Goal: Check status: Check status

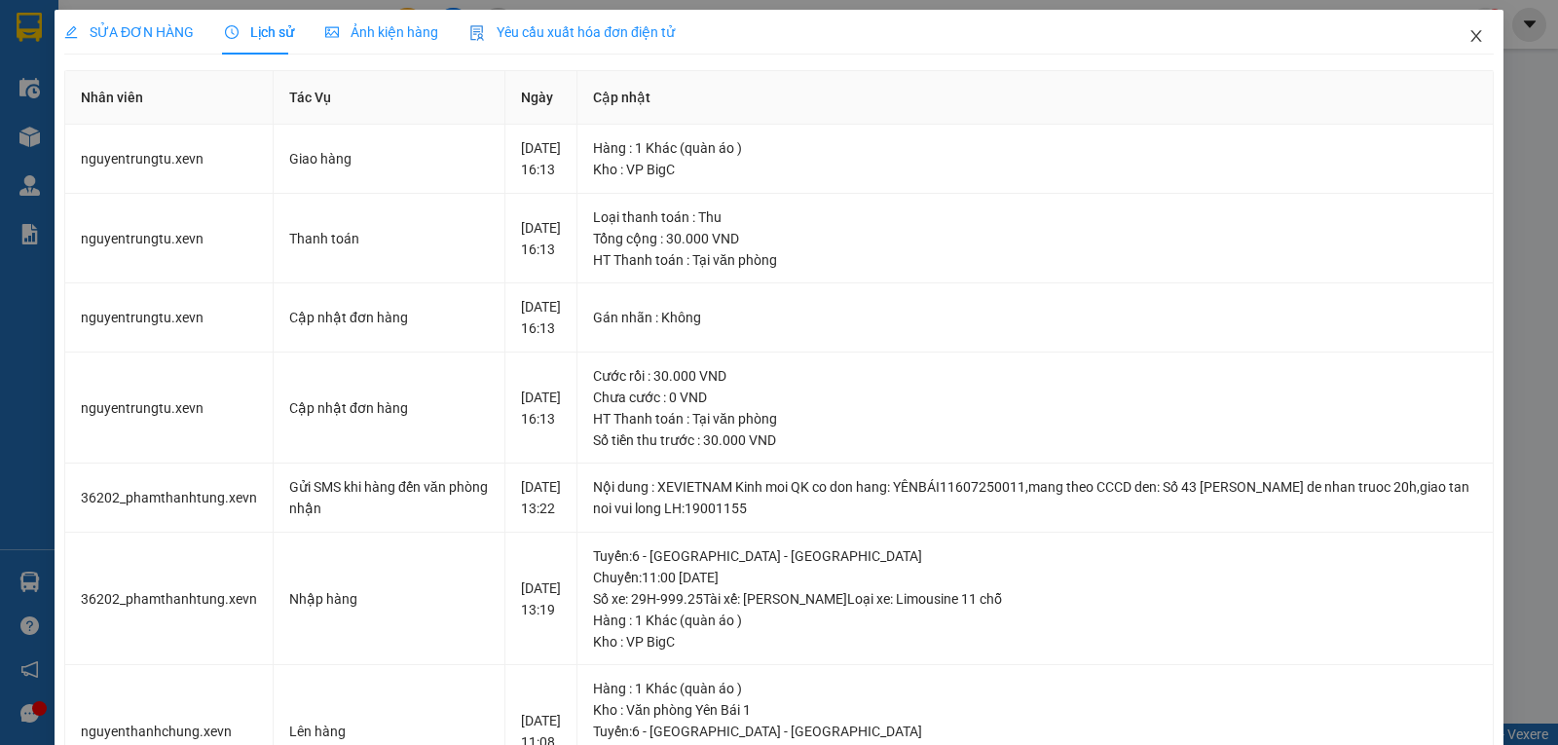
click at [1469, 35] on icon "close" at bounding box center [1477, 36] width 16 height 16
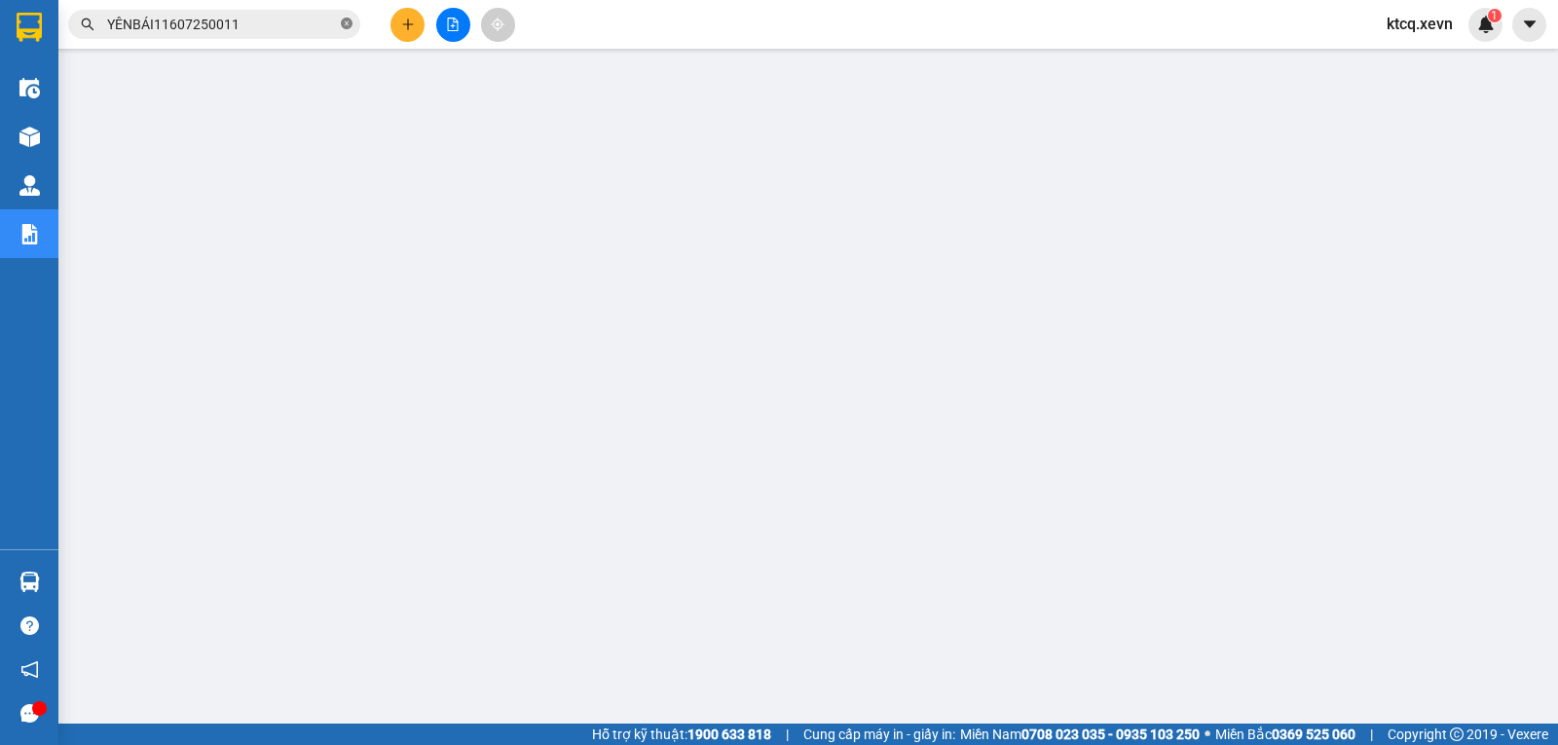
click at [352, 23] on icon "close-circle" at bounding box center [347, 24] width 12 height 12
paste input "VPNĐ1707250168"
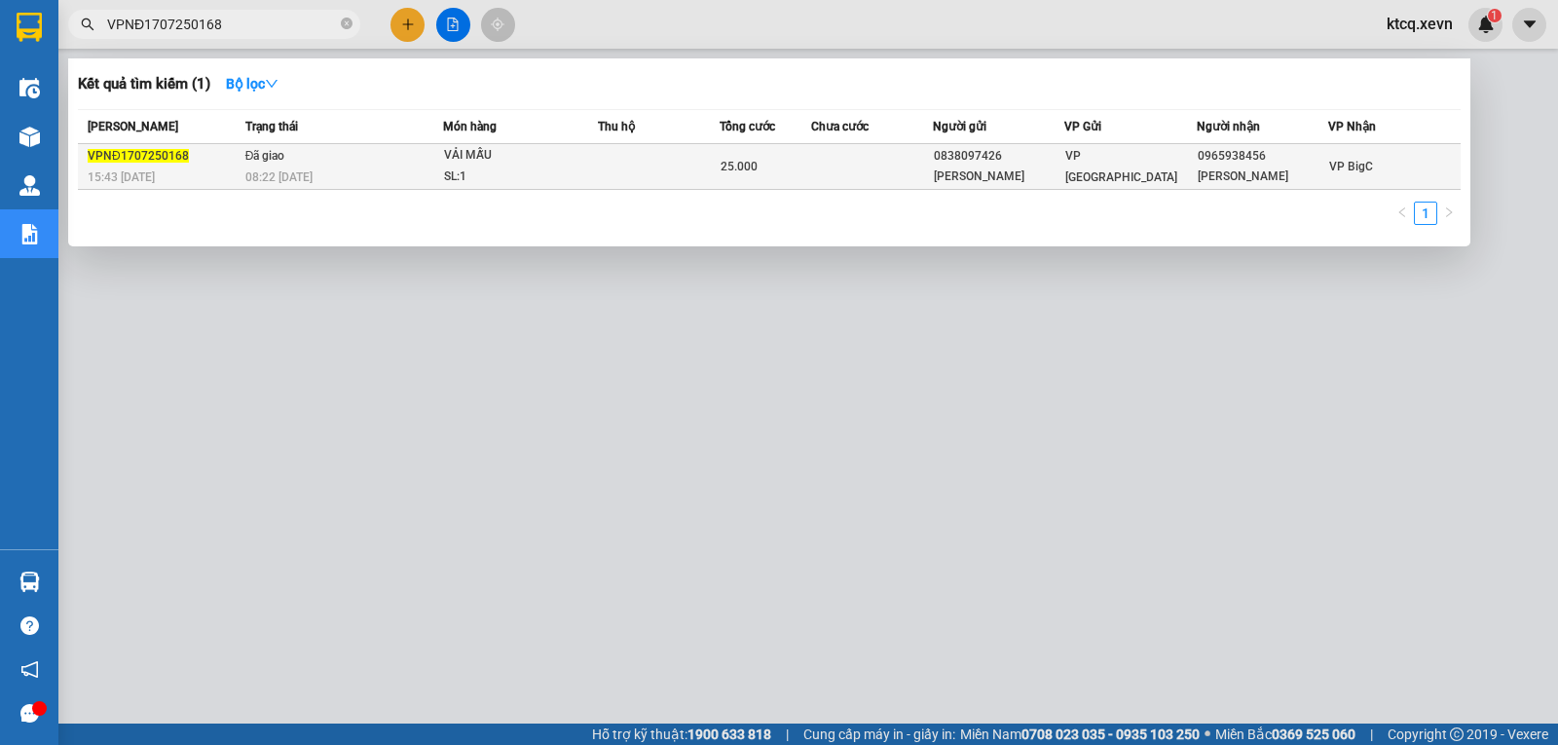
type input "VPNĐ1707250168"
click at [177, 159] on span "VPNĐ1707250168" at bounding box center [138, 156] width 101 height 14
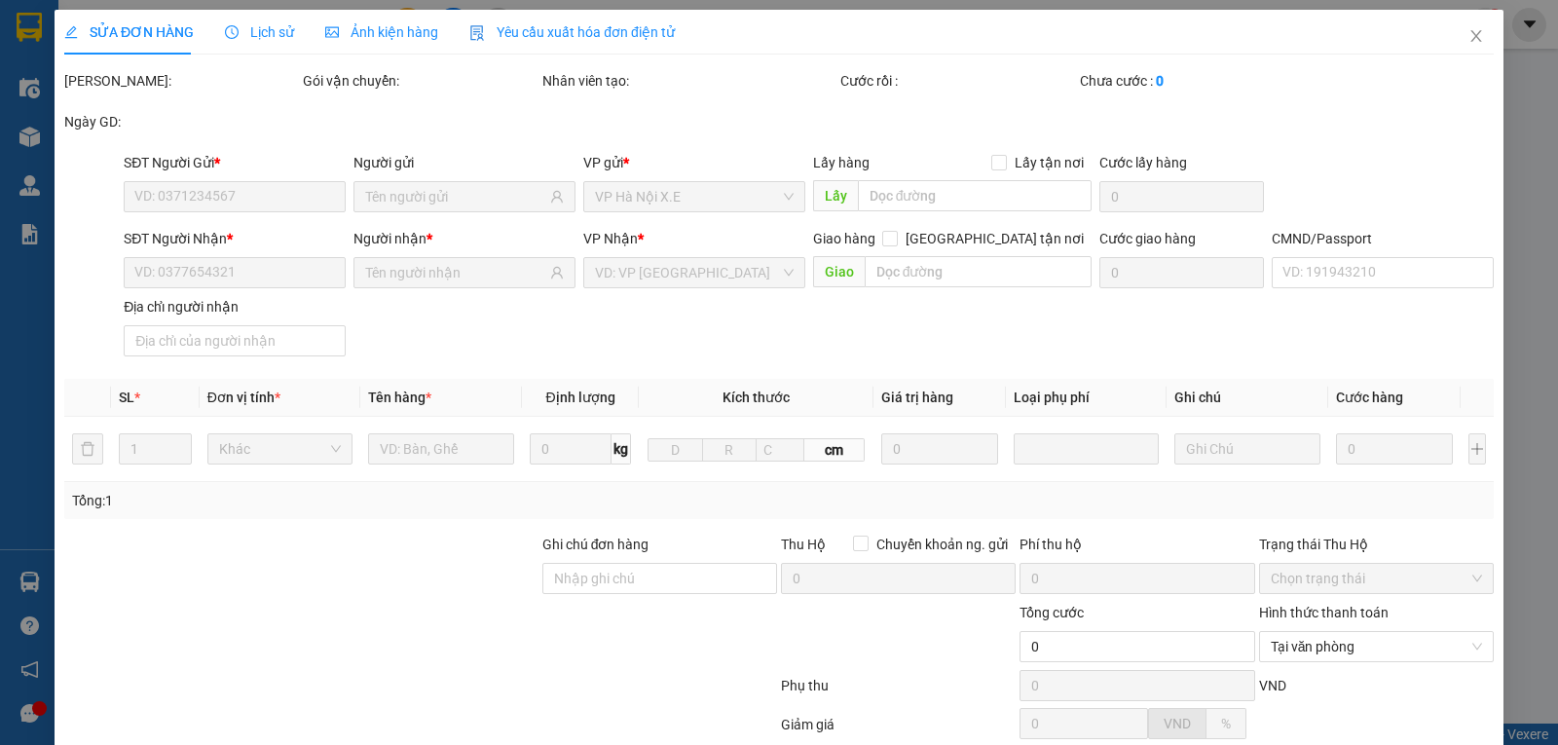
type input "0838097426"
type input "[PERSON_NAME]"
type input "0965938456"
type input "[PERSON_NAME]"
type input "034086006362-ĐINH"
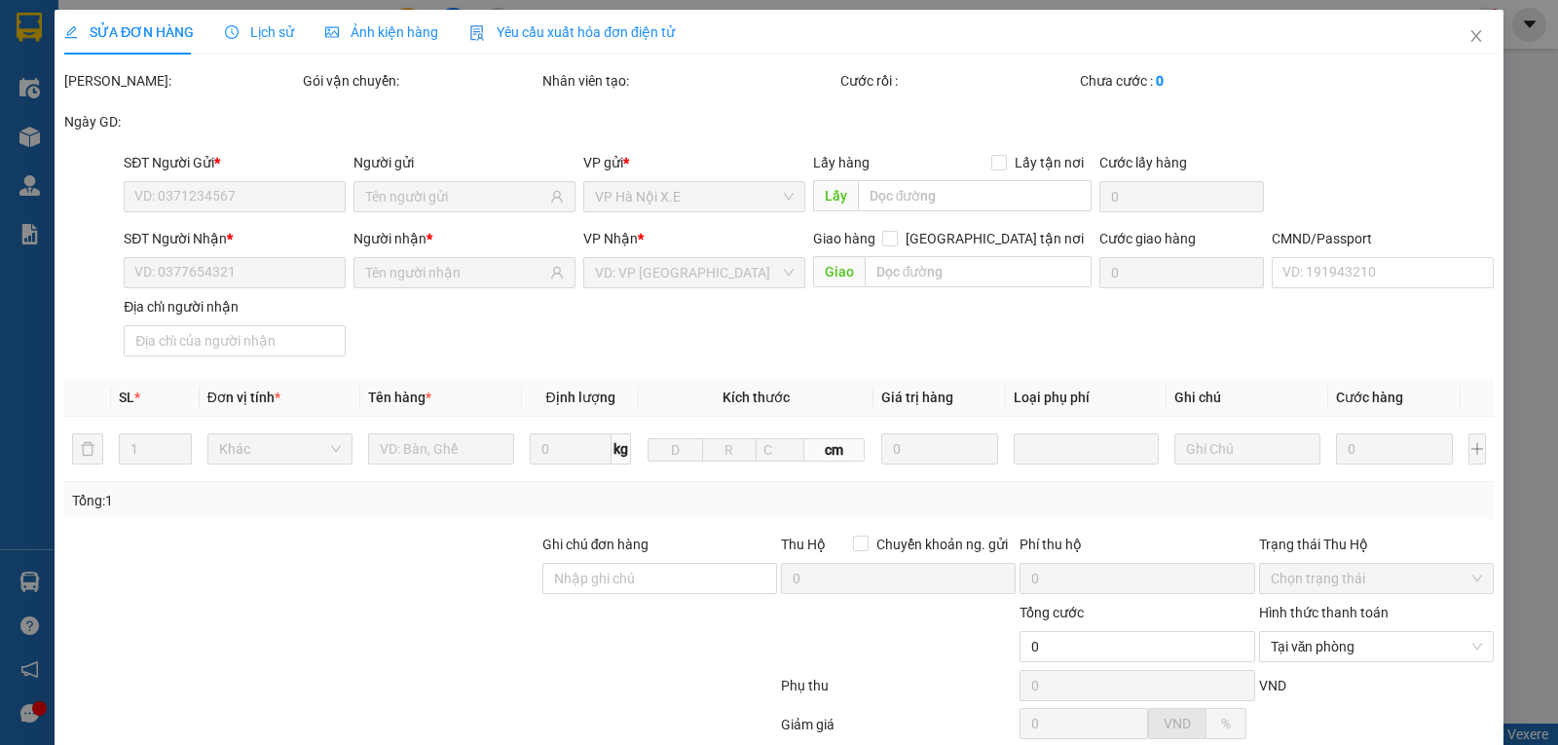
type input "25.000"
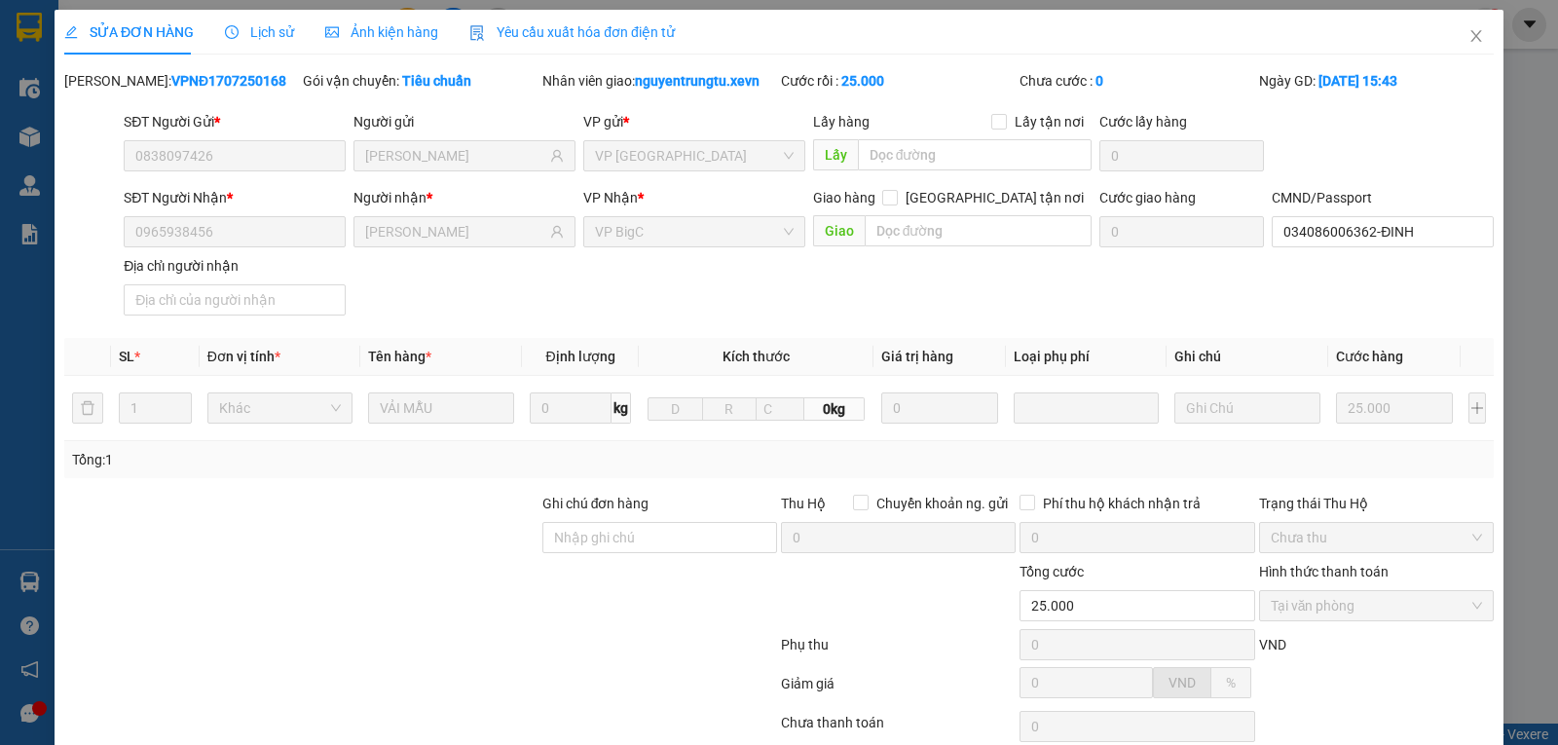
click at [264, 31] on span "Lịch sử" at bounding box center [259, 32] width 69 height 16
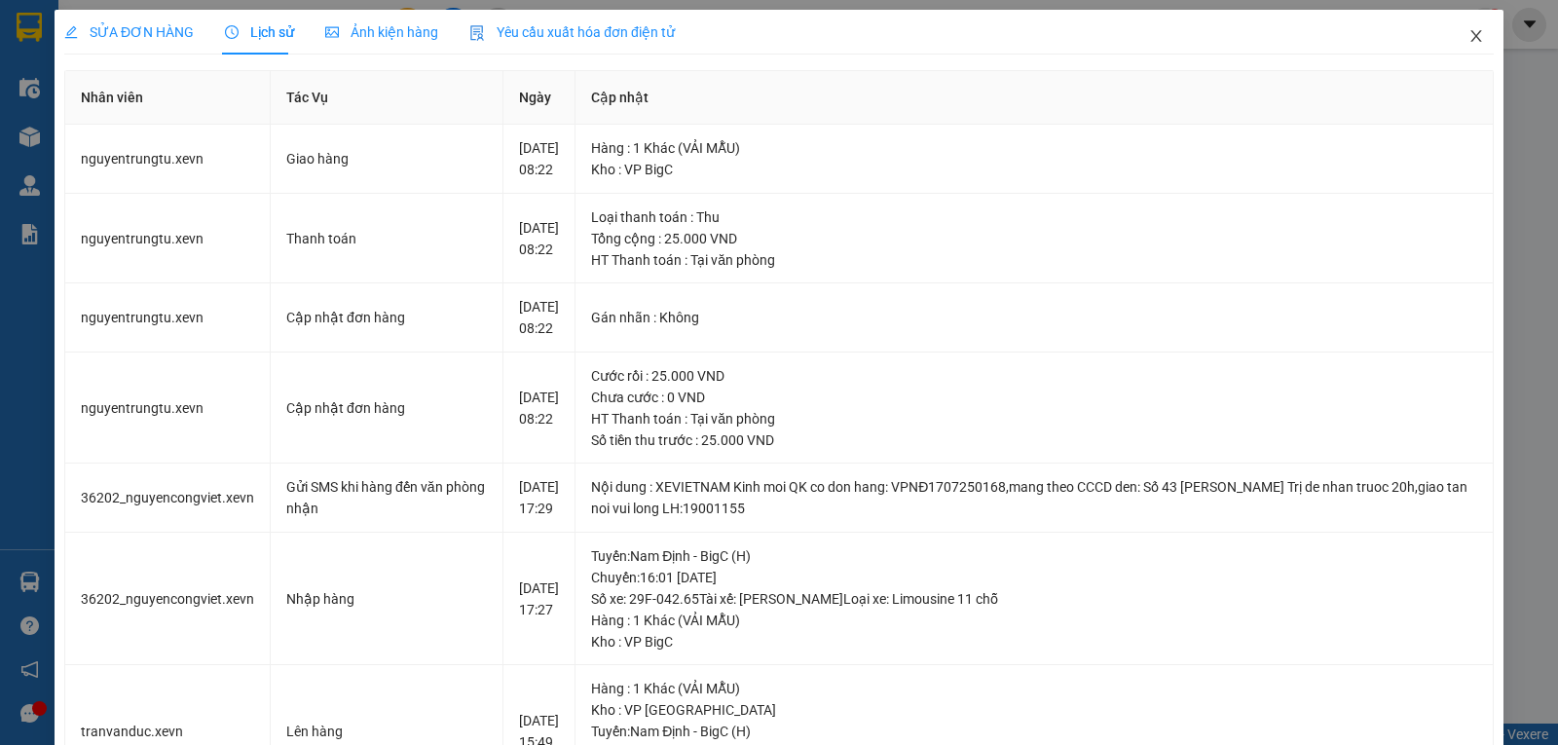
drag, startPoint x: 1464, startPoint y: 31, endPoint x: 1158, endPoint y: 33, distance: 305.8
click at [1469, 31] on icon "close" at bounding box center [1477, 36] width 16 height 16
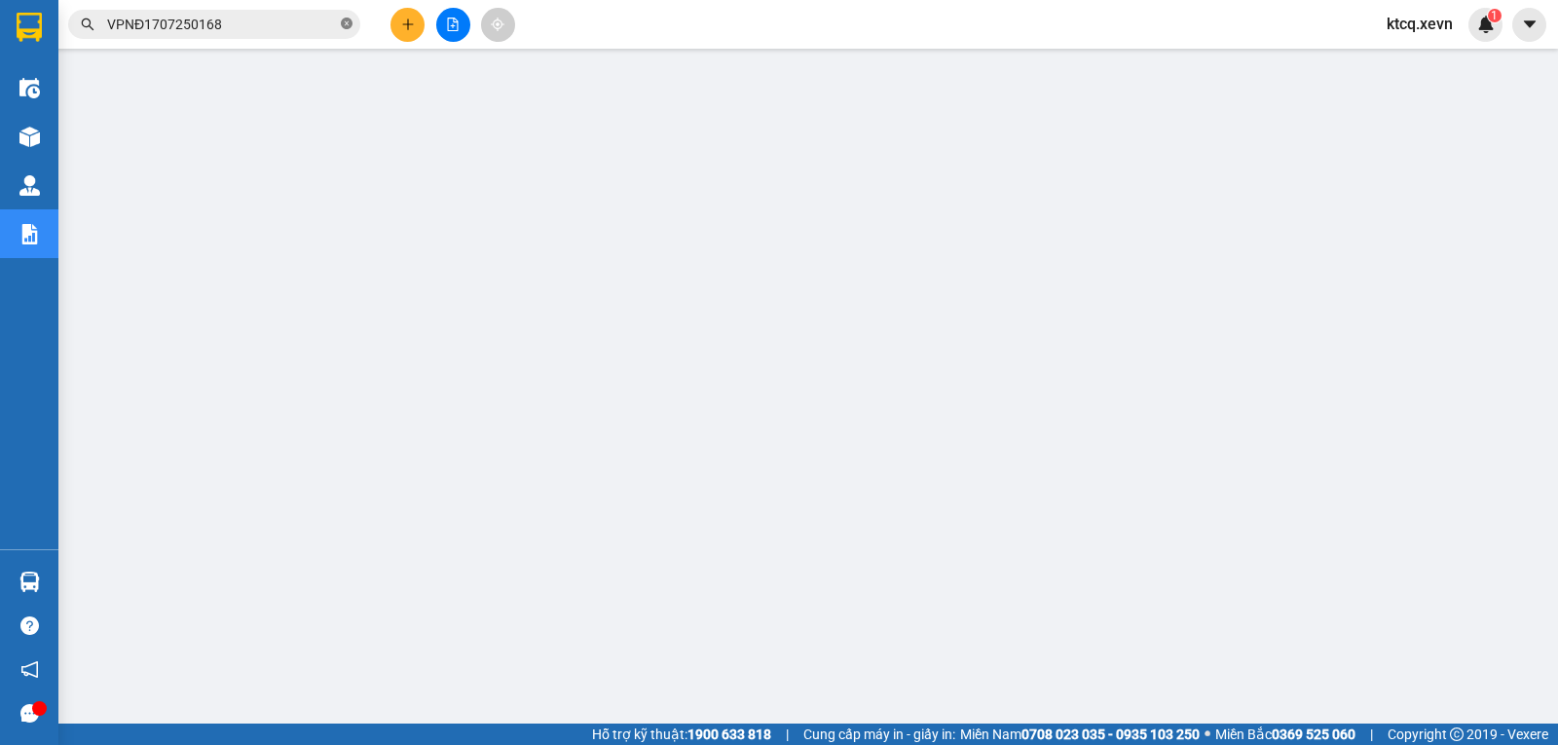
click at [341, 27] on span "VPNĐ1707250168" at bounding box center [214, 24] width 292 height 29
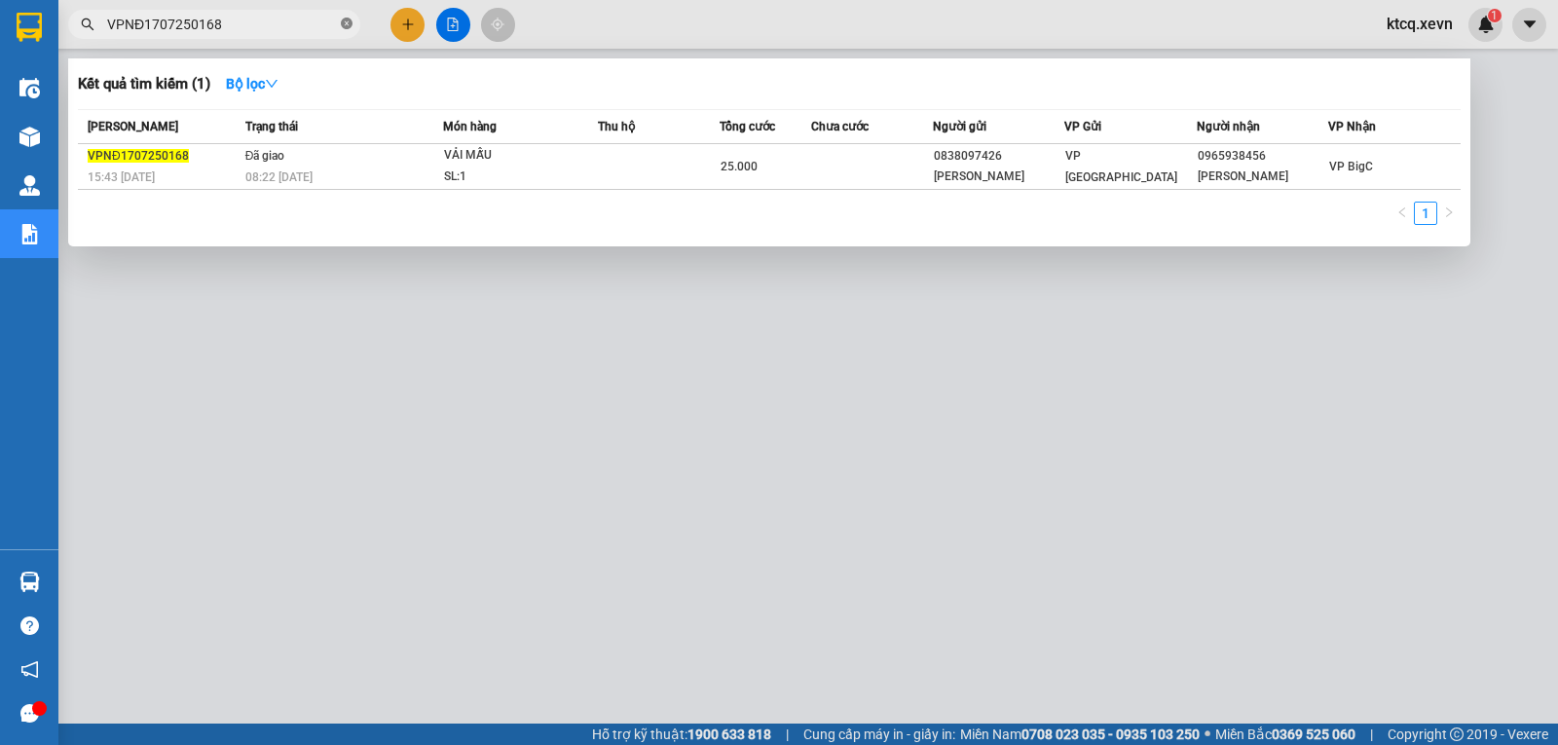
click at [349, 24] on icon "close-circle" at bounding box center [347, 24] width 12 height 12
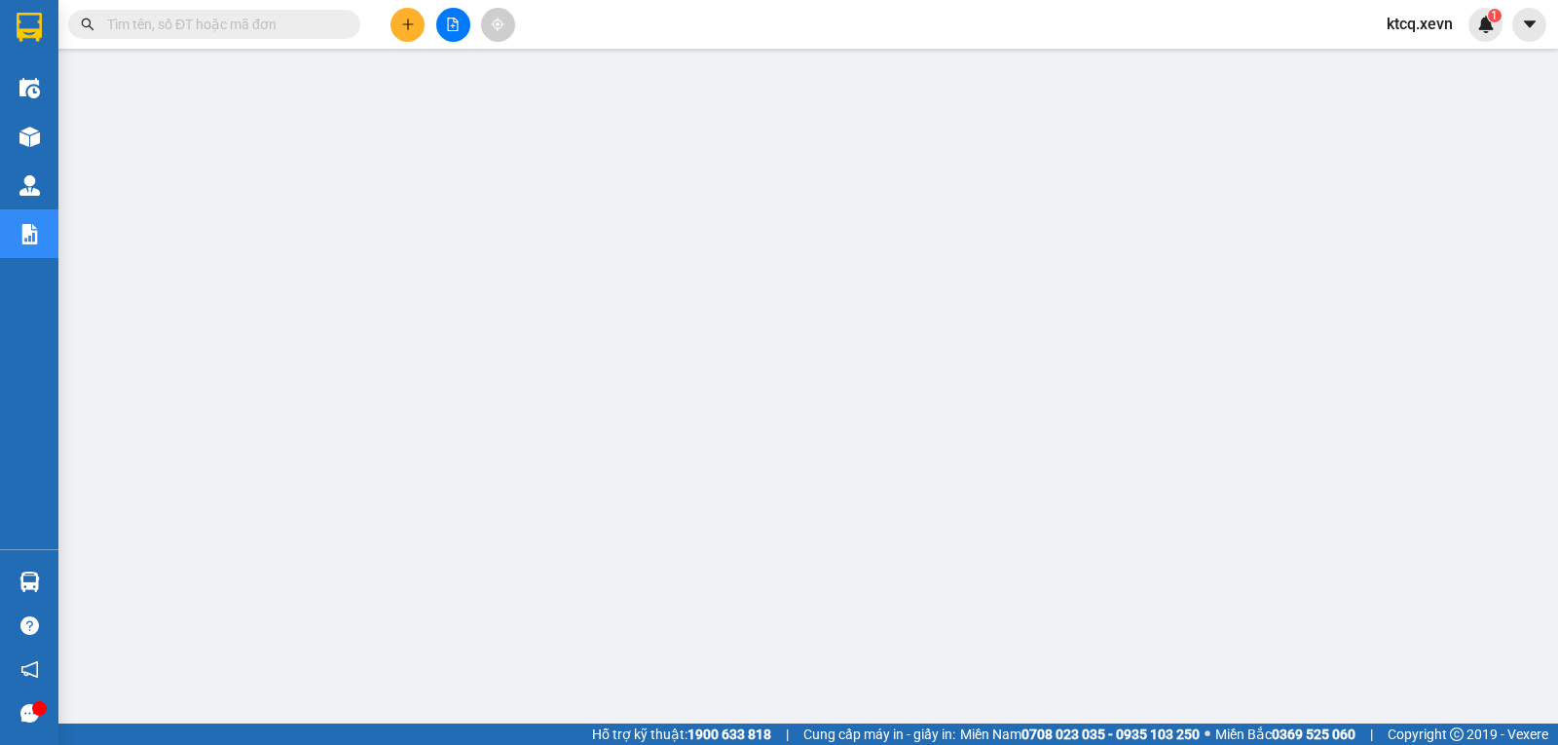
paste input "VPNĐ1707250217"
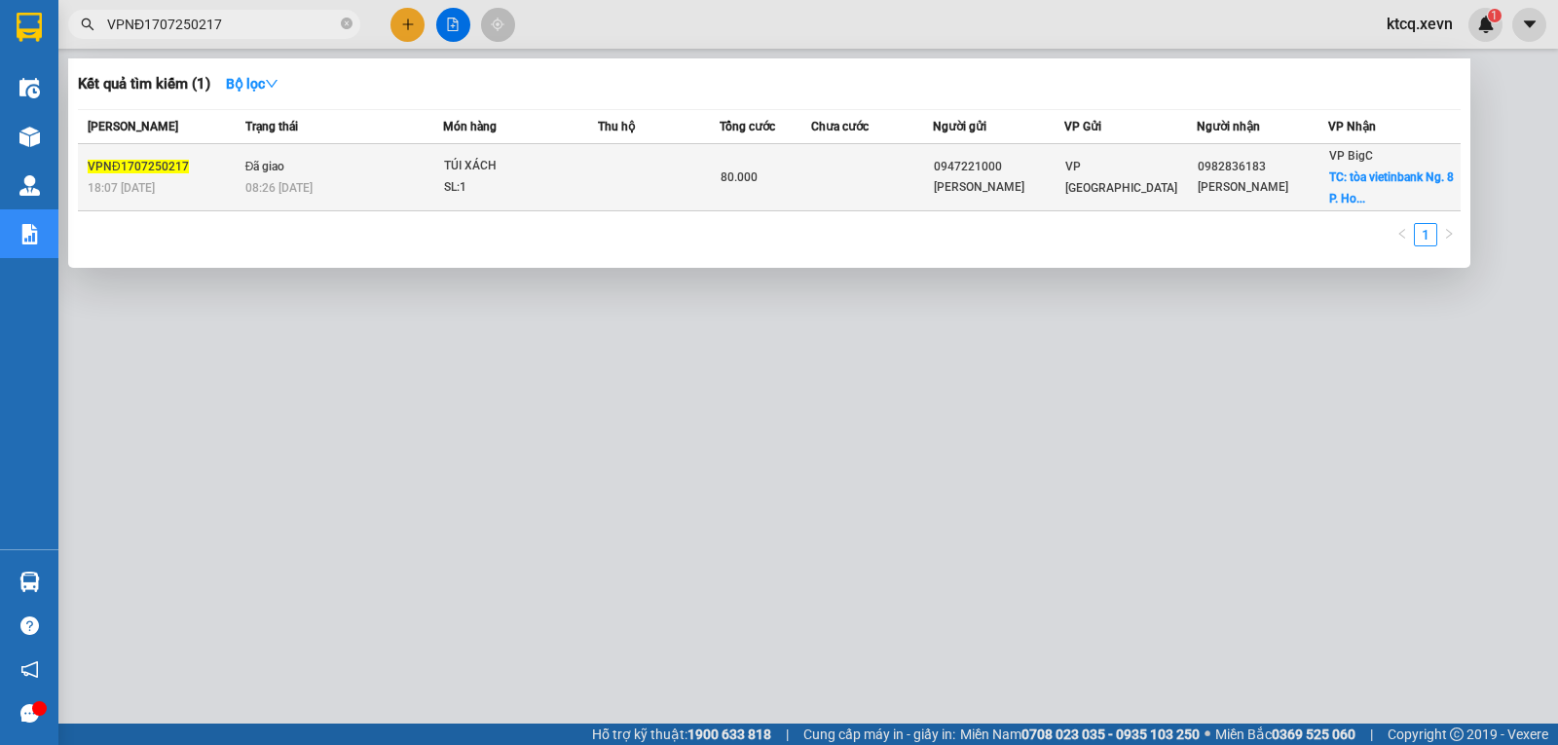
type input "VPNĐ1707250217"
click at [157, 167] on span "VPNĐ1707250217" at bounding box center [138, 167] width 101 height 14
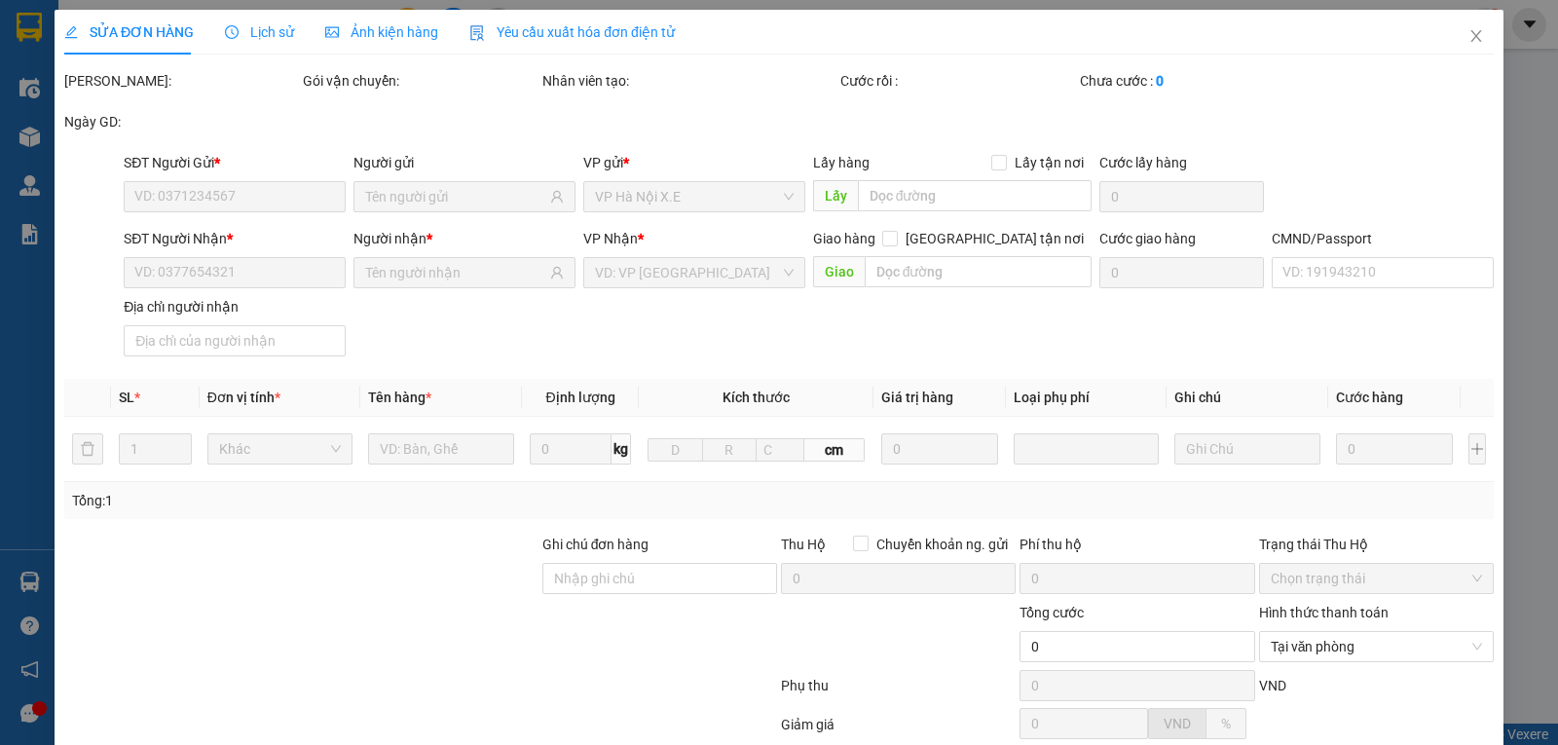
type input "0947221000"
type input "[PERSON_NAME]"
type input "0982836183"
type input "[PERSON_NAME]"
checkbox input "true"
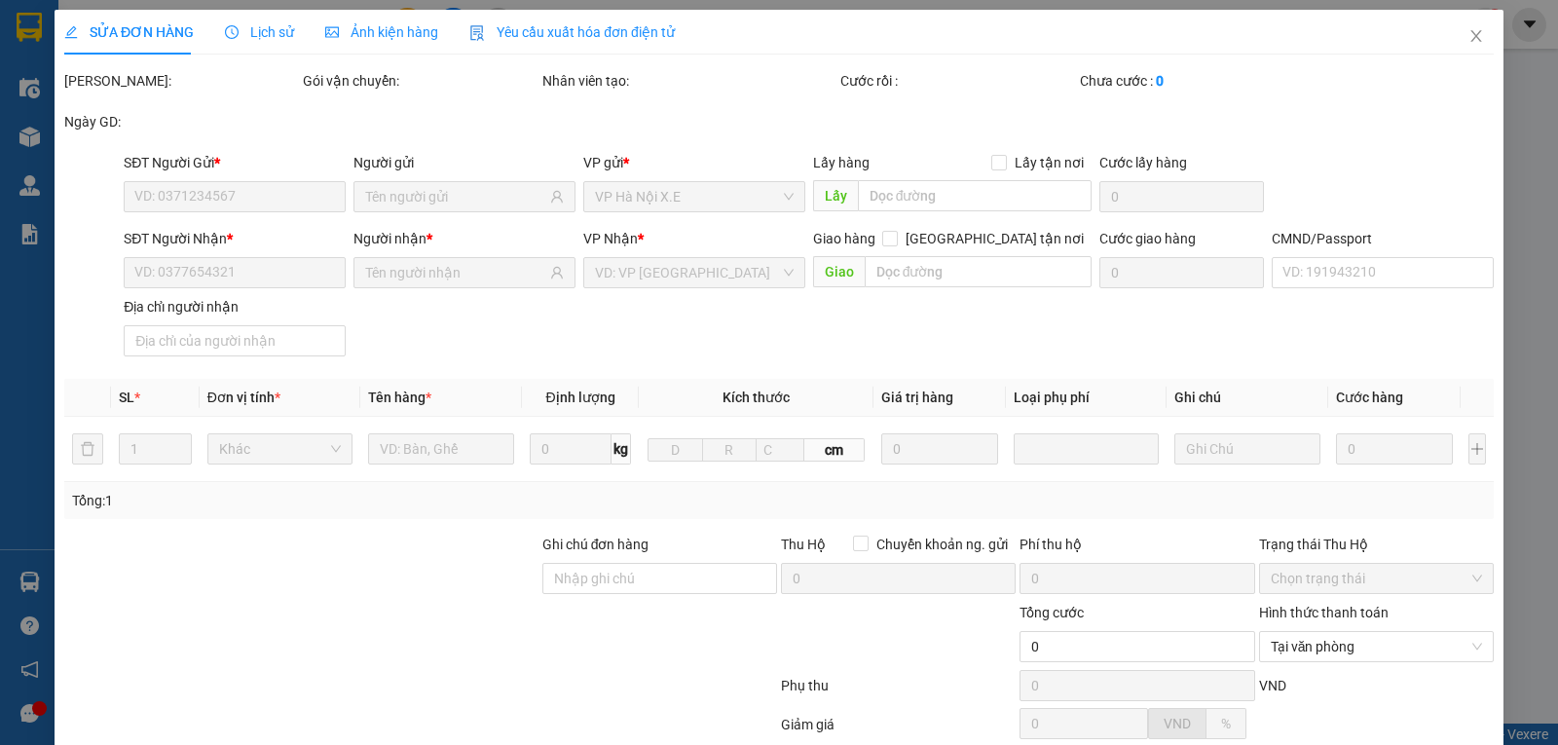
type input "tòa vietinbank Ng. 8 P. [PERSON_NAME], Nhân Chính, [GEOGRAPHIC_DATA], [GEOGRAPH…"
type input "50.000"
type input "123"
type input "80.000"
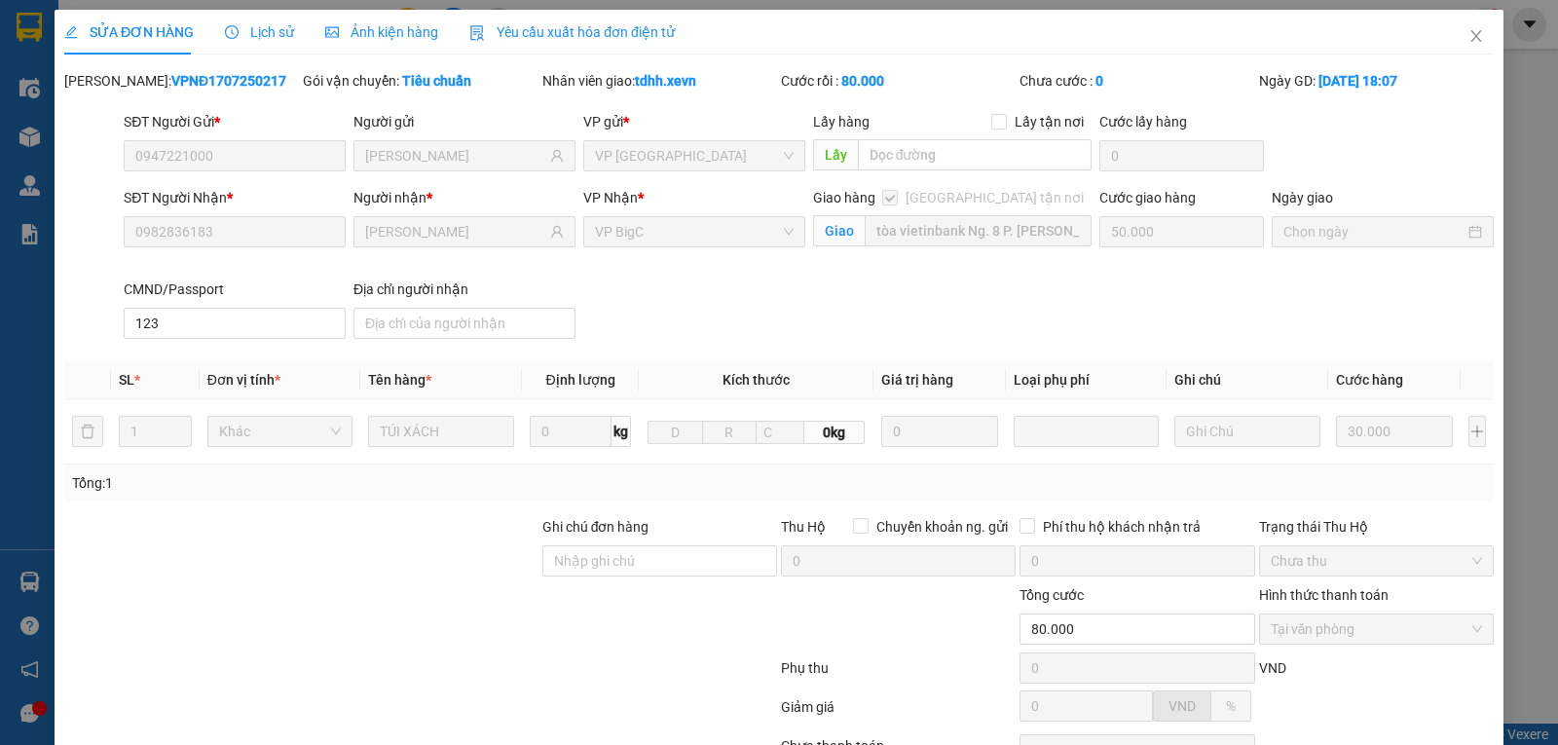
click at [274, 27] on span "Lịch sử" at bounding box center [259, 32] width 69 height 16
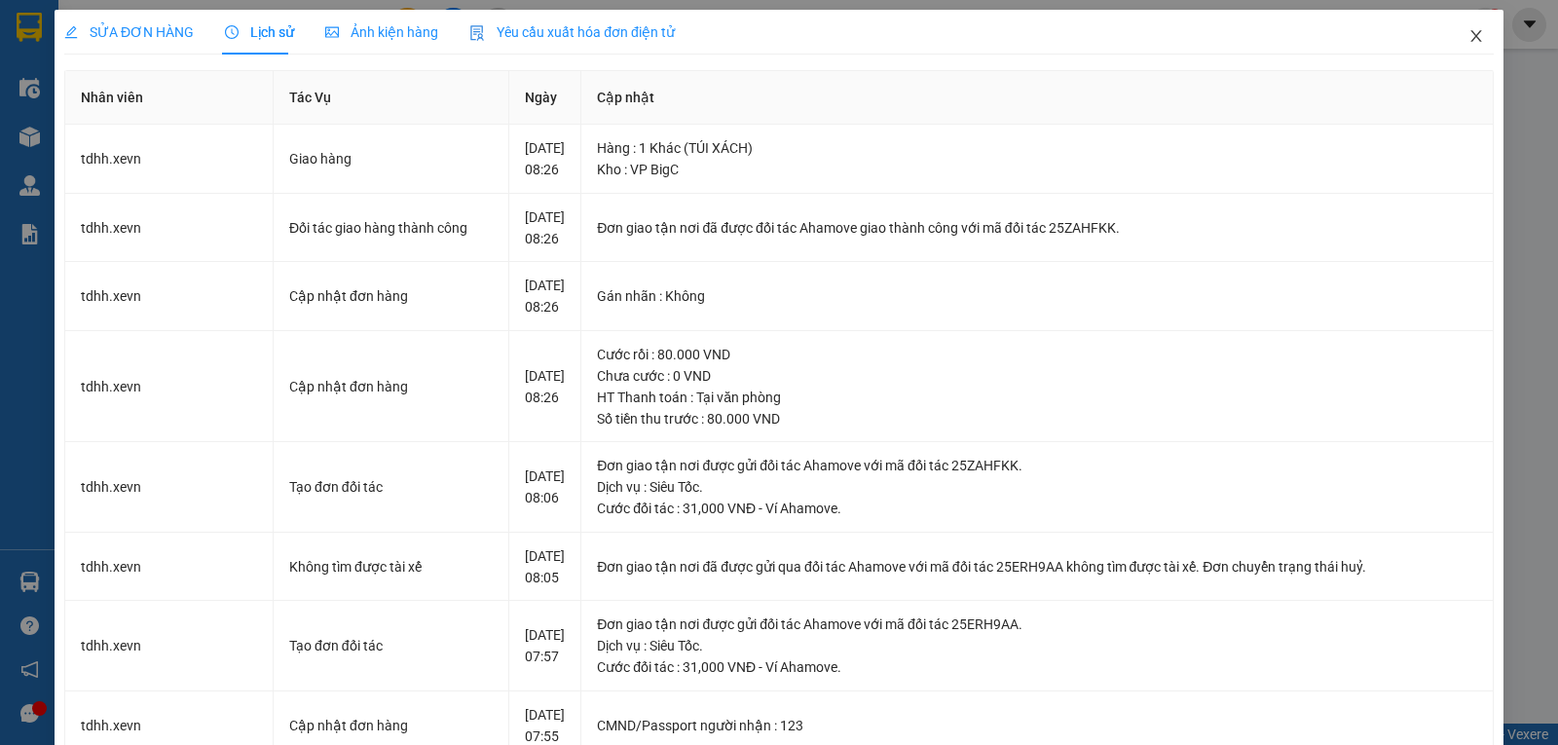
drag, startPoint x: 1460, startPoint y: 37, endPoint x: 1268, endPoint y: 32, distance: 191.9
click at [1469, 36] on icon "close" at bounding box center [1477, 36] width 16 height 16
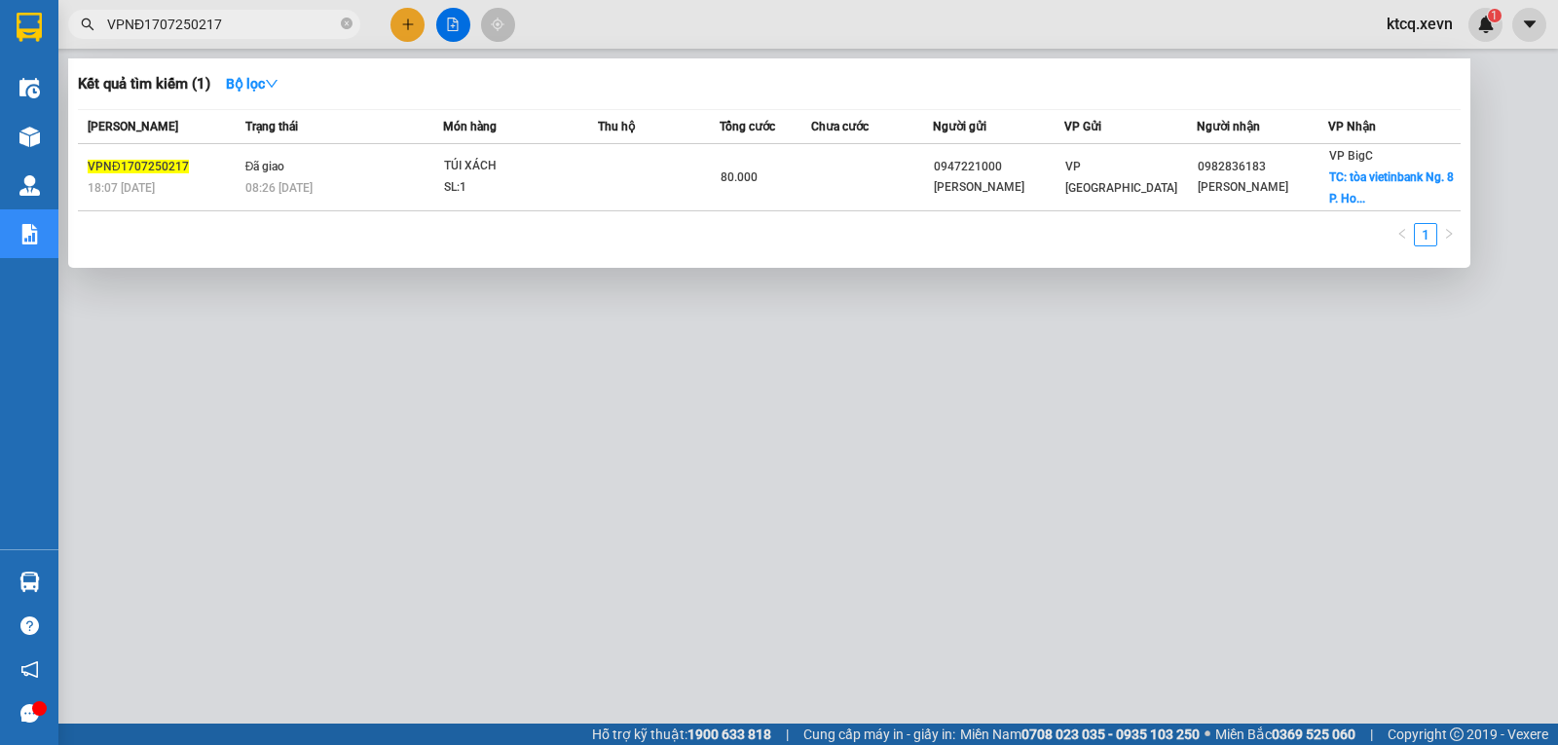
click at [342, 29] on icon "close-circle" at bounding box center [347, 24] width 12 height 12
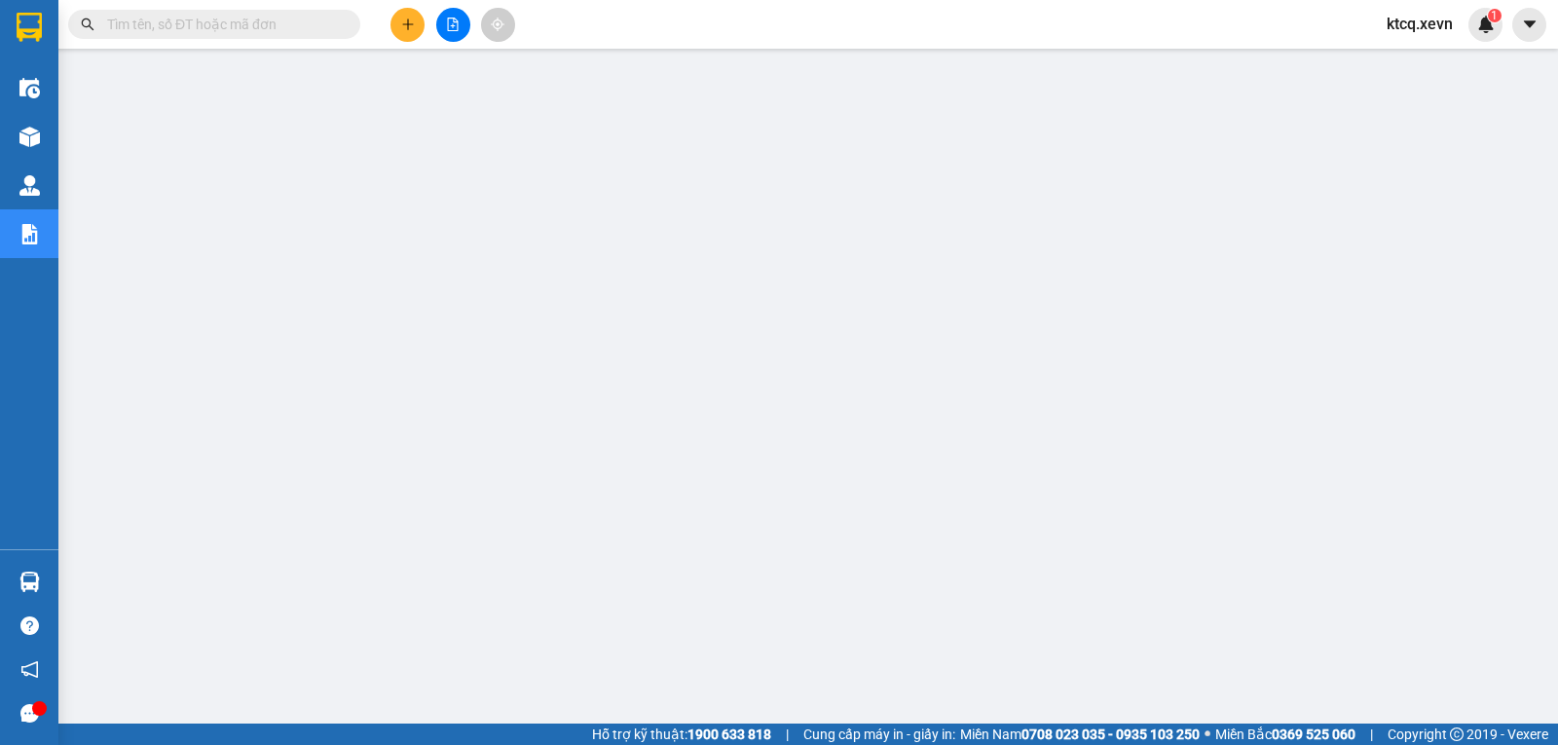
paste input "VPNB1707250074"
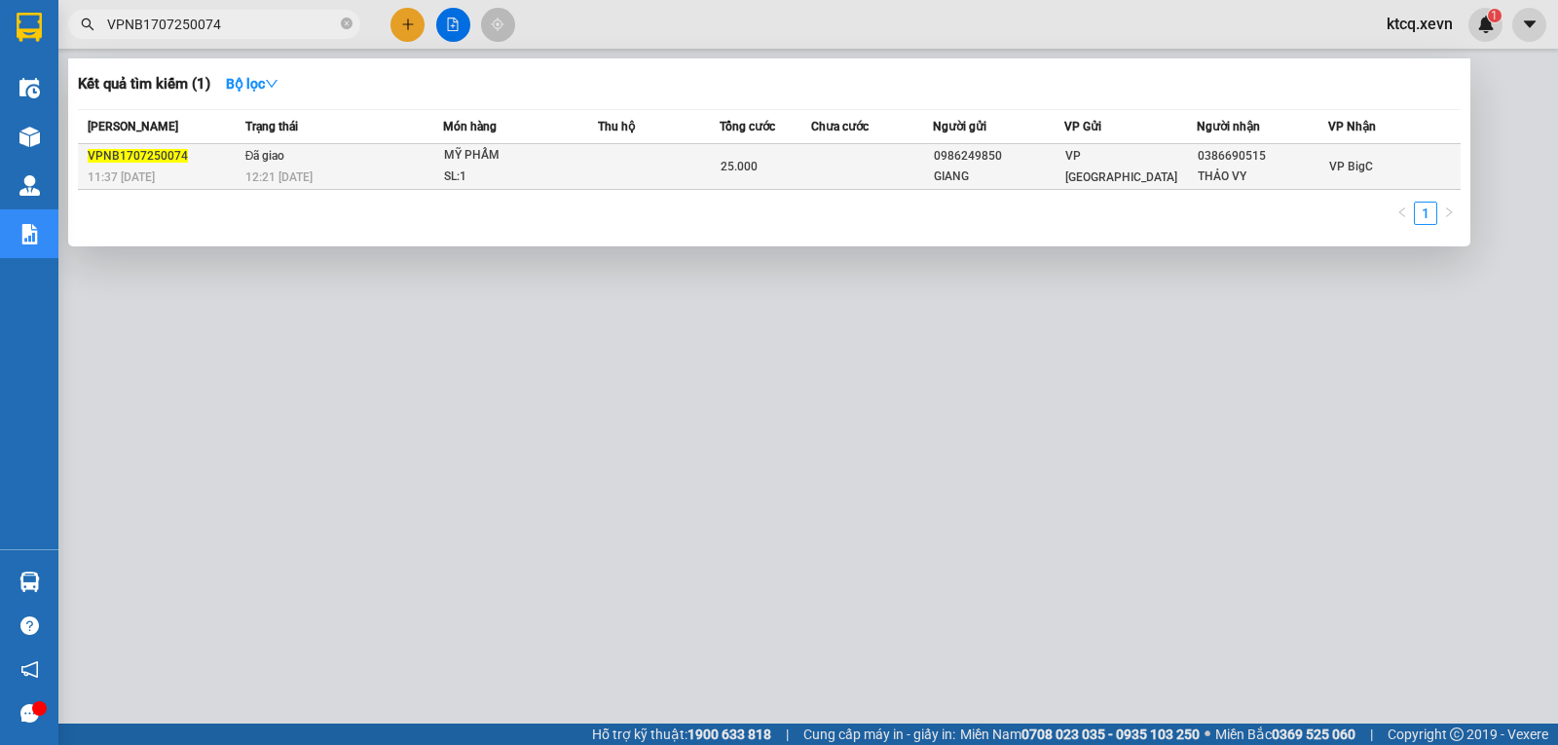
type input "VPNB1707250074"
click at [102, 149] on span "VPNB1707250074" at bounding box center [138, 156] width 100 height 14
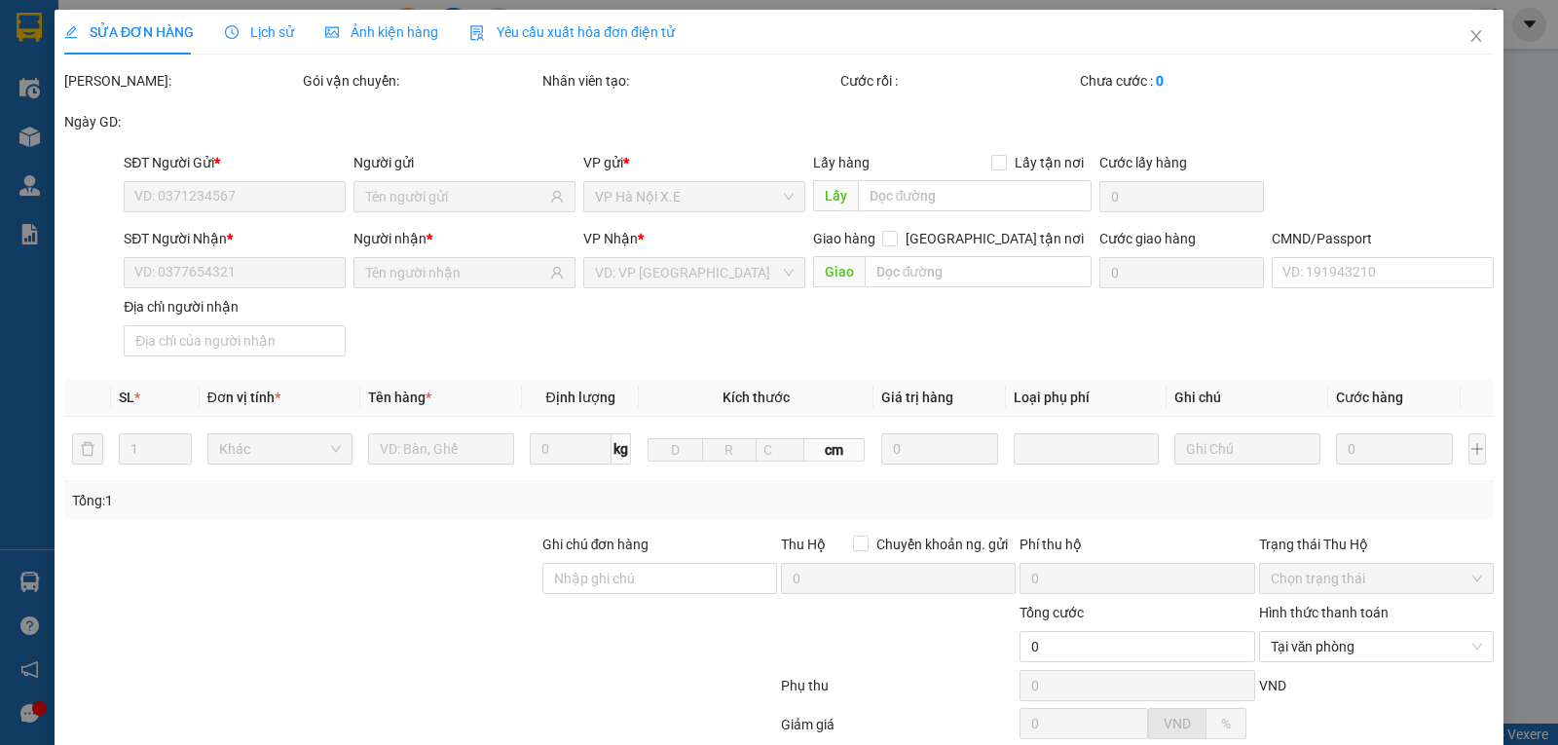
type input "0986249850"
type input "GIANG"
type input "0386690515"
type input "THẢO VY"
type input "0942728104 ship"
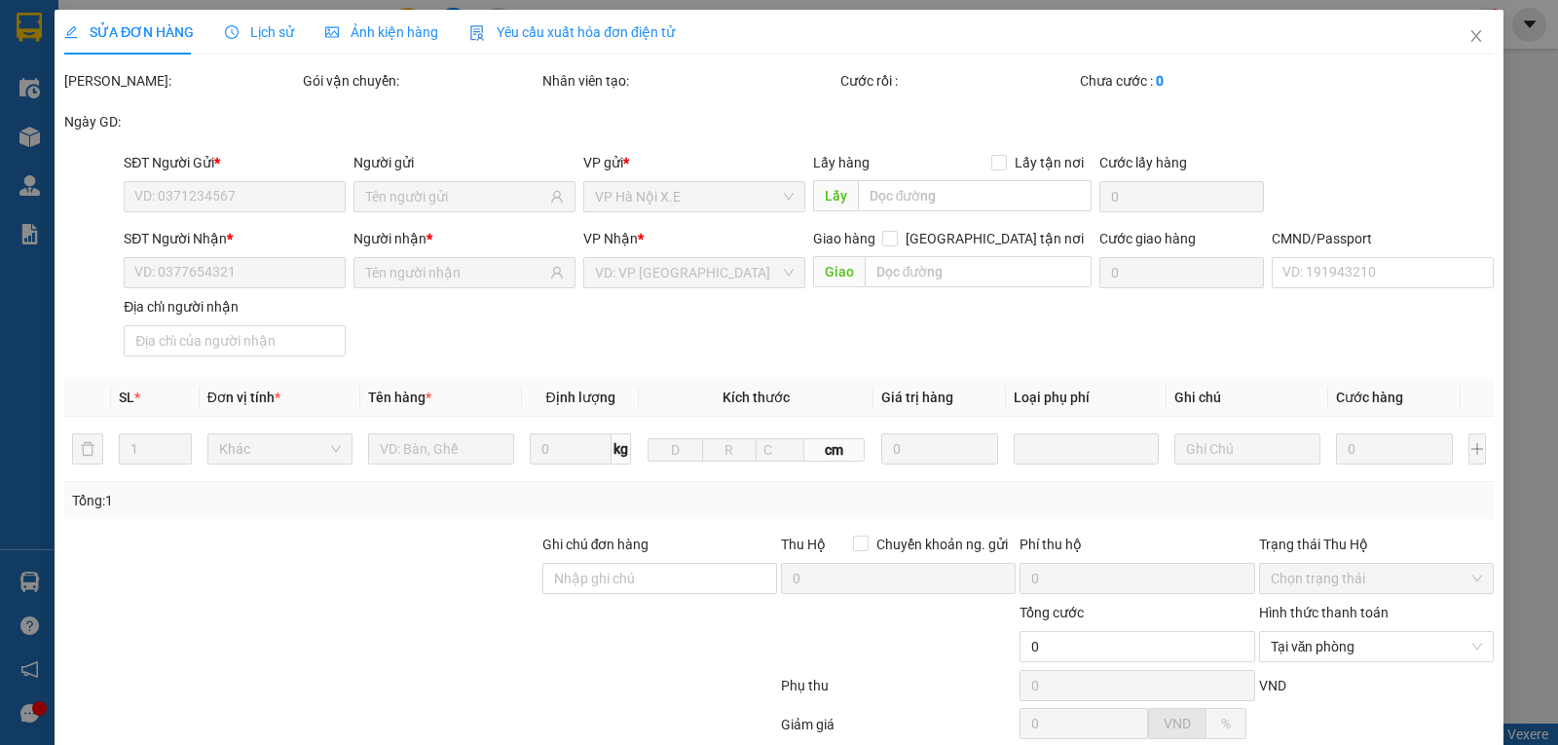
type input "25.000"
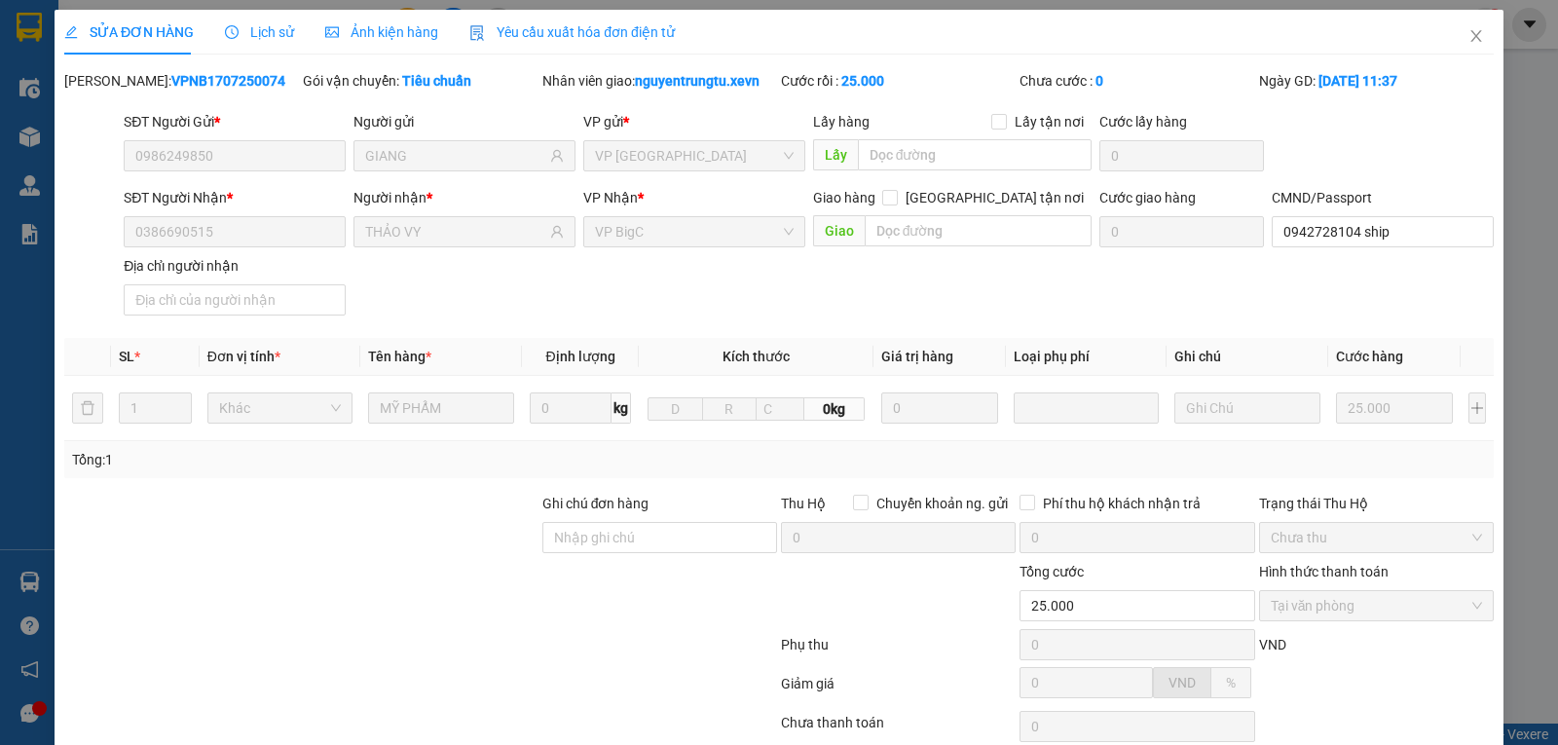
click at [261, 31] on span "Lịch sử" at bounding box center [259, 32] width 69 height 16
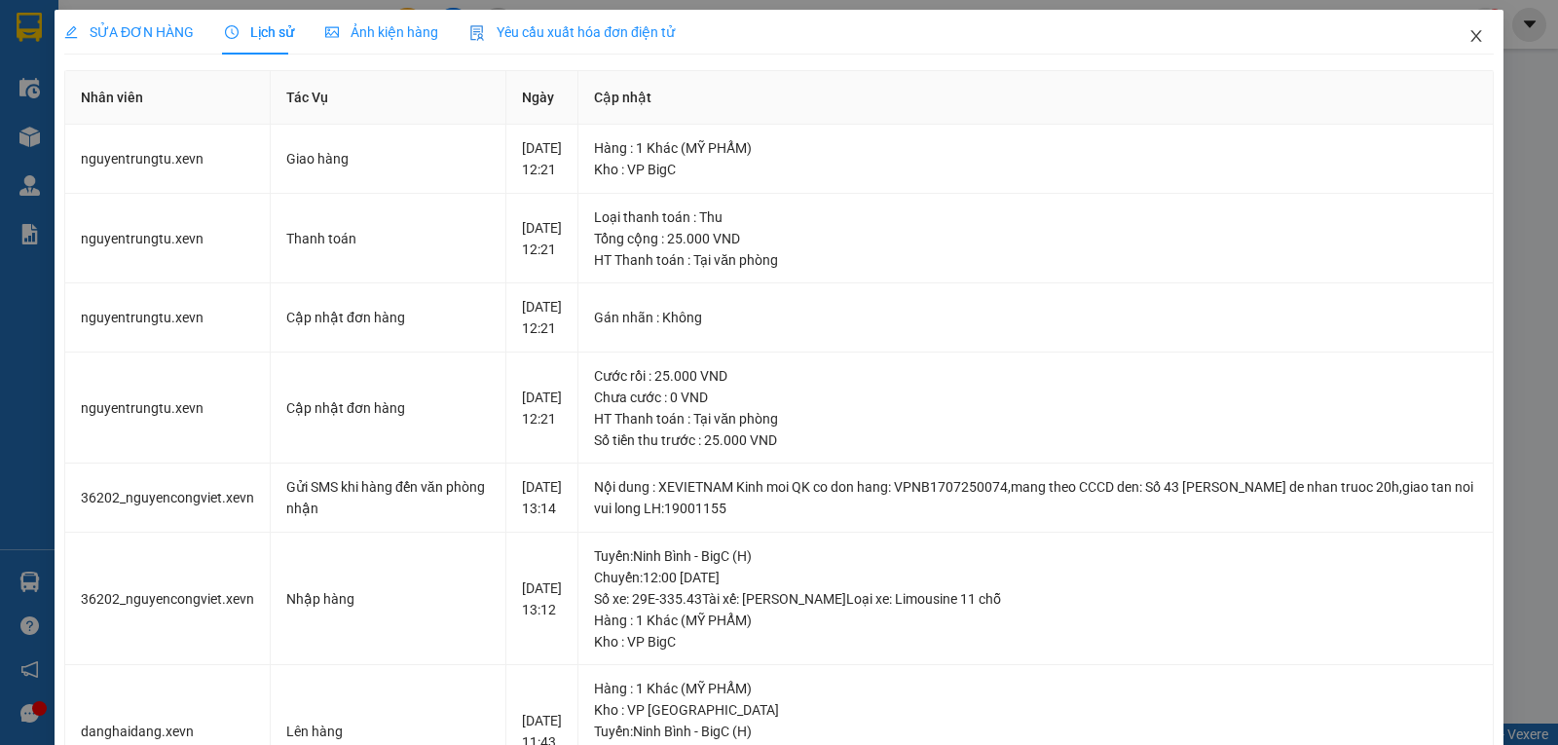
click at [1469, 42] on icon "close" at bounding box center [1477, 36] width 16 height 16
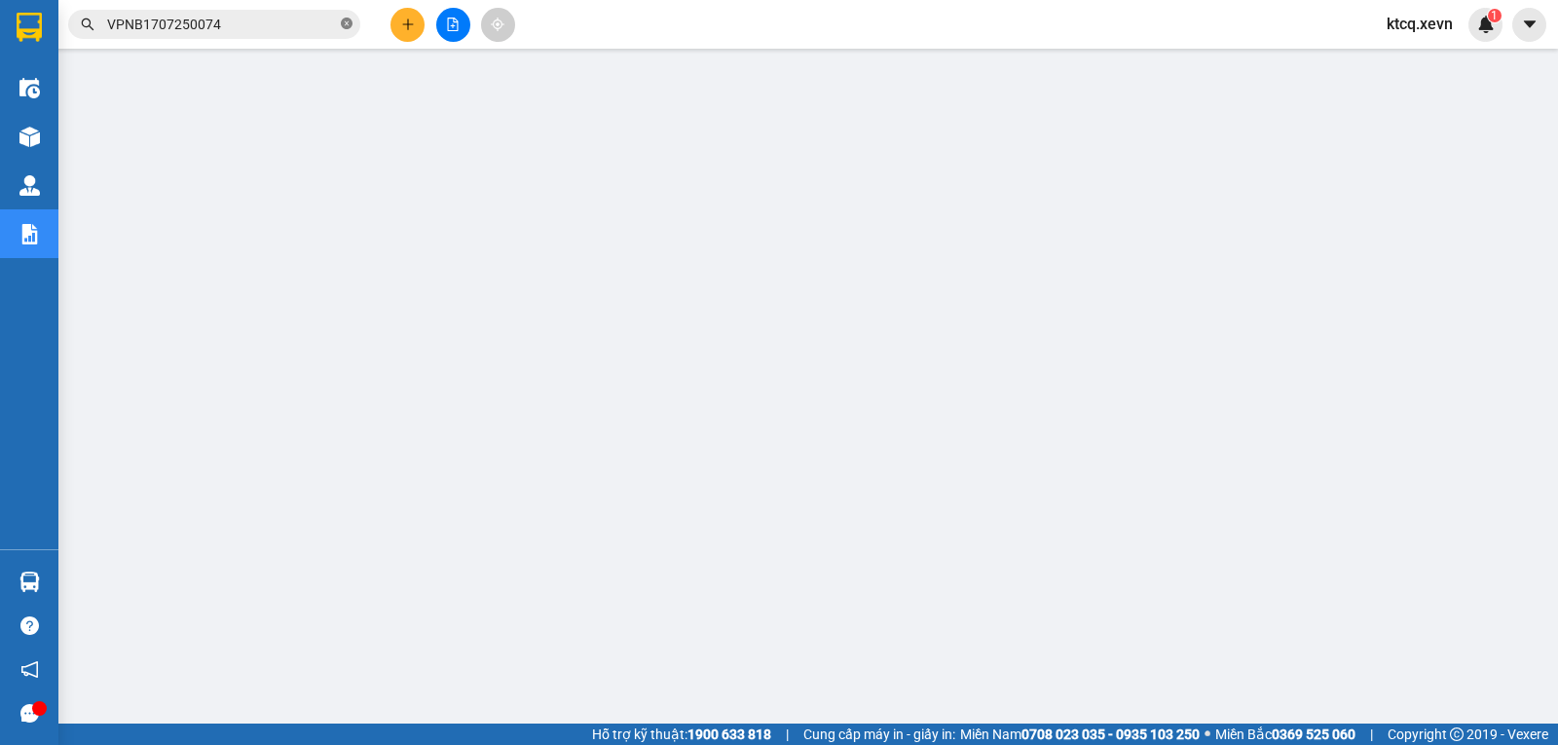
click at [342, 25] on icon "close-circle" at bounding box center [347, 24] width 12 height 12
paste input "VPNB1707250092"
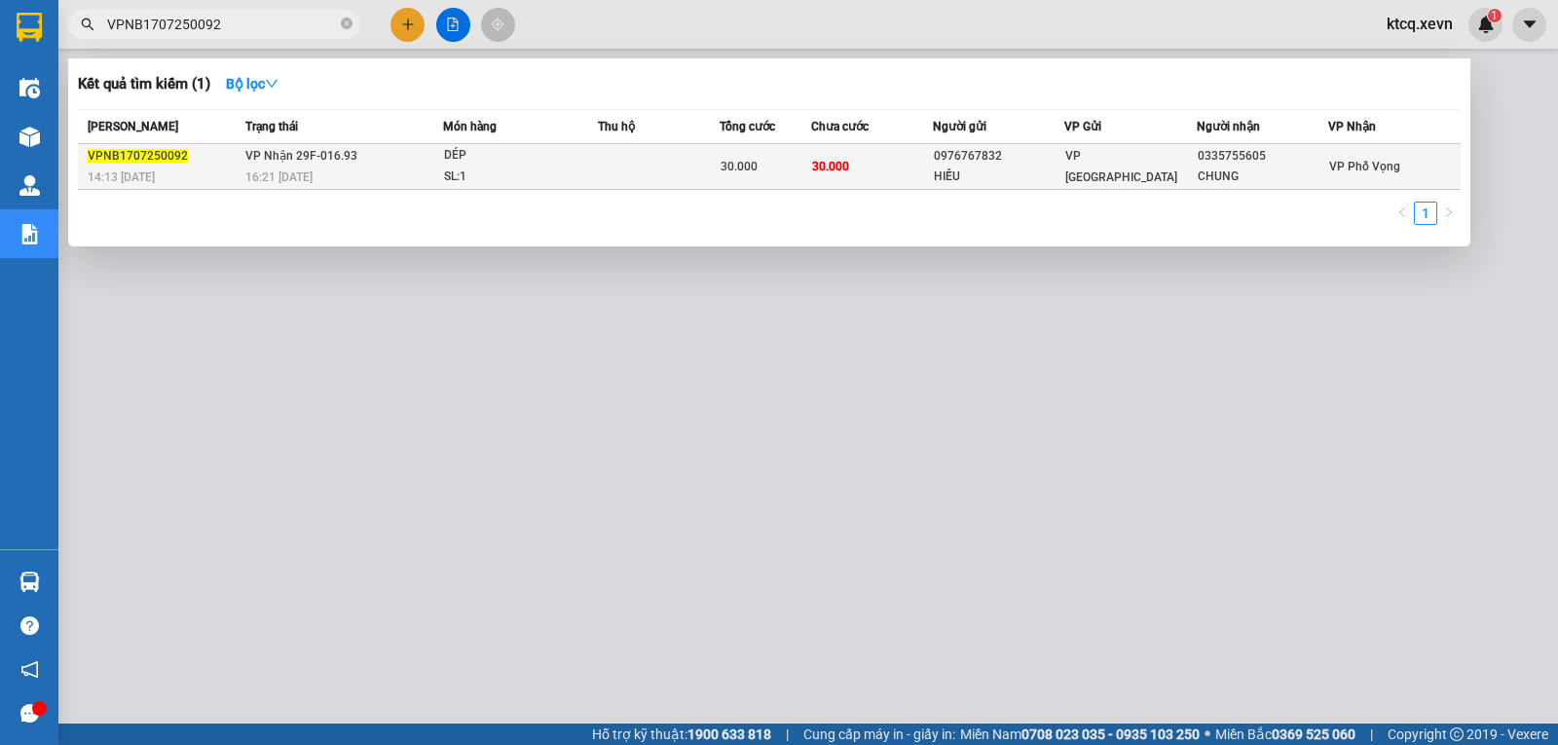
type input "VPNB1707250092"
click at [159, 144] on td "VPNB1707250092 14:13 [DATE]" at bounding box center [159, 167] width 163 height 46
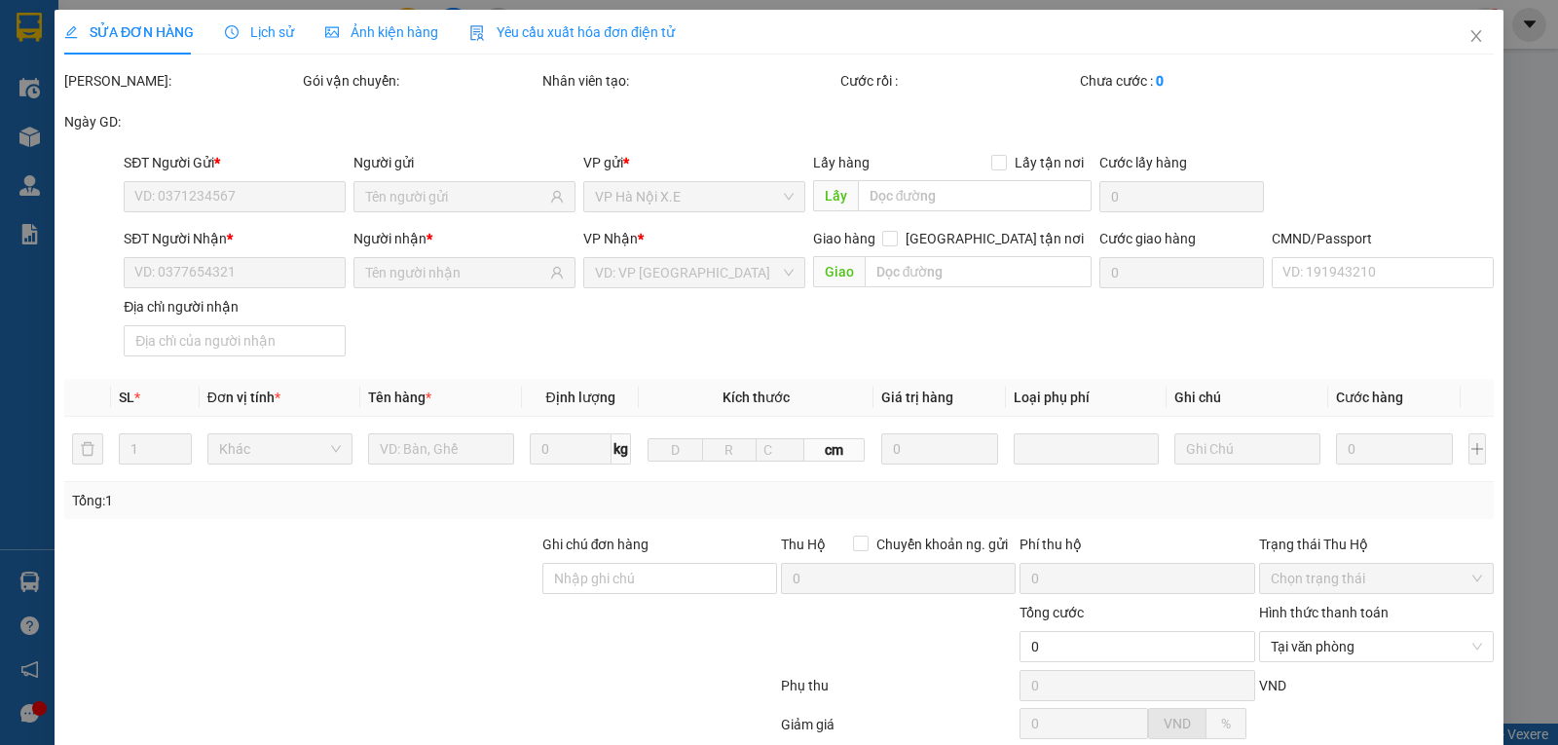
type input "0976767832"
type input "HIẾU"
type input "0335755605"
type input "CHUNG"
type input "092080005410 hữu"
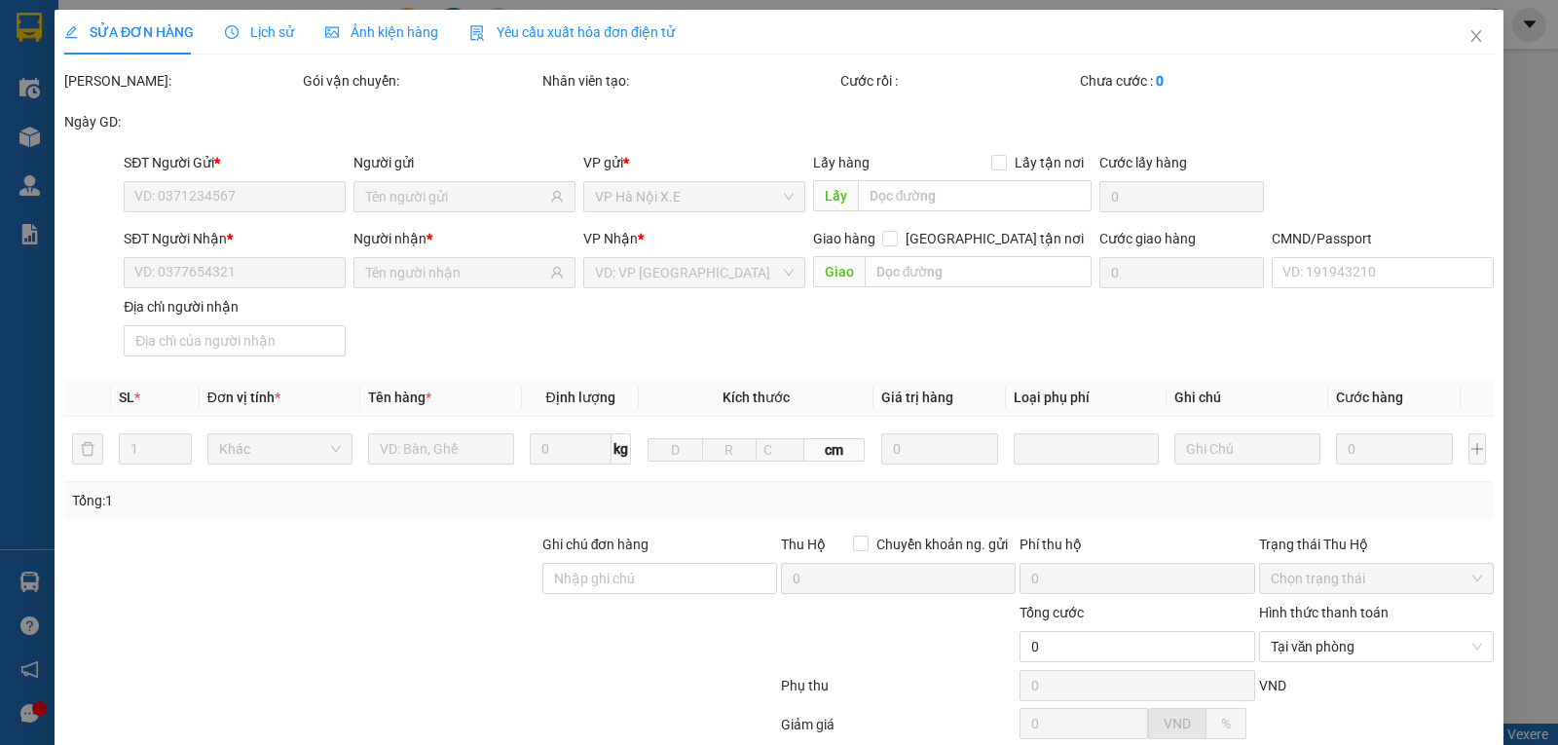
type input "30.000"
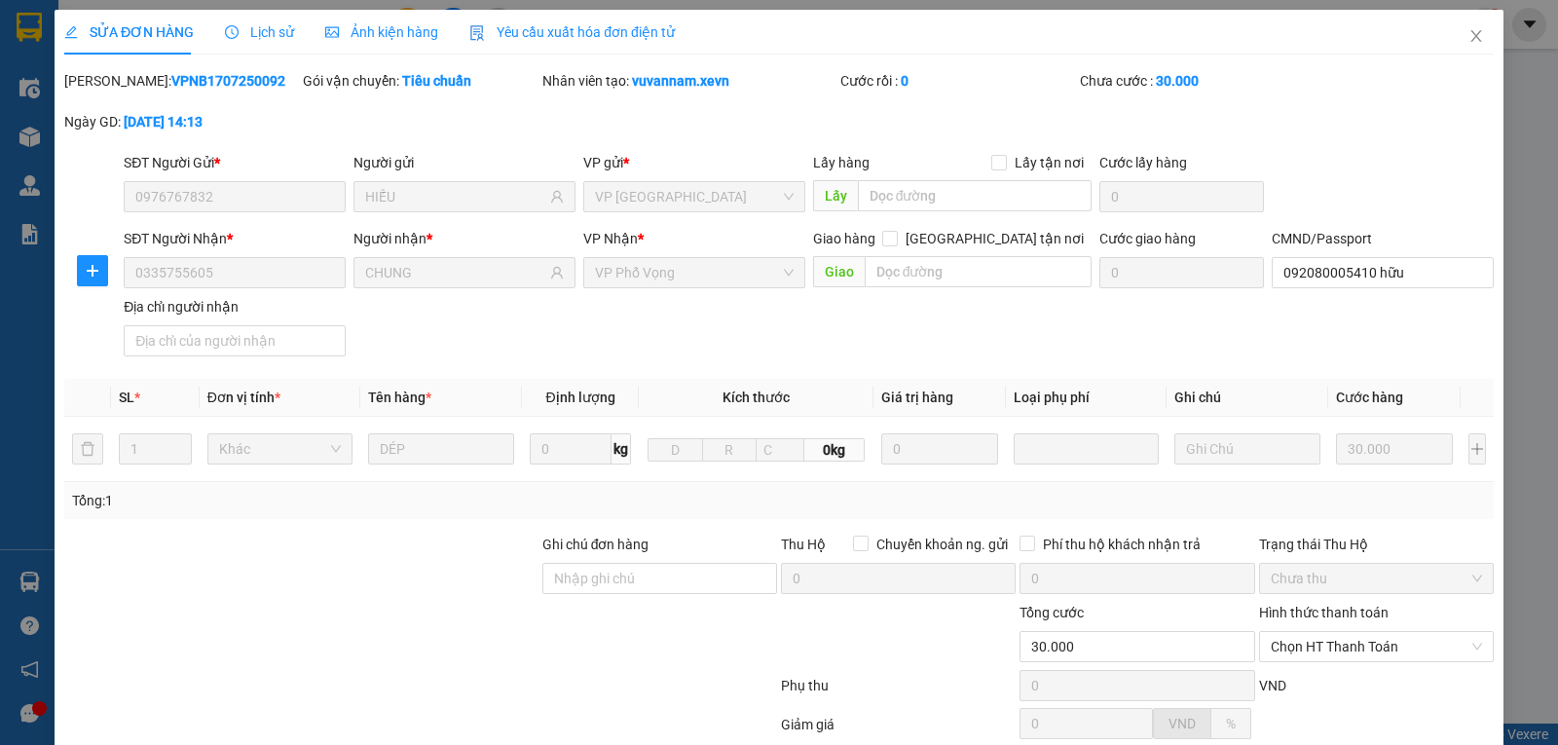
click at [277, 33] on span "Lịch sử" at bounding box center [259, 32] width 69 height 16
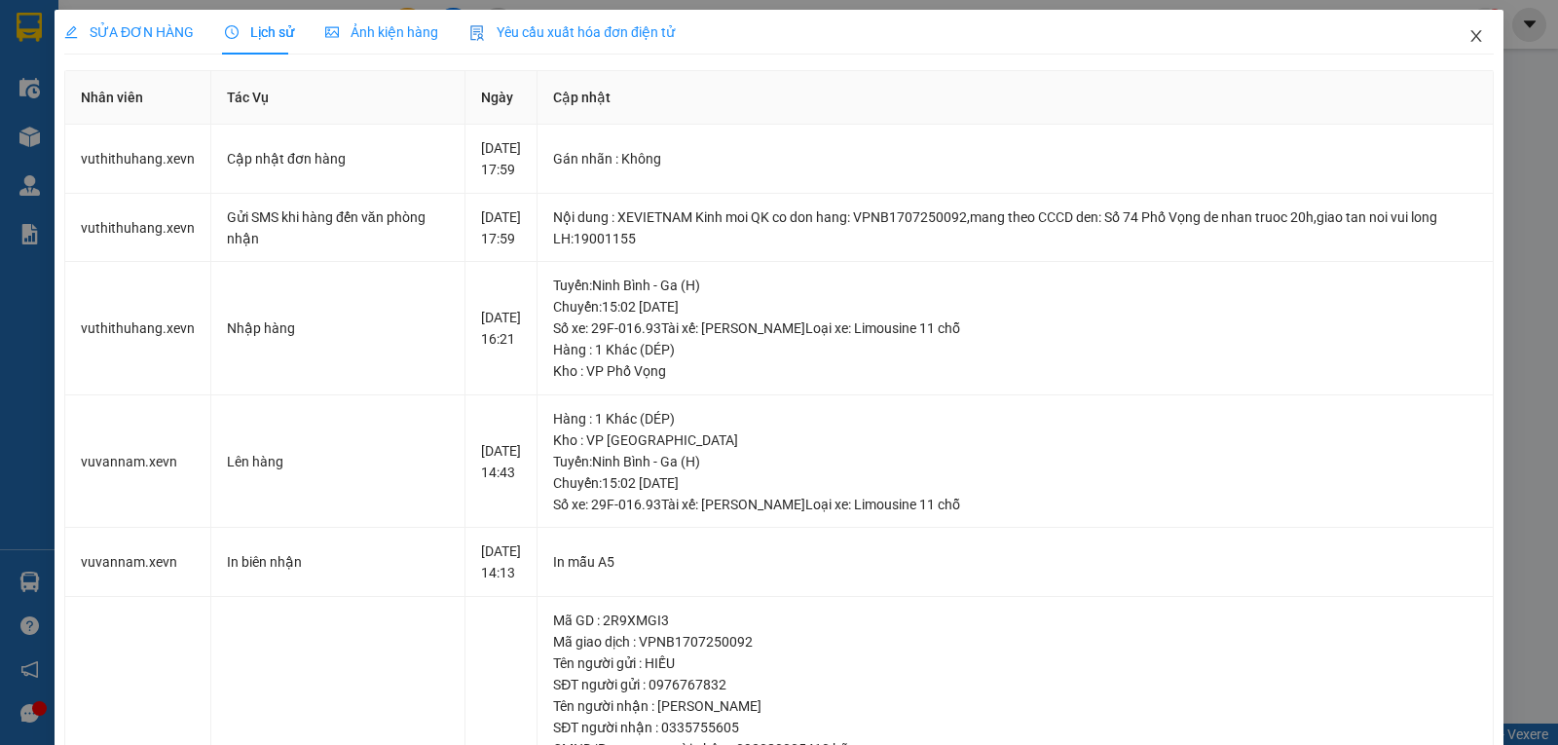
click at [1471, 41] on icon "close" at bounding box center [1476, 36] width 11 height 12
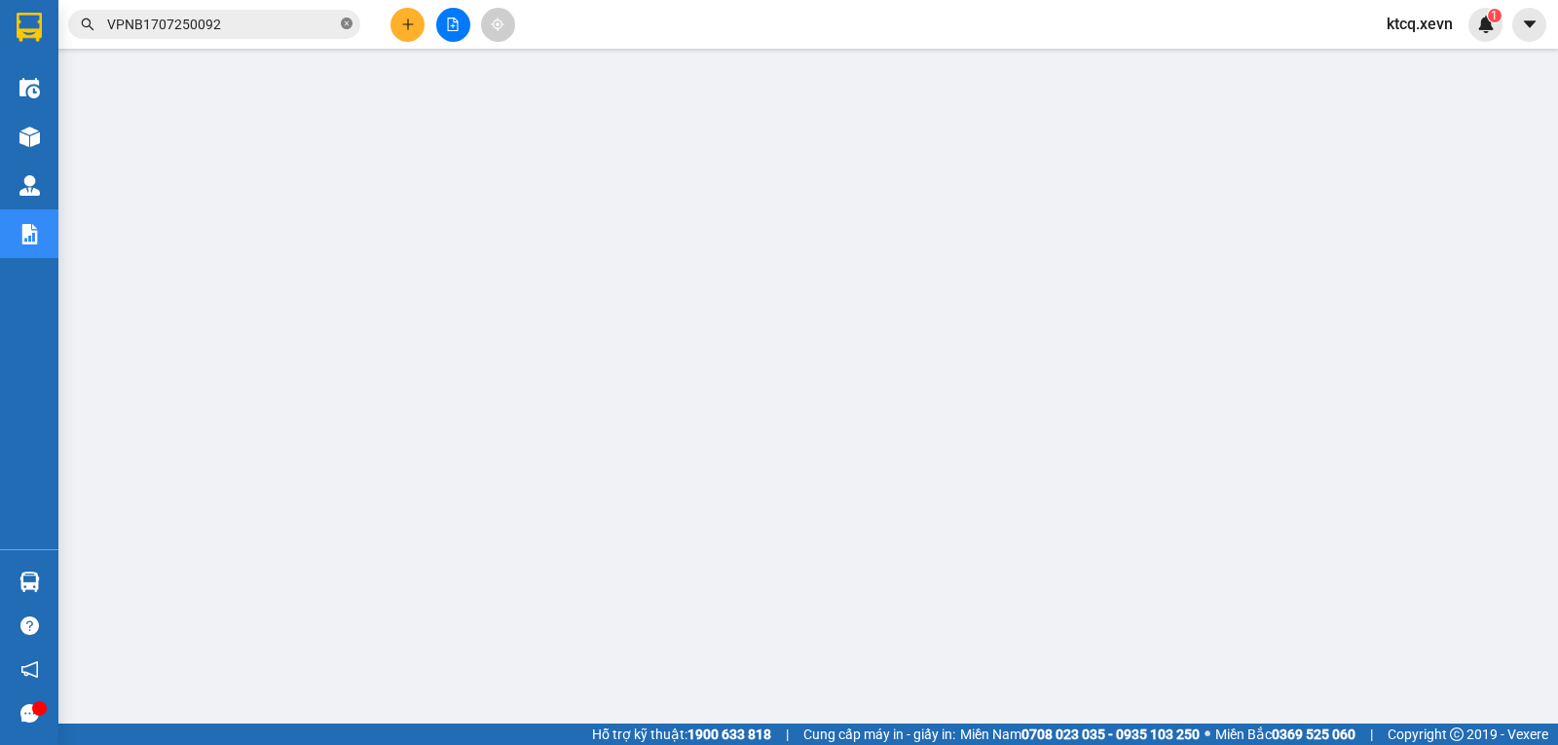
click at [345, 24] on icon "close-circle" at bounding box center [347, 24] width 12 height 12
paste input "VPTB1707250048"
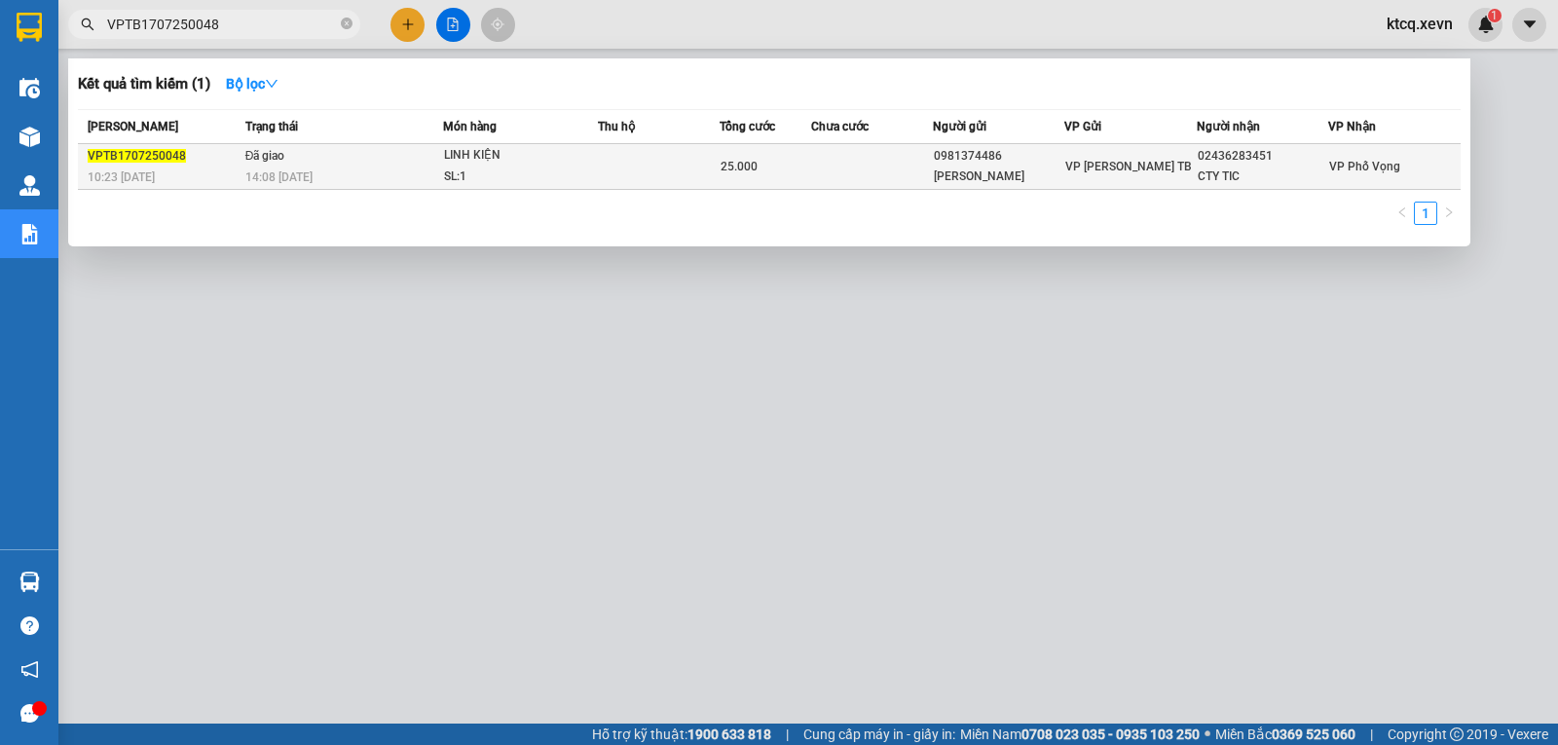
type input "VPTB1707250048"
click at [174, 158] on span "VPTB1707250048" at bounding box center [137, 156] width 98 height 14
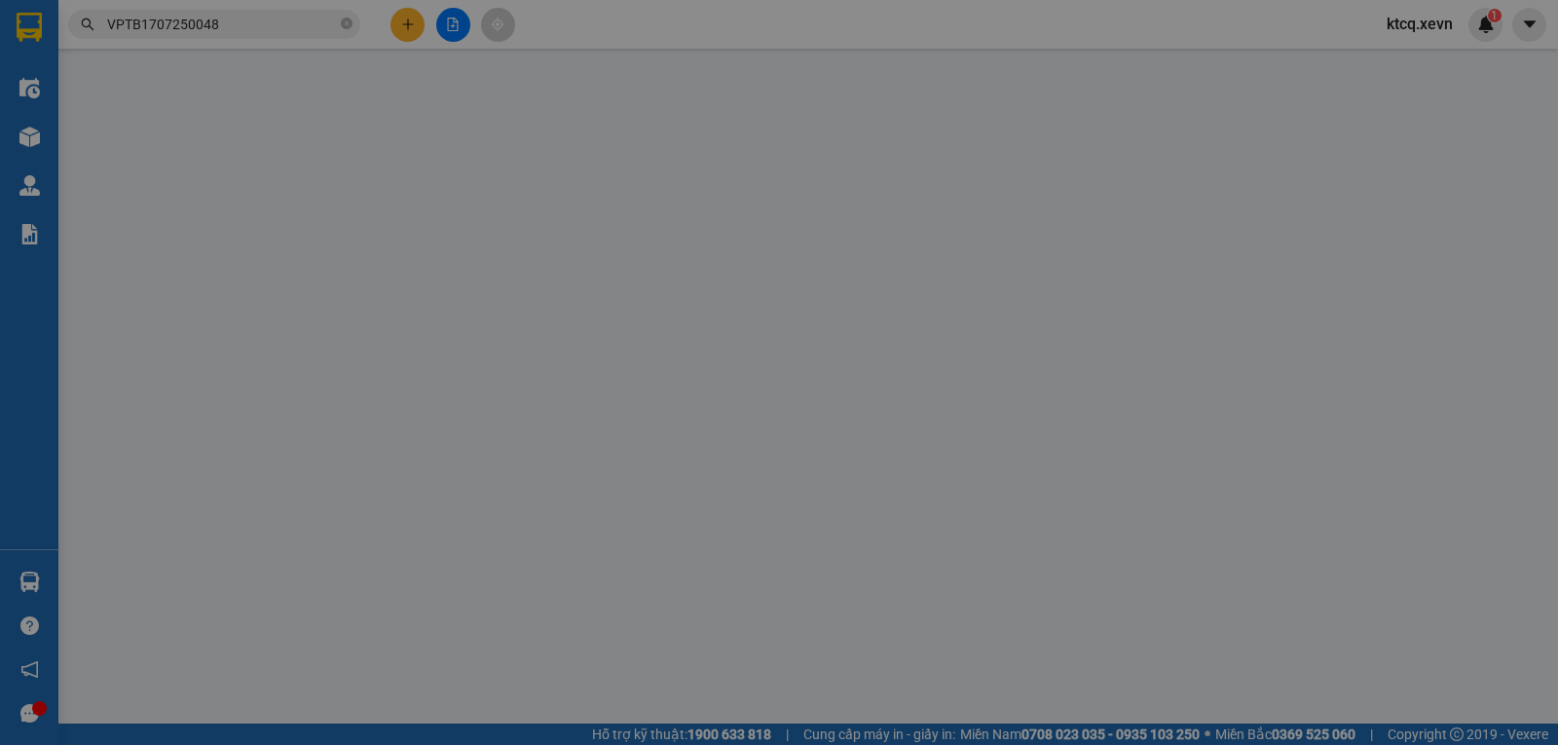
type input "0981374486"
type input "[PERSON_NAME]"
type input "02436283451"
type input "CTY TIC"
type input "0901502268-THẢN"
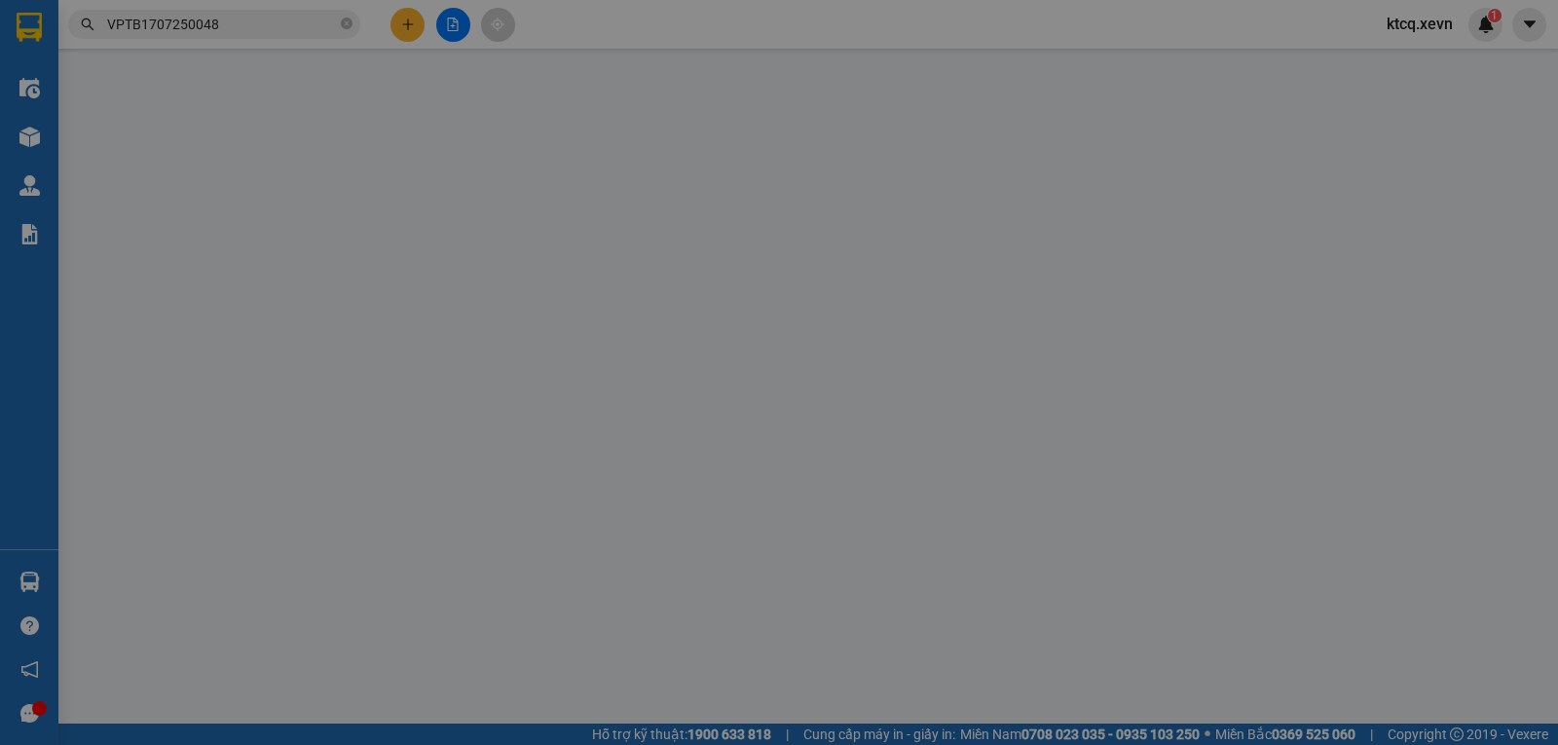
type input "25.000"
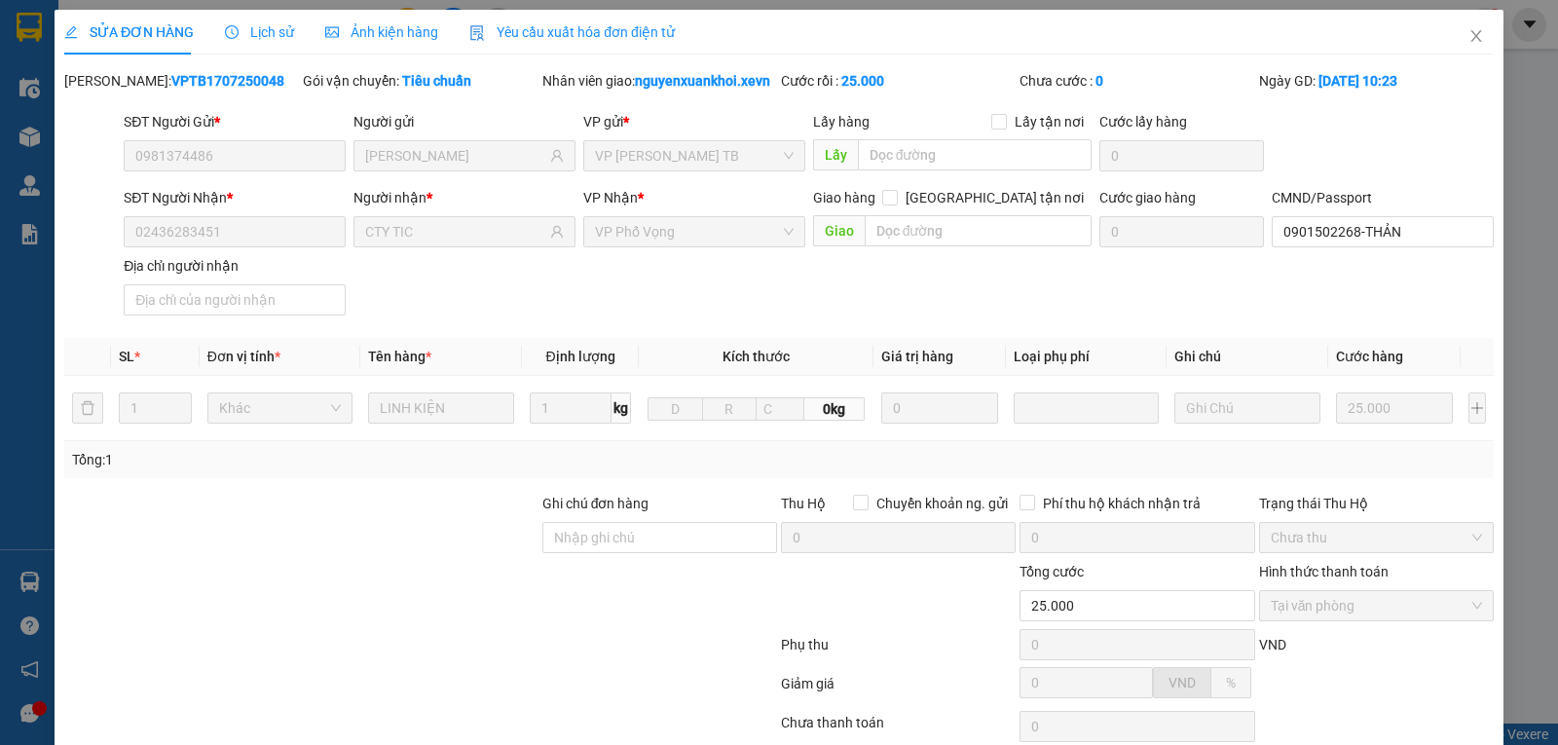
click at [271, 35] on span "Lịch sử" at bounding box center [259, 32] width 69 height 16
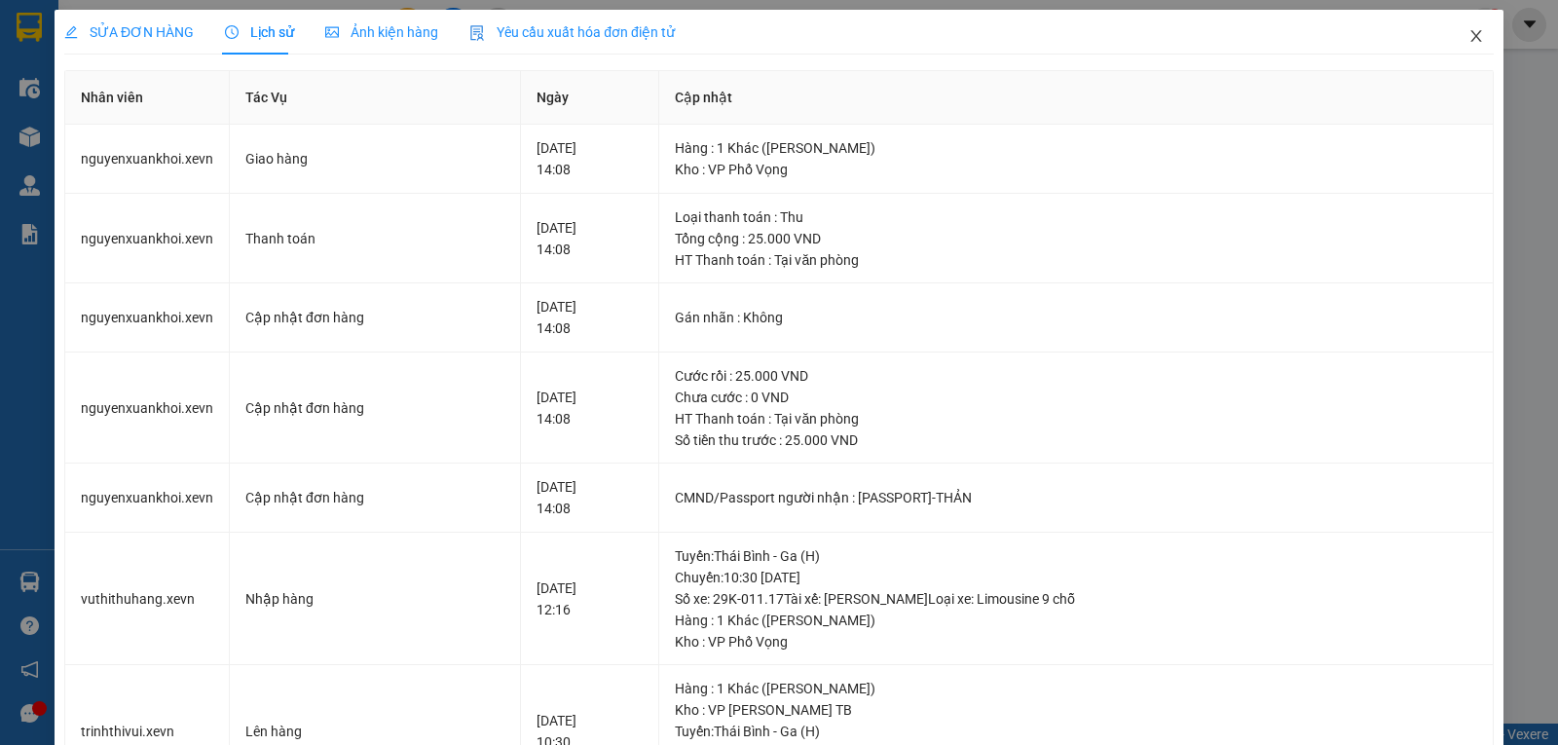
click at [1469, 43] on icon "close" at bounding box center [1477, 36] width 16 height 16
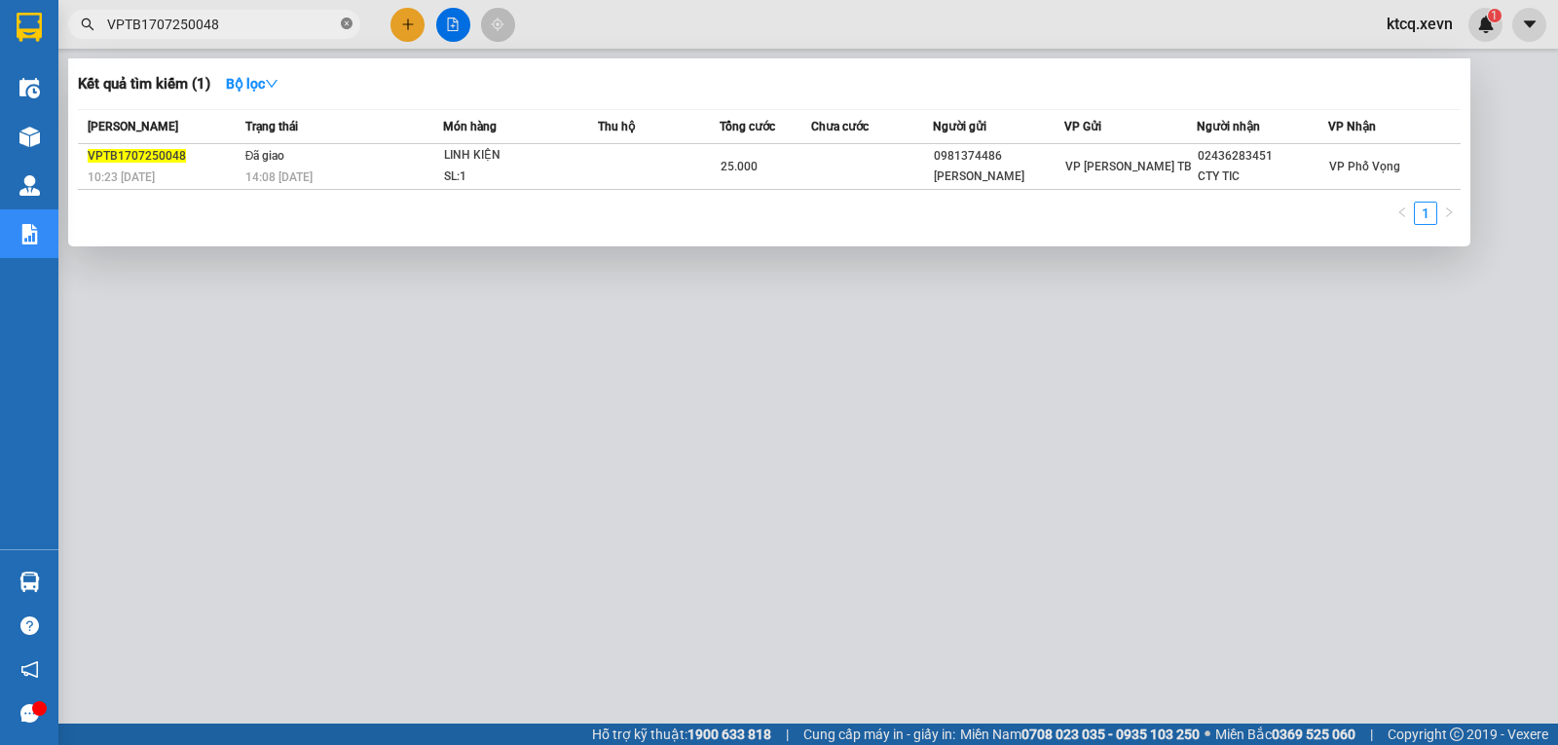
click at [351, 26] on icon "close-circle" at bounding box center [347, 24] width 12 height 12
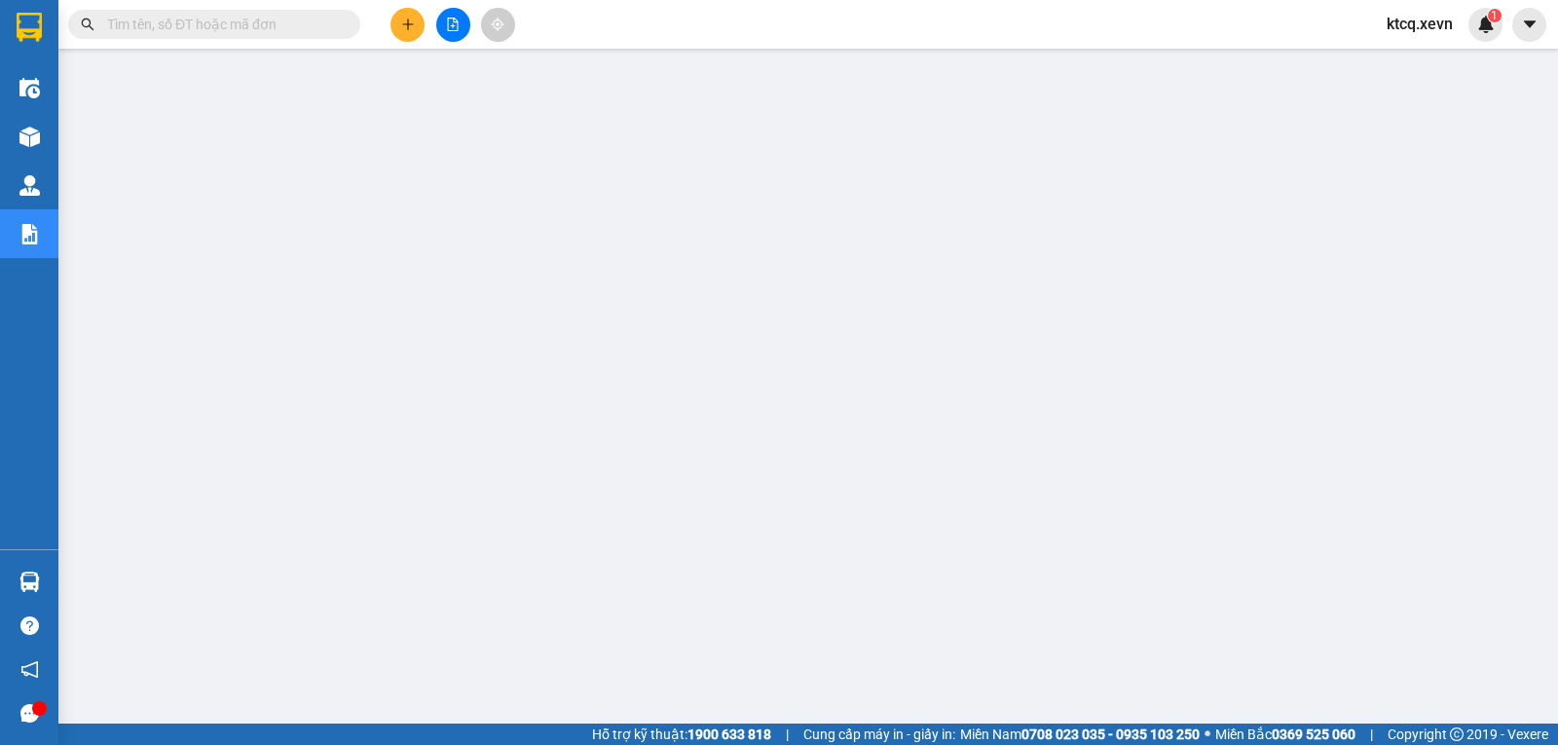
paste input "VPTB1707250046"
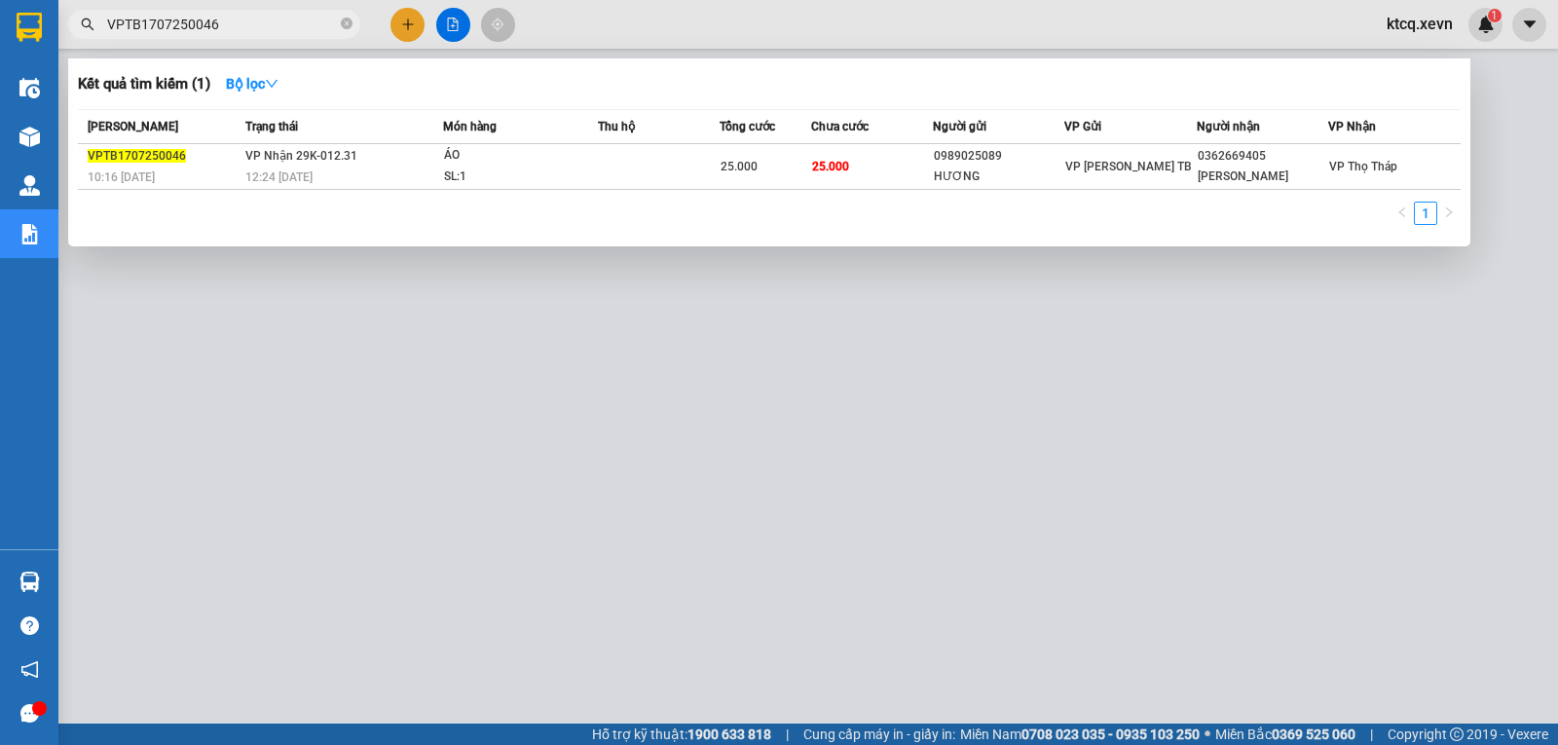
type input "VPTB1707250046"
click at [129, 151] on span "VPTB1707250046" at bounding box center [137, 156] width 98 height 14
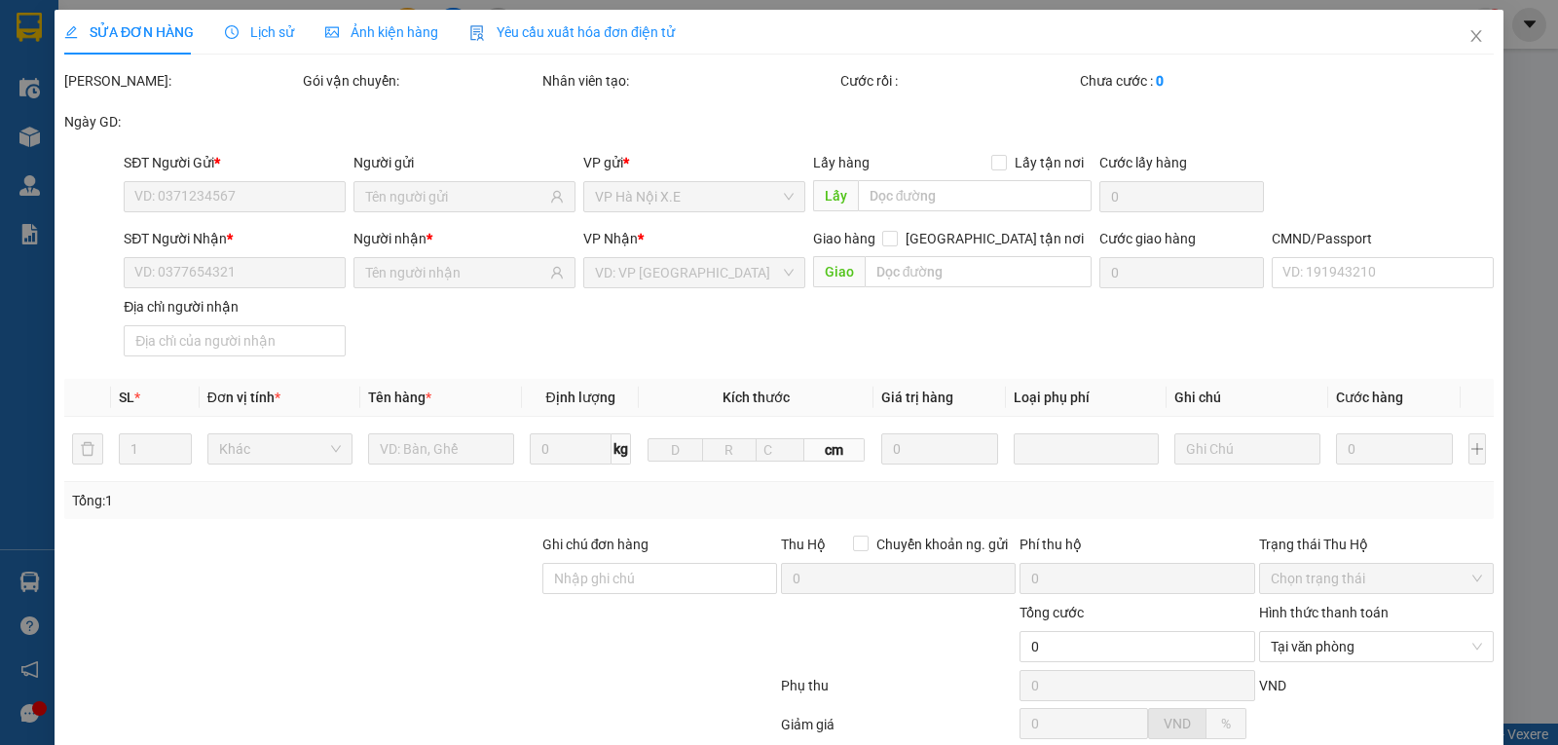
type input "0989025089"
type input "HƯƠNG"
type input "0362669405"
type input "[PERSON_NAME]"
type input "034096003275 thuỷ"
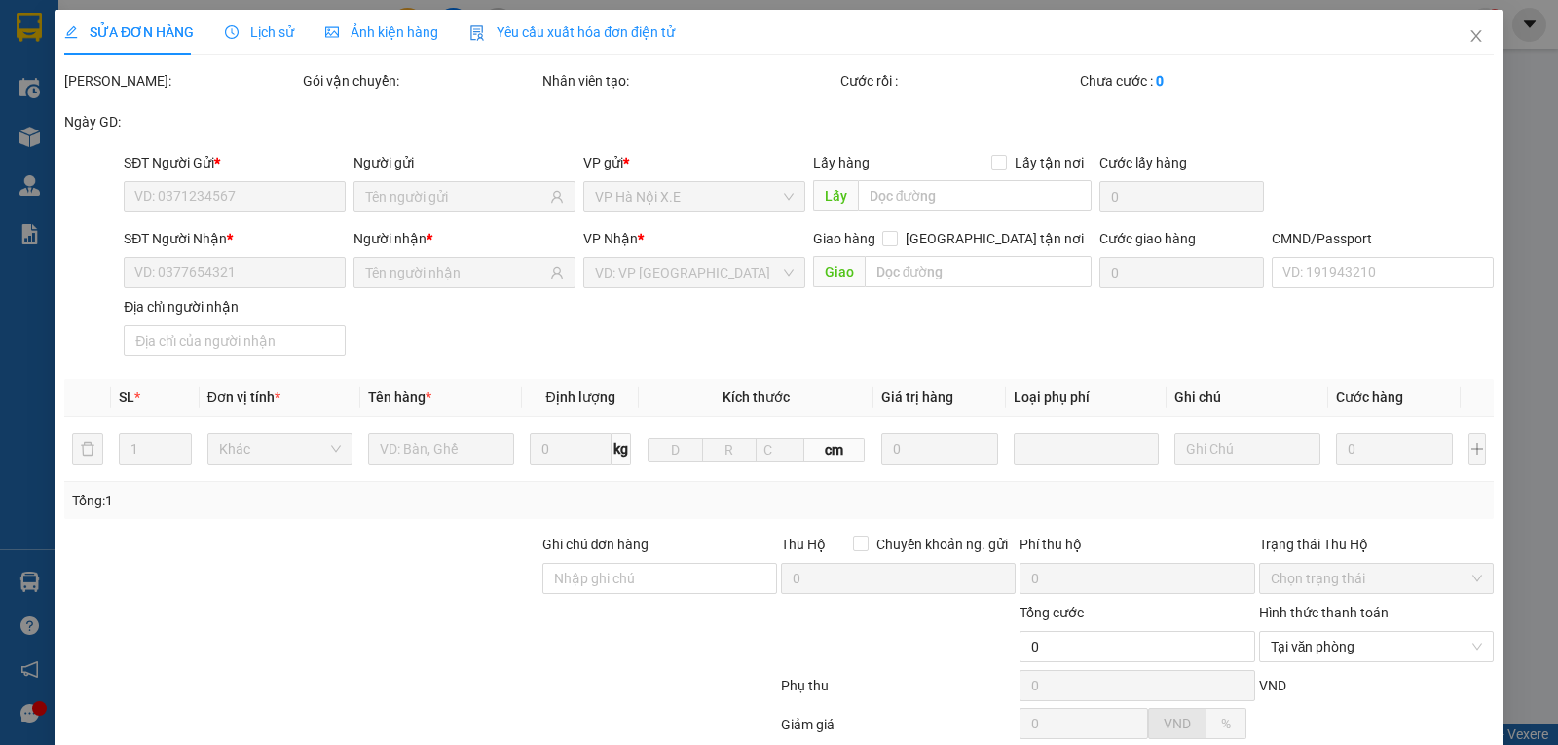
type input "25.000"
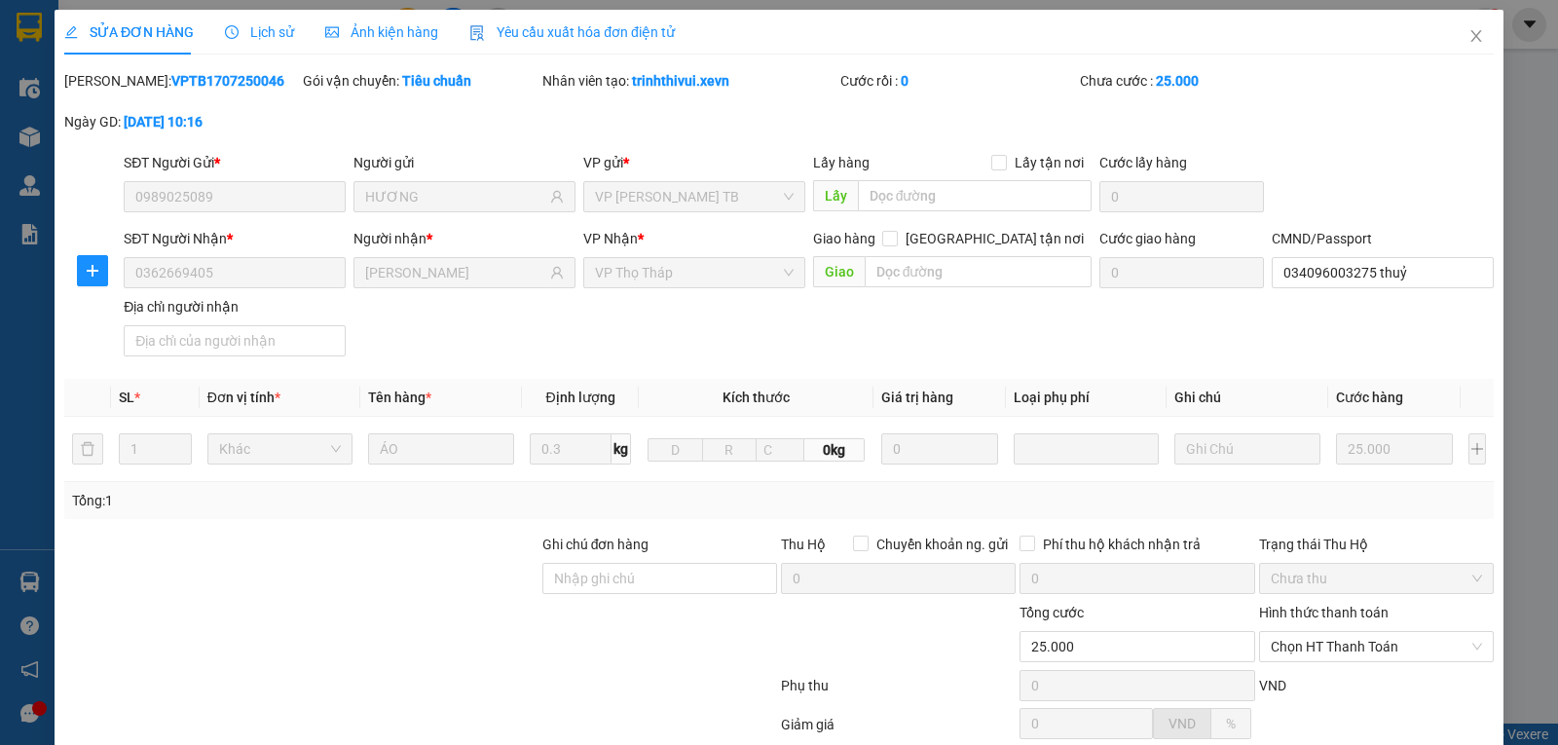
click at [281, 25] on span "Lịch sử" at bounding box center [259, 32] width 69 height 16
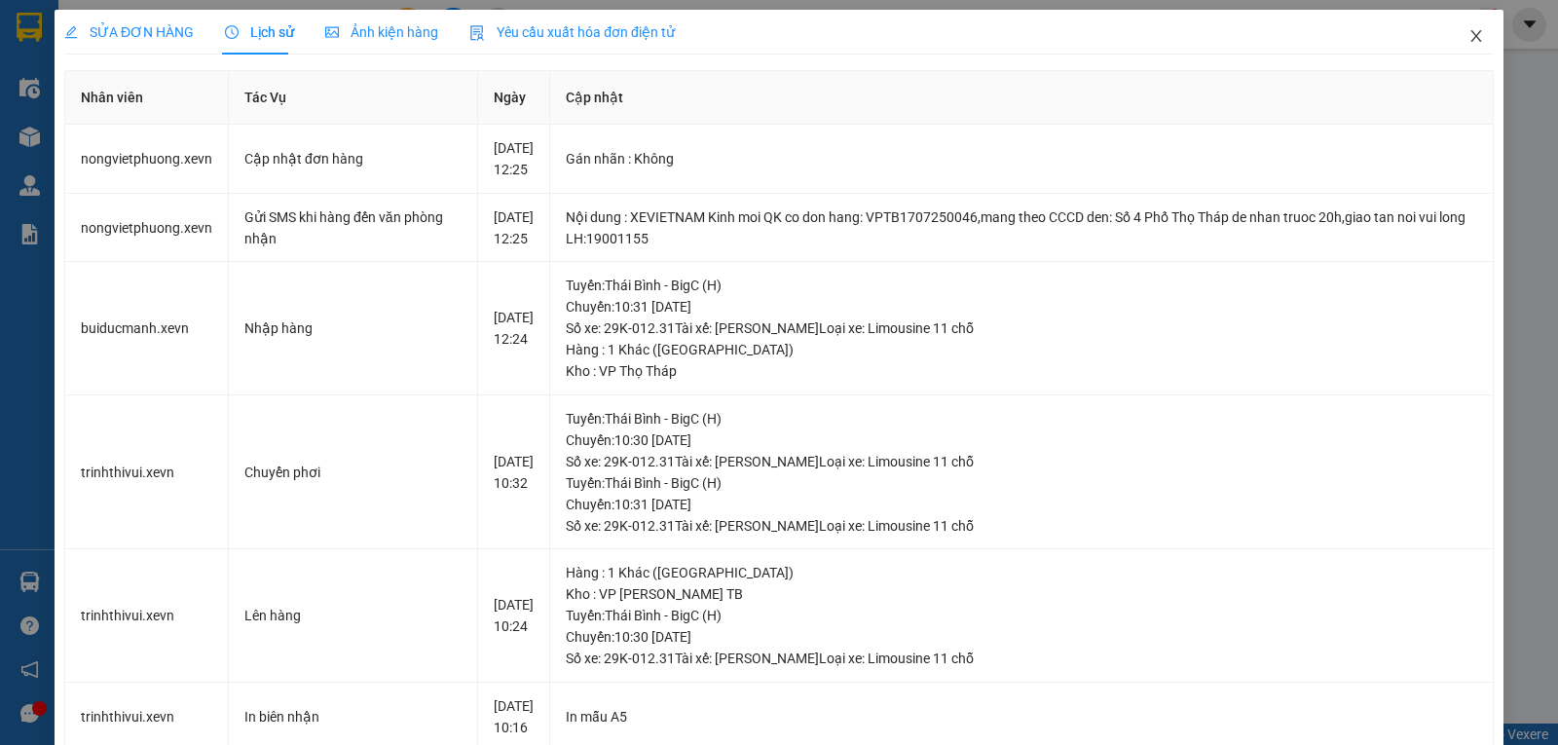
click at [1471, 35] on icon "close" at bounding box center [1476, 36] width 11 height 12
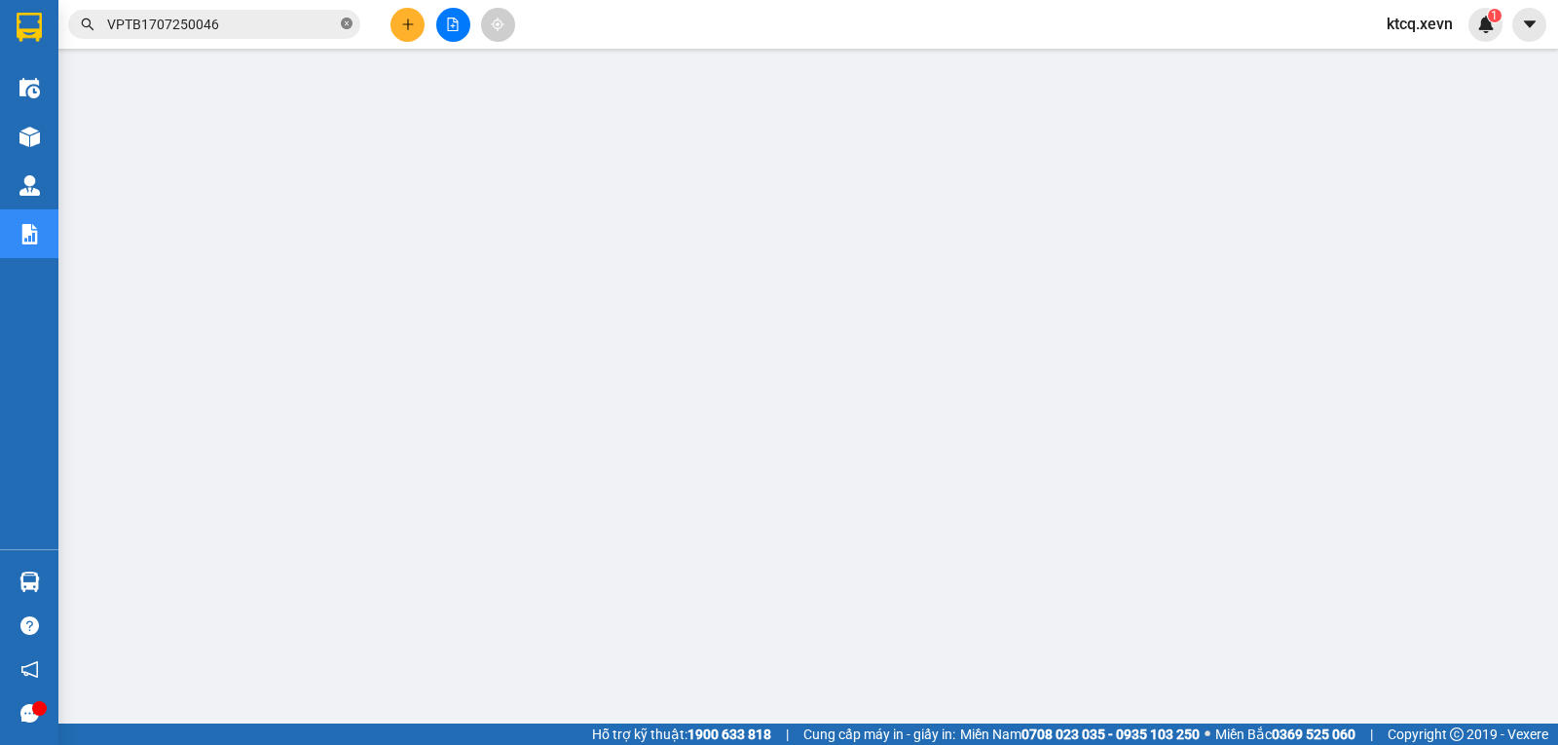
click at [347, 23] on icon "close-circle" at bounding box center [347, 24] width 12 height 12
paste input "VPTB1707250030"
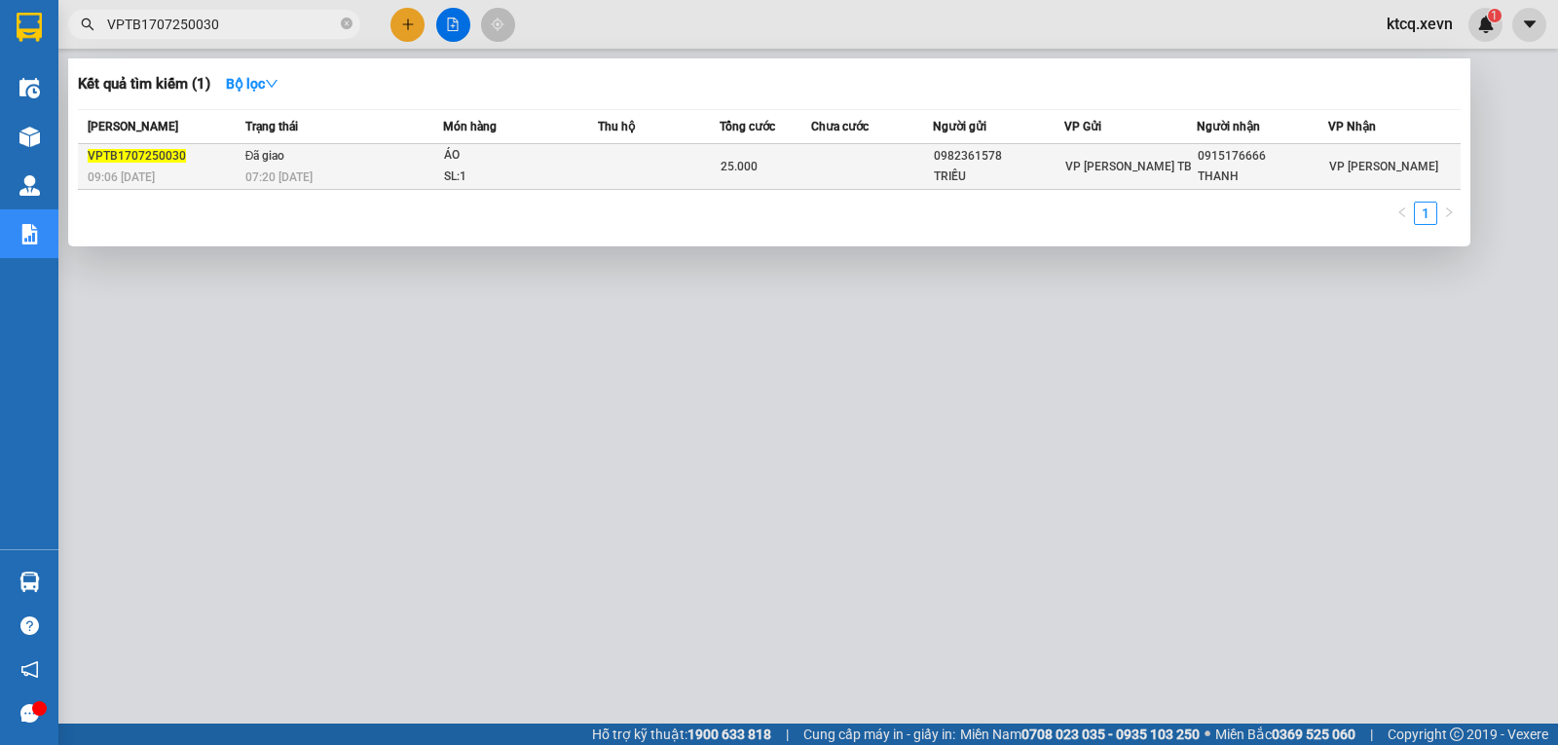
type input "VPTB1707250030"
click at [149, 161] on span "VPTB1707250030" at bounding box center [137, 156] width 98 height 14
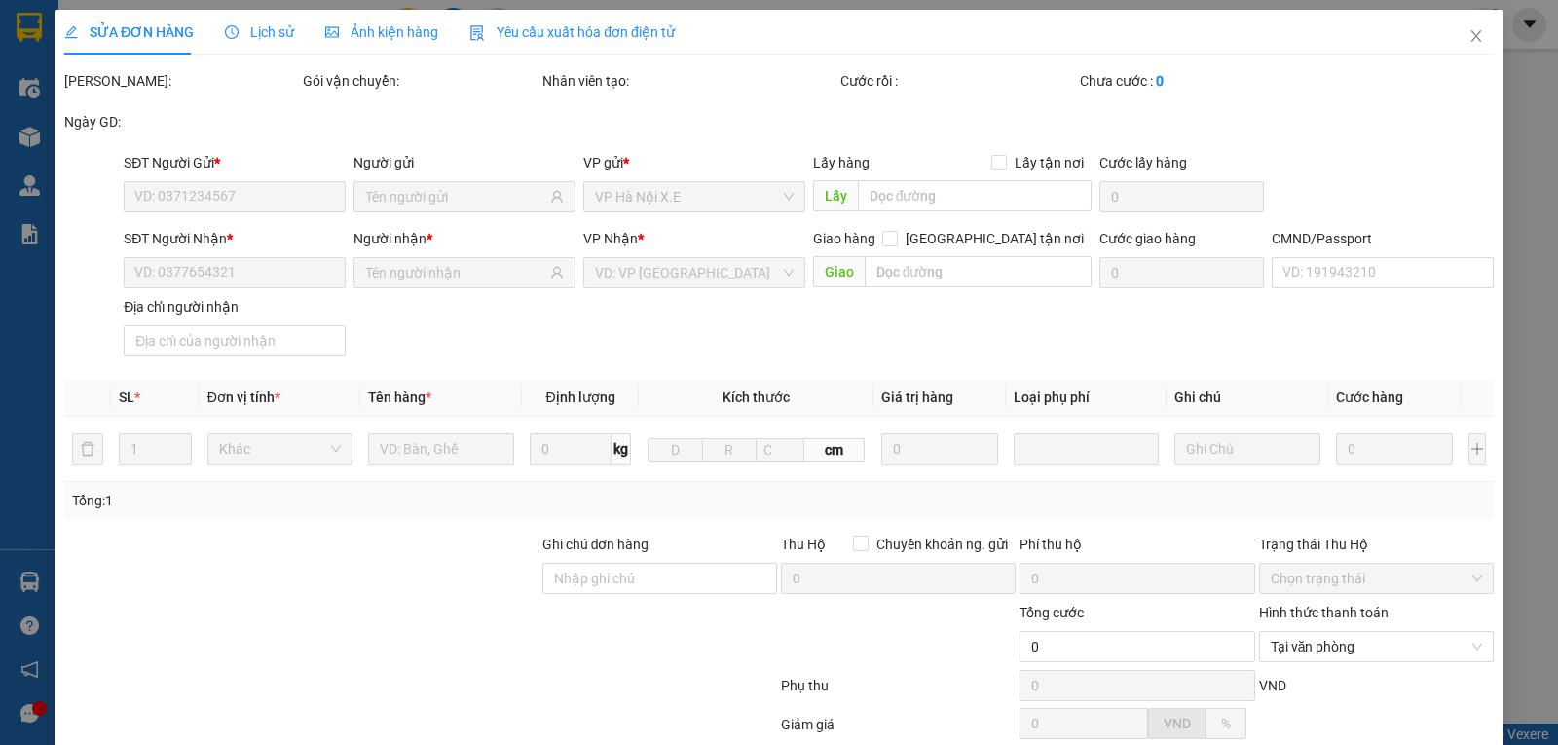
type input "0982361578"
type input "TRIỀU"
type input "0915176666"
type input "THANH"
type input "CHÚ đÔ 0985199018"
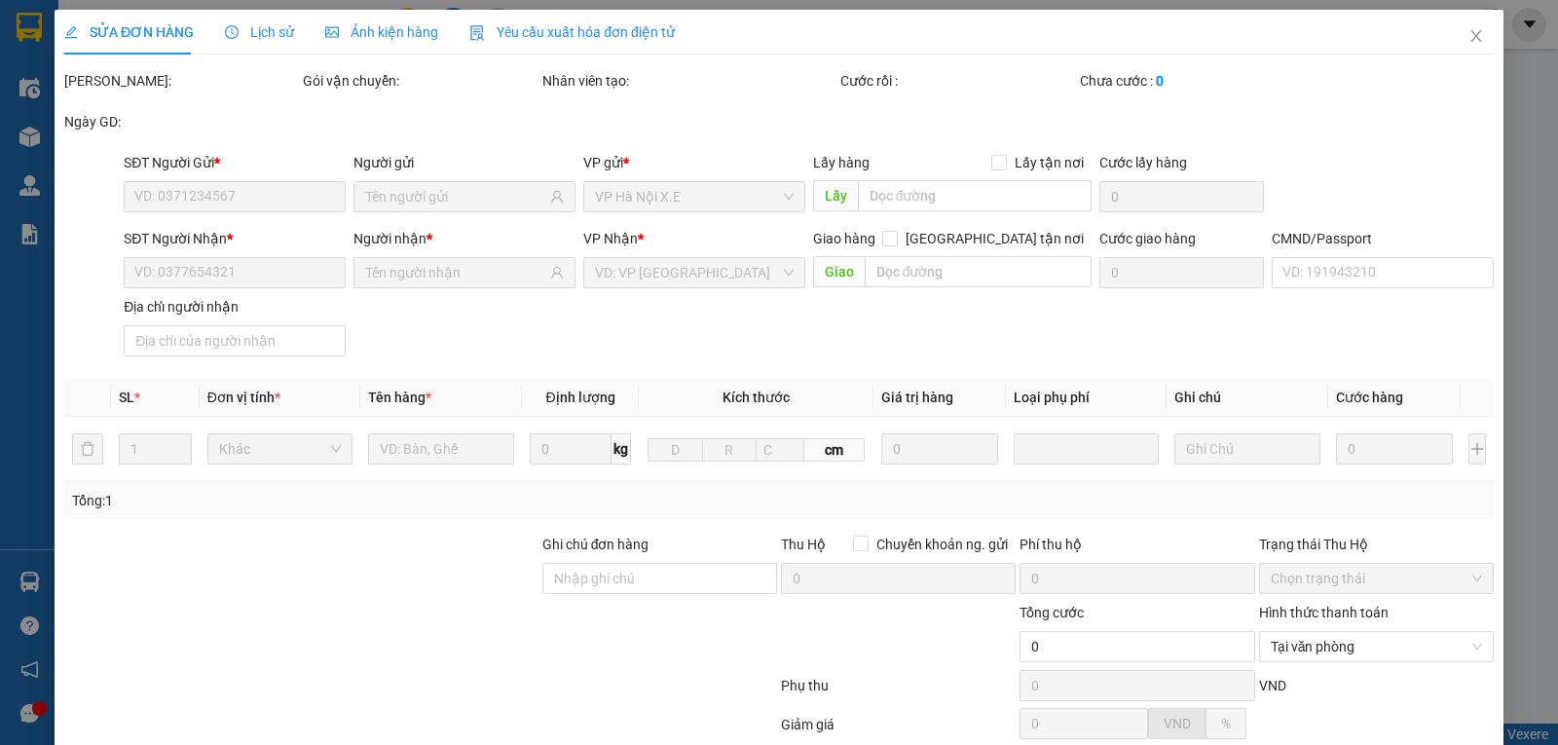
type input "25.000"
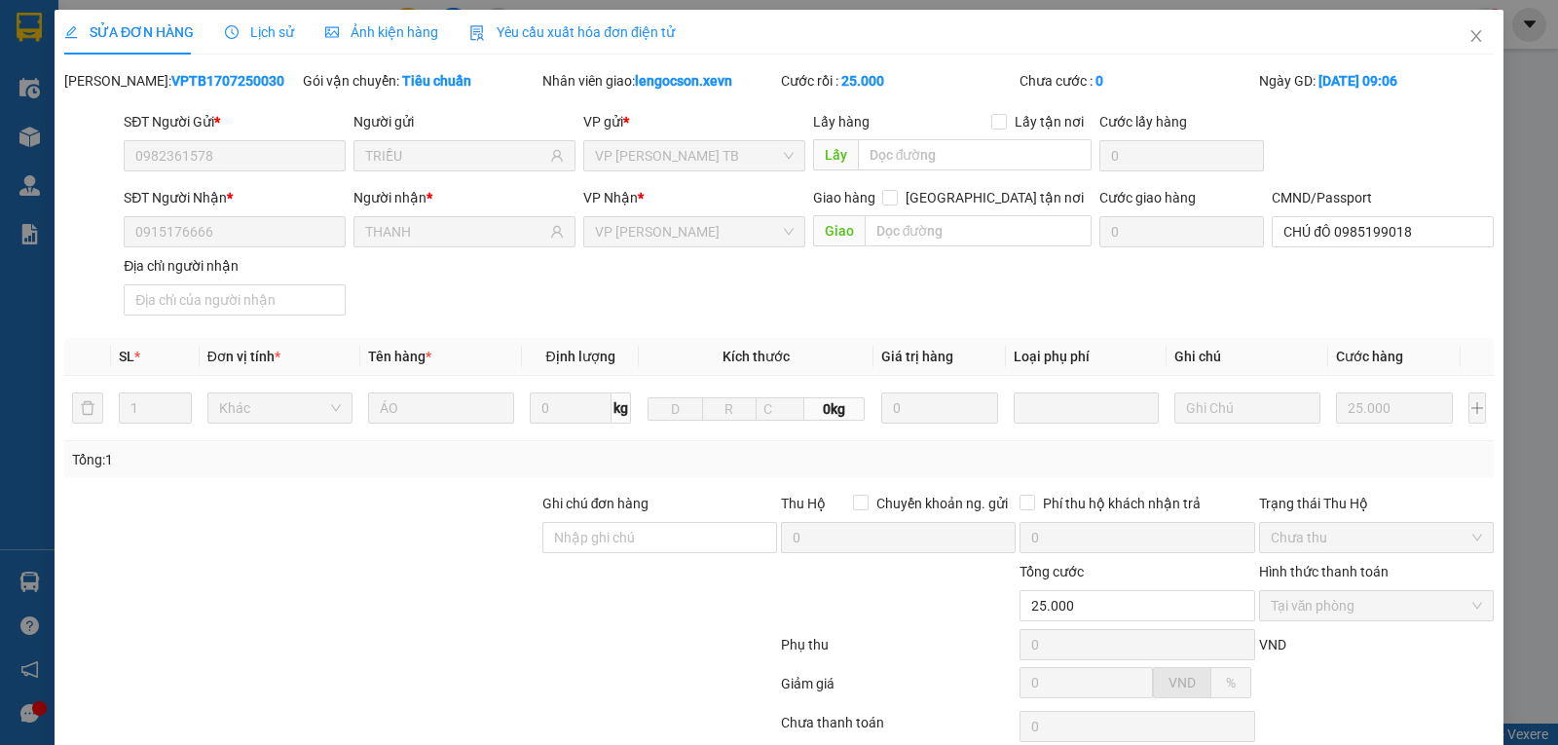
click at [232, 25] on icon "clock-circle" at bounding box center [232, 32] width 14 height 14
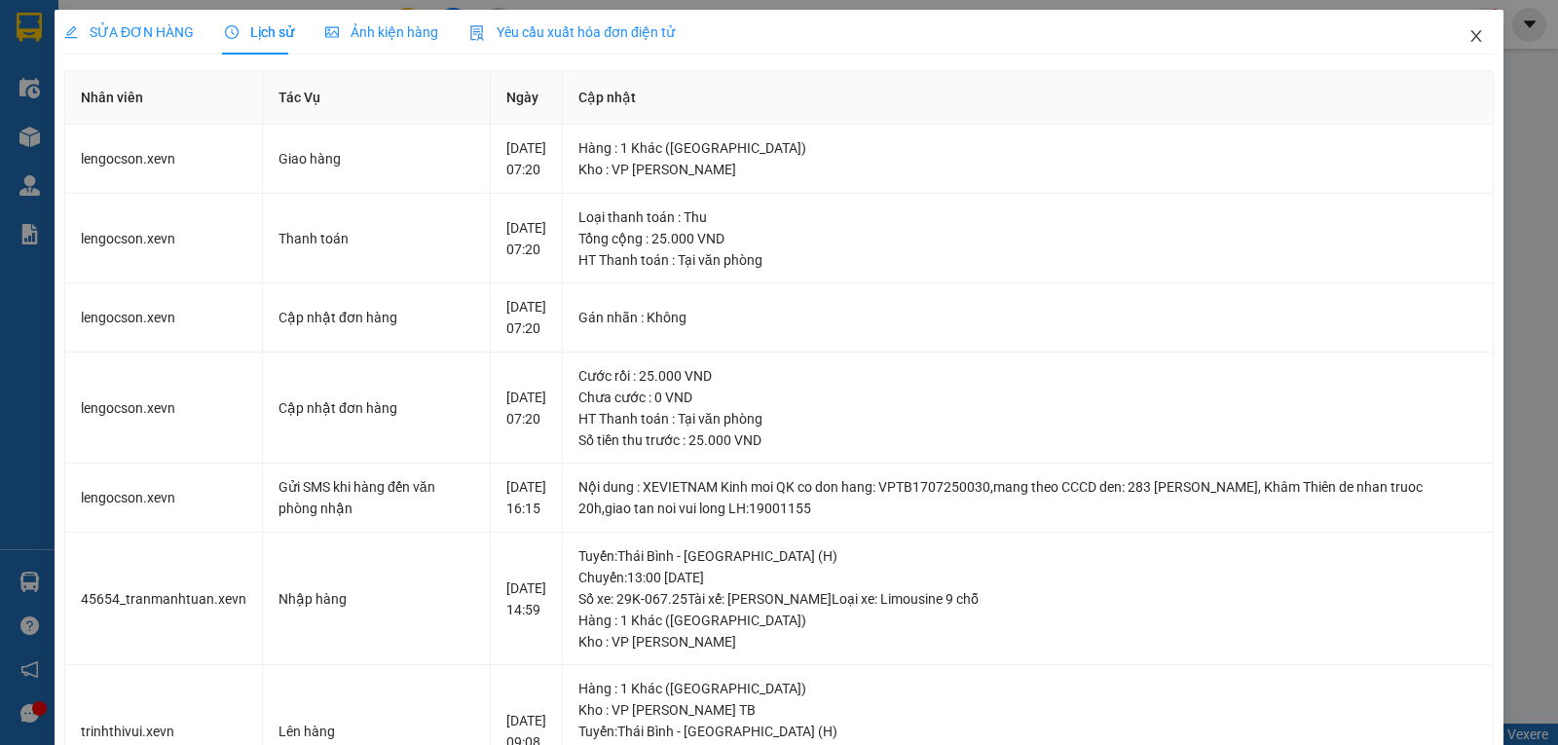
click at [1469, 42] on icon "close" at bounding box center [1477, 36] width 16 height 16
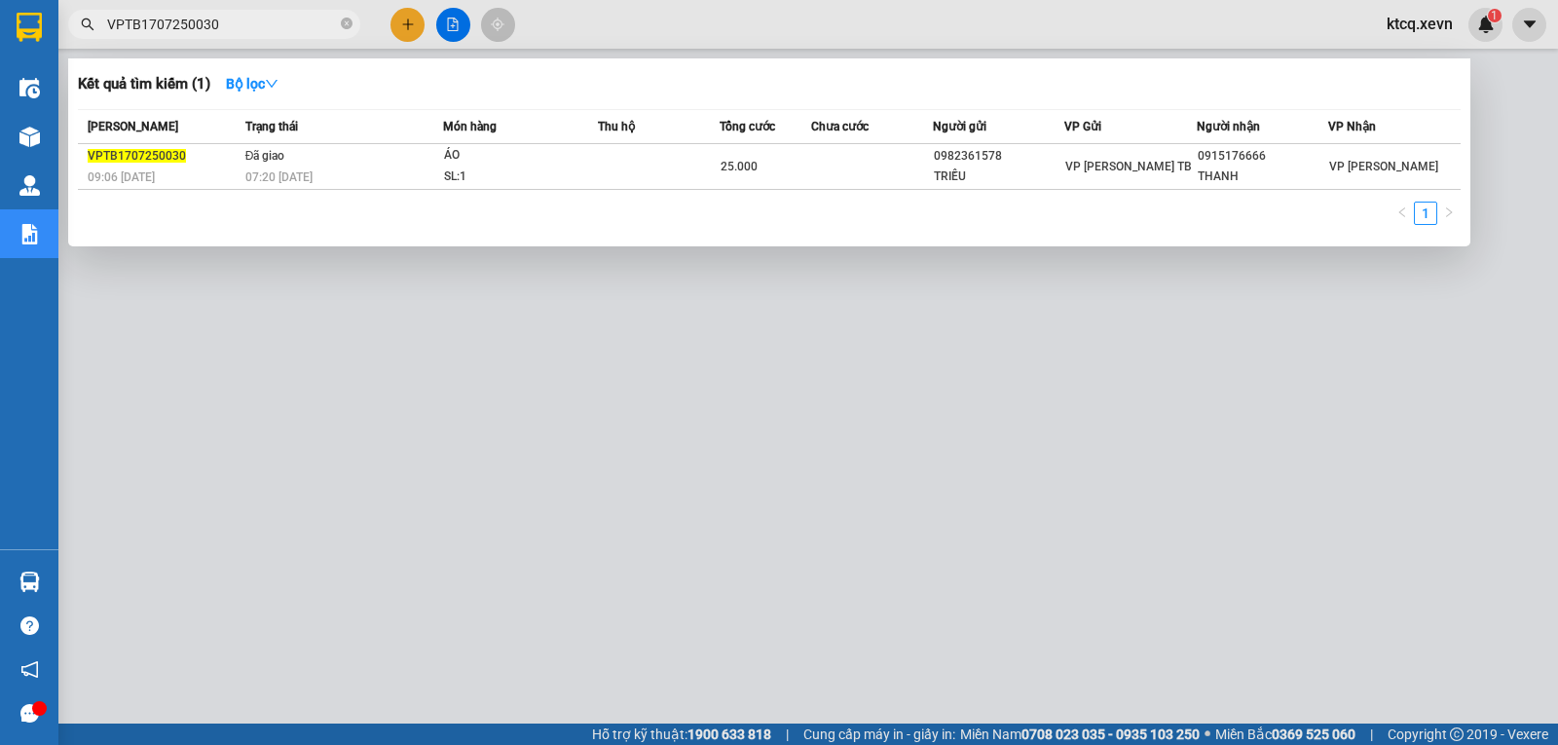
click at [353, 22] on span "VPTB1707250030" at bounding box center [214, 24] width 292 height 29
click at [352, 22] on icon "close-circle" at bounding box center [347, 24] width 12 height 12
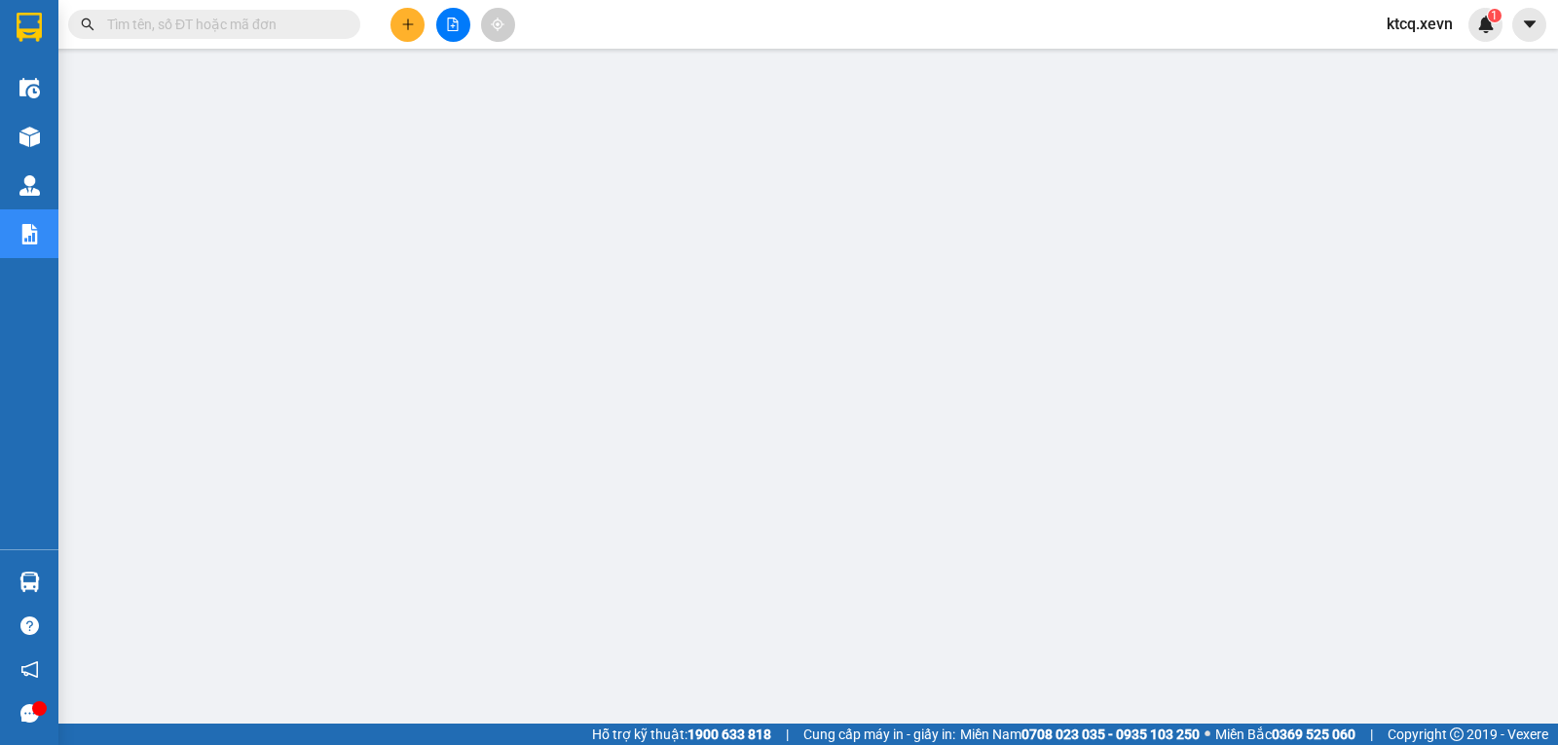
paste input "VPTB1707250026"
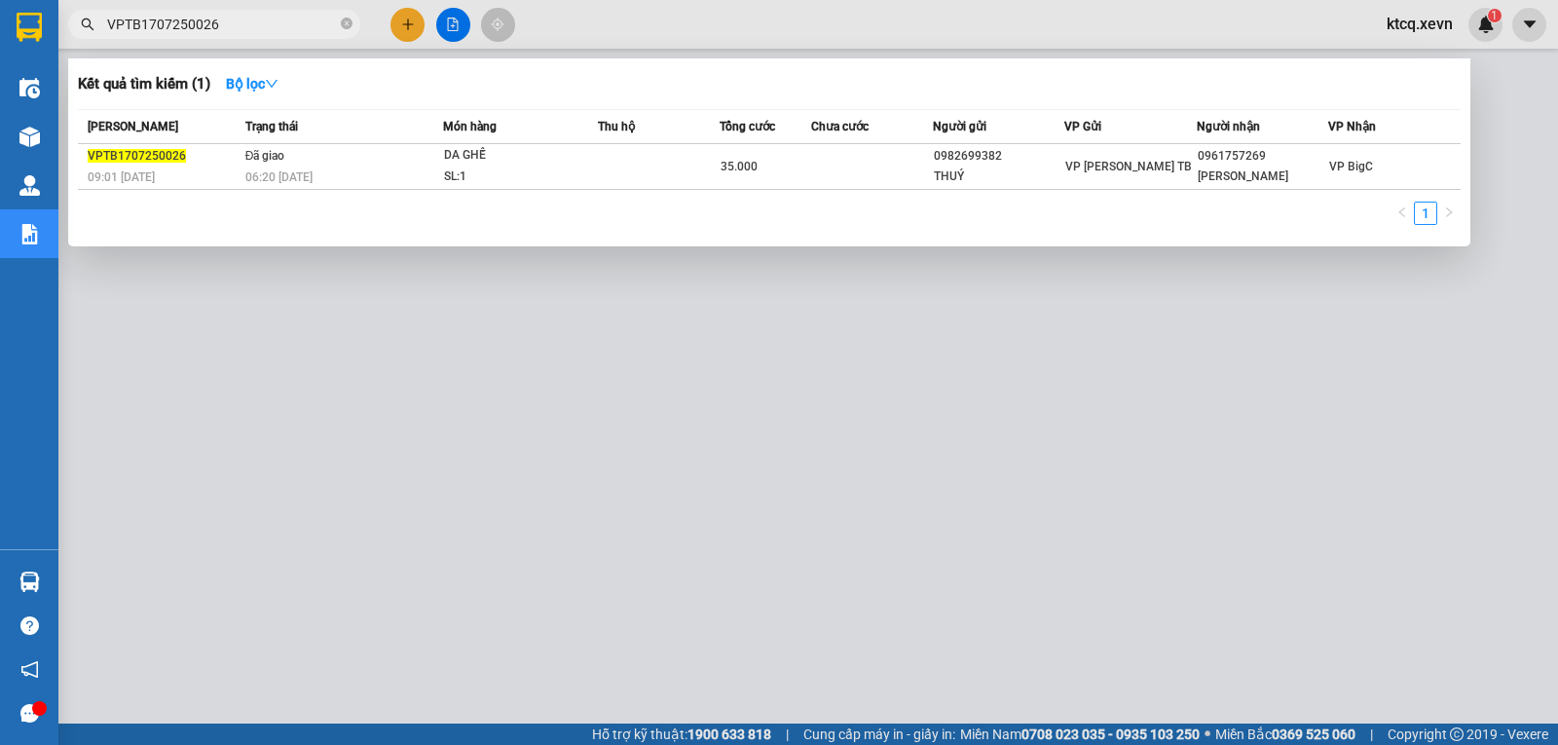
type input "VPTB1707250026"
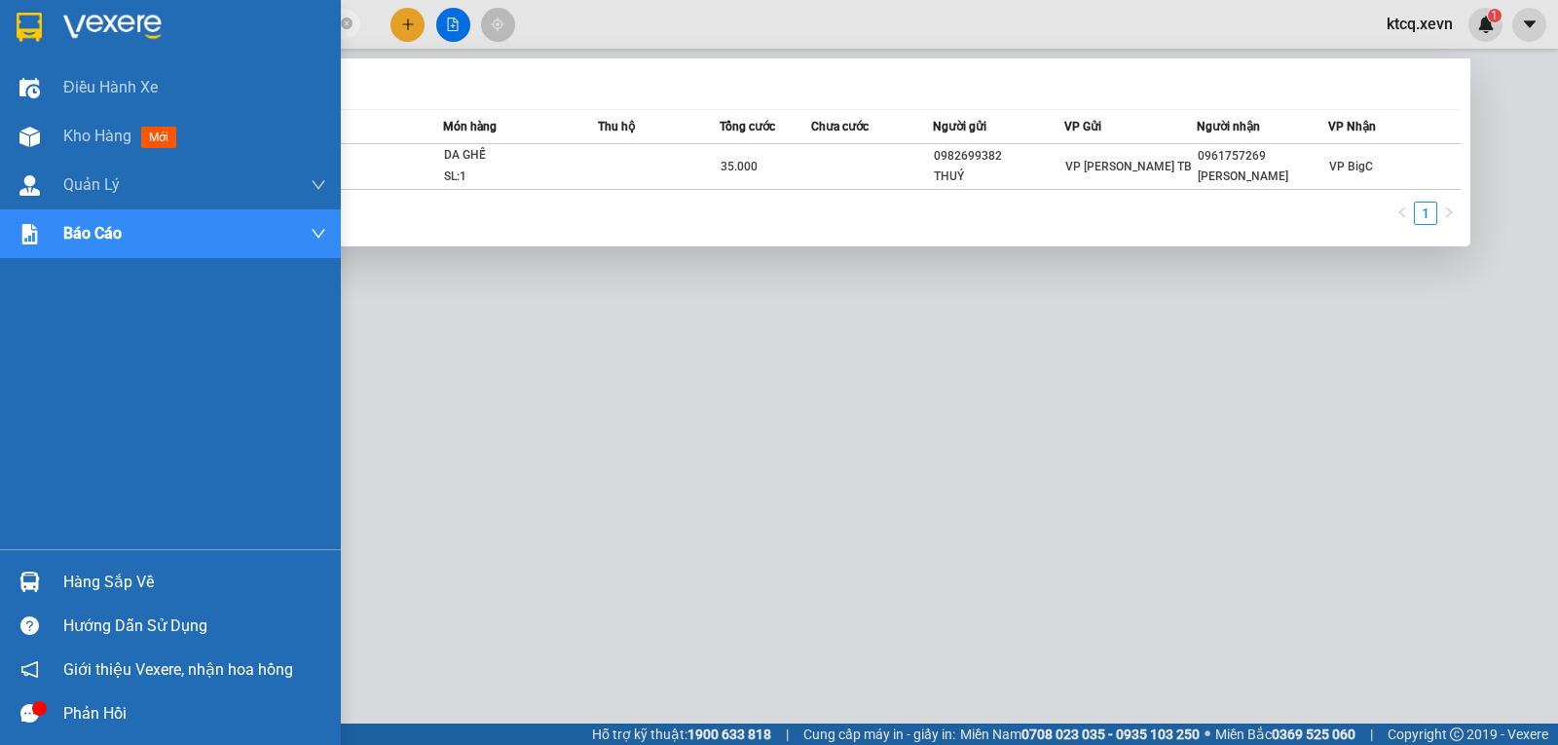
drag, startPoint x: 256, startPoint y: 20, endPoint x: 0, endPoint y: 30, distance: 256.3
click at [0, 30] on section "Kết quả tìm kiếm ( 1 ) Bộ lọc Mã ĐH Trạng thái Món hàng Thu hộ Tổng cước Chưa c…" at bounding box center [779, 372] width 1558 height 745
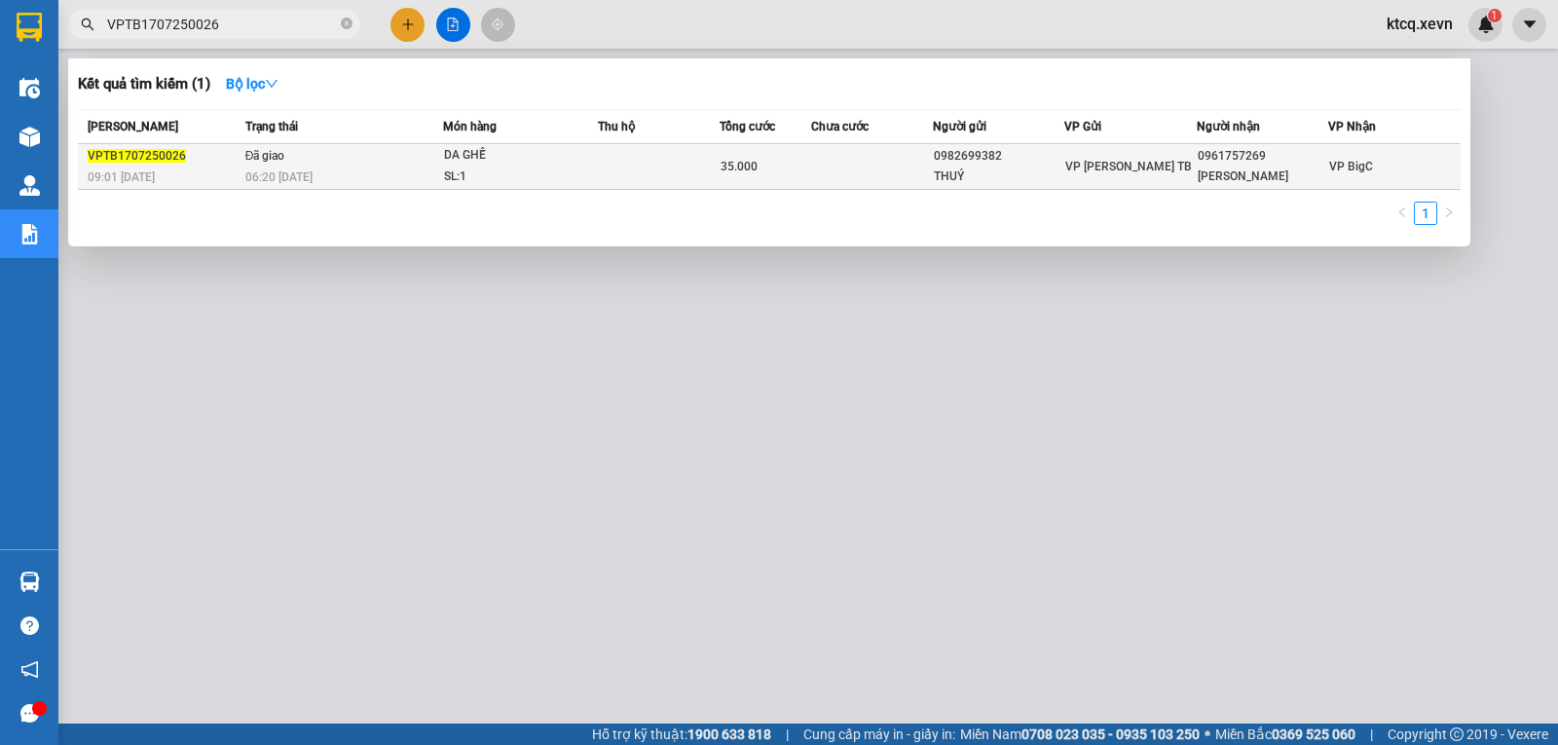
click at [153, 149] on span "VPTB1707250026" at bounding box center [137, 156] width 98 height 14
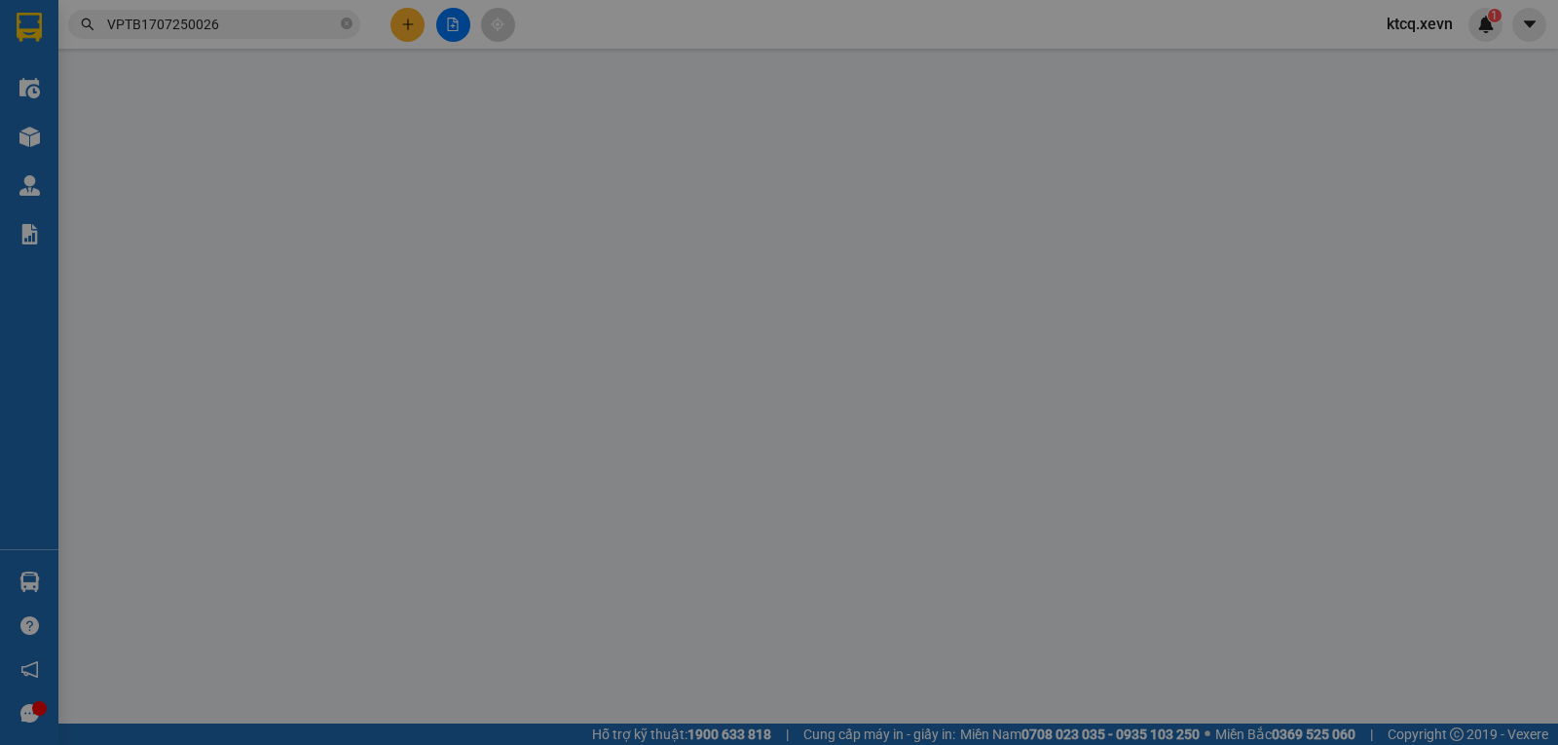
type input "0982699382"
type input "THUÝ"
type input "0961757269"
type input "[PERSON_NAME]"
type input "001089007309 anh hiền"
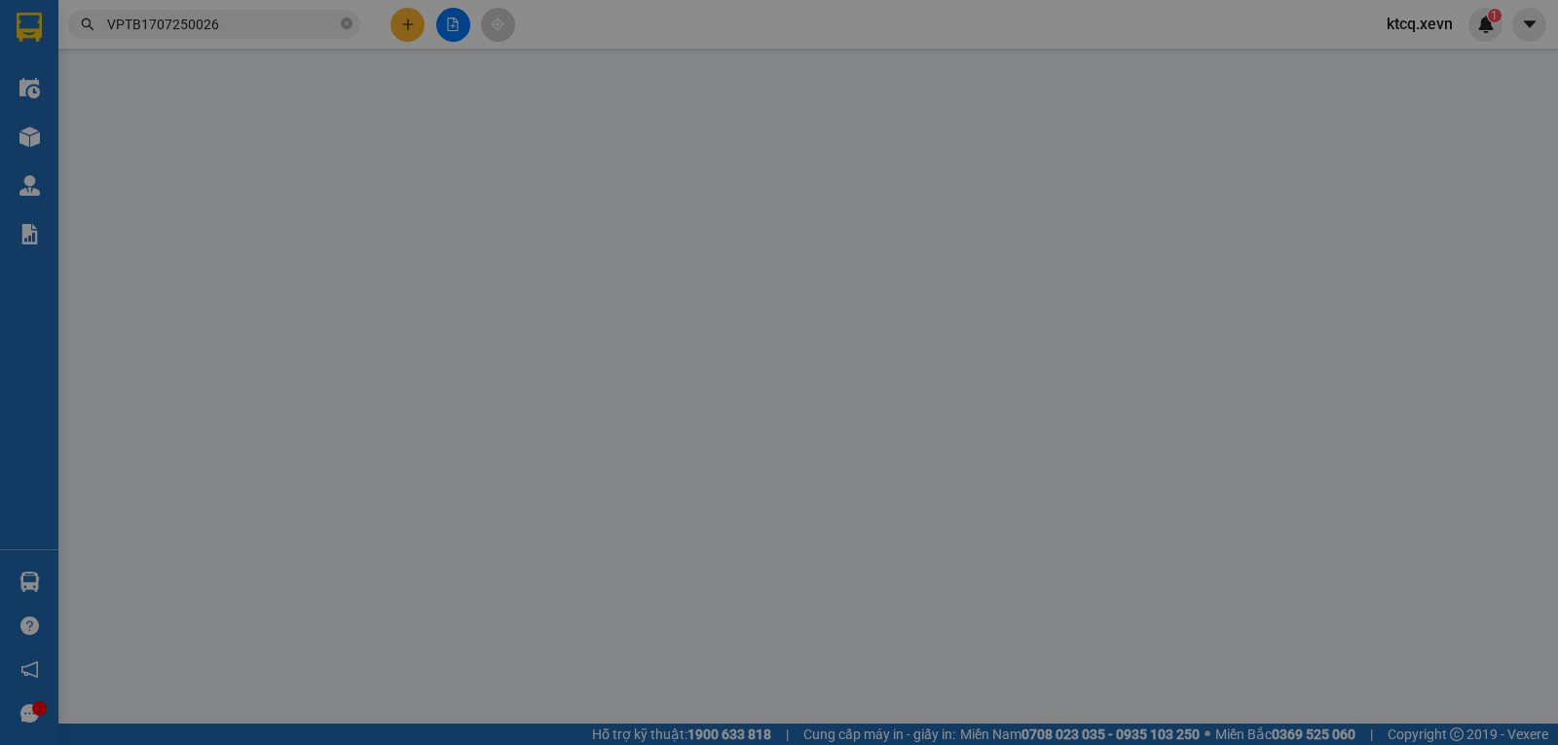
type input "35.000"
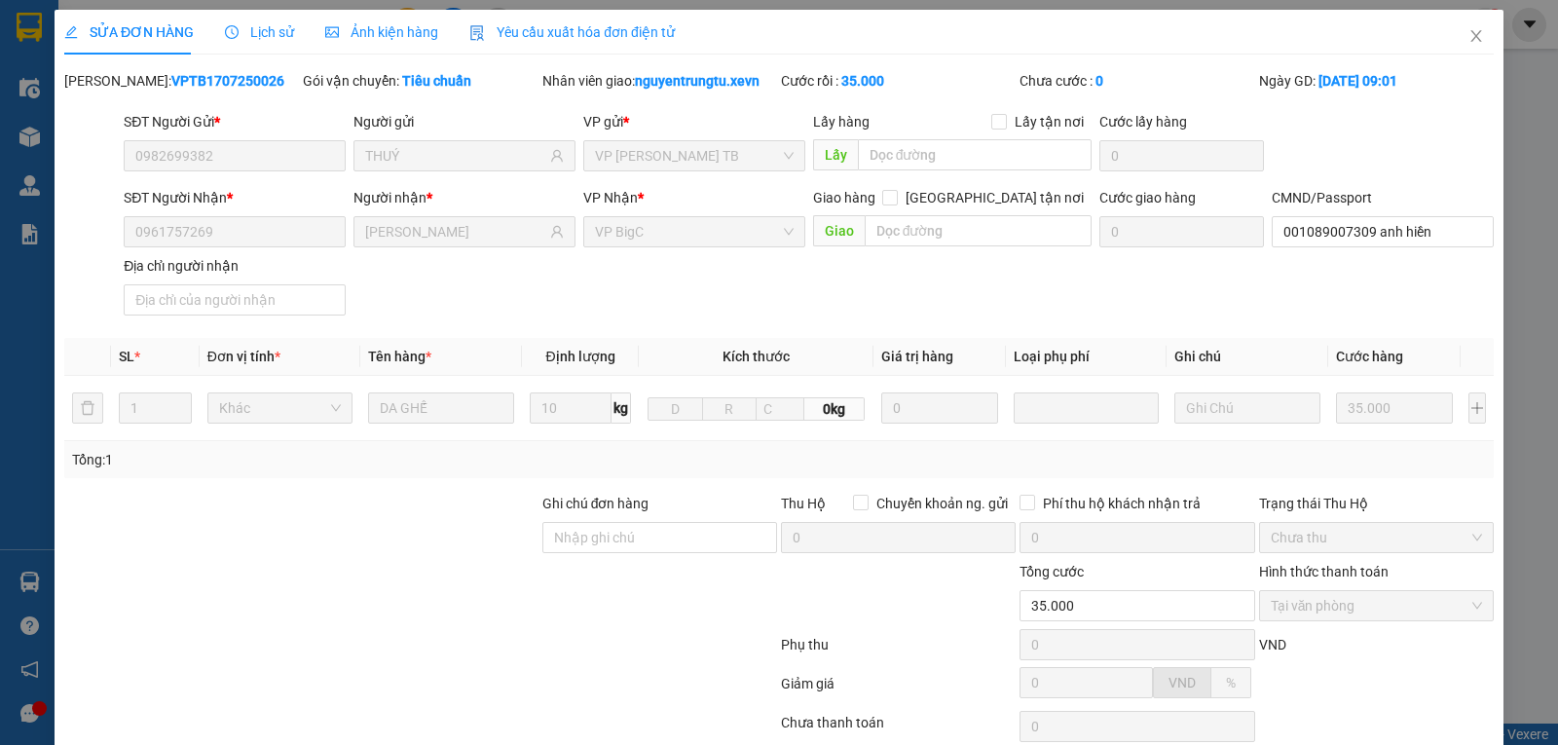
click at [257, 30] on span "Lịch sử" at bounding box center [259, 32] width 69 height 16
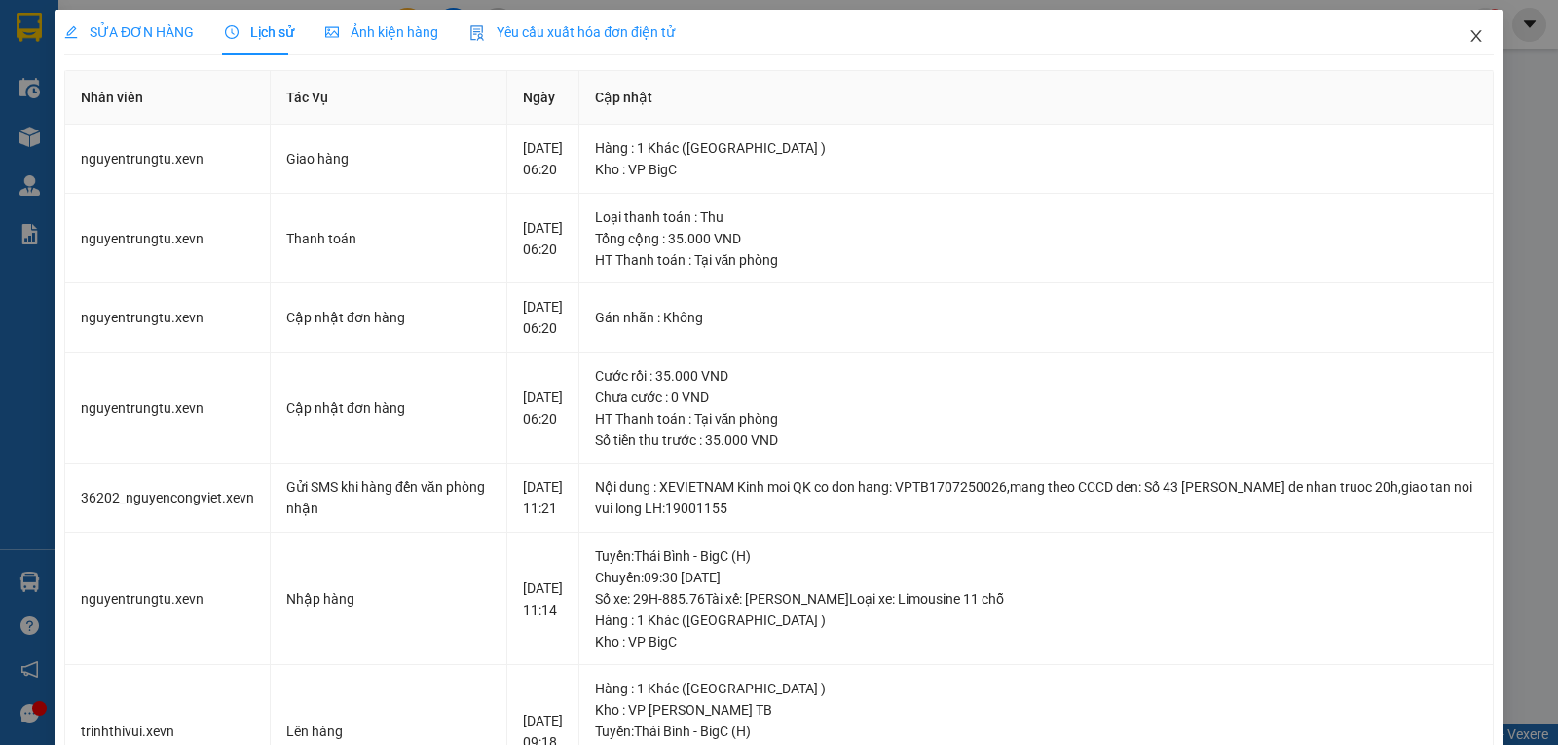
click at [1469, 36] on icon "close" at bounding box center [1477, 36] width 16 height 16
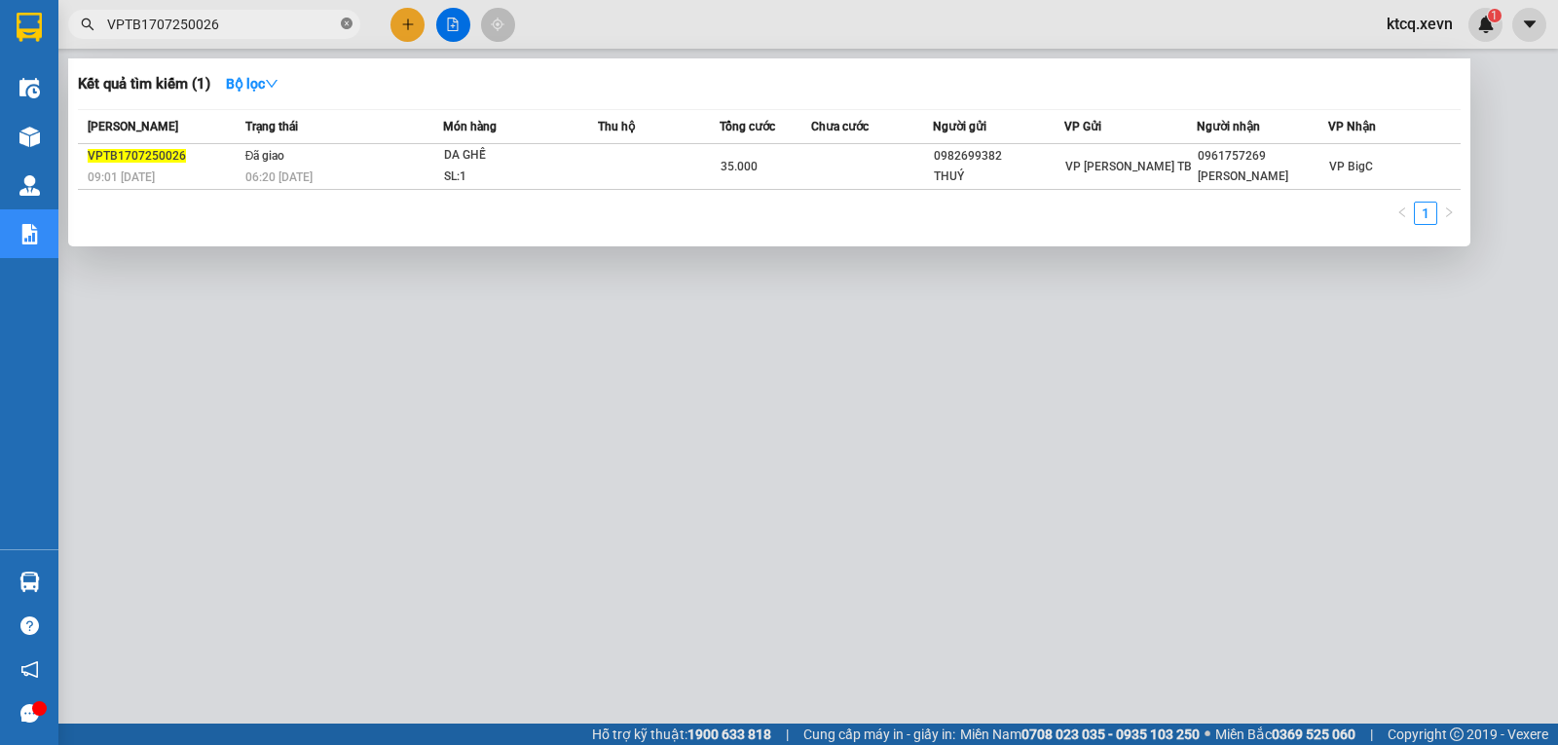
click at [350, 20] on icon "close-circle" at bounding box center [347, 24] width 12 height 12
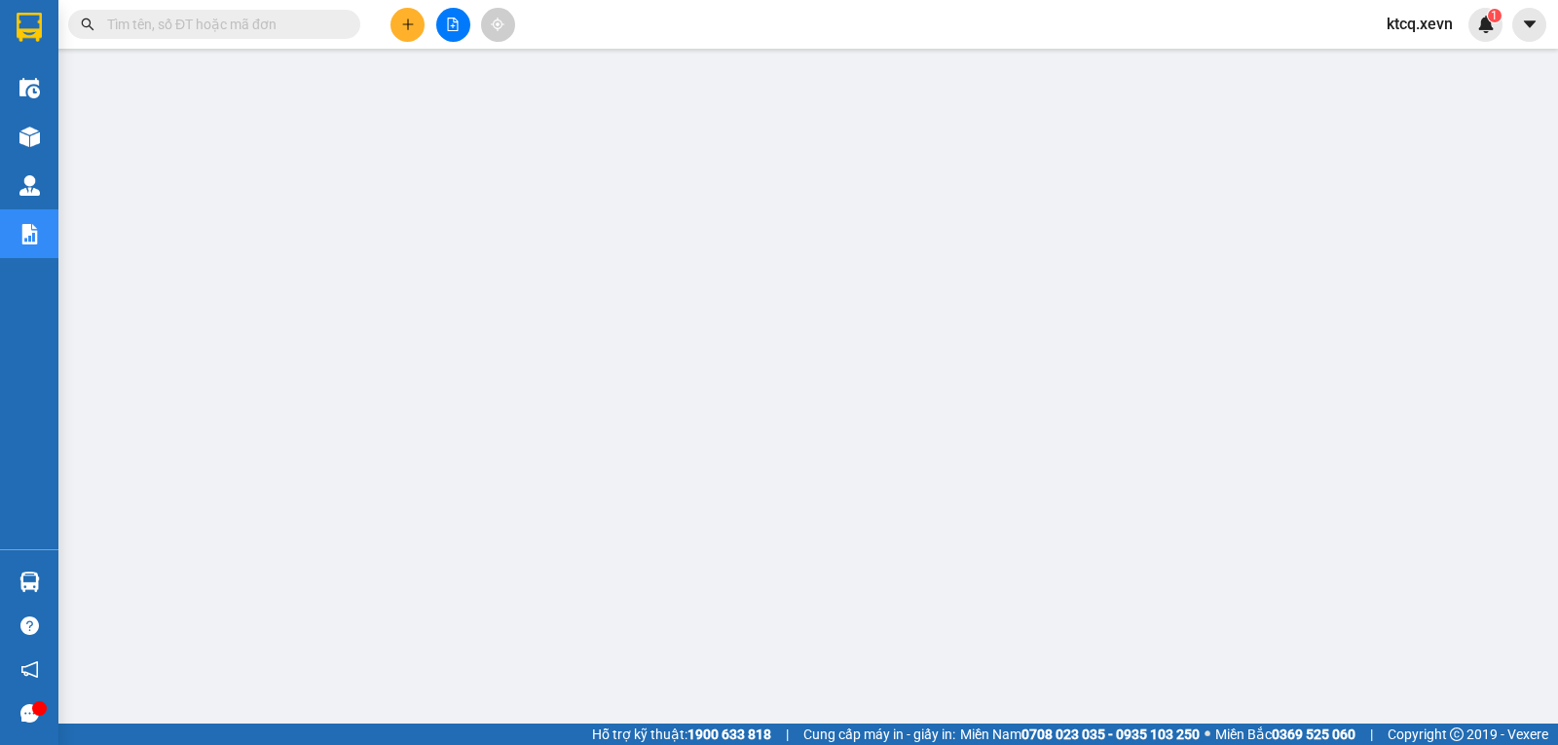
paste input "YÊNBÁI11707250018"
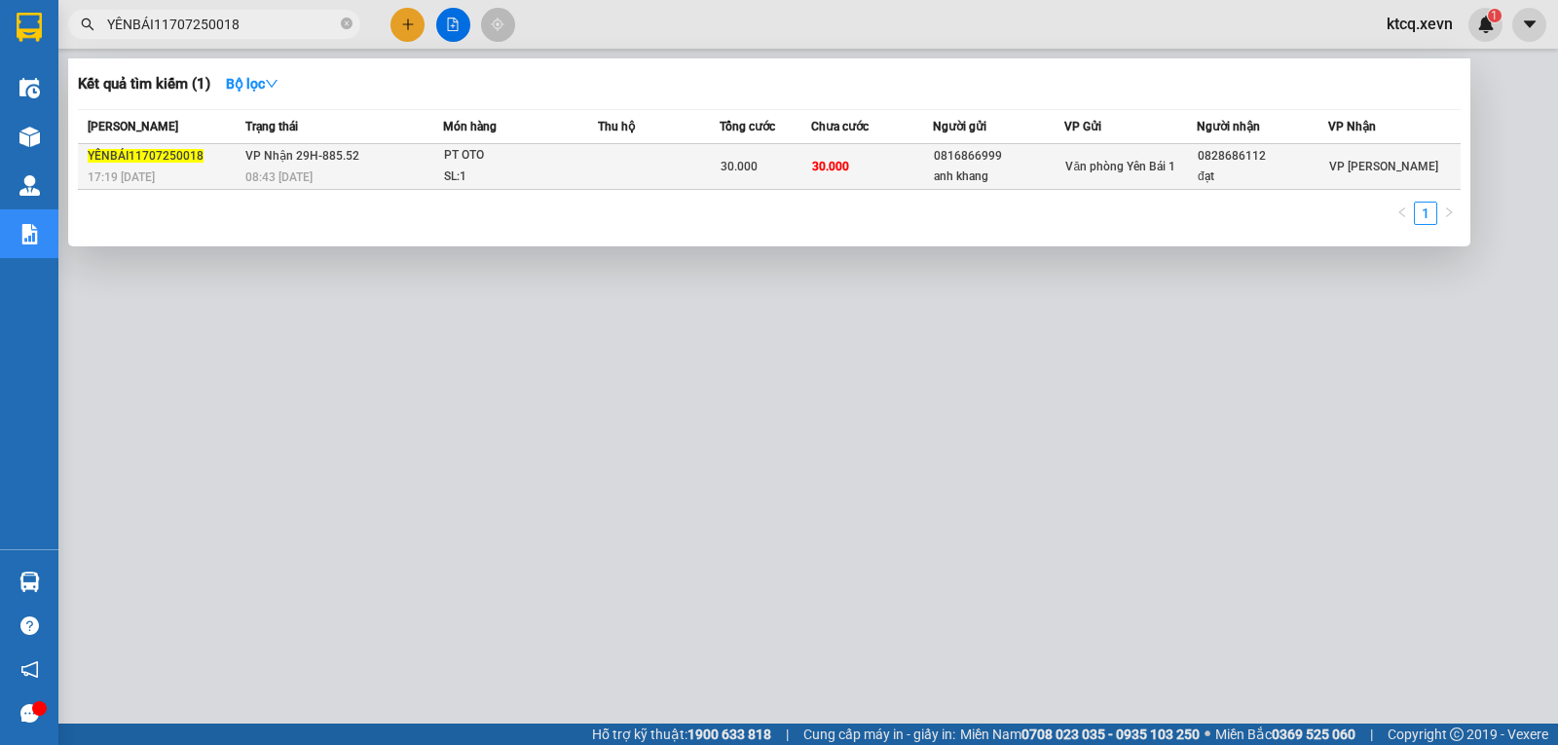
type input "YÊNBÁI11707250018"
click at [140, 159] on span "YÊNBÁI11707250018" at bounding box center [146, 156] width 116 height 14
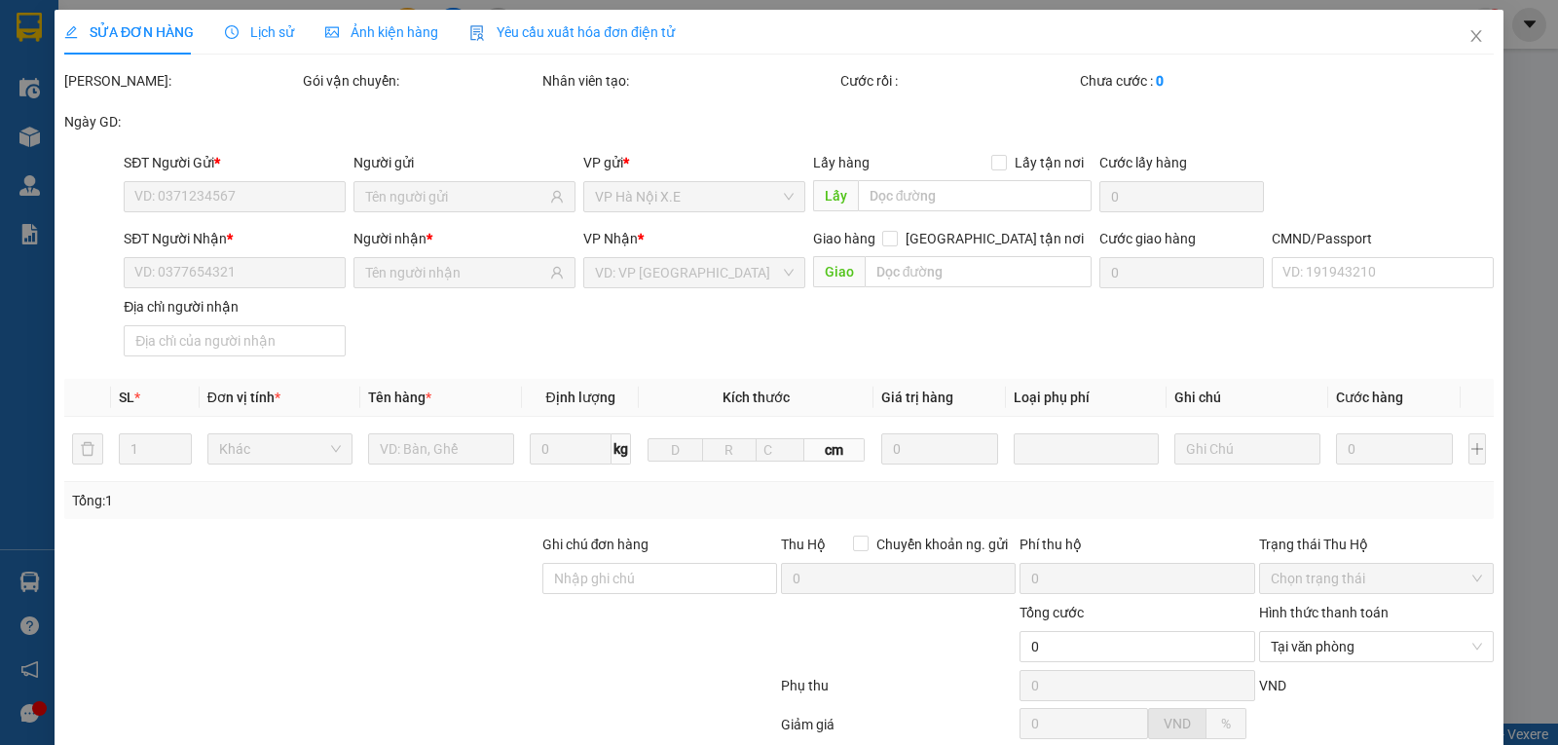
type input "0816866999"
type input "anh khang"
type input "0828686112"
type input "đạt"
type input "1"
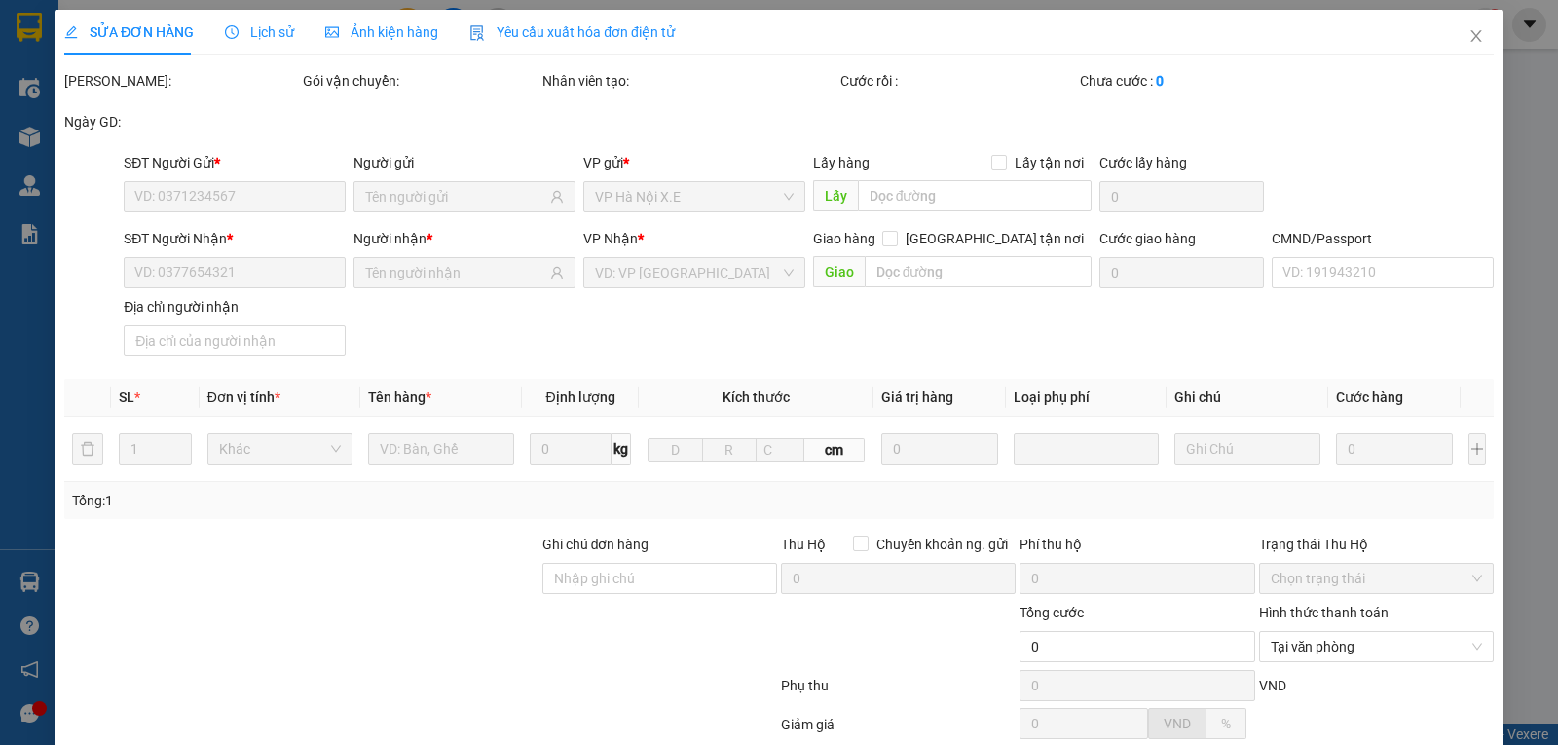
type input "30.000"
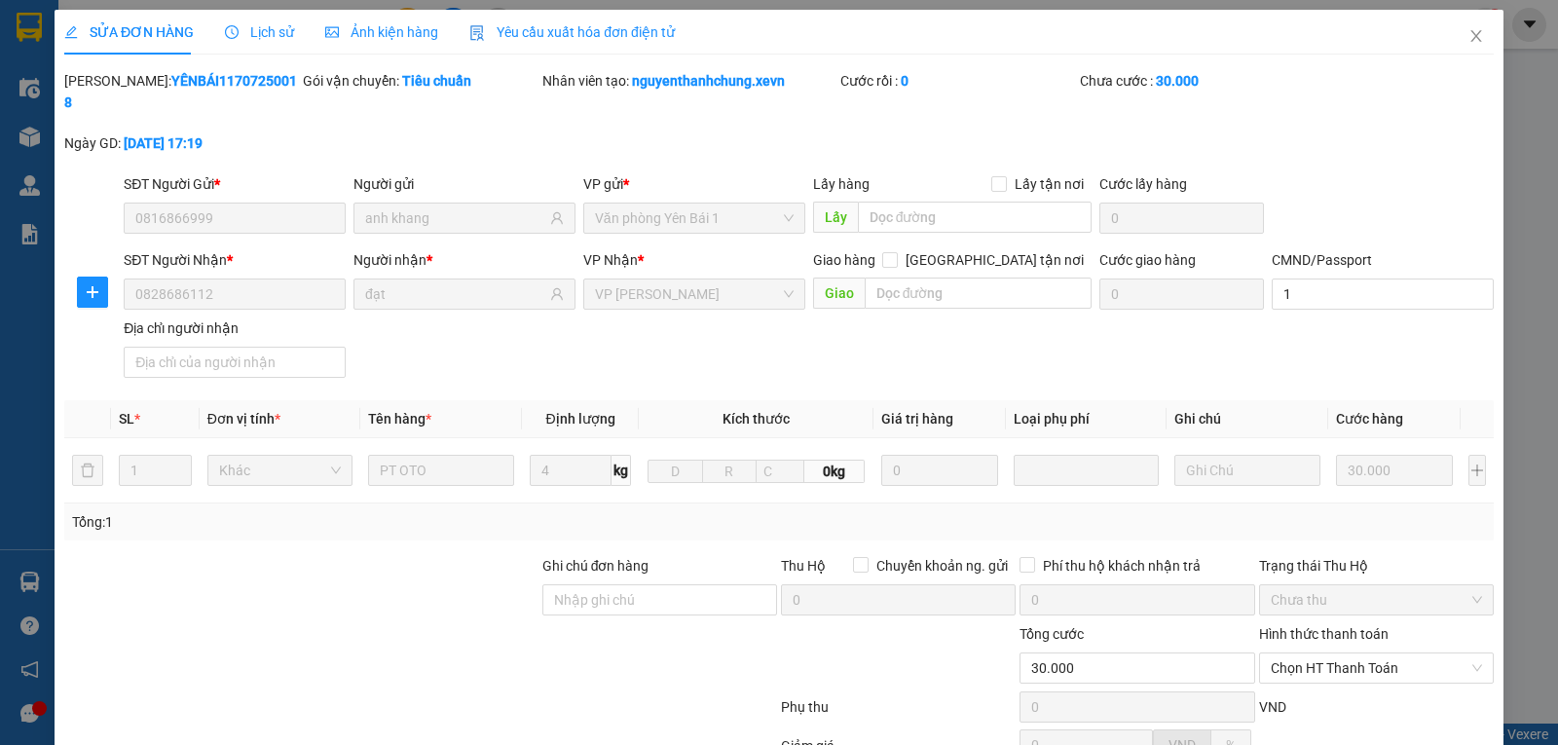
click at [249, 29] on span "Lịch sử" at bounding box center [259, 32] width 69 height 16
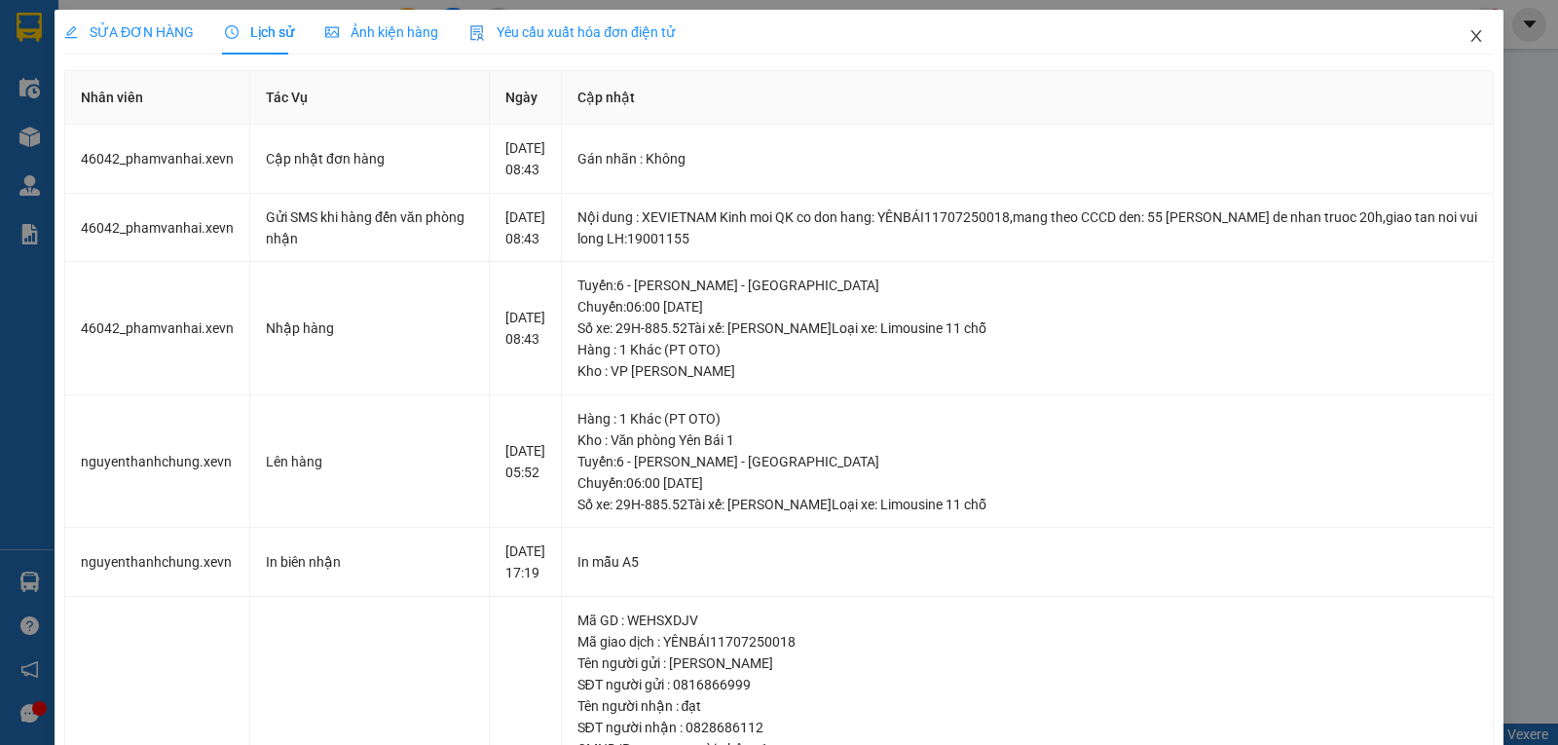
click at [1471, 34] on icon "close" at bounding box center [1476, 36] width 11 height 12
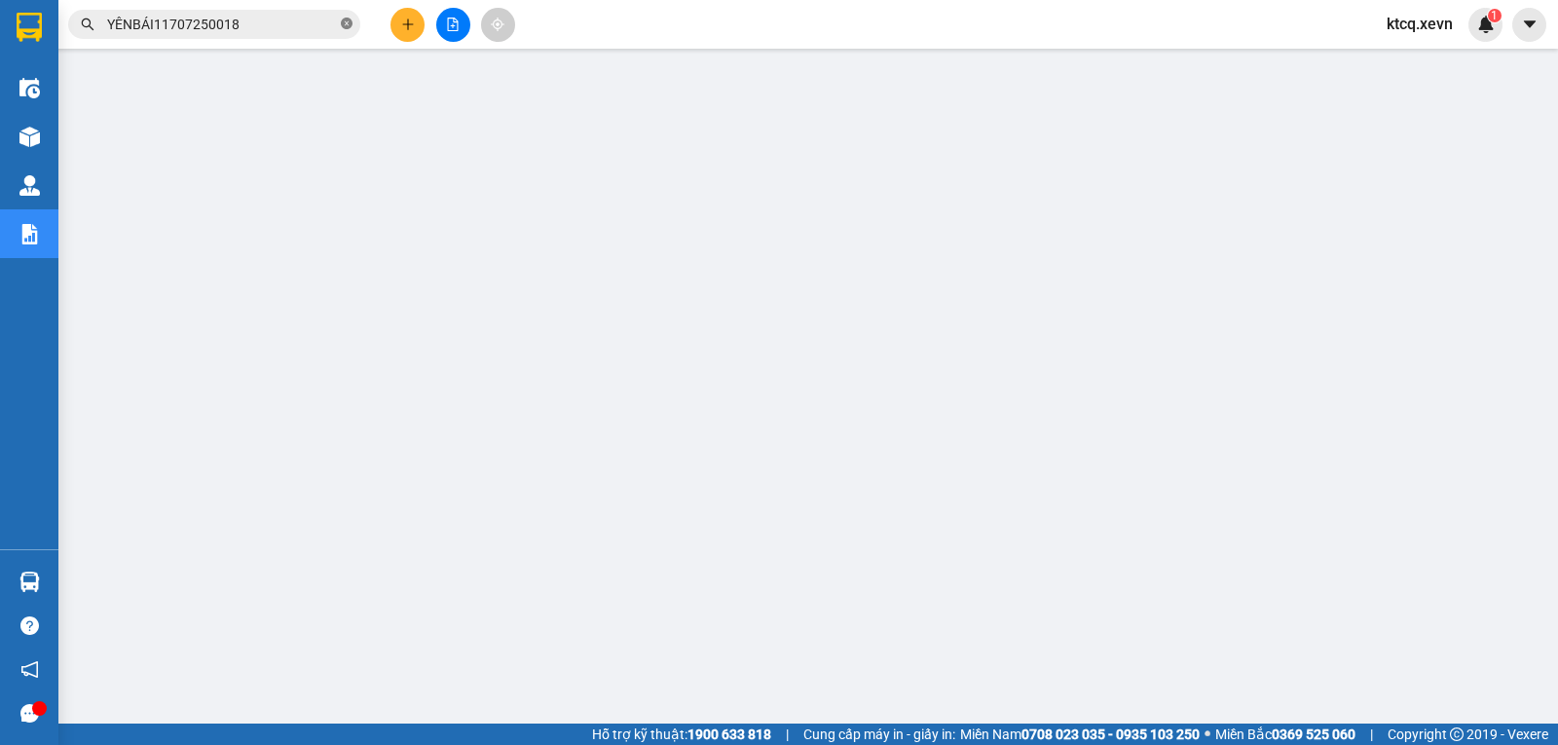
click at [352, 24] on icon "close-circle" at bounding box center [347, 24] width 12 height 12
paste input "VPNĐ1807250176"
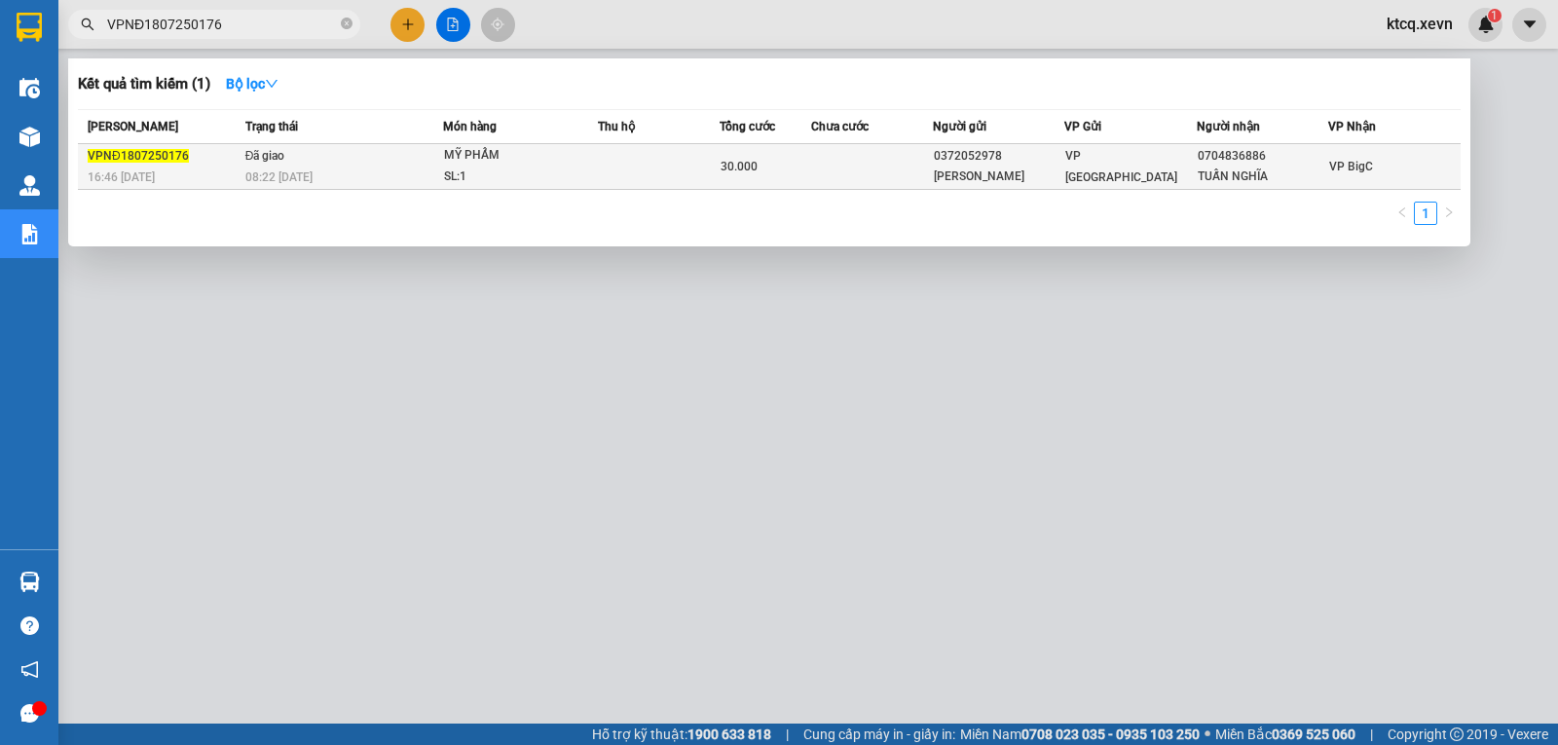
type input "VPNĐ1807250176"
click at [133, 146] on div "VPNĐ1807250176" at bounding box center [164, 156] width 152 height 20
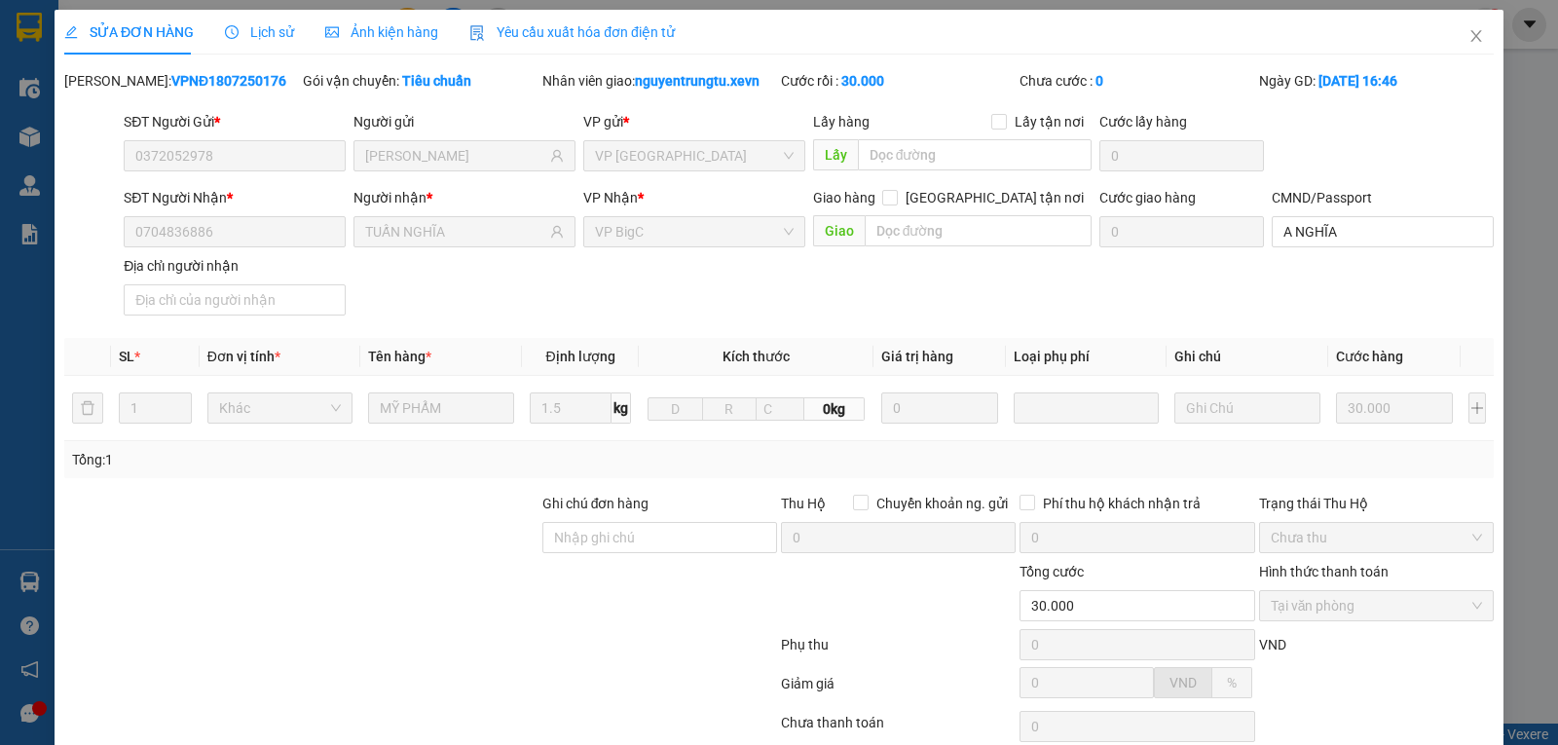
type input "0372052978"
type input "[PERSON_NAME]"
type input "0704836886"
type input "TUẤN NGHĨA"
type input "A NGHĨA"
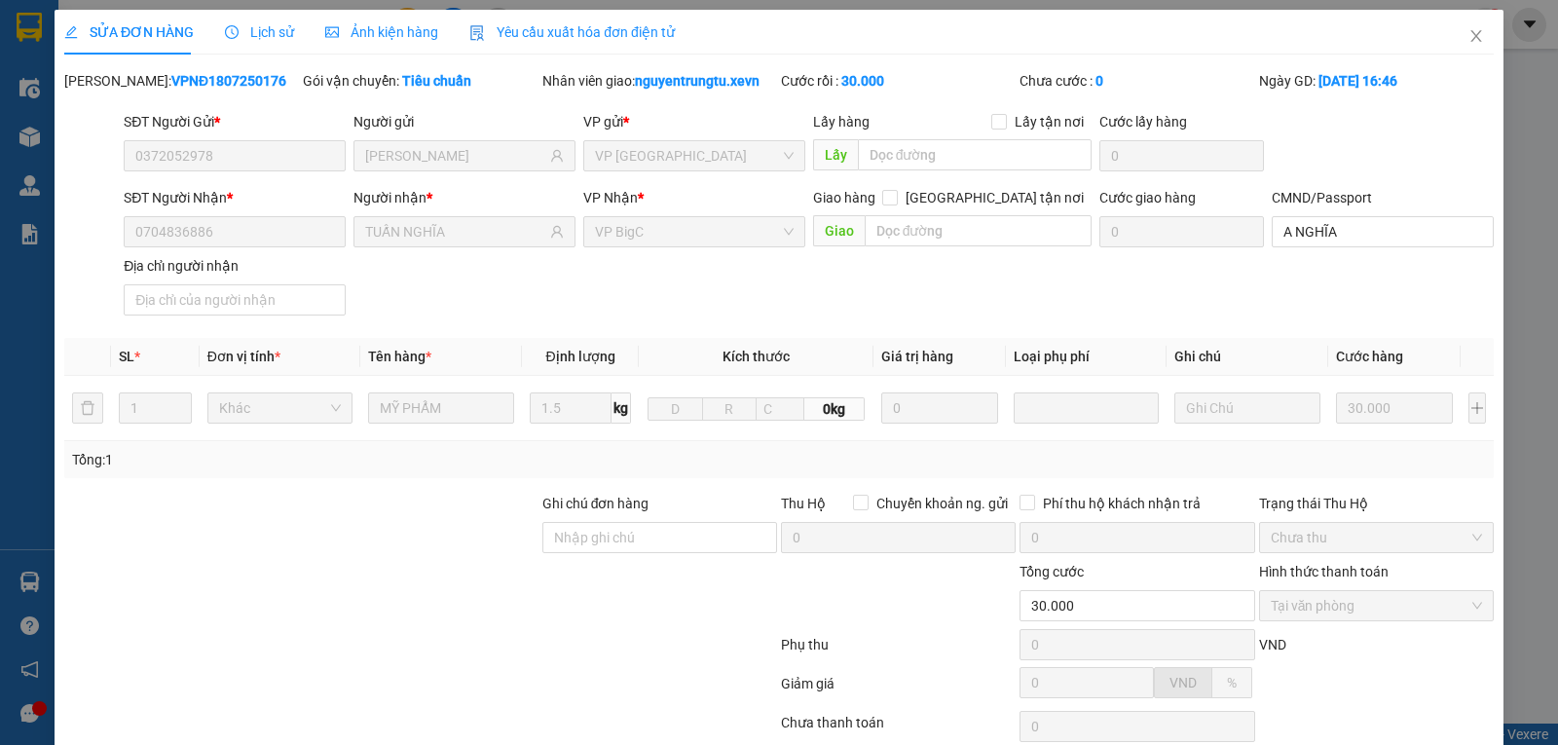
type input "30.000"
click at [266, 36] on span "Lịch sử" at bounding box center [259, 32] width 69 height 16
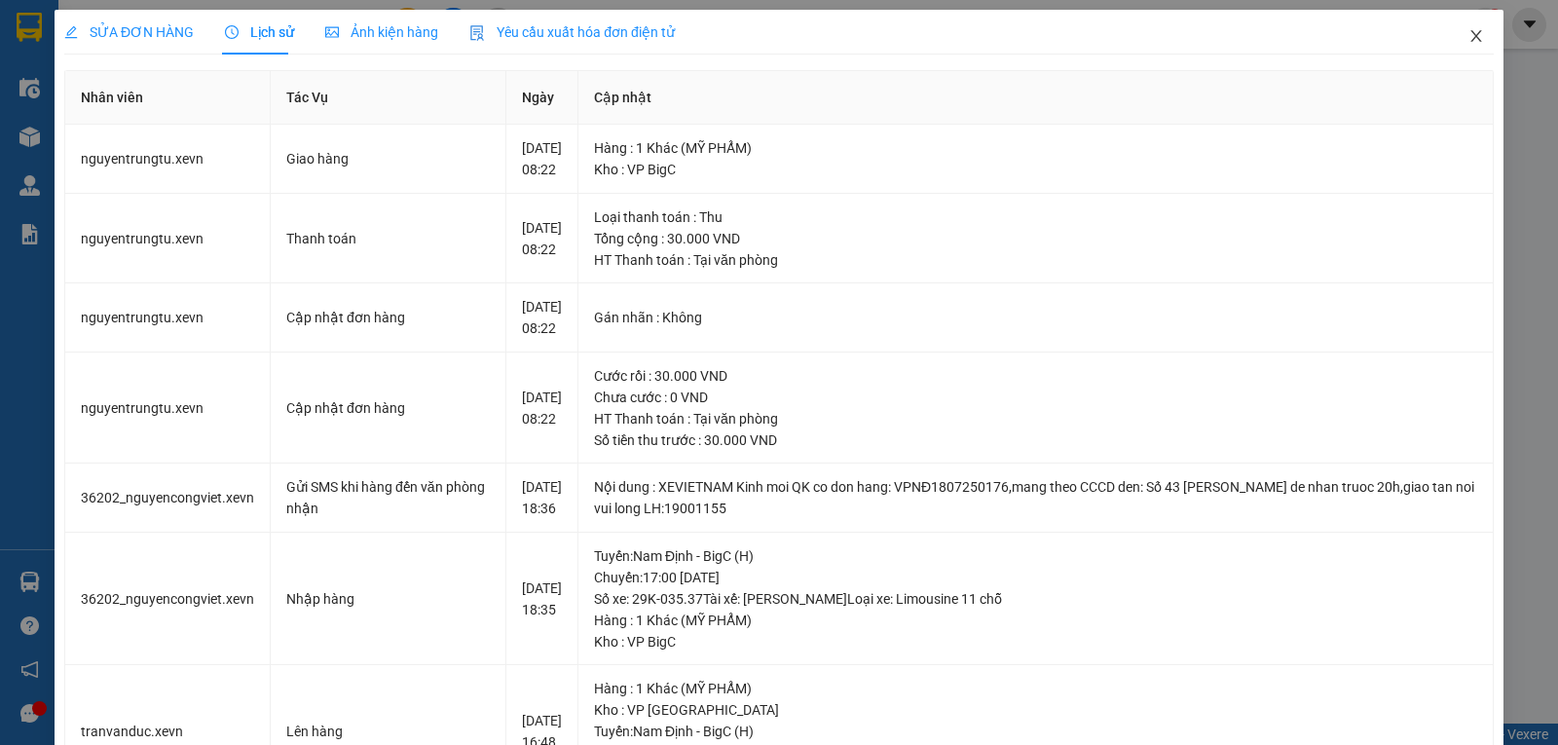
click at [1469, 41] on icon "close" at bounding box center [1477, 36] width 16 height 16
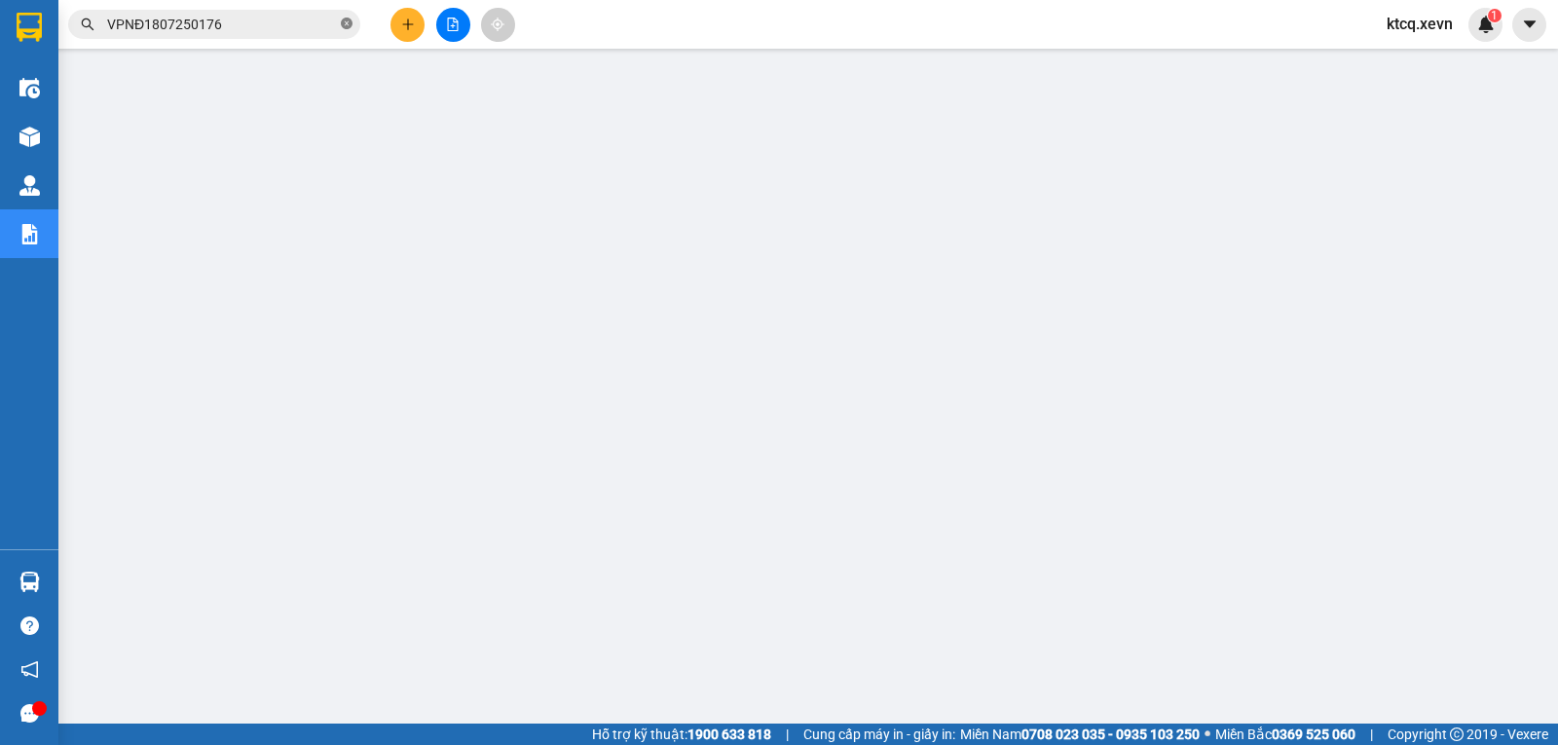
click at [347, 23] on icon "close-circle" at bounding box center [347, 24] width 12 height 12
paste input "VPNĐ1807250207"
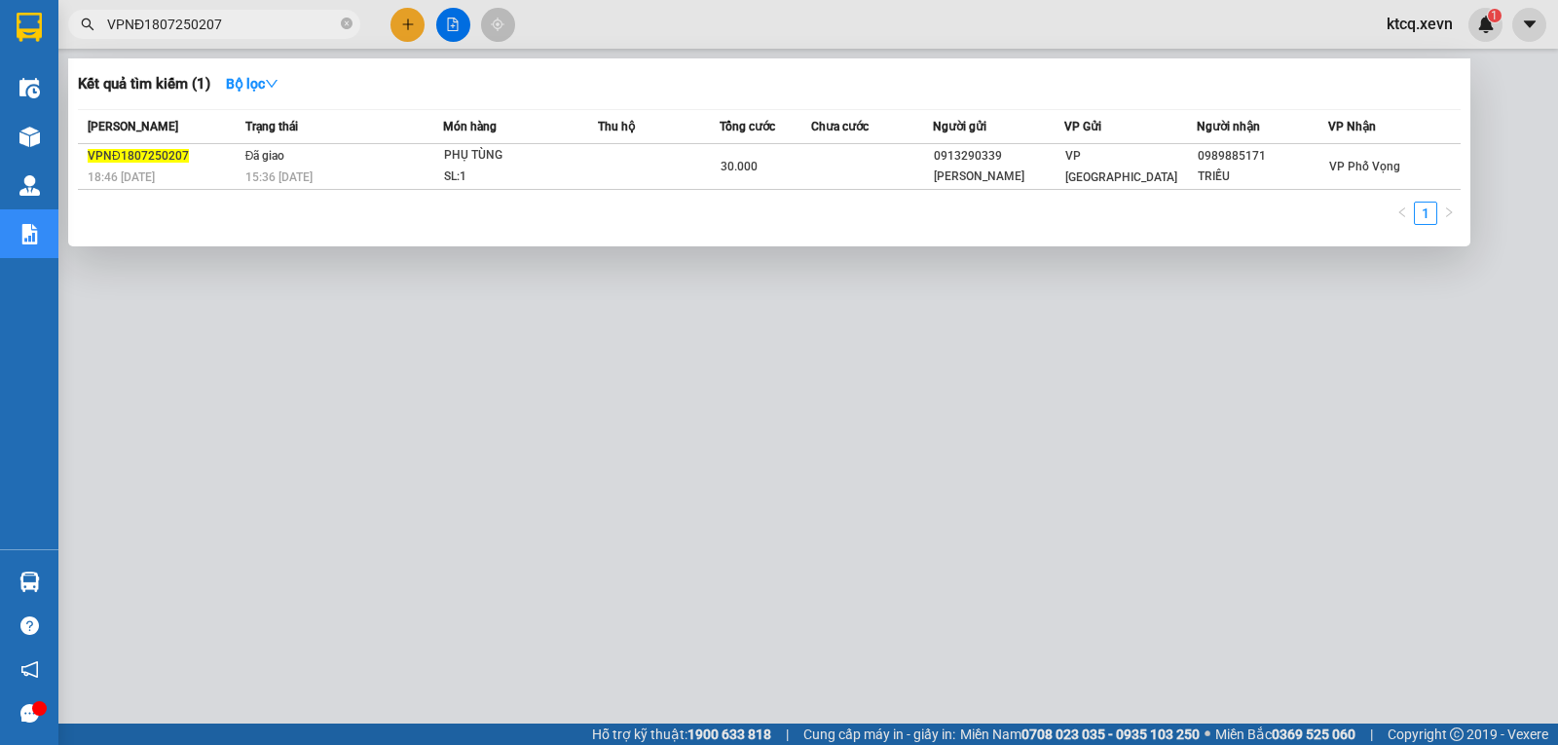
type input "VPNĐ1807250207"
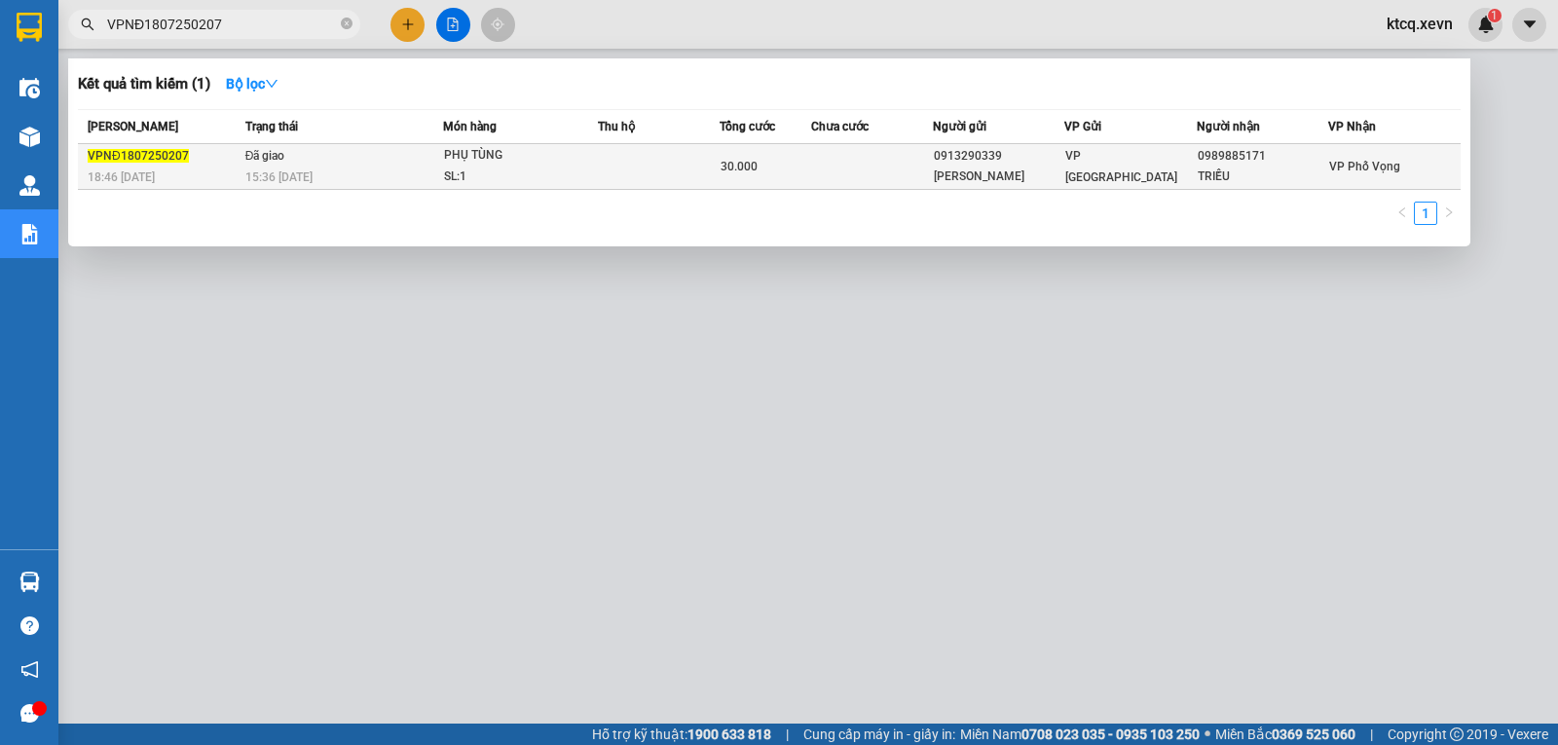
click at [121, 152] on span "VPNĐ1807250207" at bounding box center [138, 156] width 101 height 14
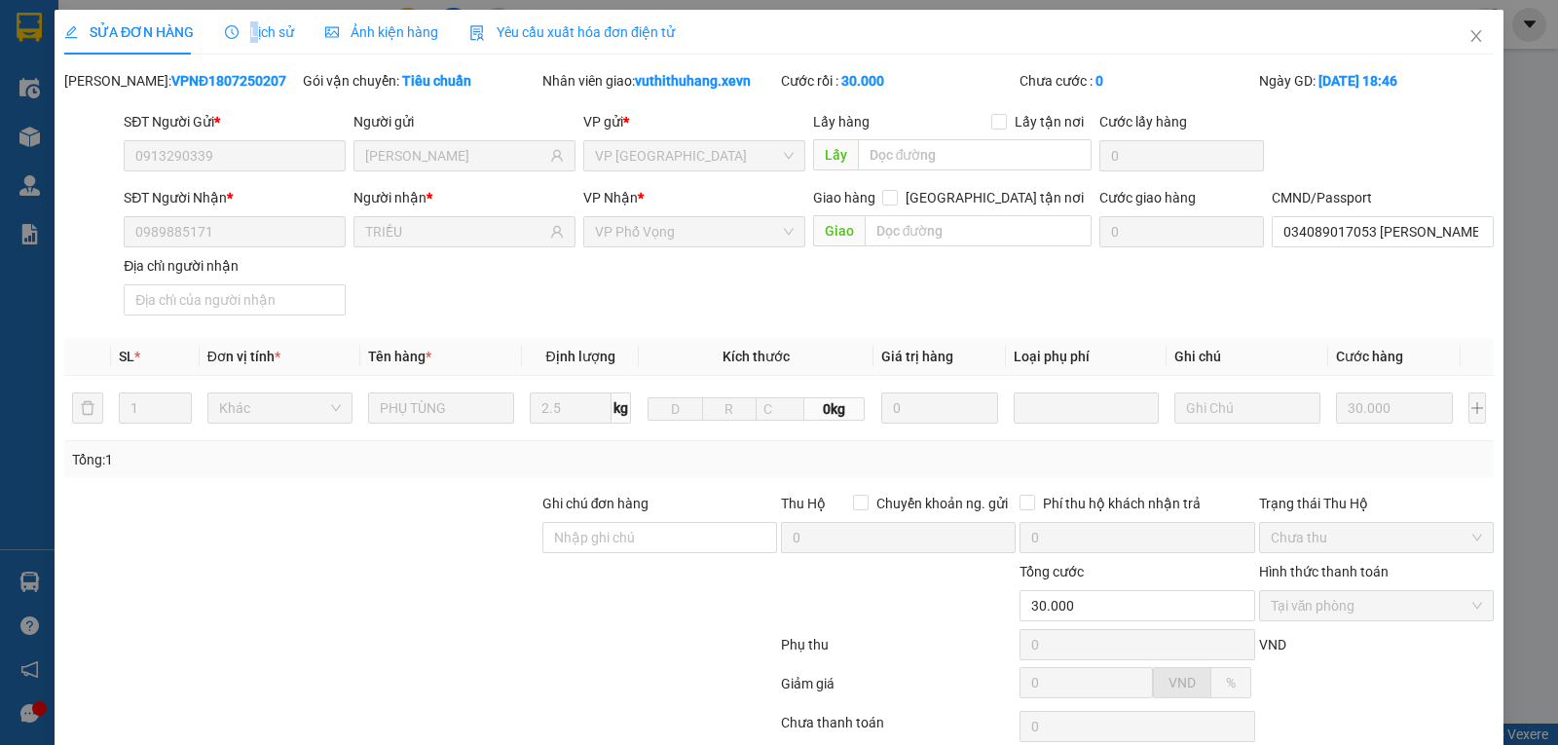
click at [250, 37] on span "Lịch sử" at bounding box center [259, 32] width 69 height 16
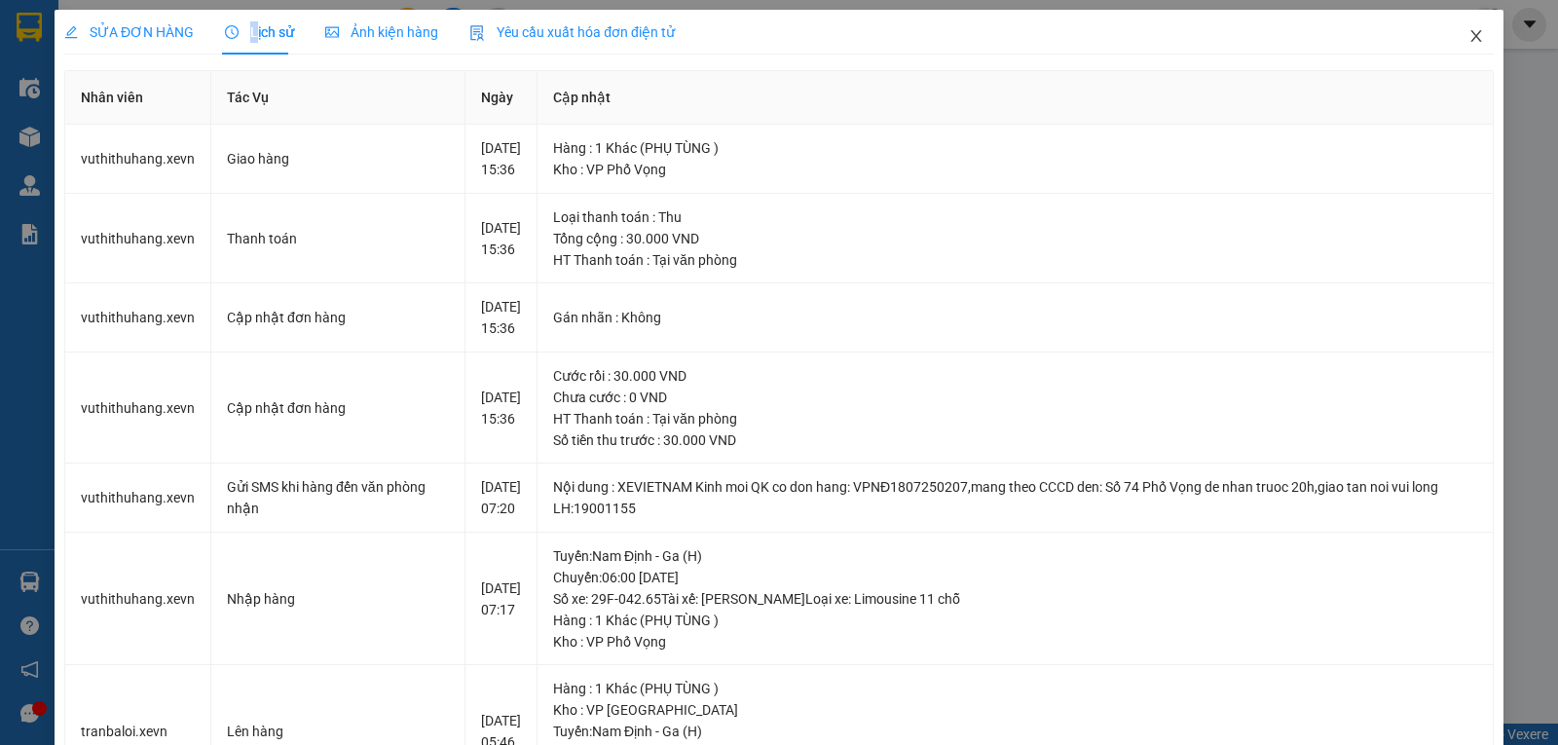
click at [1469, 37] on icon "close" at bounding box center [1477, 36] width 16 height 16
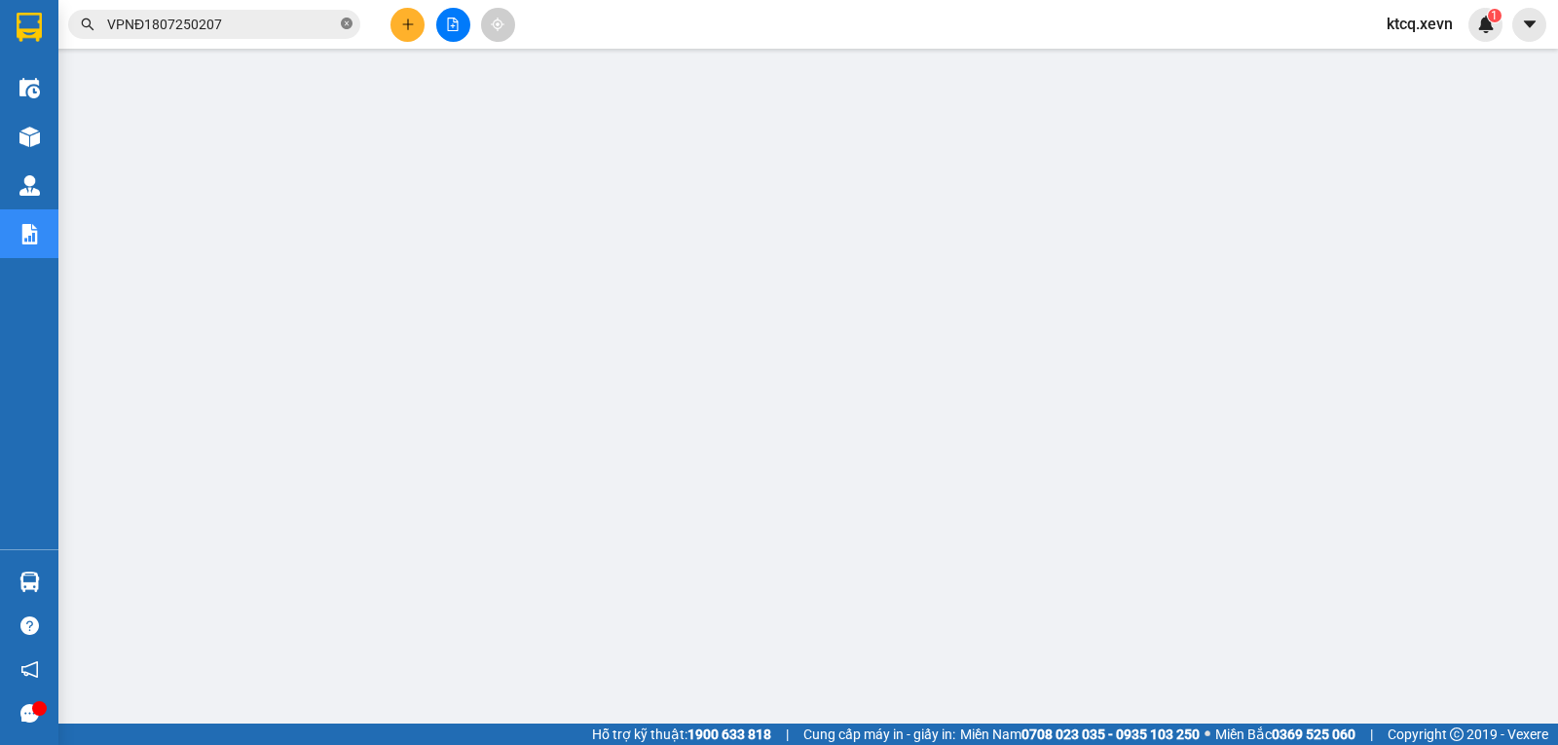
click at [348, 25] on icon "close-circle" at bounding box center [347, 24] width 12 height 12
paste input "VPNĐ1807250071"
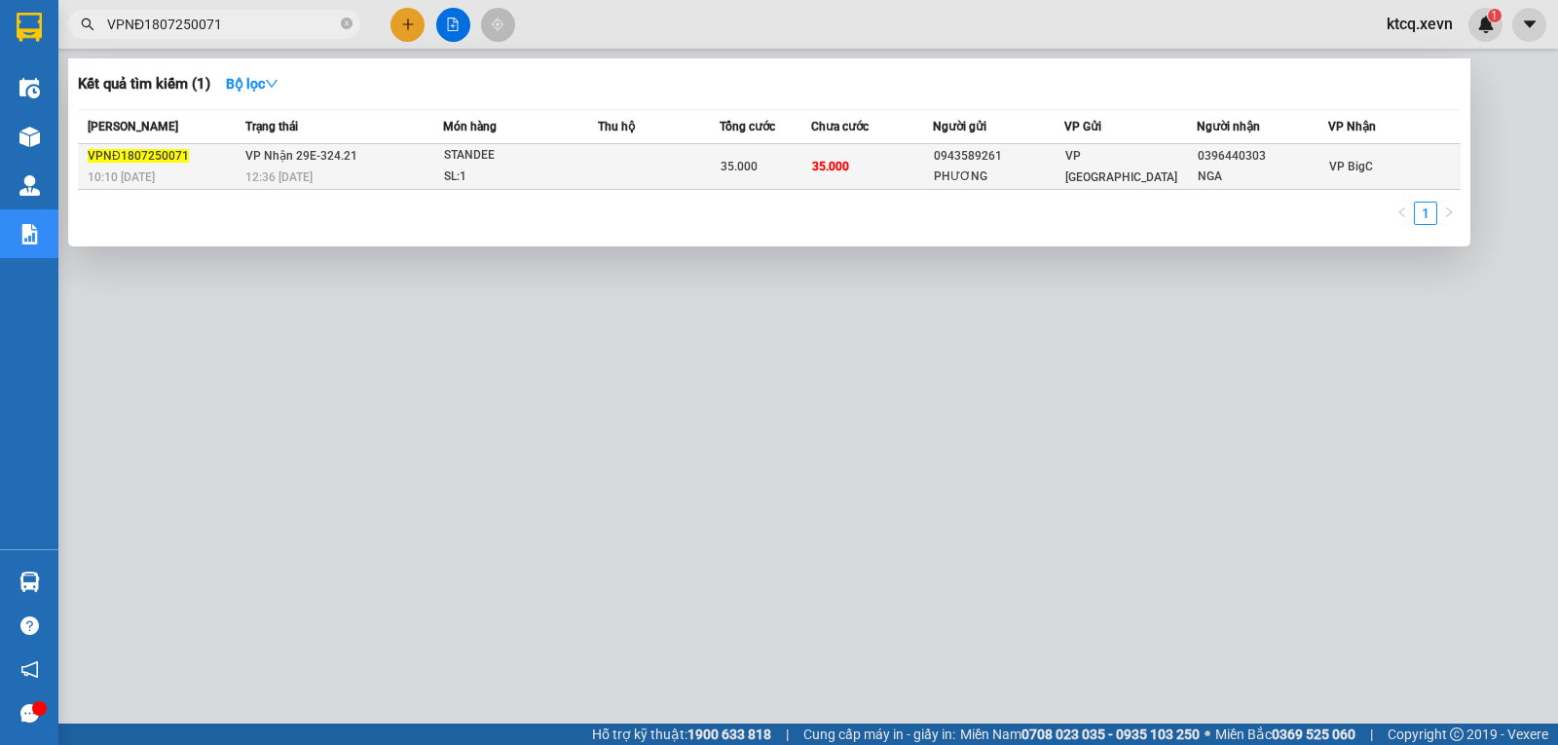
type input "VPNĐ1807250071"
click at [138, 160] on span "VPNĐ1807250071" at bounding box center [138, 156] width 101 height 14
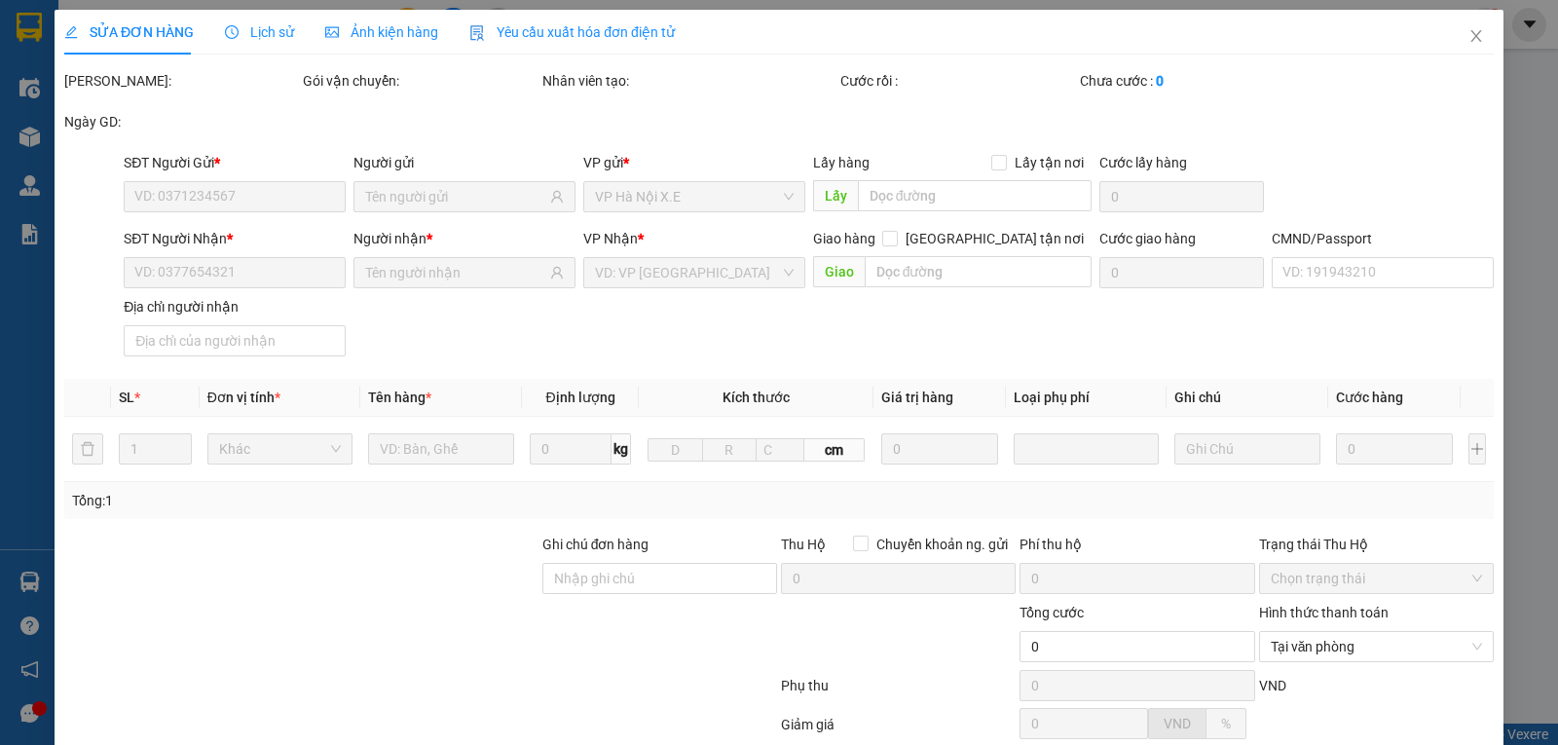
type input "0943589261"
type input "PHƯƠNG"
type input "0396440303"
type input "NGA"
type input "036198015441"
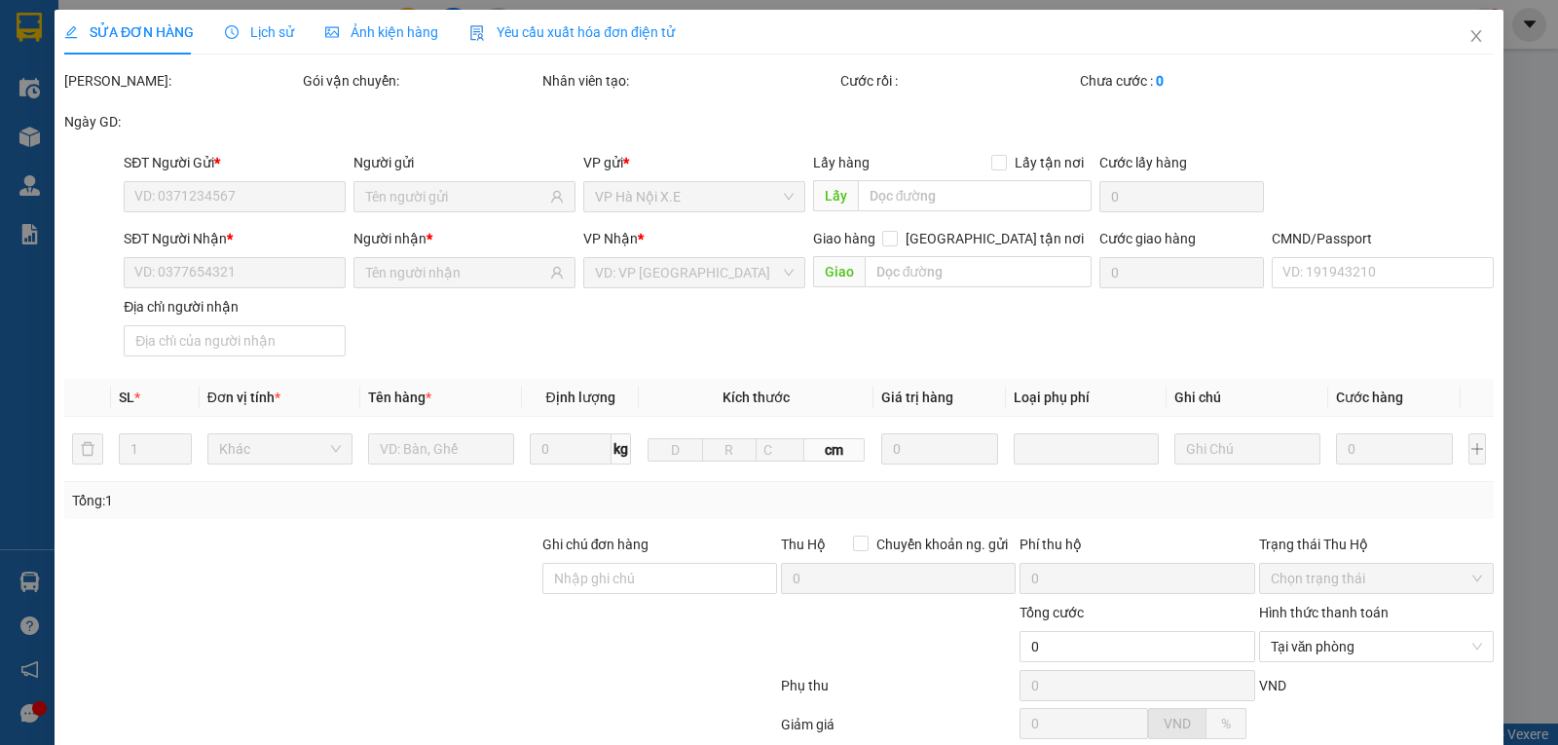
type input "35.000"
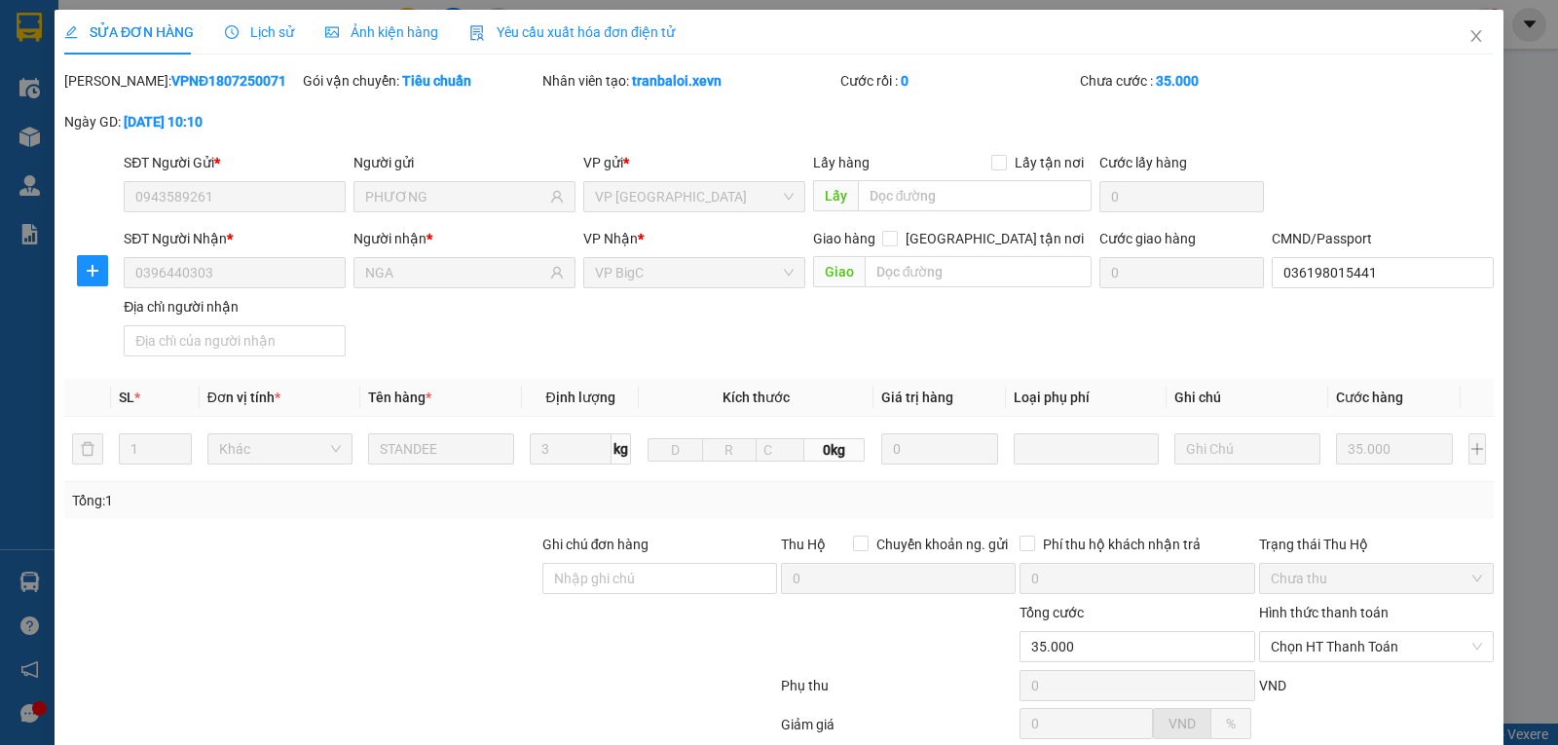
click at [245, 28] on span "Lịch sử" at bounding box center [259, 32] width 69 height 16
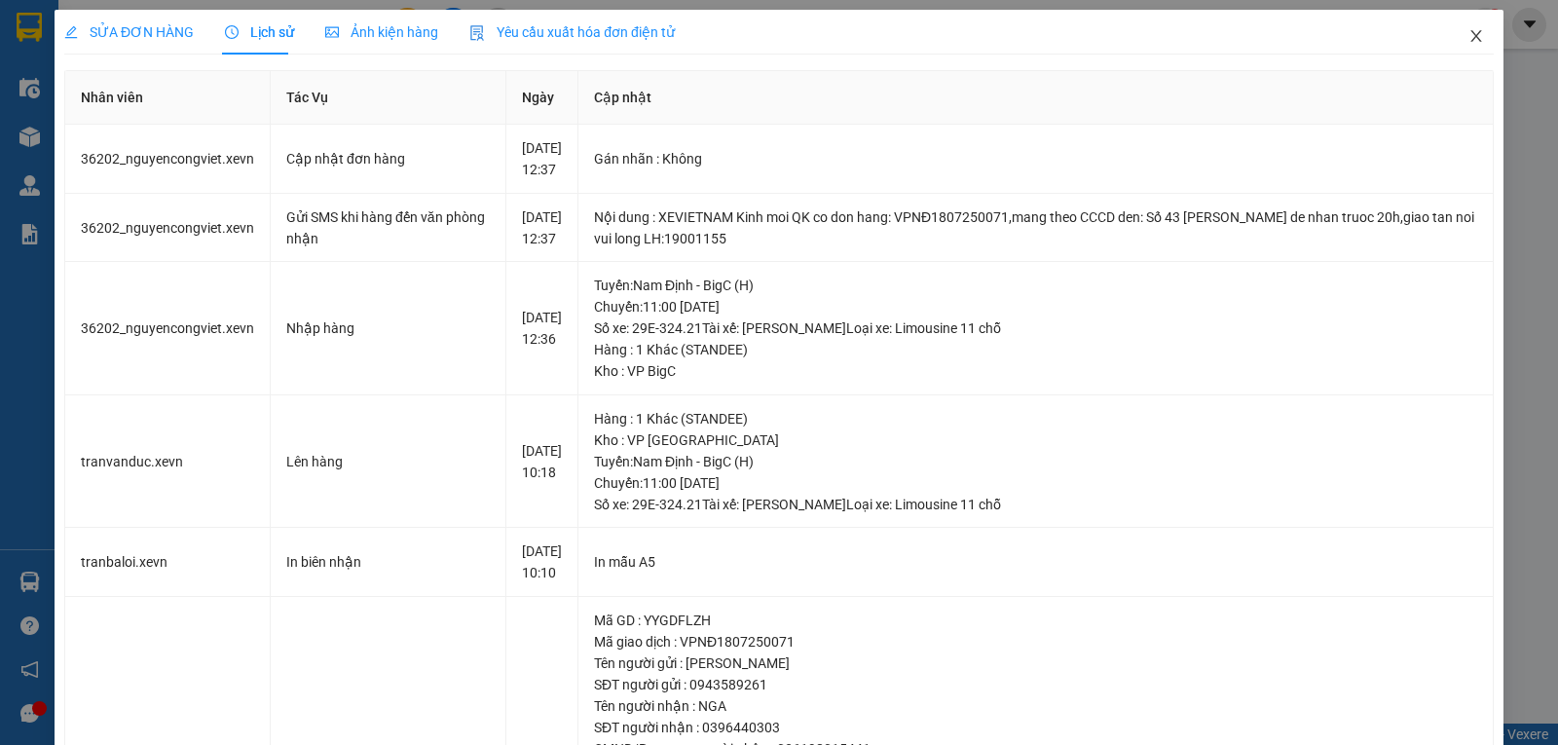
click at [1469, 40] on icon "close" at bounding box center [1477, 36] width 16 height 16
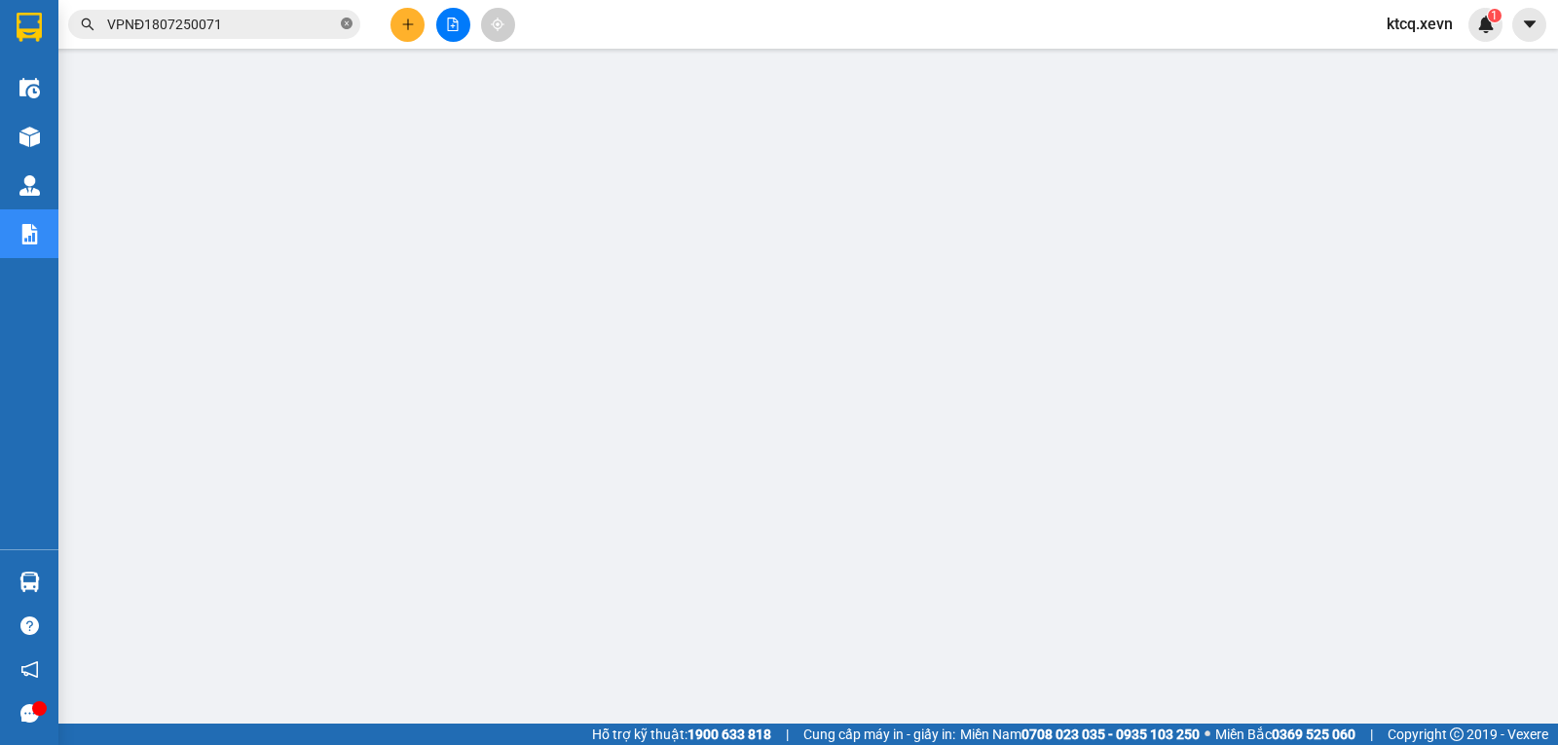
click at [342, 22] on icon "close-circle" at bounding box center [347, 24] width 12 height 12
paste input "VPNH1807250007"
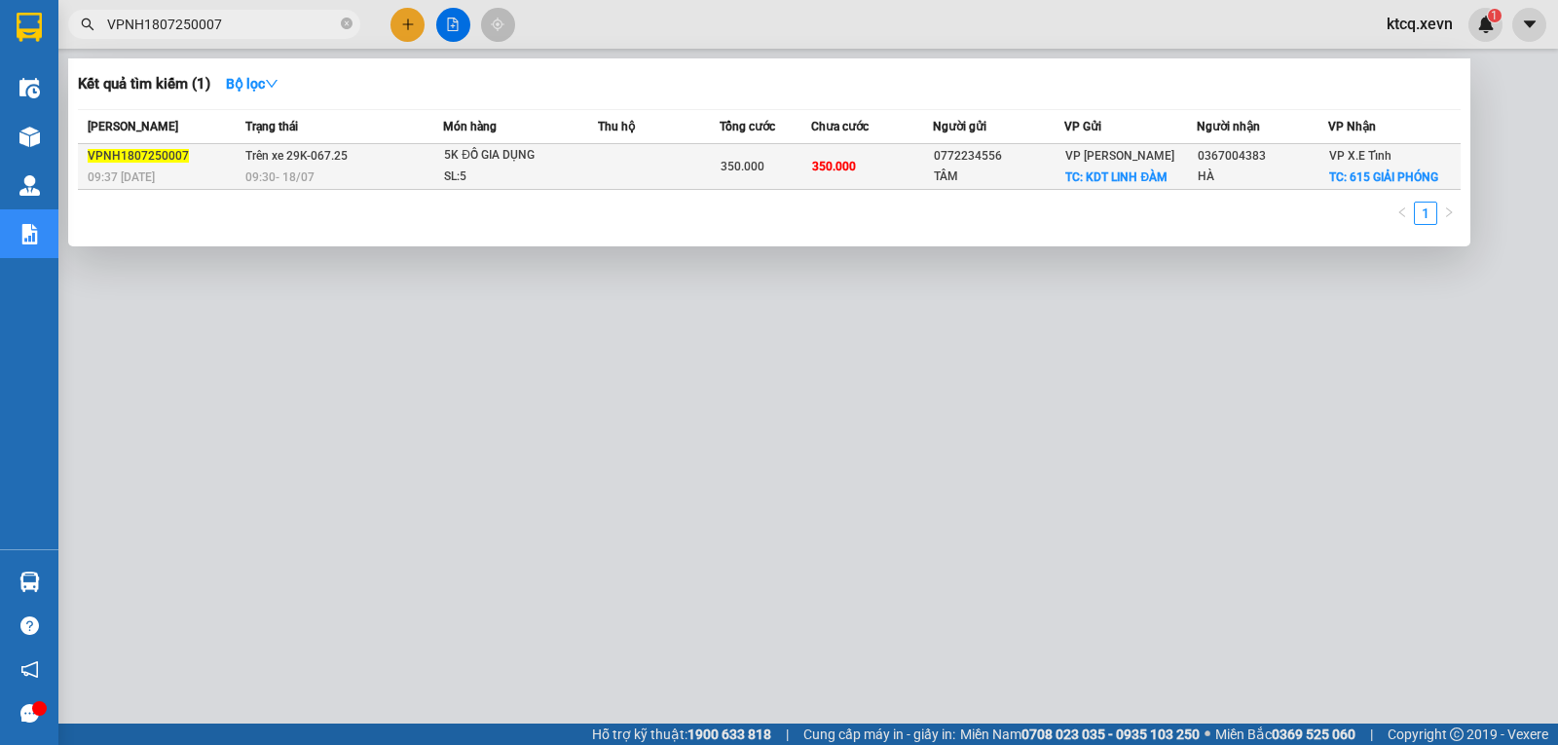
type input "VPNH1807250007"
click at [165, 150] on span "VPNH1807250007" at bounding box center [138, 156] width 101 height 14
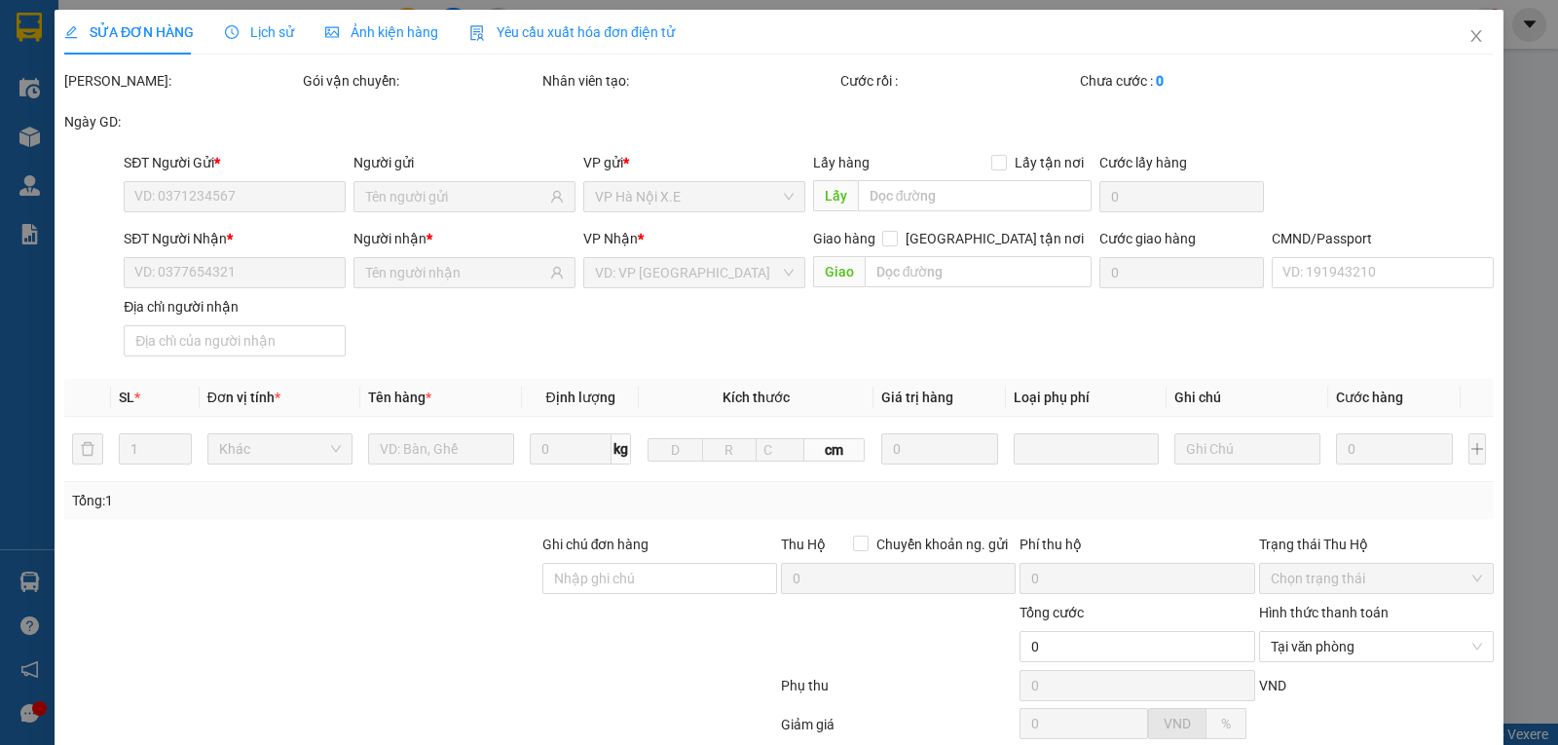
type input "0772234556"
type input "TÂM"
checkbox input "true"
type input "KDT LINH ĐÀM"
type input "75.000"
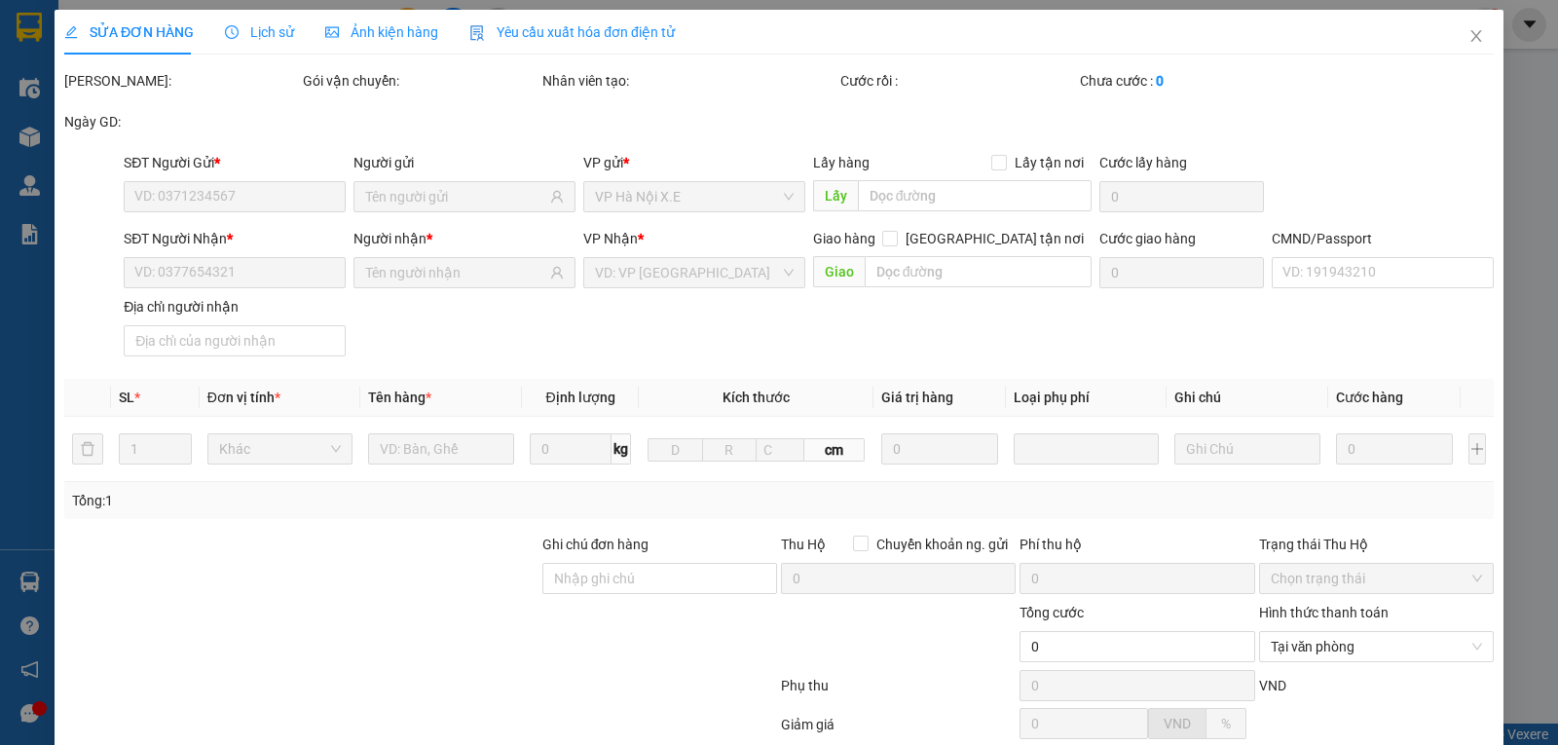
type input "0367004383"
type input "HÀ"
checkbox input "true"
type input "615 GIẢI PHÓNG"
type input "75.000"
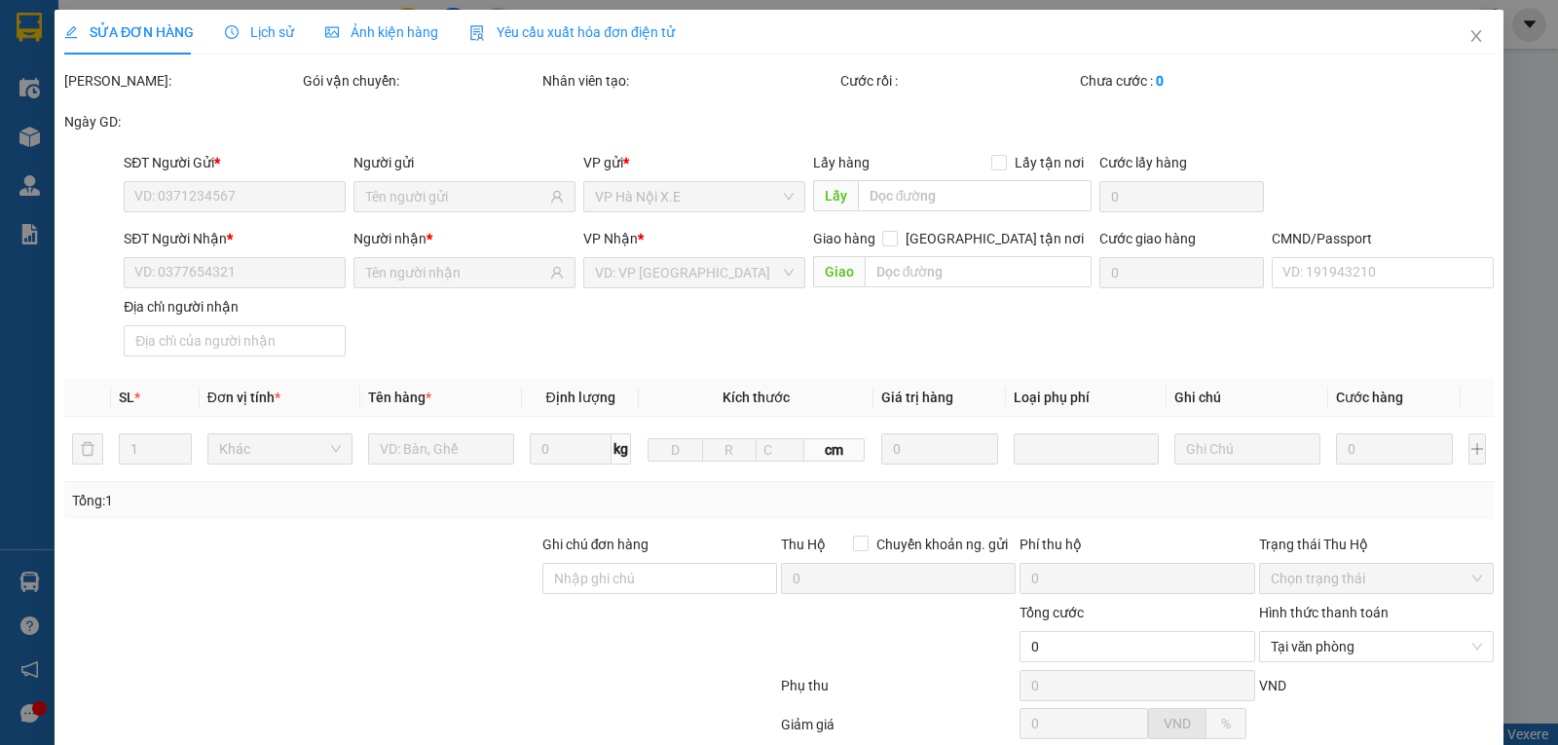
type input "CHÚ QUANG"
type input "350.000"
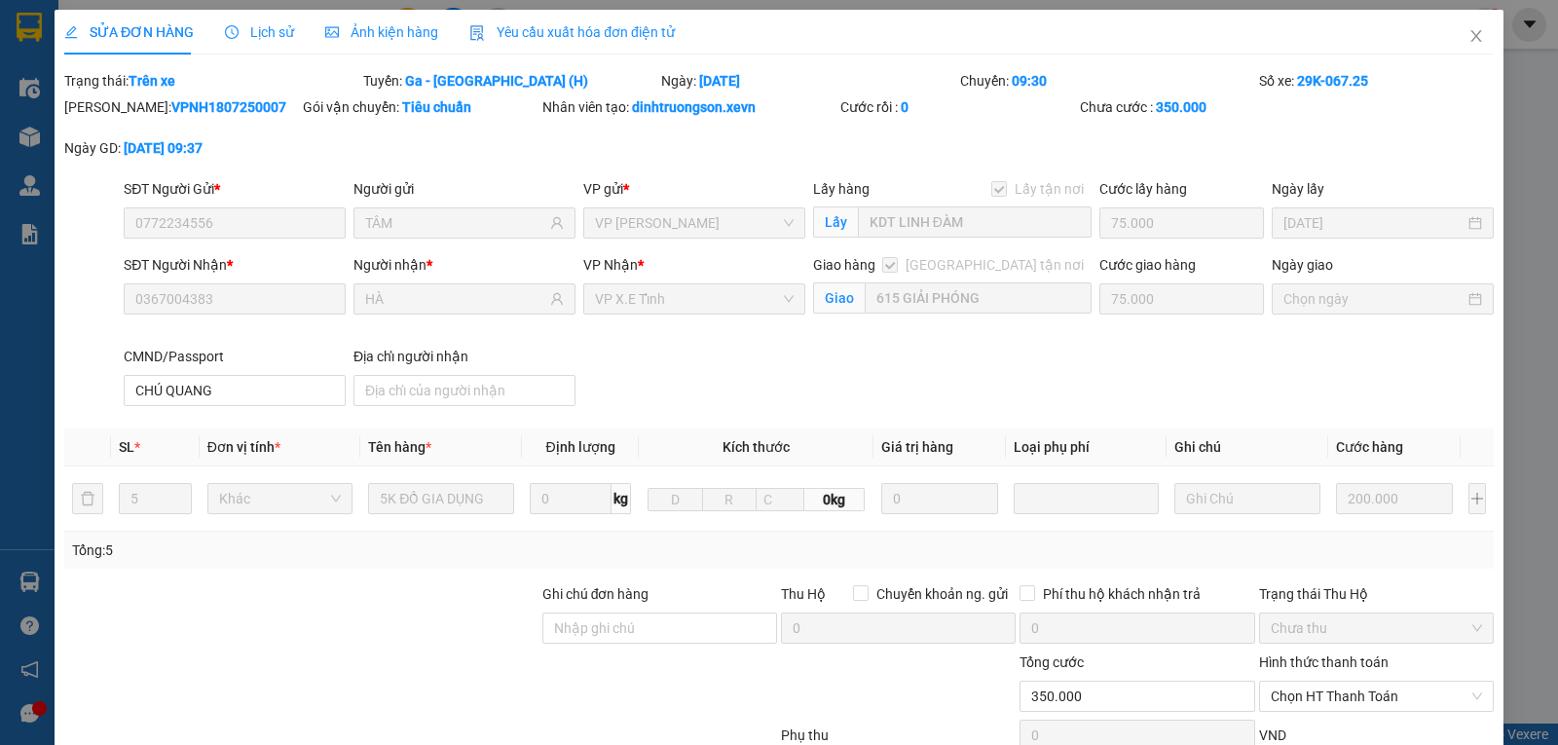
click at [252, 21] on div "Lịch sử" at bounding box center [259, 31] width 69 height 21
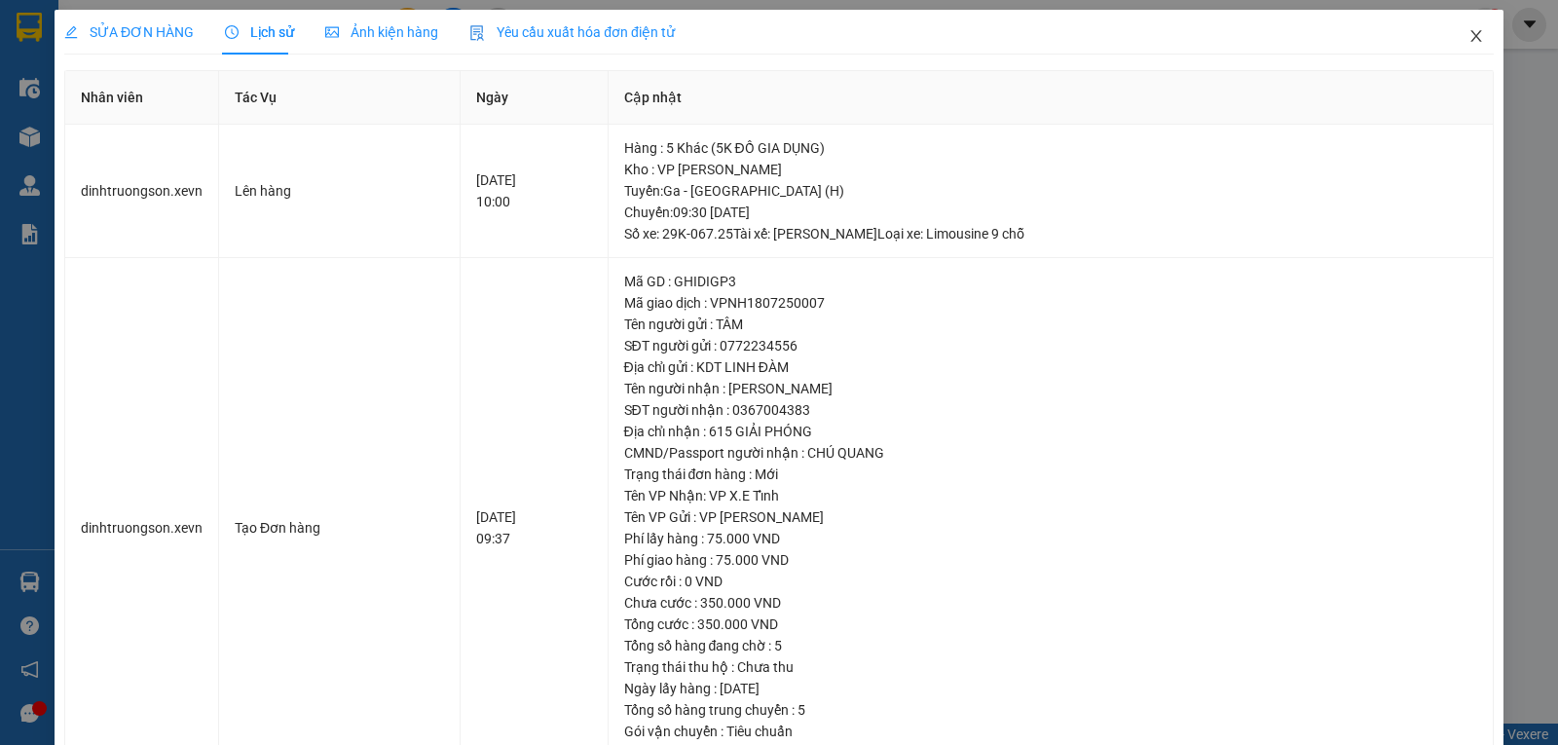
click at [1469, 30] on icon "close" at bounding box center [1477, 36] width 16 height 16
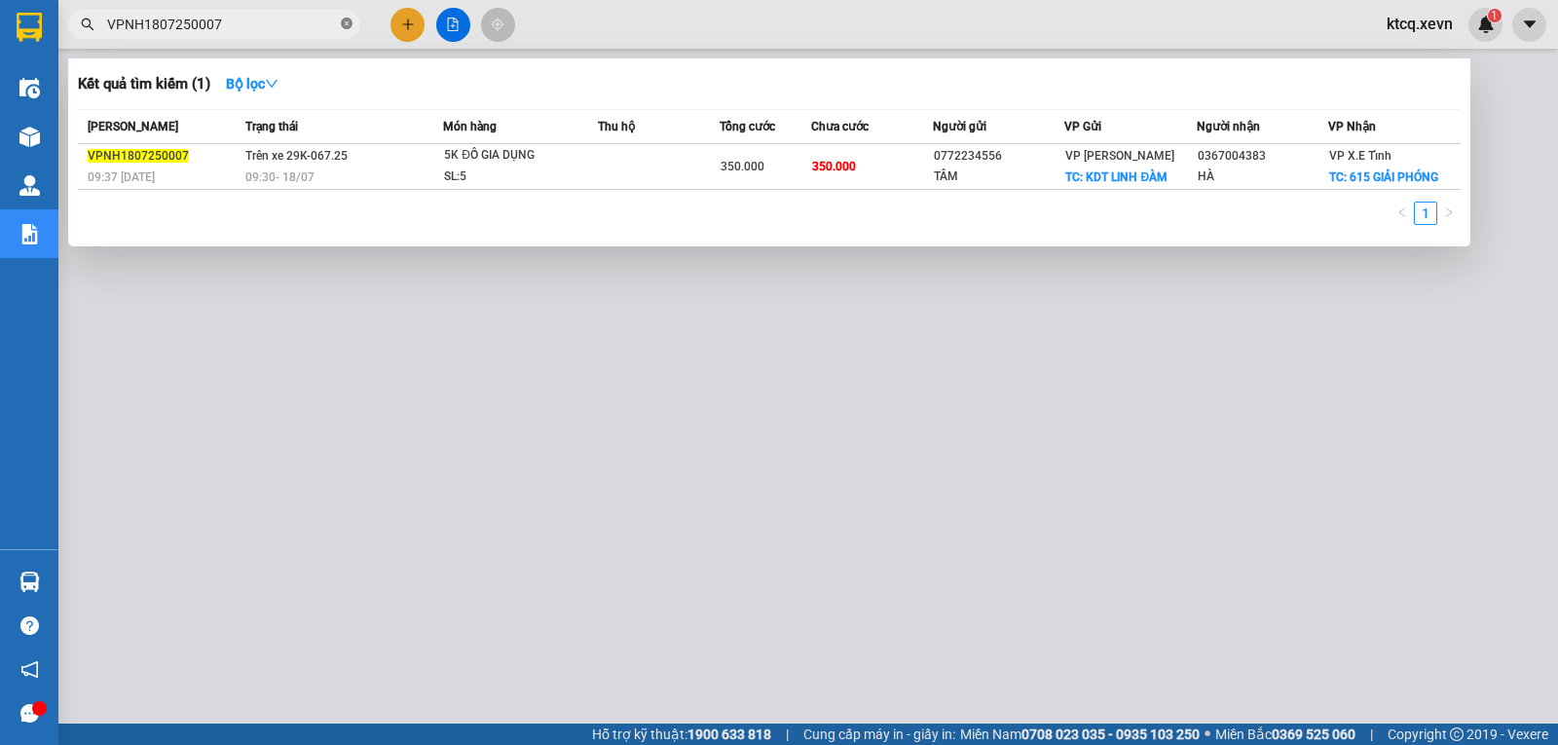
click at [342, 23] on icon "close-circle" at bounding box center [347, 24] width 12 height 12
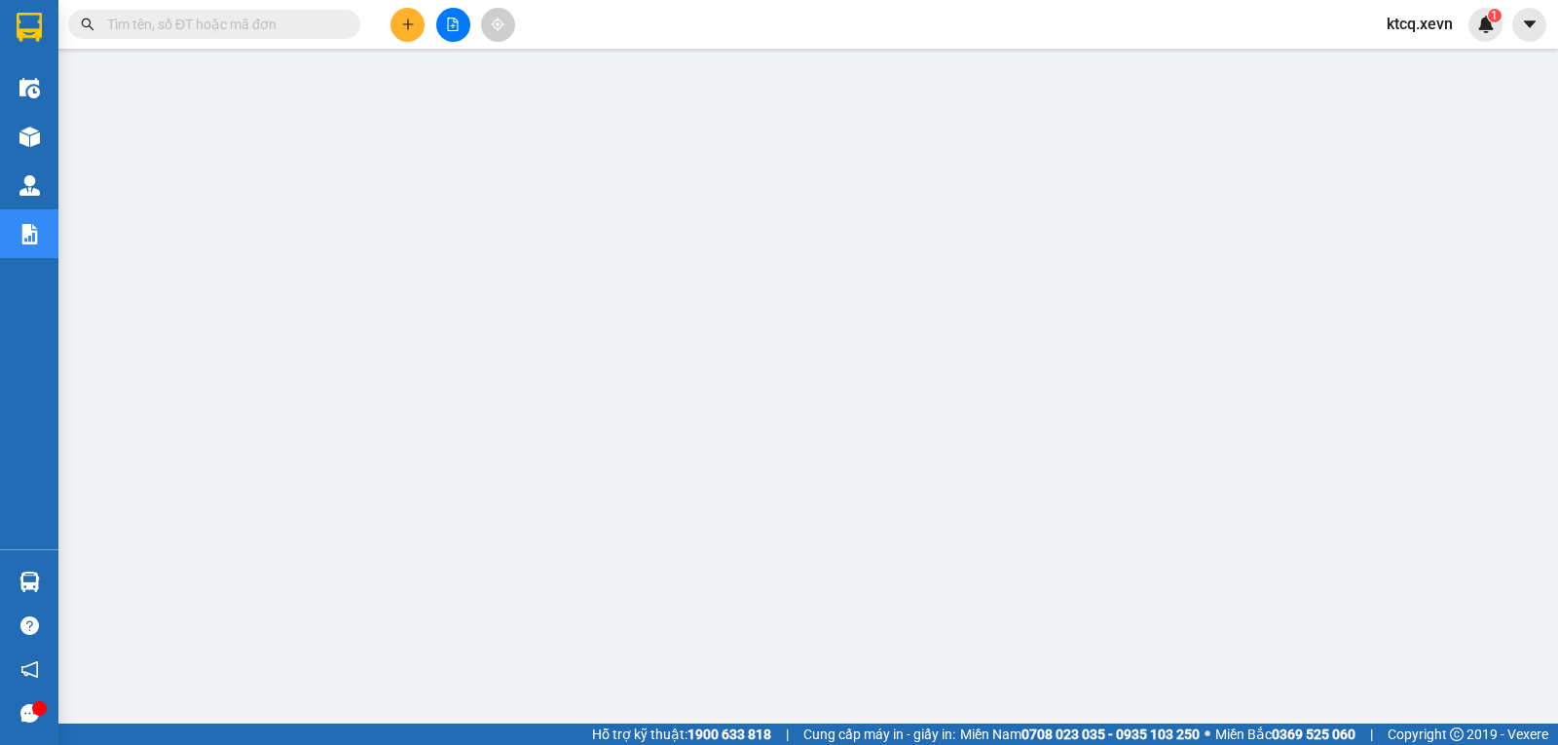
paste input "VPNB1807250052"
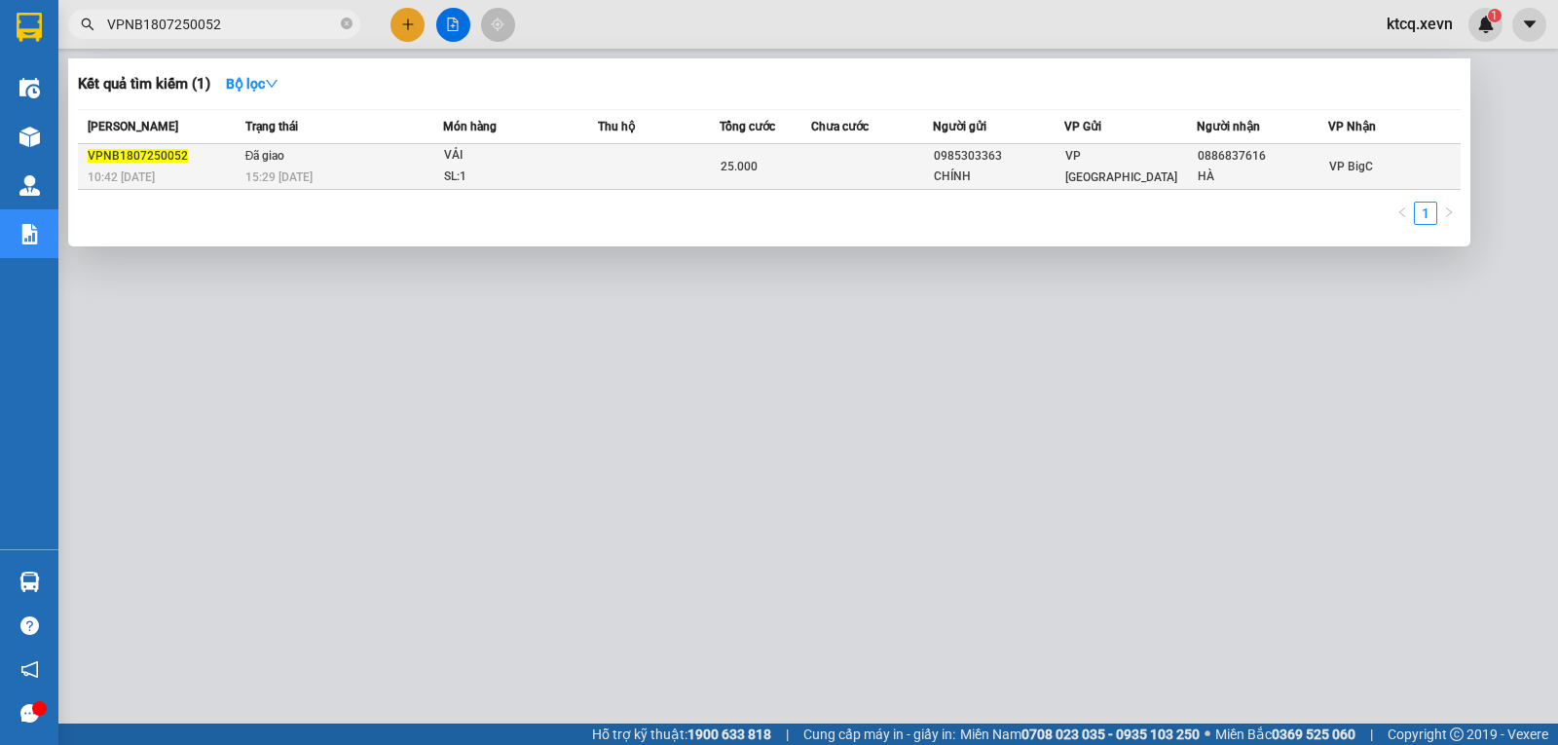
type input "VPNB1807250052"
click at [156, 152] on span "VPNB1807250052" at bounding box center [138, 156] width 100 height 14
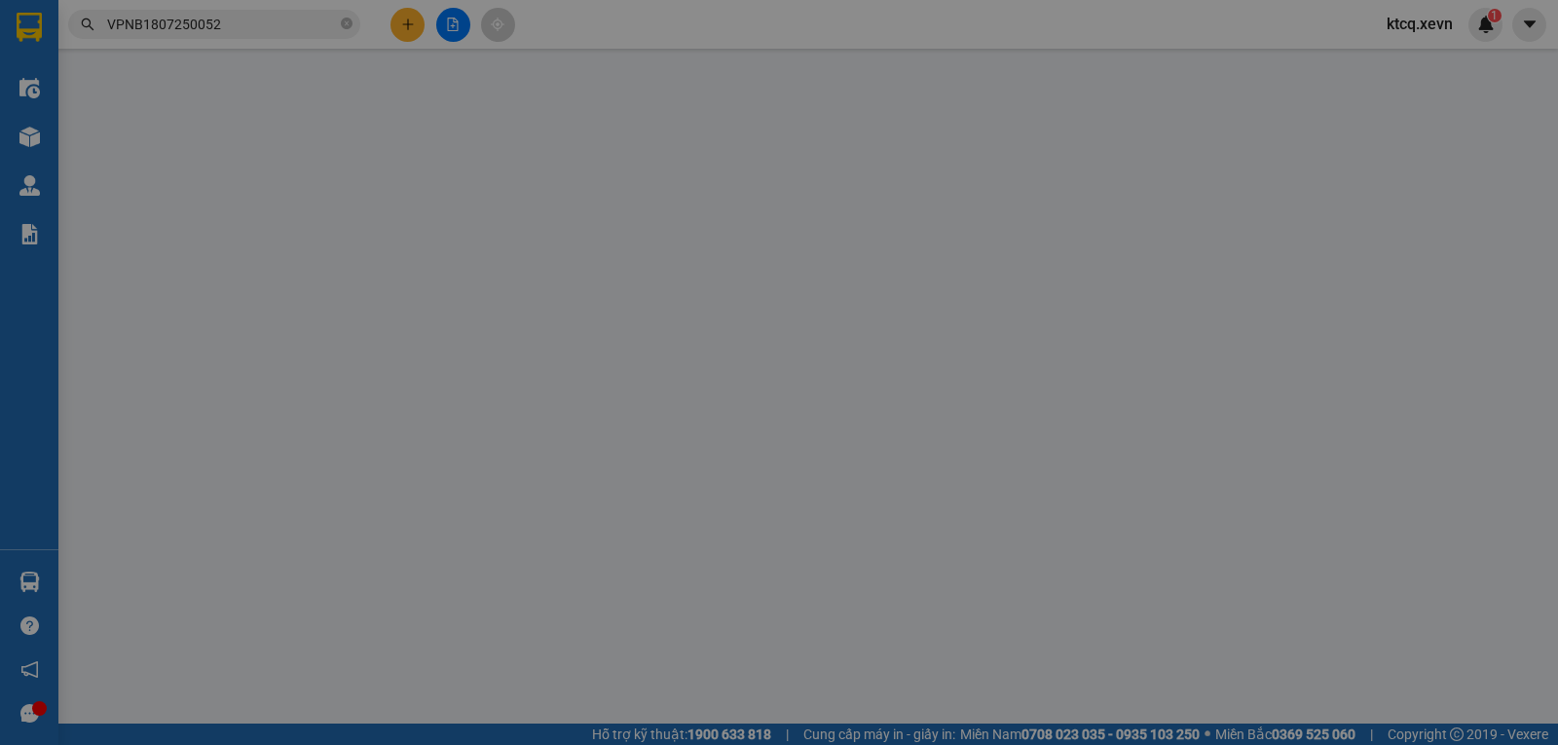
type input "0985303363"
type input "CHÍNH"
type input "0886837616"
type input "HÀ"
type input "026200006039 [PERSON_NAME][GEOGRAPHIC_DATA]"
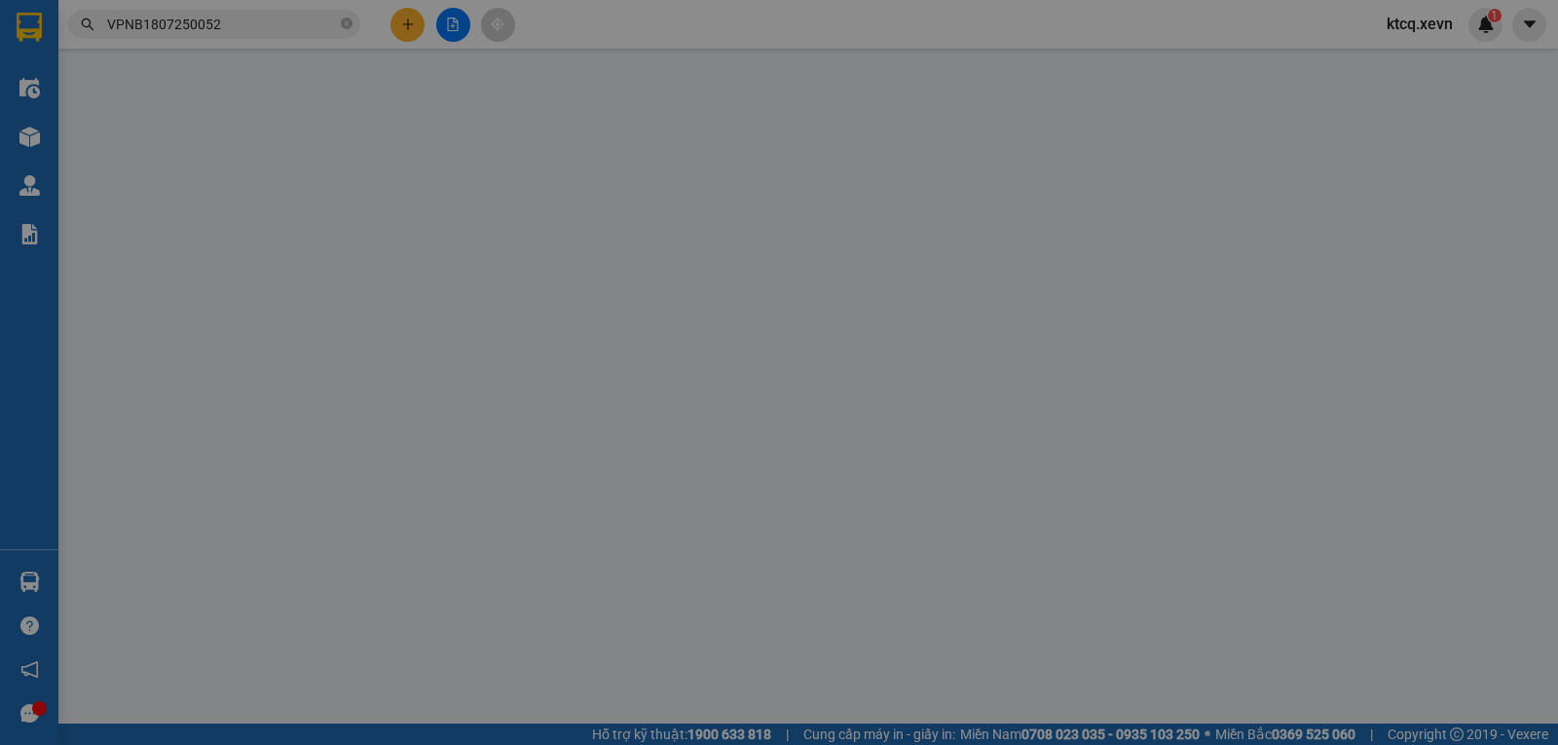
type input "25.000"
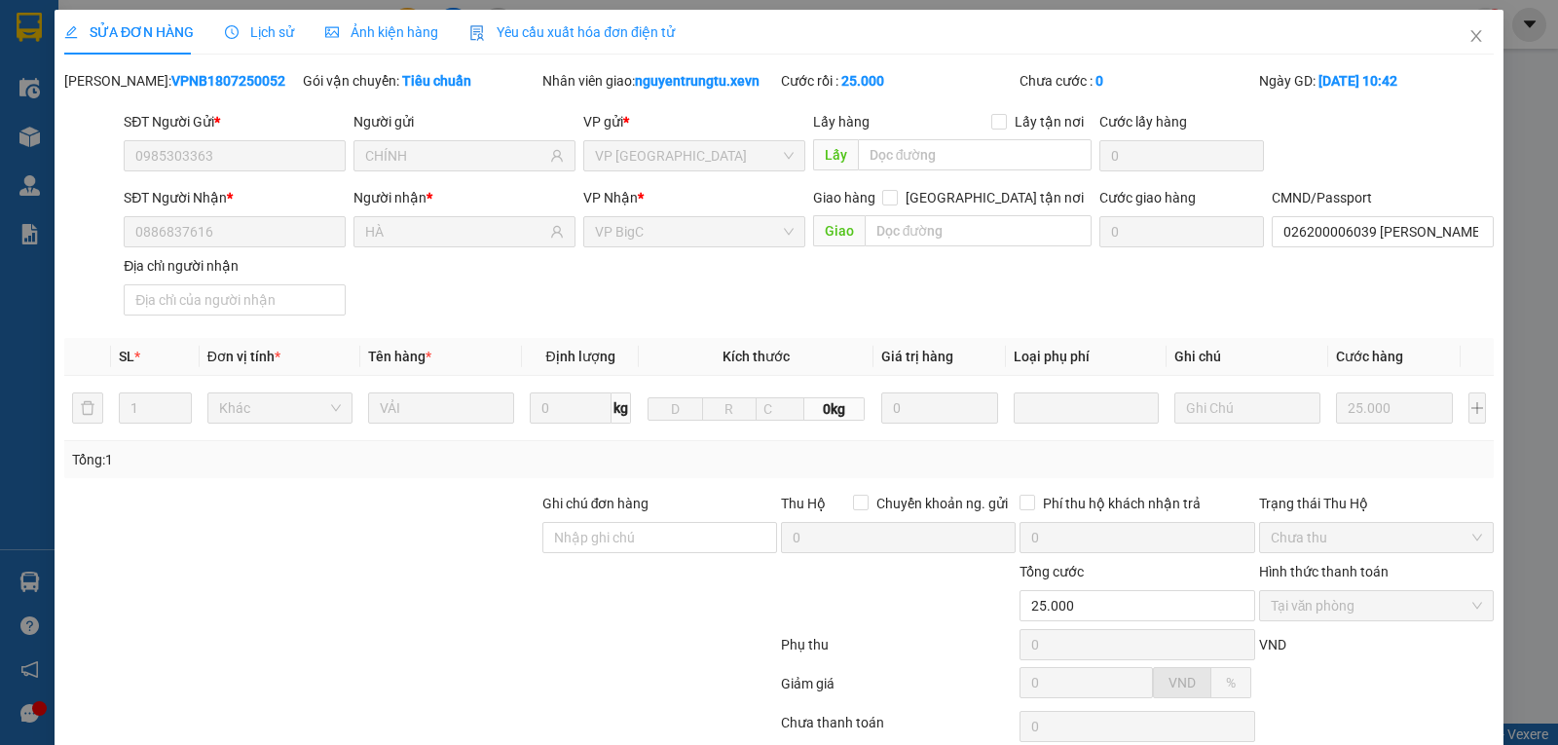
click at [237, 29] on span "Lịch sử" at bounding box center [259, 32] width 69 height 16
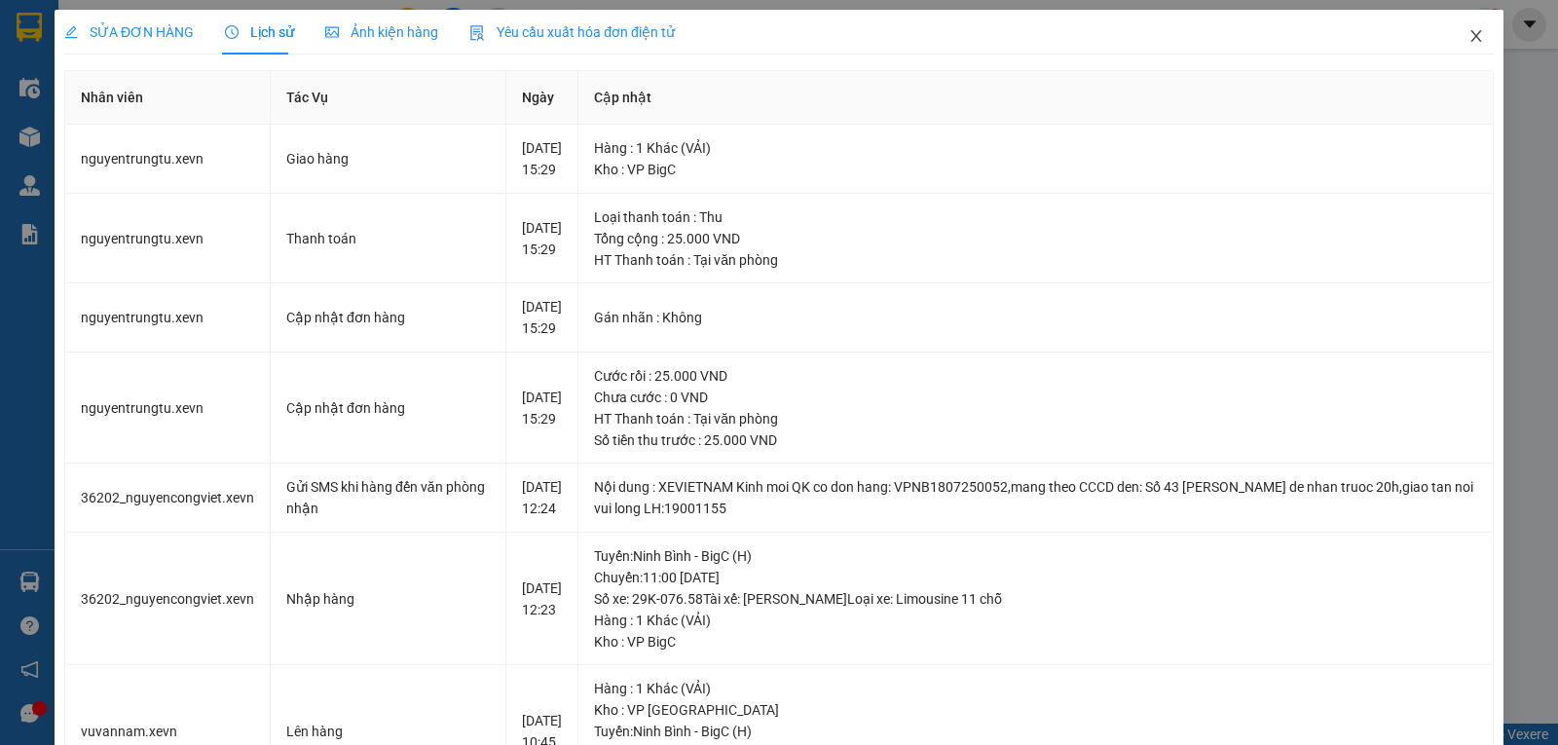
click at [1469, 36] on icon "close" at bounding box center [1477, 36] width 16 height 16
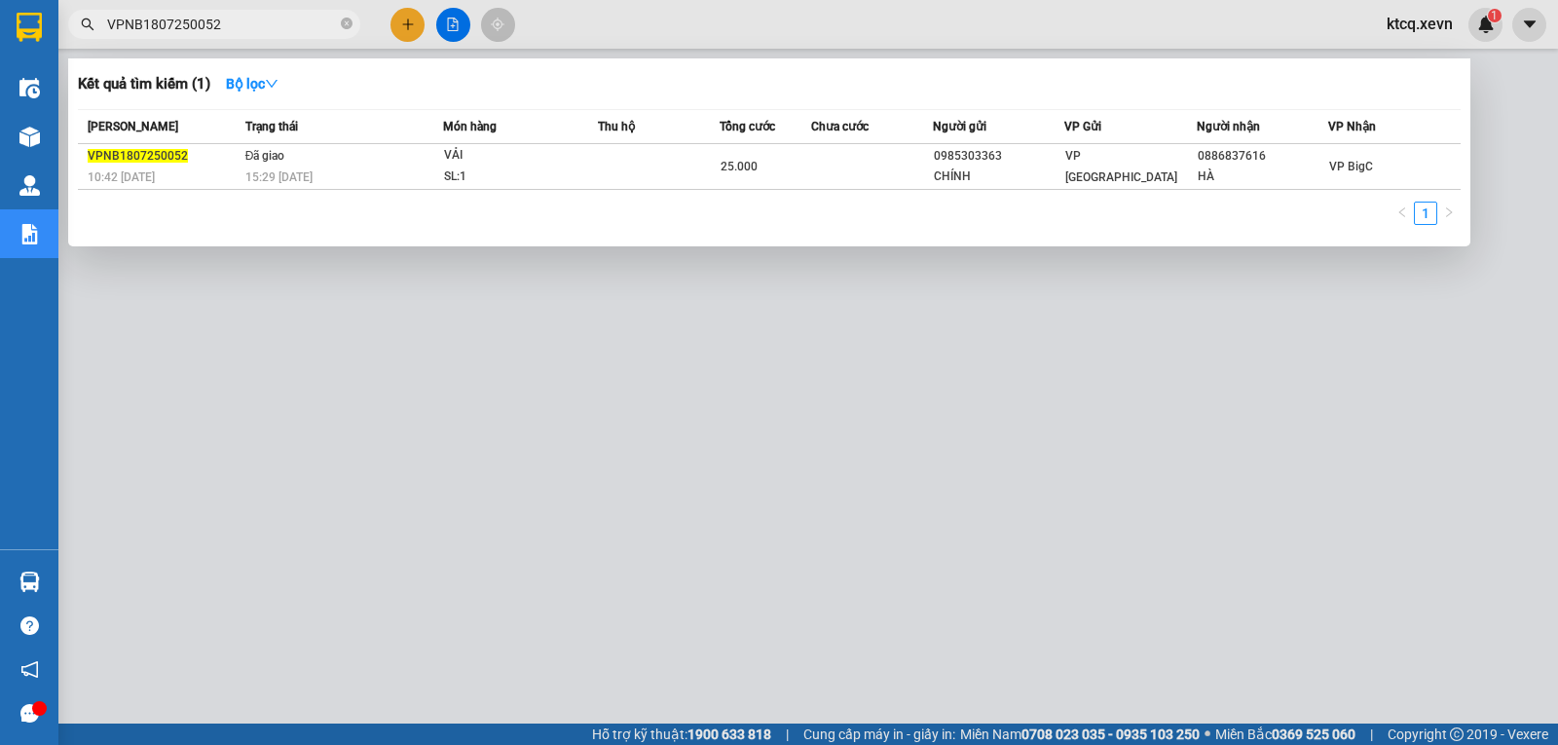
click at [298, 26] on input "VPNB1807250052" at bounding box center [222, 24] width 230 height 21
click at [344, 28] on icon "close-circle" at bounding box center [347, 24] width 12 height 12
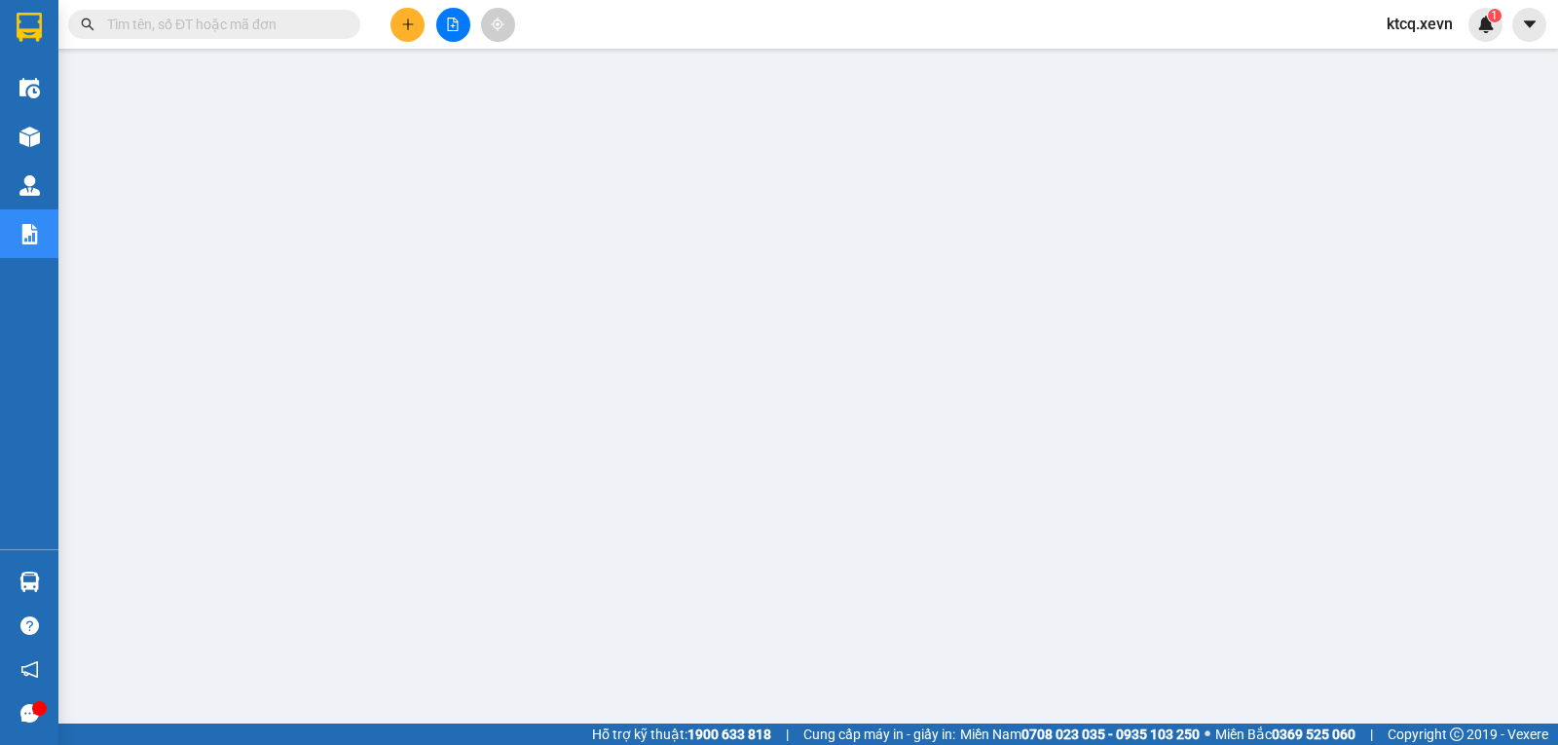
paste input "VPTB1807250049"
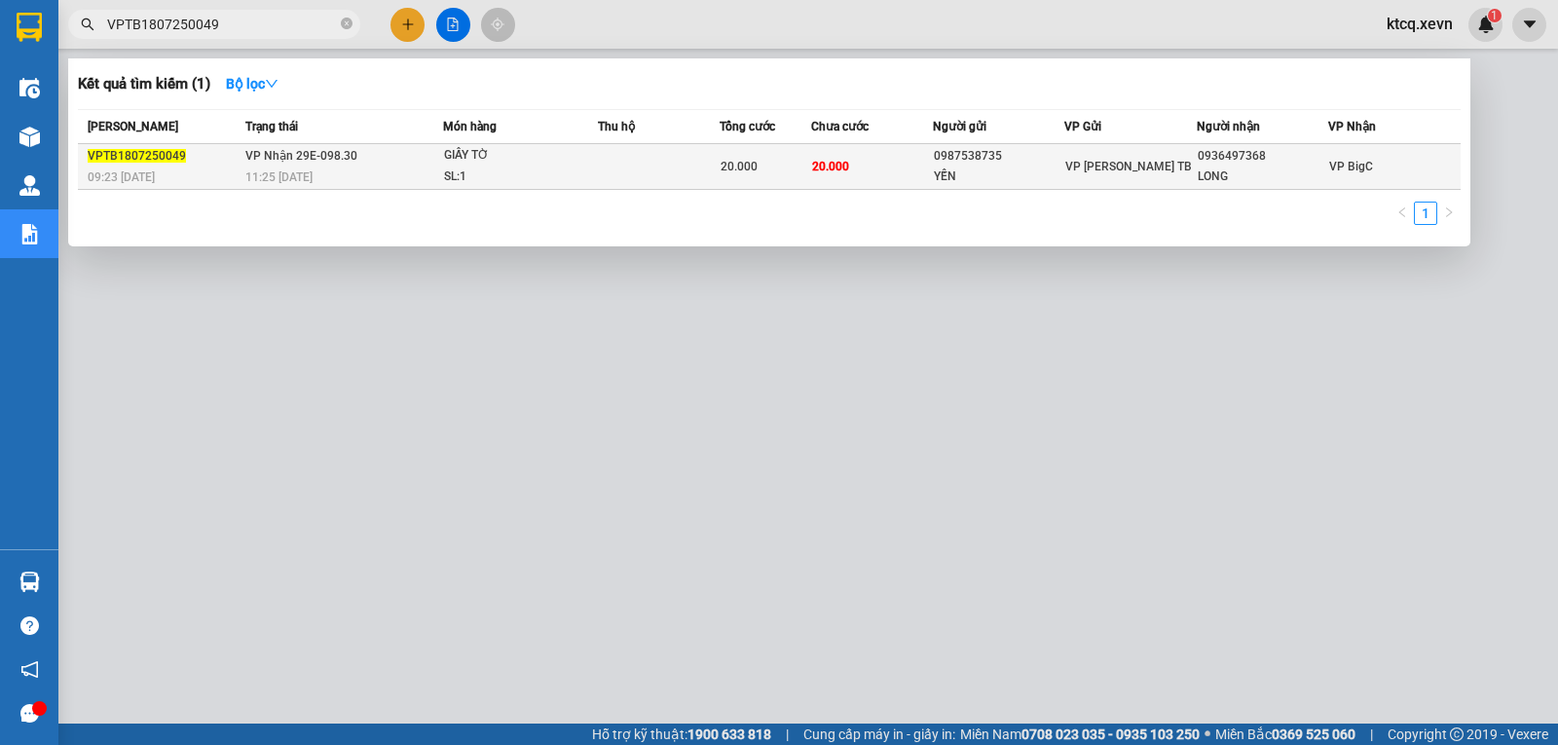
type input "VPTB1807250049"
click at [132, 152] on span "VPTB1807250049" at bounding box center [137, 156] width 98 height 14
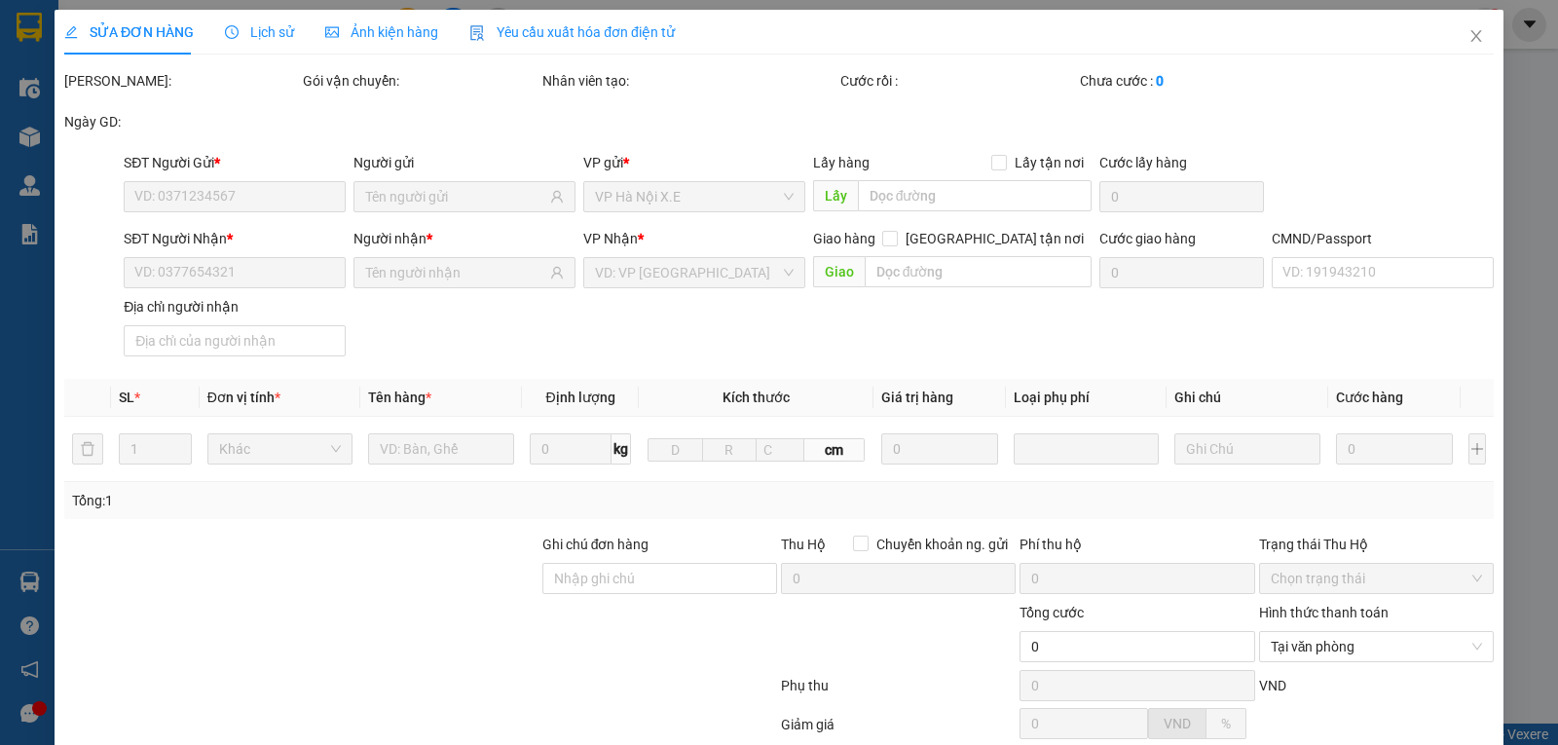
type input "0987538735"
type input "YẾN"
type input "0936497368"
type input "LONG"
type input "034200003971 long"
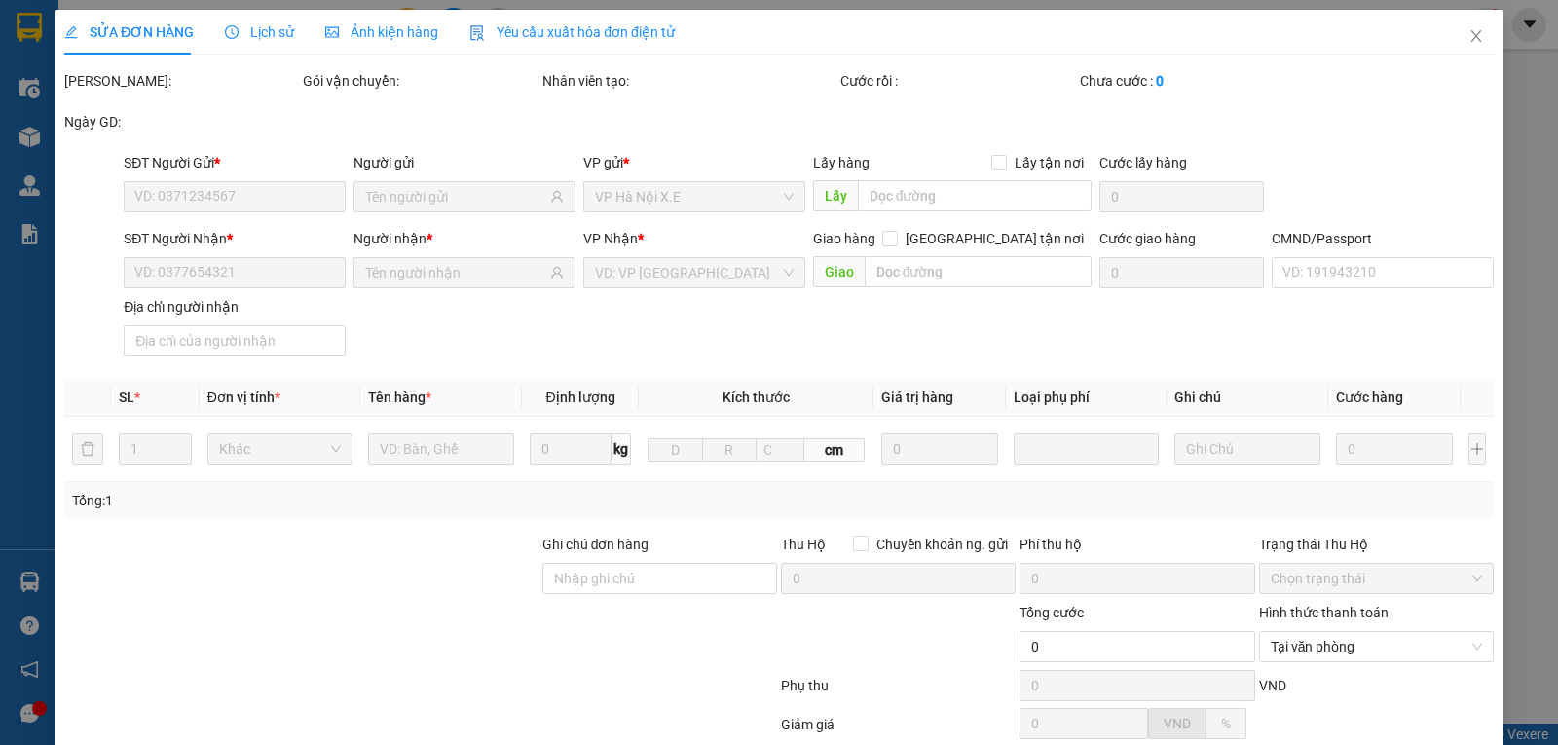
type input "20.000"
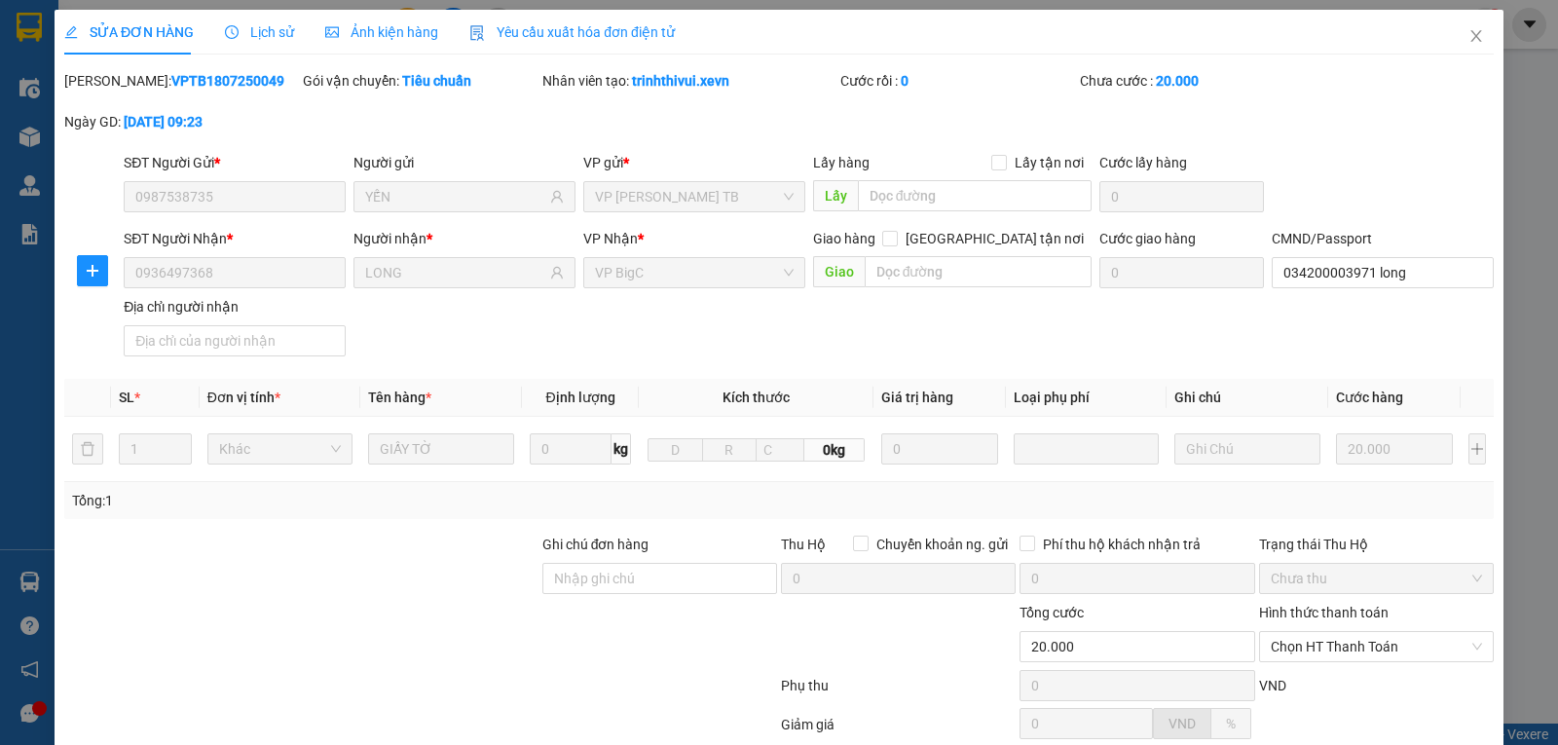
click at [247, 34] on span "Lịch sử" at bounding box center [259, 32] width 69 height 16
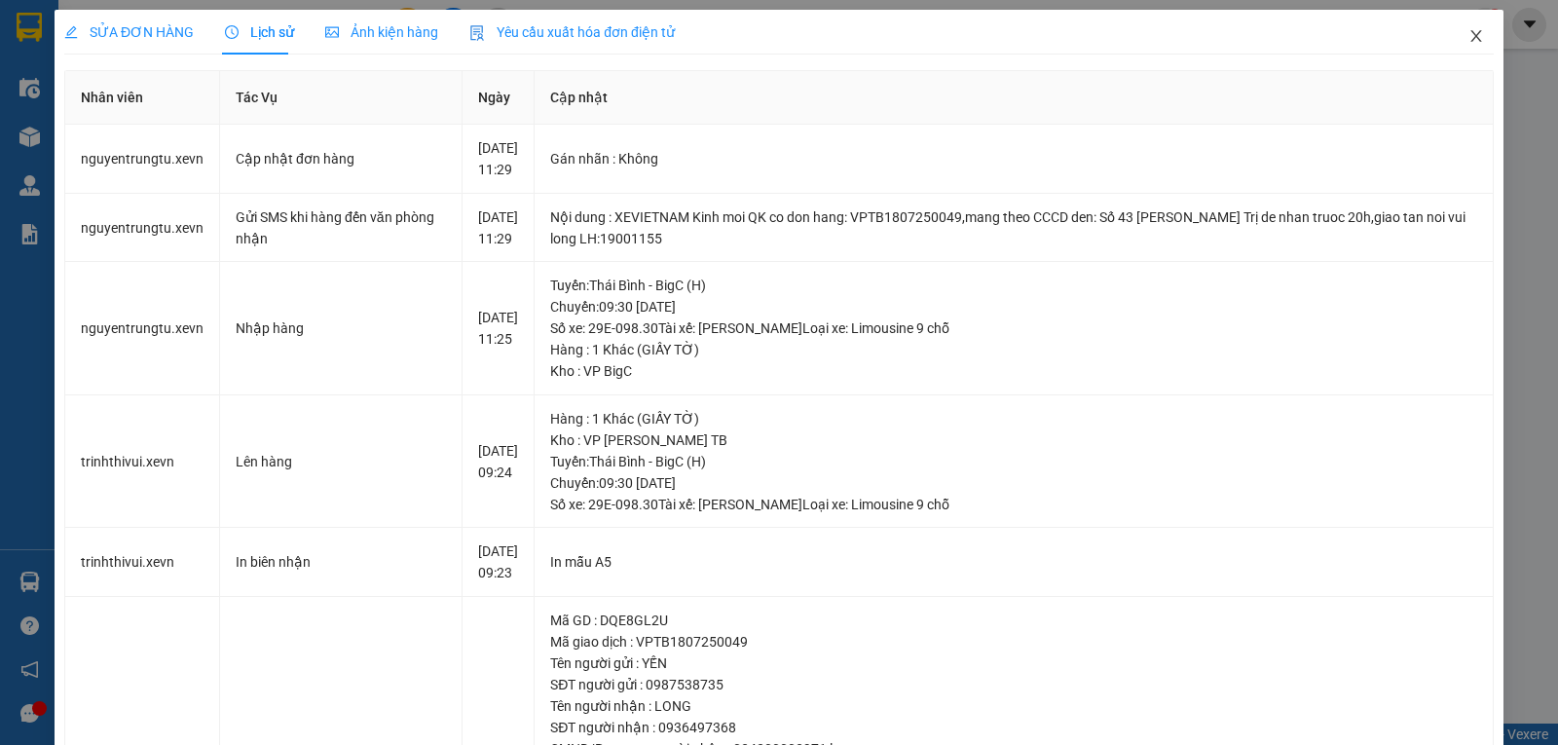
click at [1471, 36] on icon "close" at bounding box center [1476, 36] width 11 height 12
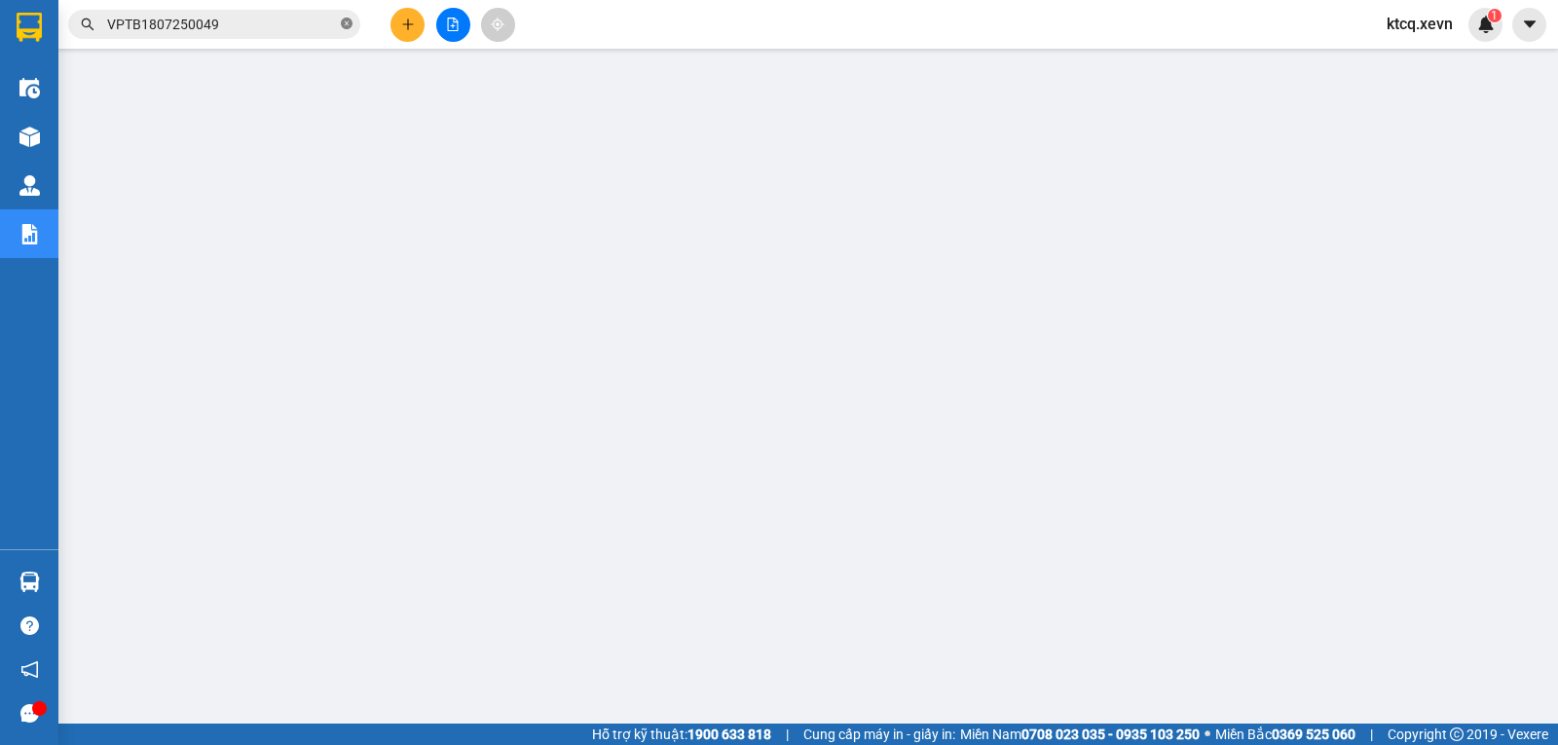
click at [345, 24] on icon "close-circle" at bounding box center [347, 24] width 12 height 12
paste input "YB21807250008"
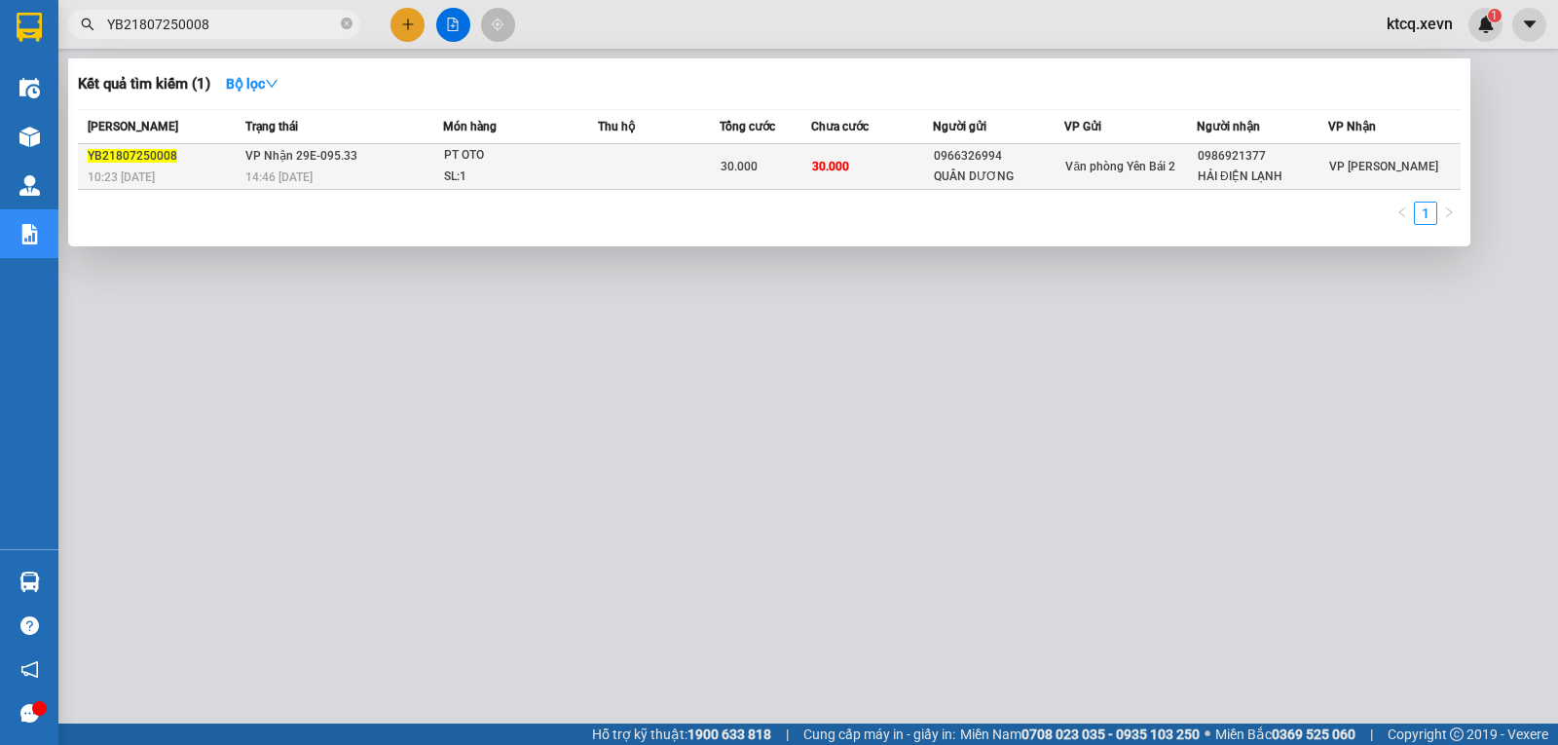
type input "YB21807250008"
click at [136, 157] on span "YB21807250008" at bounding box center [133, 156] width 90 height 14
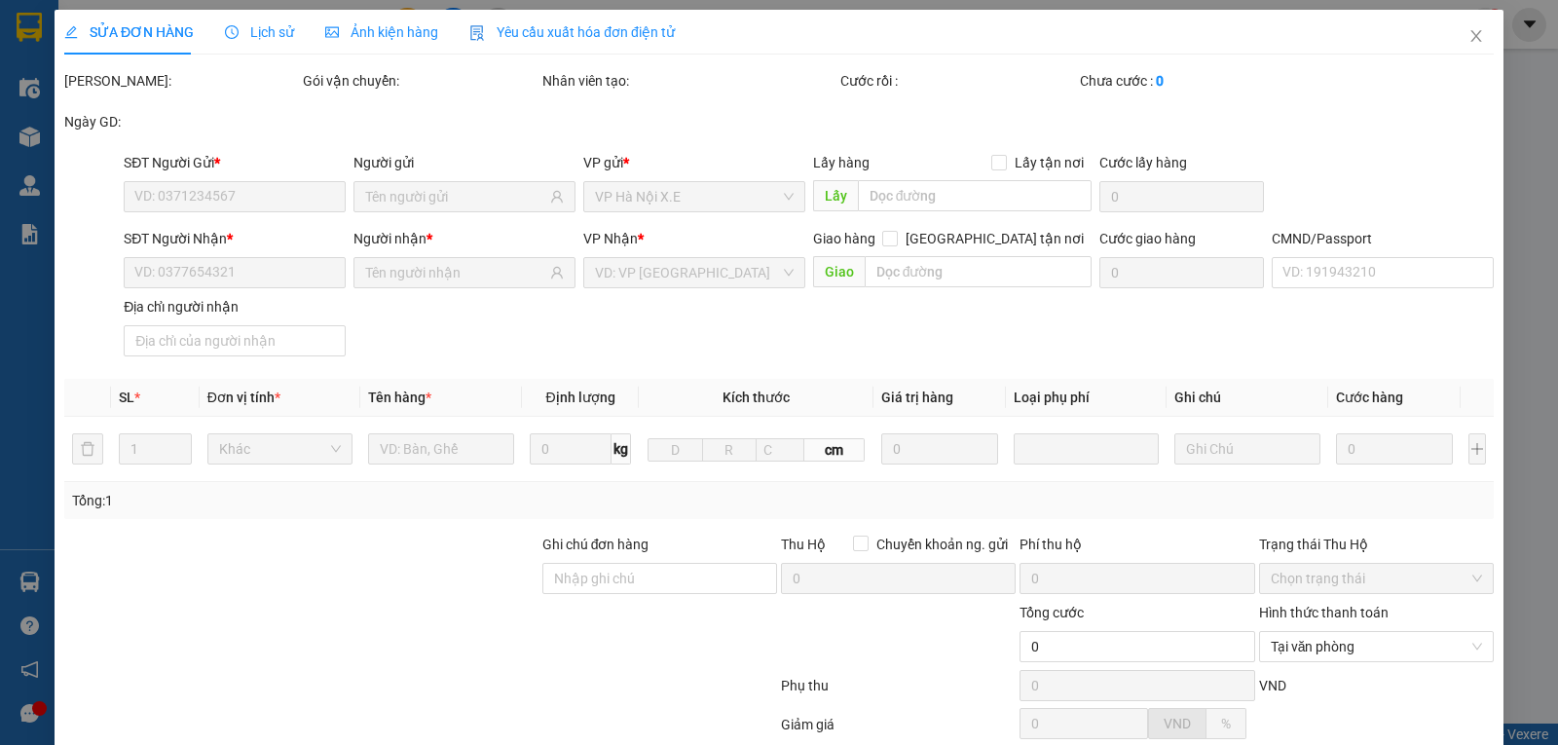
type input "0966326994"
type input "QUÂN DƯƠNG"
type input "0986921377"
type input "HẢI ĐIỆN LẠNH"
type input "30.000"
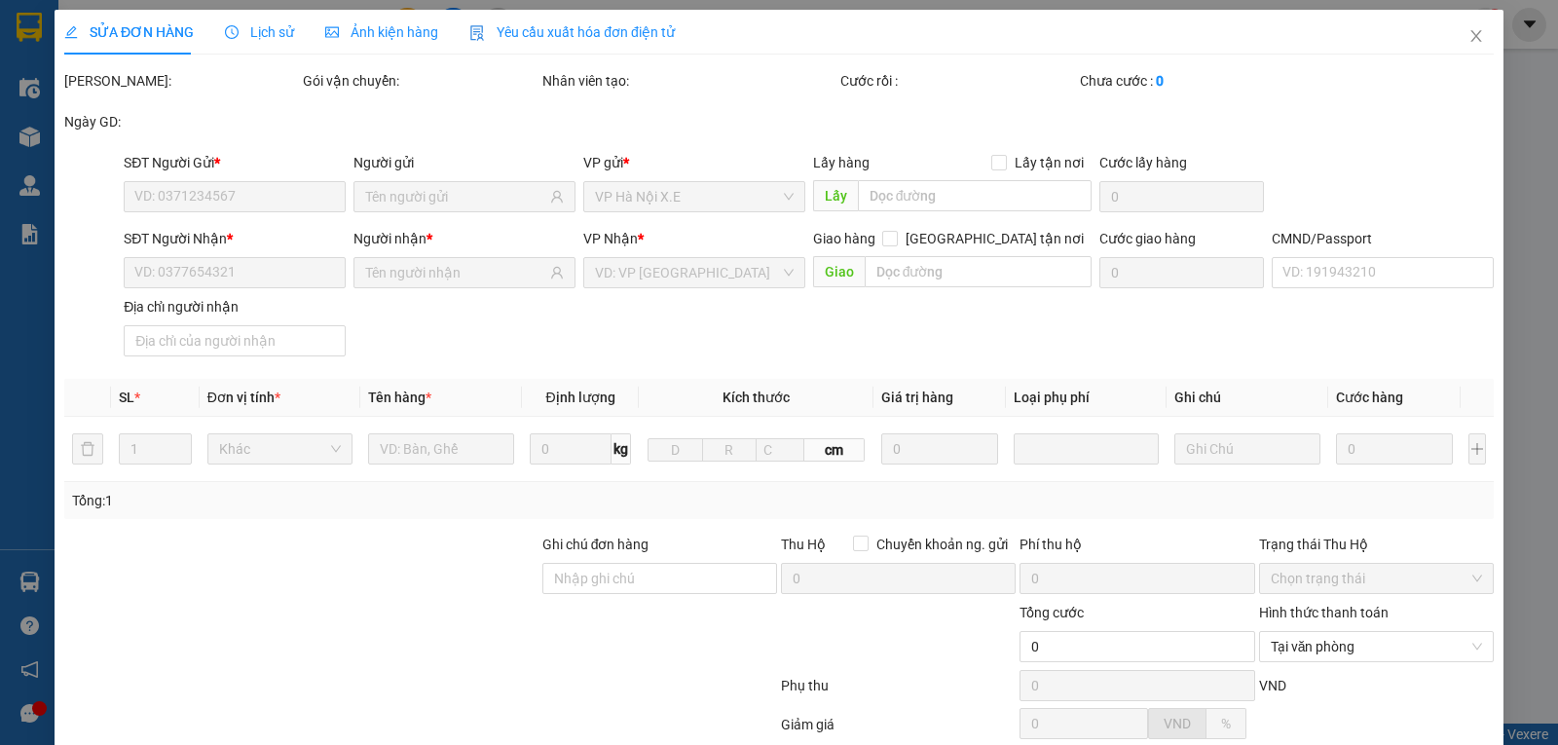
type input "30.000"
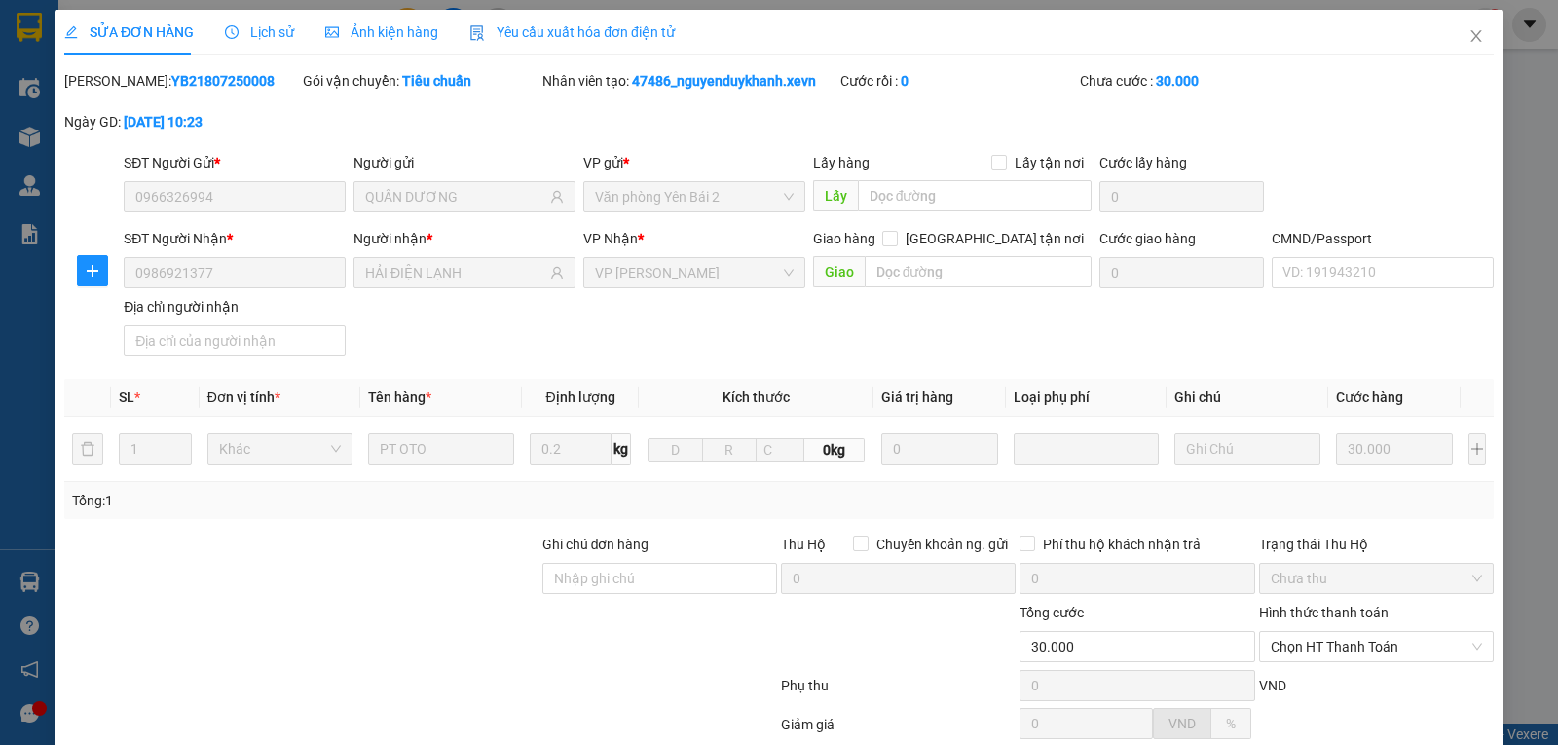
click at [248, 32] on span "Lịch sử" at bounding box center [259, 32] width 69 height 16
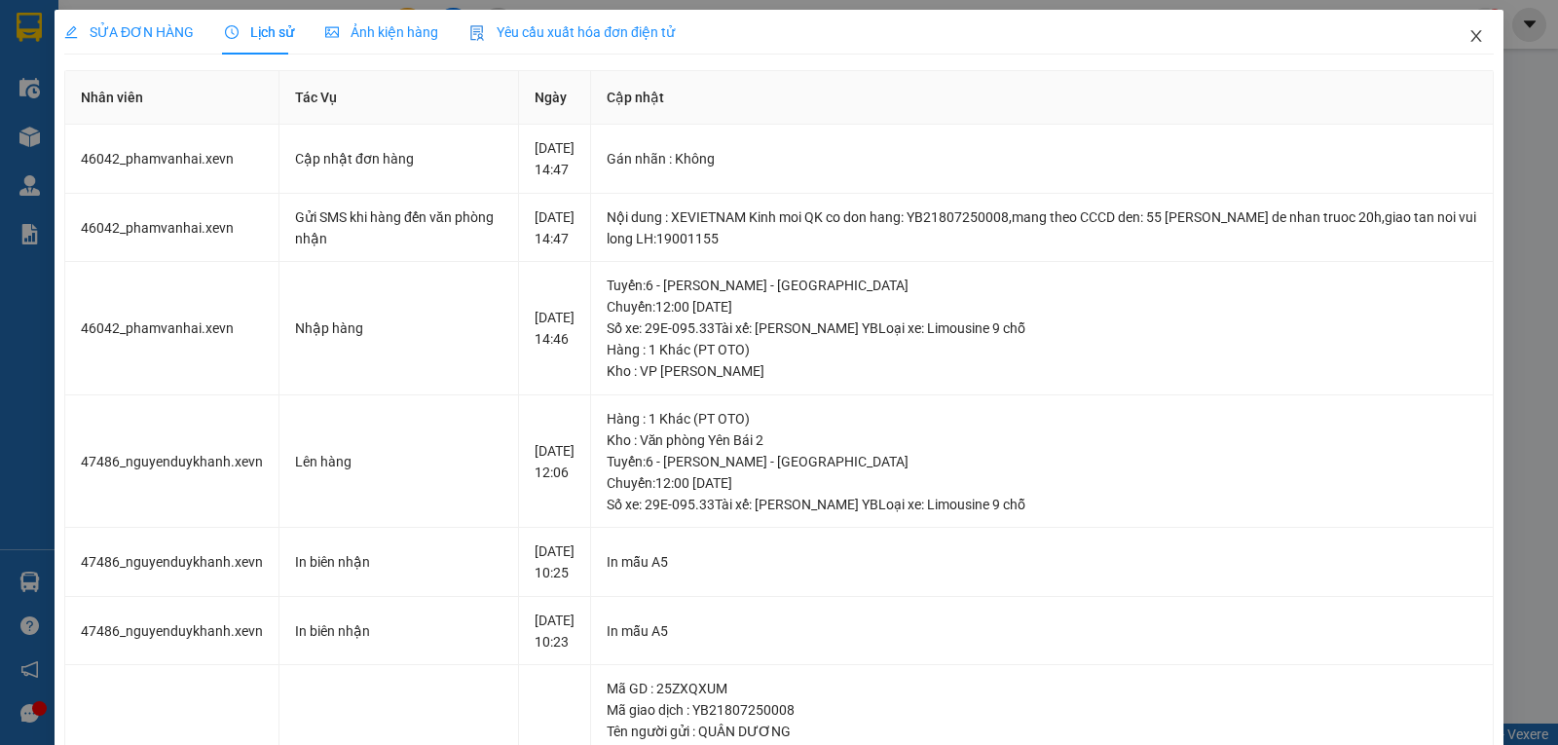
click at [1471, 35] on icon "close" at bounding box center [1476, 36] width 11 height 12
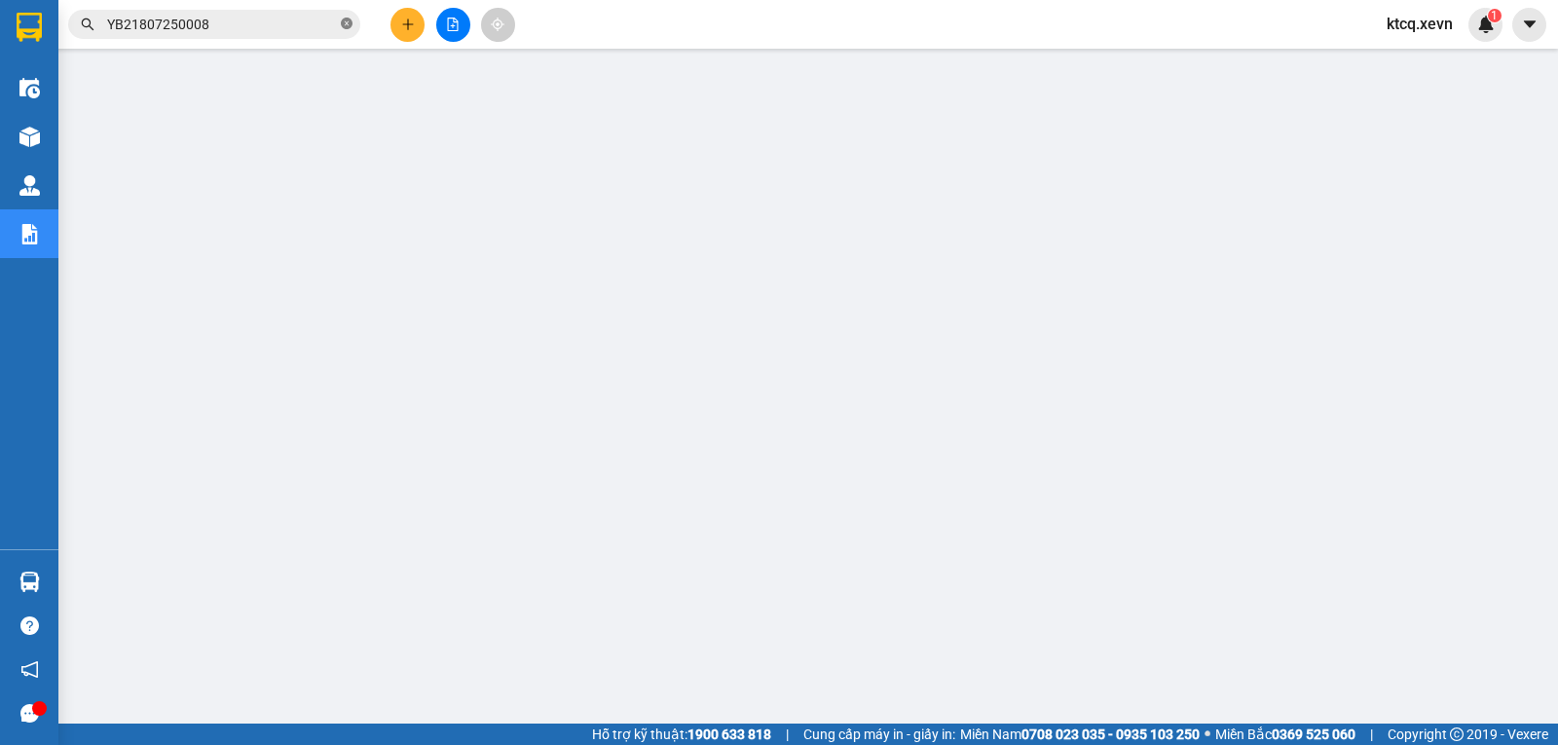
click at [341, 25] on icon "close-circle" at bounding box center [347, 24] width 12 height 12
paste input "VPBC1907250086"
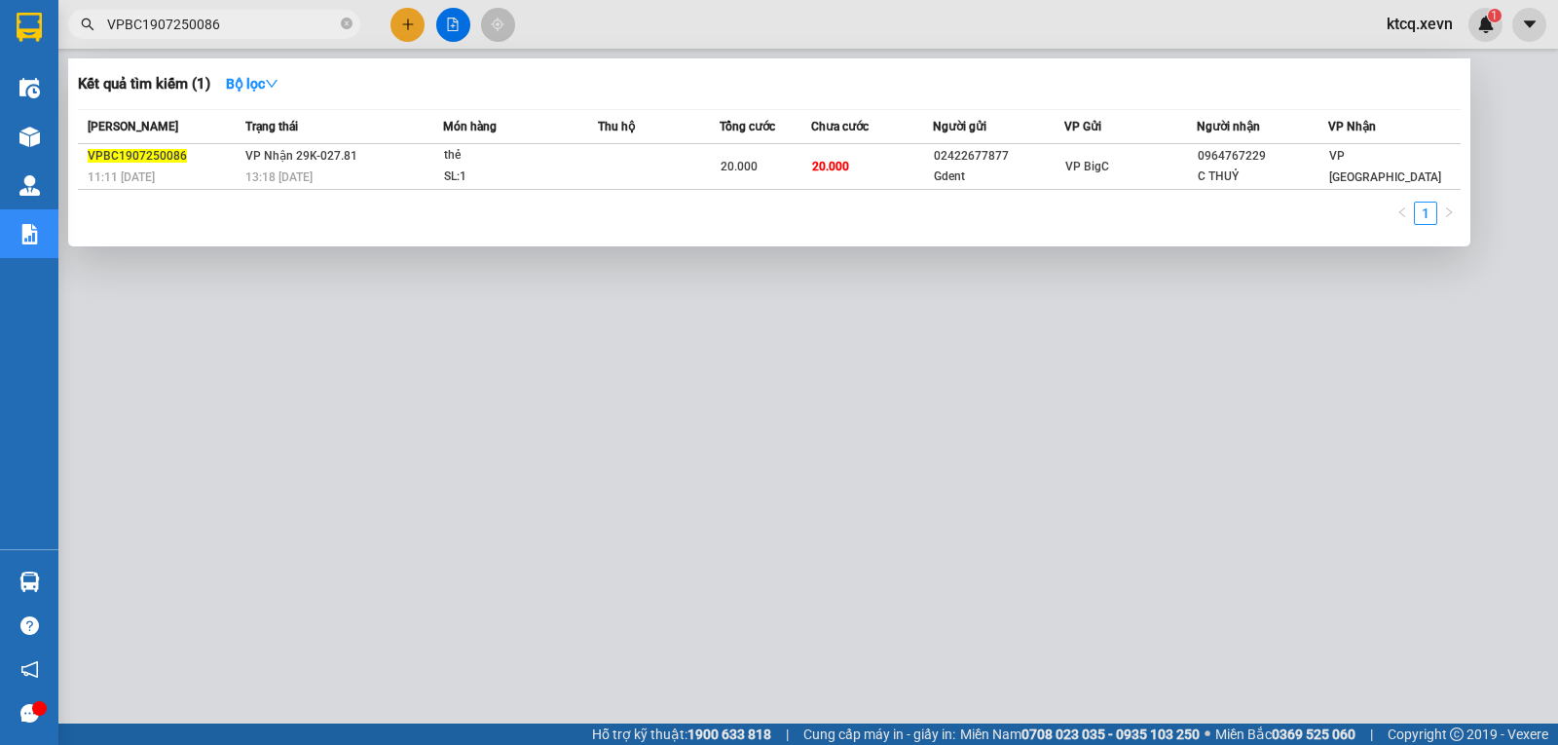
type input "VPBC1907250086"
click at [123, 159] on span "VPBC1907250086" at bounding box center [137, 156] width 99 height 14
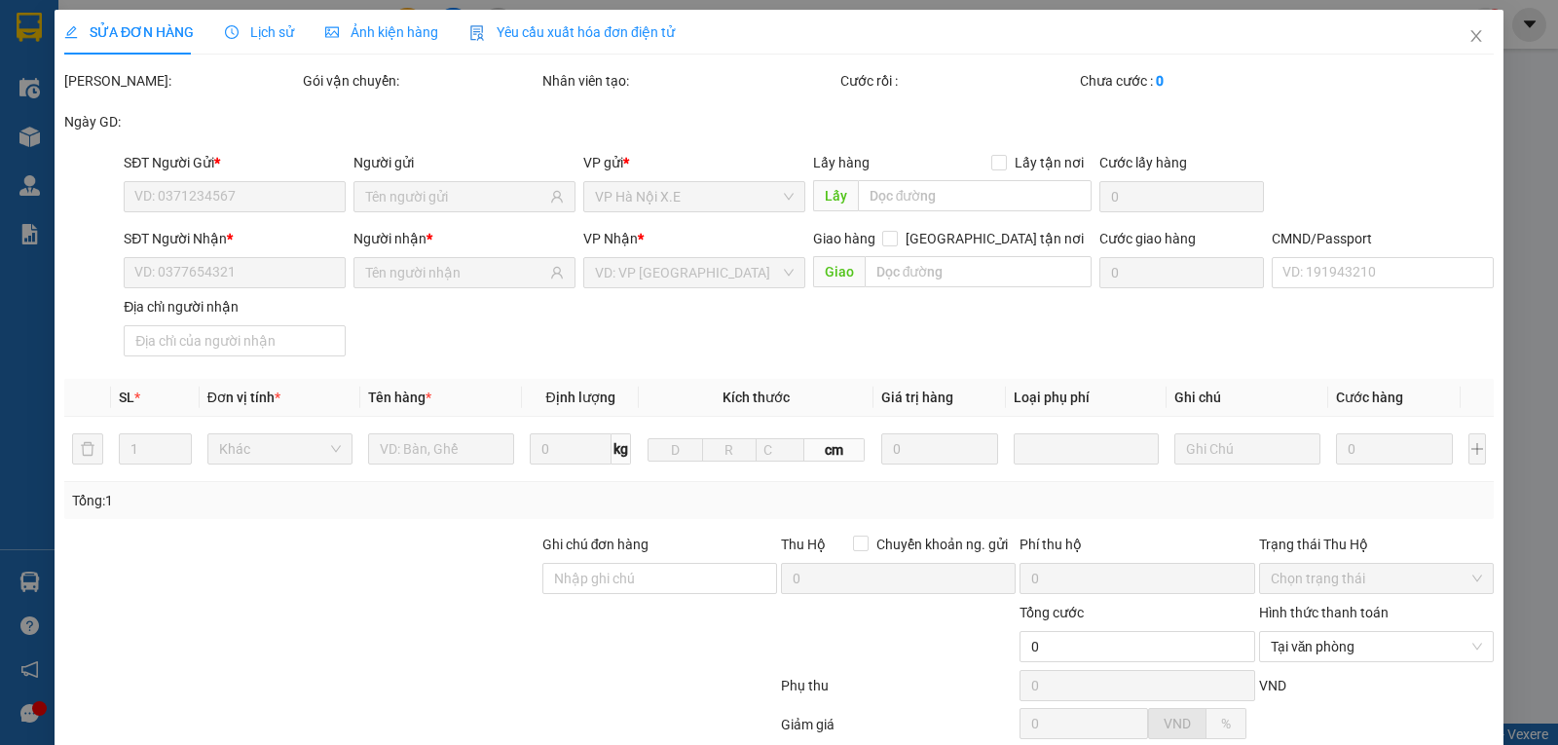
type input "02422677877"
type input "Gdent"
type input "0964767229"
type input "C THUỶ"
type input "036082008455 [PERSON_NAME] 4 HÀNG SẮT"
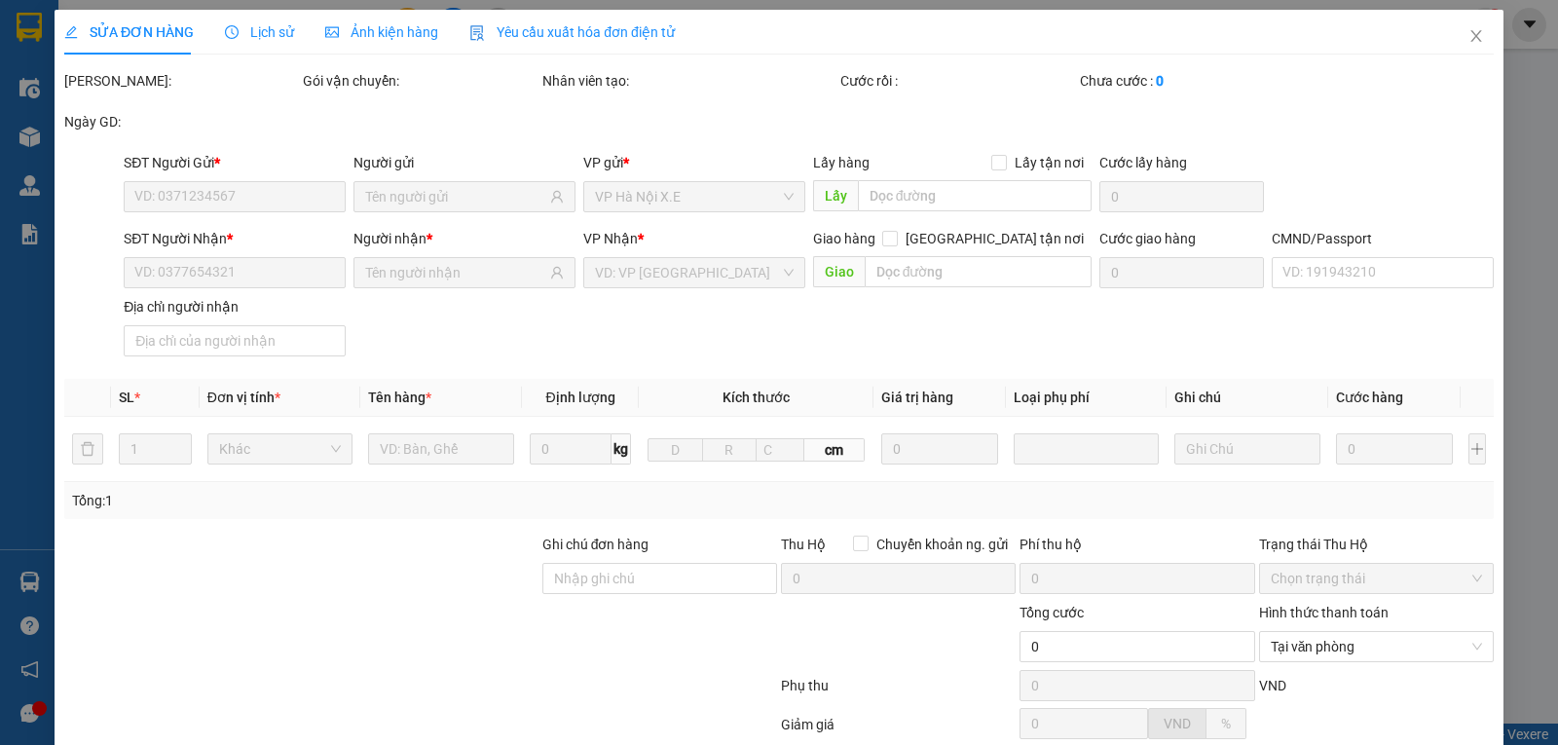
type input "20.000"
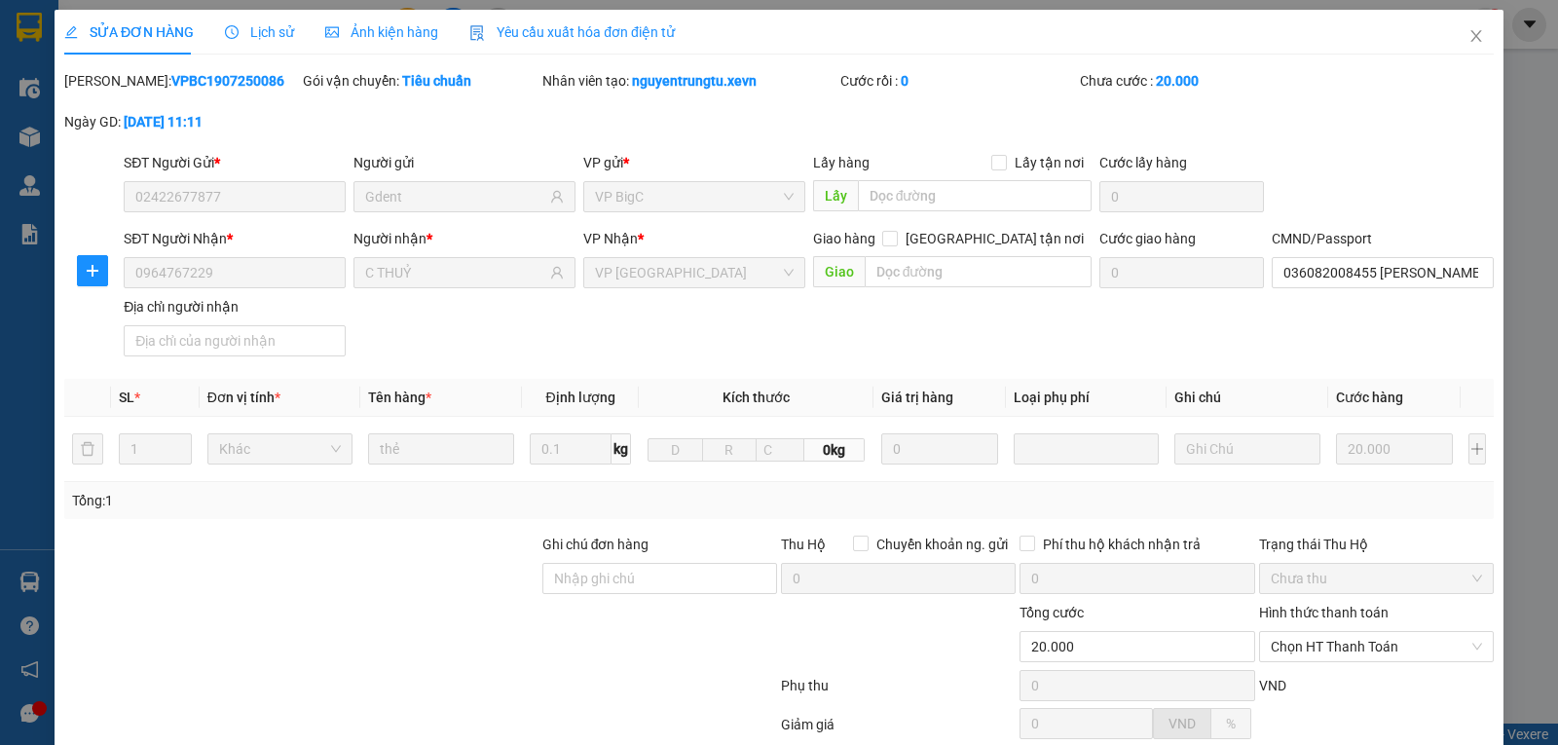
click at [248, 37] on span "Lịch sử" at bounding box center [259, 32] width 69 height 16
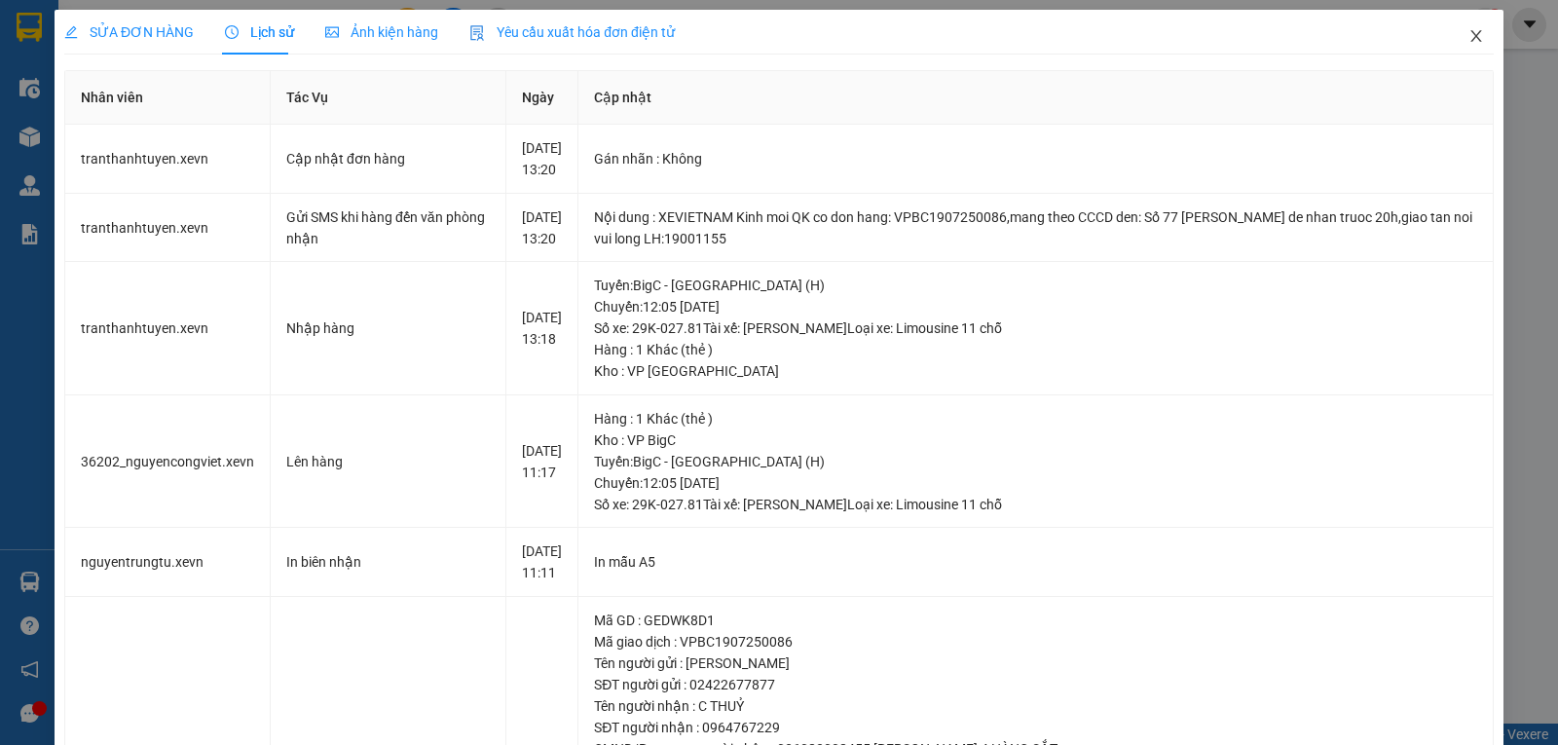
click at [1471, 36] on icon "close" at bounding box center [1476, 36] width 11 height 12
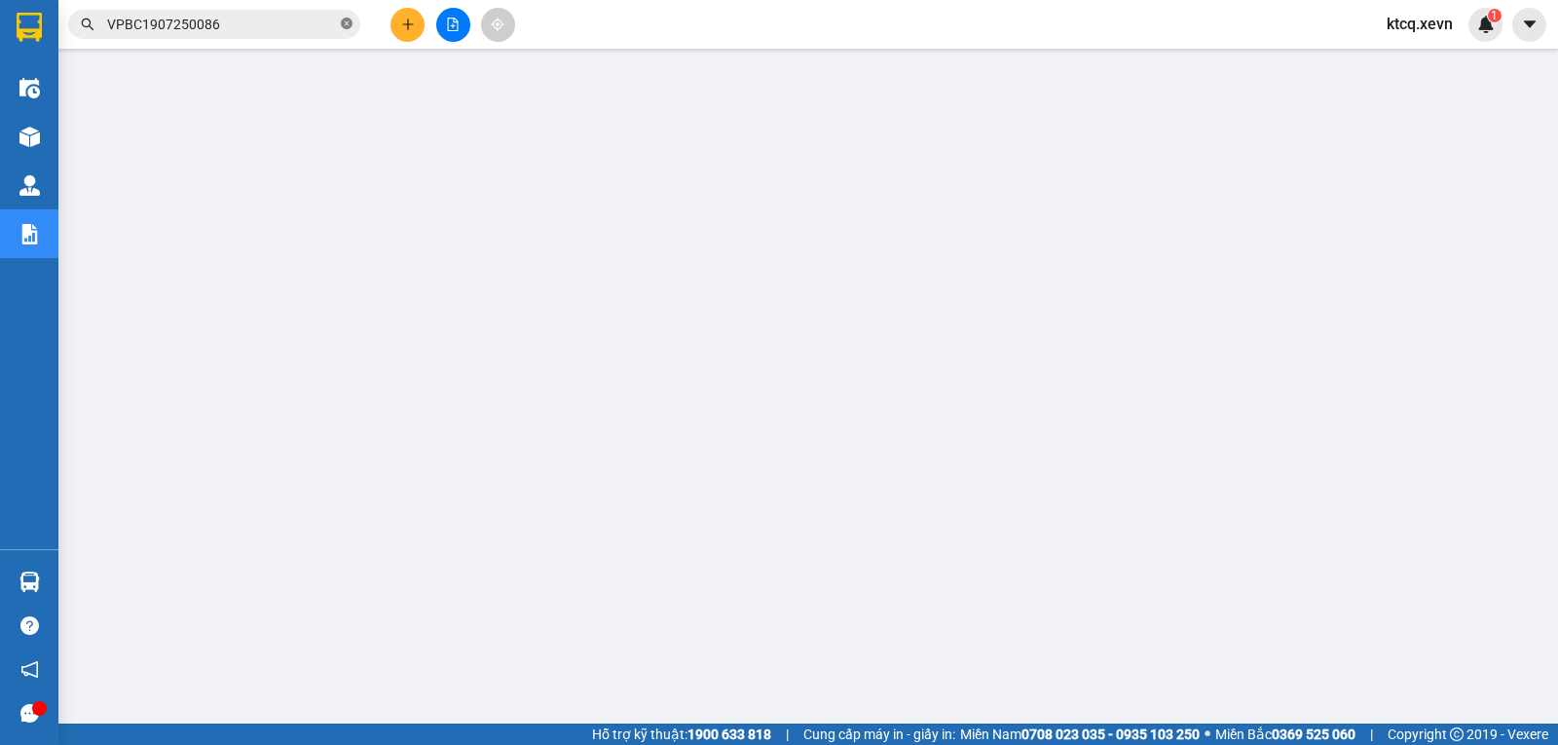
click at [347, 23] on icon "close-circle" at bounding box center [347, 24] width 12 height 12
paste input "VPLD1907250070"
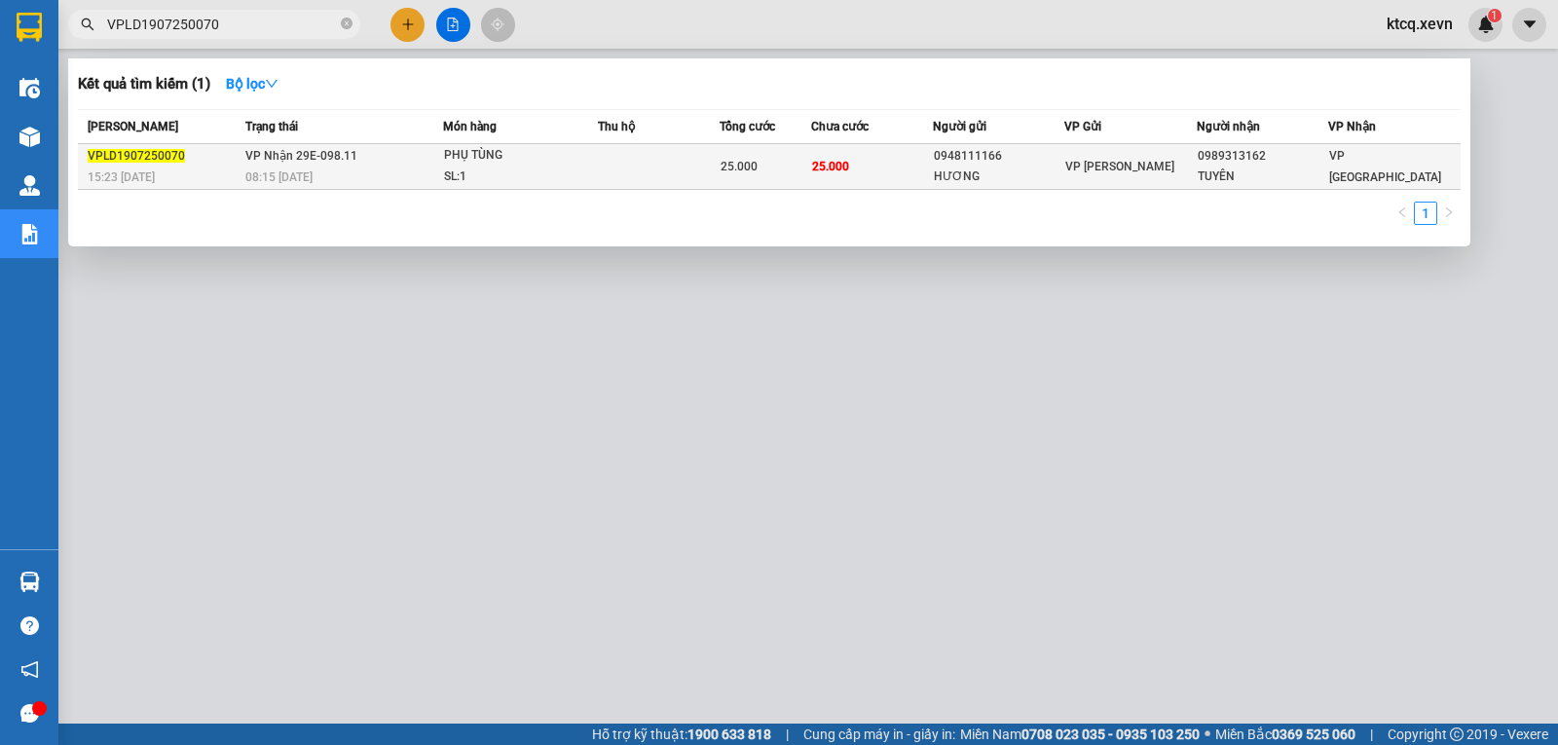
type input "VPLD1907250070"
click at [144, 149] on span "VPLD1907250070" at bounding box center [136, 156] width 97 height 14
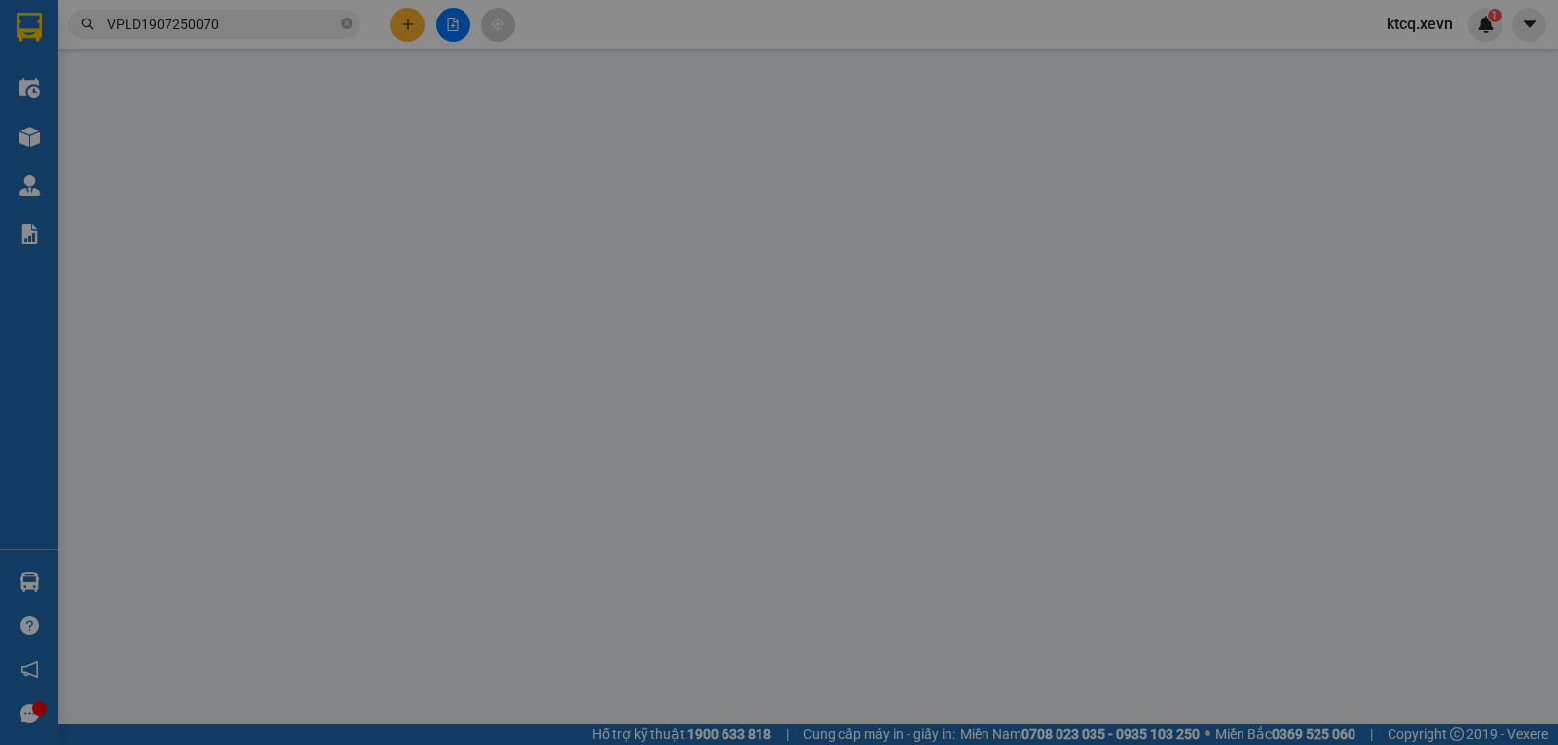
type input "0948111166"
type input "HƯƠNG"
type input "0989313162"
type input "TUYÊN"
type input "25.000"
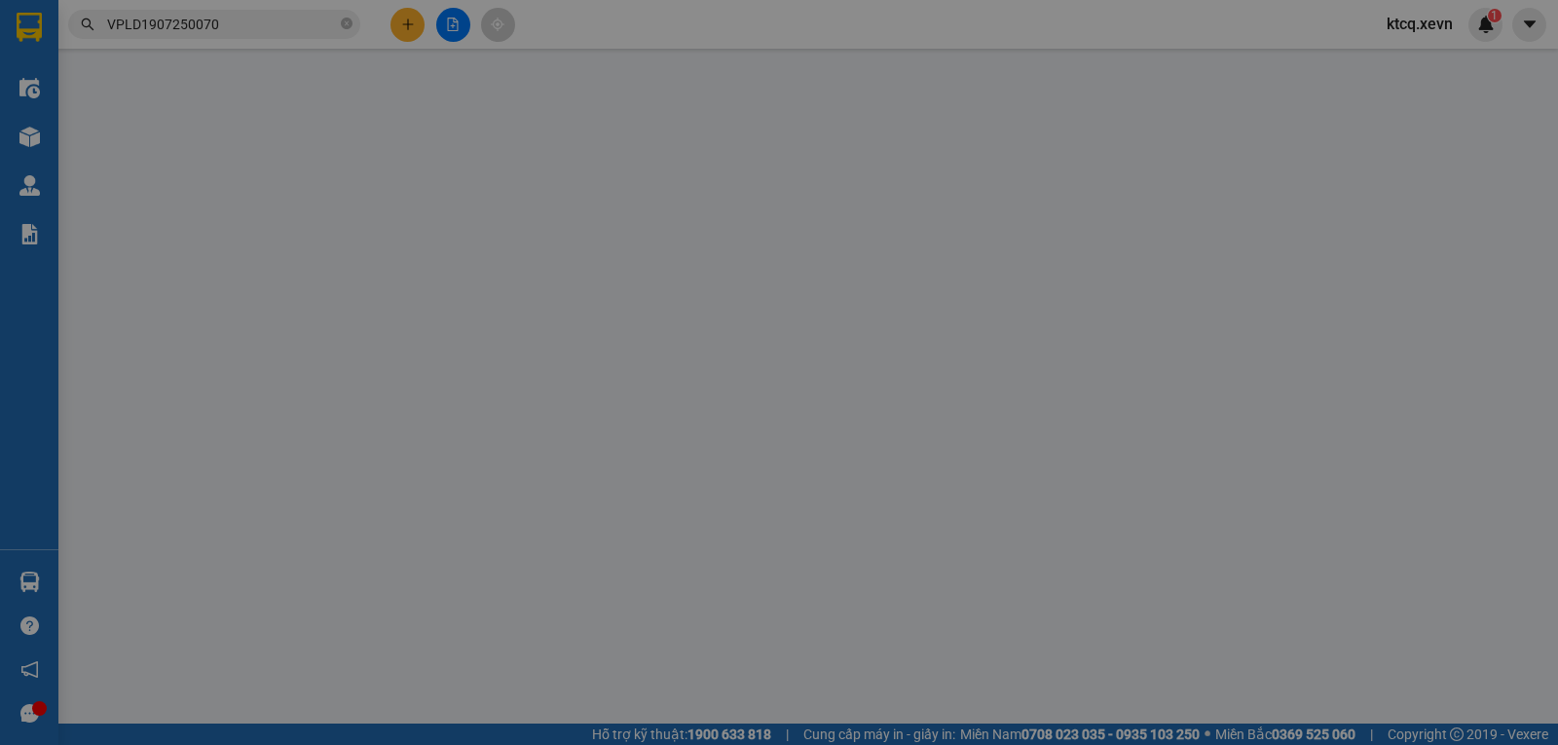
type input "25.000"
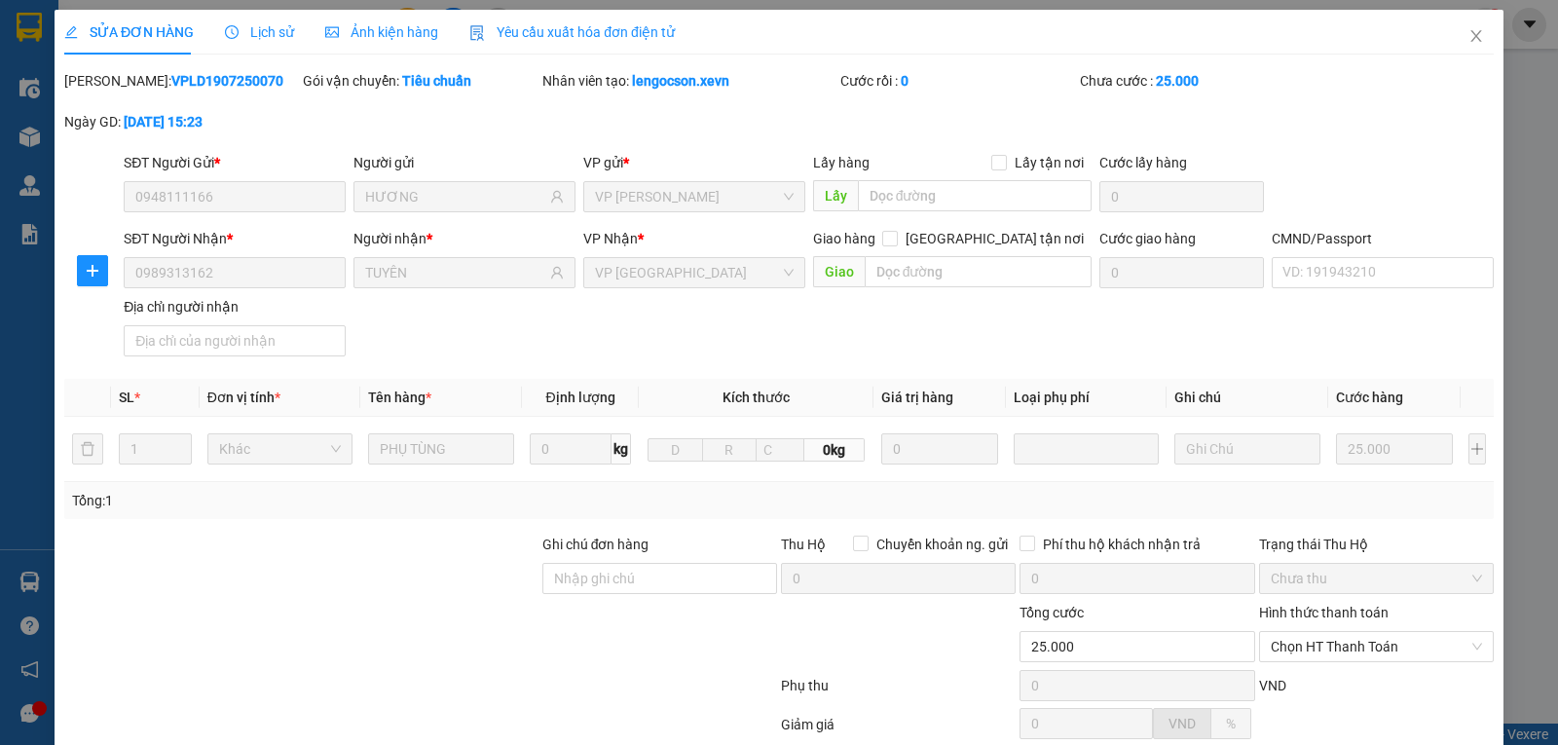
click at [277, 26] on span "Lịch sử" at bounding box center [259, 32] width 69 height 16
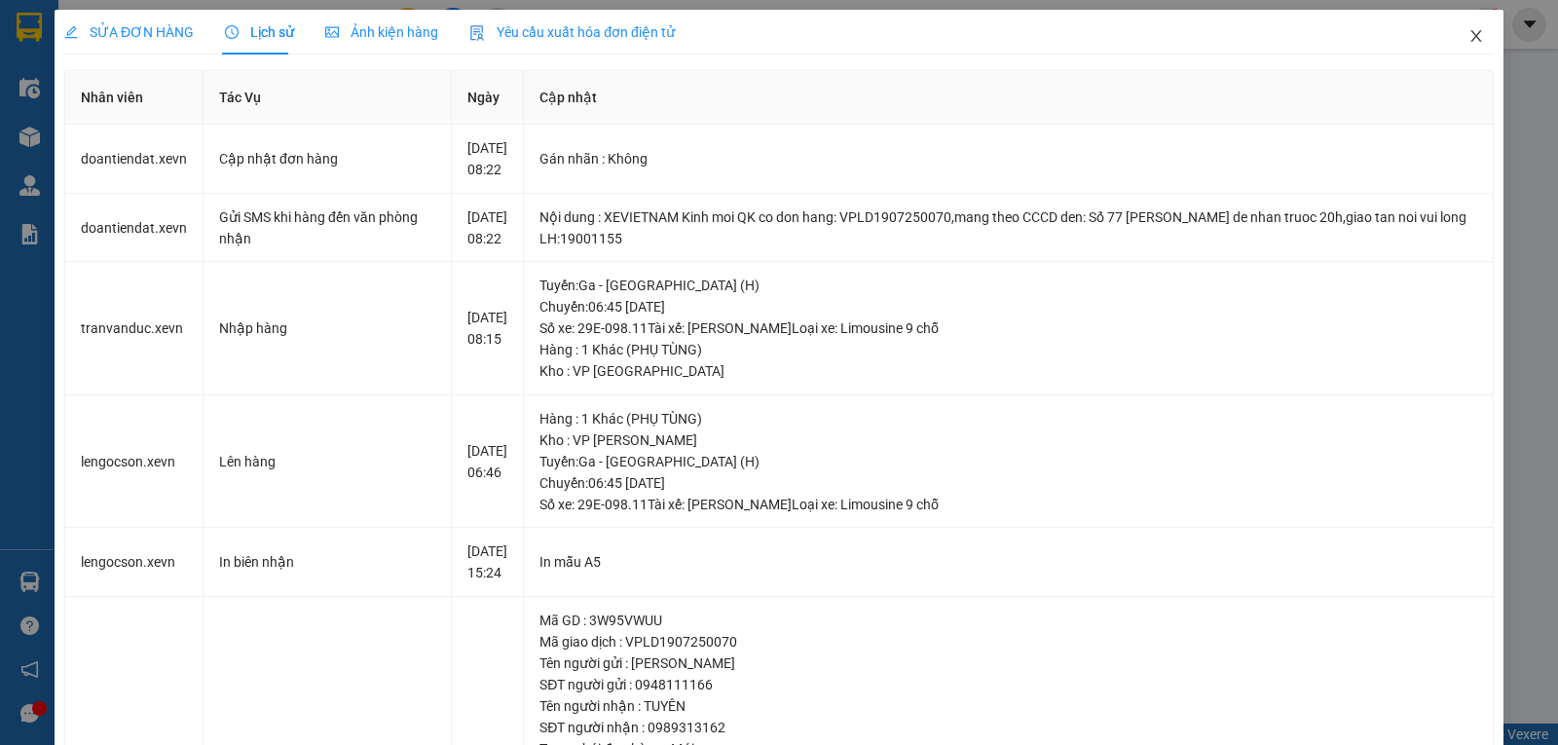
click at [1469, 41] on icon "close" at bounding box center [1477, 36] width 16 height 16
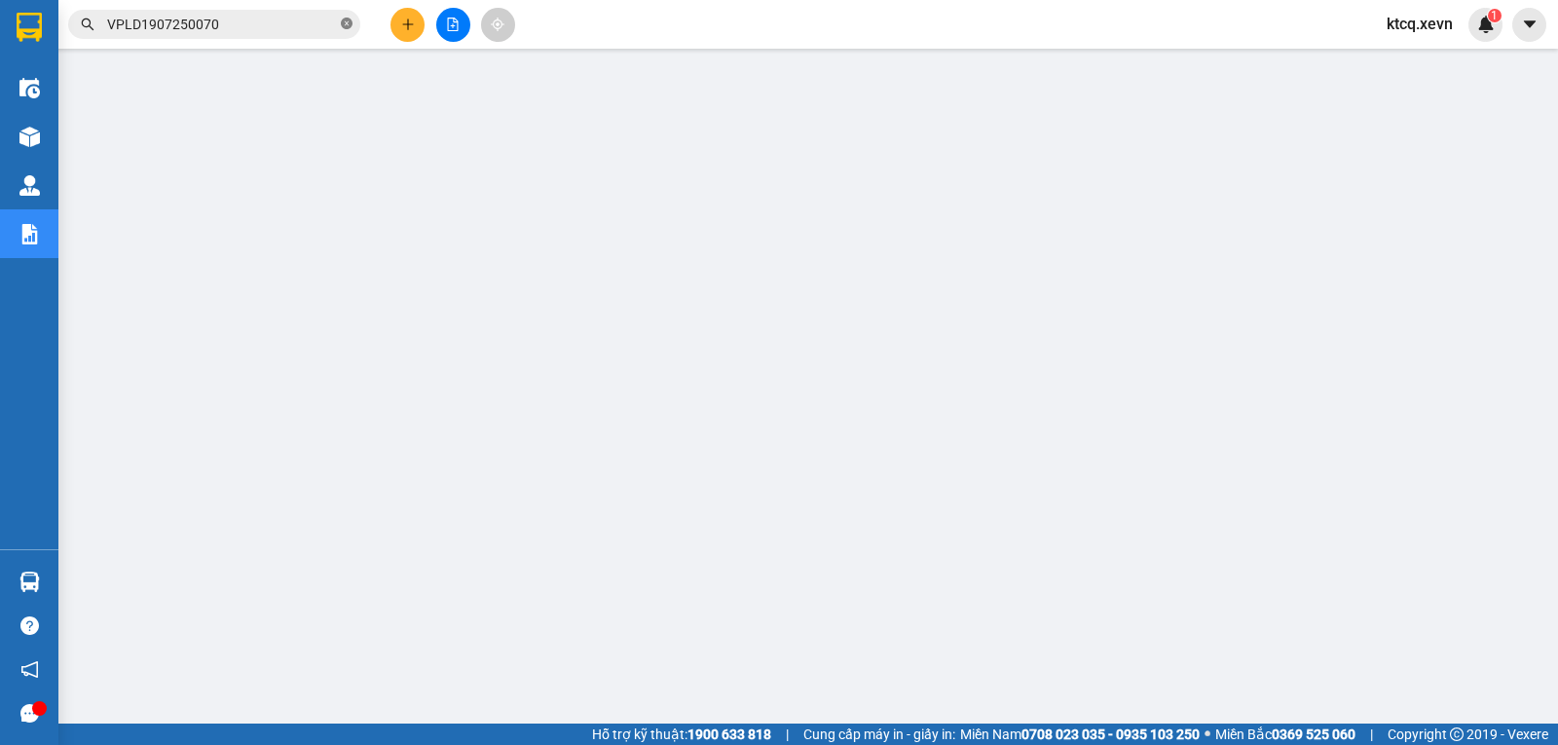
click at [347, 24] on icon "close-circle" at bounding box center [347, 24] width 12 height 12
paste input "VPPV1907250046"
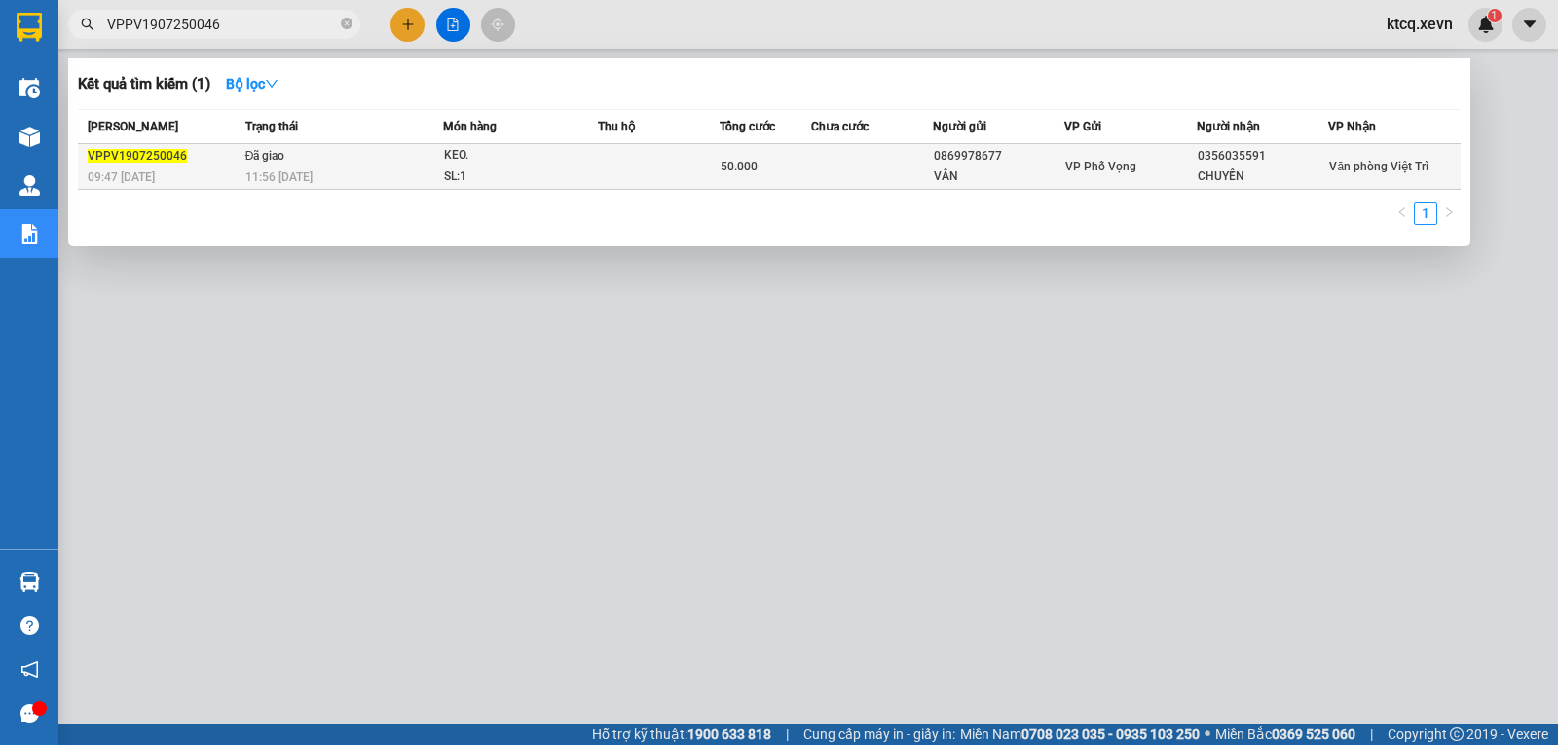
type input "VPPV1907250046"
click at [145, 160] on span "VPPV1907250046" at bounding box center [137, 156] width 99 height 14
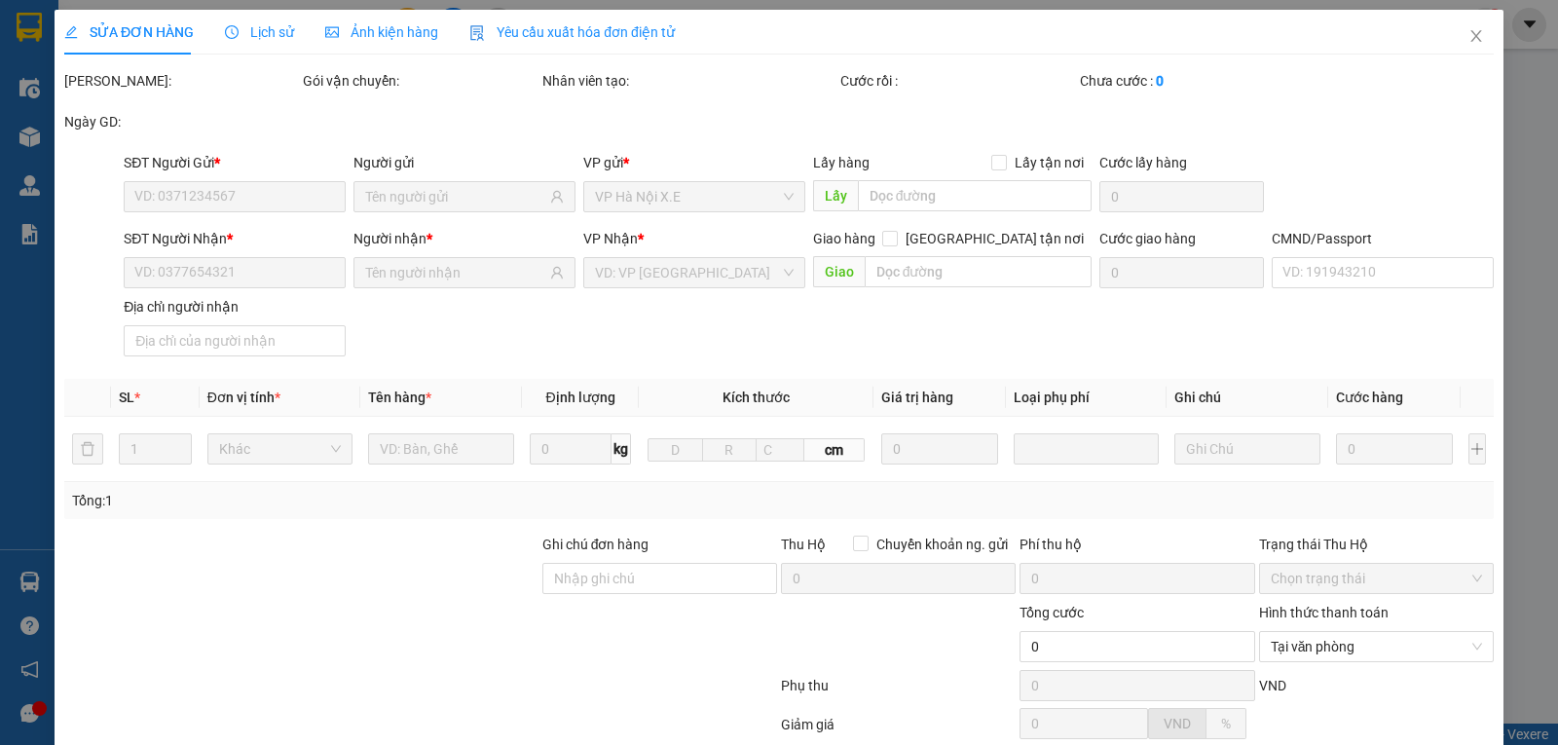
type input "0869978677"
type input "VÂN"
type input "0356035591"
type input "CHUYỀN"
type input "026096002402 [PERSON_NAME]"
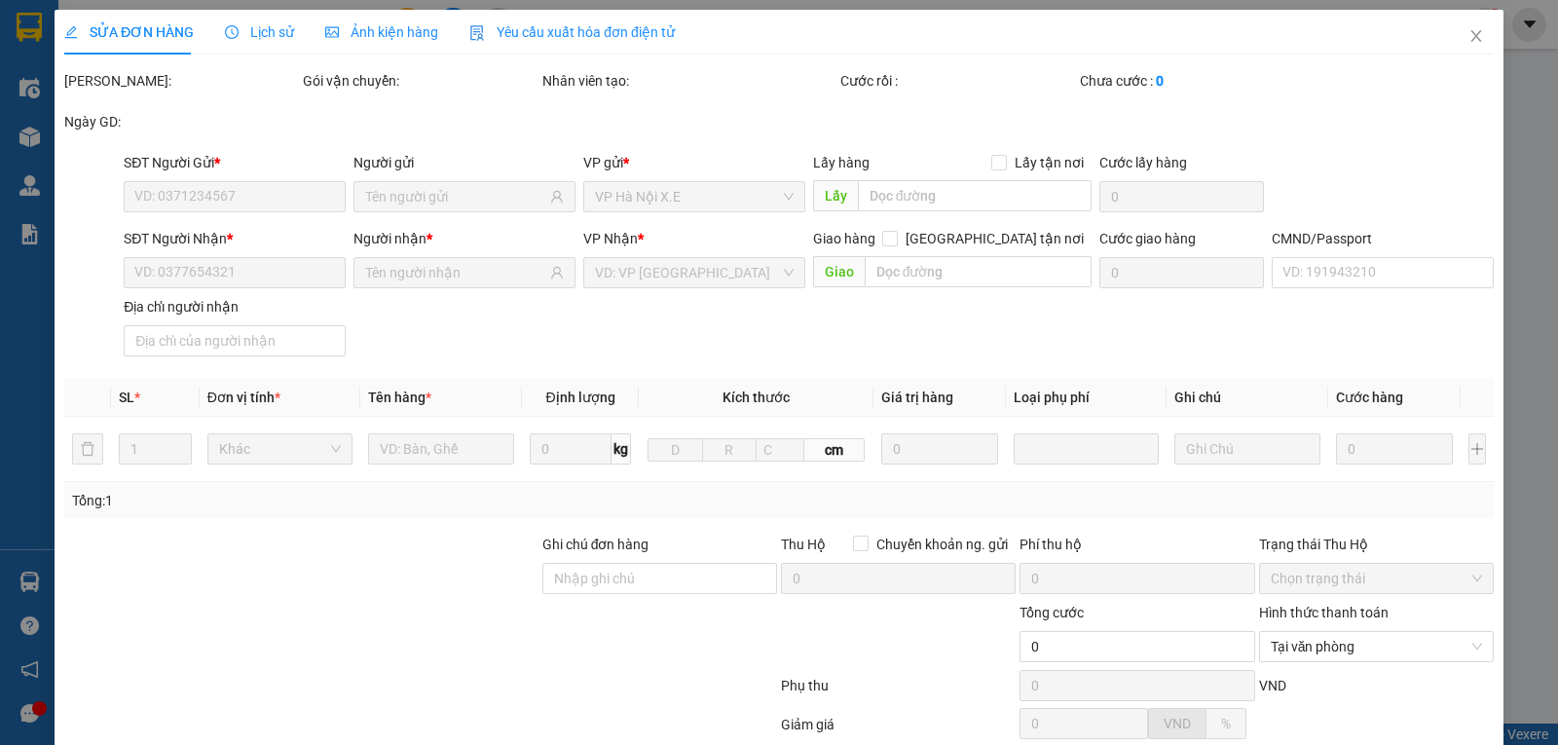
type input "50.000"
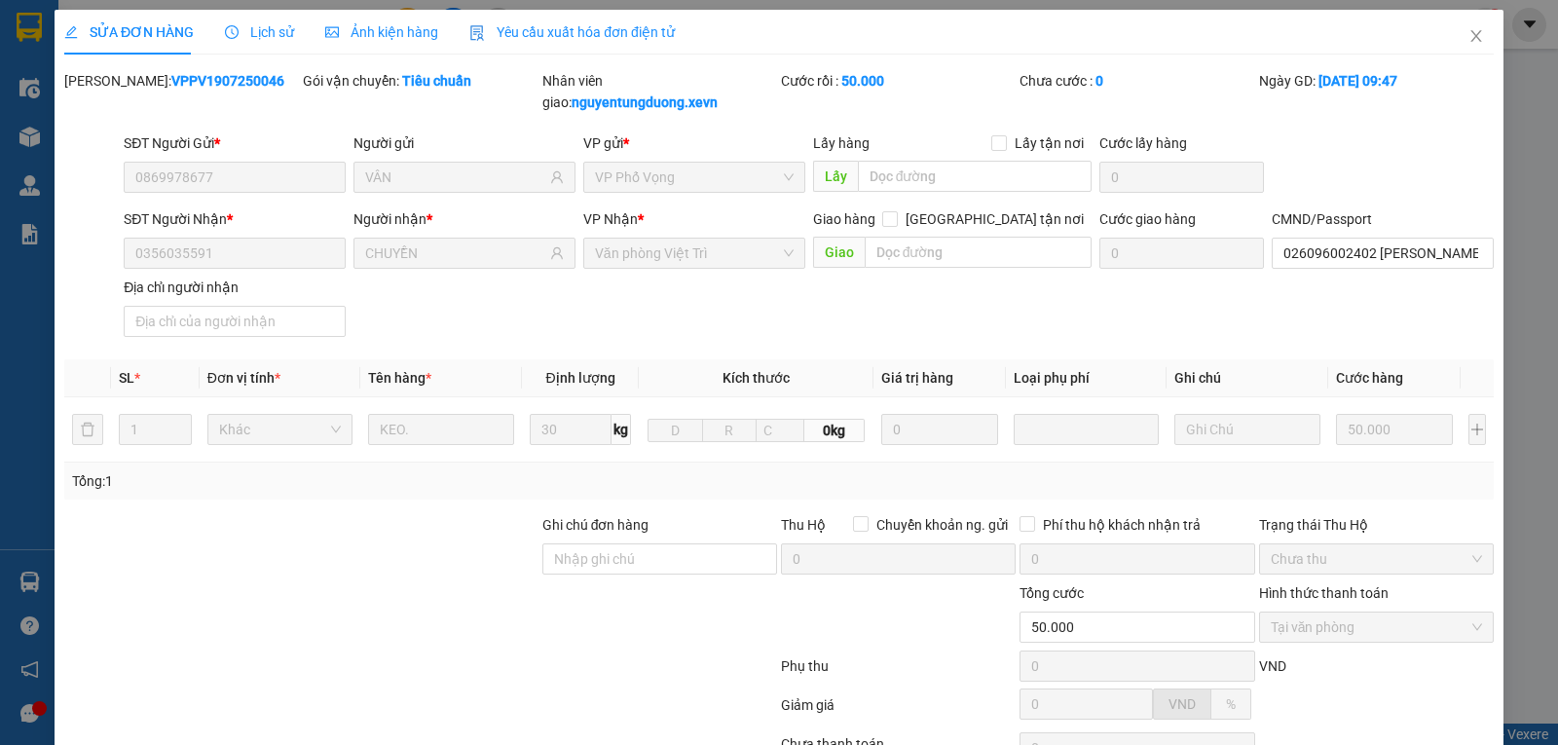
click at [244, 28] on span "Lịch sử" at bounding box center [259, 32] width 69 height 16
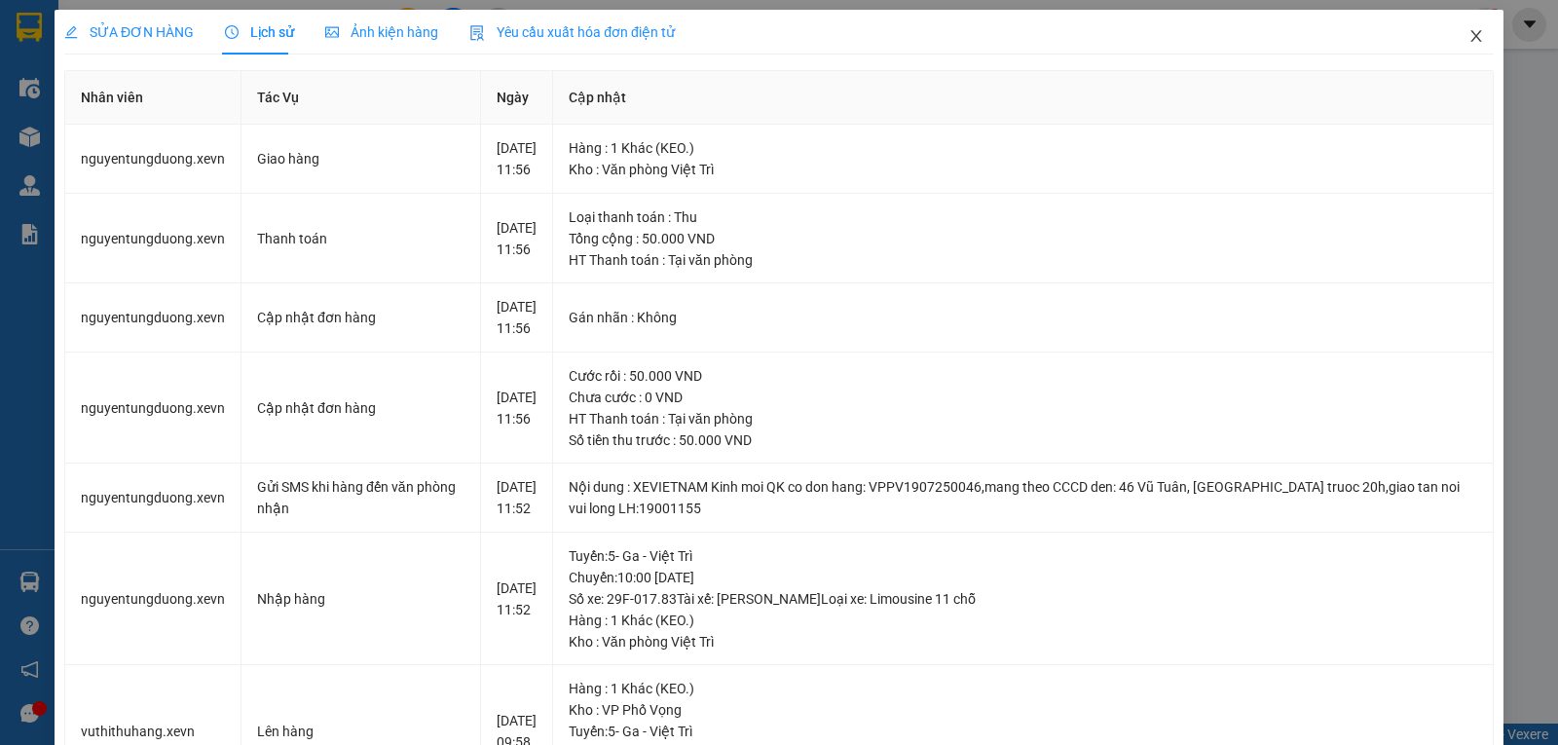
click at [1471, 39] on icon "close" at bounding box center [1476, 36] width 11 height 12
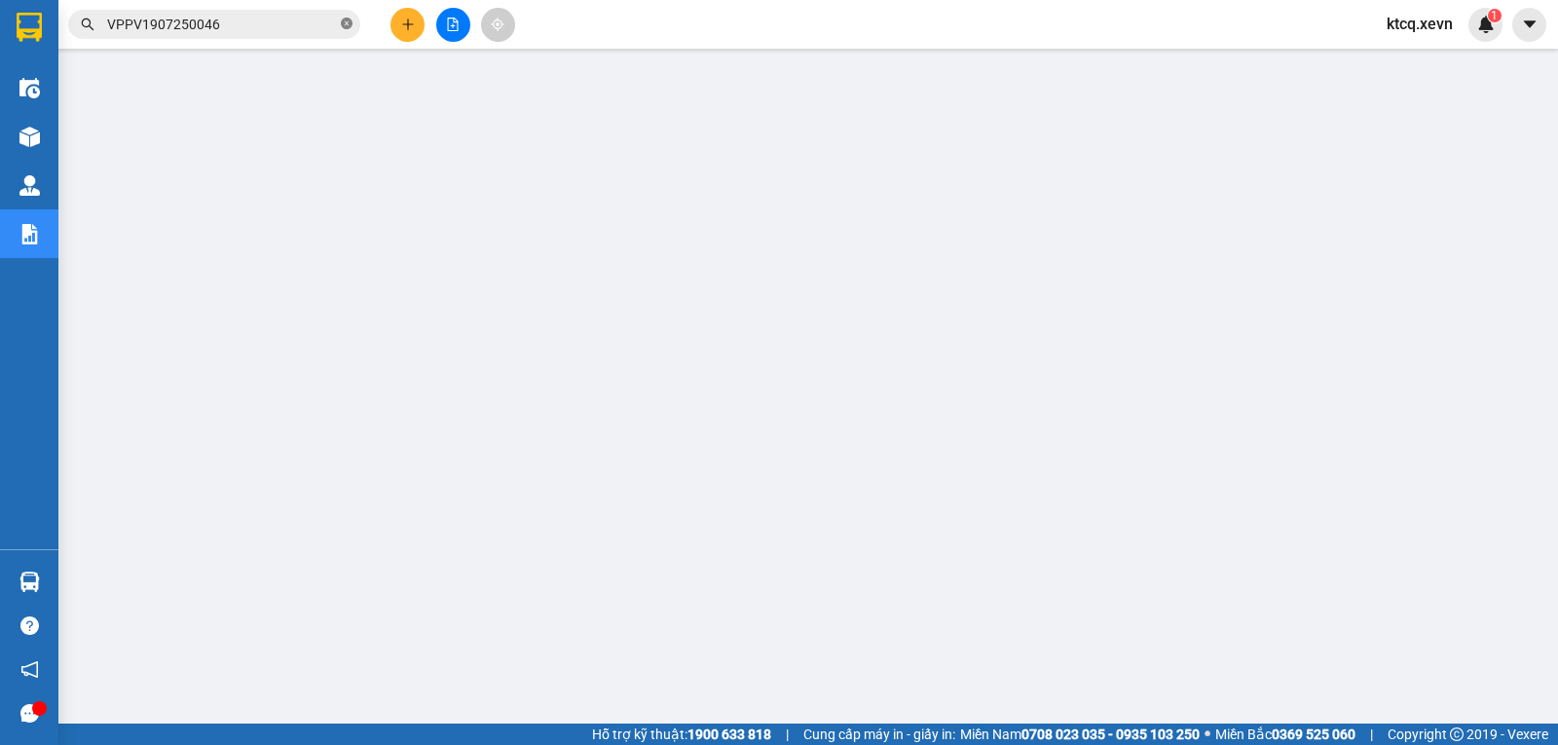
click at [347, 22] on icon "close-circle" at bounding box center [347, 24] width 12 height 12
paste input "VPT1907250001"
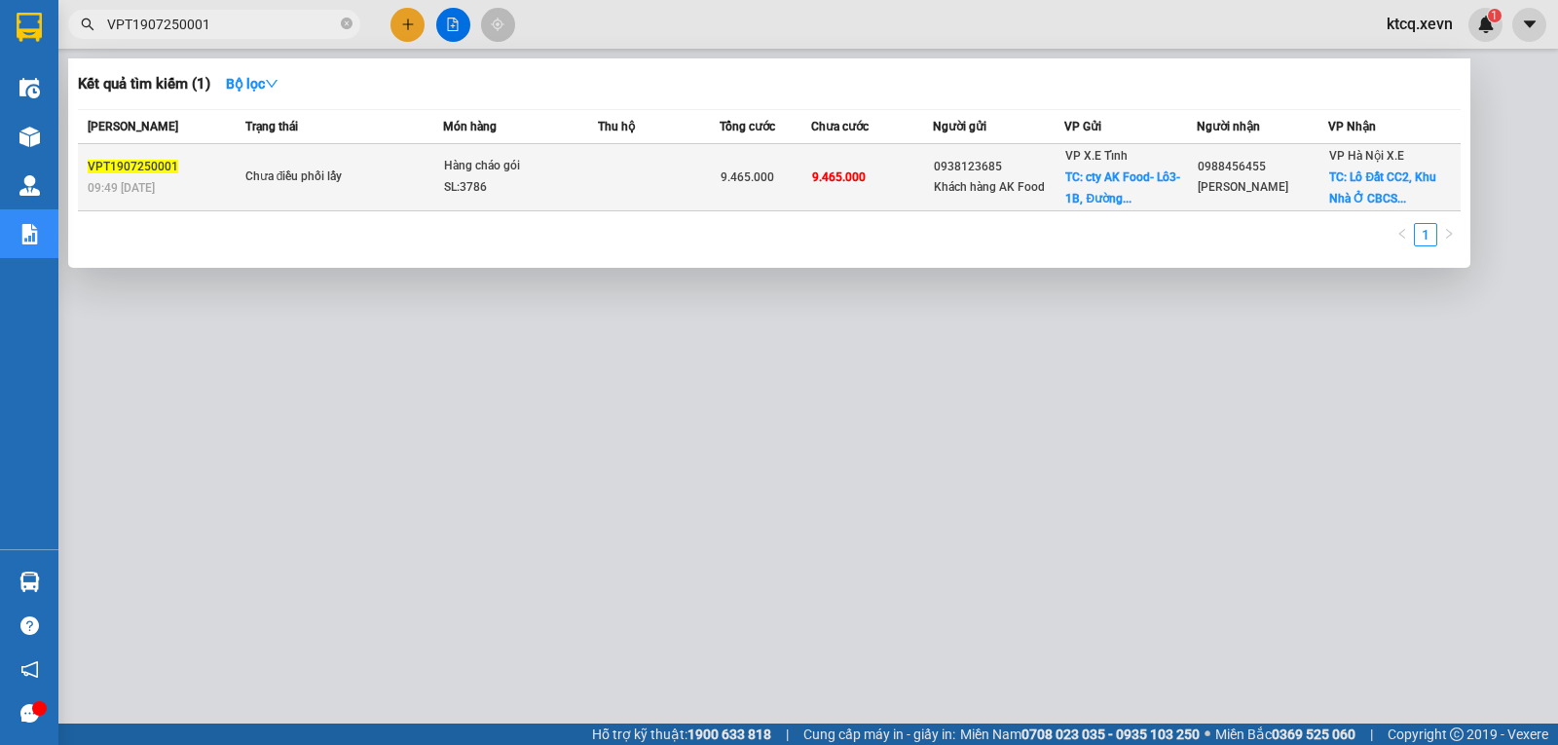
type input "VPT1907250001"
click at [138, 164] on span "VPT1907250001" at bounding box center [133, 167] width 91 height 14
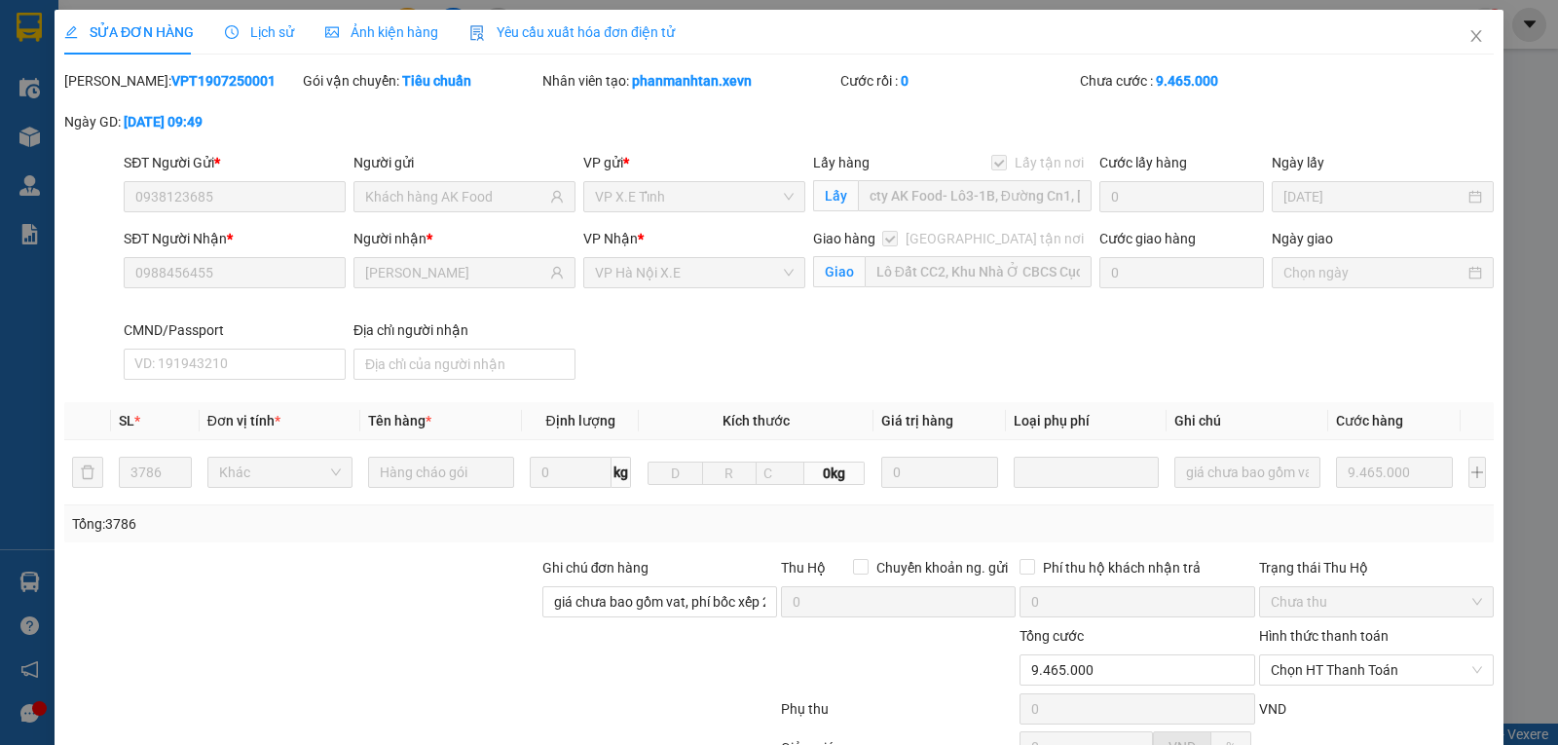
click at [256, 36] on span "Lịch sử" at bounding box center [259, 32] width 69 height 16
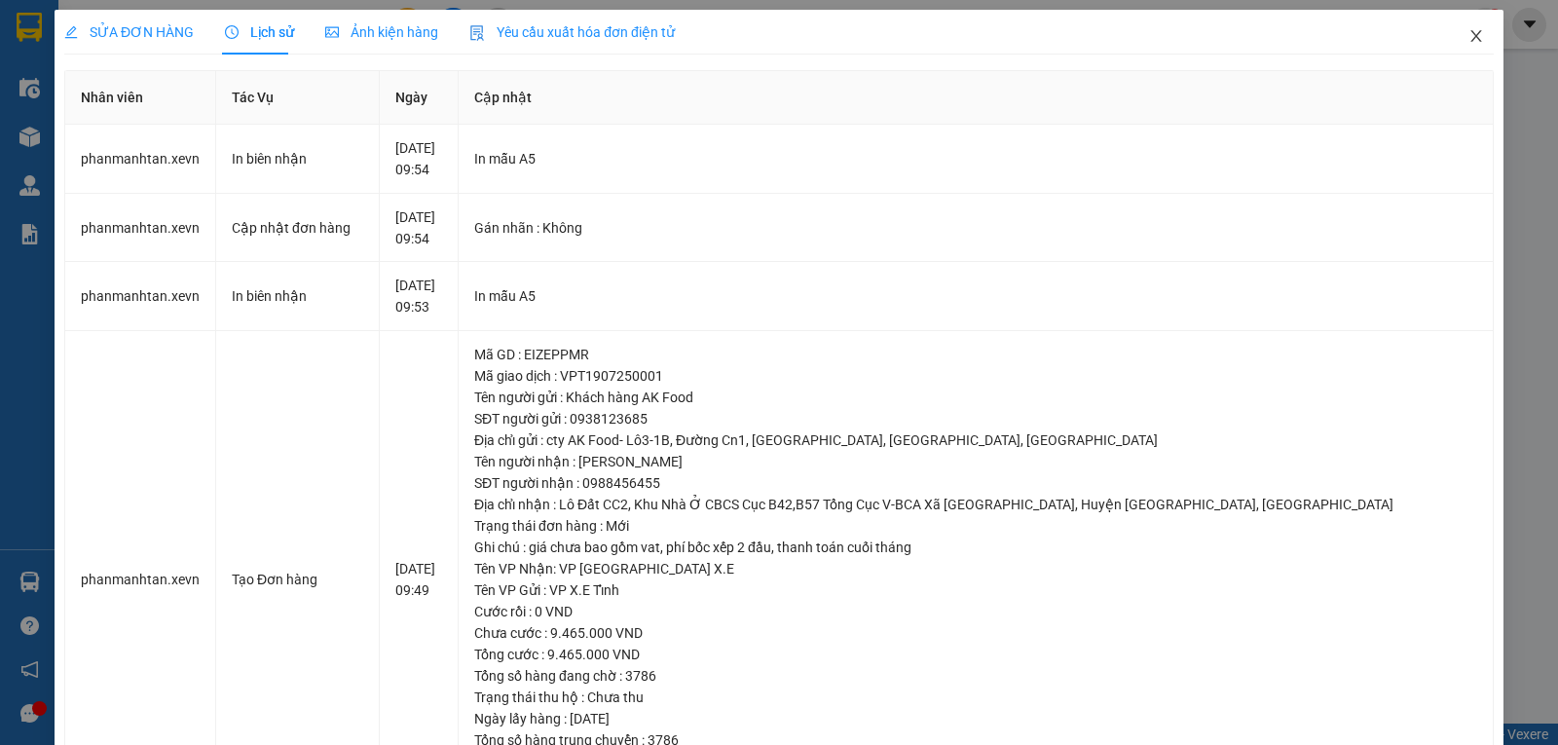
click at [1469, 29] on icon "close" at bounding box center [1477, 36] width 16 height 16
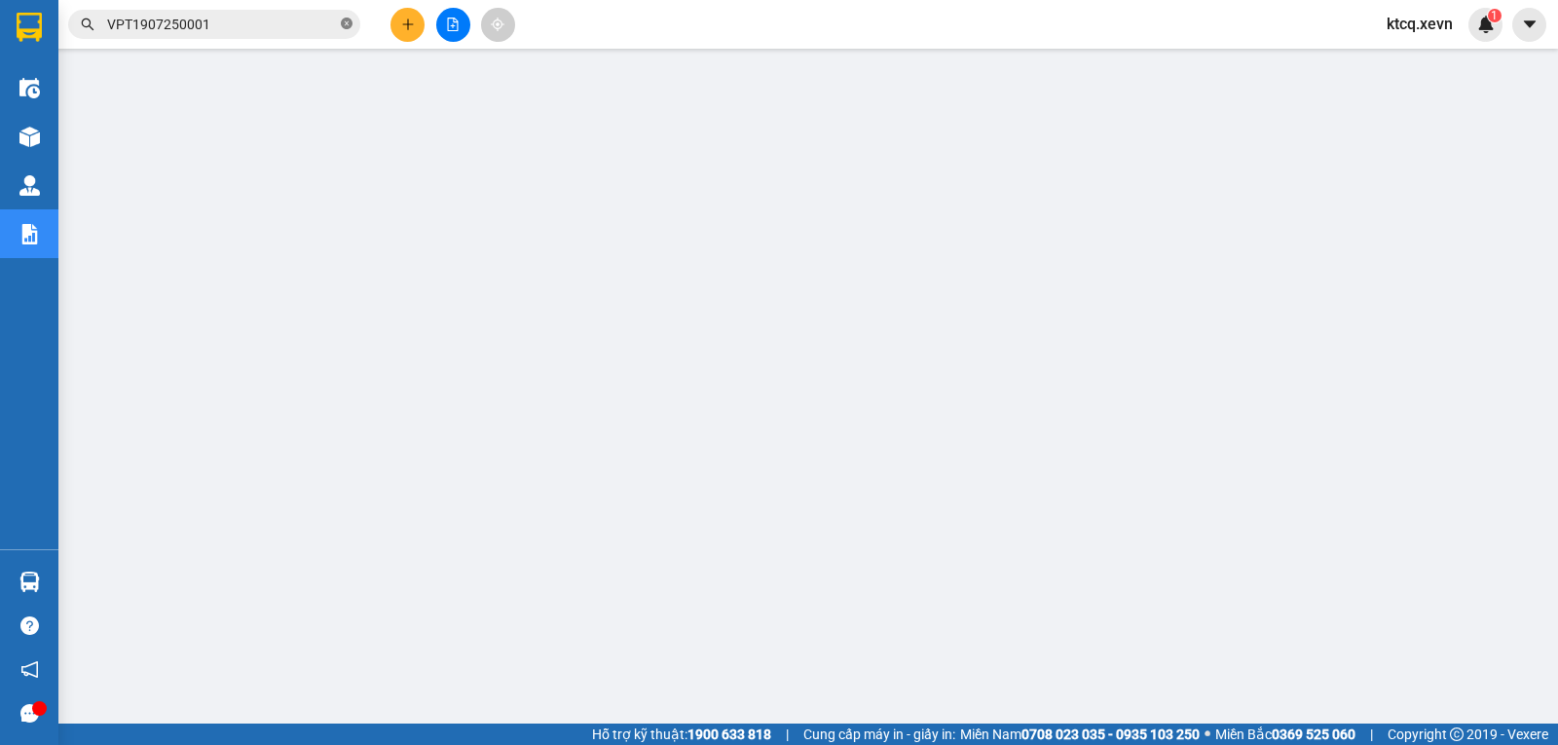
click at [346, 21] on icon "close-circle" at bounding box center [347, 24] width 12 height 12
paste input "VPNB2007250026"
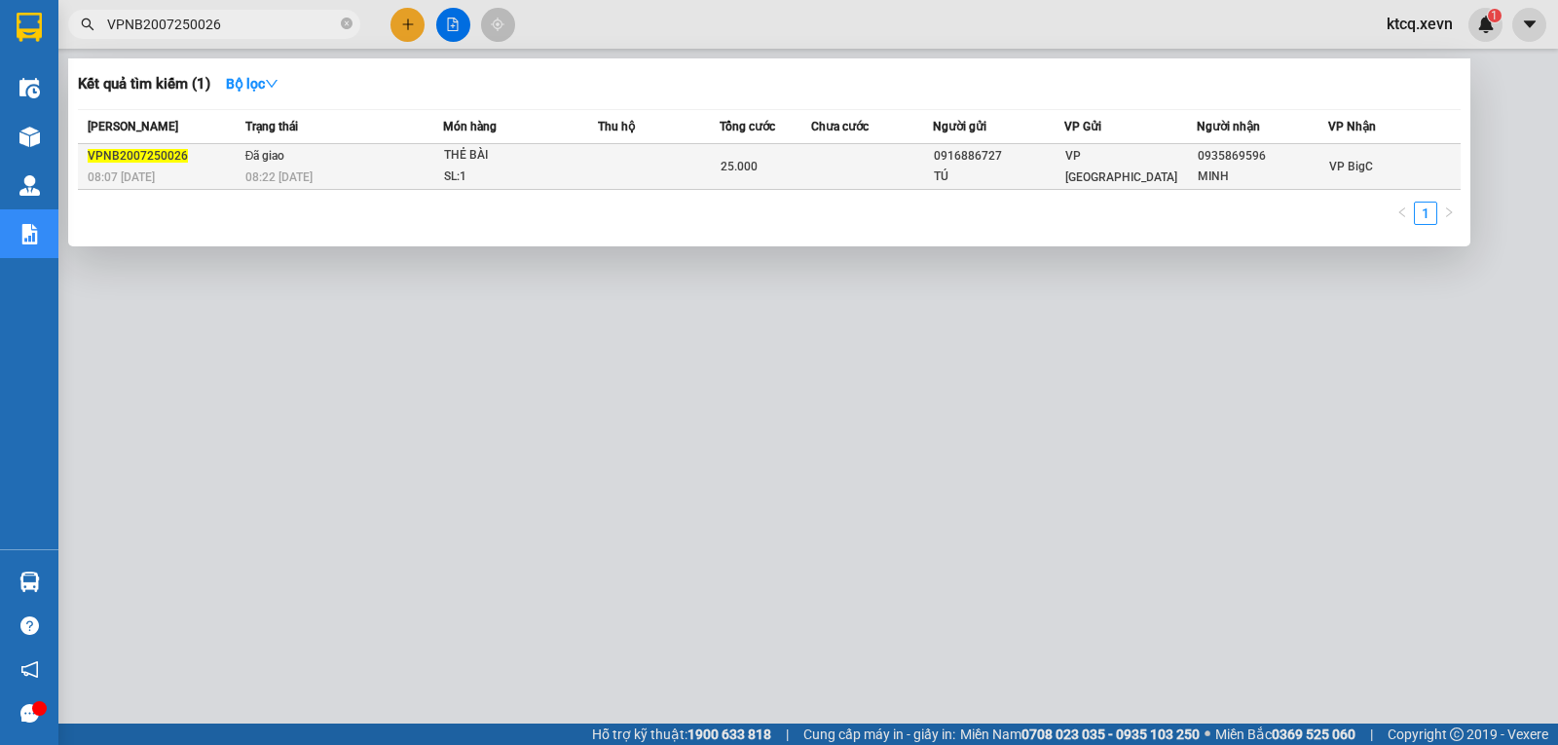
type input "VPNB2007250026"
click at [132, 164] on div "VPNB2007250026" at bounding box center [164, 156] width 152 height 20
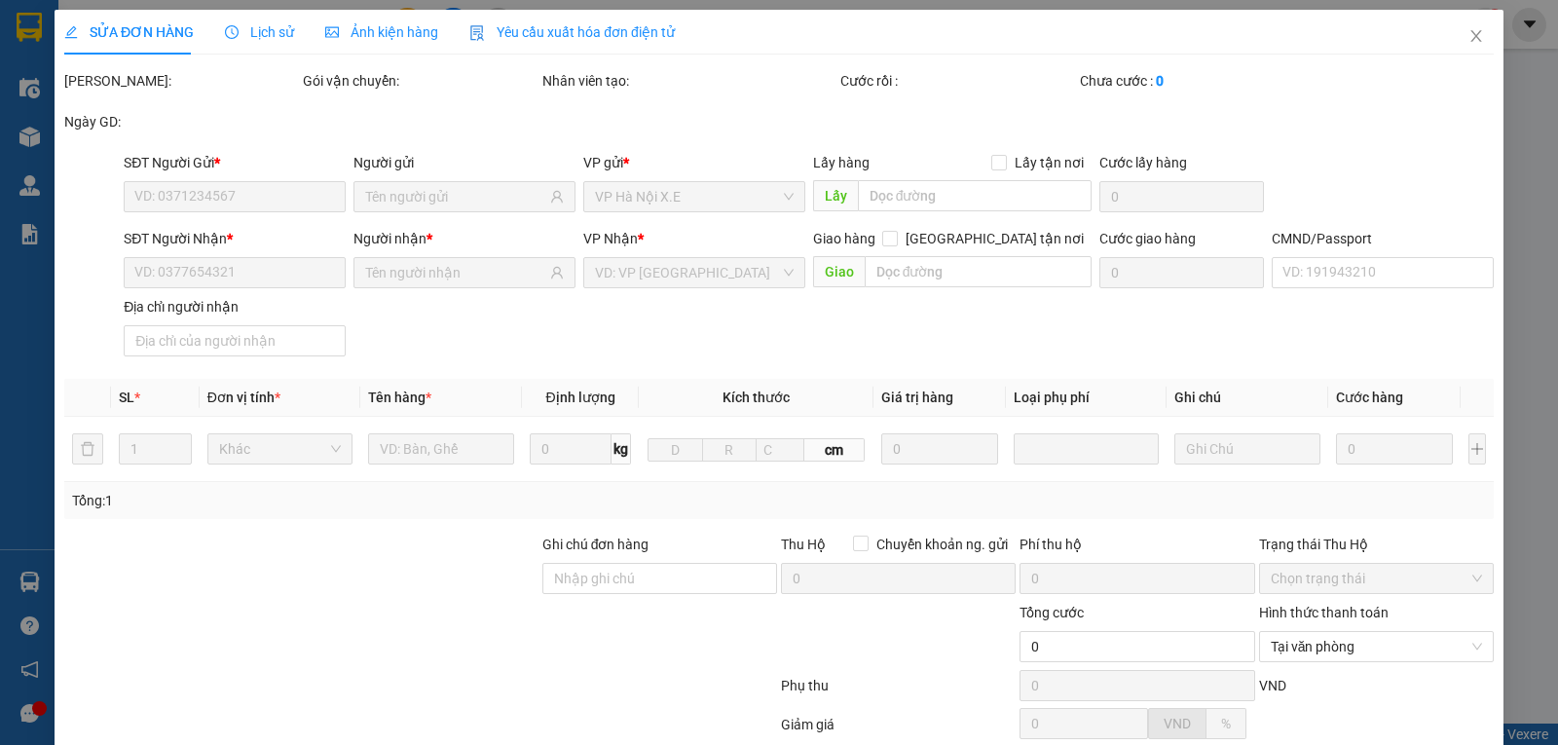
type input "0916886727"
type input "TÚ"
type input "0935869596"
type input "MINH"
type input "036304000053 [PERSON_NAME] TRANG 2004"
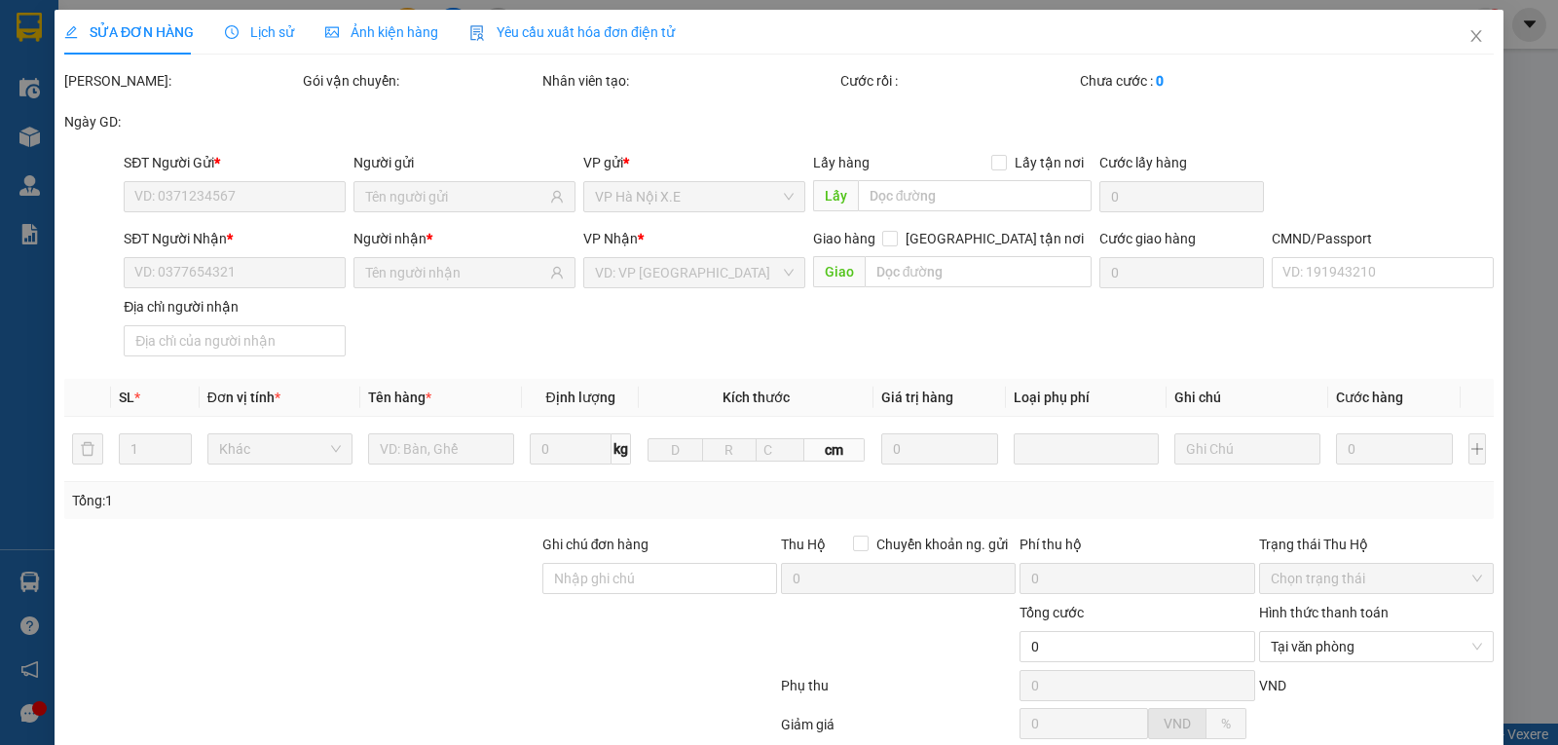
type input "25.000"
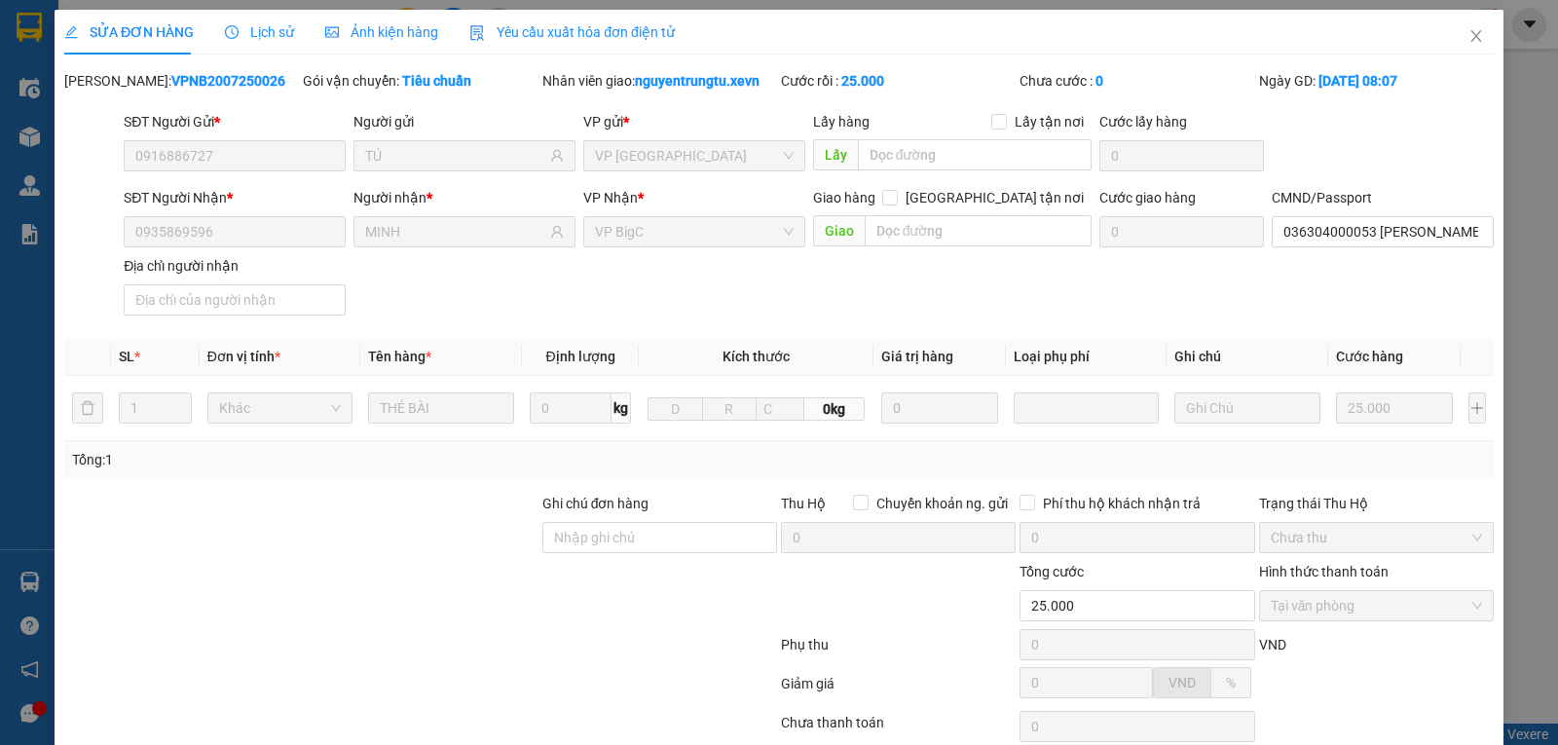
click at [245, 36] on span "Lịch sử" at bounding box center [259, 32] width 69 height 16
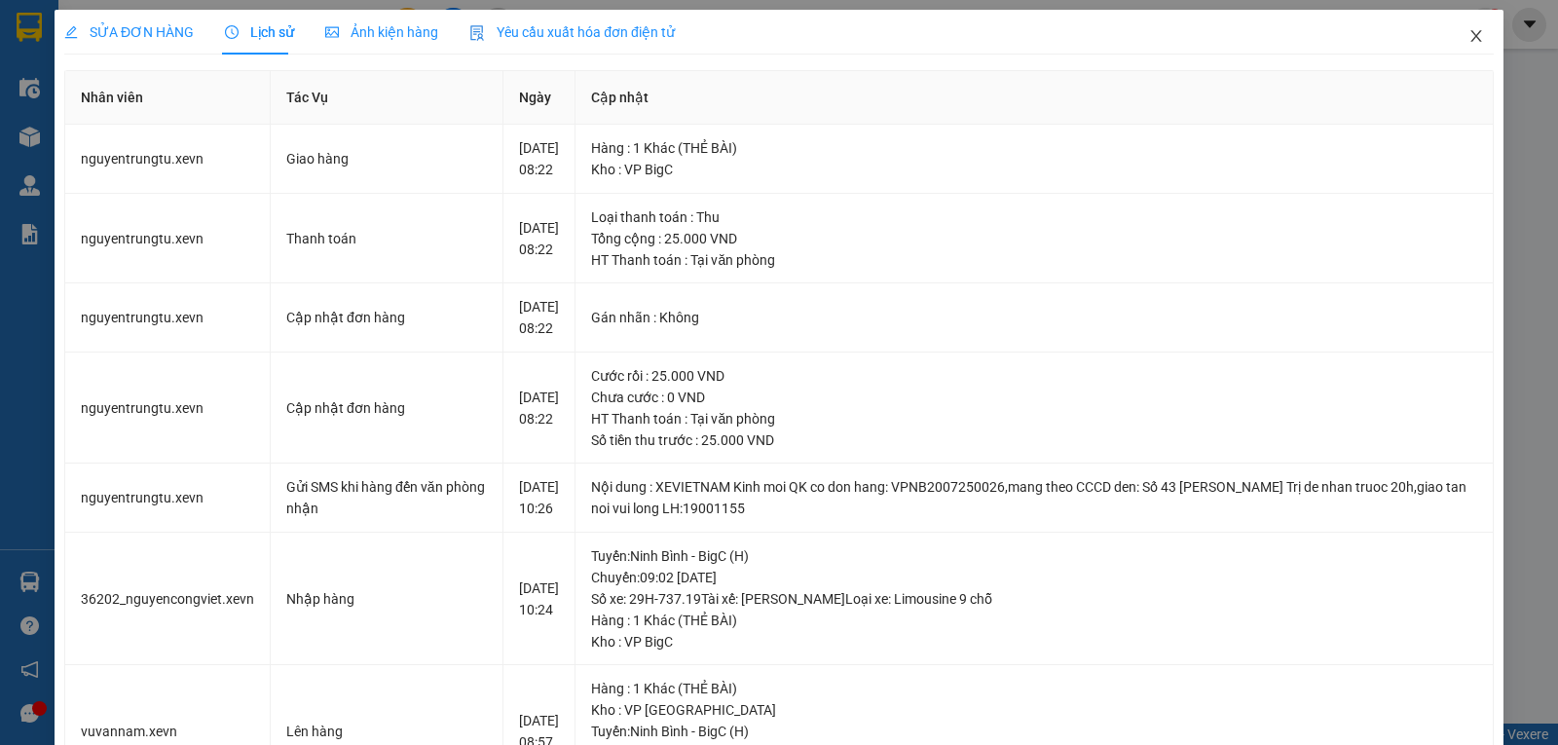
click at [1471, 34] on icon "close" at bounding box center [1476, 36] width 11 height 12
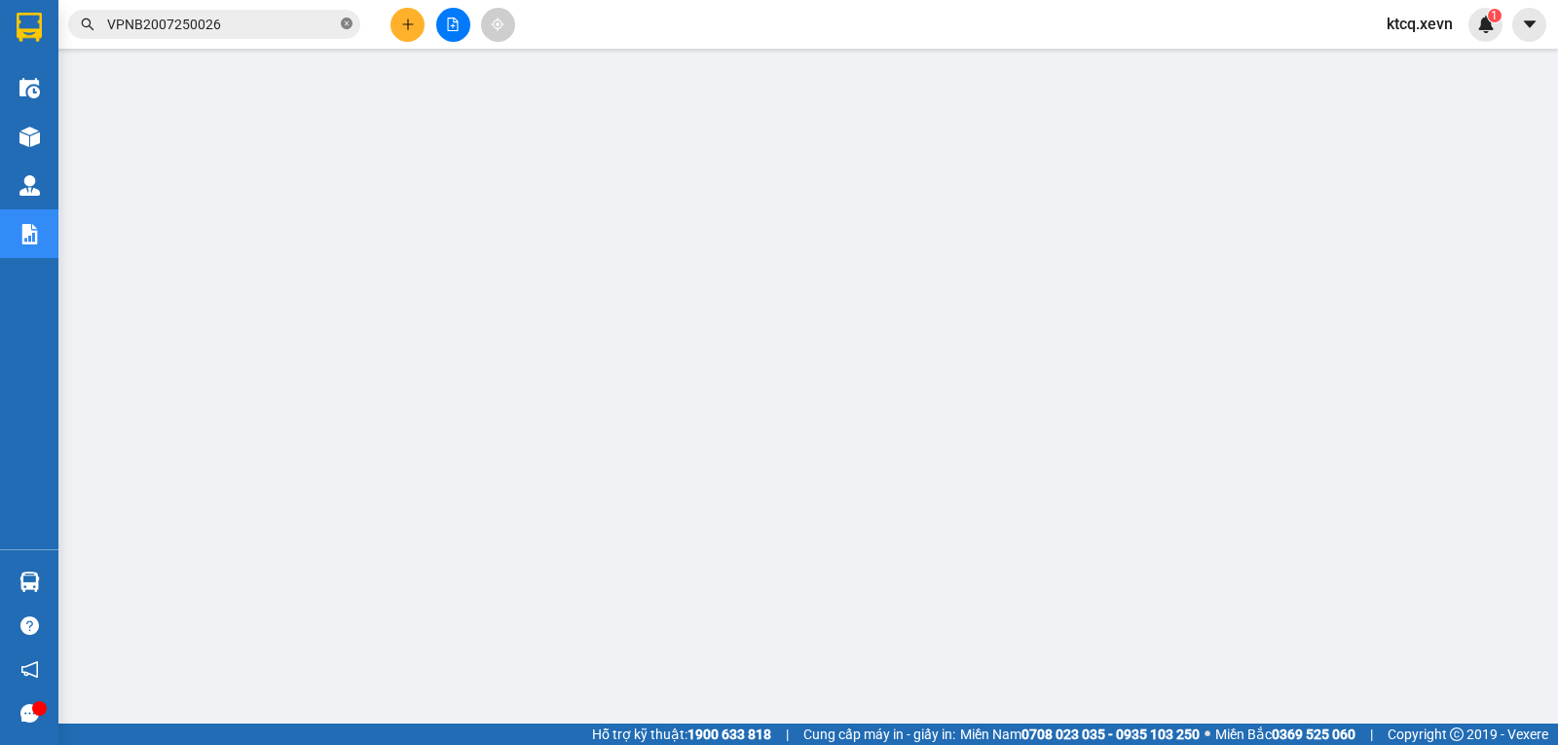
click at [341, 27] on icon "close-circle" at bounding box center [347, 24] width 12 height 12
paste input "VPNB2107250078"
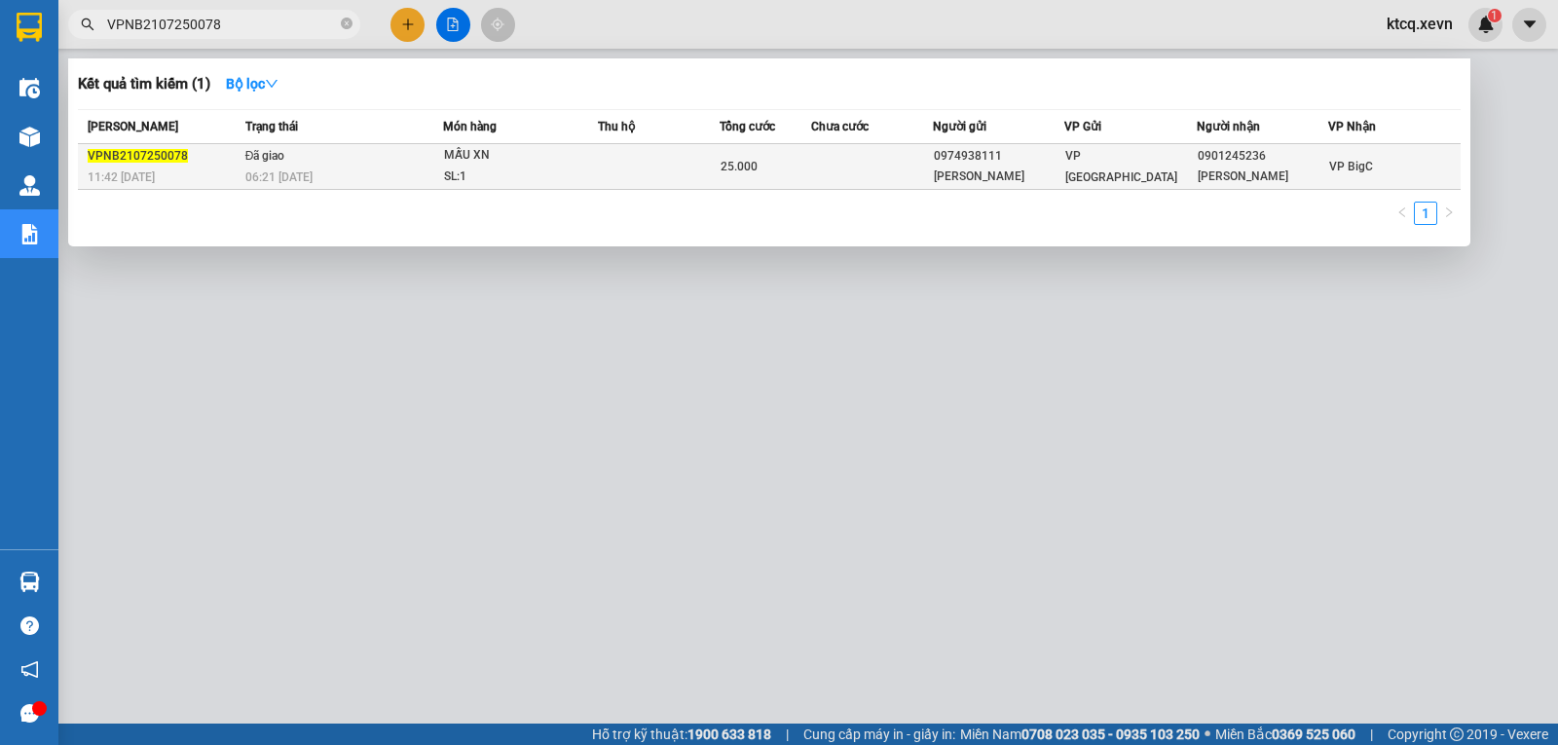
type input "VPNB2107250078"
click at [151, 154] on span "VPNB2107250078" at bounding box center [138, 156] width 100 height 14
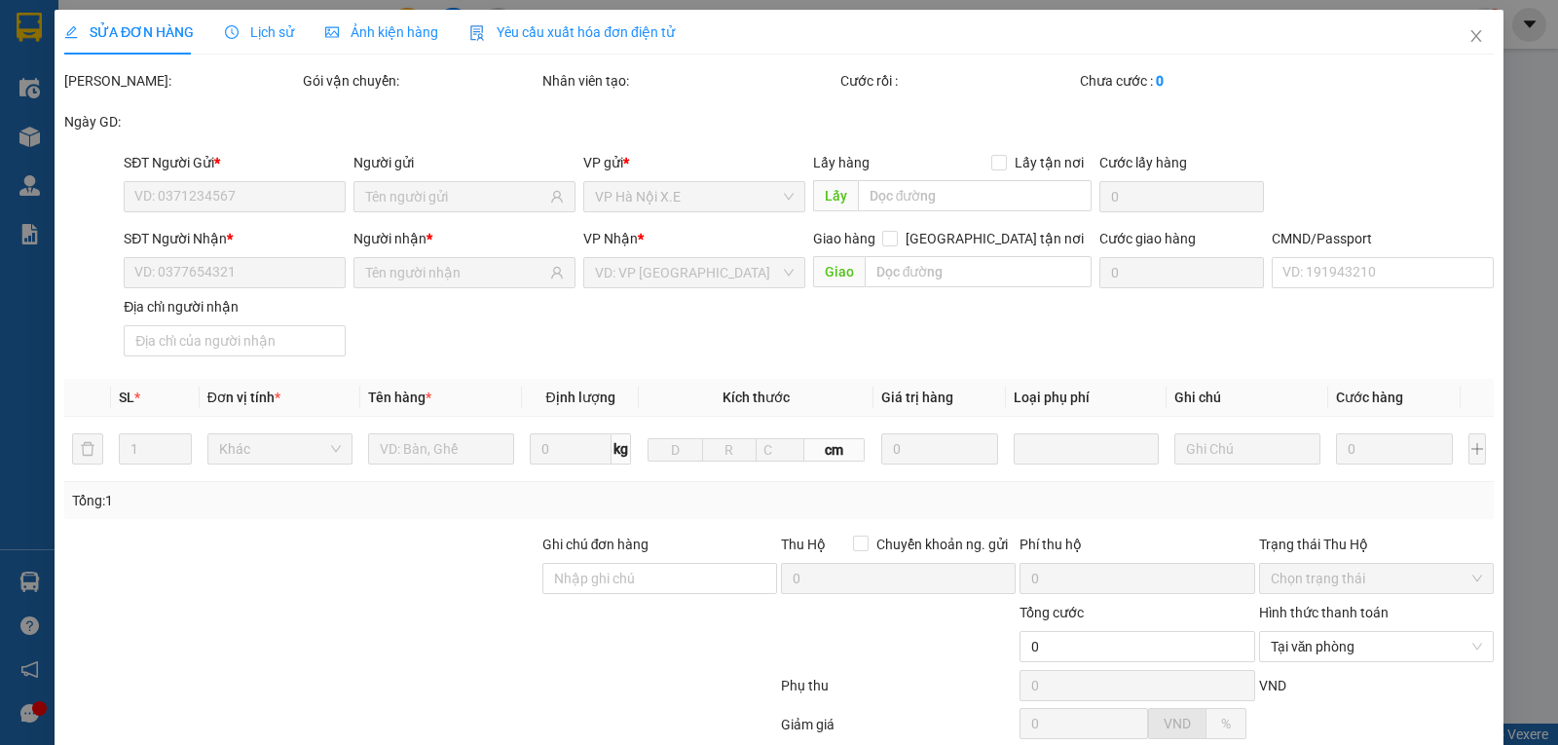
type input "0974938111"
type input "[PERSON_NAME]"
type input "0901245236"
type input "[PERSON_NAME]"
type input "034095011532 [PERSON_NAME]"
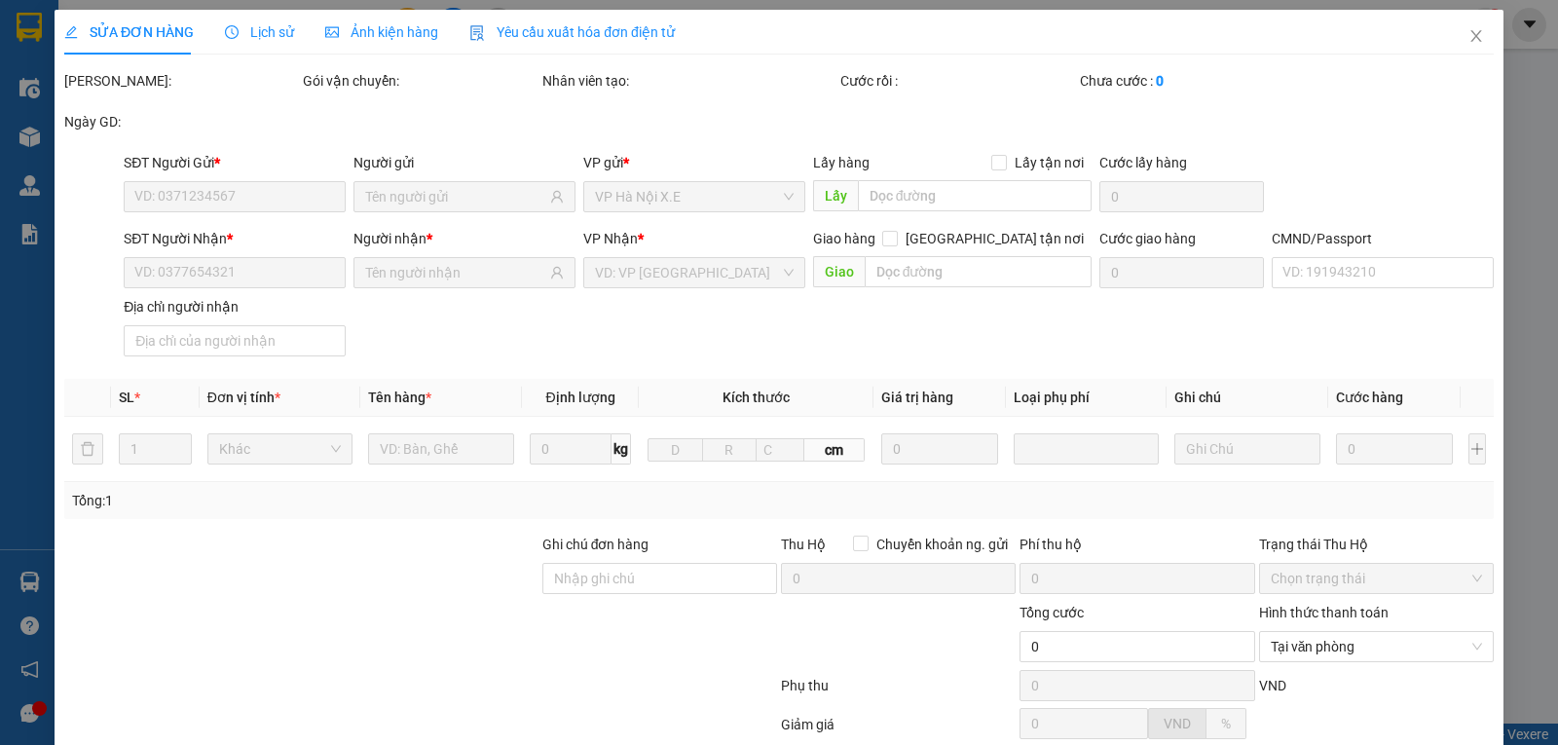
type input "Thị Trấn [GEOGRAPHIC_DATA]-[GEOGRAPHIC_DATA]"
type input "25.000"
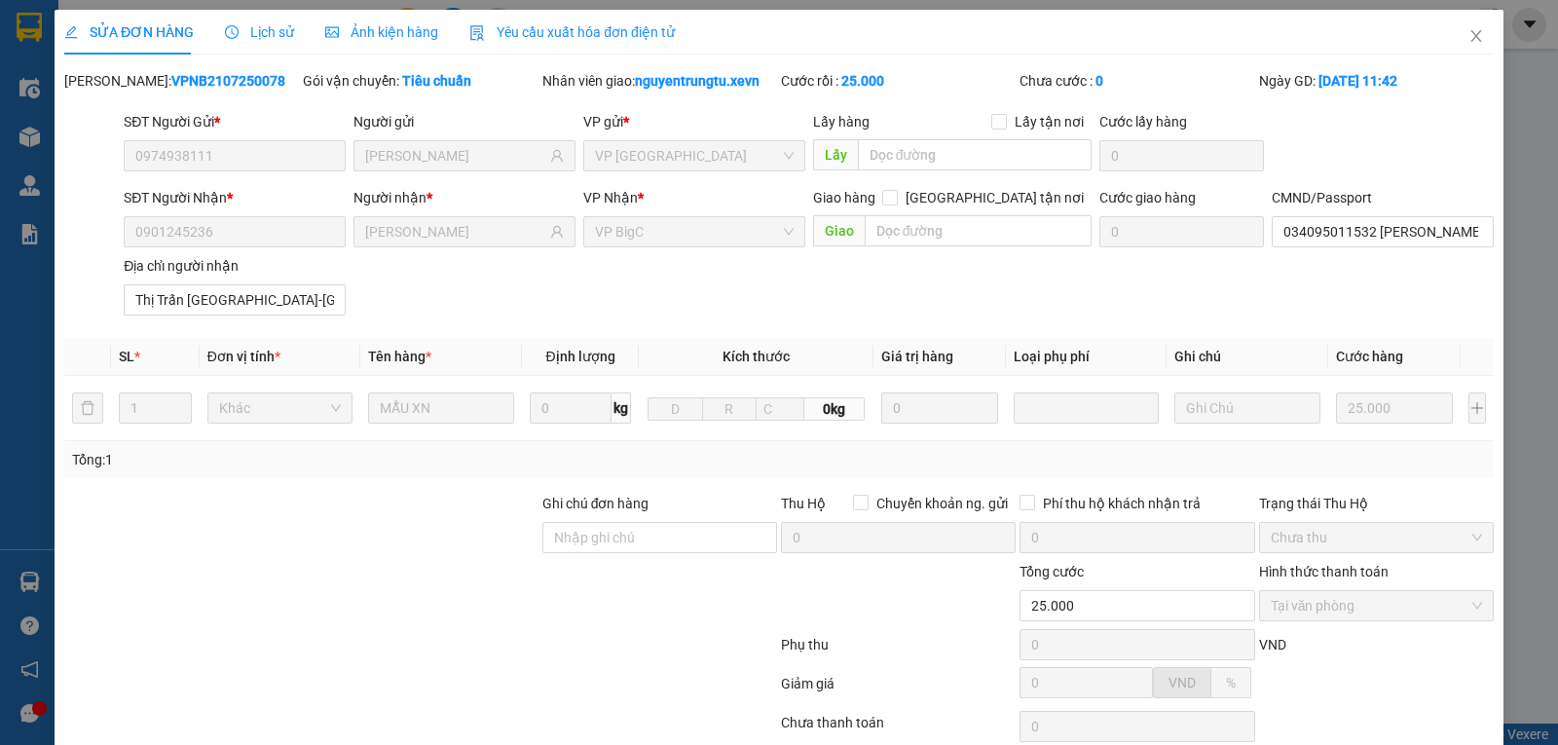
click at [280, 32] on span "Lịch sử" at bounding box center [259, 32] width 69 height 16
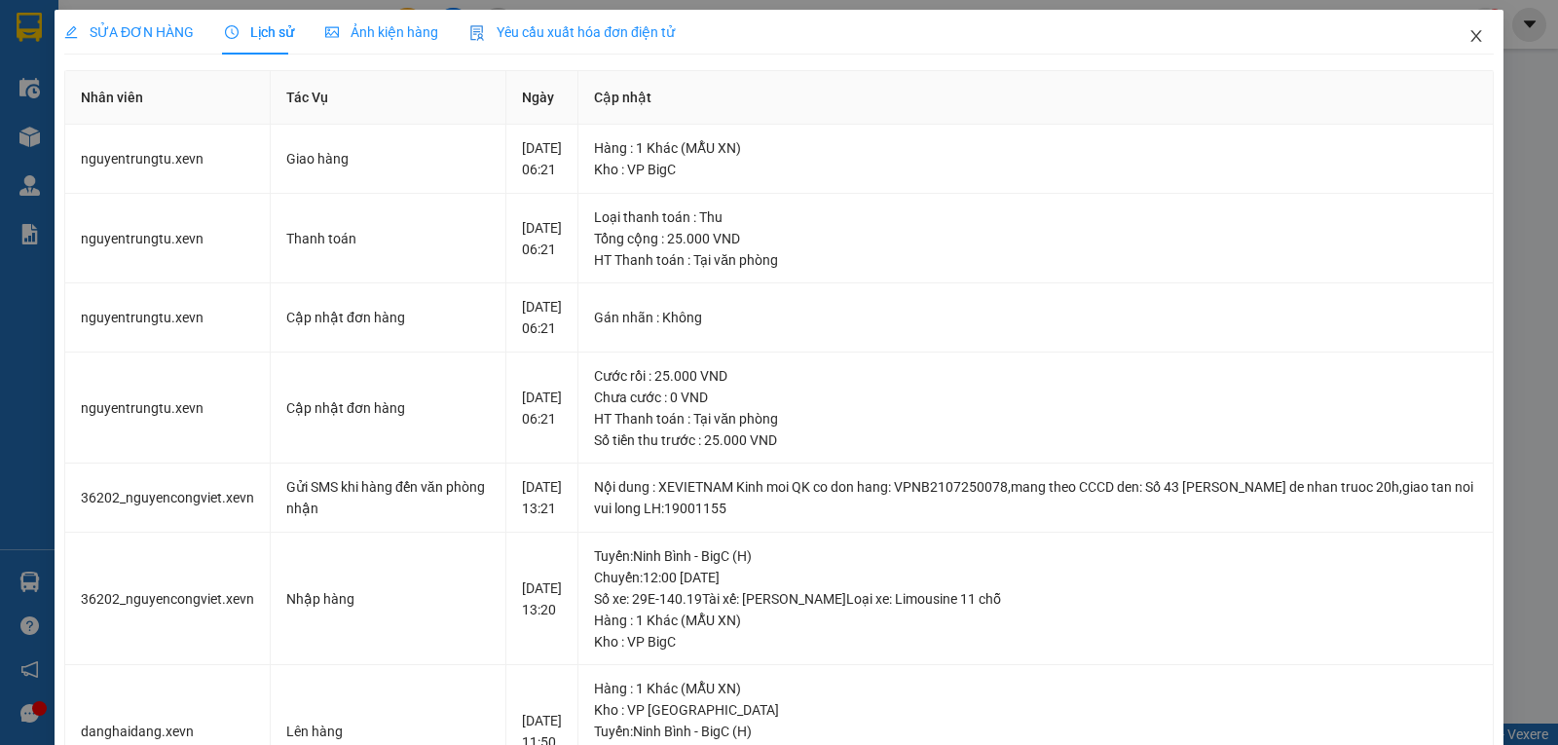
click at [1469, 40] on icon "close" at bounding box center [1477, 36] width 16 height 16
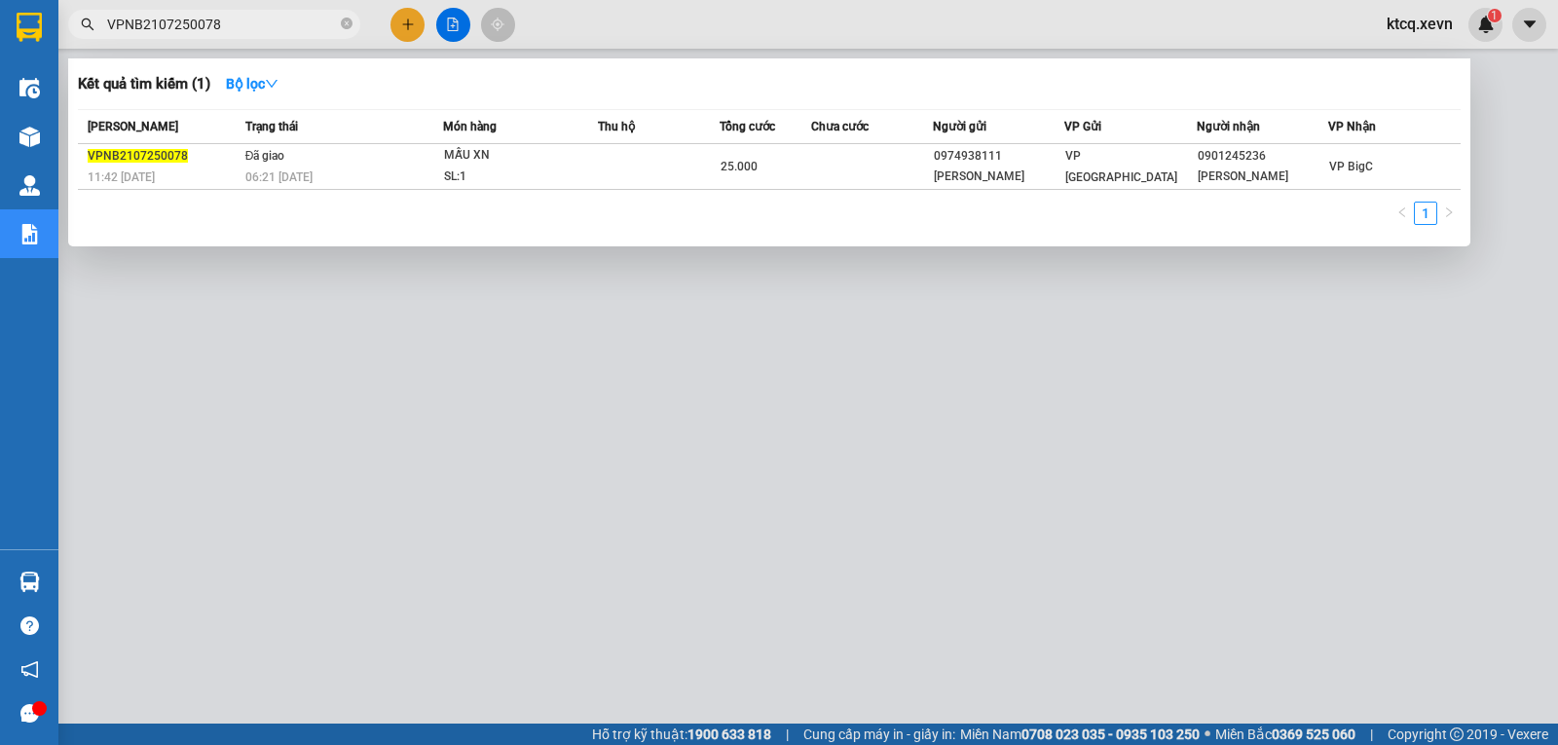
drag, startPoint x: 238, startPoint y: 25, endPoint x: 38, endPoint y: 25, distance: 199.6
click at [38, 25] on section "Kết quả tìm kiếm ( 1 ) Bộ lọc Mã ĐH Trạng thái Món hàng Thu hộ Tổng cước Chưa c…" at bounding box center [779, 372] width 1558 height 745
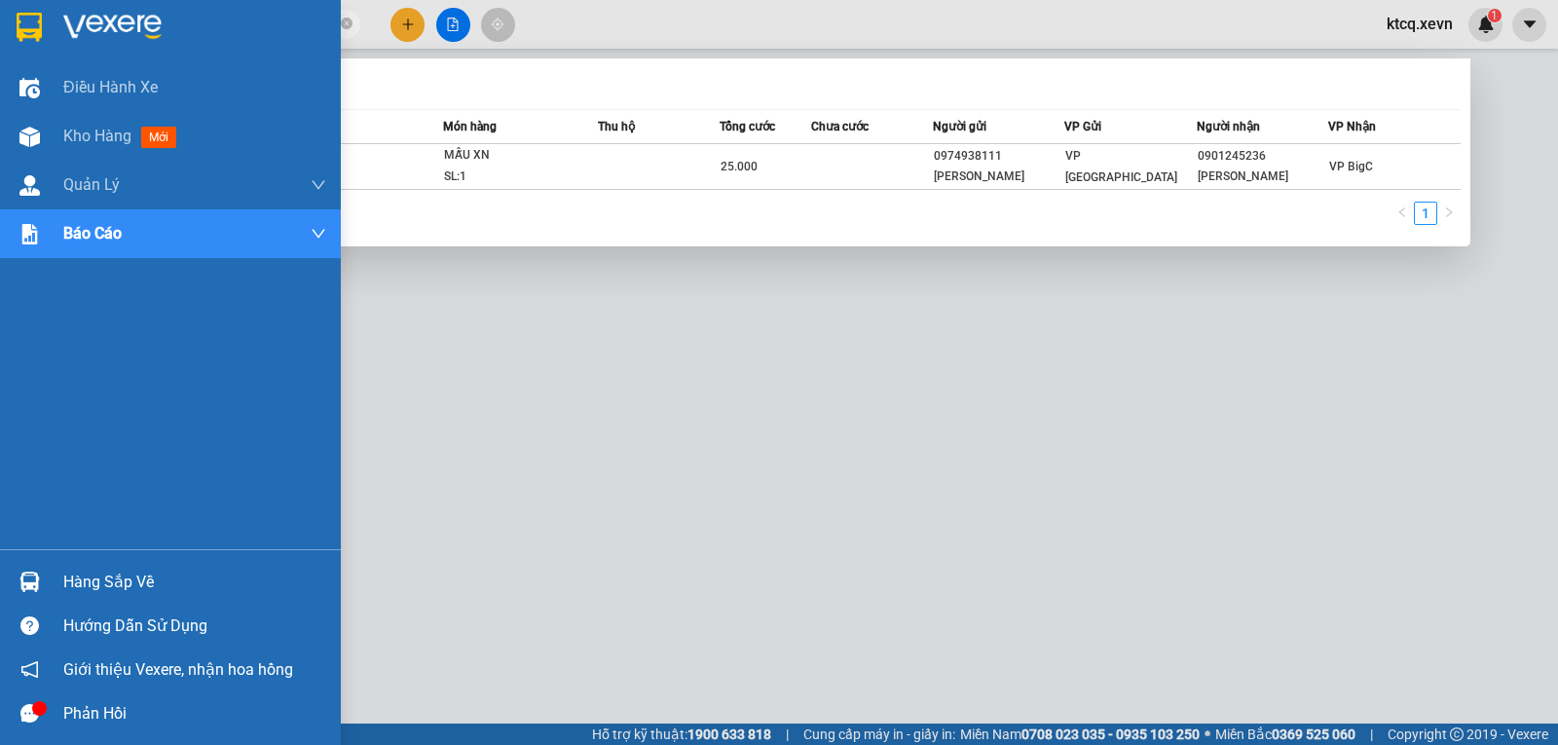
paste input "H2207250015"
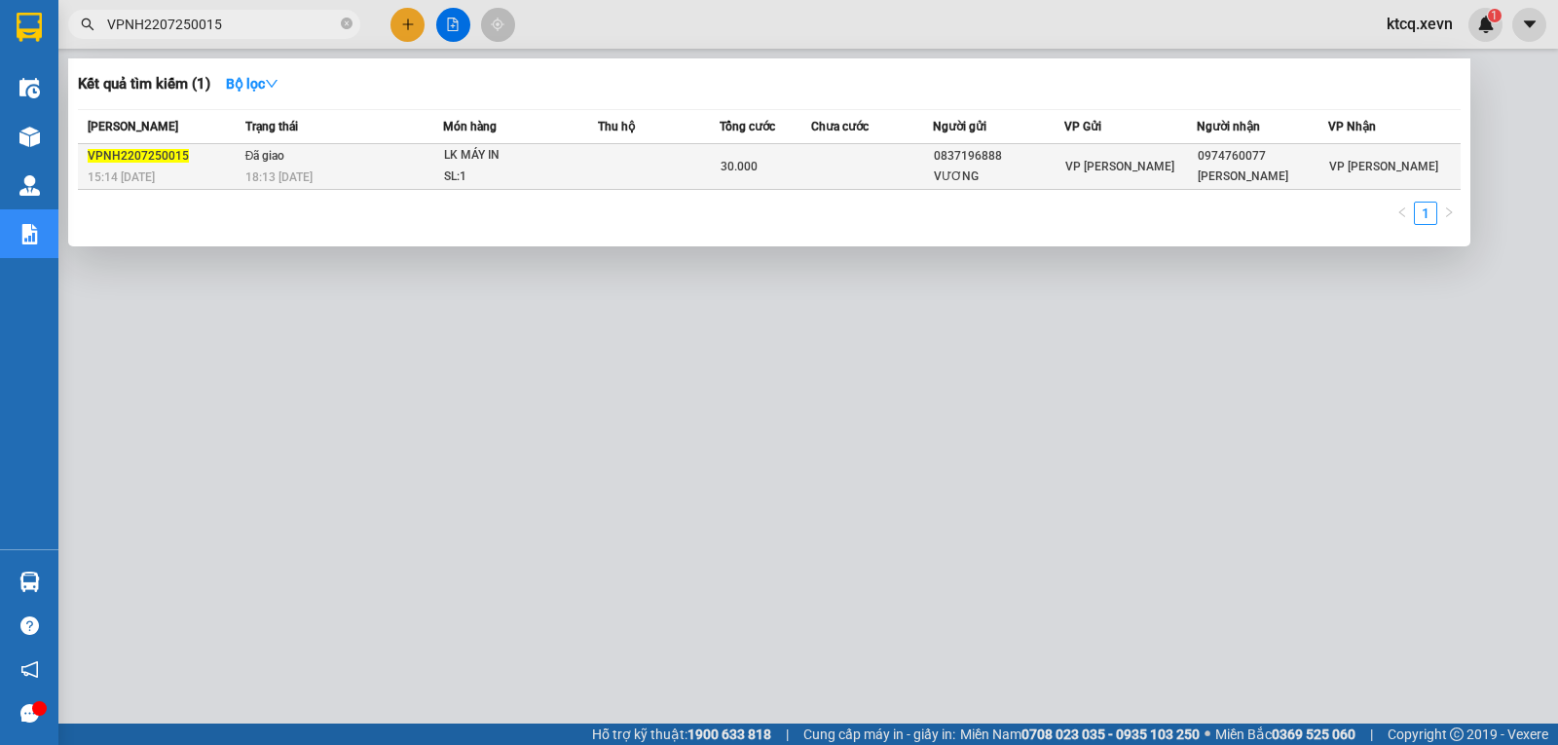
type input "VPNH2207250015"
click at [149, 156] on span "VPNH2207250015" at bounding box center [138, 156] width 101 height 14
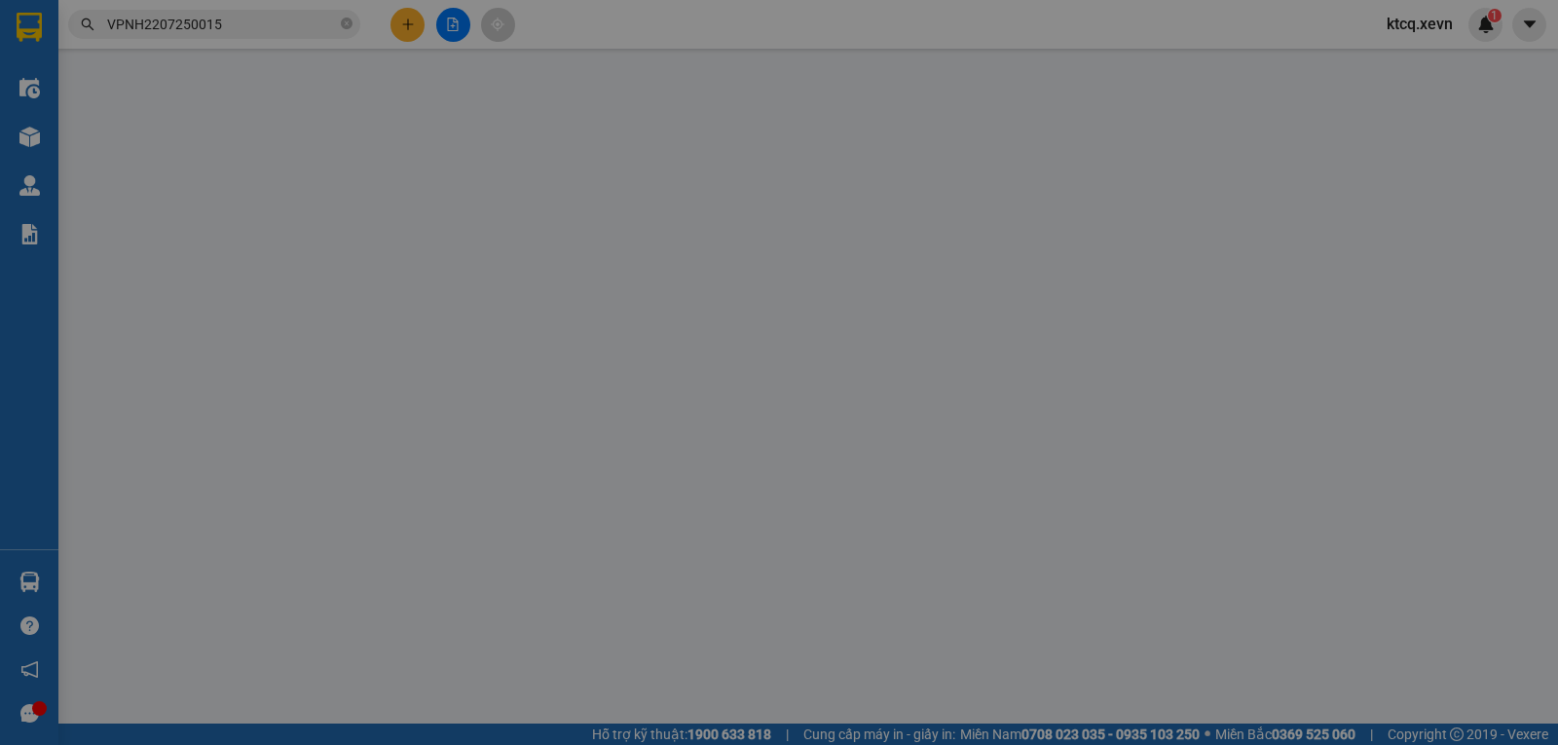
type input "0837196888"
type input "VƯƠNG"
type input "0974760077"
type input "[PERSON_NAME]"
type input "037077003075 [PERSON_NAME]"
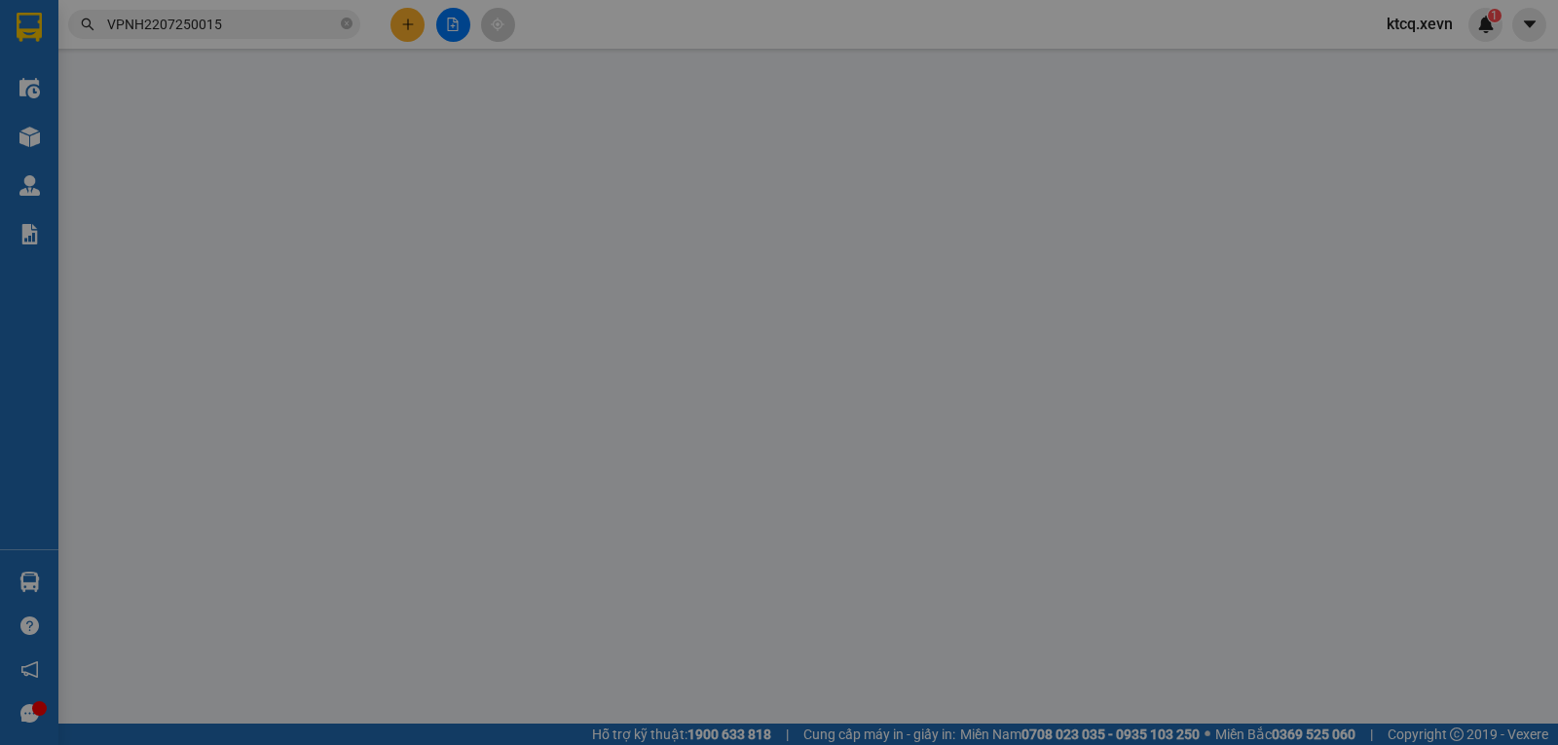
type input "30.000"
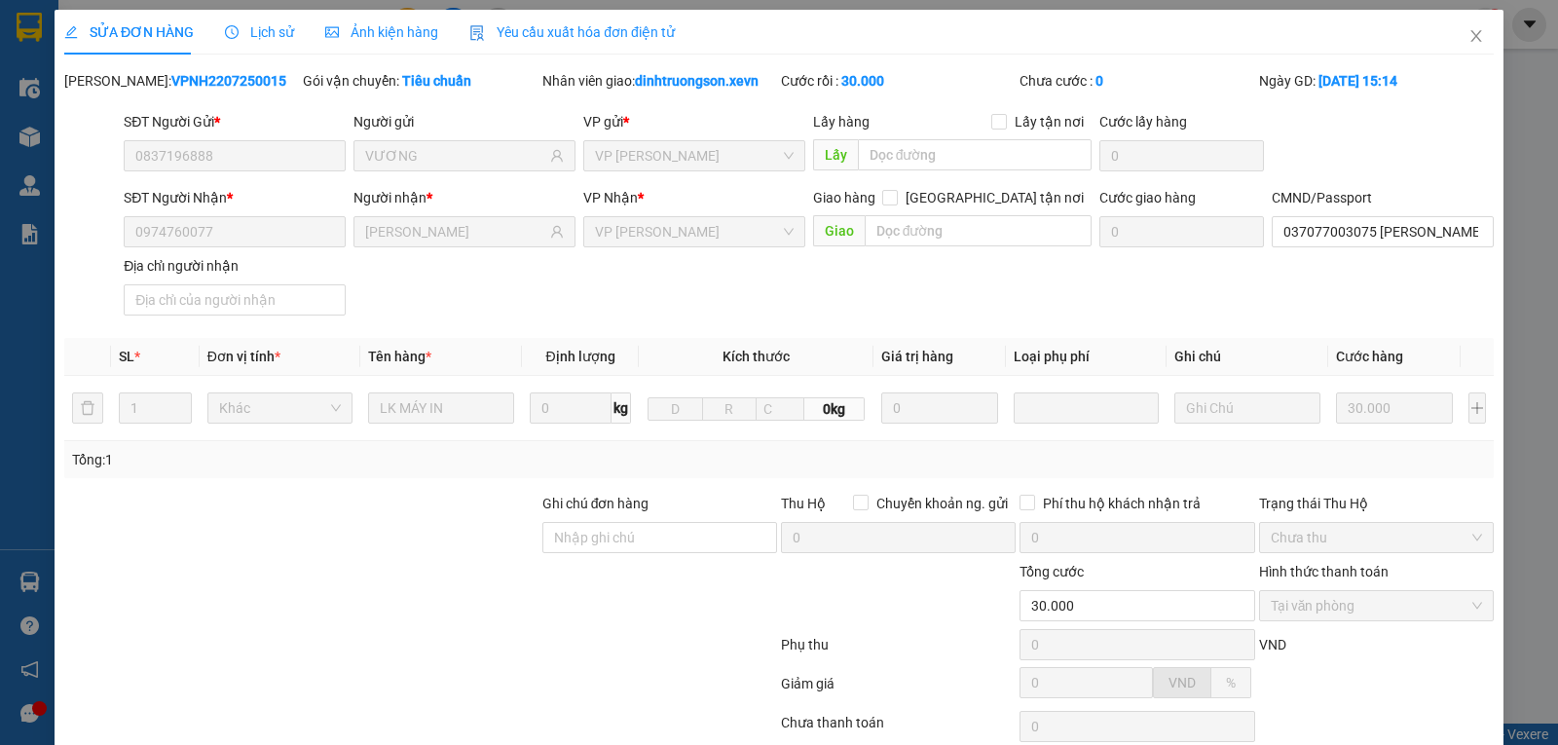
click at [247, 26] on span "Lịch sử" at bounding box center [259, 32] width 69 height 16
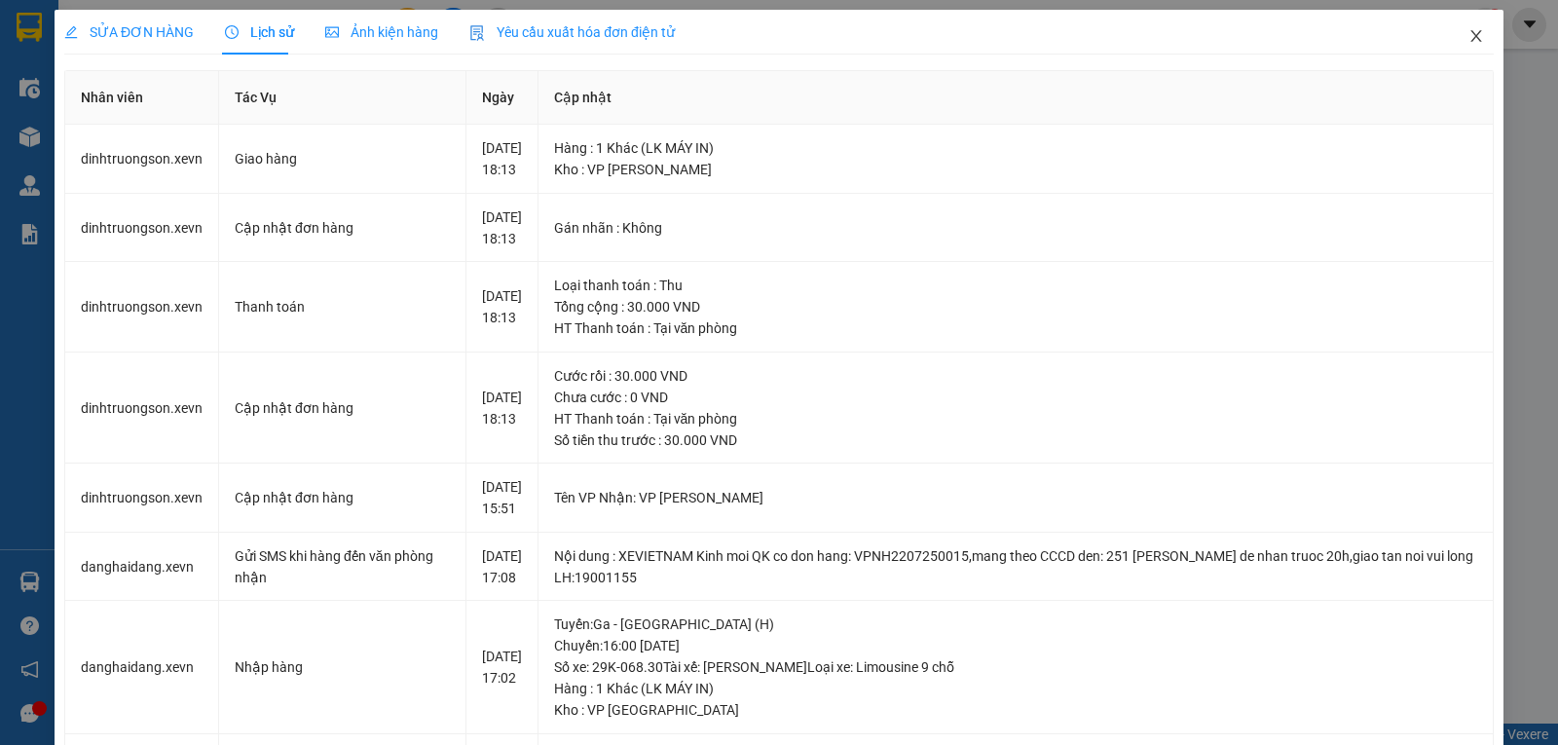
click at [1469, 35] on icon "close" at bounding box center [1477, 36] width 16 height 16
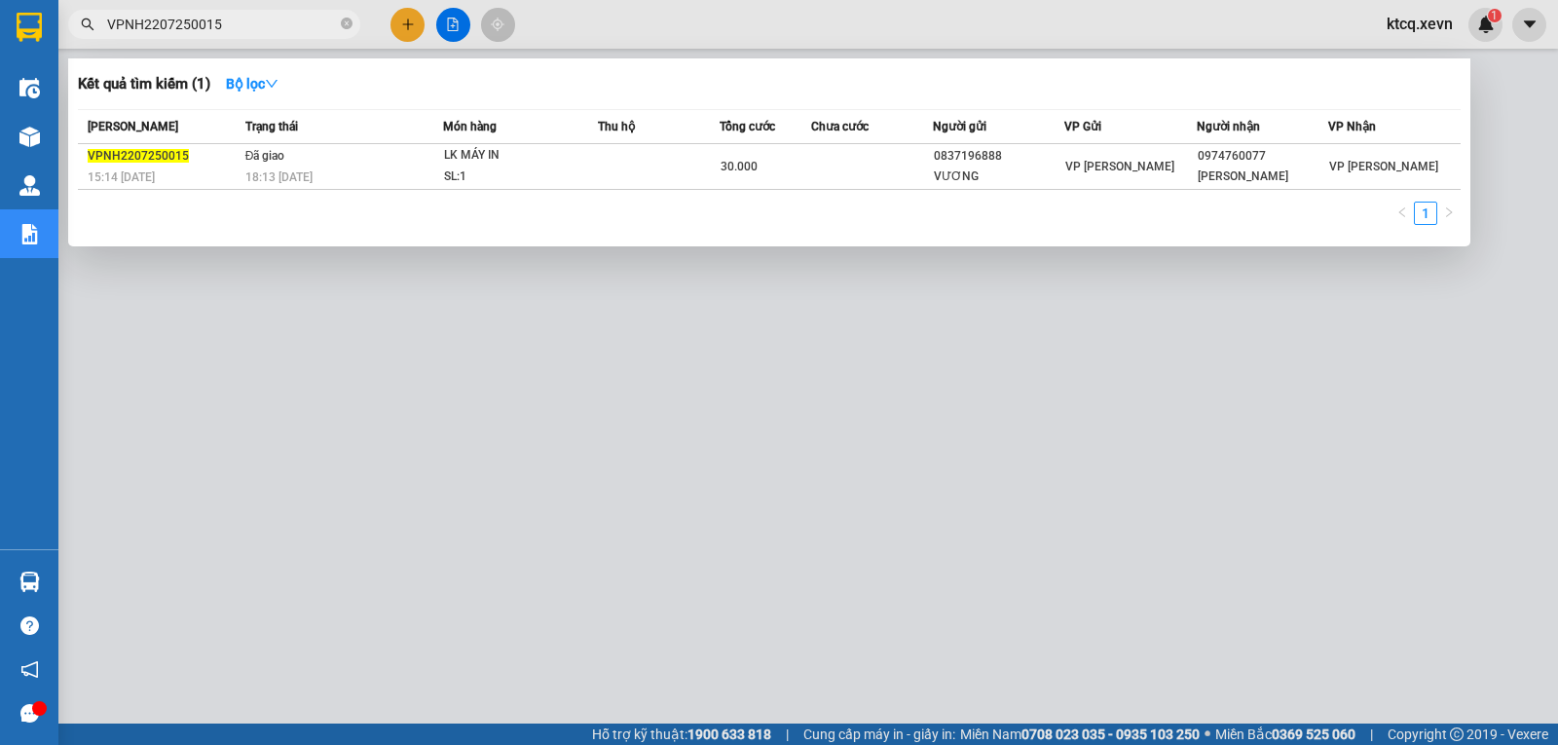
click at [340, 26] on span "VPNH2207250015" at bounding box center [214, 24] width 292 height 29
click at [347, 24] on icon "close-circle" at bounding box center [347, 24] width 12 height 12
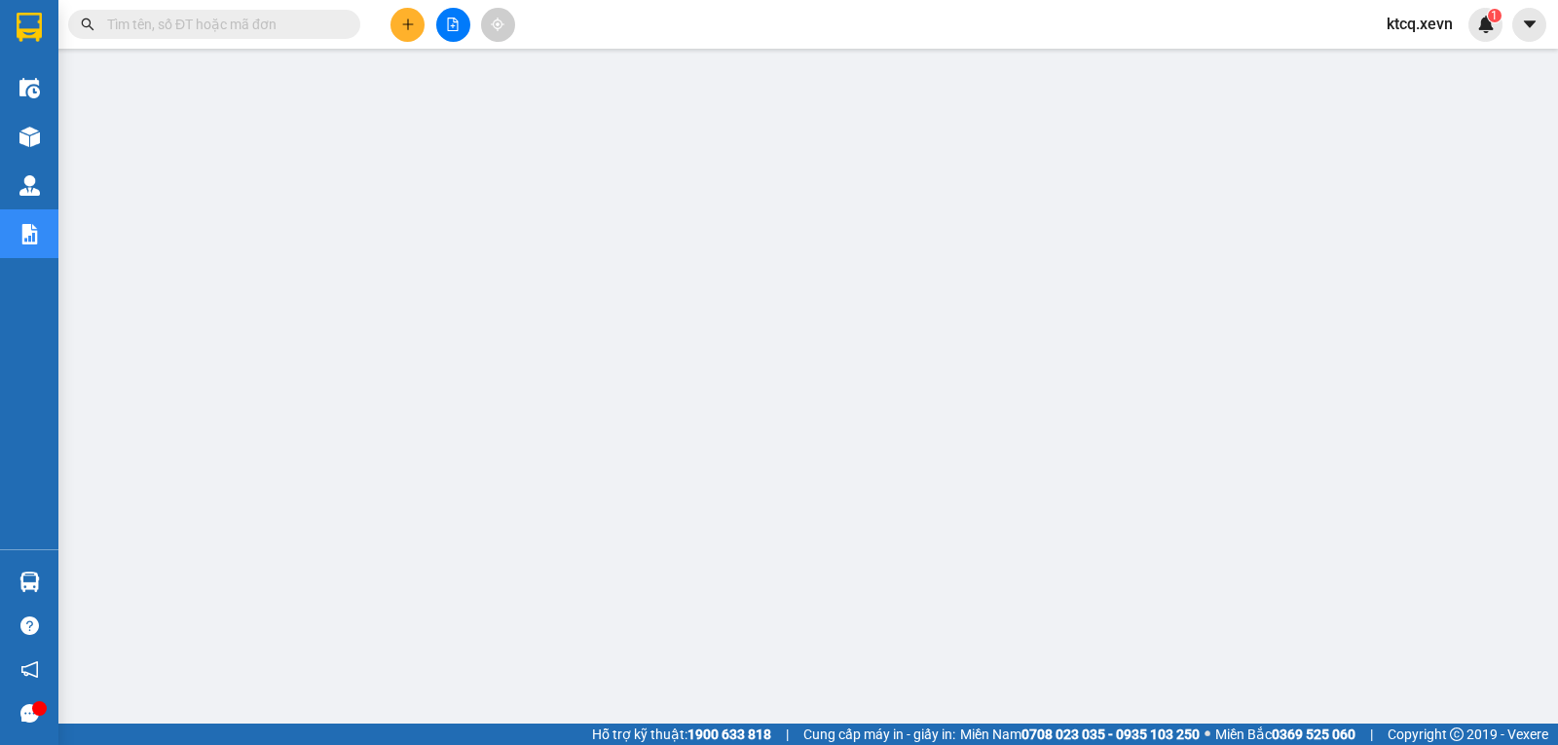
paste input "VPBC2307250127"
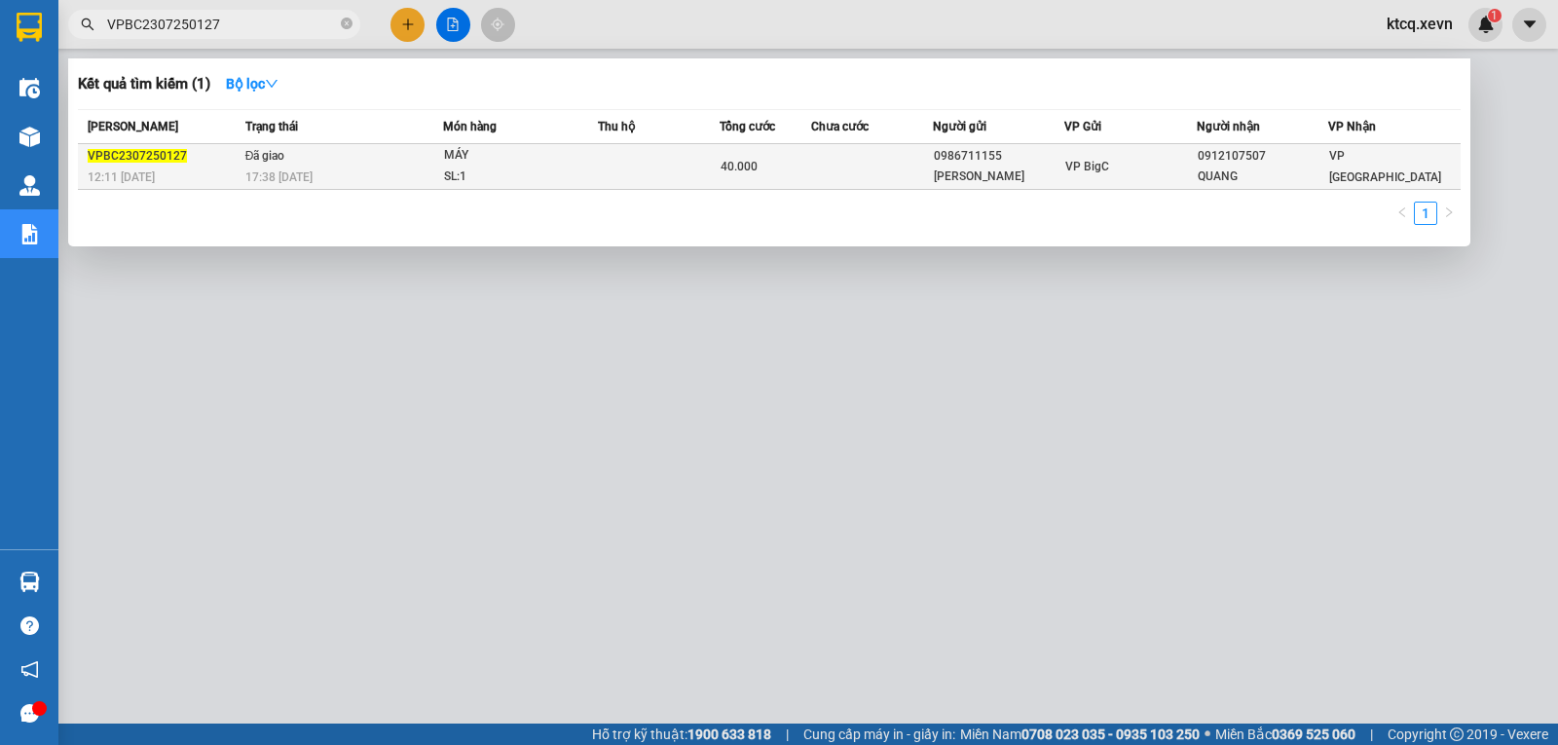
type input "VPBC2307250127"
click at [156, 160] on span "VPBC2307250127" at bounding box center [137, 156] width 99 height 14
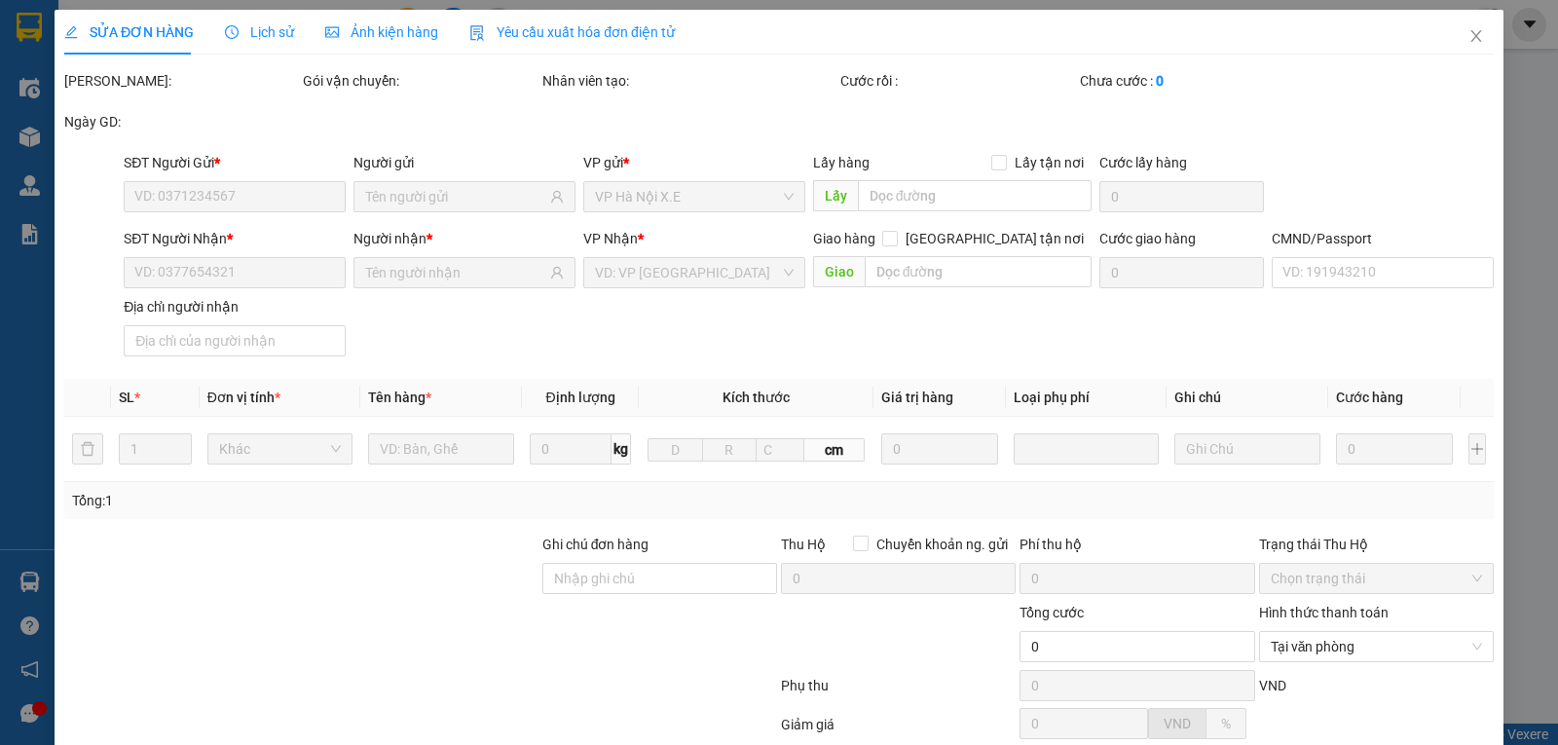
type input "0986711155"
type input "[PERSON_NAME]"
type input "0912107507"
type input "QUANG"
type input "036073020632 [PERSON_NAME] 7 [PERSON_NAME]"
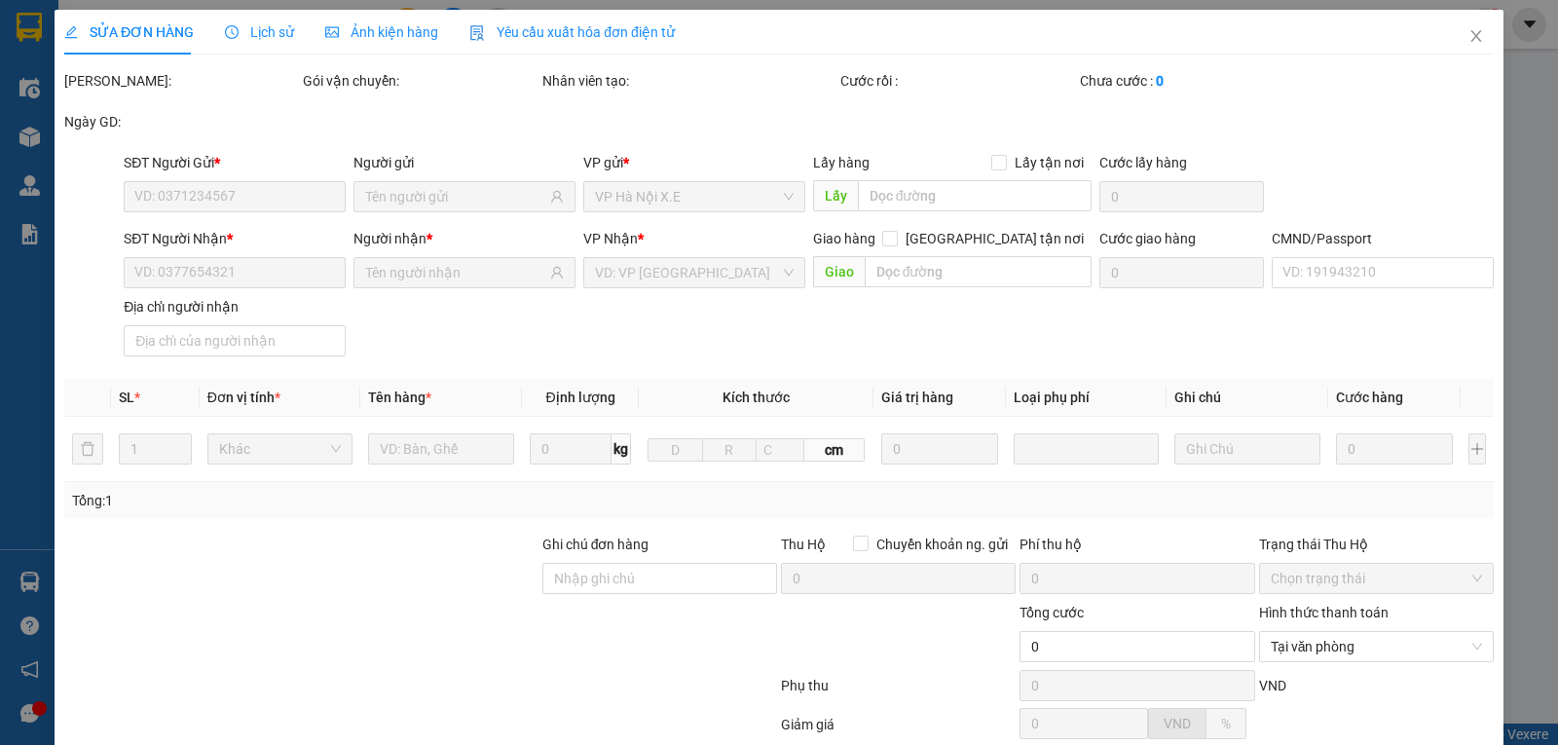
type input "40.000"
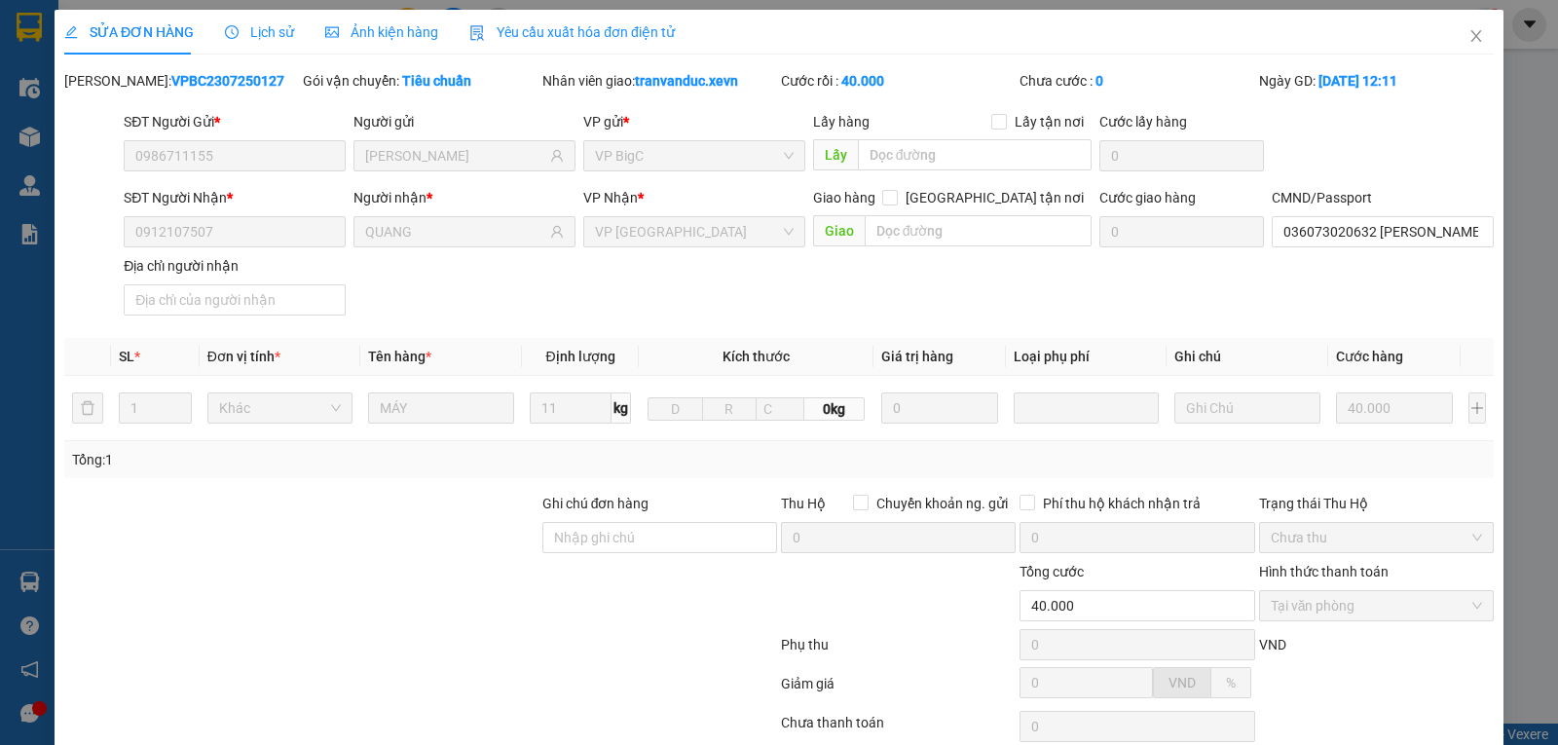
click at [252, 34] on span "Lịch sử" at bounding box center [259, 32] width 69 height 16
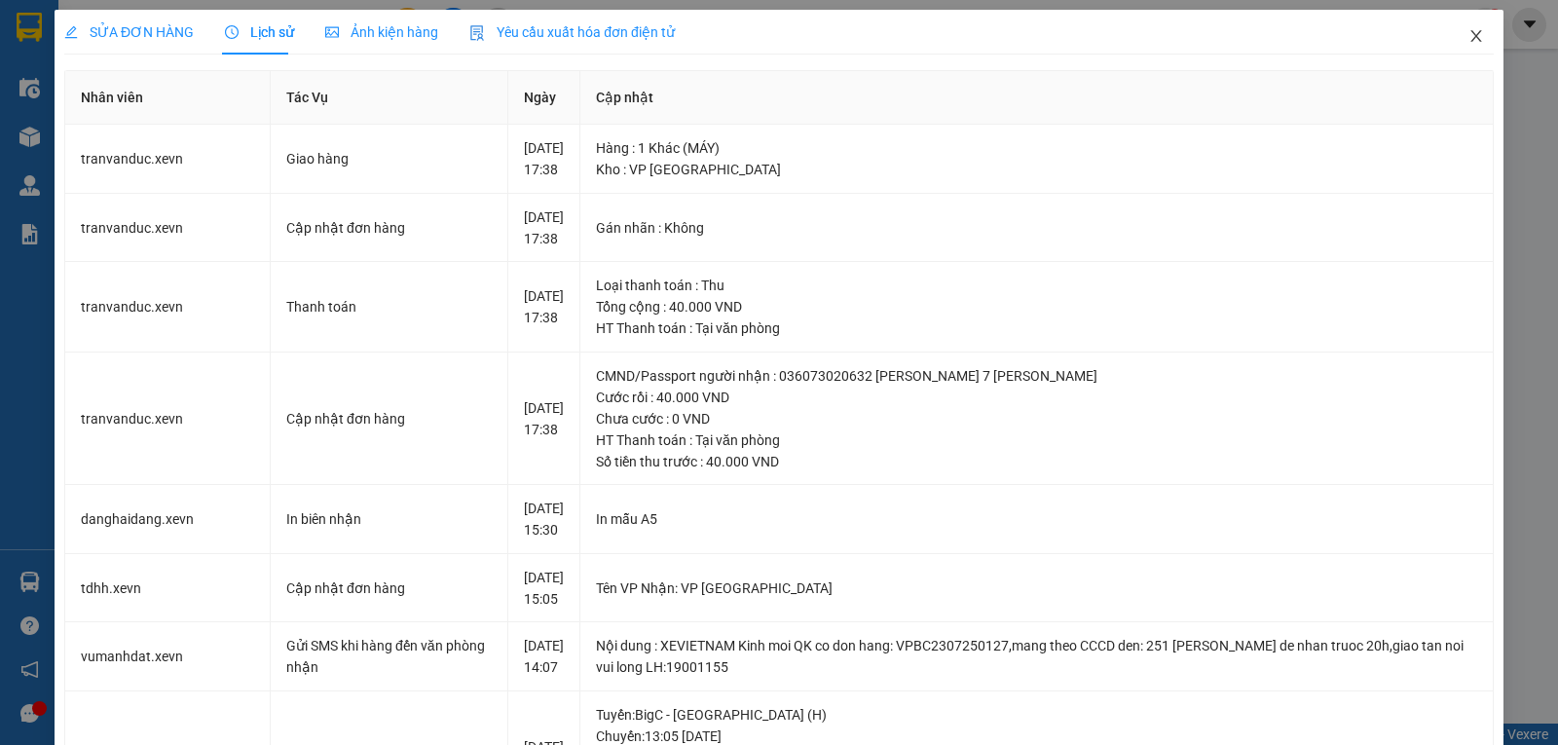
click at [1469, 37] on icon "close" at bounding box center [1477, 36] width 16 height 16
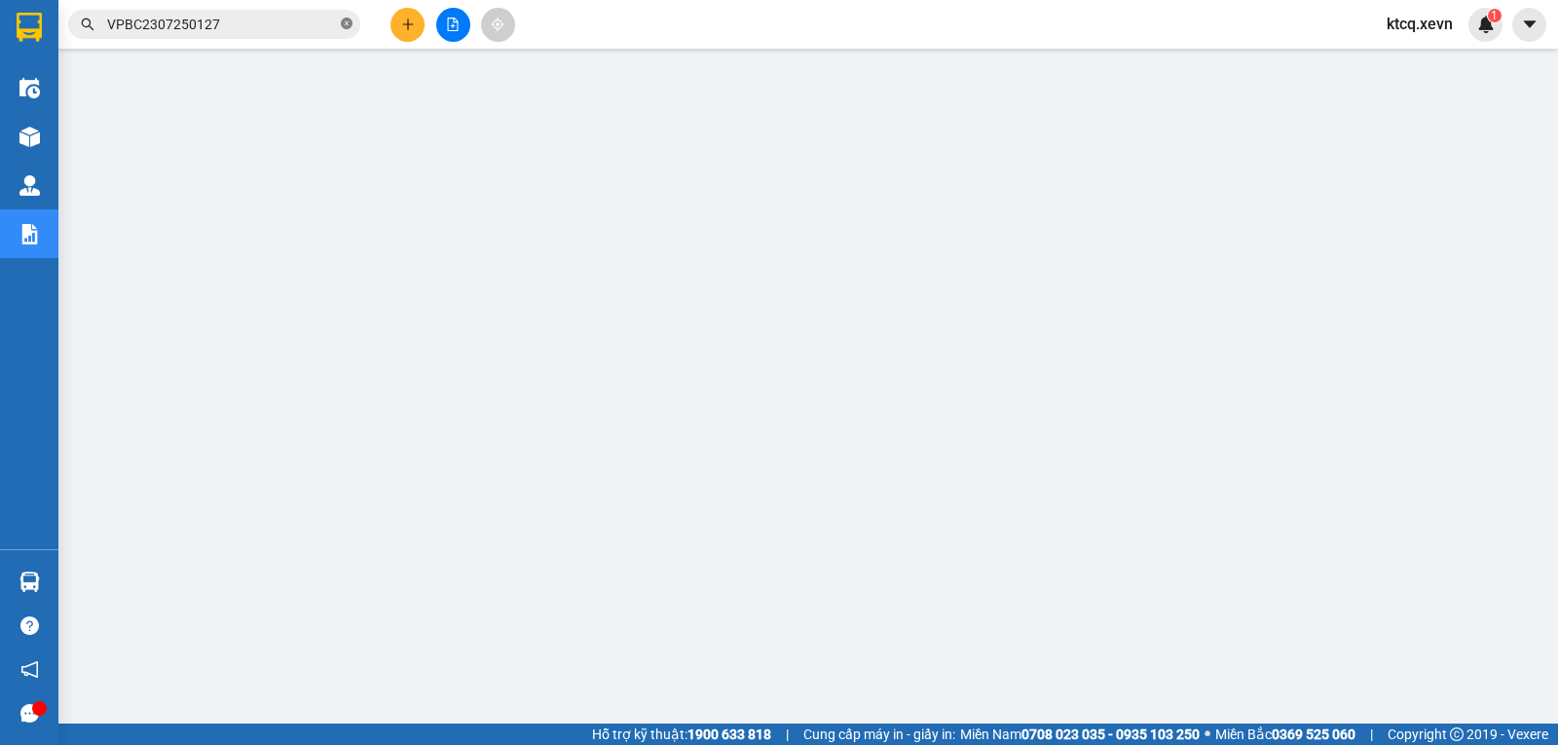
click at [350, 24] on icon "close-circle" at bounding box center [347, 24] width 12 height 12
paste input "VPNĐ2307250102"
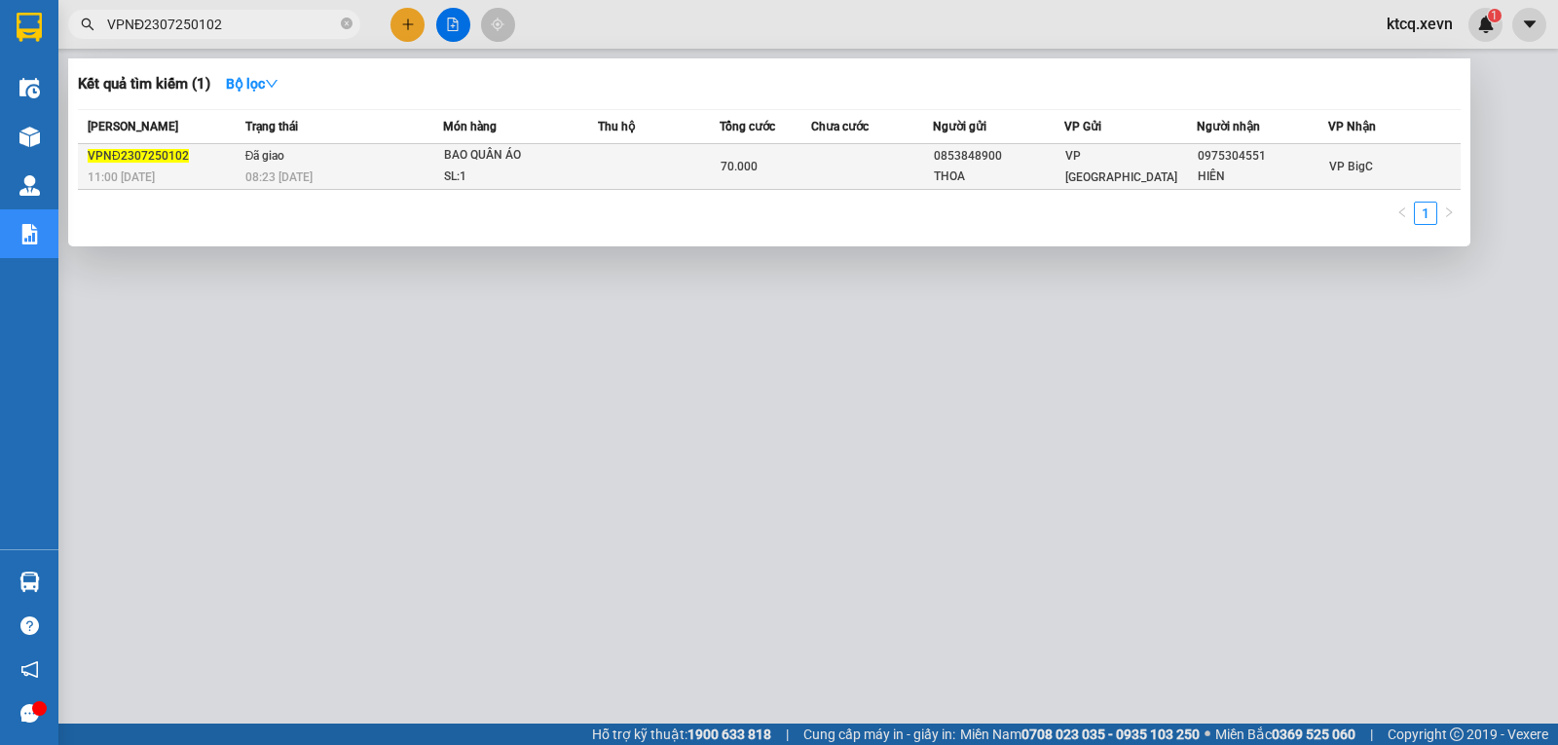
type input "VPNĐ2307250102"
click at [140, 158] on span "VPNĐ2307250102" at bounding box center [138, 156] width 101 height 14
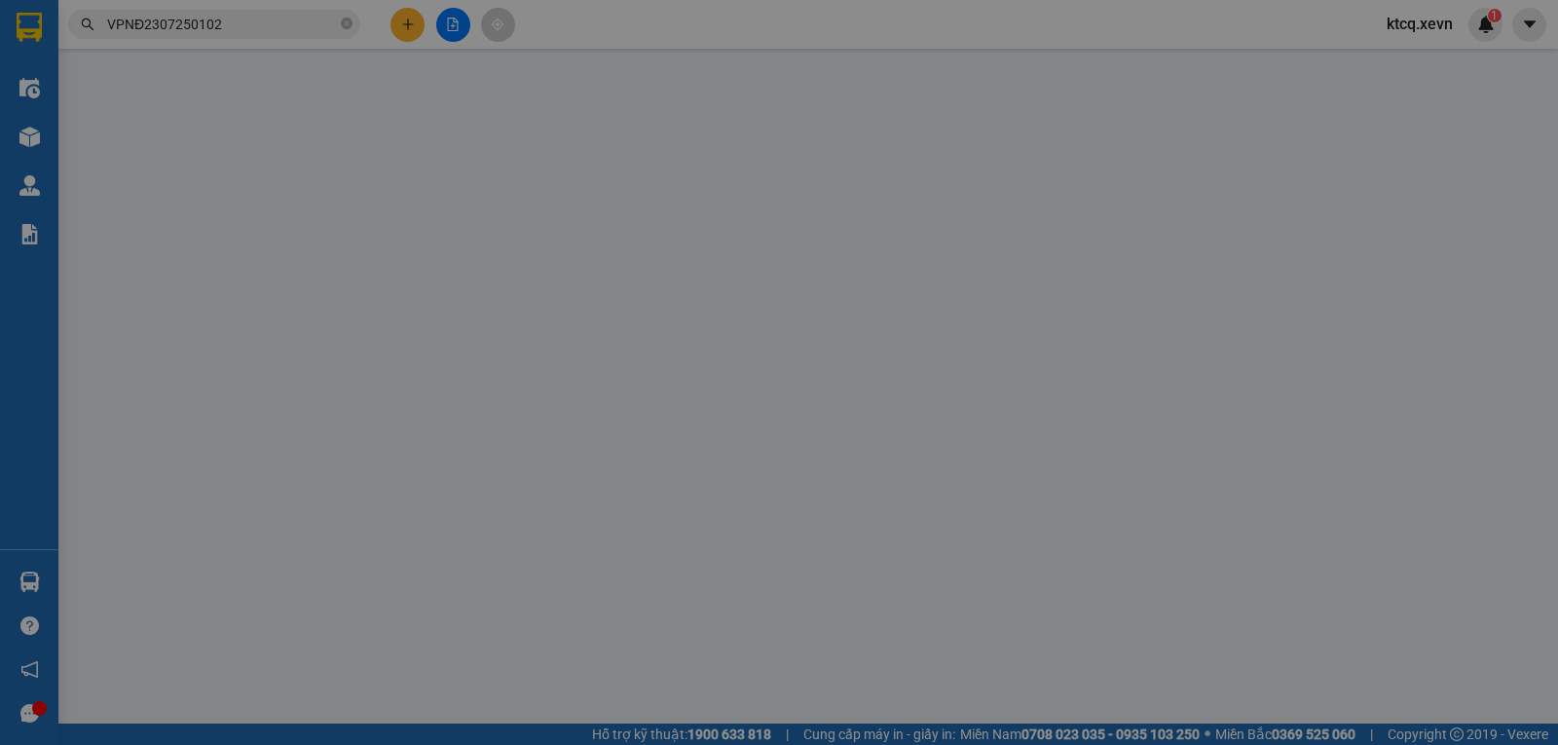
type input "0853848900"
type input "THOA"
type input "0975304551"
type input "HIÊN"
type input "001087027917"
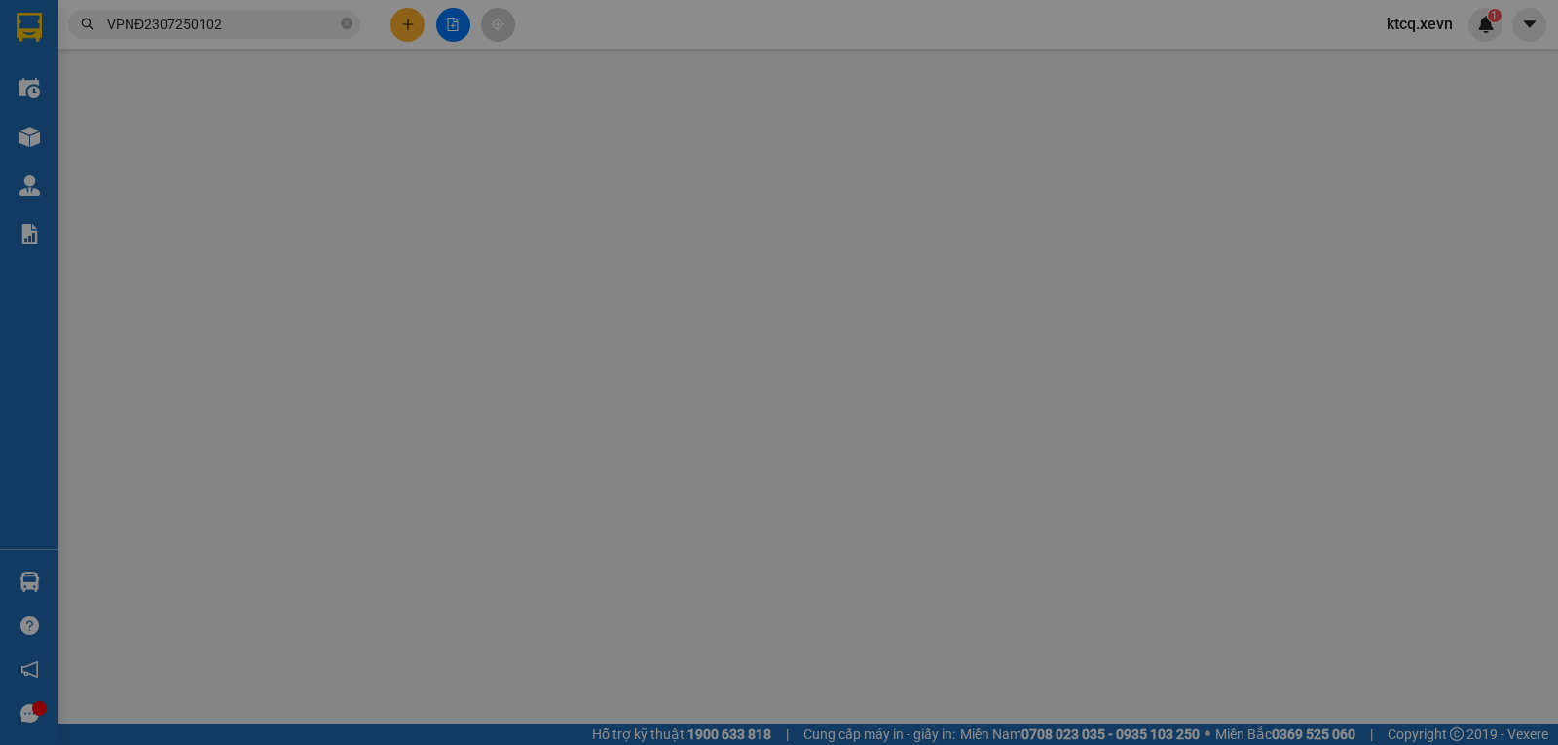
type input "70.000"
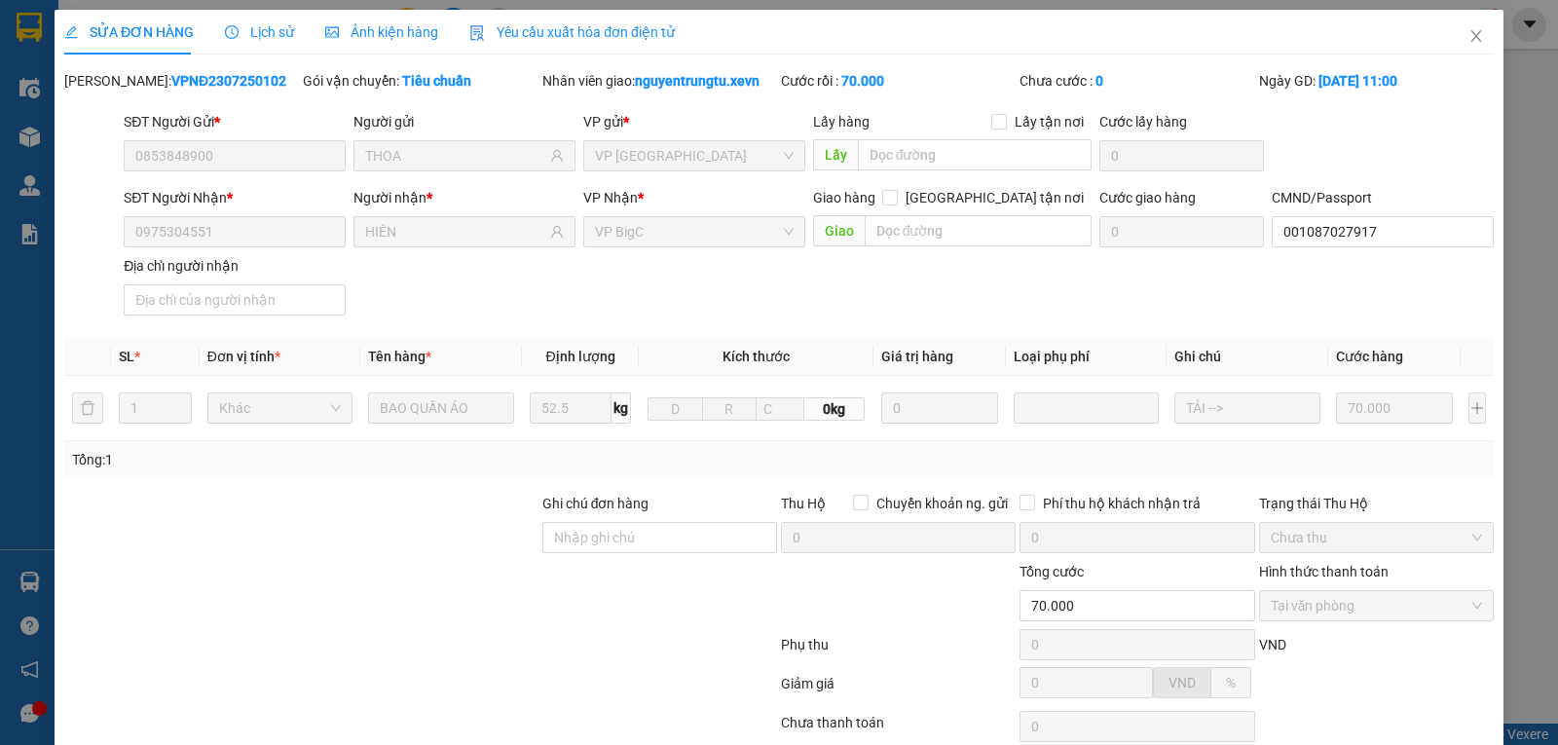
click at [253, 30] on span "Lịch sử" at bounding box center [259, 32] width 69 height 16
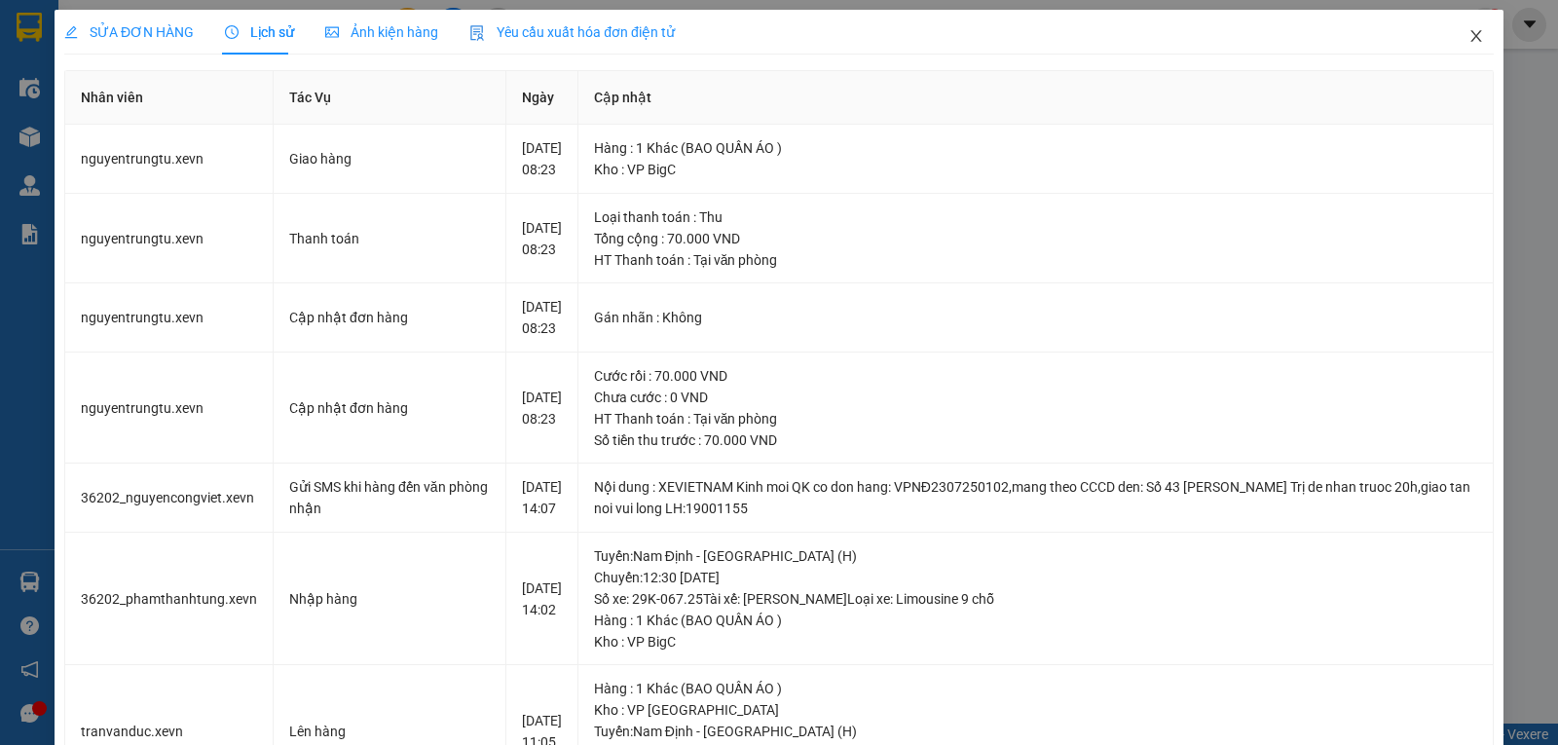
click at [1469, 39] on icon "close" at bounding box center [1477, 36] width 16 height 16
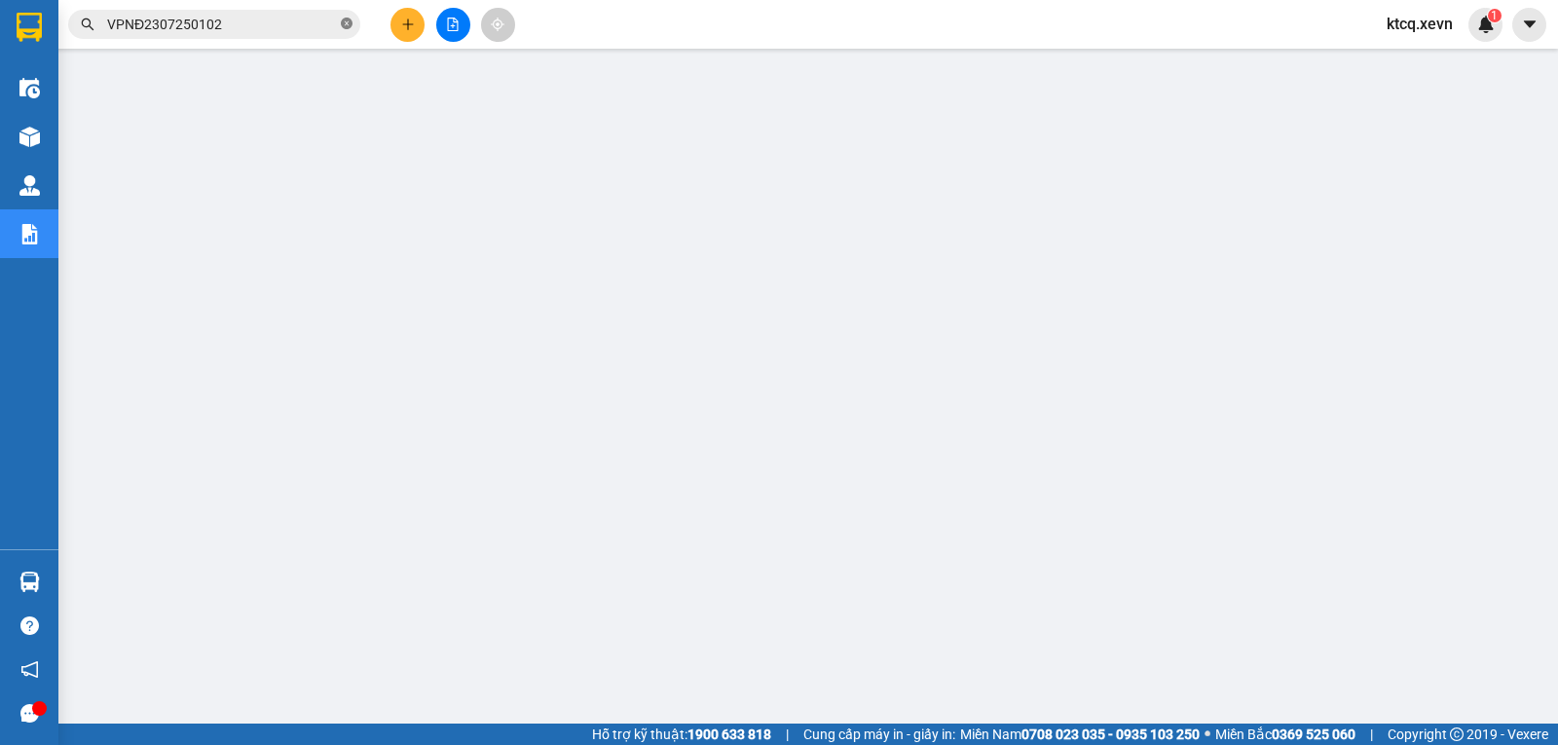
click at [345, 23] on icon "close-circle" at bounding box center [347, 24] width 12 height 12
paste input "VPLD2407250048"
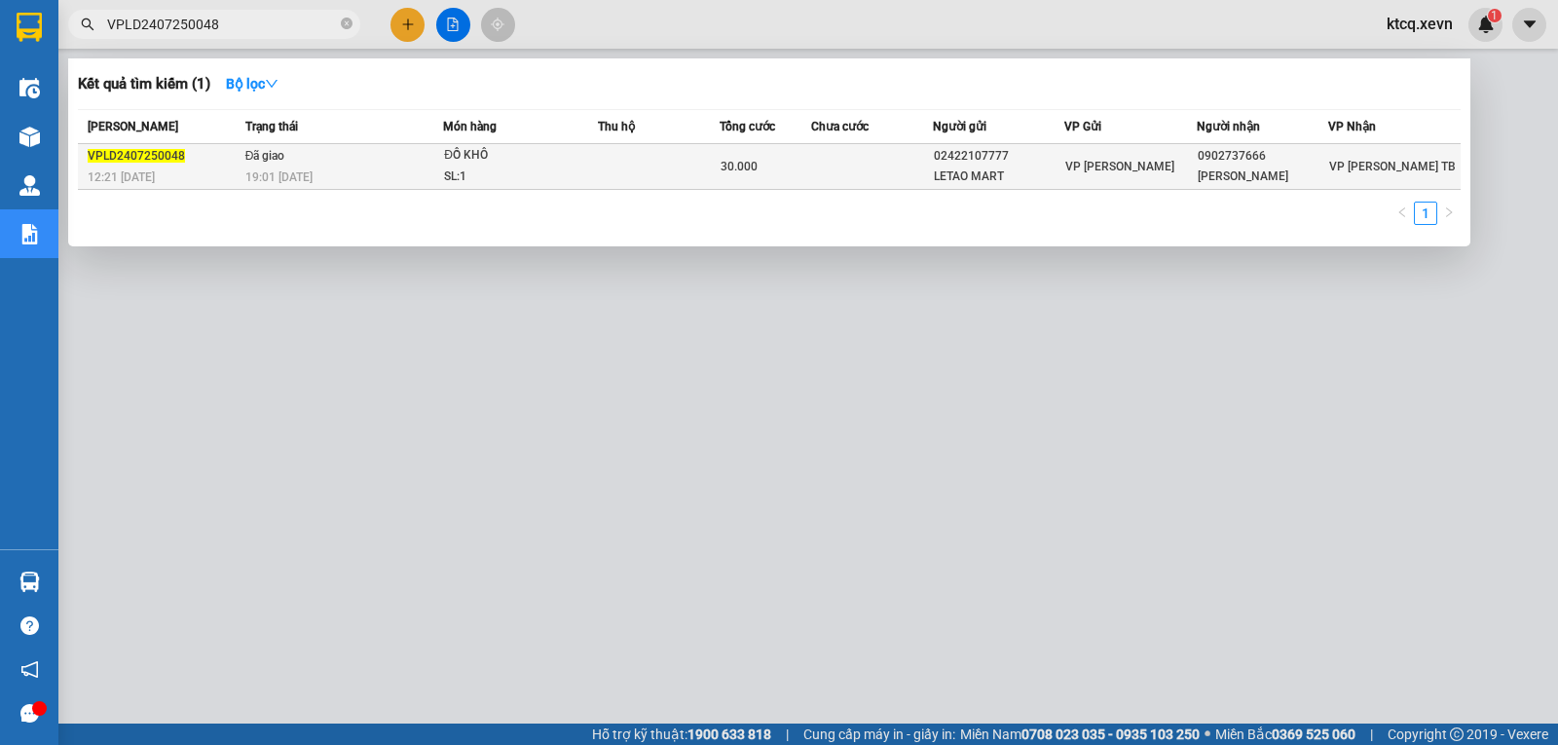
type input "VPLD2407250048"
click at [137, 156] on span "VPLD2407250048" at bounding box center [136, 156] width 97 height 14
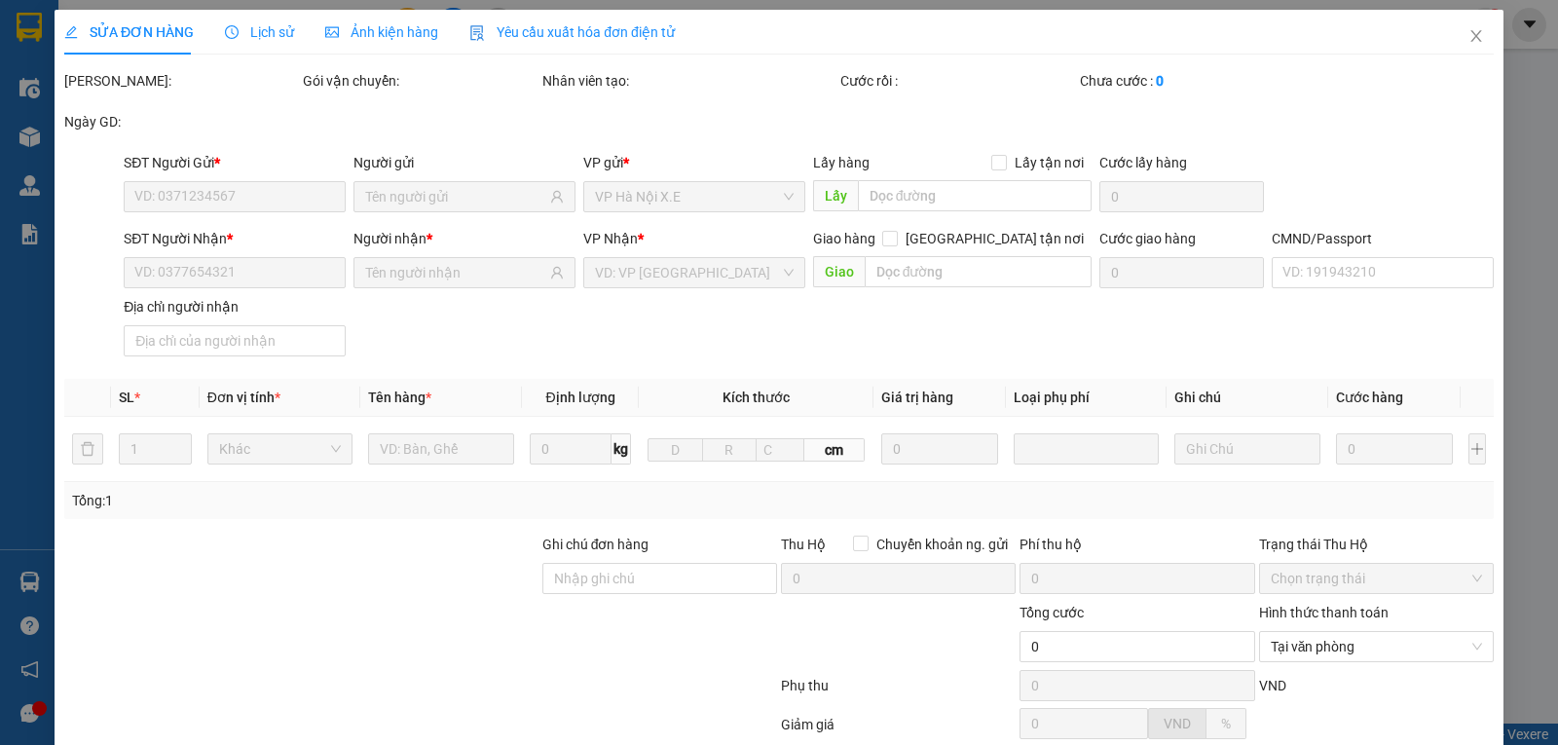
type input "02422107777"
type input "LETAO MART"
type input "0902737666"
type input "[PERSON_NAME]"
type input "[PERSON_NAME] 0919533668"
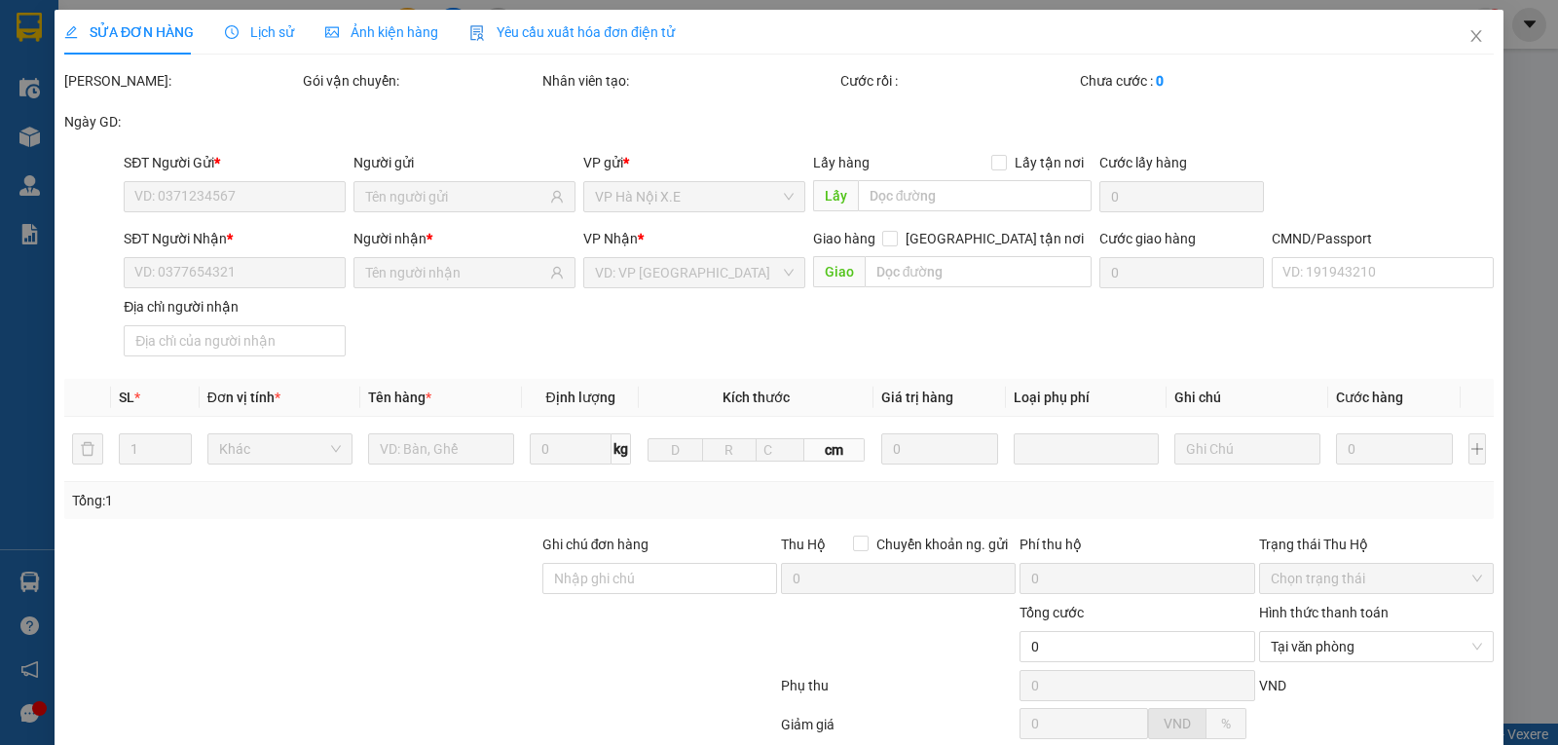
type input "30.000"
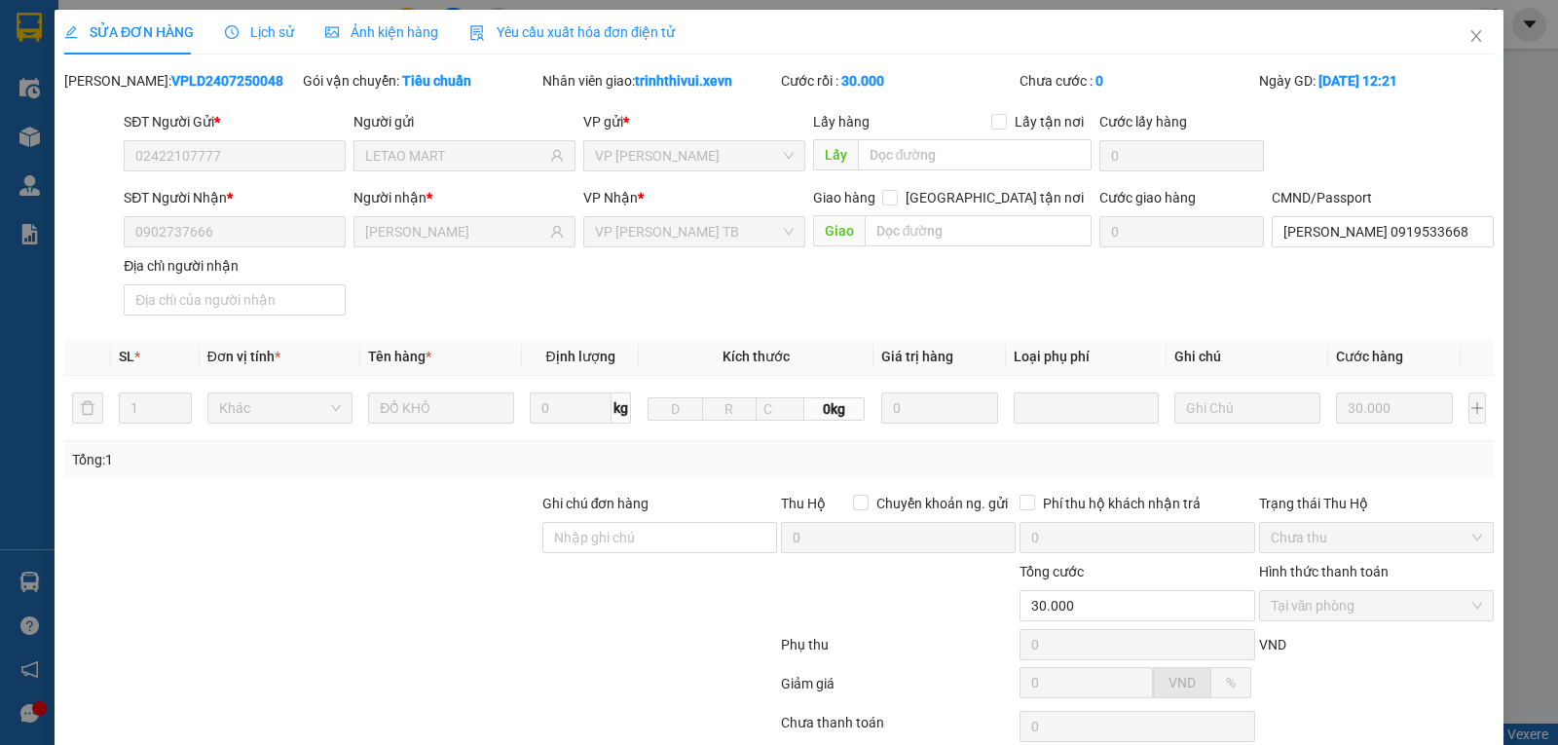
click at [247, 31] on span "Lịch sử" at bounding box center [259, 32] width 69 height 16
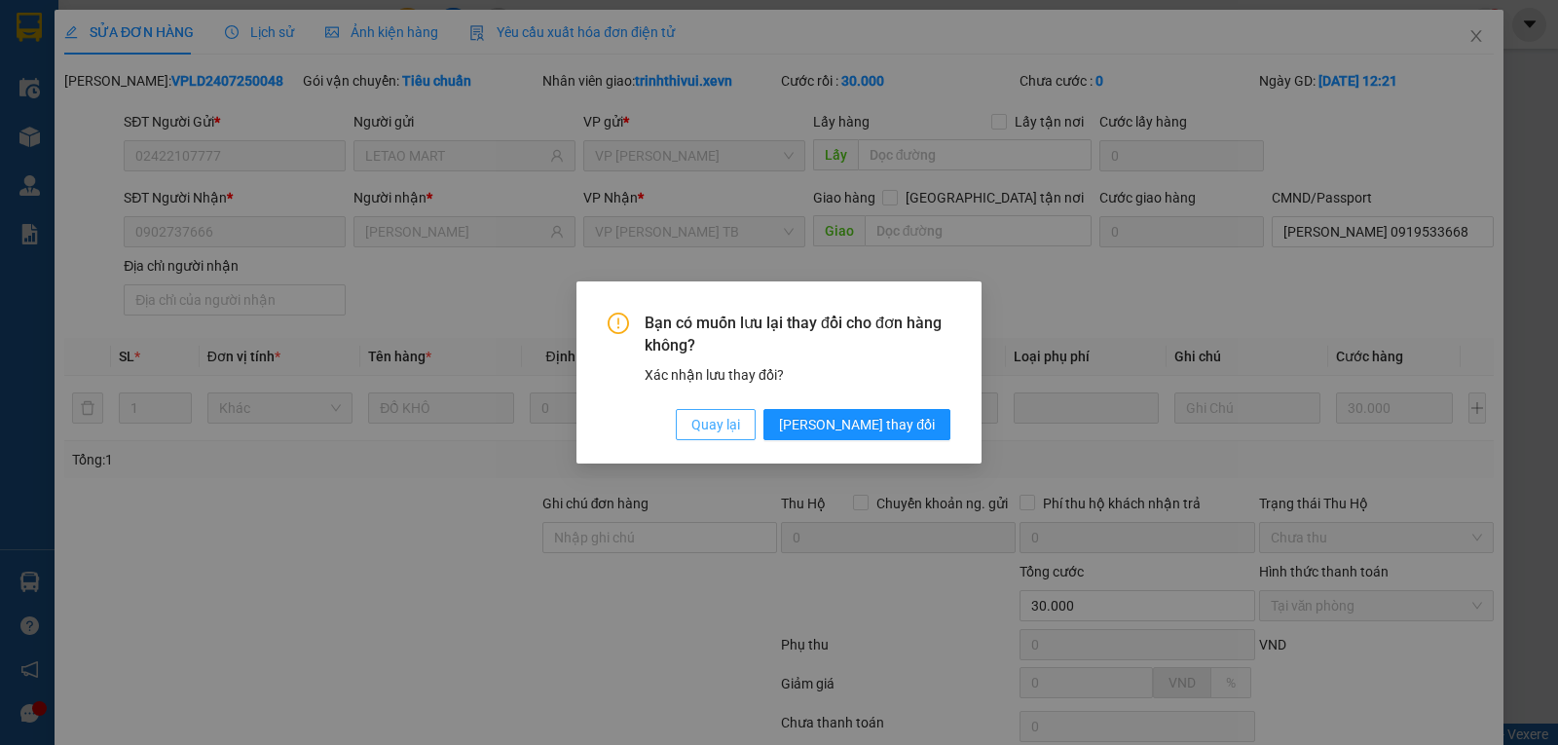
click at [740, 426] on span "Quay lại" at bounding box center [715, 424] width 49 height 21
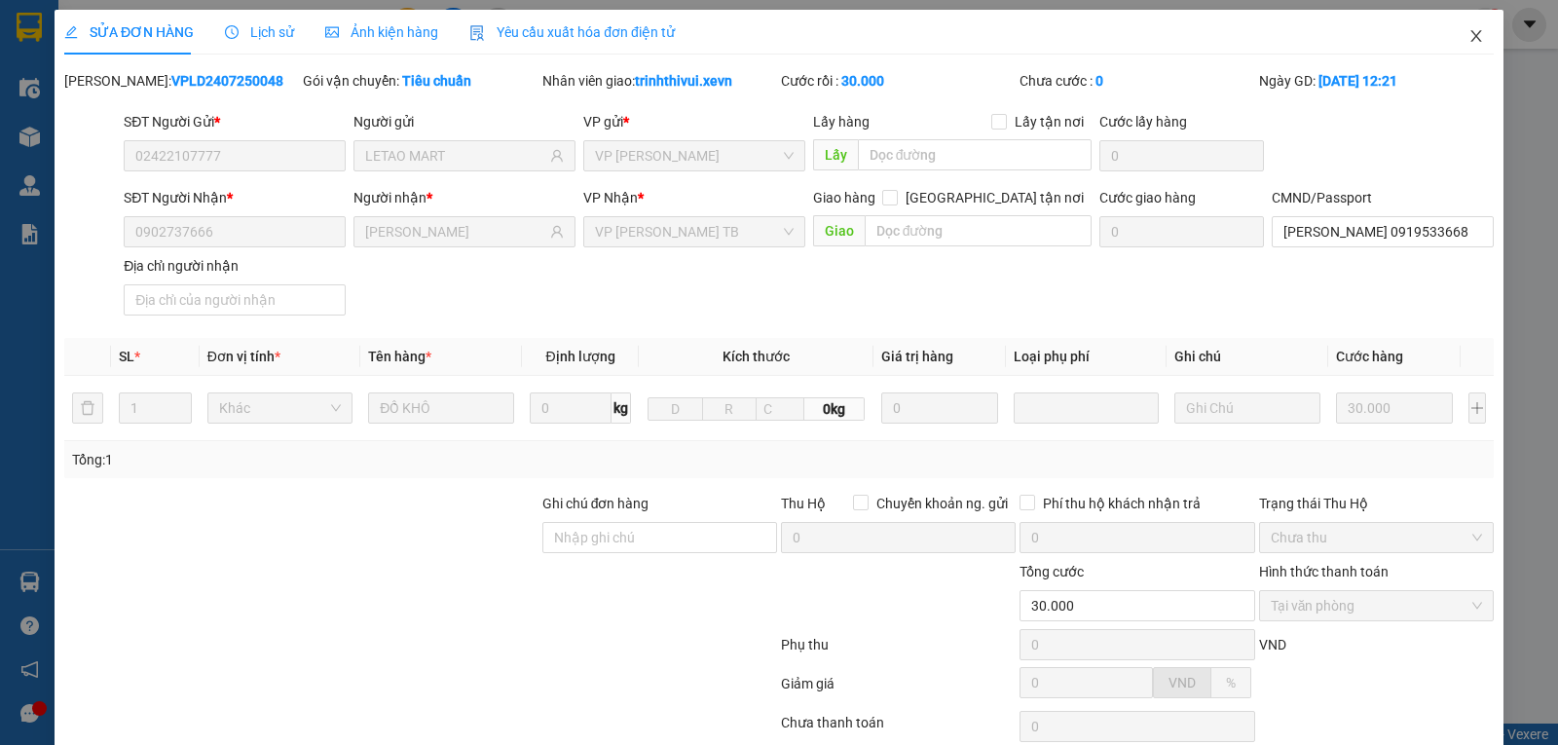
click at [1469, 36] on icon "close" at bounding box center [1477, 36] width 16 height 16
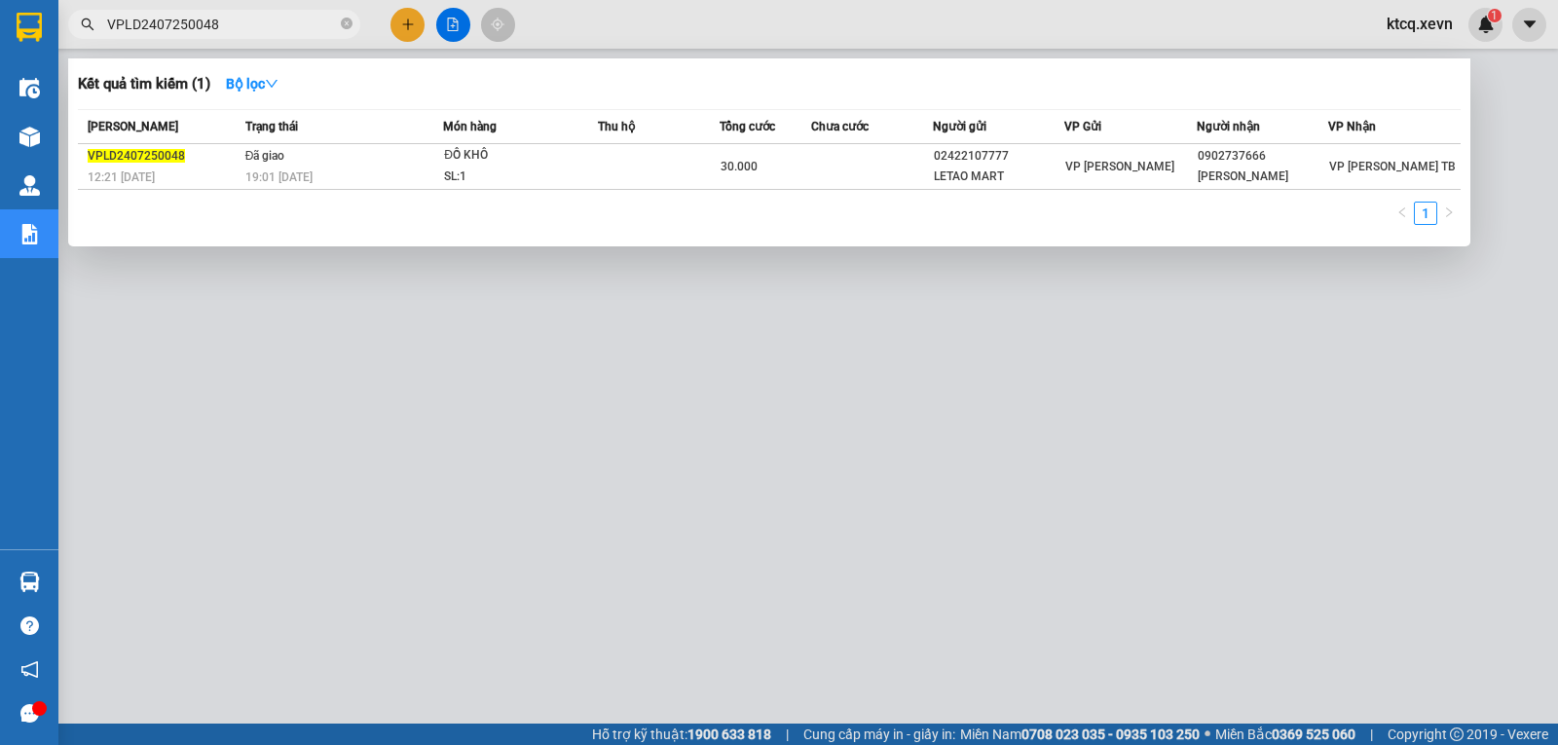
click at [174, 32] on input "VPLD2407250048" at bounding box center [222, 24] width 230 height 21
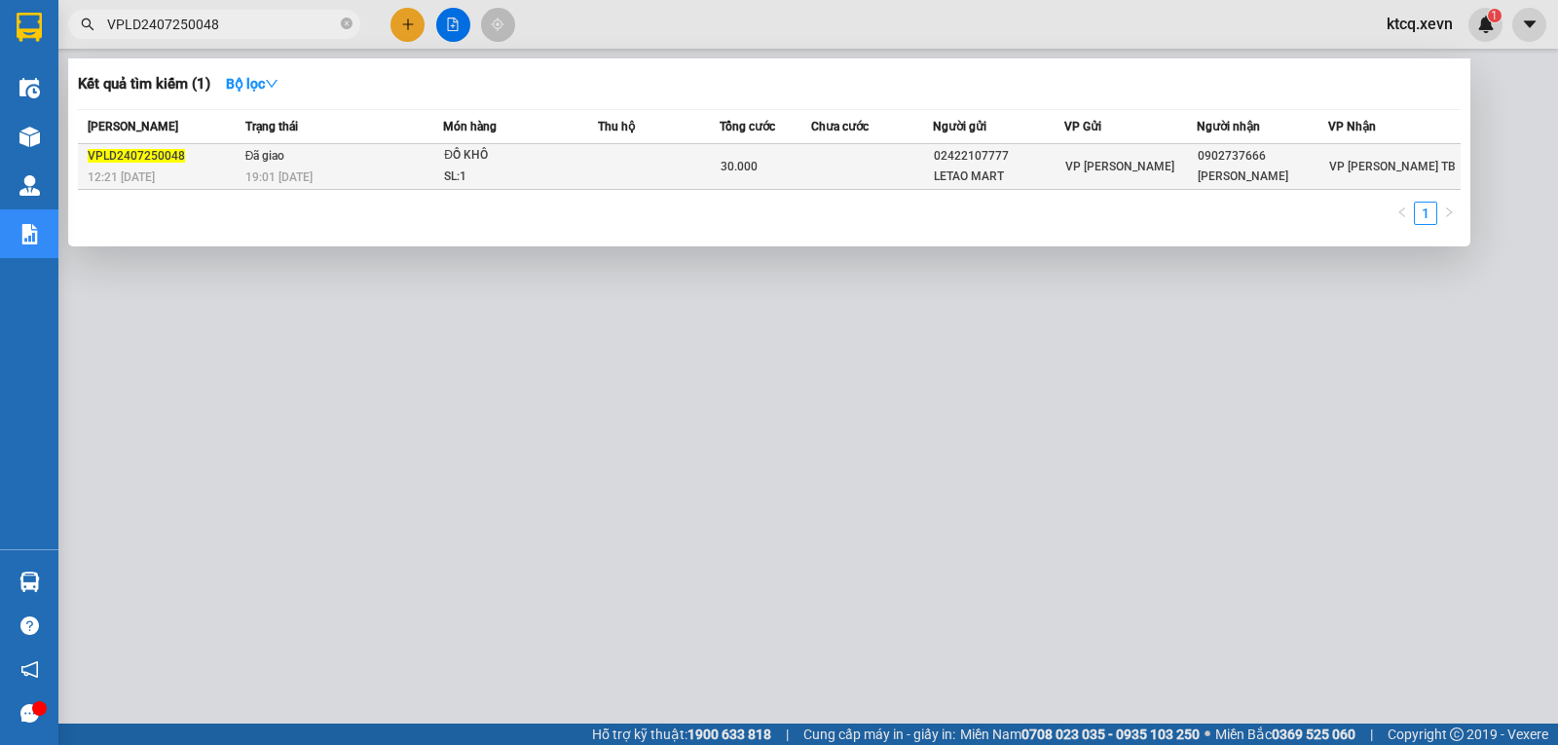
click at [147, 158] on span "VPLD2407250048" at bounding box center [136, 156] width 97 height 14
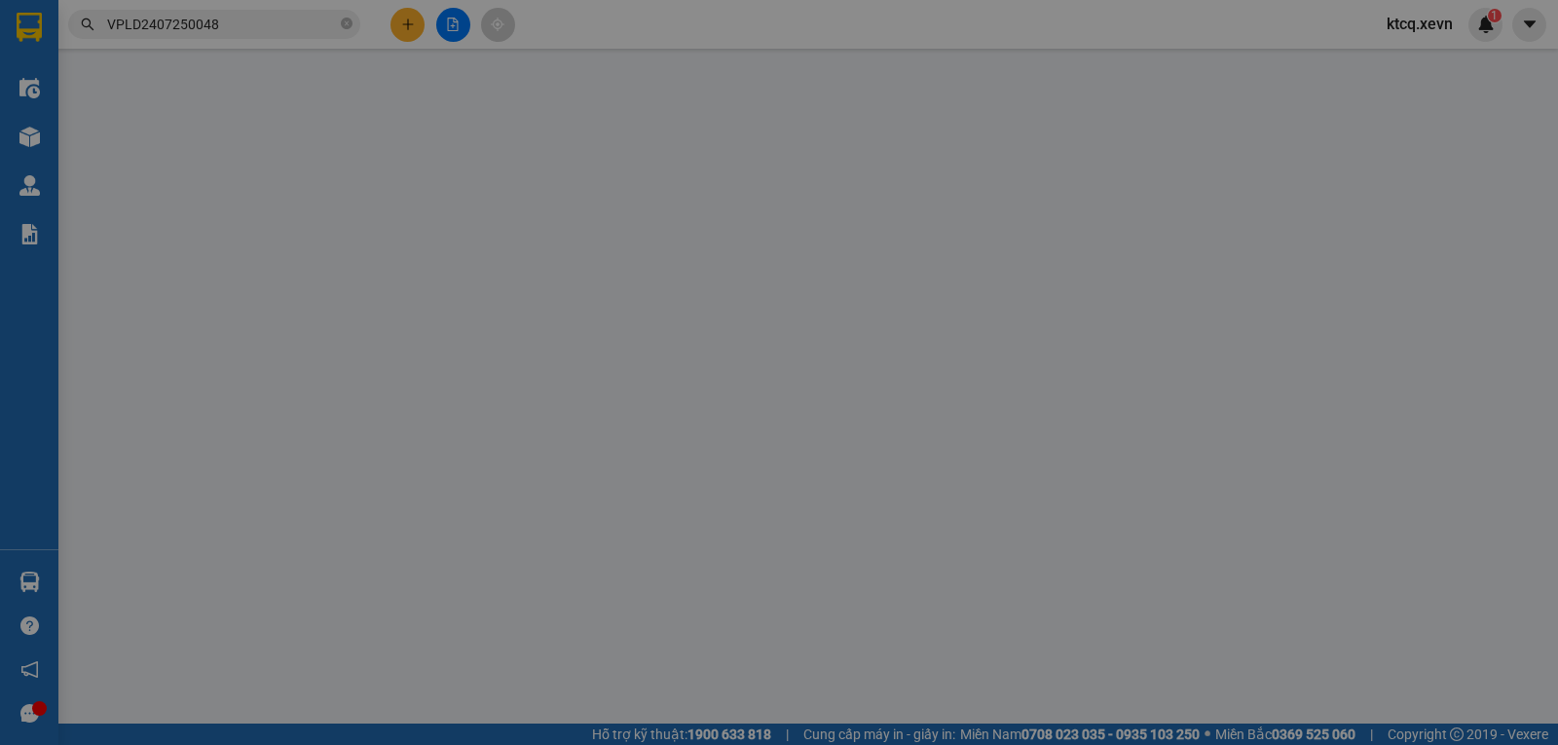
type input "02422107777"
type input "LETAO MART"
type input "0902737666"
type input "[PERSON_NAME]"
type input "[PERSON_NAME] 0919533668"
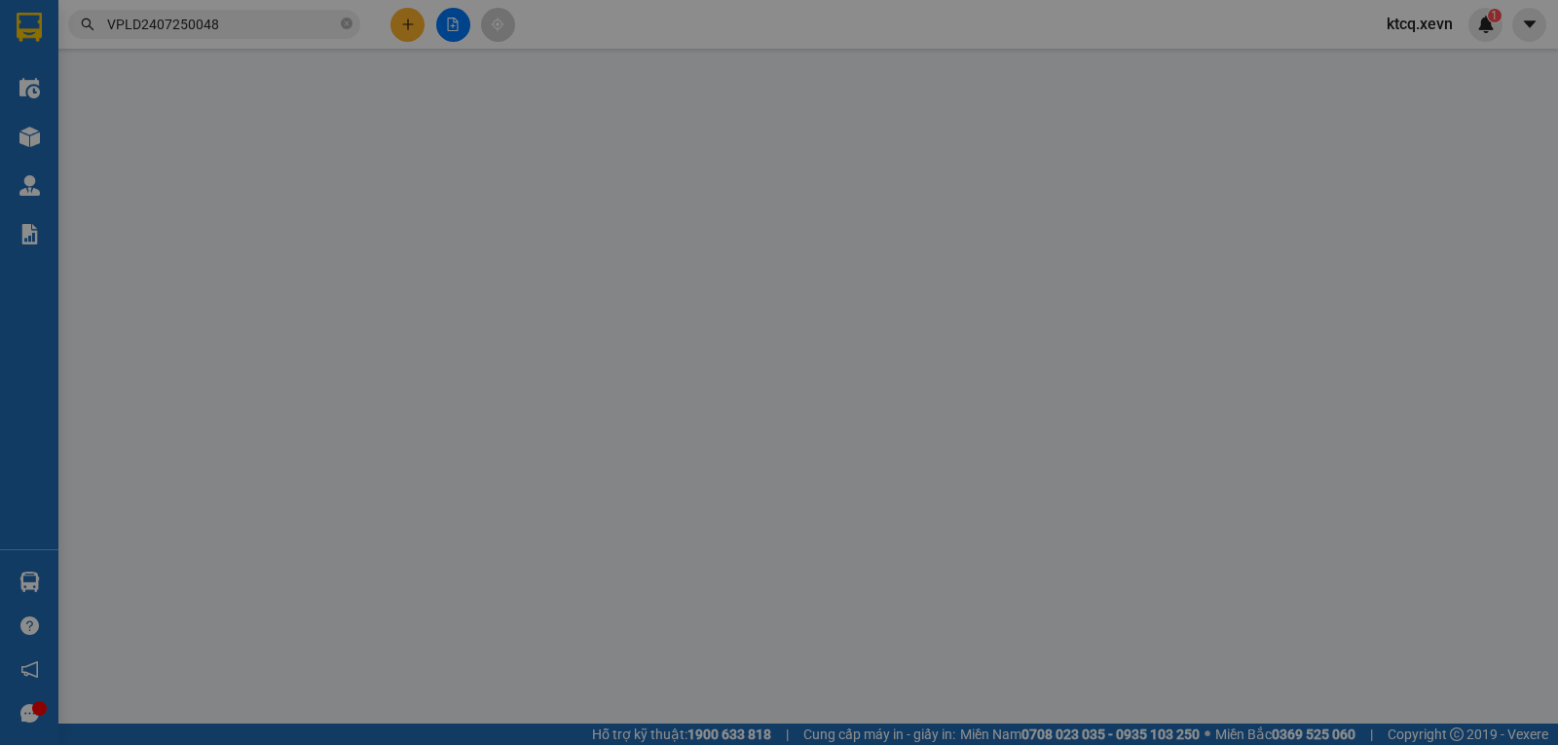
type input "30.000"
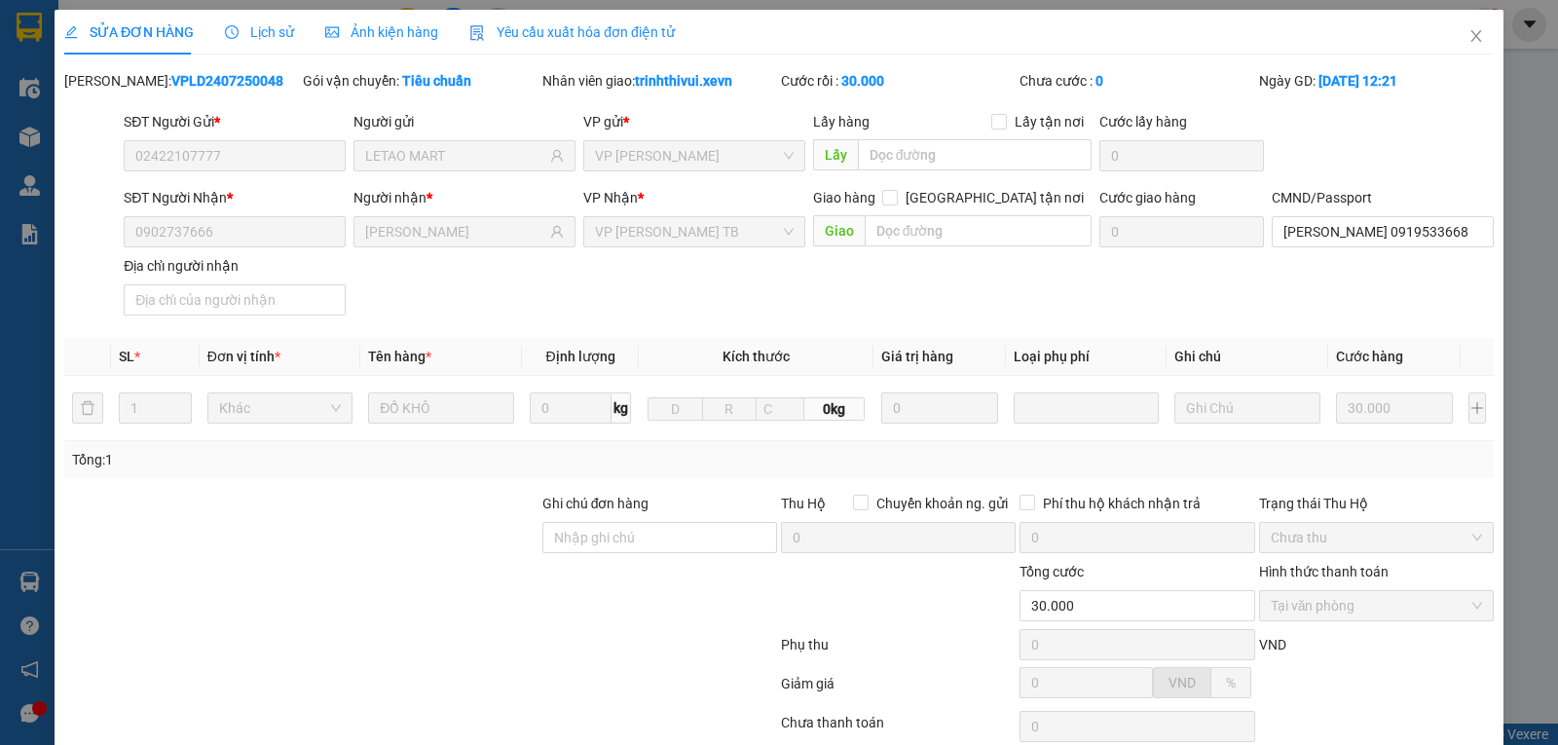
click at [258, 35] on span "Lịch sử" at bounding box center [259, 32] width 69 height 16
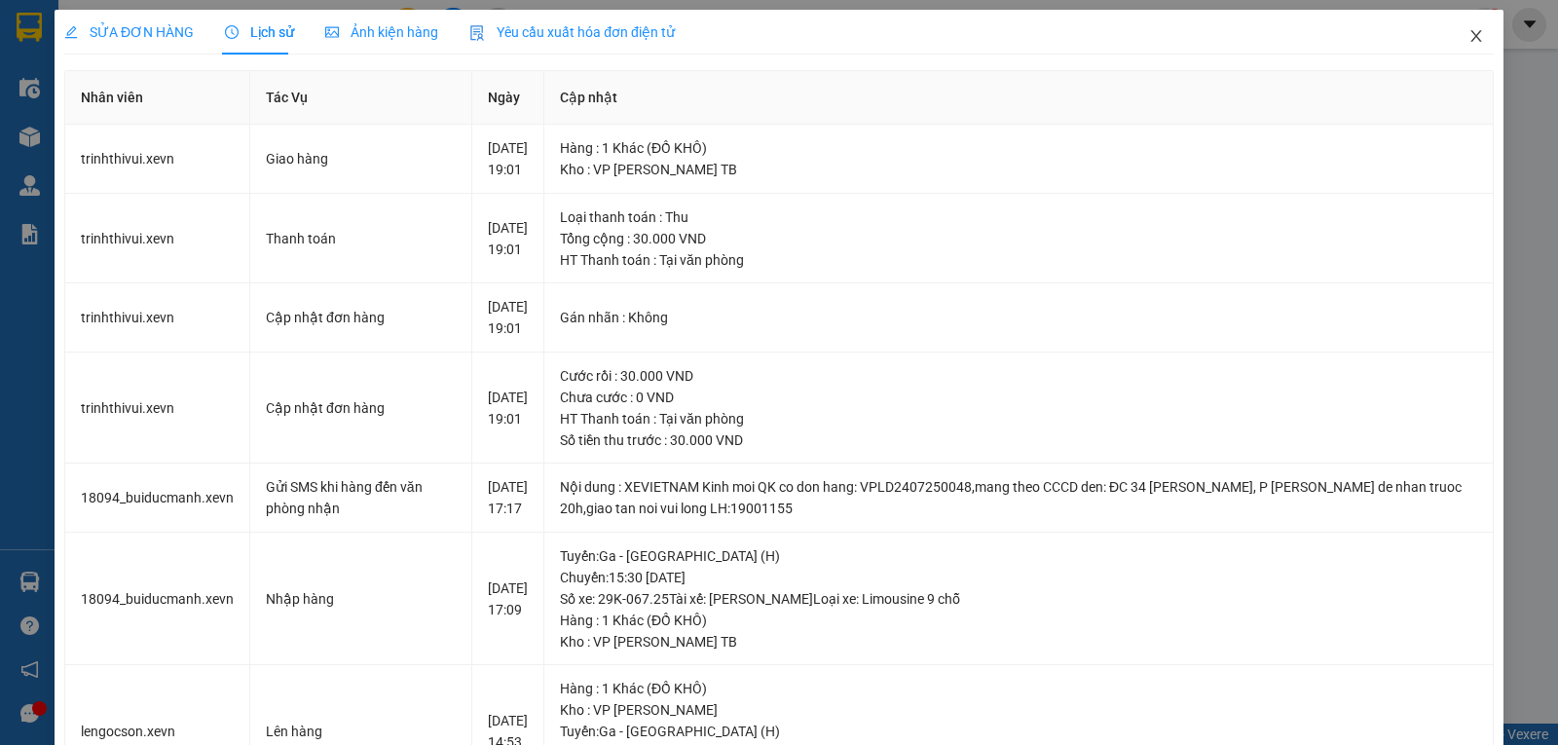
click at [1453, 38] on span "Close" at bounding box center [1476, 37] width 55 height 55
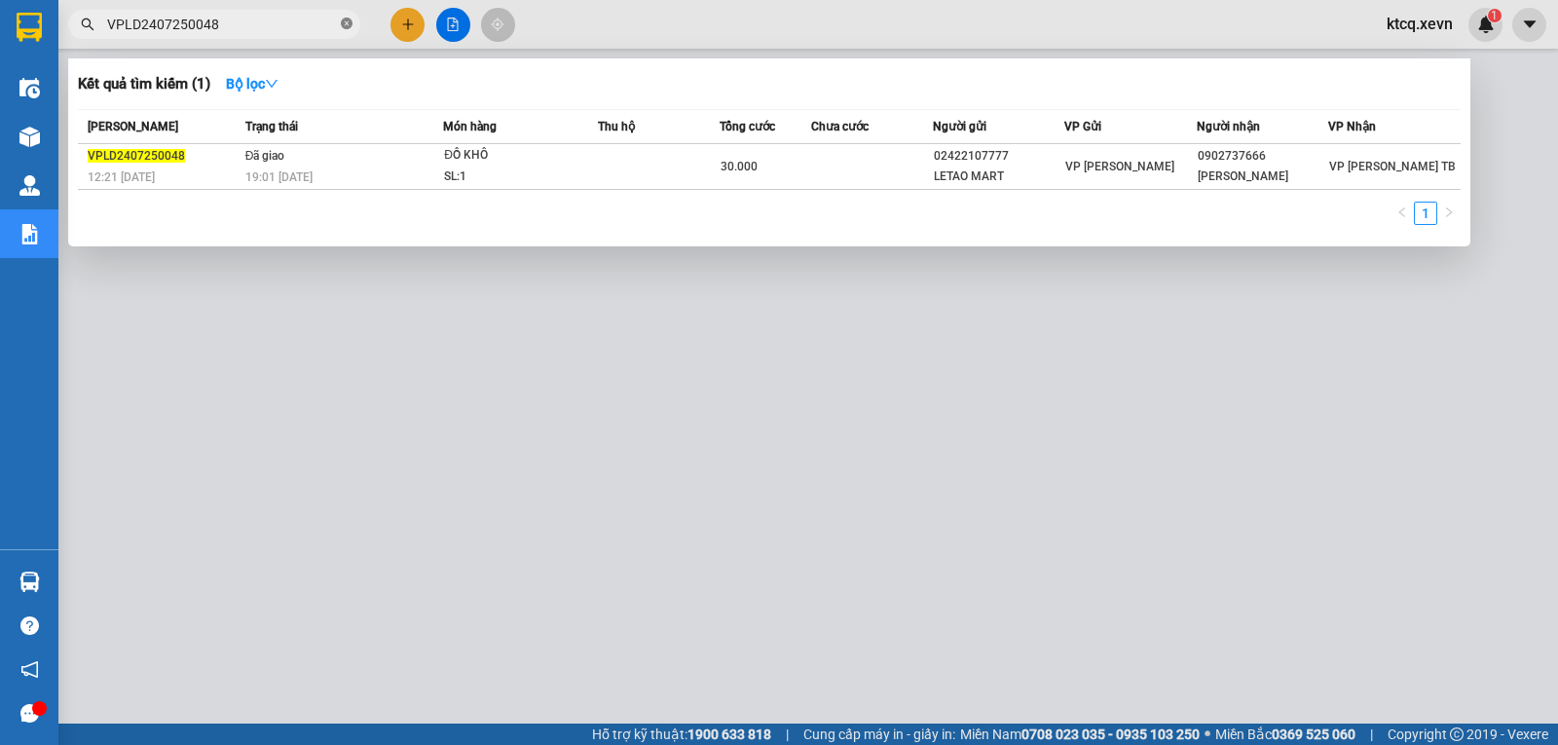
click at [351, 18] on span at bounding box center [347, 25] width 12 height 19
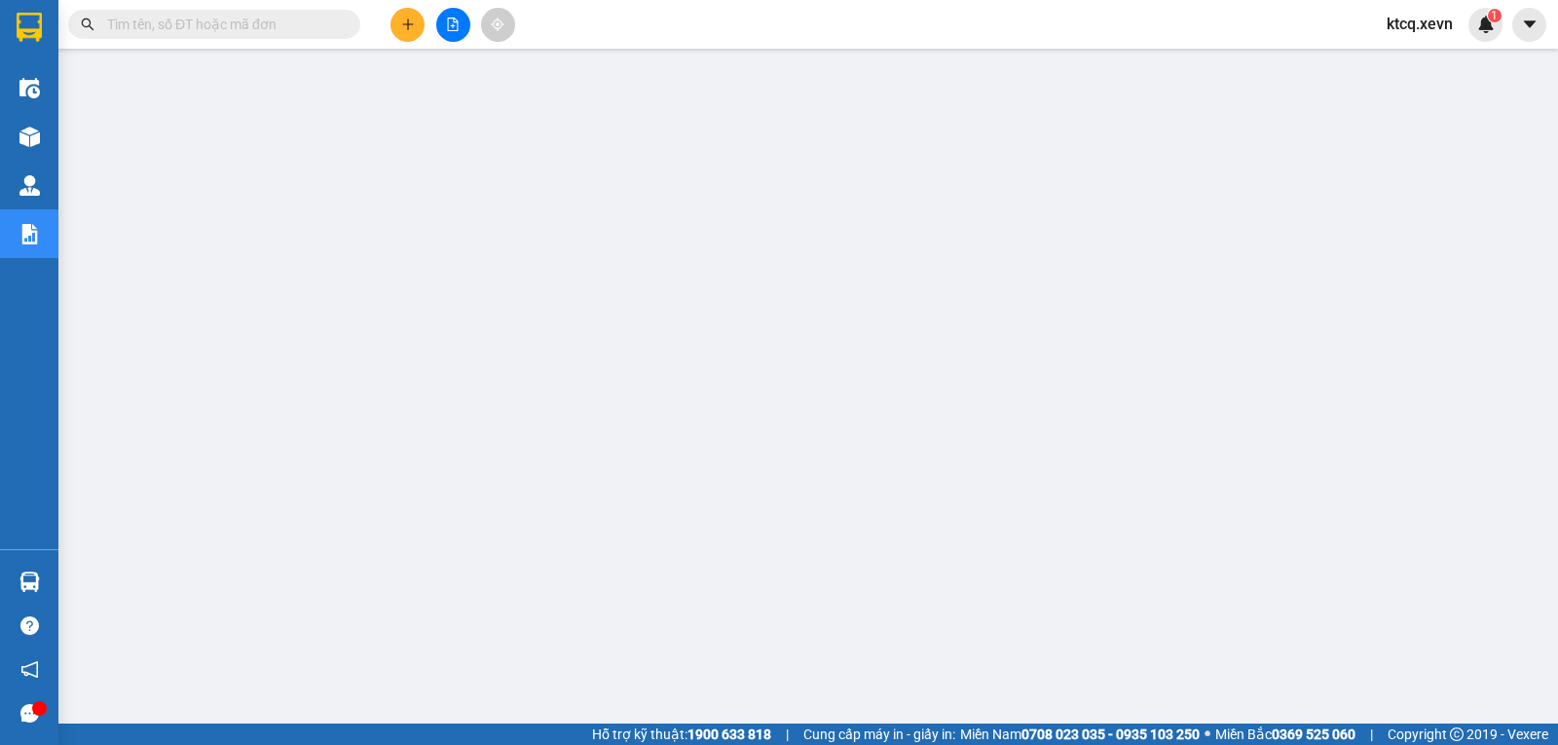
paste input "VPNĐ2407250126"
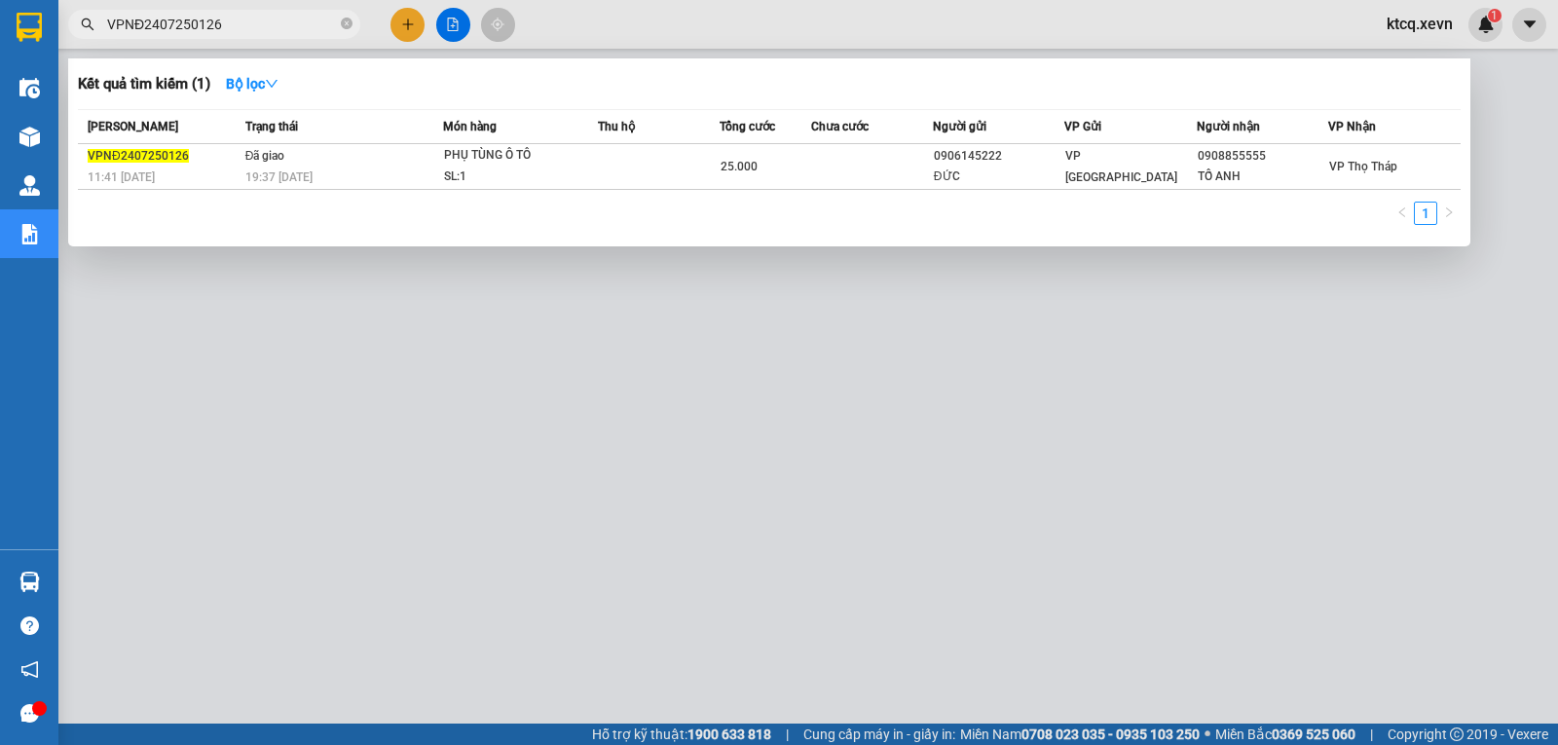
type input "VPNĐ2407250126"
click at [126, 143] on th "[PERSON_NAME]" at bounding box center [159, 127] width 163 height 34
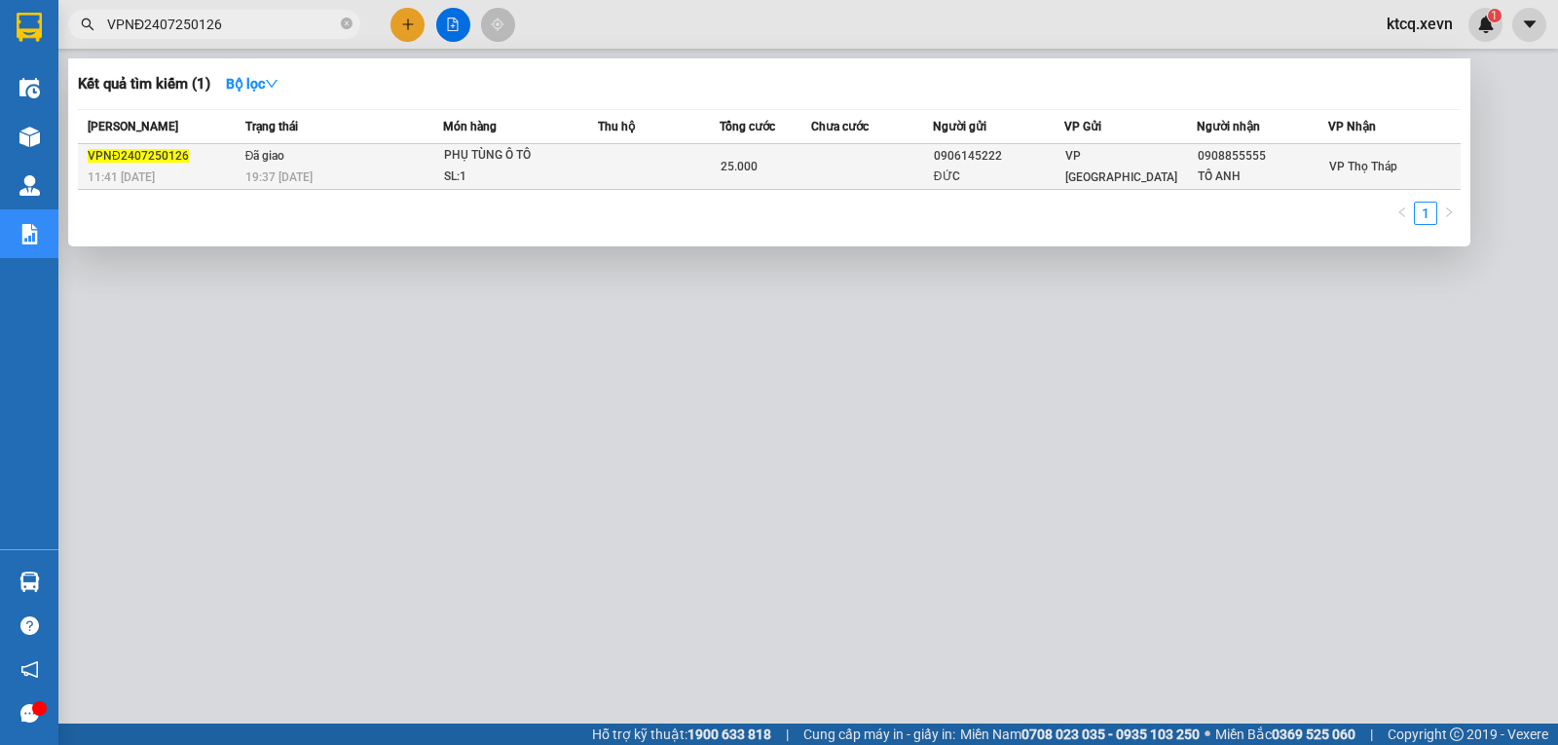
click at [121, 160] on span "VPNĐ2407250126" at bounding box center [138, 156] width 101 height 14
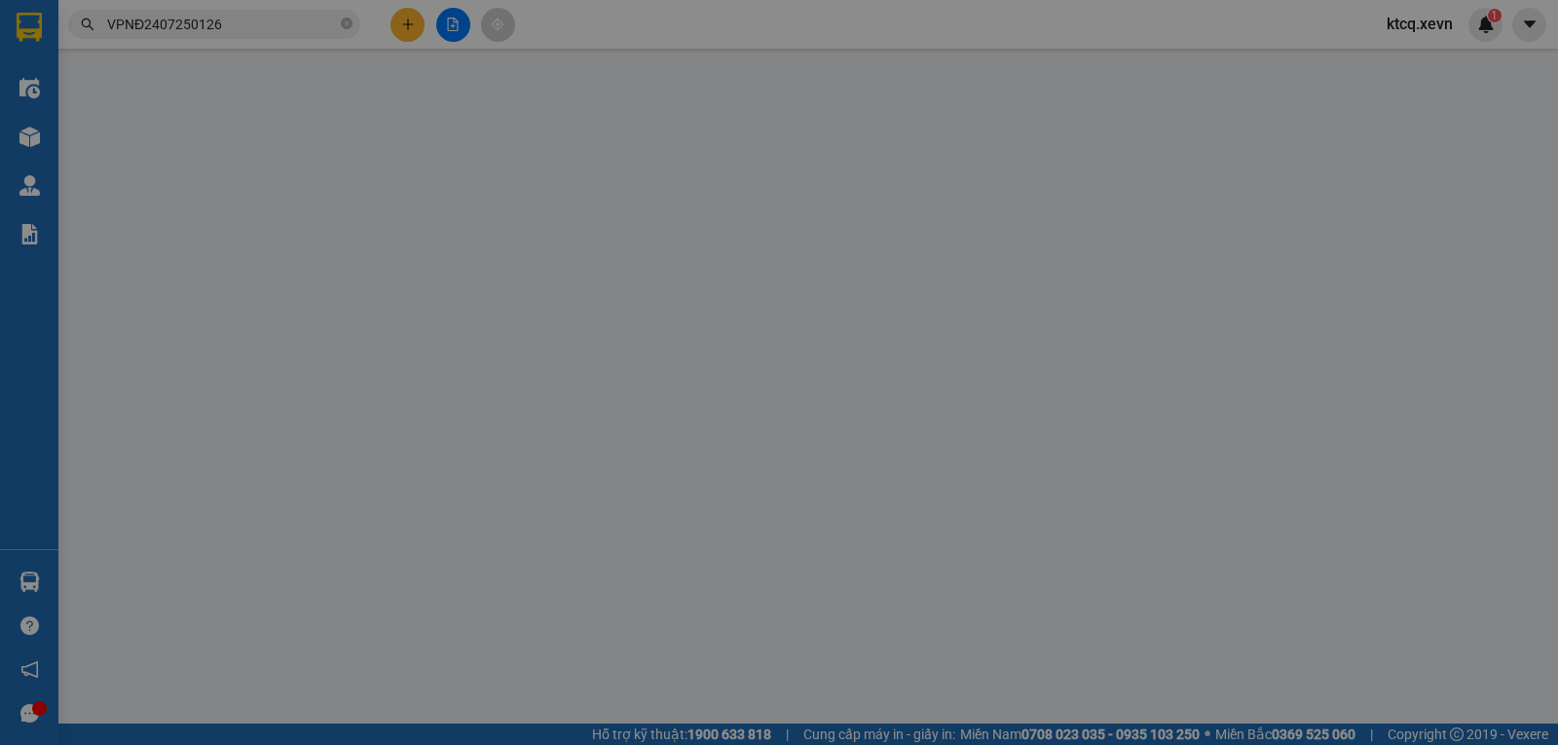
type input "0906145222"
type input "ĐỨC"
type input "0908855555"
type input "TỐ ANH"
type input "THẮNG 0378661966"
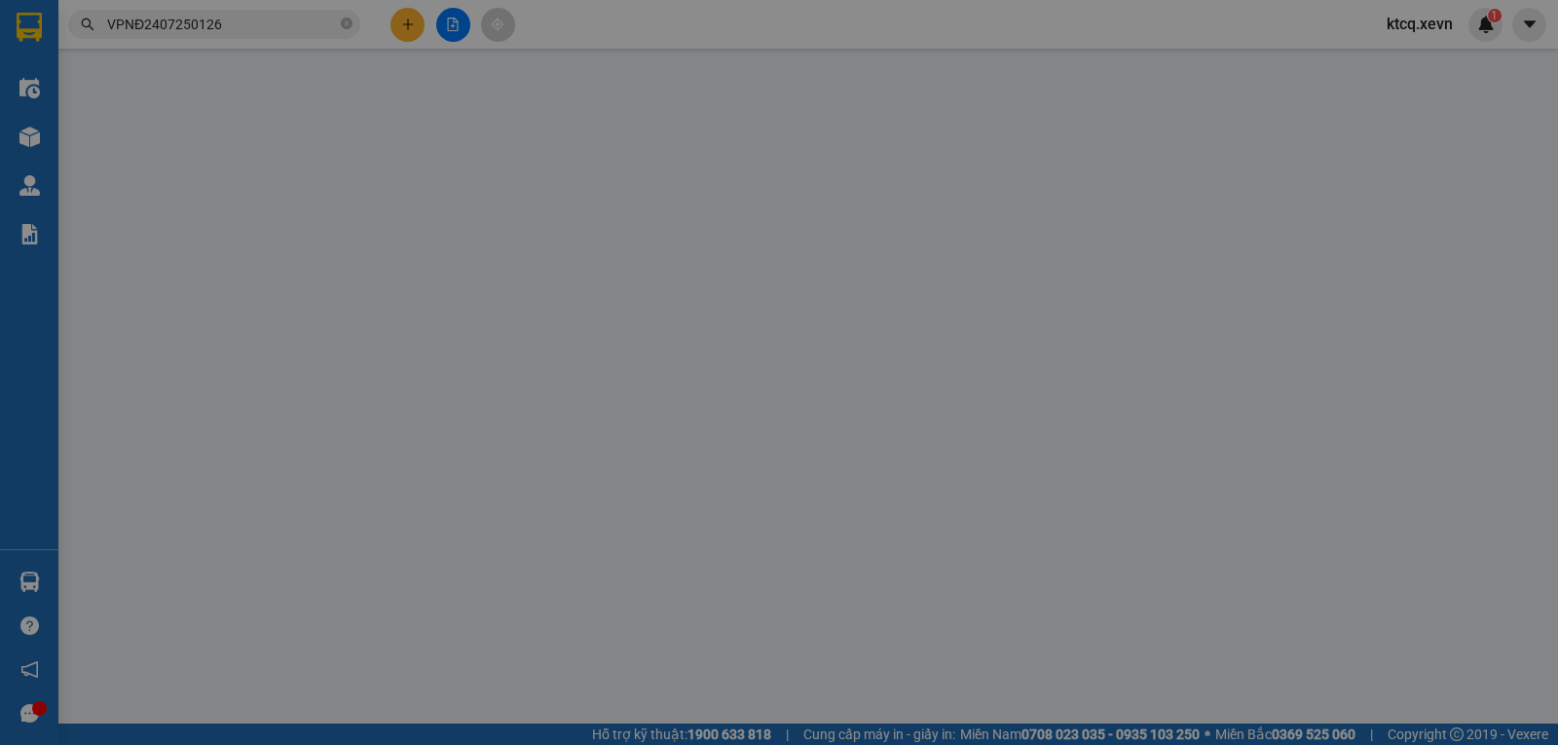
type input "25.000"
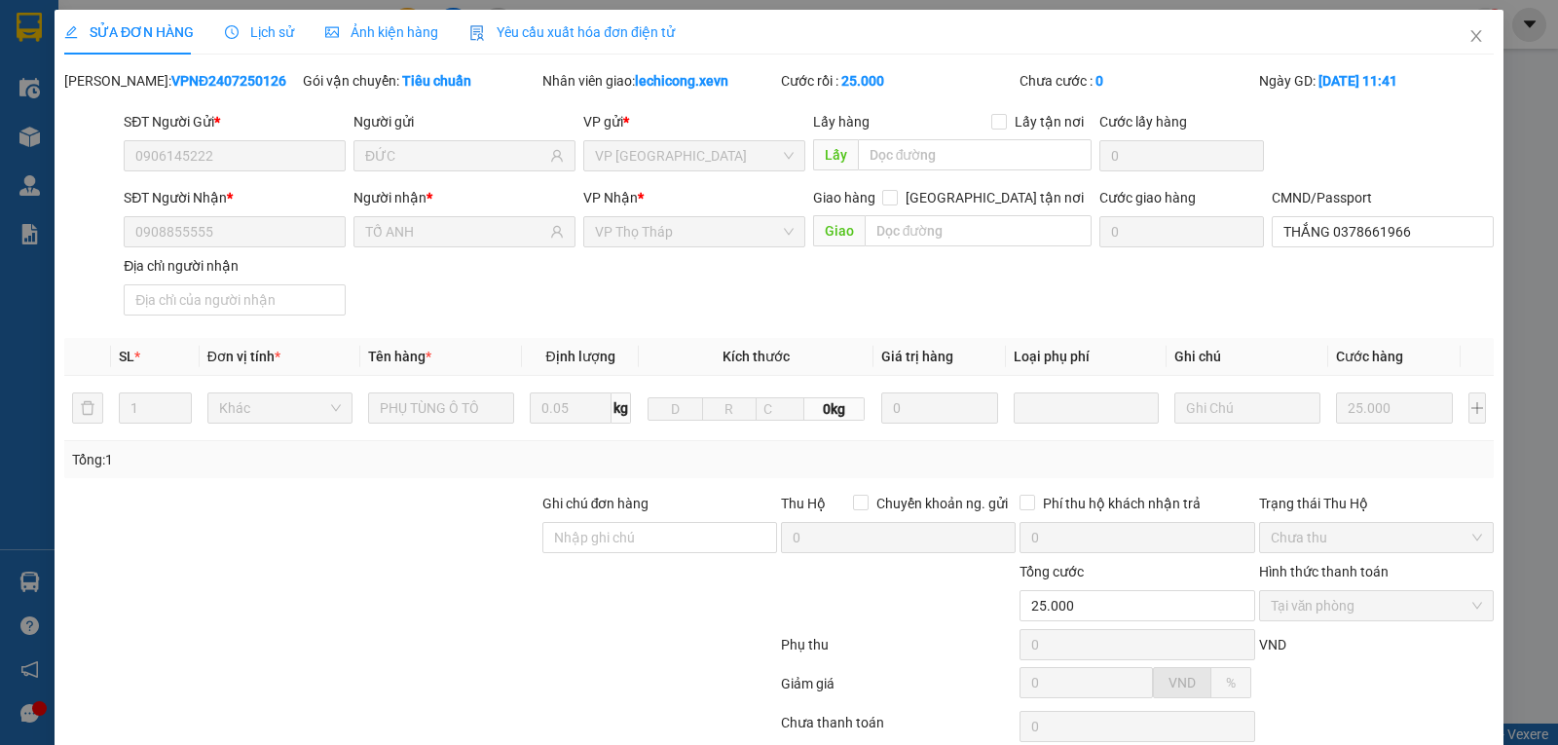
click at [272, 19] on div "Lịch sử" at bounding box center [259, 32] width 69 height 45
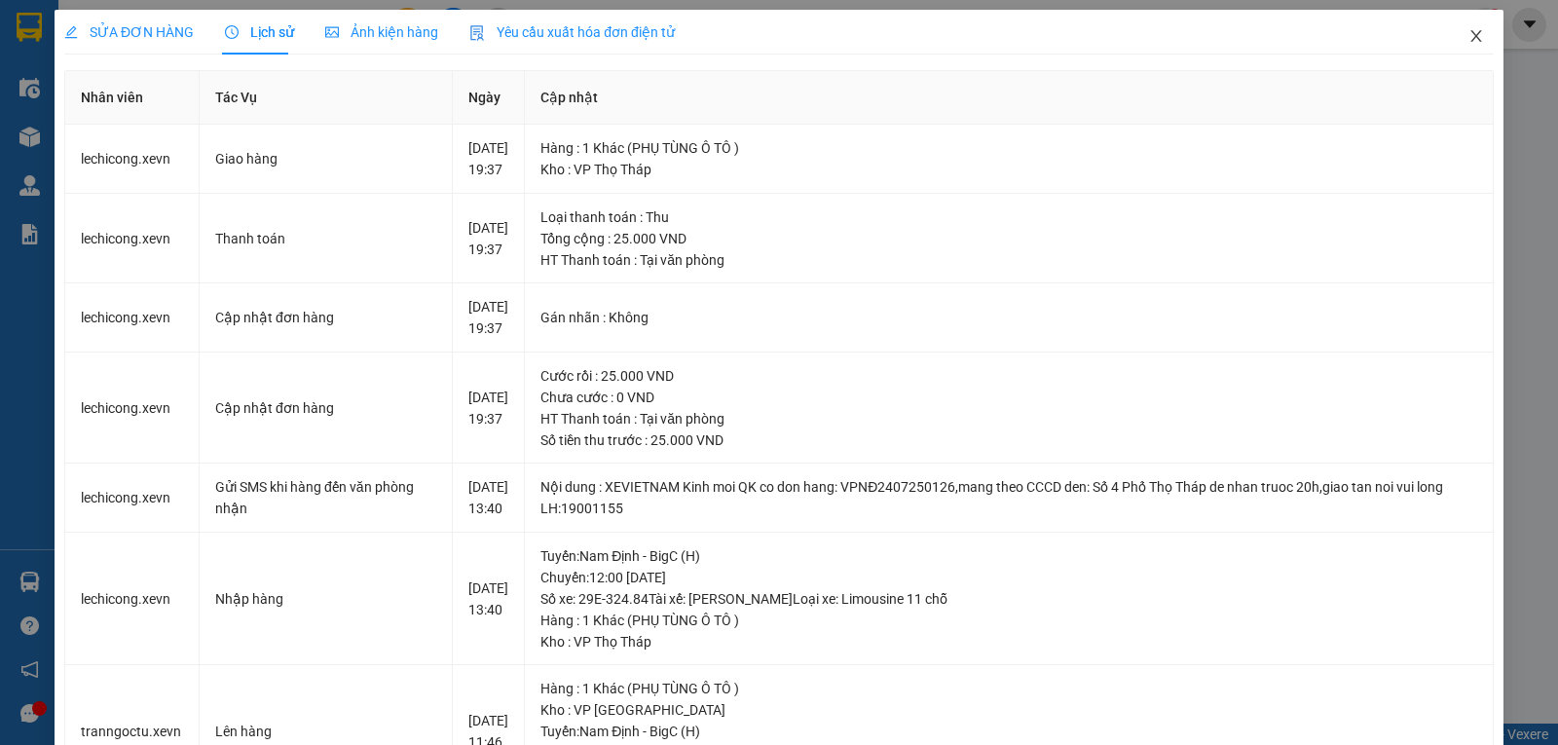
click at [1469, 37] on icon "close" at bounding box center [1477, 36] width 16 height 16
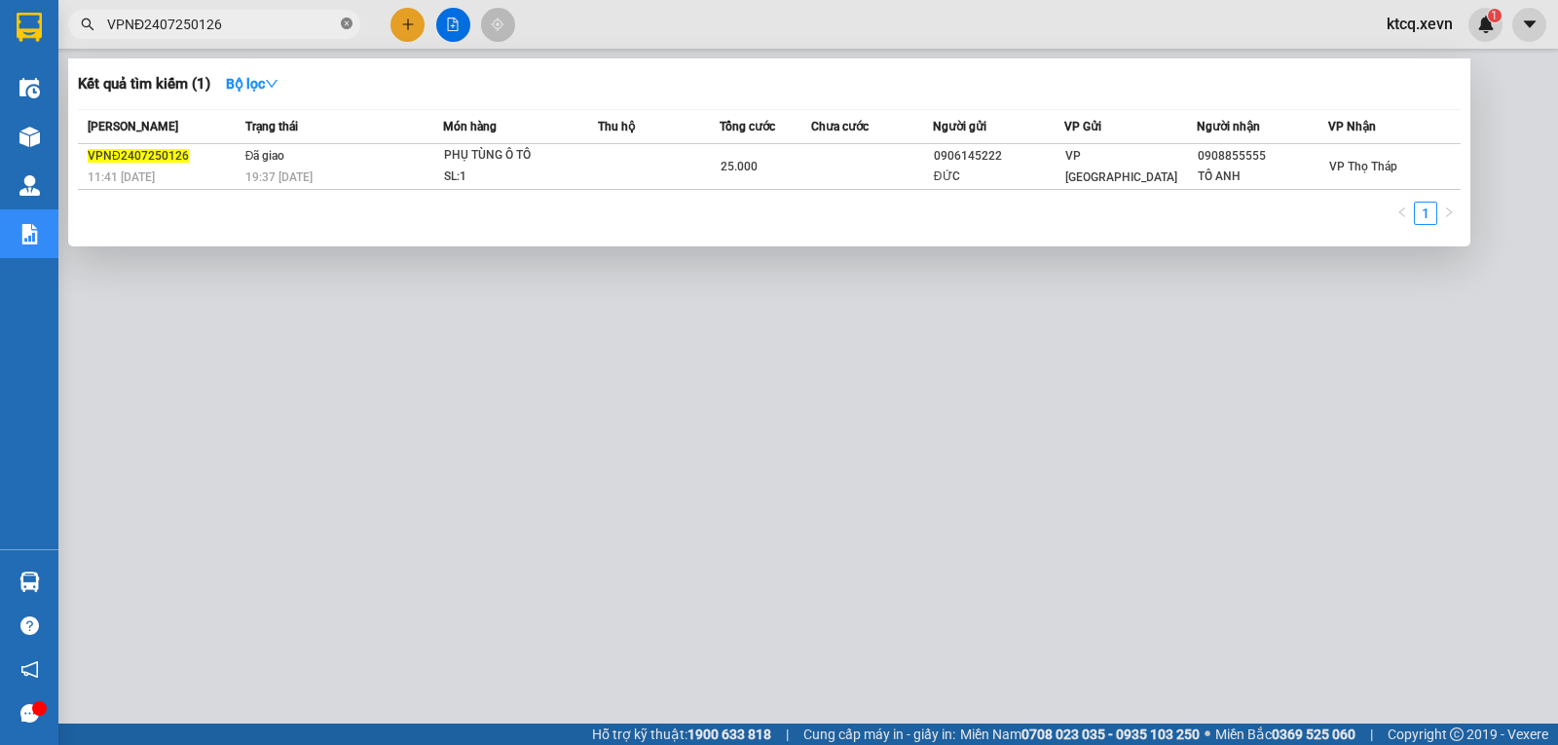
click at [346, 19] on icon "close-circle" at bounding box center [347, 24] width 12 height 12
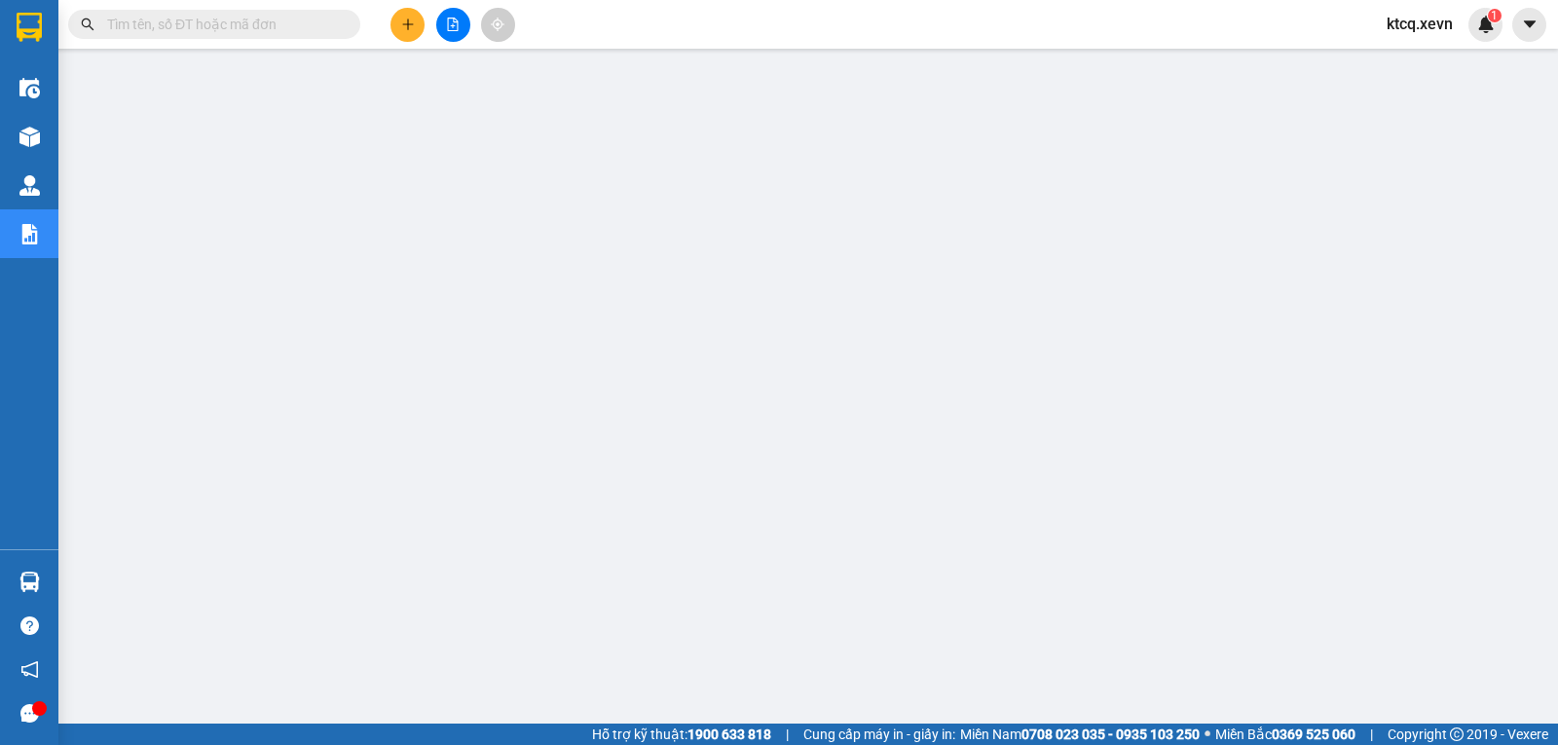
paste input "VPNĐ2407250249"
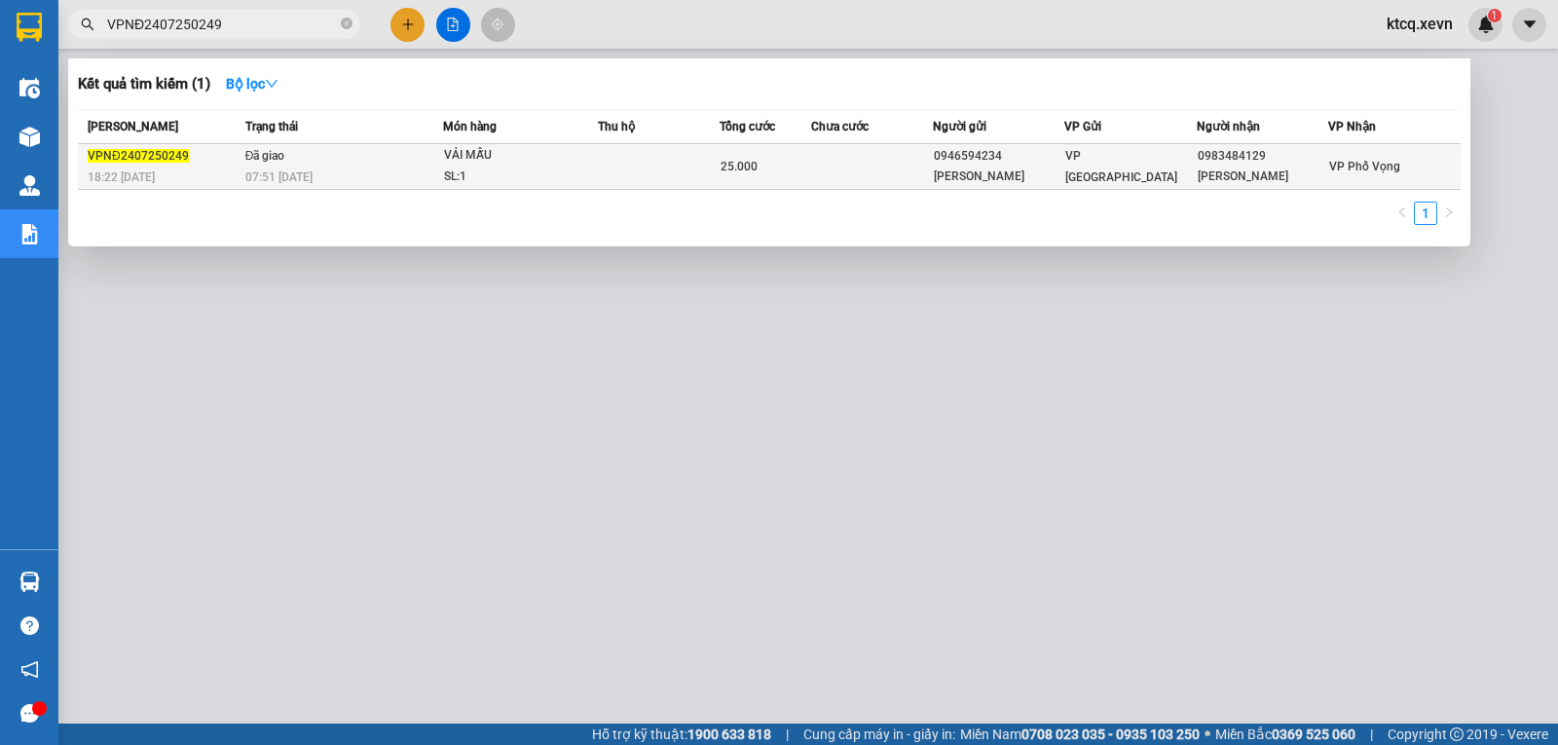
click at [155, 154] on span "VPNĐ2407250249" at bounding box center [138, 156] width 101 height 14
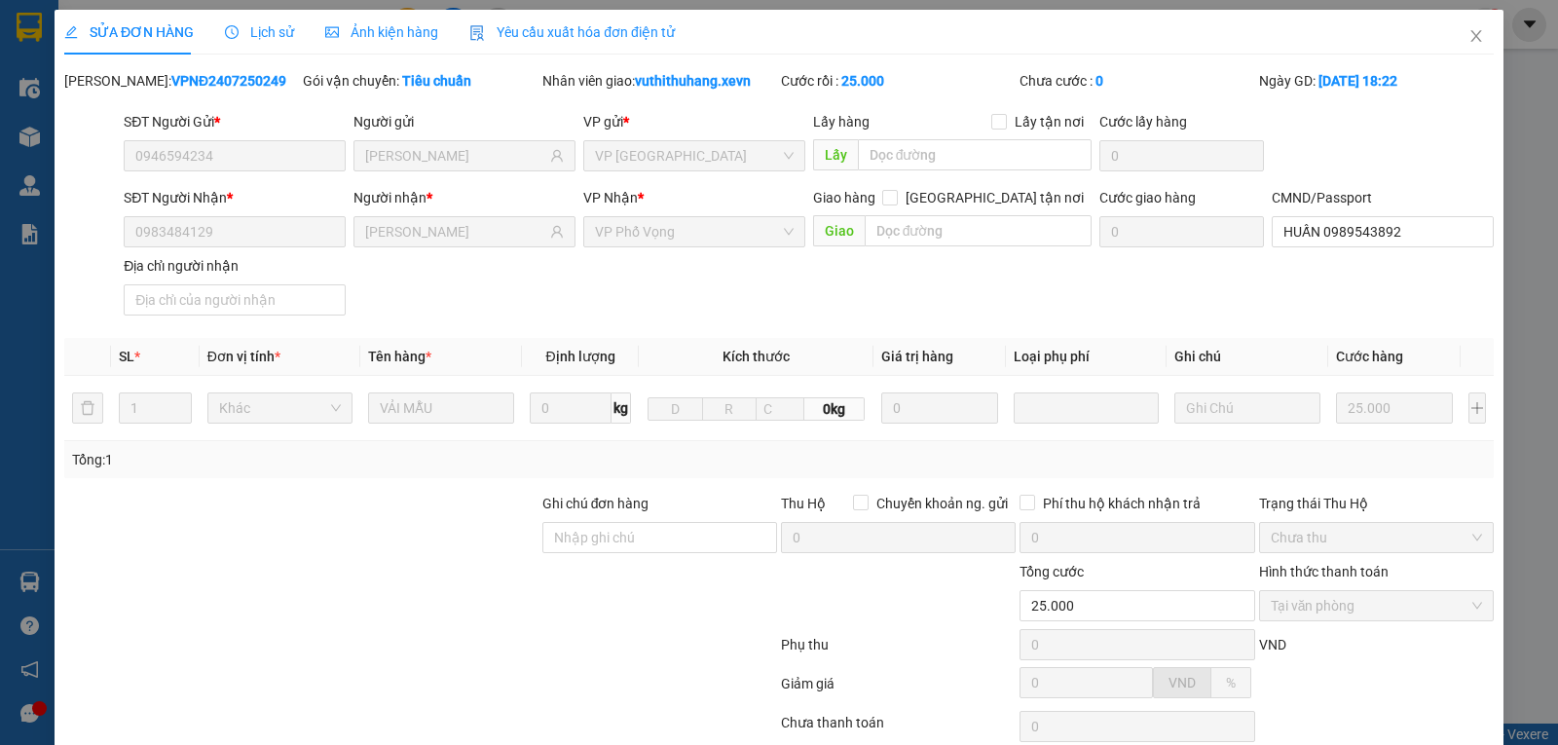
click at [261, 34] on span "Lịch sử" at bounding box center [259, 32] width 69 height 16
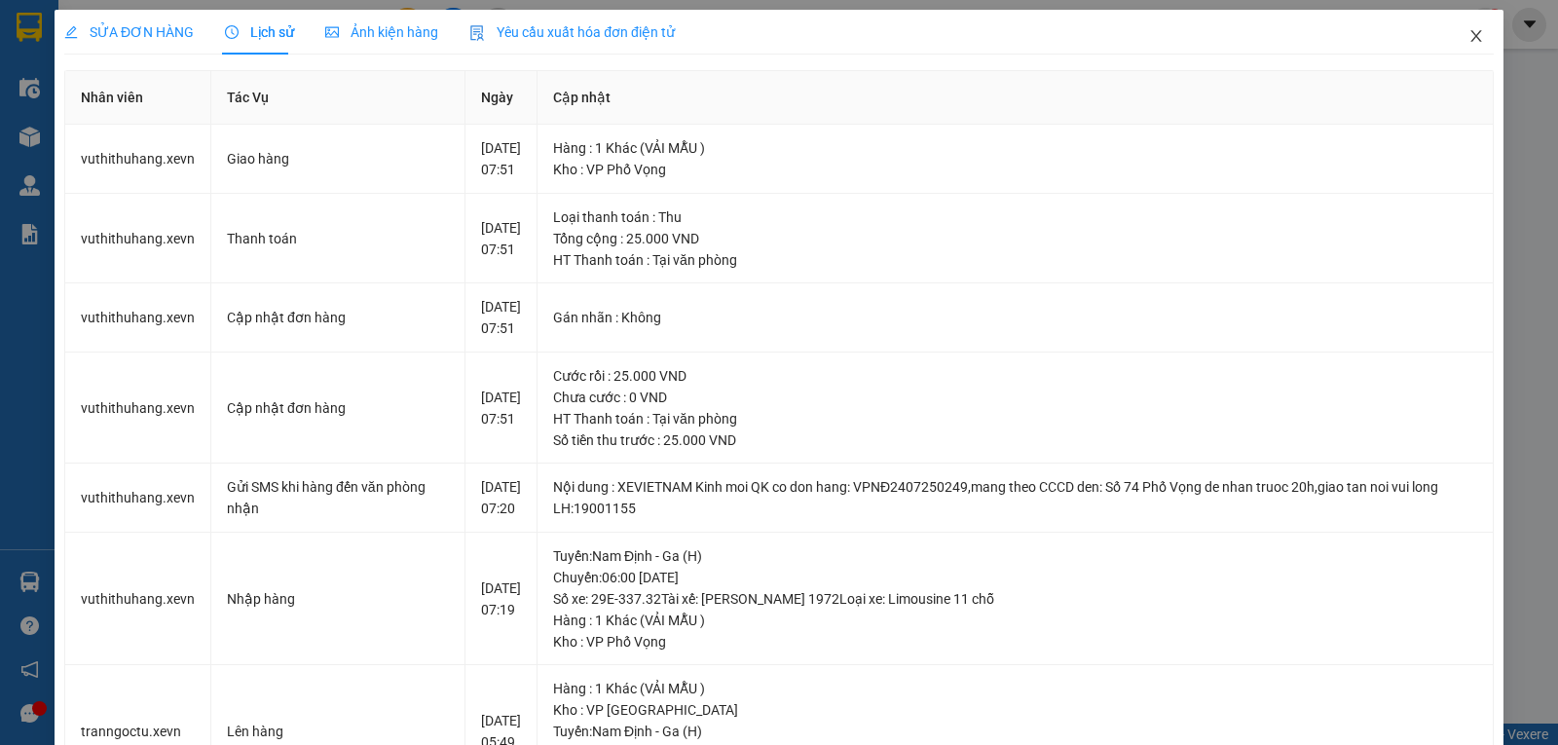
click at [1469, 37] on icon "close" at bounding box center [1477, 36] width 16 height 16
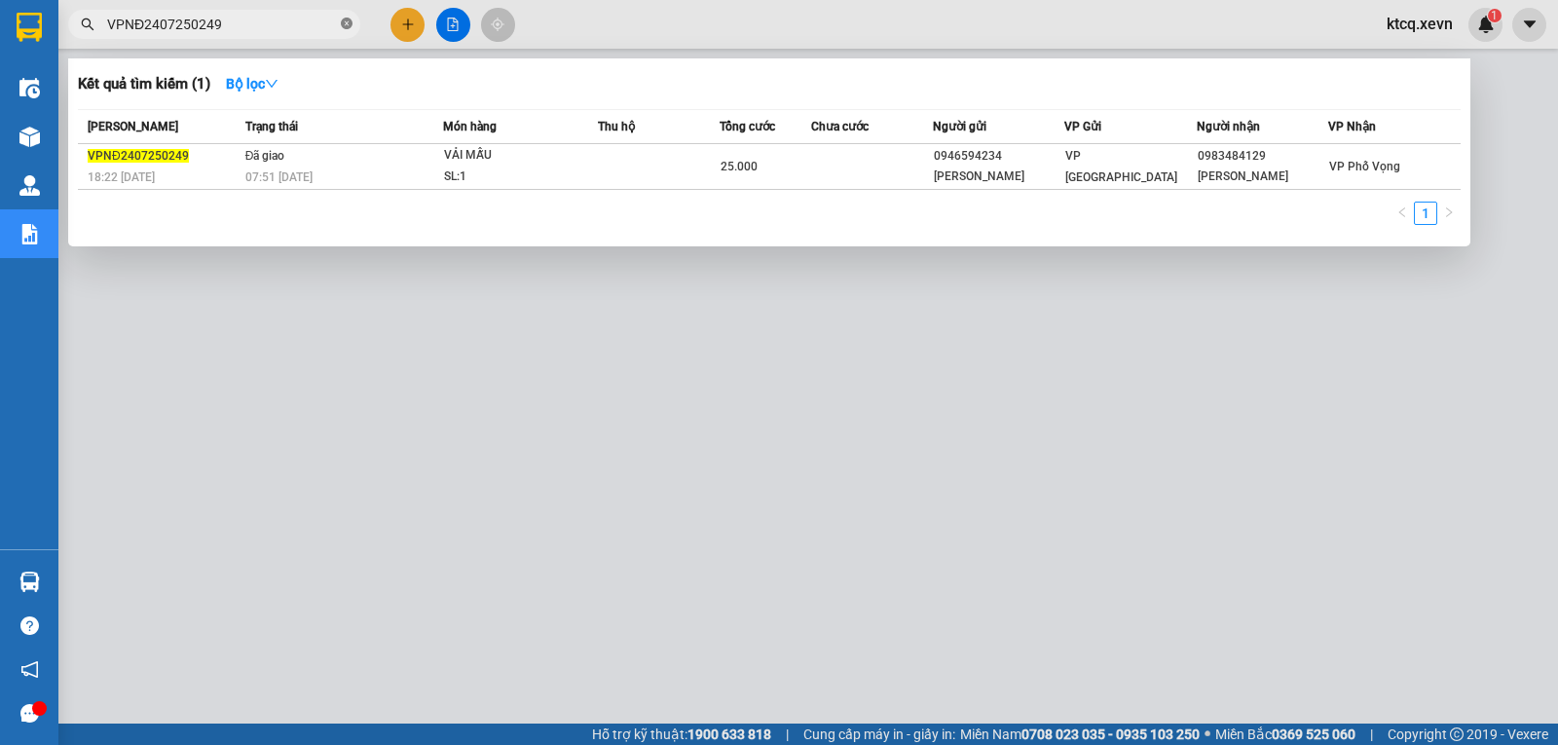
click at [344, 19] on icon "close-circle" at bounding box center [347, 24] width 12 height 12
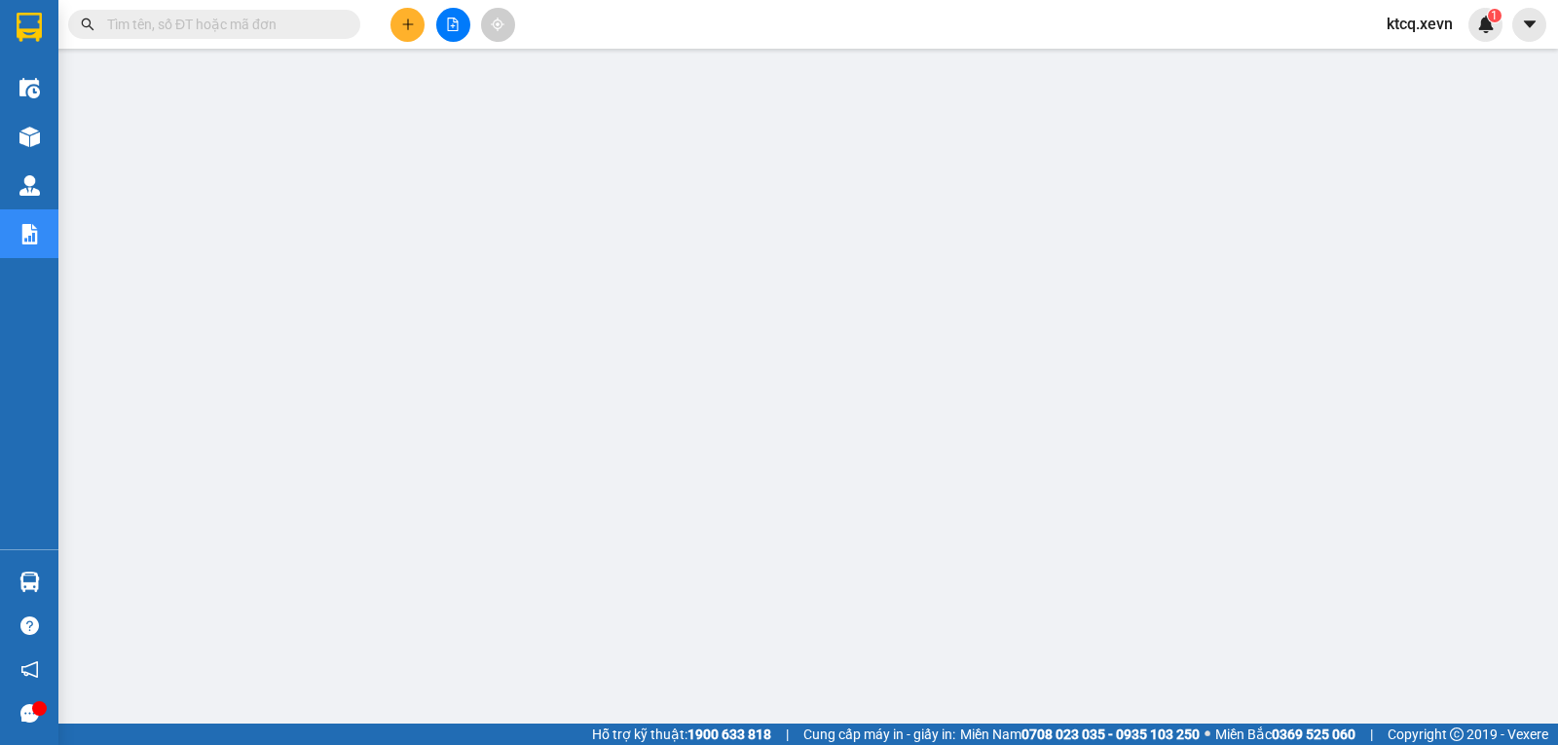
paste input "VPNĐ2407250140"
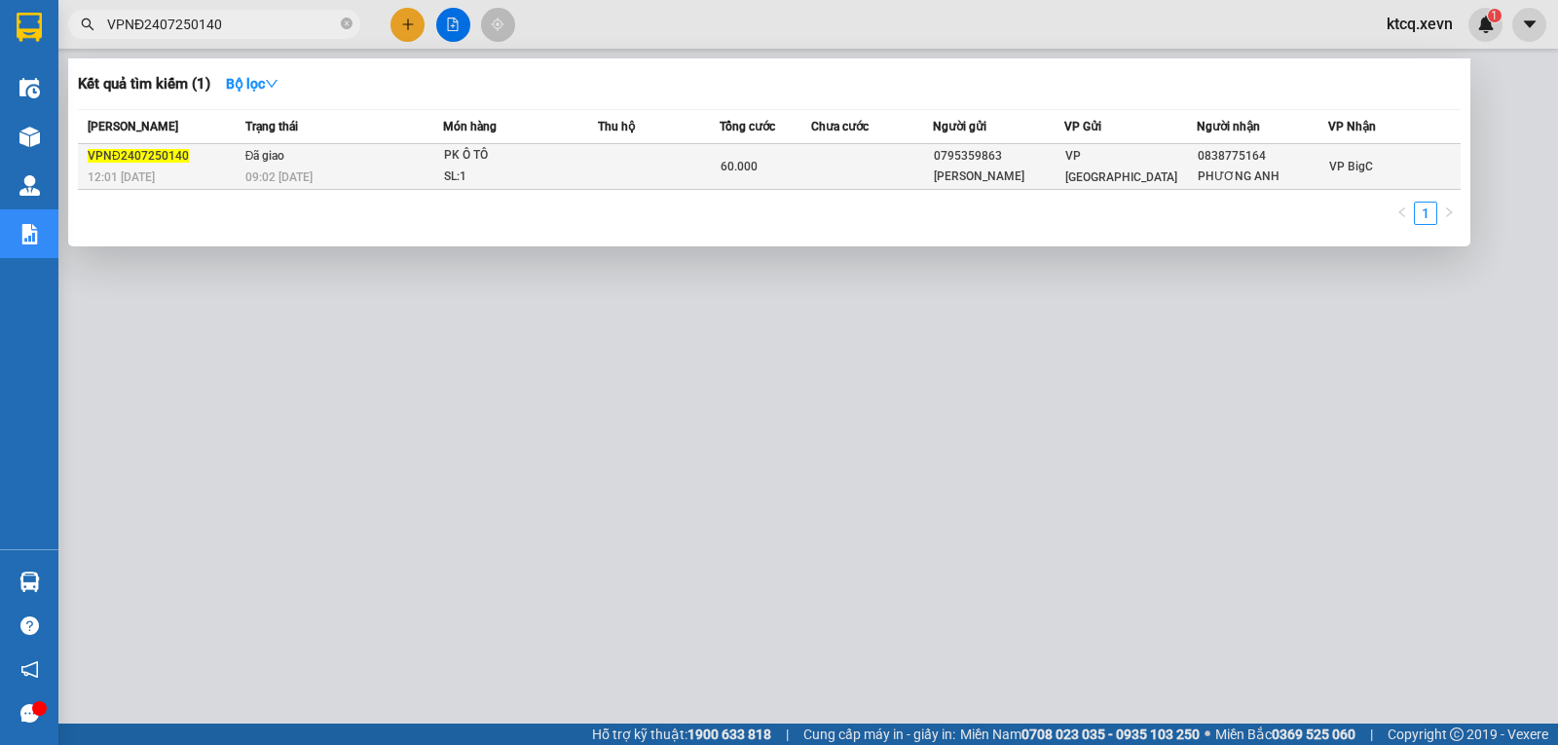
click at [136, 149] on span "VPNĐ2407250140" at bounding box center [138, 156] width 101 height 14
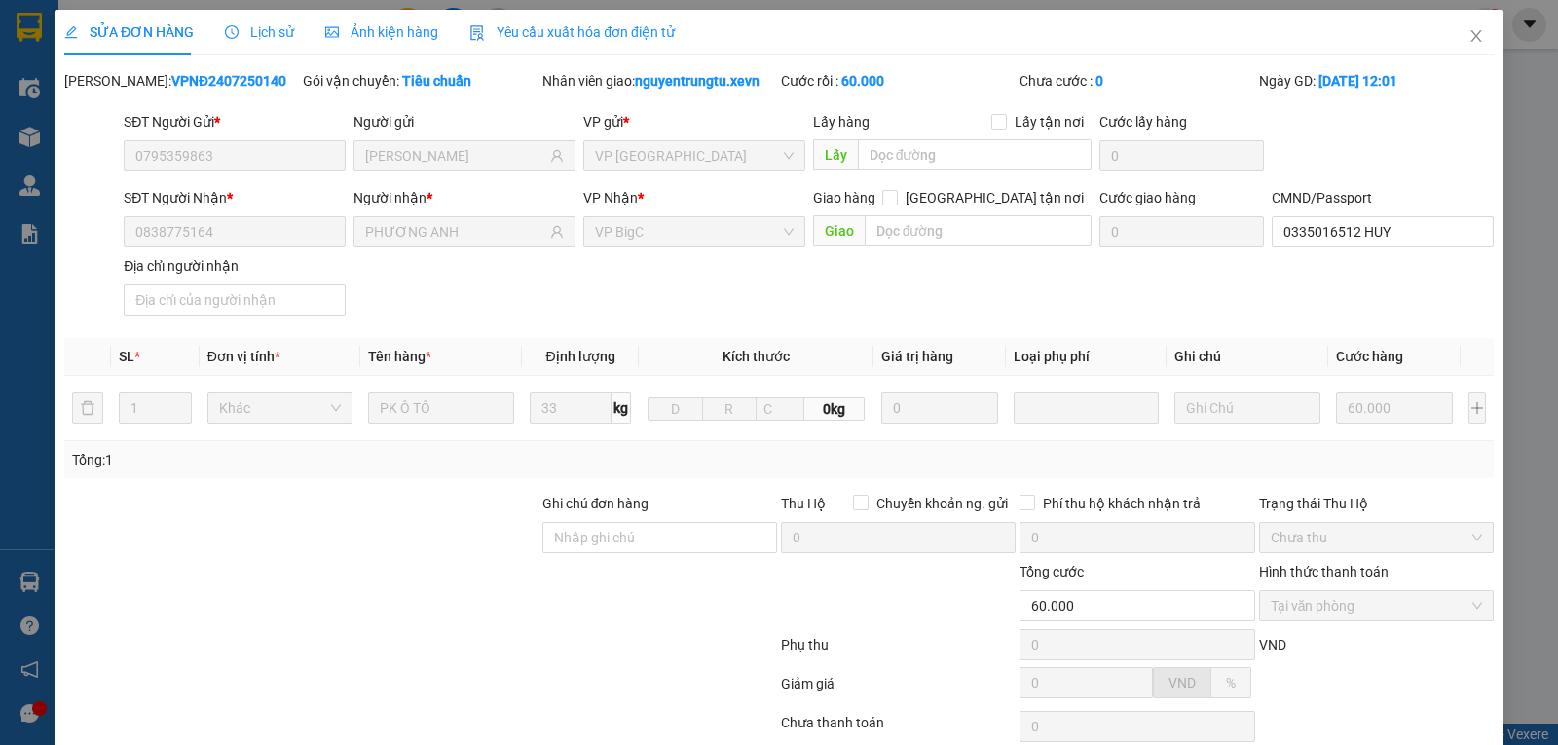
click at [244, 35] on span "Lịch sử" at bounding box center [259, 32] width 69 height 16
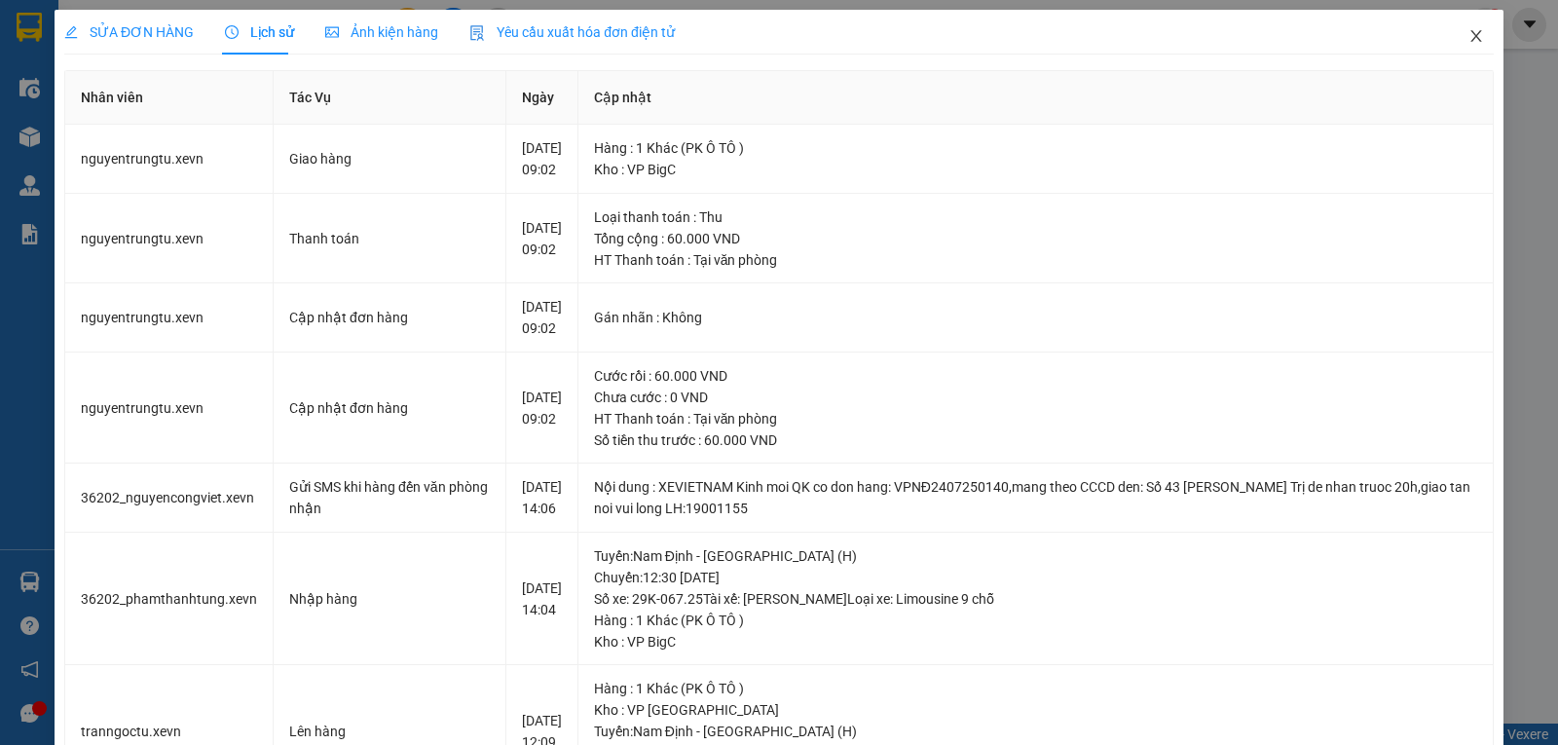
click at [1469, 35] on icon "close" at bounding box center [1477, 36] width 16 height 16
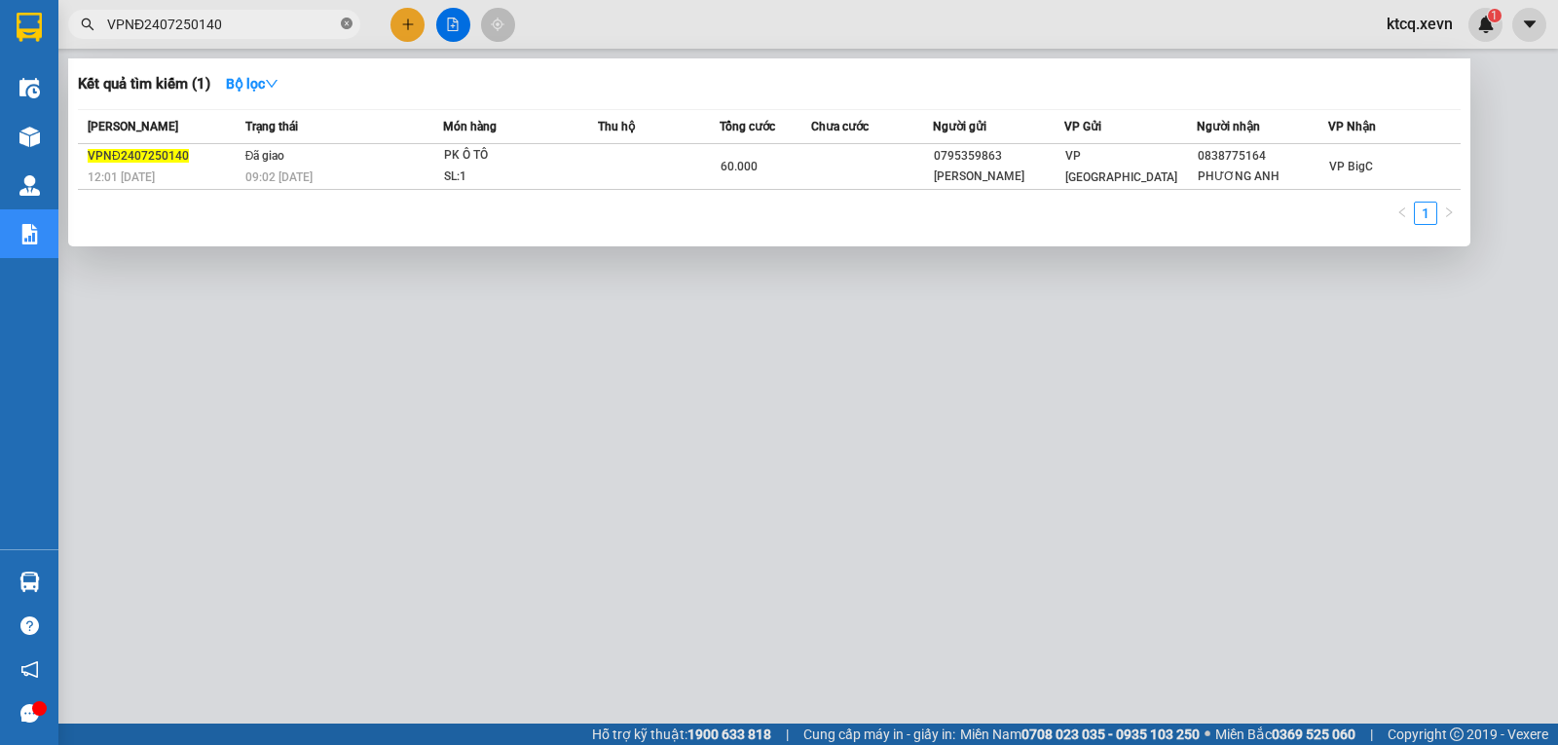
click at [344, 19] on icon "close-circle" at bounding box center [347, 24] width 12 height 12
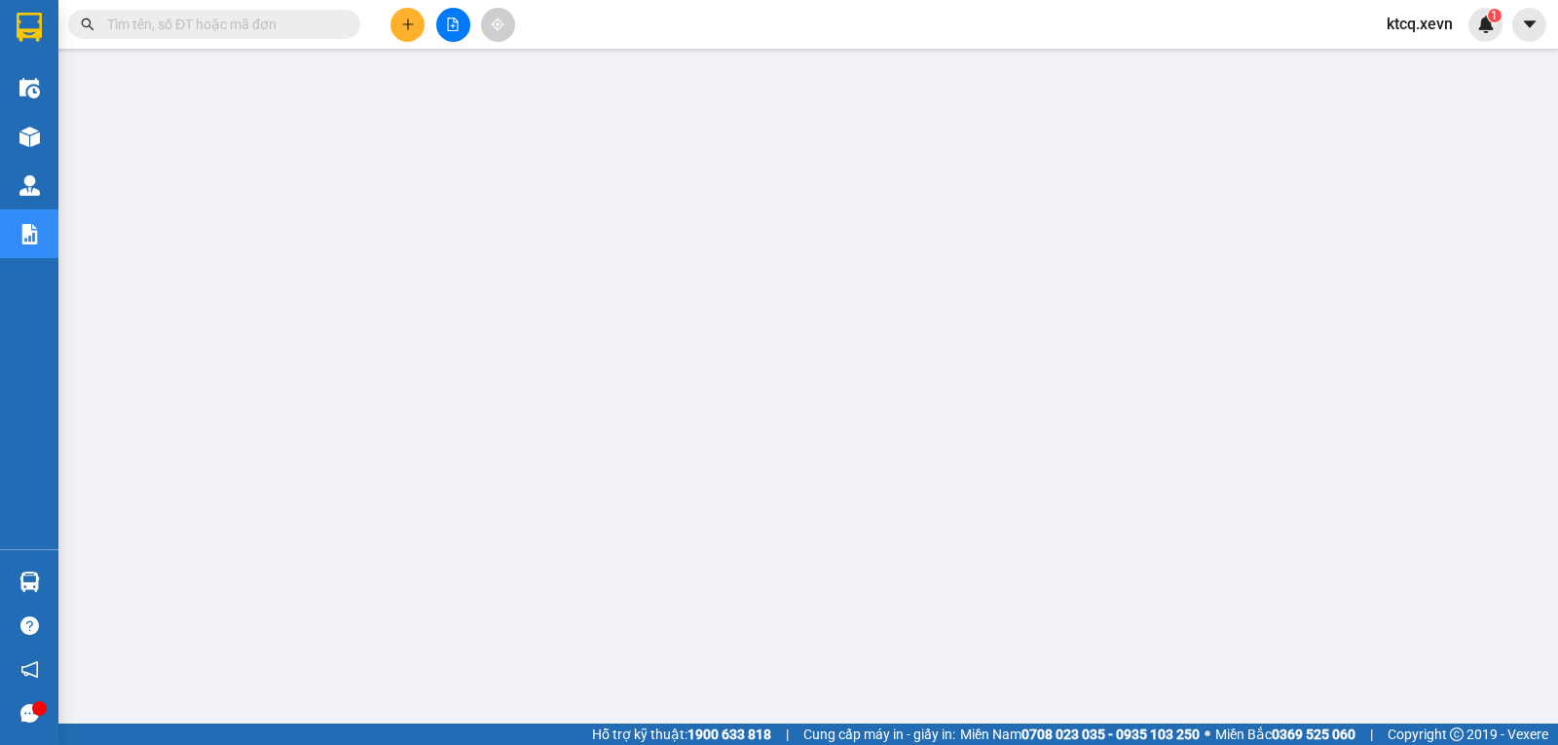
paste input "VPPV2407250272"
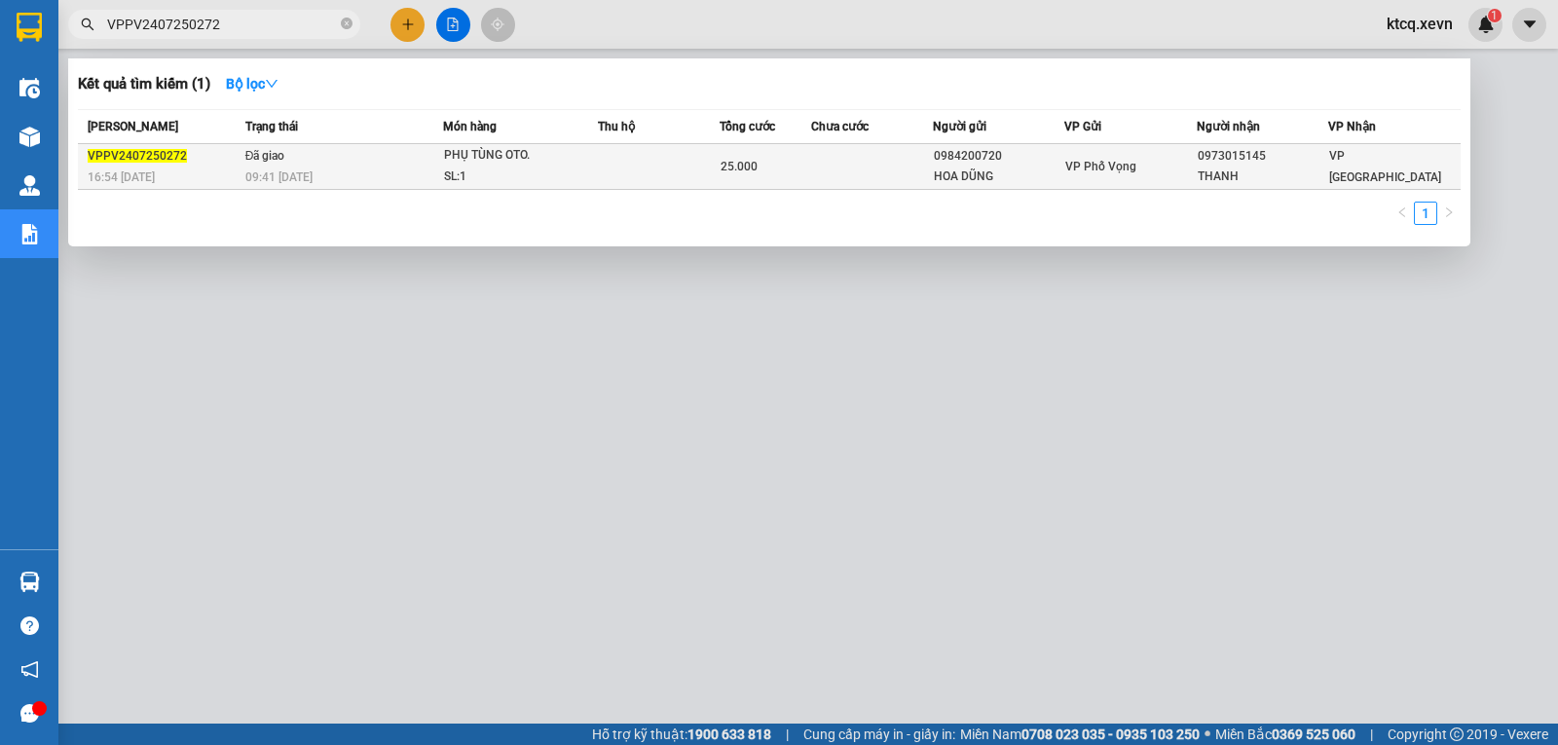
click at [130, 153] on span "VPPV2407250272" at bounding box center [137, 156] width 99 height 14
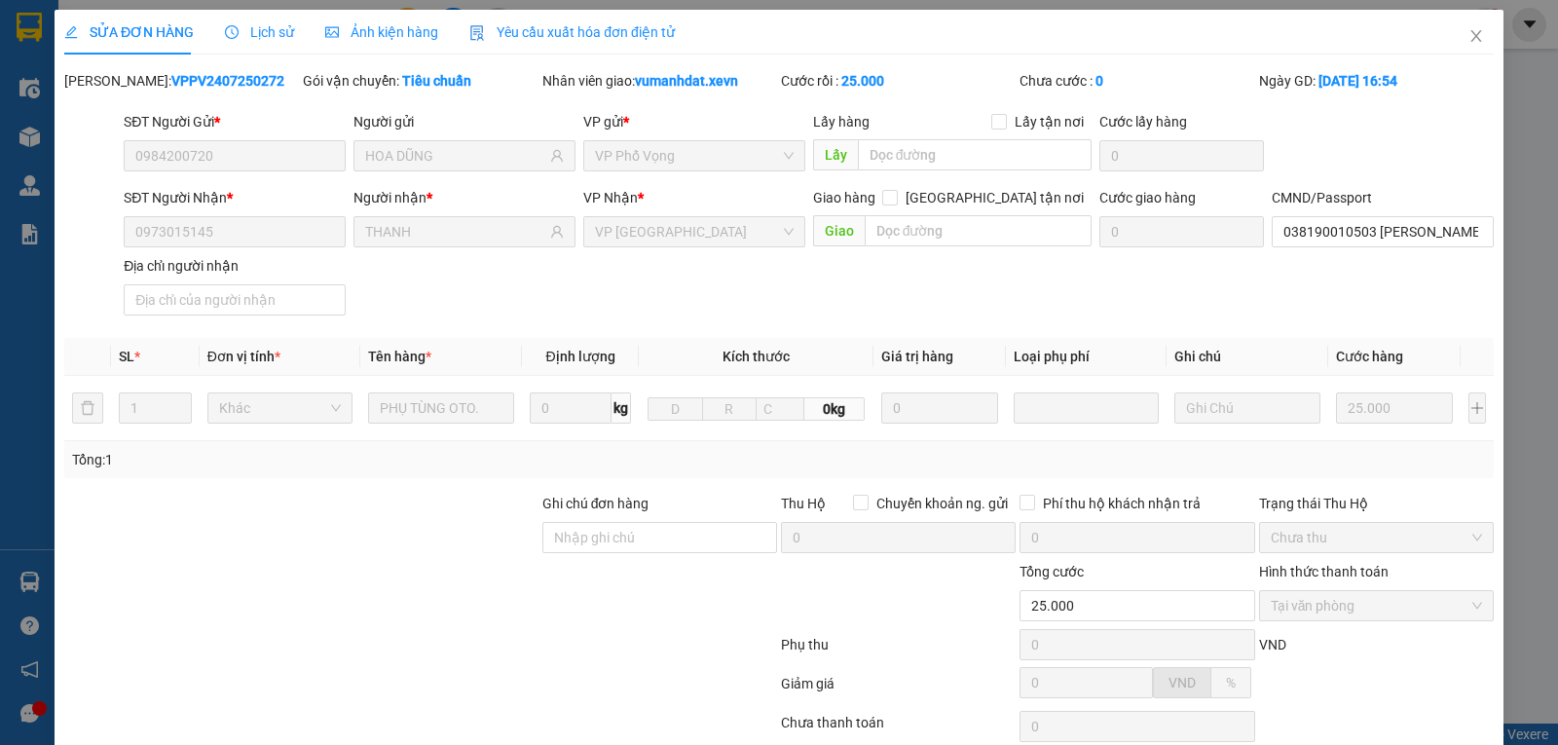
click at [231, 28] on icon "clock-circle" at bounding box center [232, 32] width 14 height 14
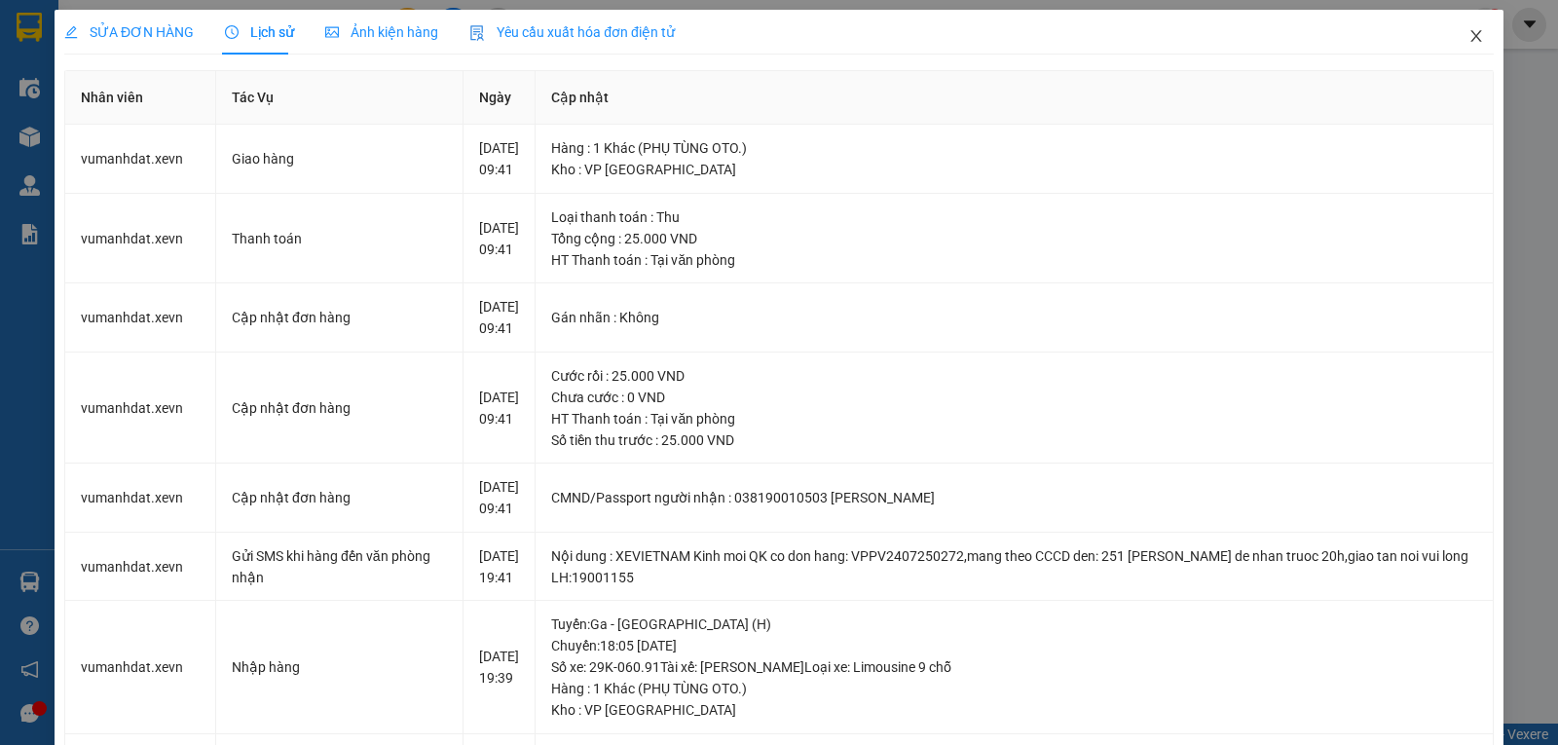
click at [1472, 43] on span "Close" at bounding box center [1476, 37] width 55 height 55
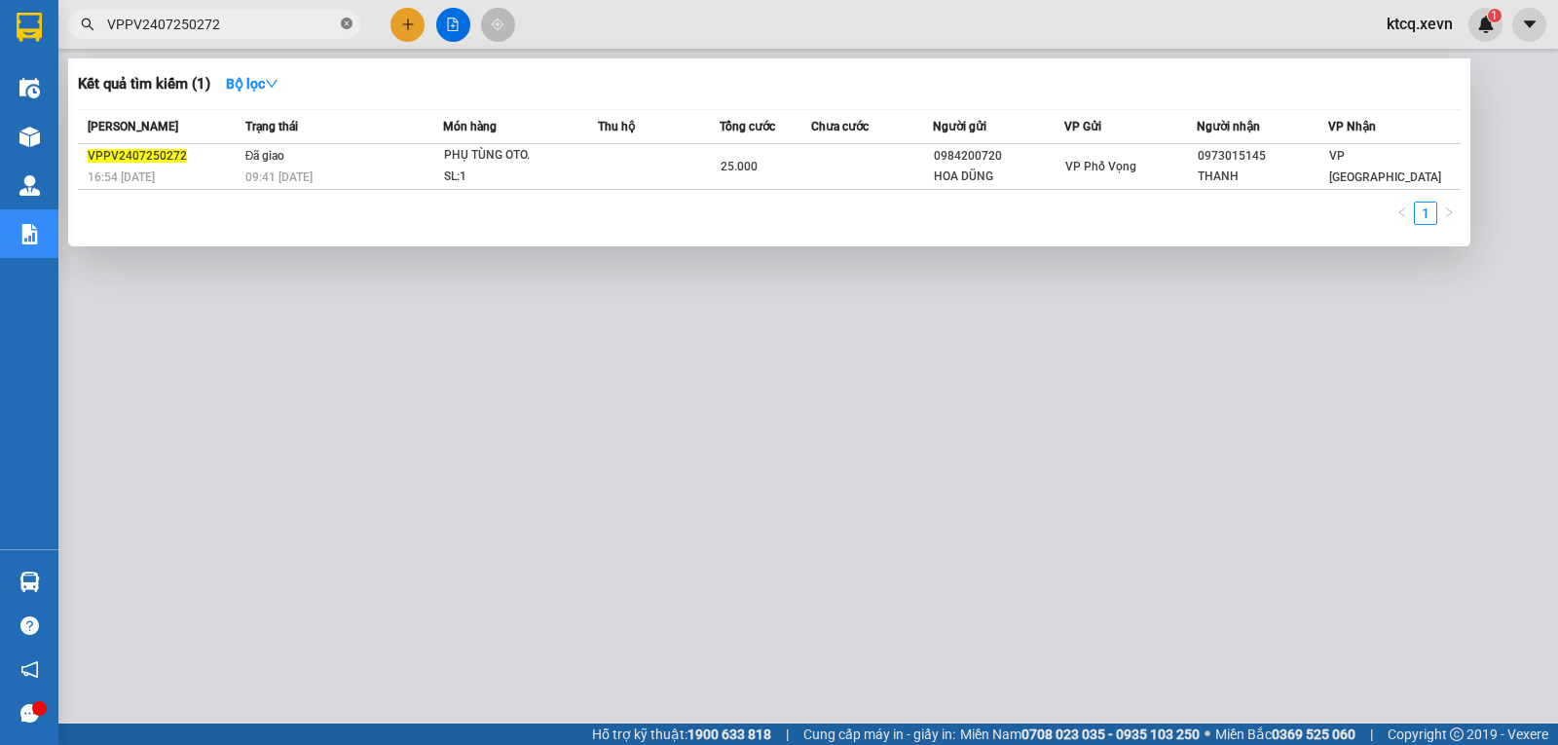
click at [343, 27] on icon "close-circle" at bounding box center [347, 24] width 12 height 12
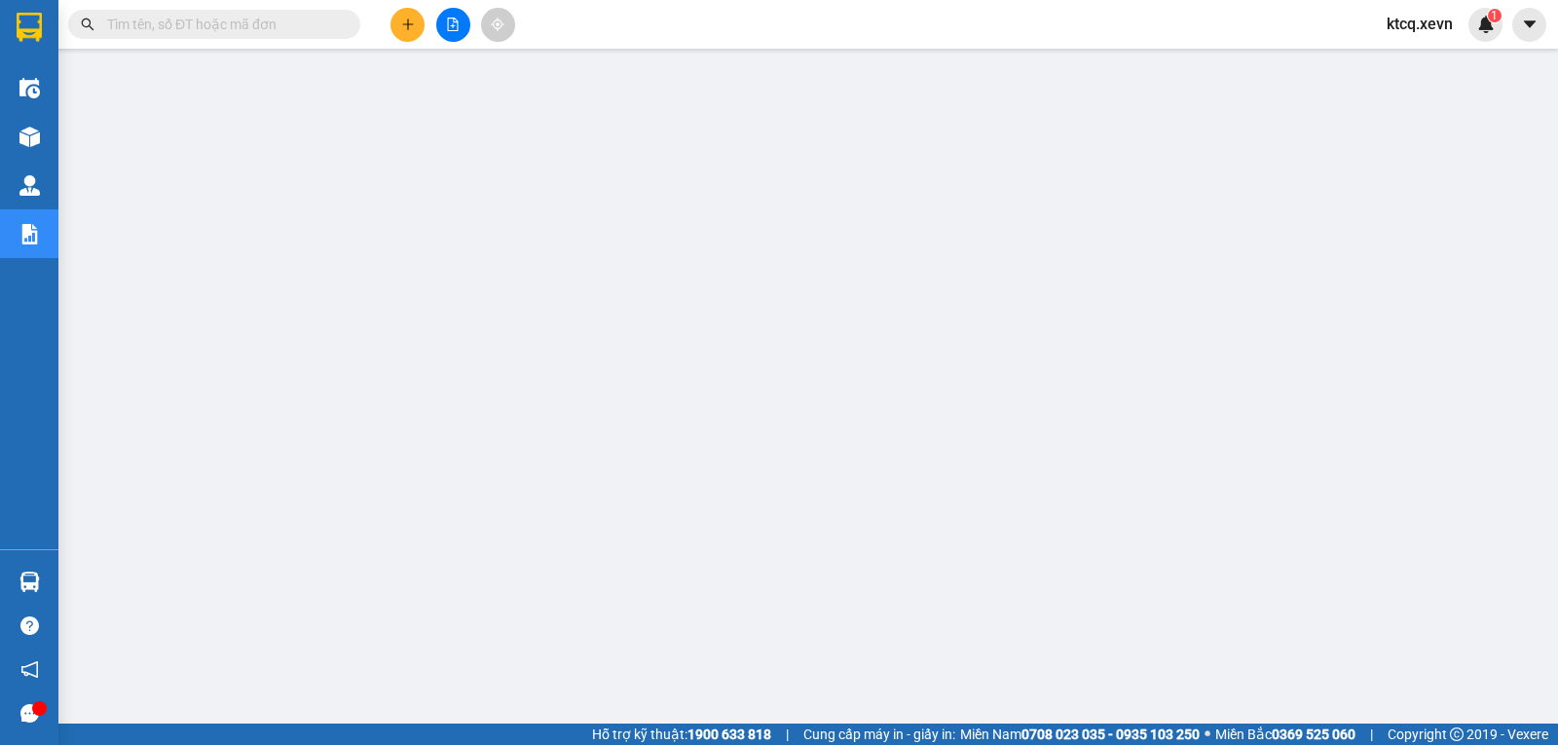
paste input "VPPV2407250100"
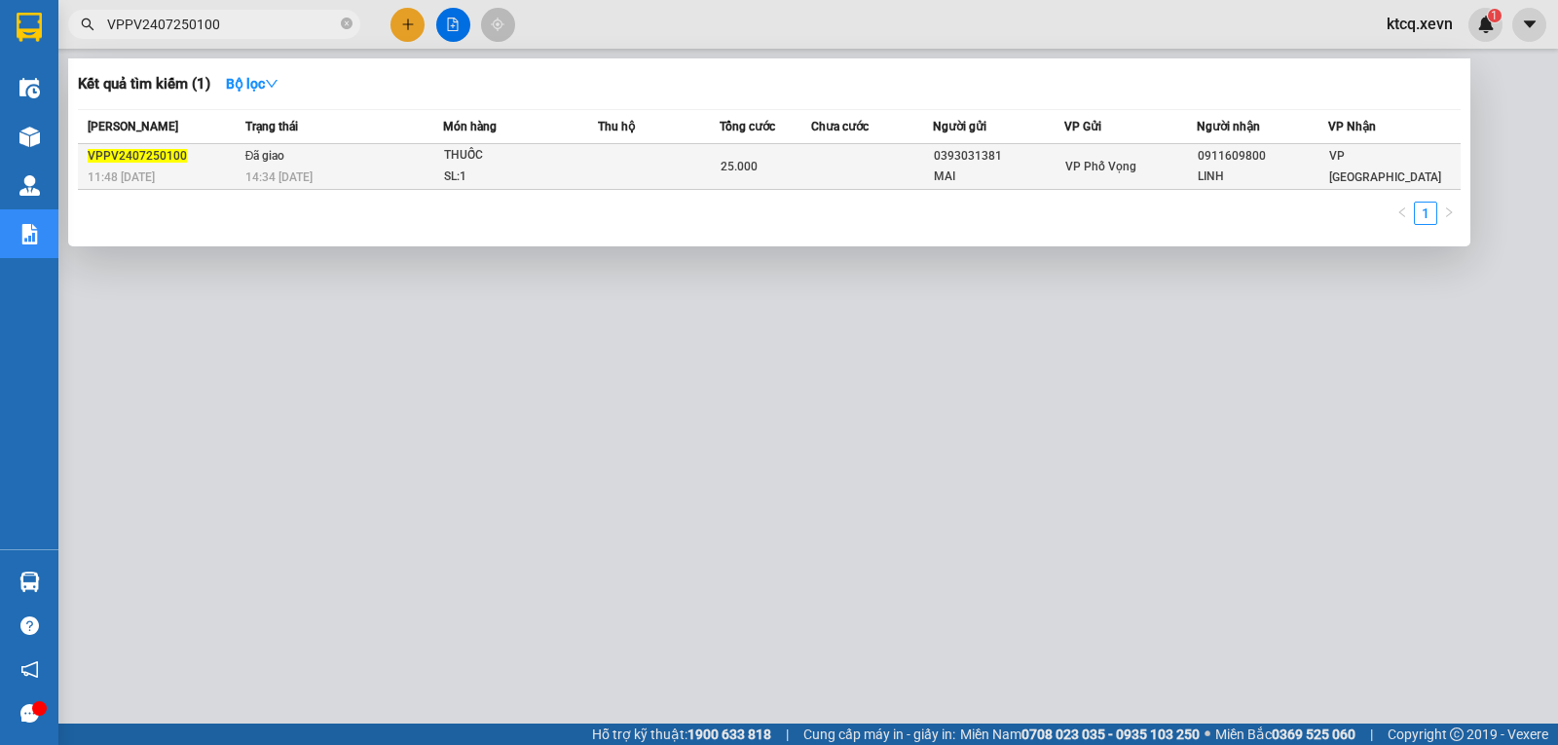
click at [119, 152] on span "VPPV2407250100" at bounding box center [137, 156] width 99 height 14
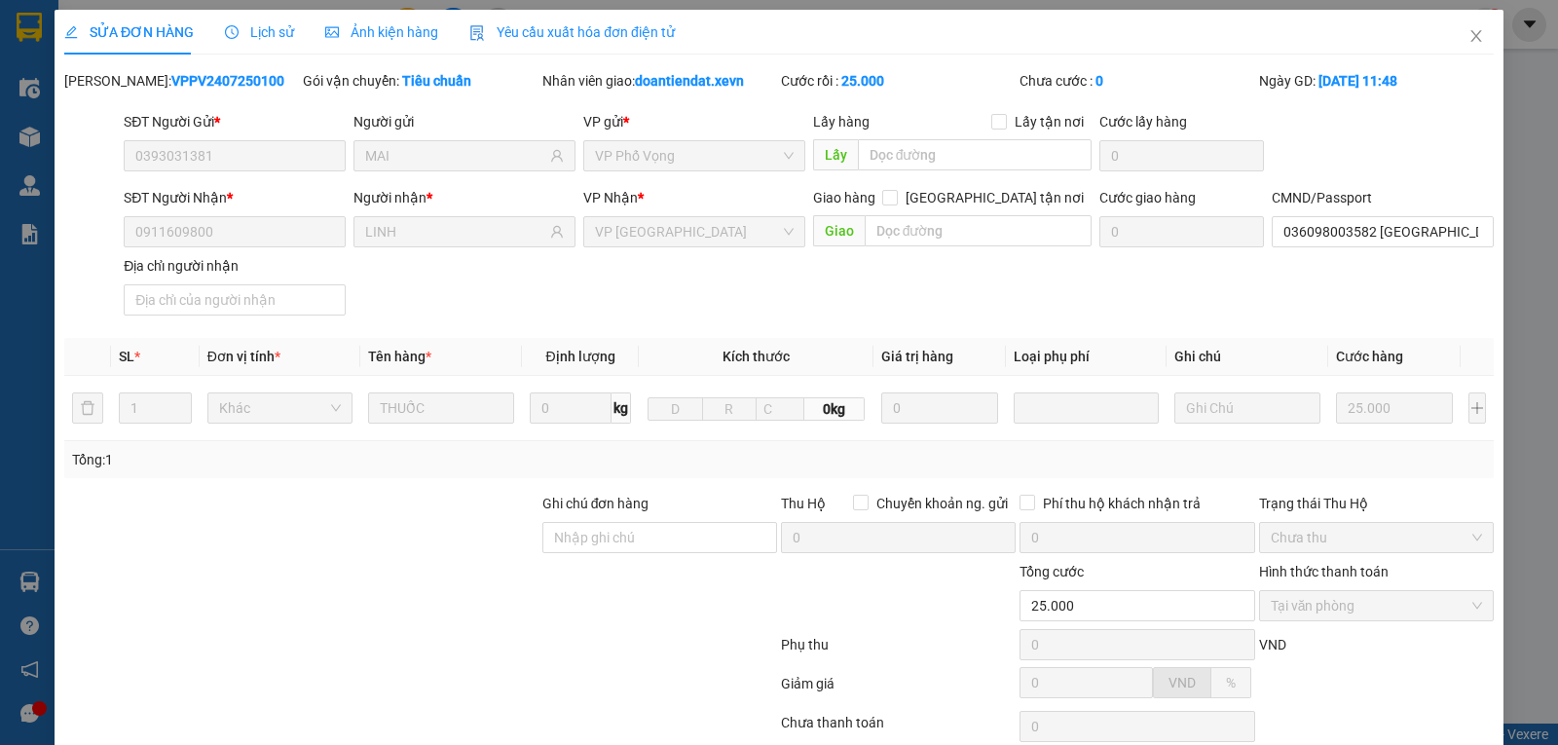
click at [240, 32] on span "Lịch sử" at bounding box center [259, 32] width 69 height 16
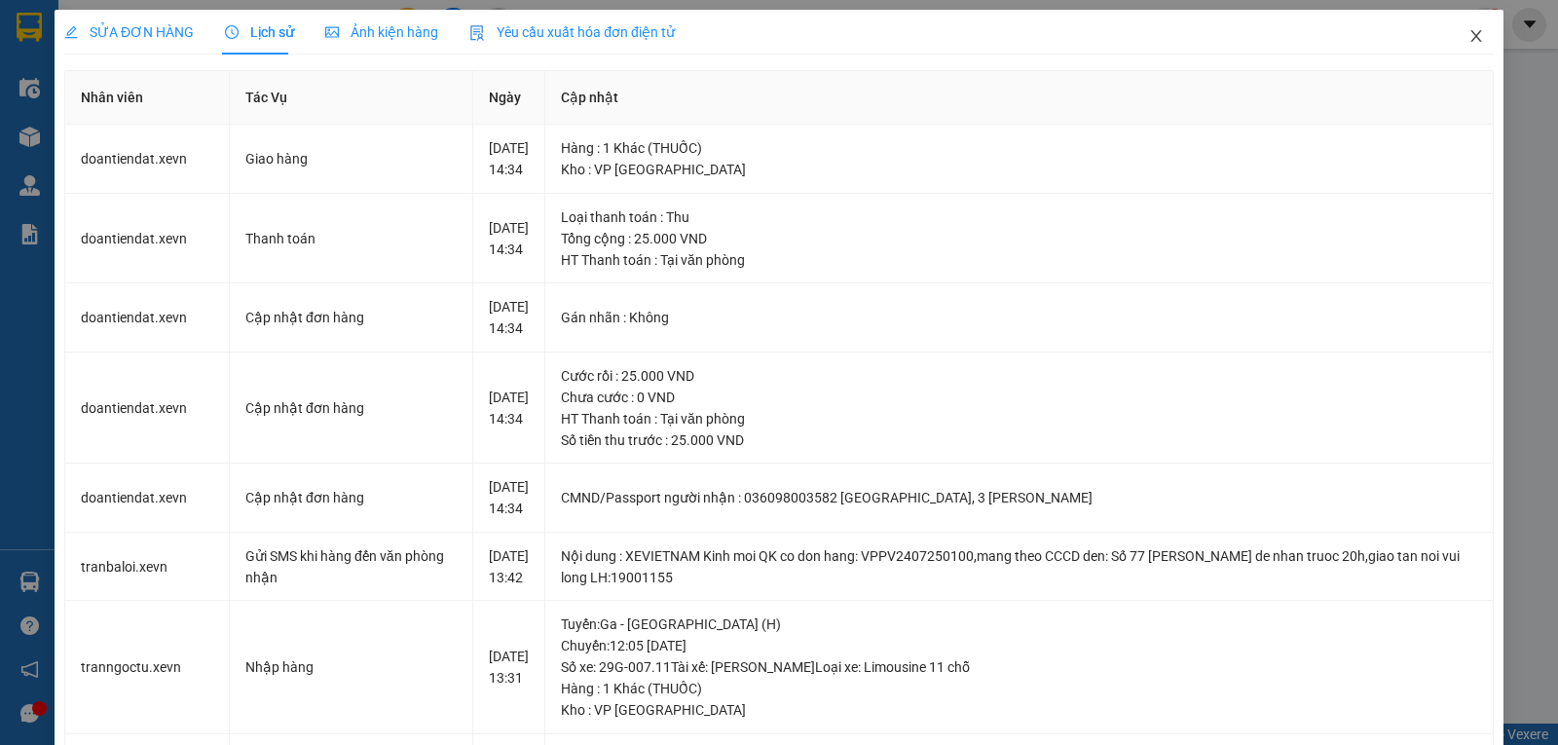
click at [1469, 32] on icon "close" at bounding box center [1477, 36] width 16 height 16
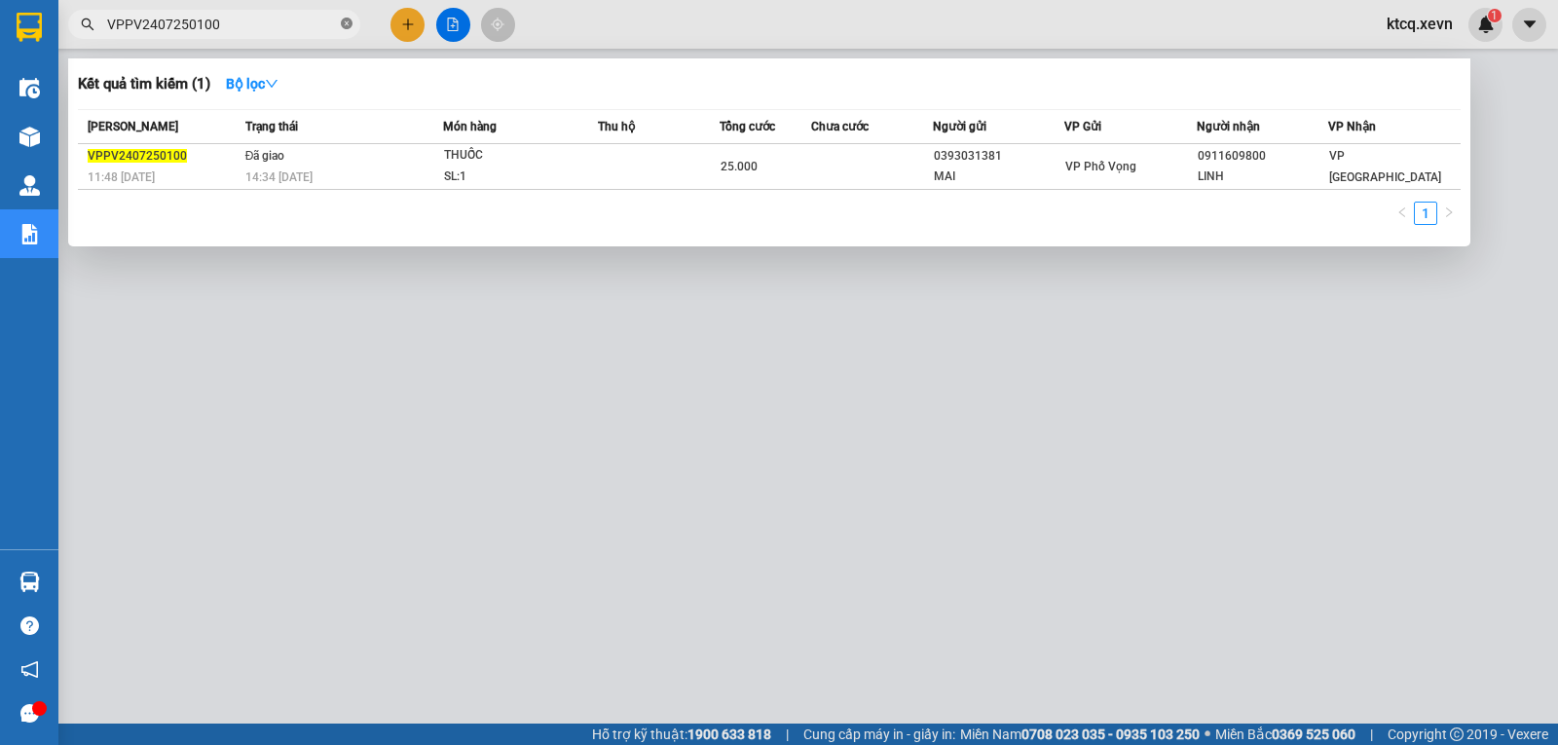
click at [345, 27] on icon "close-circle" at bounding box center [347, 24] width 12 height 12
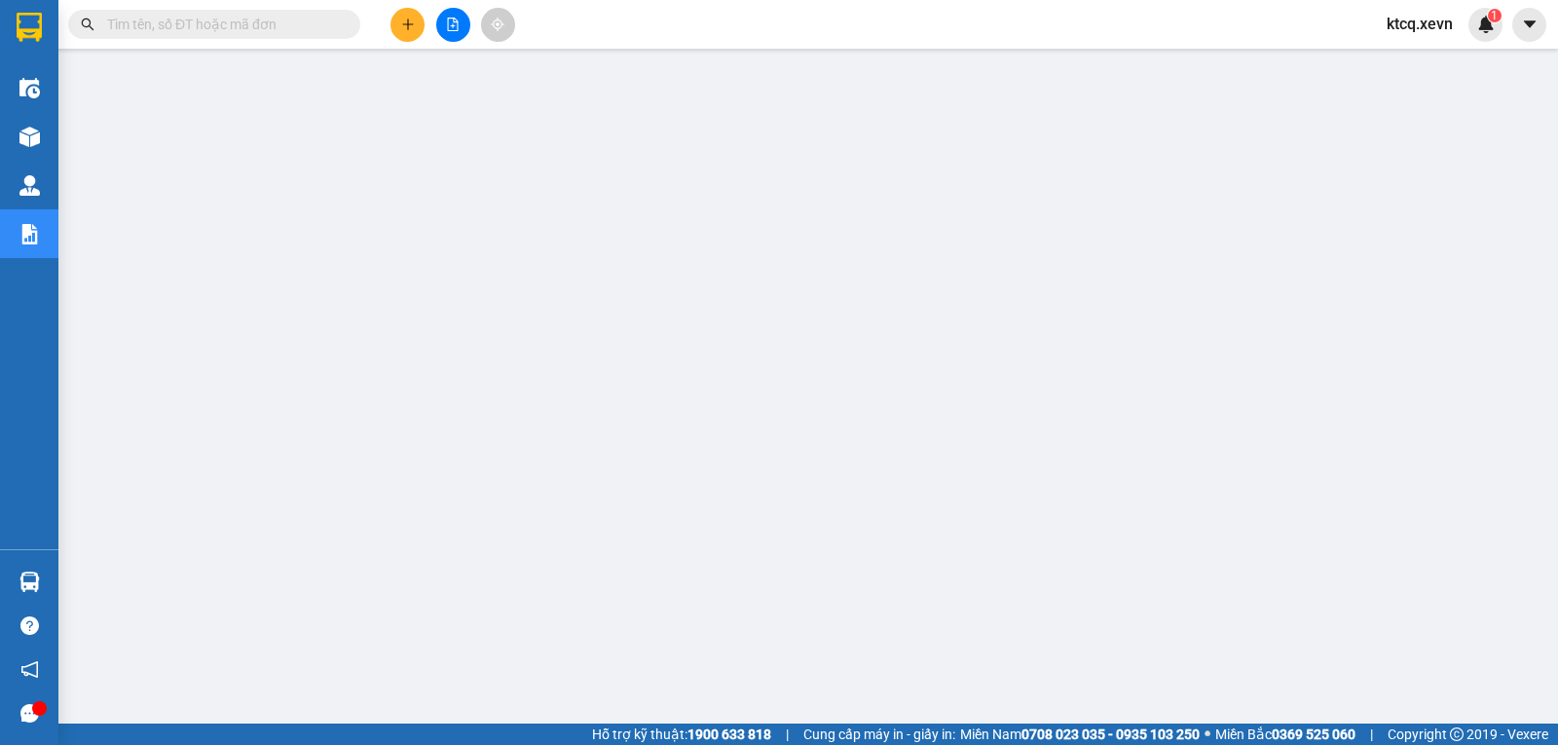
paste input "VPTB2407250171"
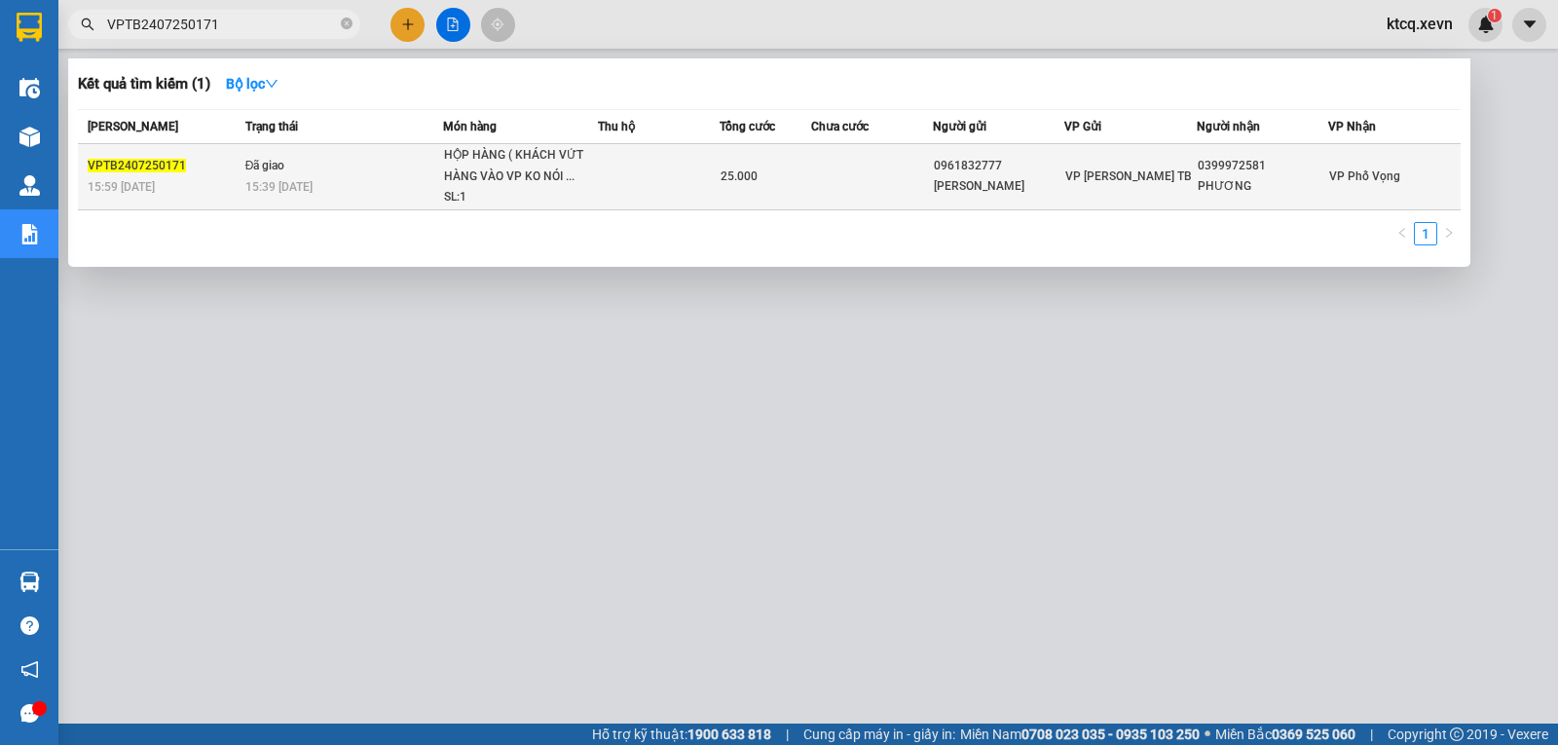
click at [117, 164] on span "VPTB2407250171" at bounding box center [137, 166] width 98 height 14
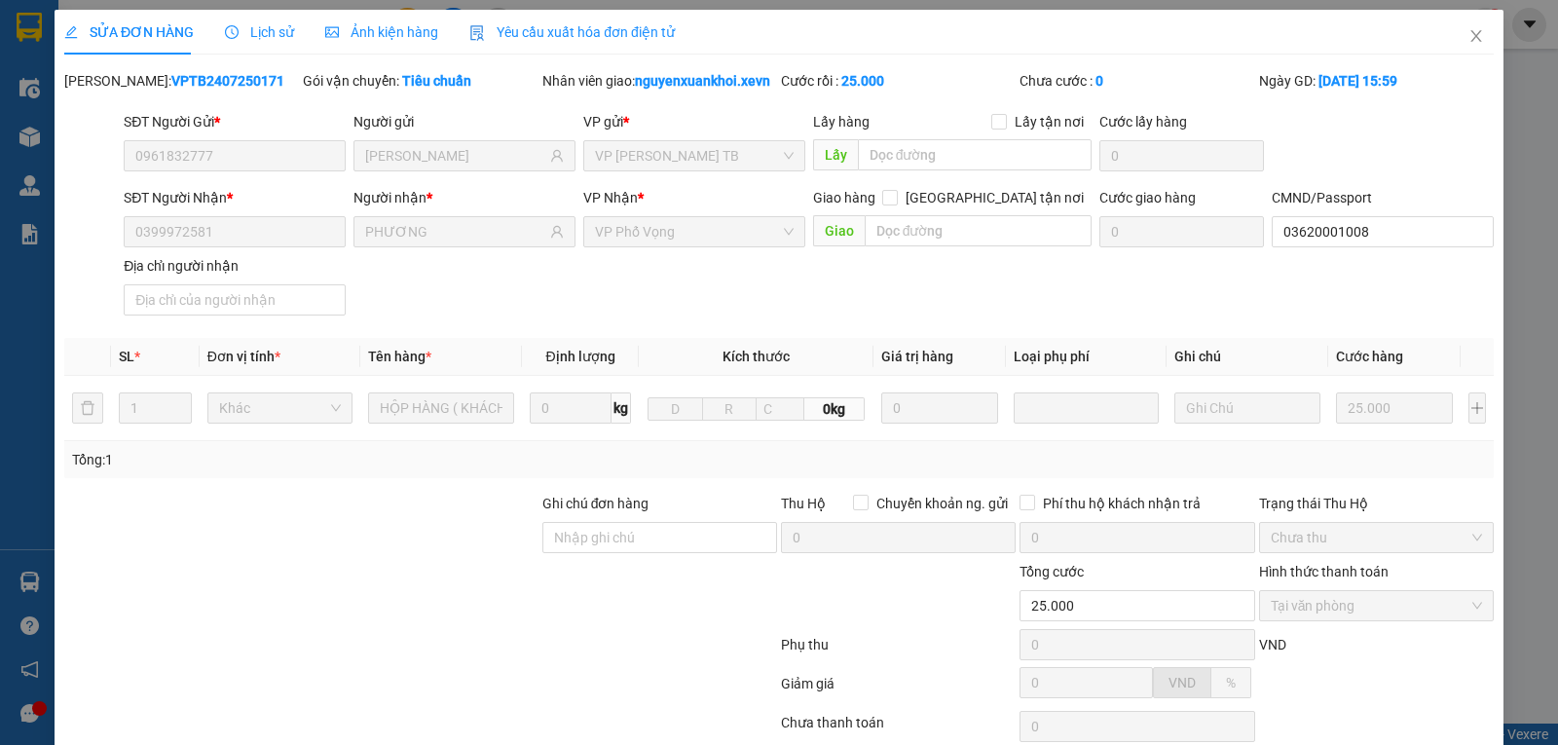
click at [283, 30] on span "Lịch sử" at bounding box center [259, 32] width 69 height 16
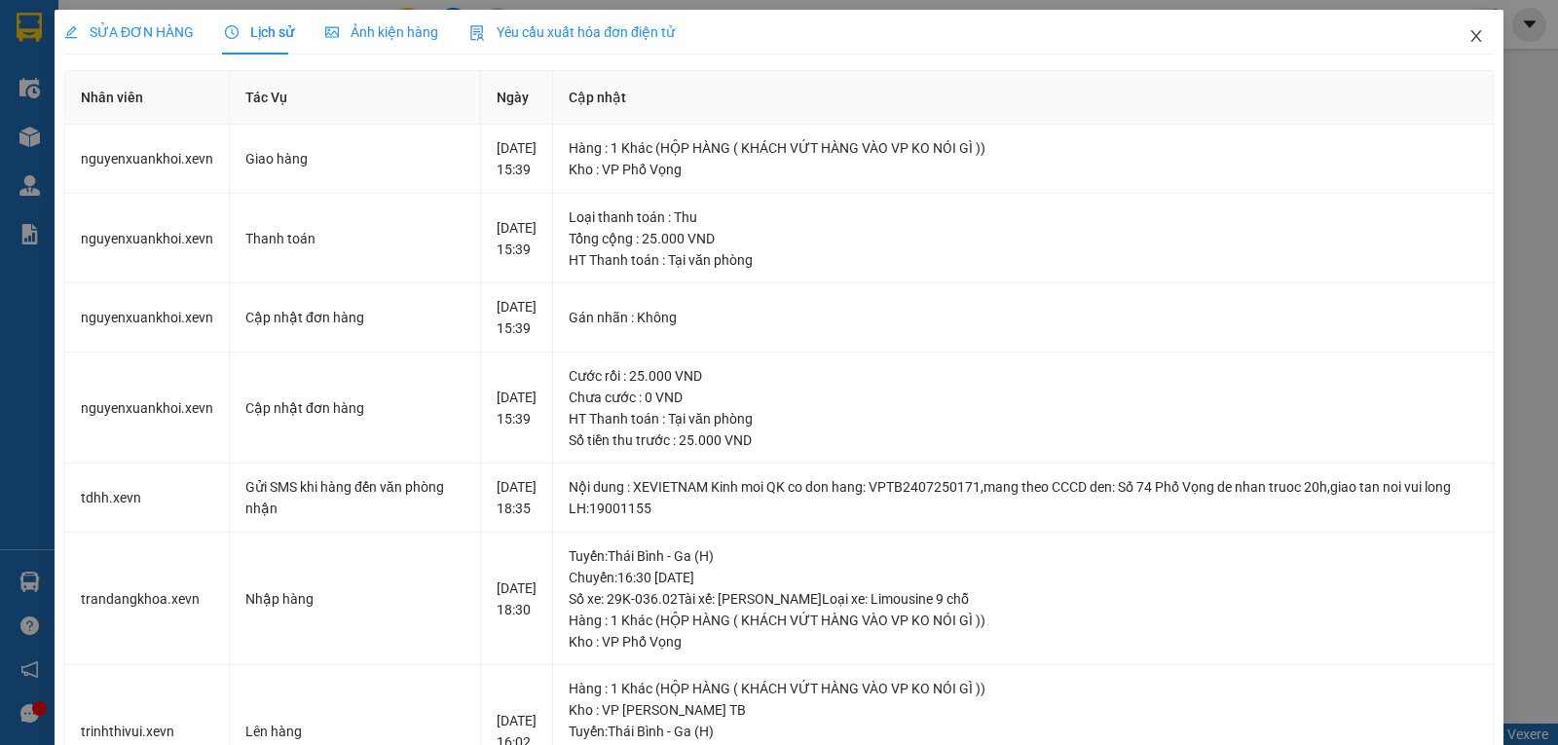
click at [1469, 35] on icon "close" at bounding box center [1477, 36] width 16 height 16
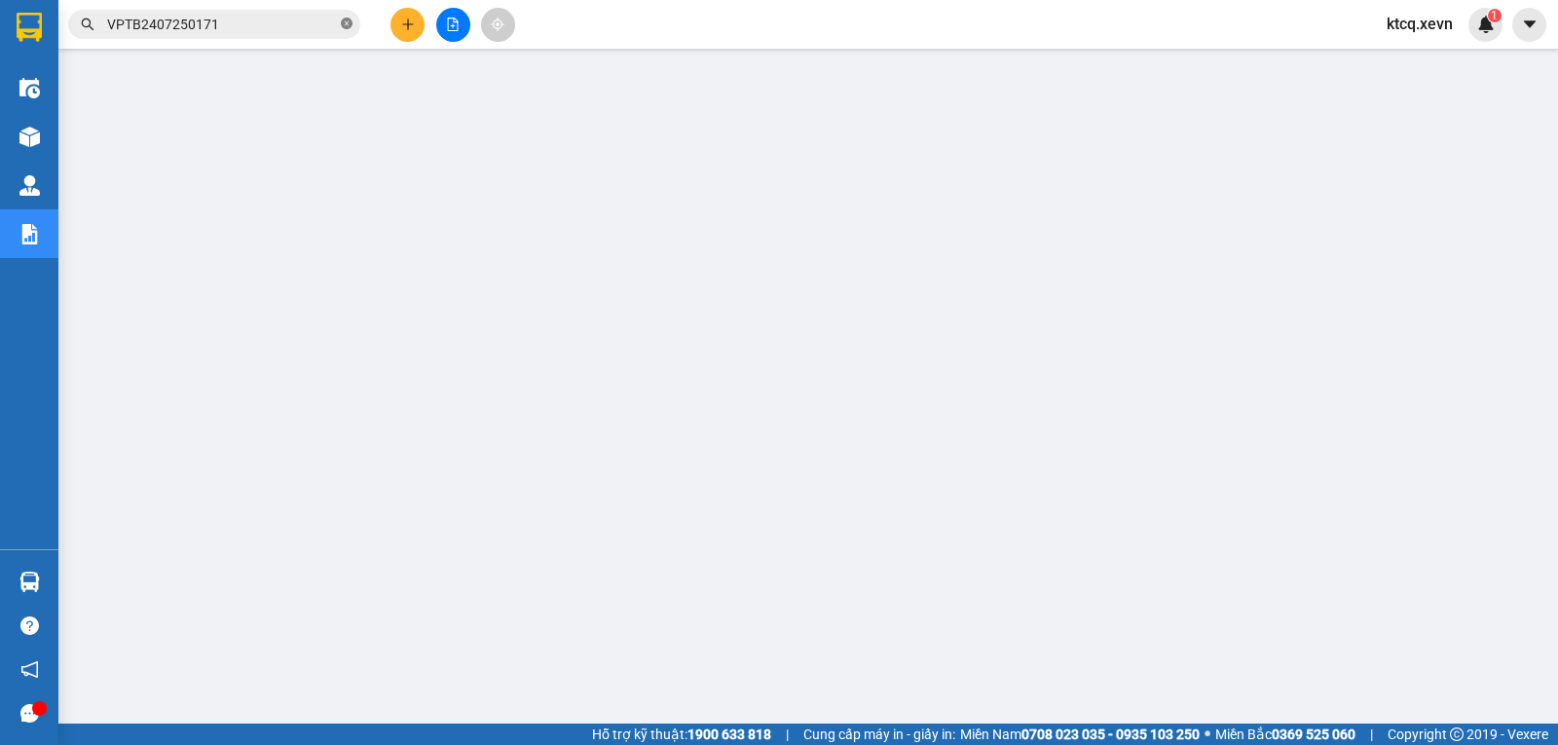
click at [341, 24] on icon "close-circle" at bounding box center [347, 24] width 12 height 12
paste input "VPTB2407250086"
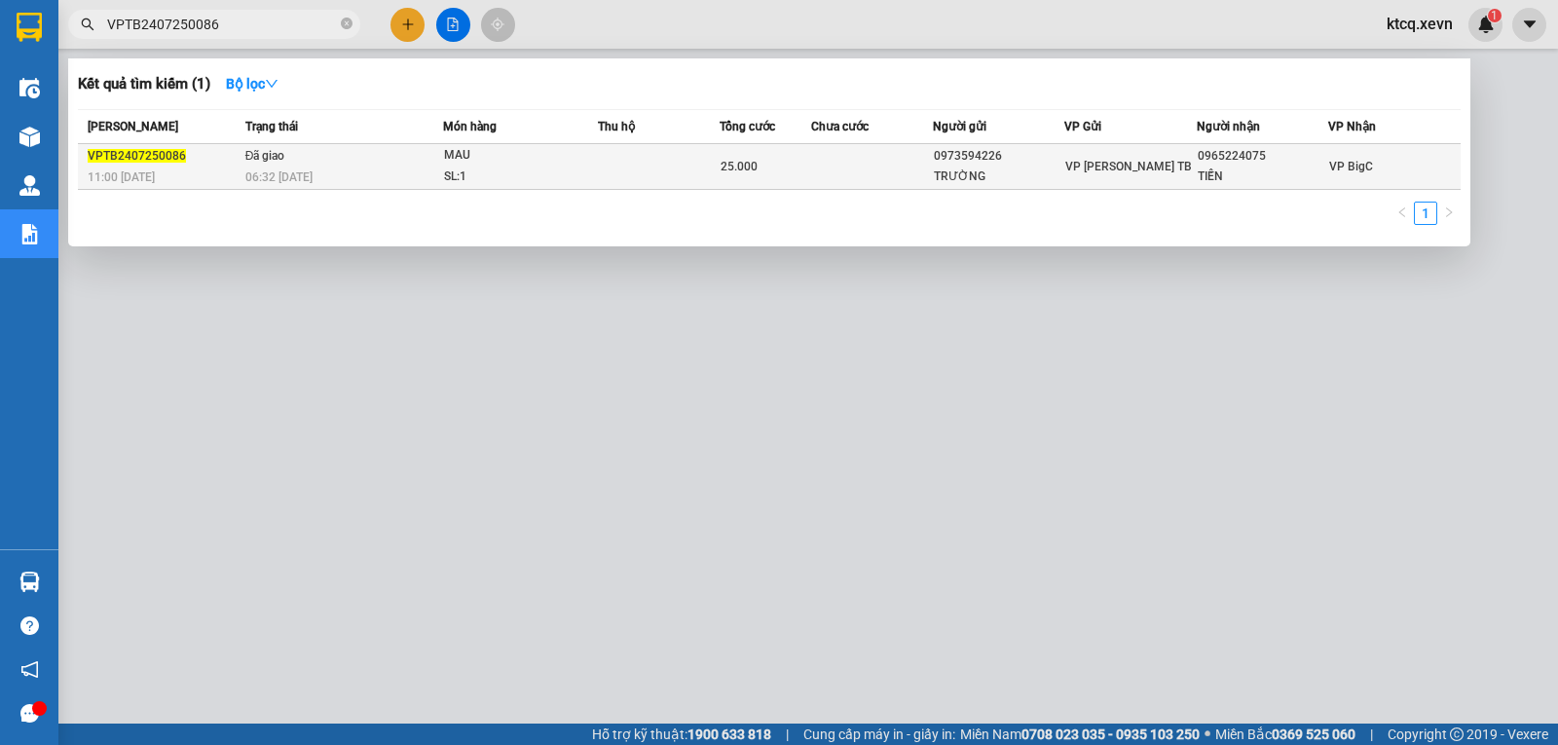
click at [137, 155] on span "VPTB2407250086" at bounding box center [137, 156] width 98 height 14
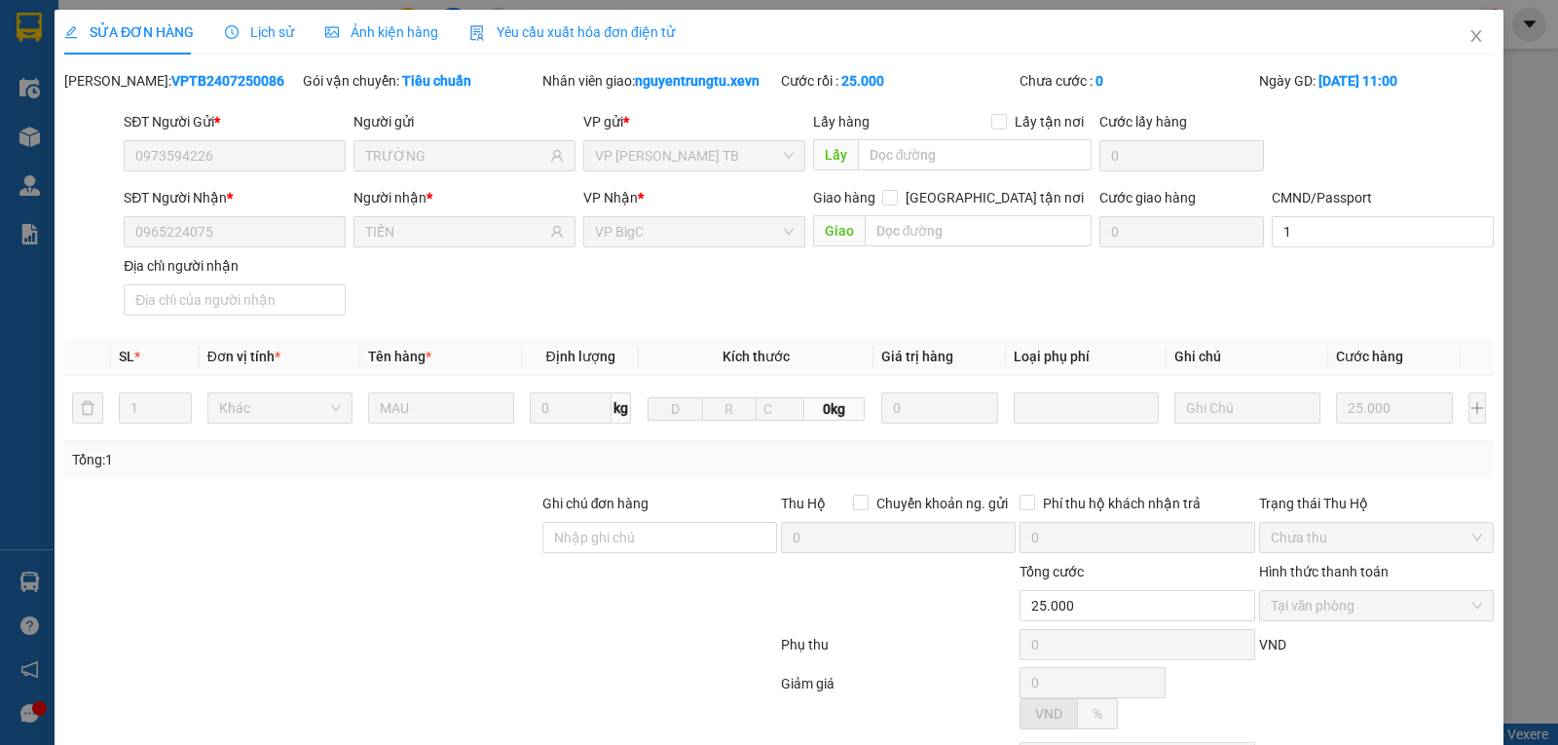
click at [233, 29] on icon "clock-circle" at bounding box center [232, 32] width 14 height 14
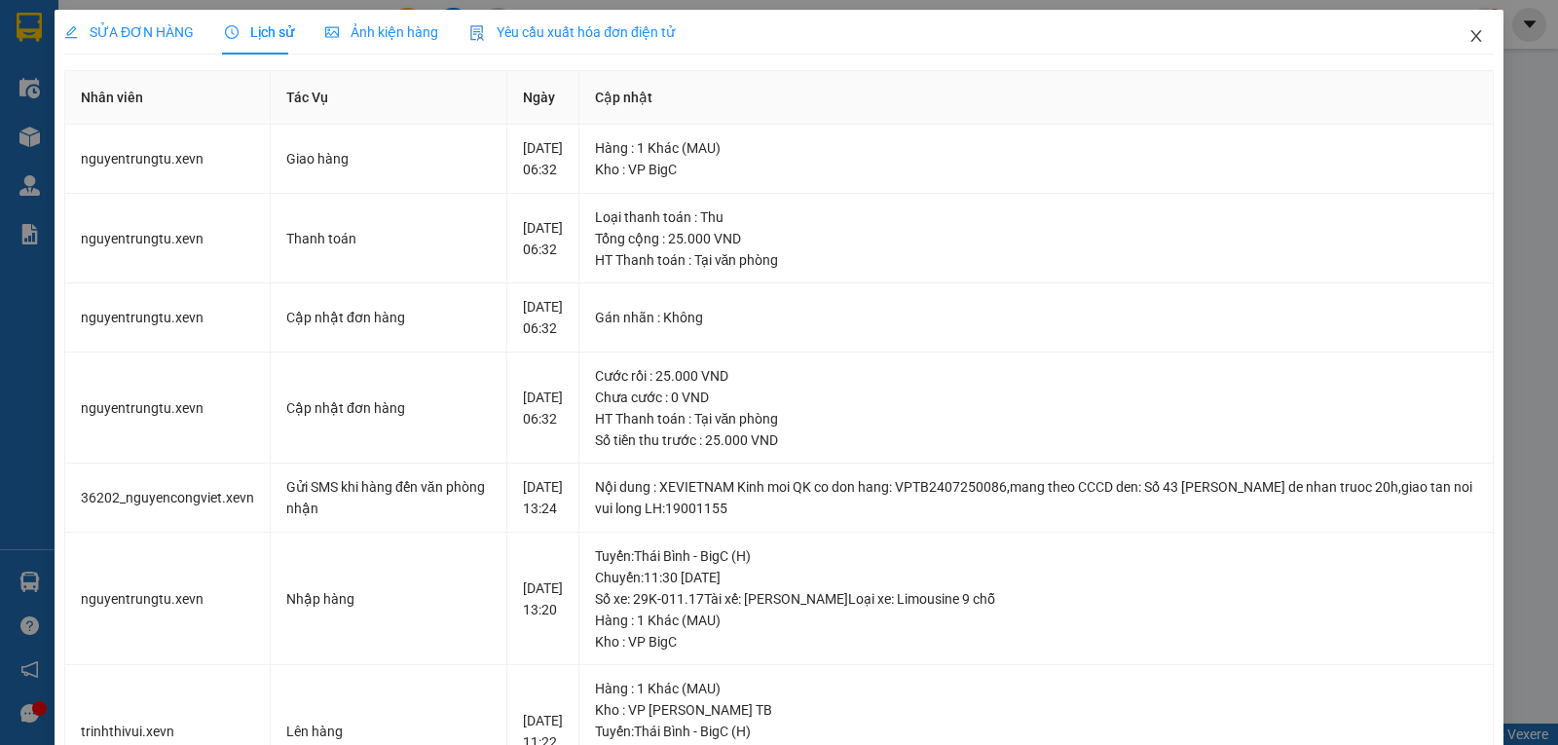
click at [1469, 35] on icon "close" at bounding box center [1477, 36] width 16 height 16
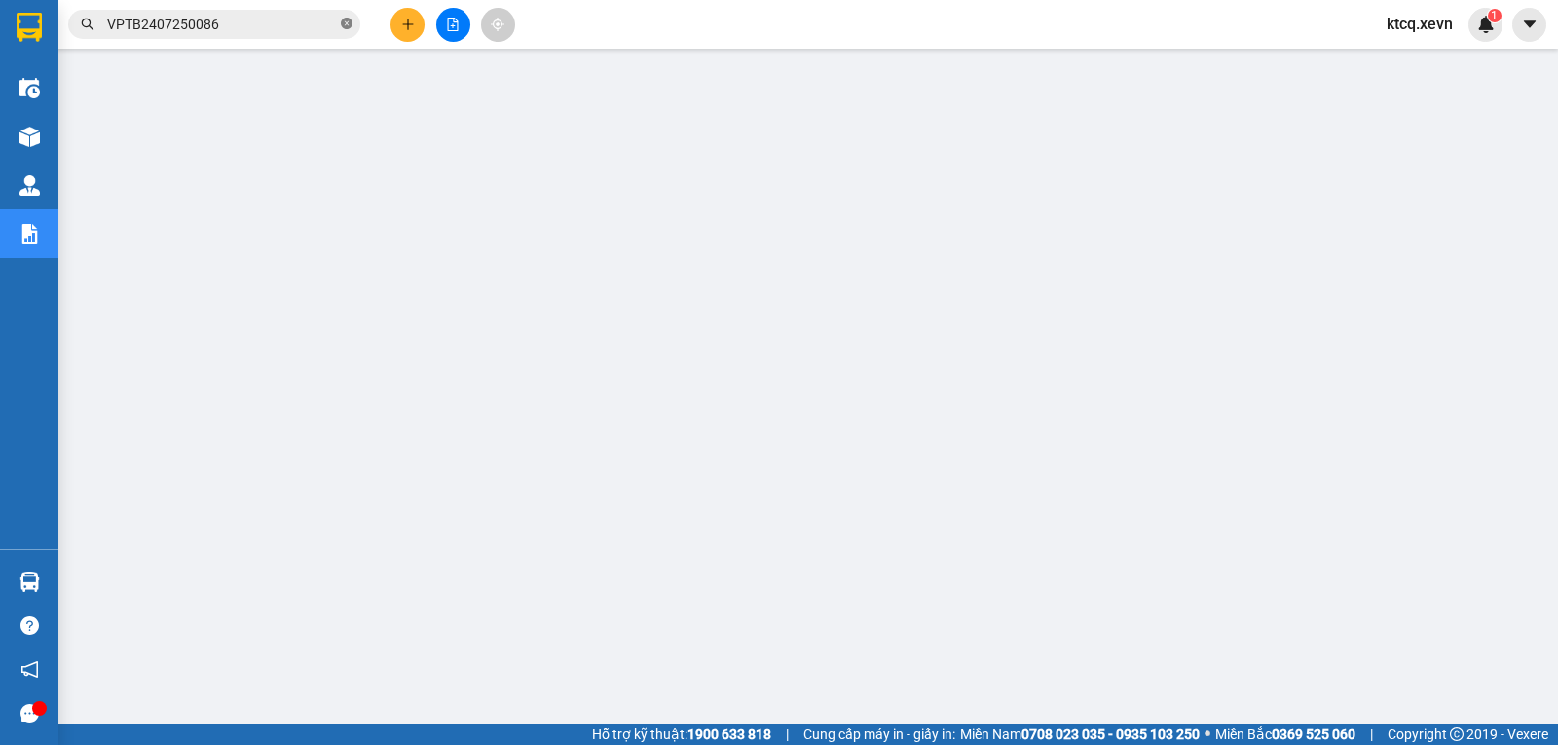
click at [349, 23] on icon "close-circle" at bounding box center [347, 24] width 12 height 12
paste input "Nhận 03/8"
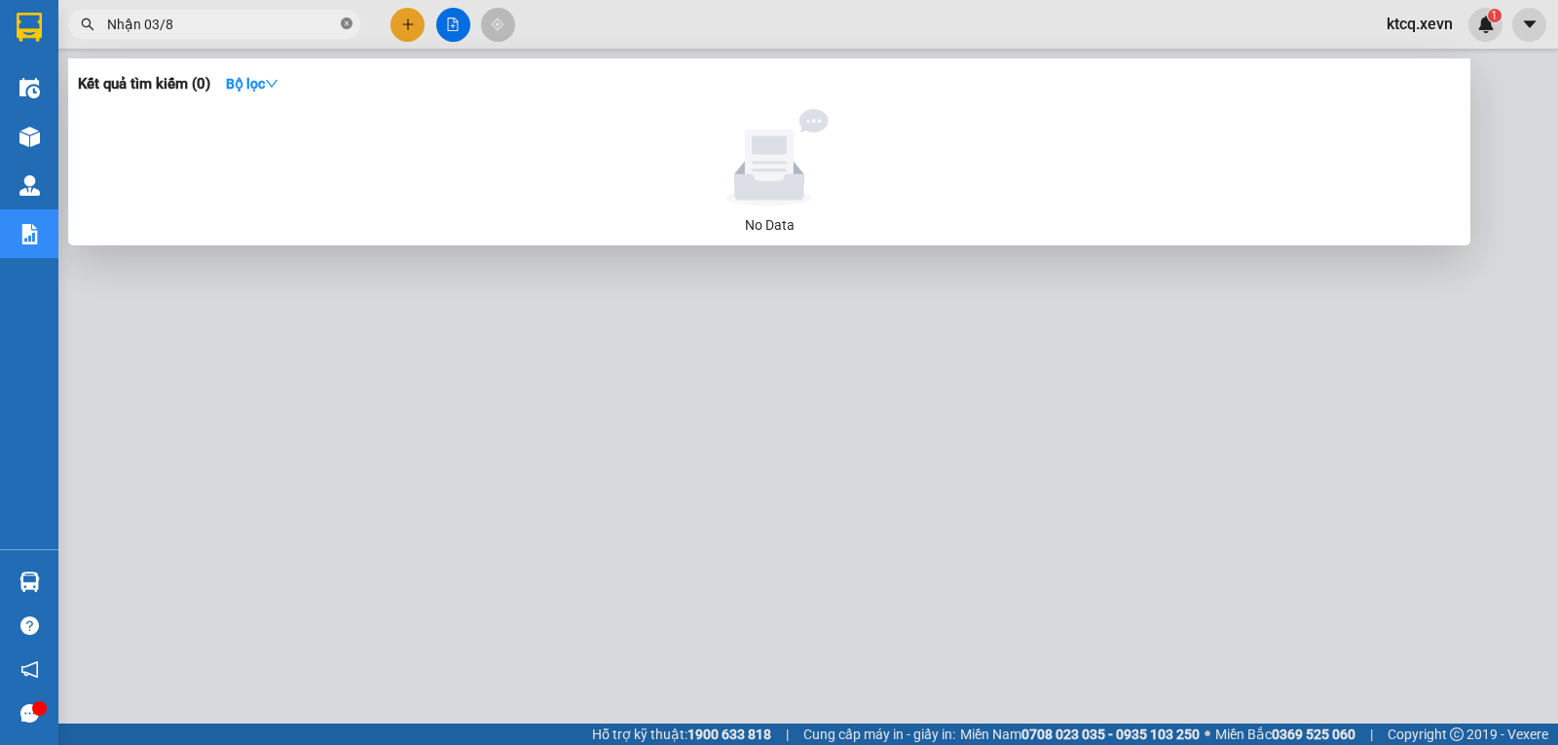
click at [341, 24] on icon "close-circle" at bounding box center [347, 24] width 12 height 12
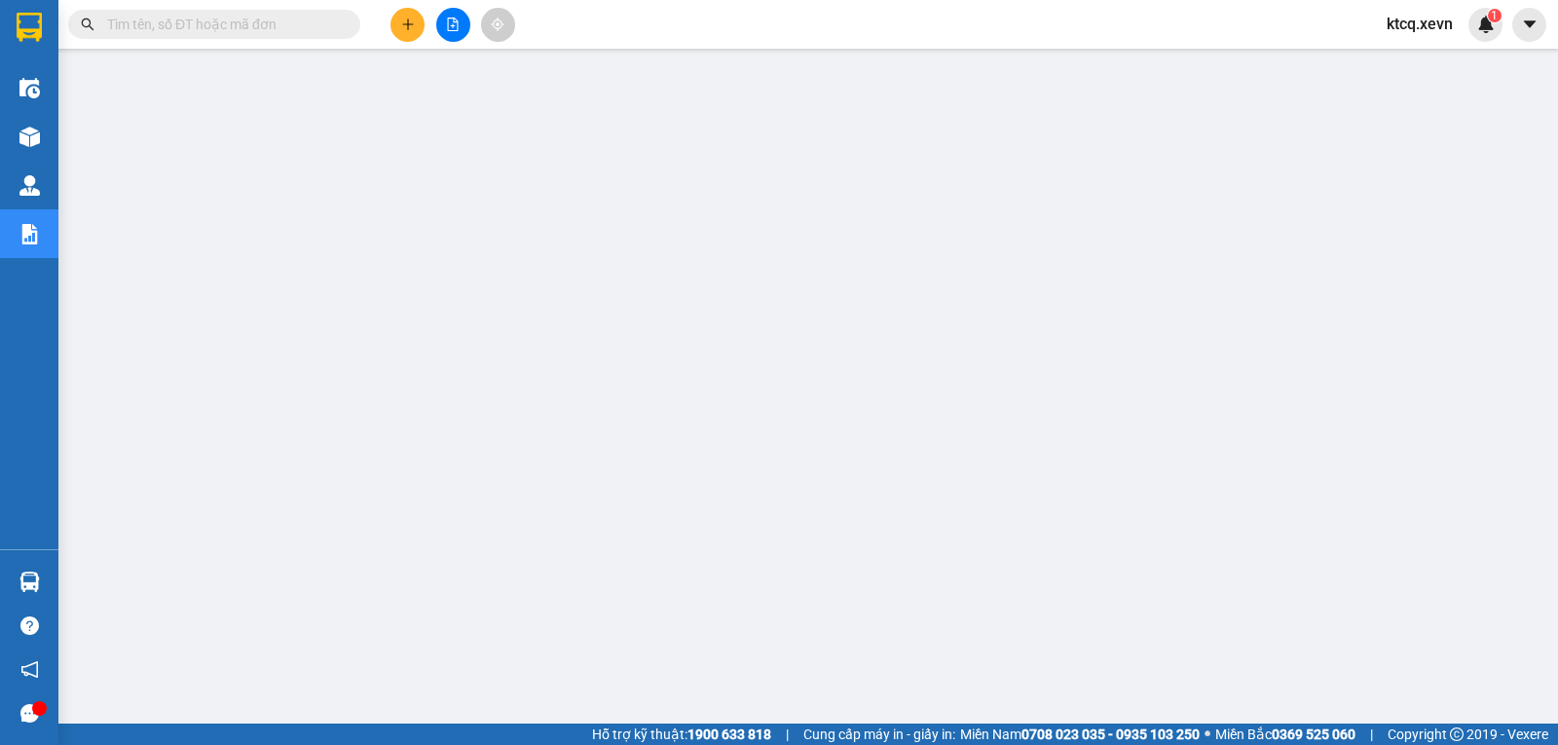
paste input "TDN2407250037"
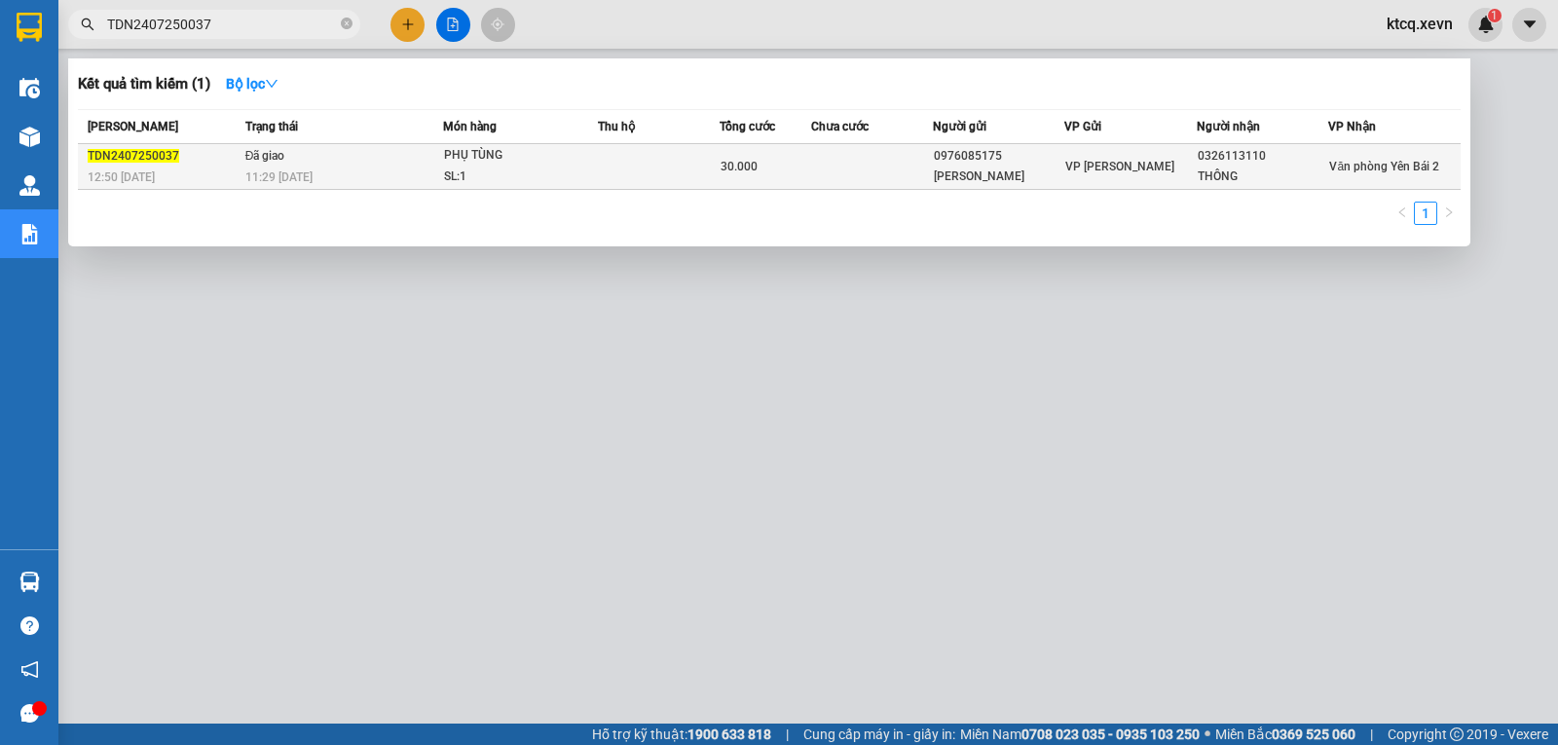
click at [151, 162] on span "TDN2407250037" at bounding box center [134, 156] width 92 height 14
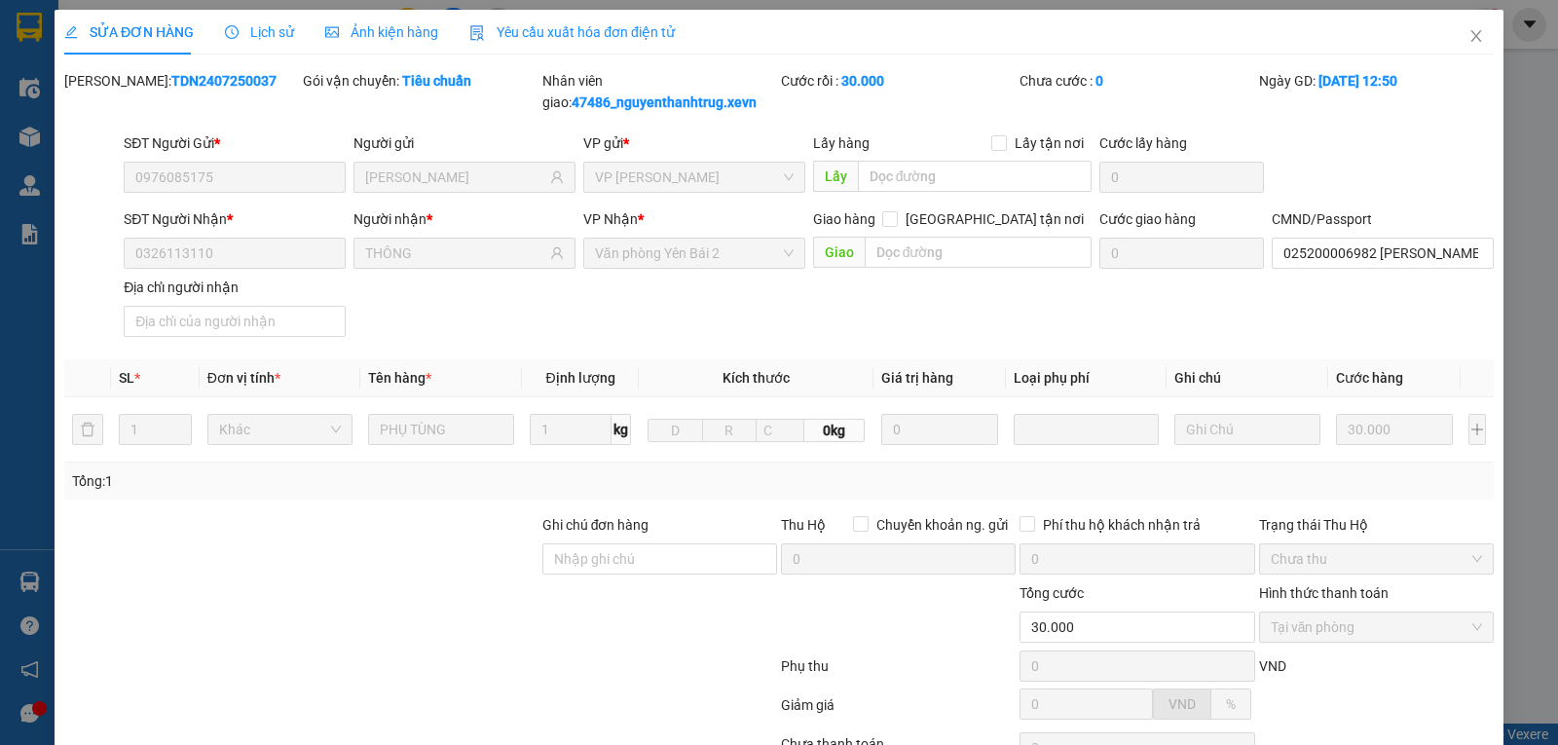
click at [235, 33] on icon "clock-circle" at bounding box center [232, 32] width 14 height 14
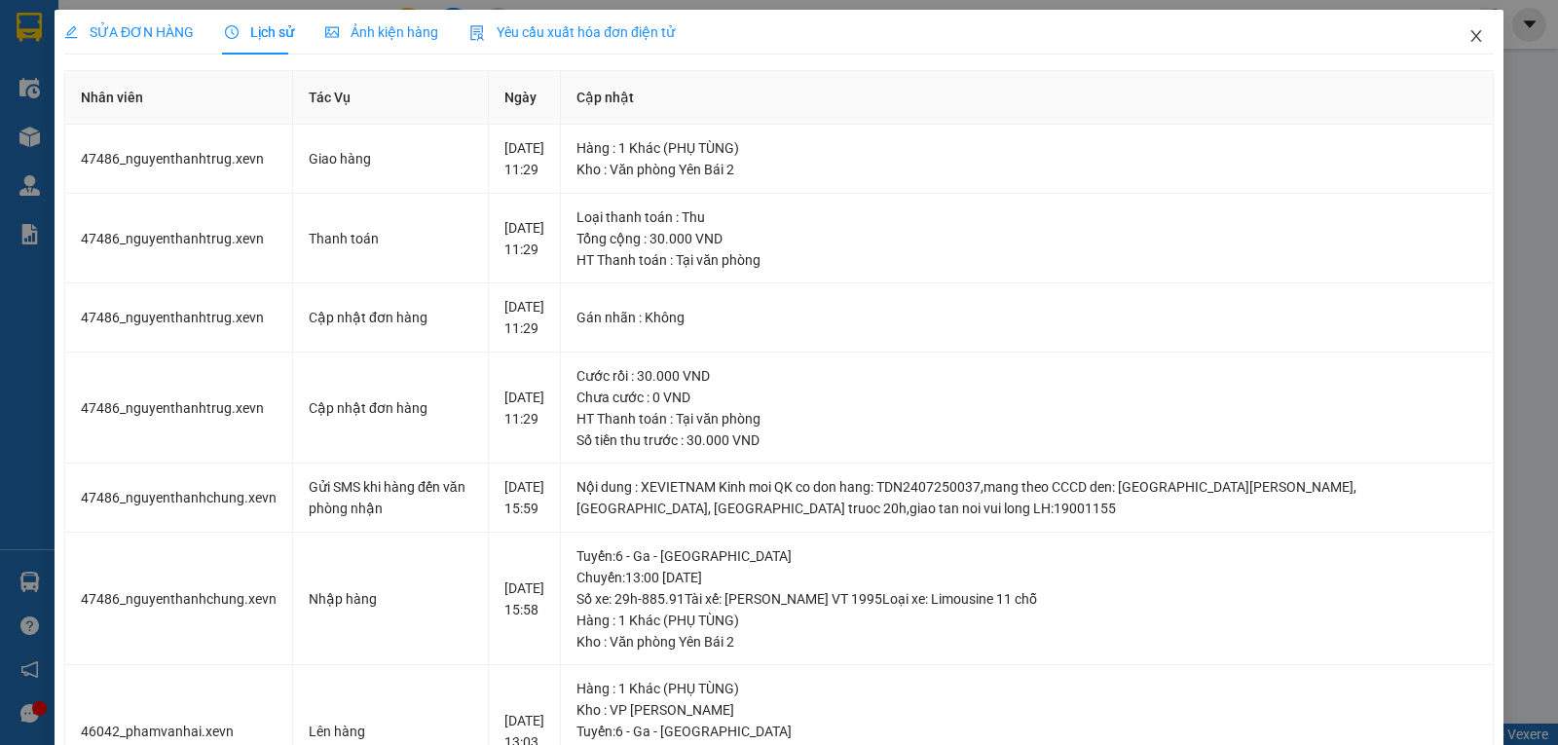
click at [1469, 35] on icon "close" at bounding box center [1477, 36] width 16 height 16
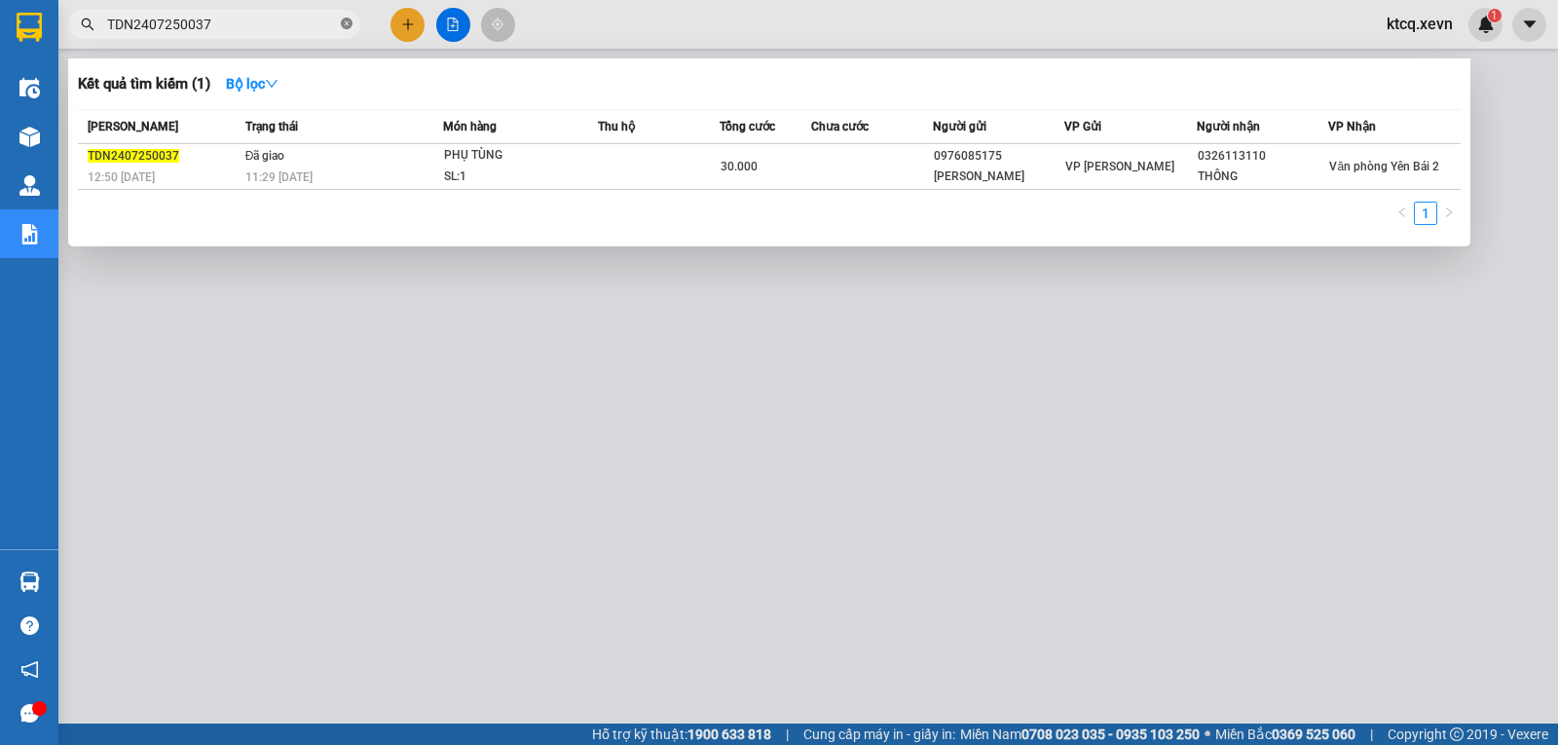
click at [350, 25] on icon "close-circle" at bounding box center [347, 24] width 12 height 12
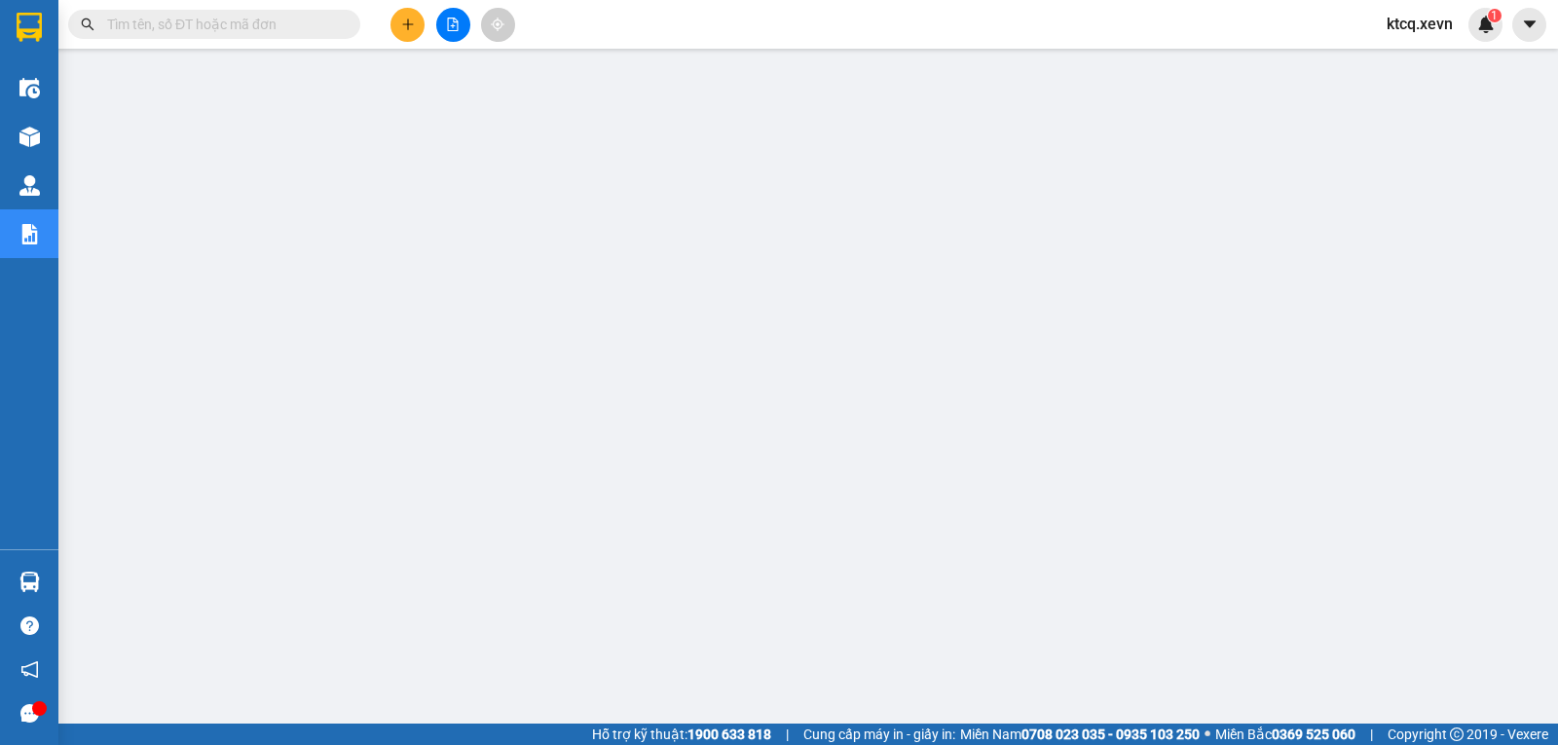
paste input "VPBC2507250207"
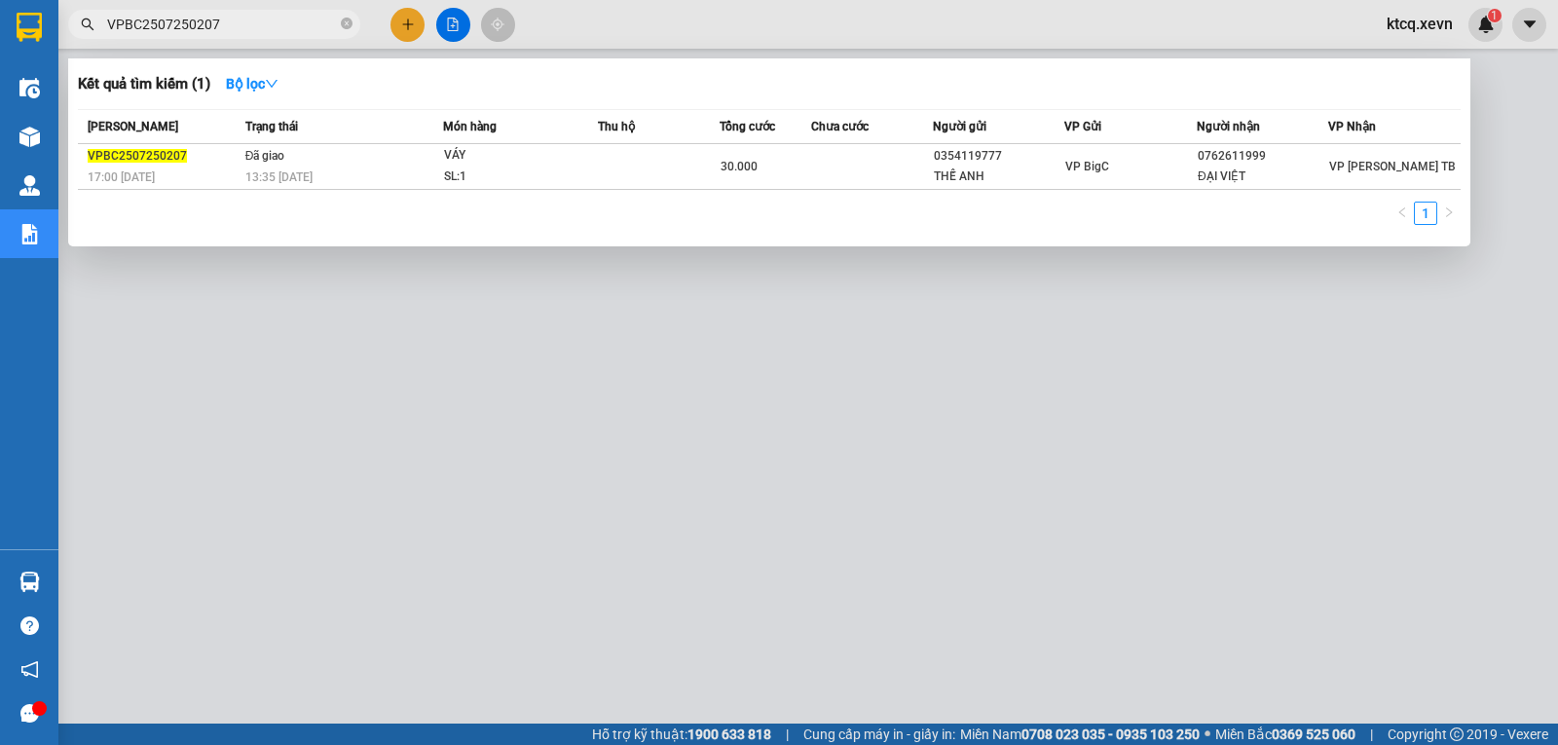
click at [130, 137] on th "[PERSON_NAME]" at bounding box center [159, 127] width 163 height 34
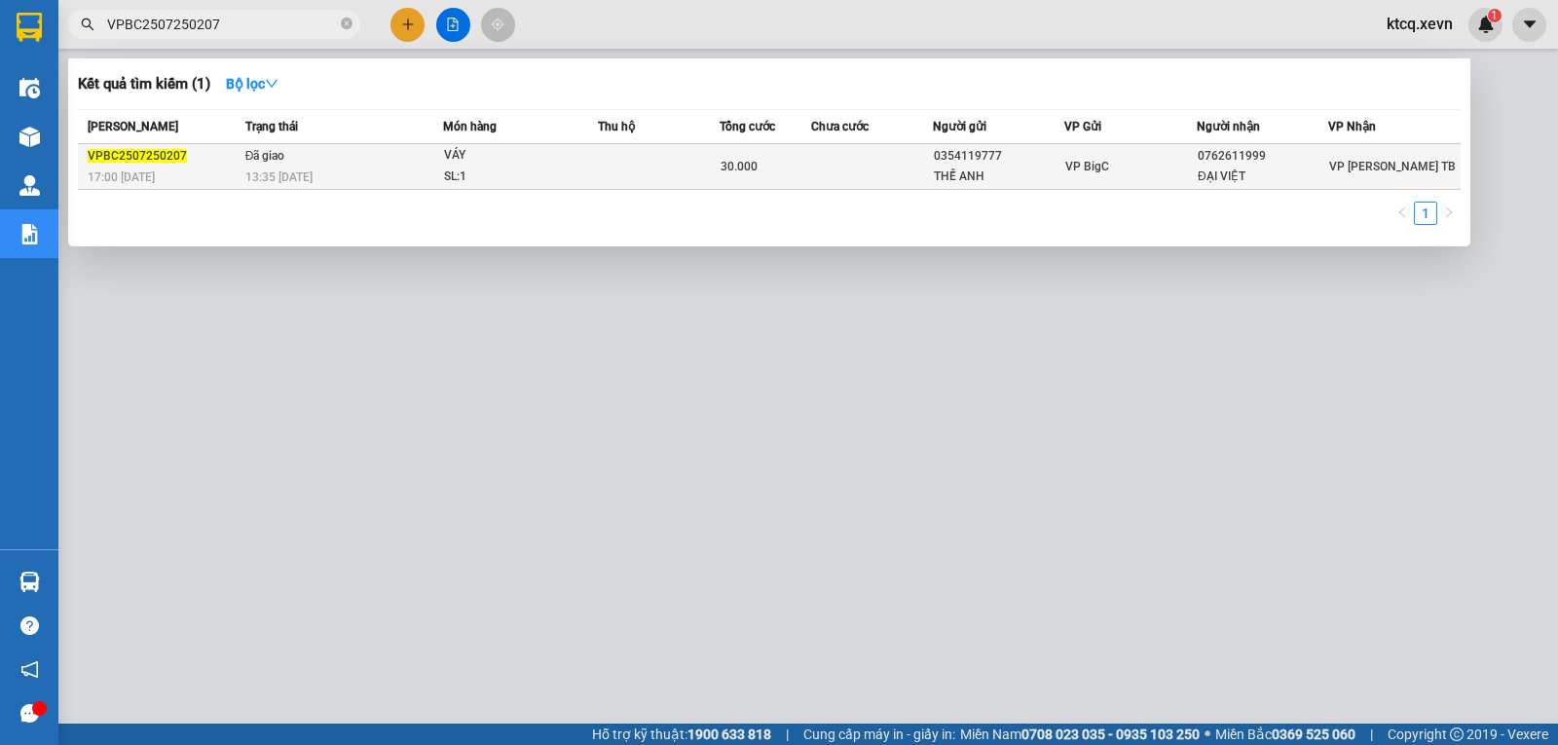
click at [132, 152] on span "VPBC2507250207" at bounding box center [137, 156] width 99 height 14
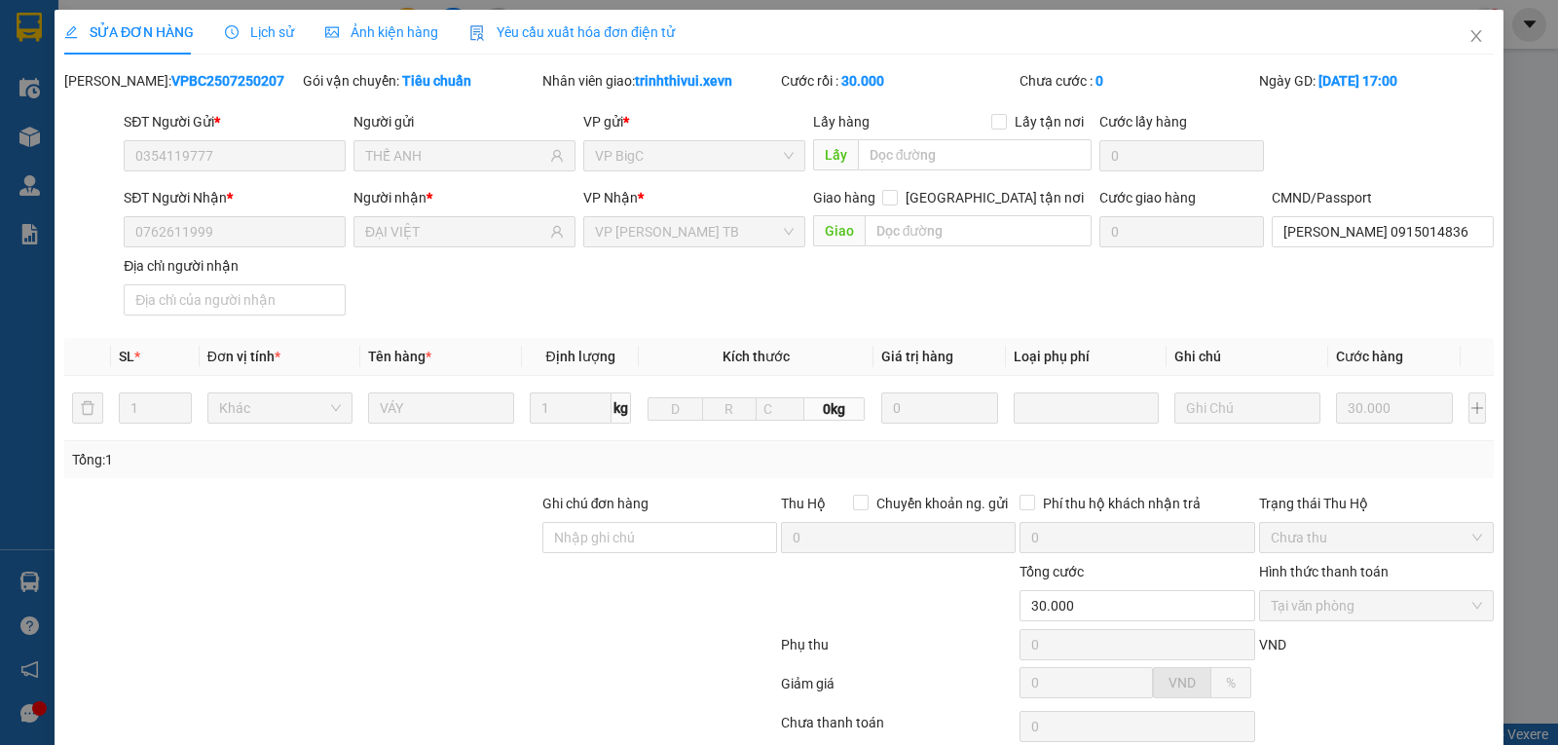
click at [261, 37] on span "Lịch sử" at bounding box center [259, 32] width 69 height 16
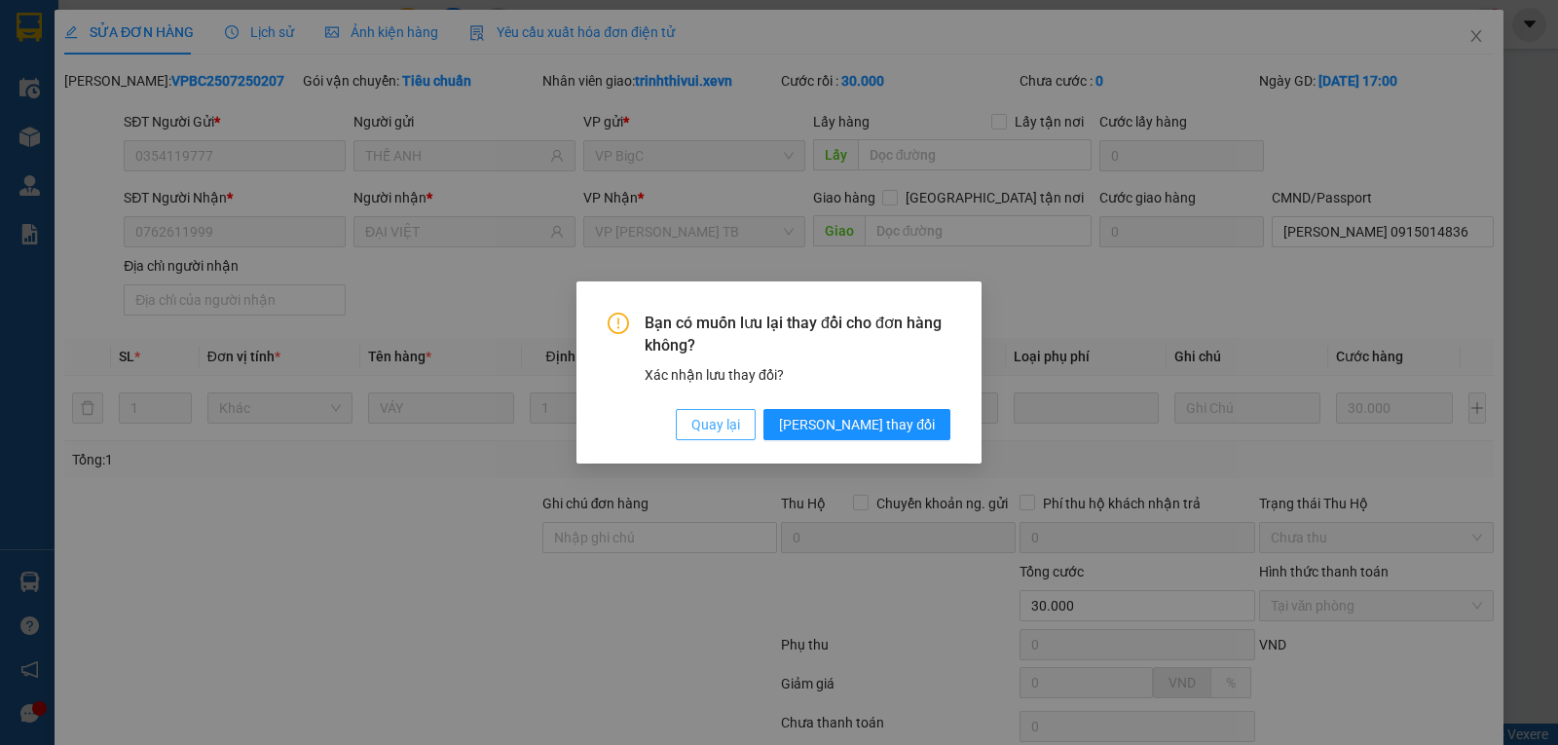
click at [740, 429] on span "Quay lại" at bounding box center [715, 424] width 49 height 21
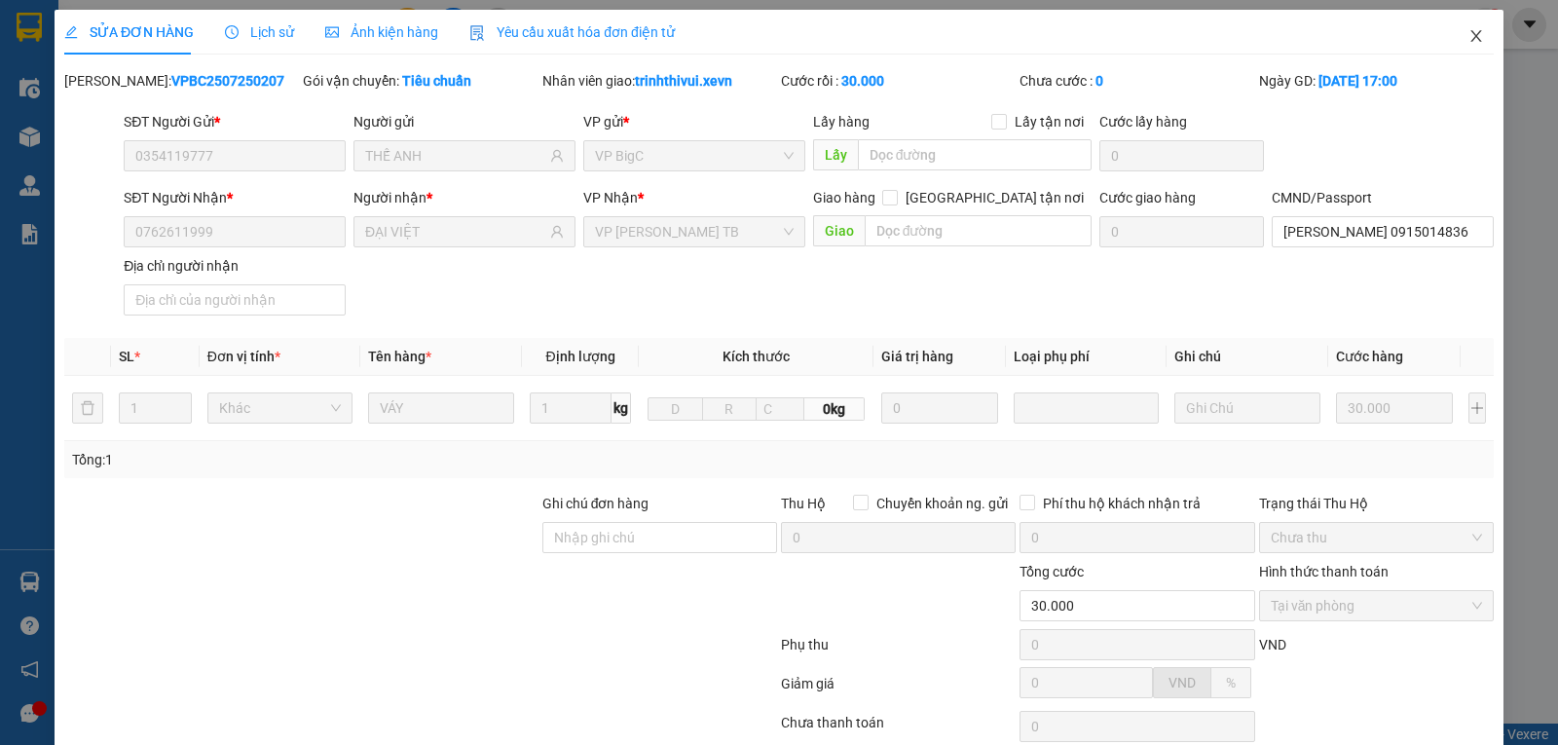
click at [1469, 33] on icon "close" at bounding box center [1477, 36] width 16 height 16
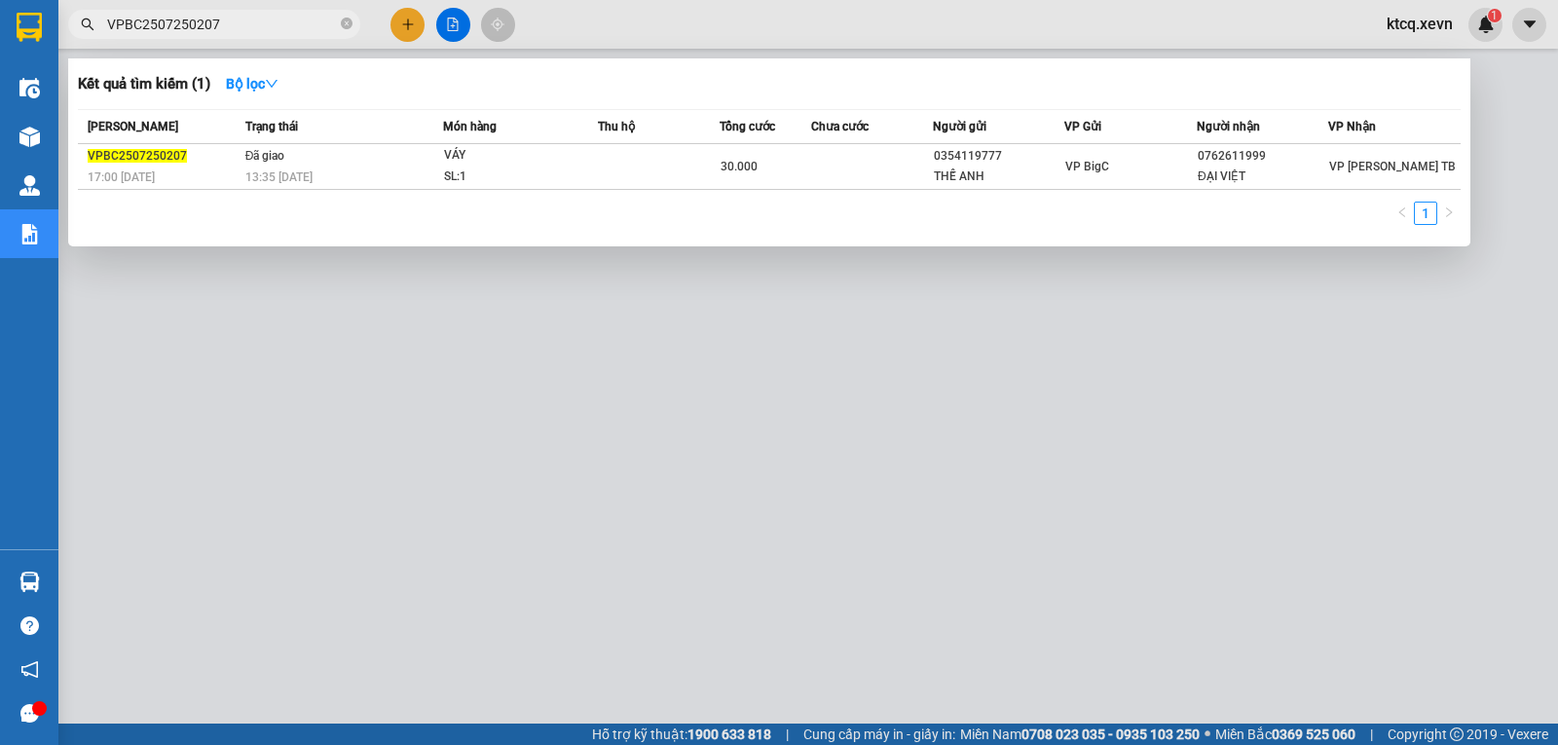
click at [175, 28] on input "VPBC2507250207" at bounding box center [222, 24] width 230 height 21
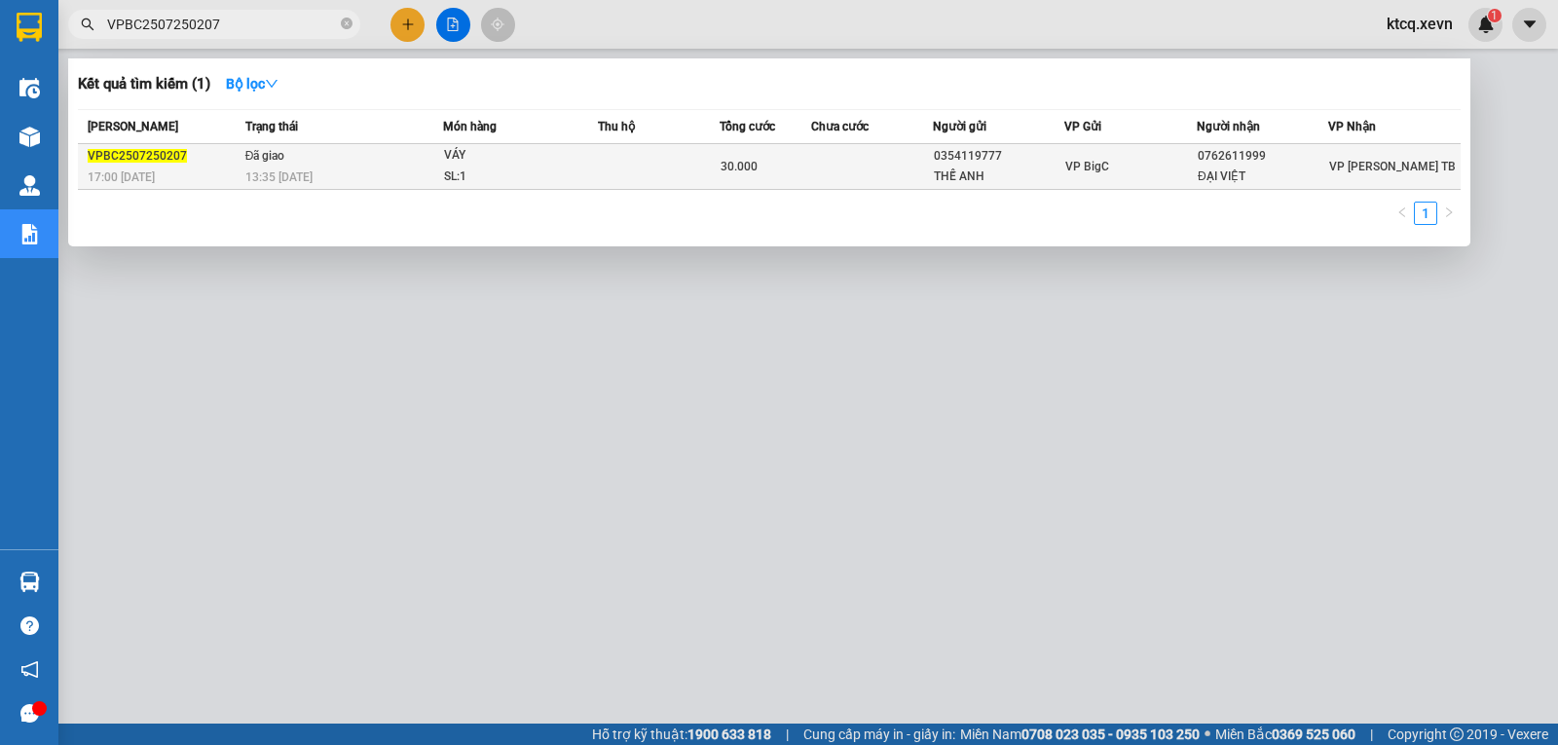
click at [161, 147] on div "VPBC2507250207" at bounding box center [164, 156] width 152 height 20
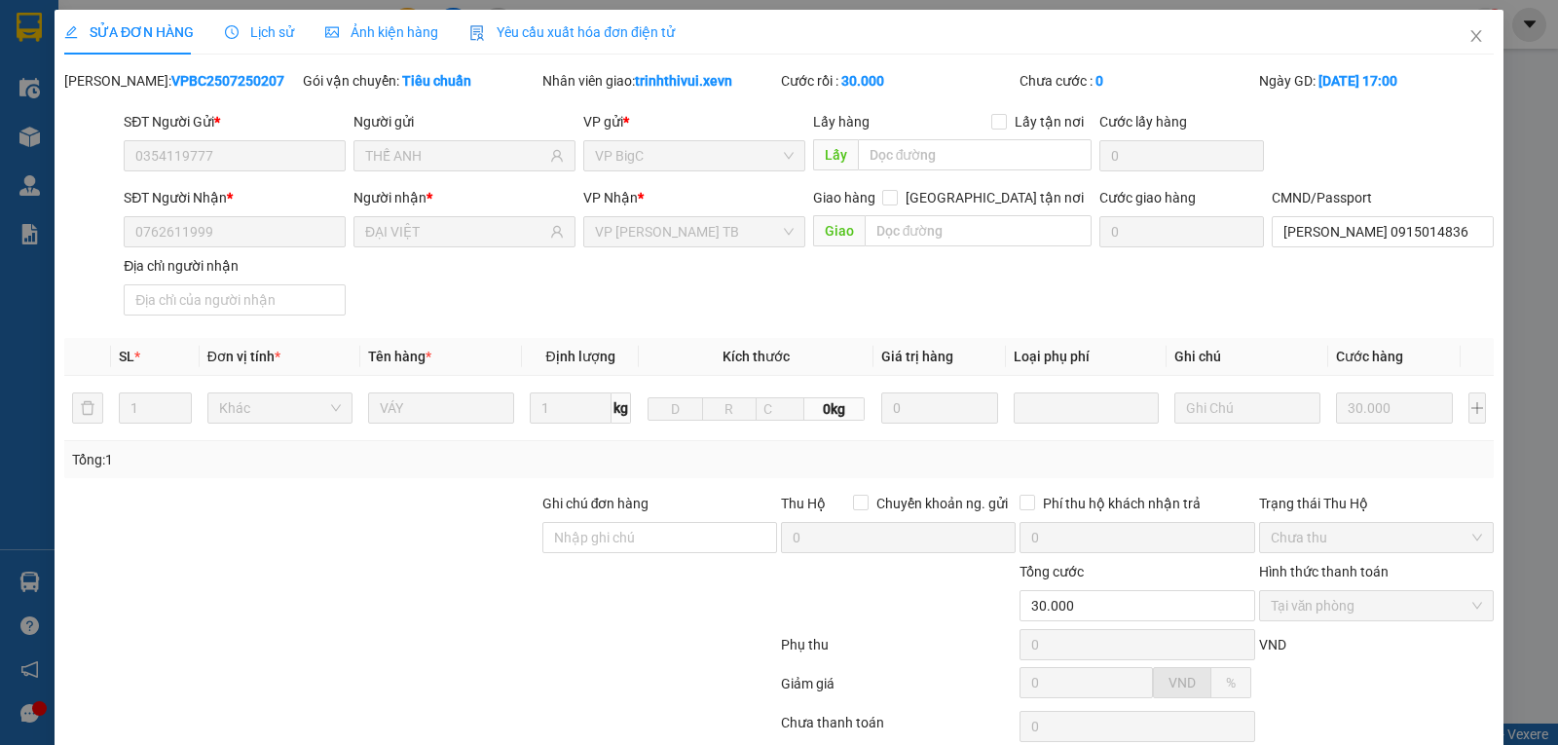
click at [268, 33] on span "Lịch sử" at bounding box center [259, 32] width 69 height 16
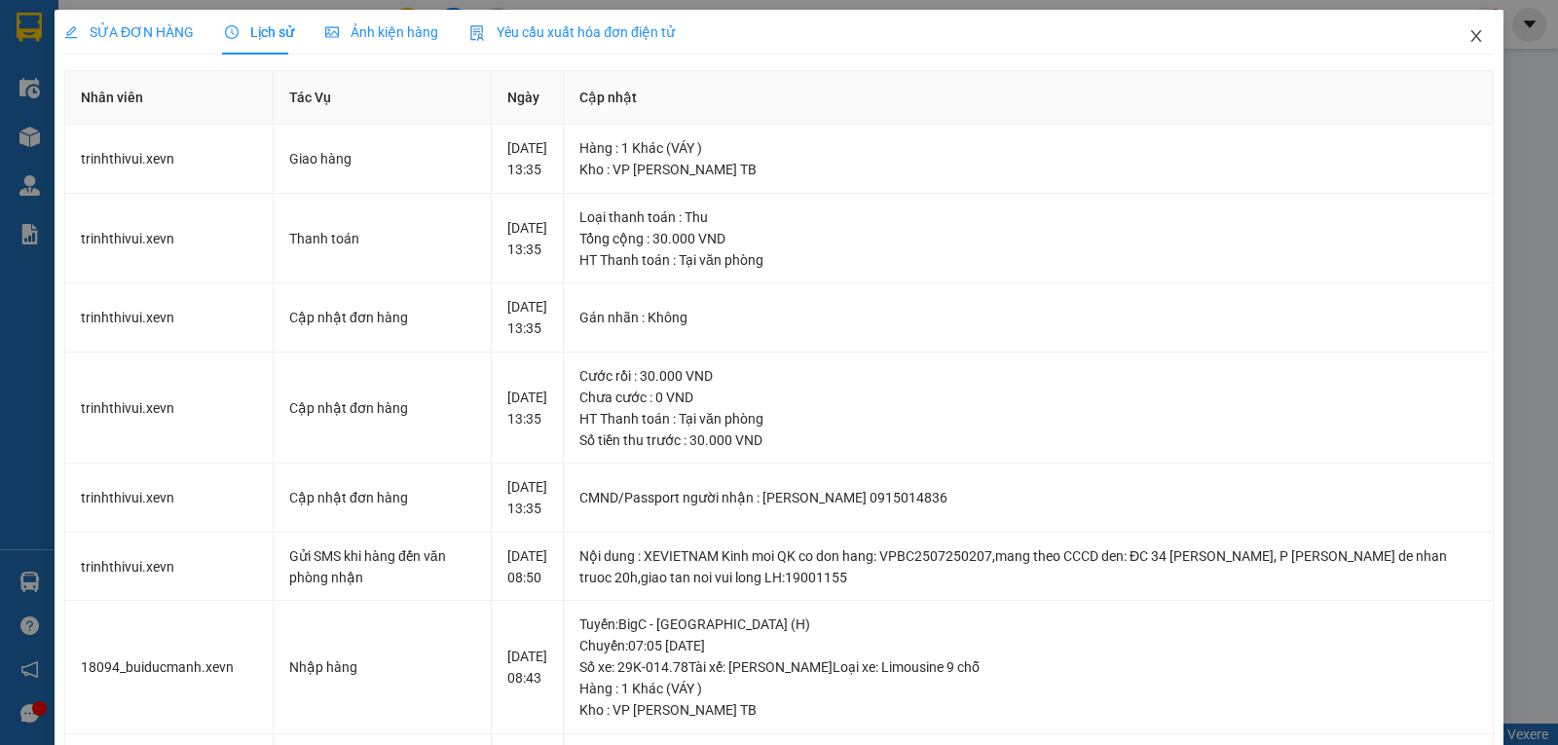
click at [1471, 35] on icon "close" at bounding box center [1476, 36] width 11 height 12
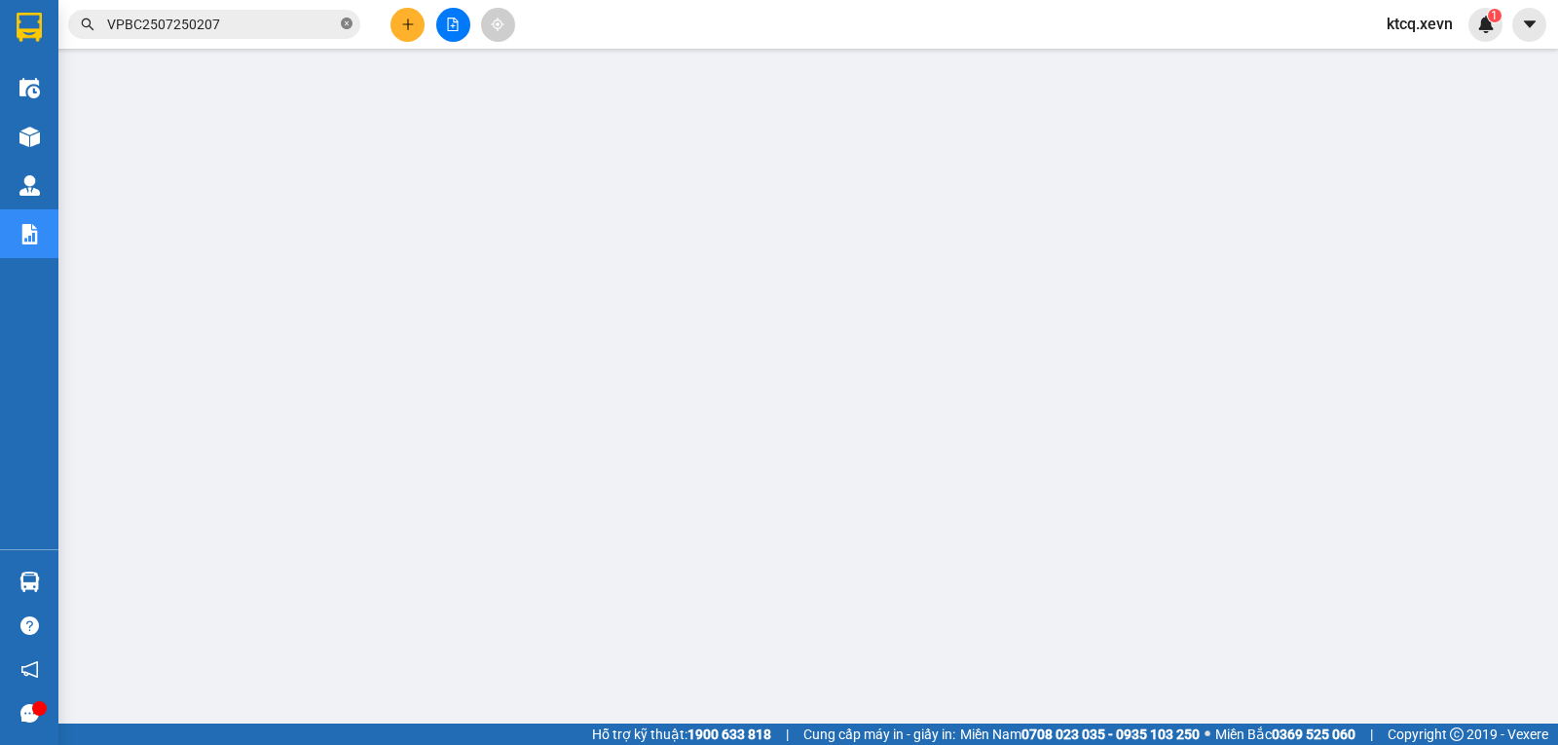
click at [341, 29] on icon "close-circle" at bounding box center [347, 24] width 12 height 12
paste input "VPNH2507250059"
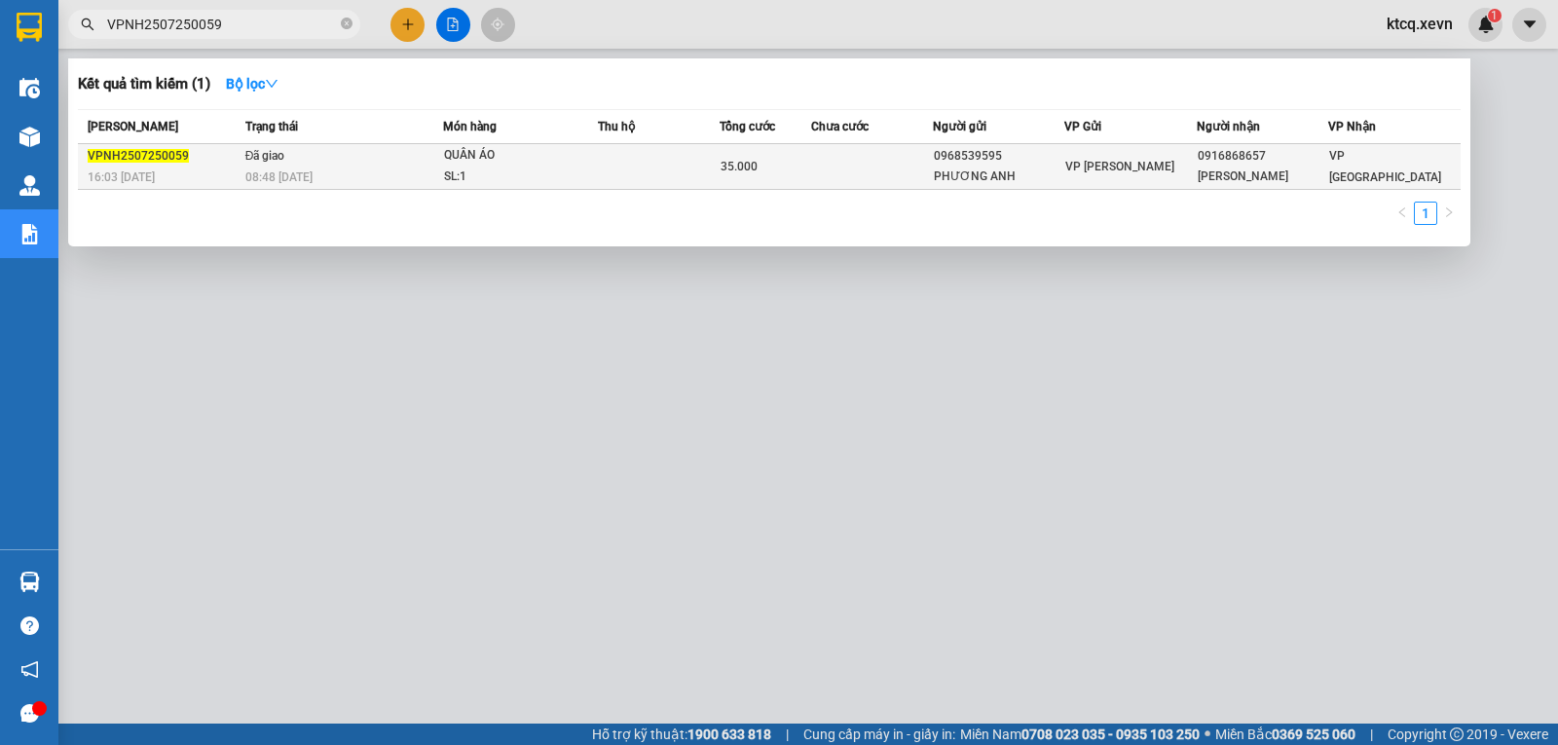
click at [135, 158] on span "VPNH2507250059" at bounding box center [138, 156] width 101 height 14
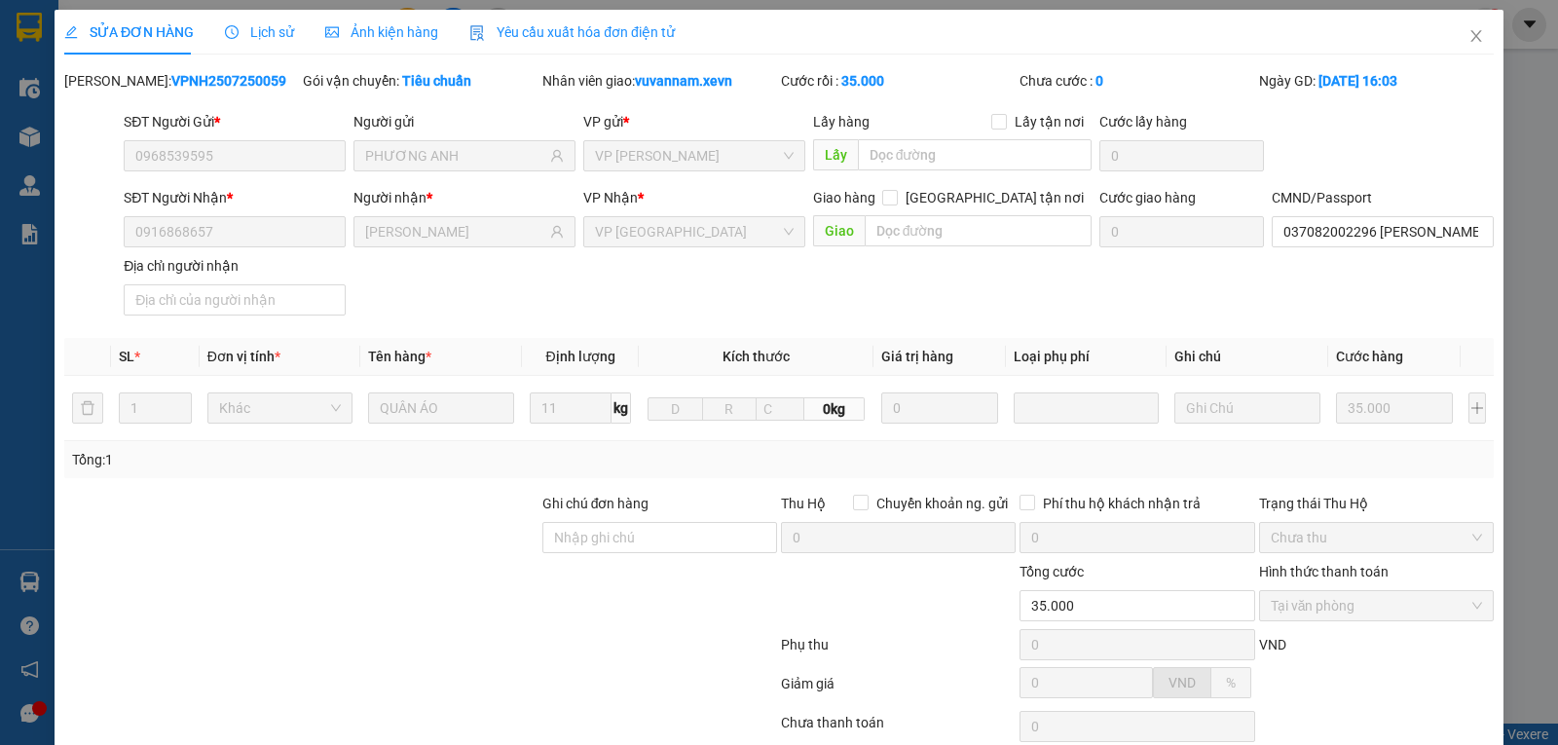
click at [246, 26] on span "Lịch sử" at bounding box center [259, 32] width 69 height 16
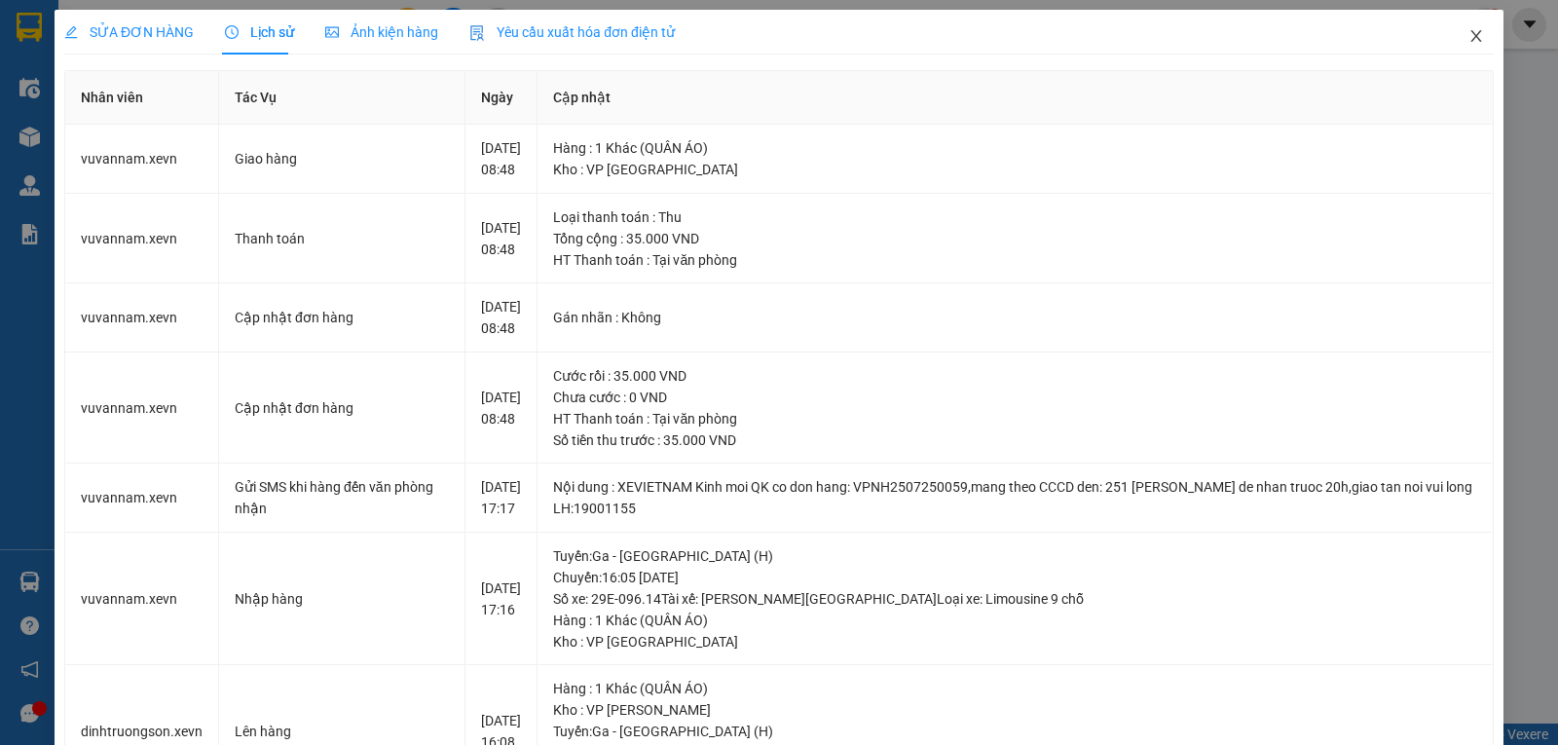
click at [1469, 43] on icon "close" at bounding box center [1477, 36] width 16 height 16
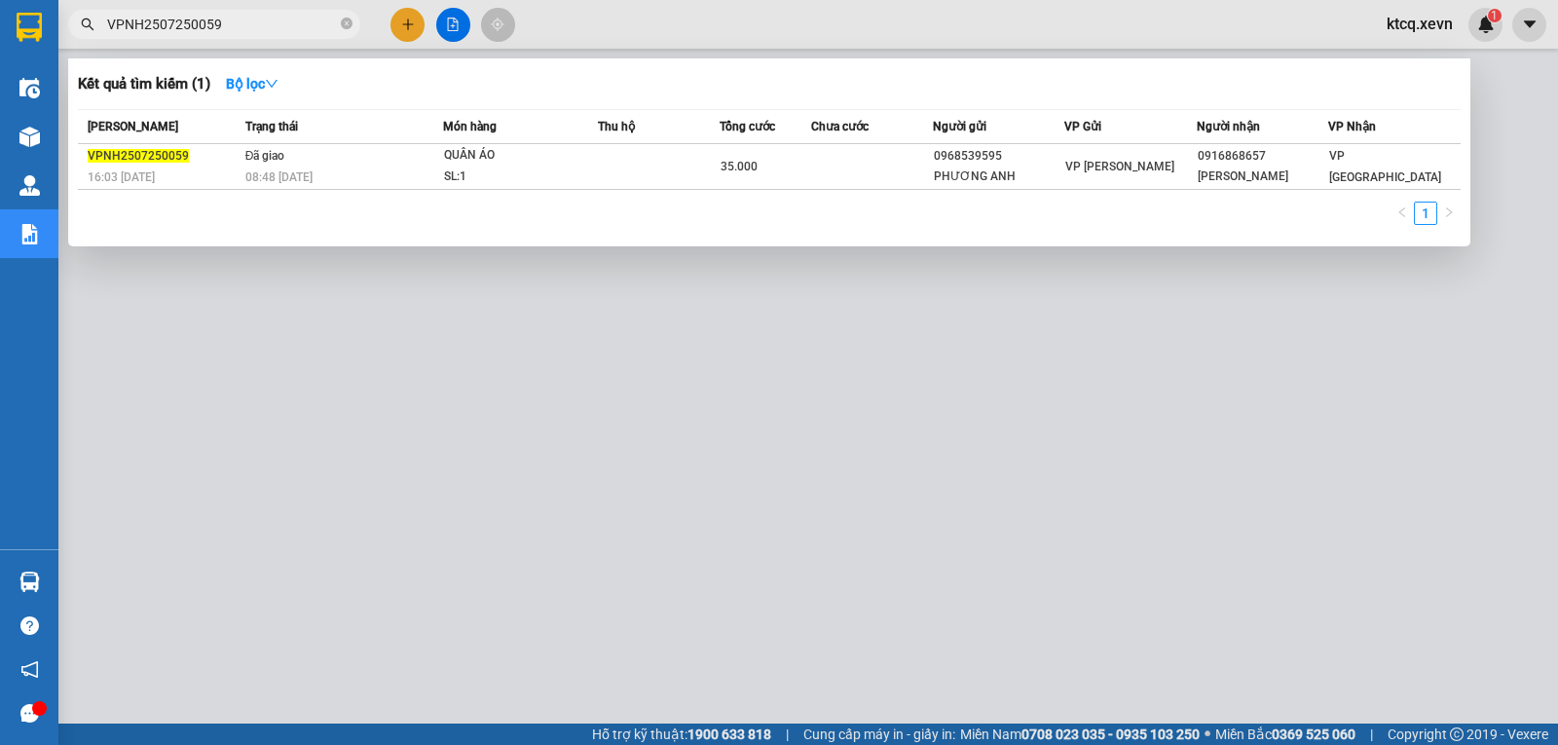
drag, startPoint x: 266, startPoint y: 30, endPoint x: 104, endPoint y: 36, distance: 161.8
click at [104, 36] on span "VPNH2507250059" at bounding box center [214, 24] width 292 height 29
paste input "20"
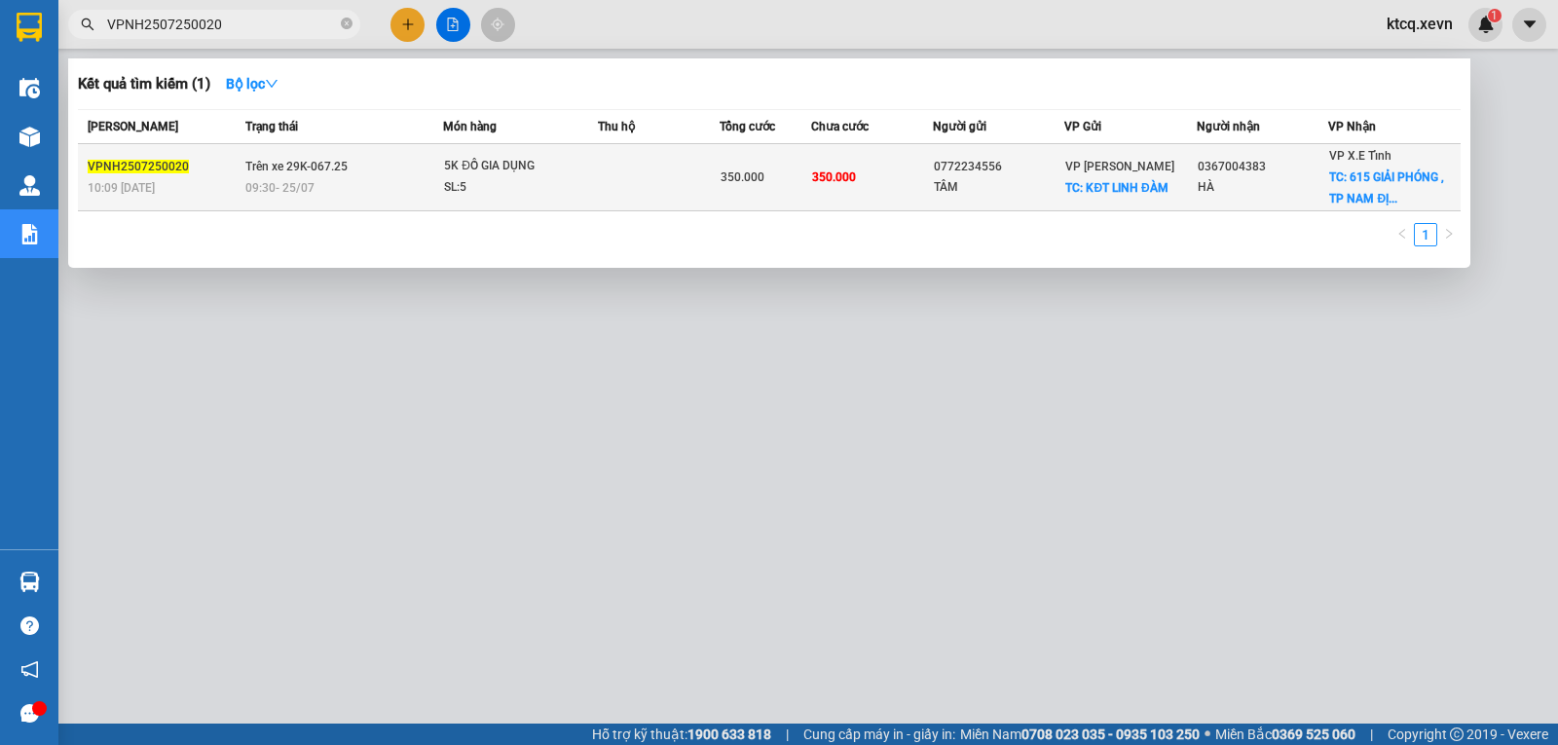
click at [142, 161] on span "VPNH2507250020" at bounding box center [138, 167] width 101 height 14
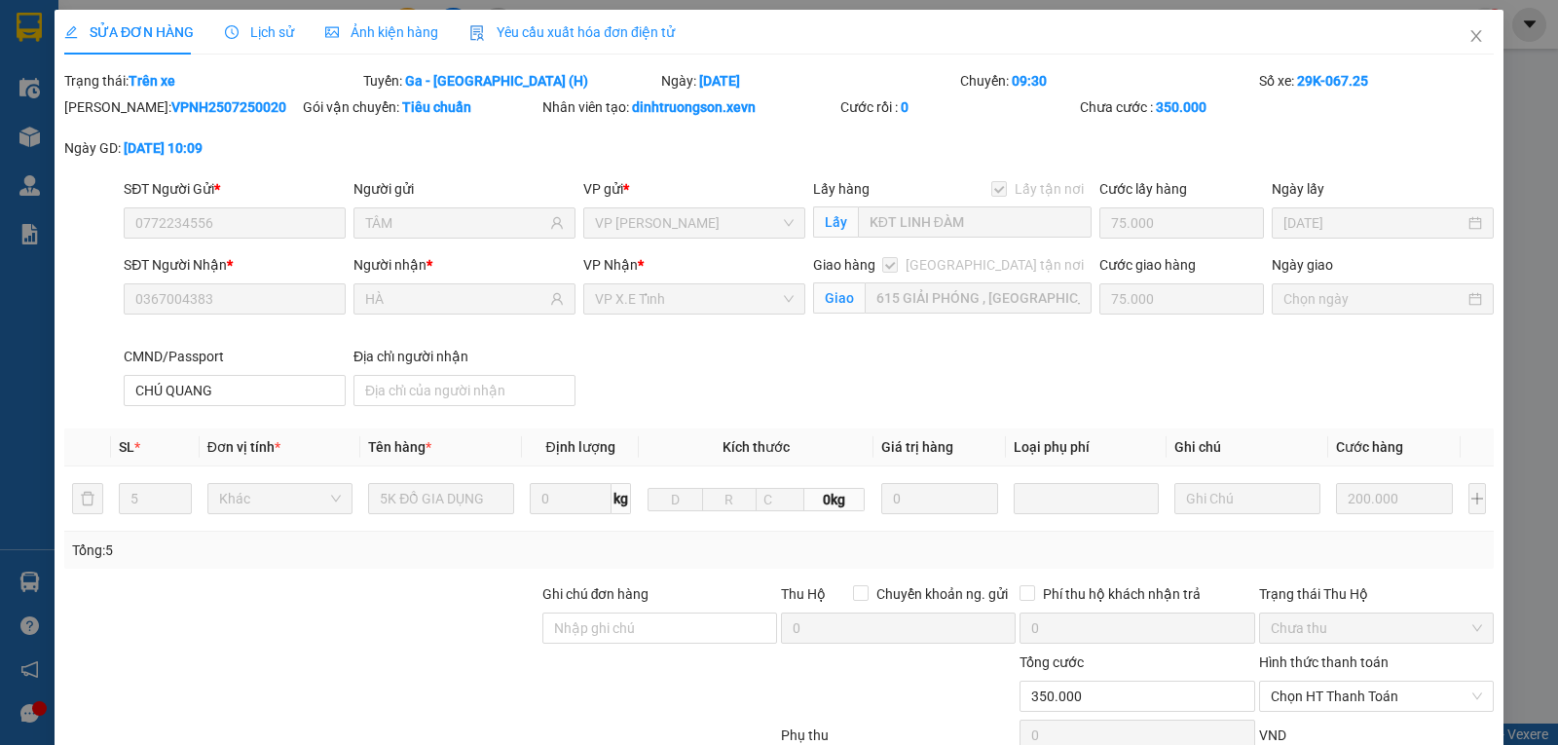
click at [256, 28] on span "Lịch sử" at bounding box center [259, 32] width 69 height 16
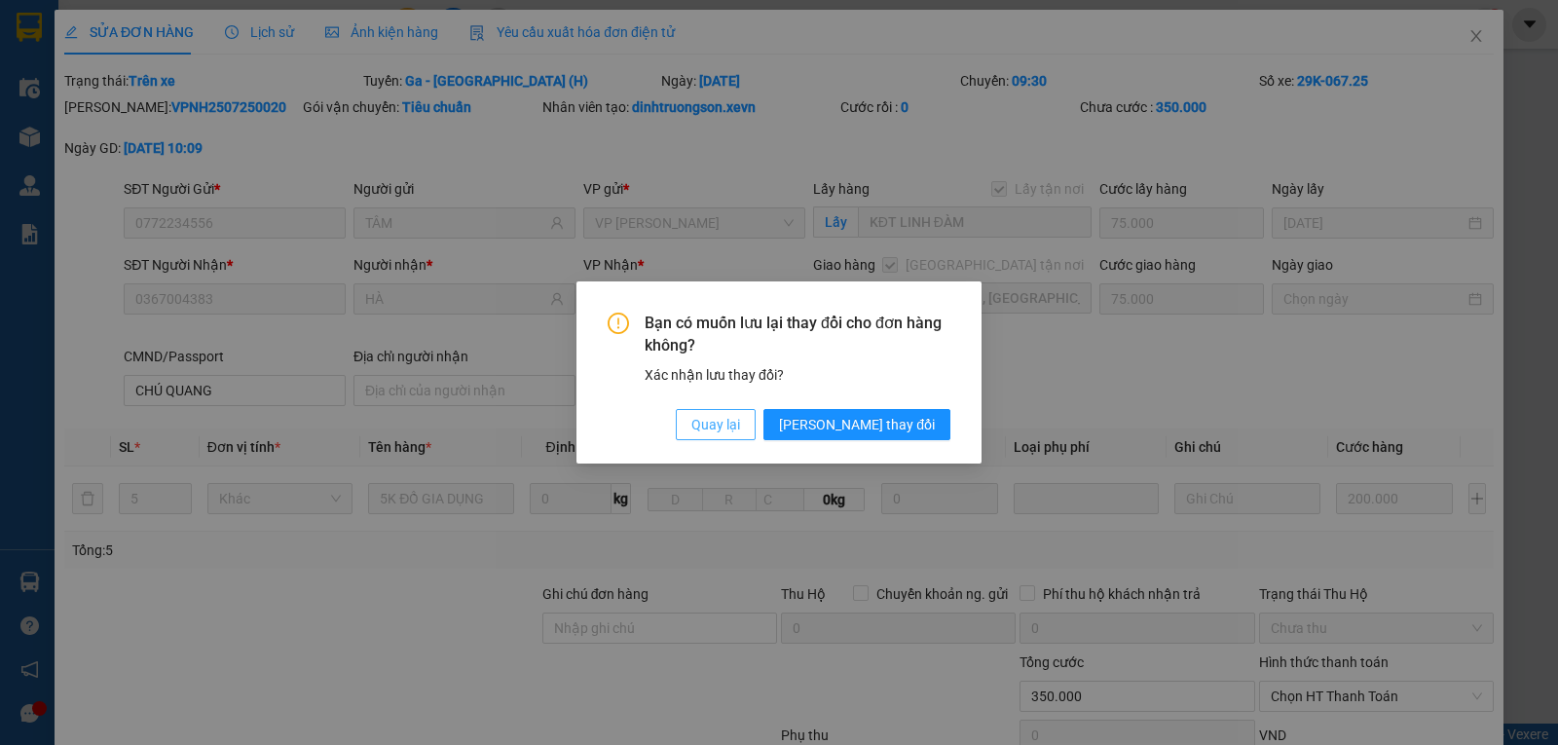
drag, startPoint x: 794, startPoint y: 417, endPoint x: 1193, endPoint y: 150, distance: 480.2
click at [794, 406] on div "Bạn có muốn lưu lại thay đổi cho đơn hàng không? Xác nhận lưu thay đổi? Quay lạ…" at bounding box center [779, 377] width 343 height 128
click at [1464, 35] on div "Bạn có muốn lưu lại thay đổi cho đơn hàng không? Xác nhận lưu thay đổi? Quay lạ…" at bounding box center [779, 372] width 1558 height 745
click at [740, 426] on span "Quay lại" at bounding box center [715, 424] width 49 height 21
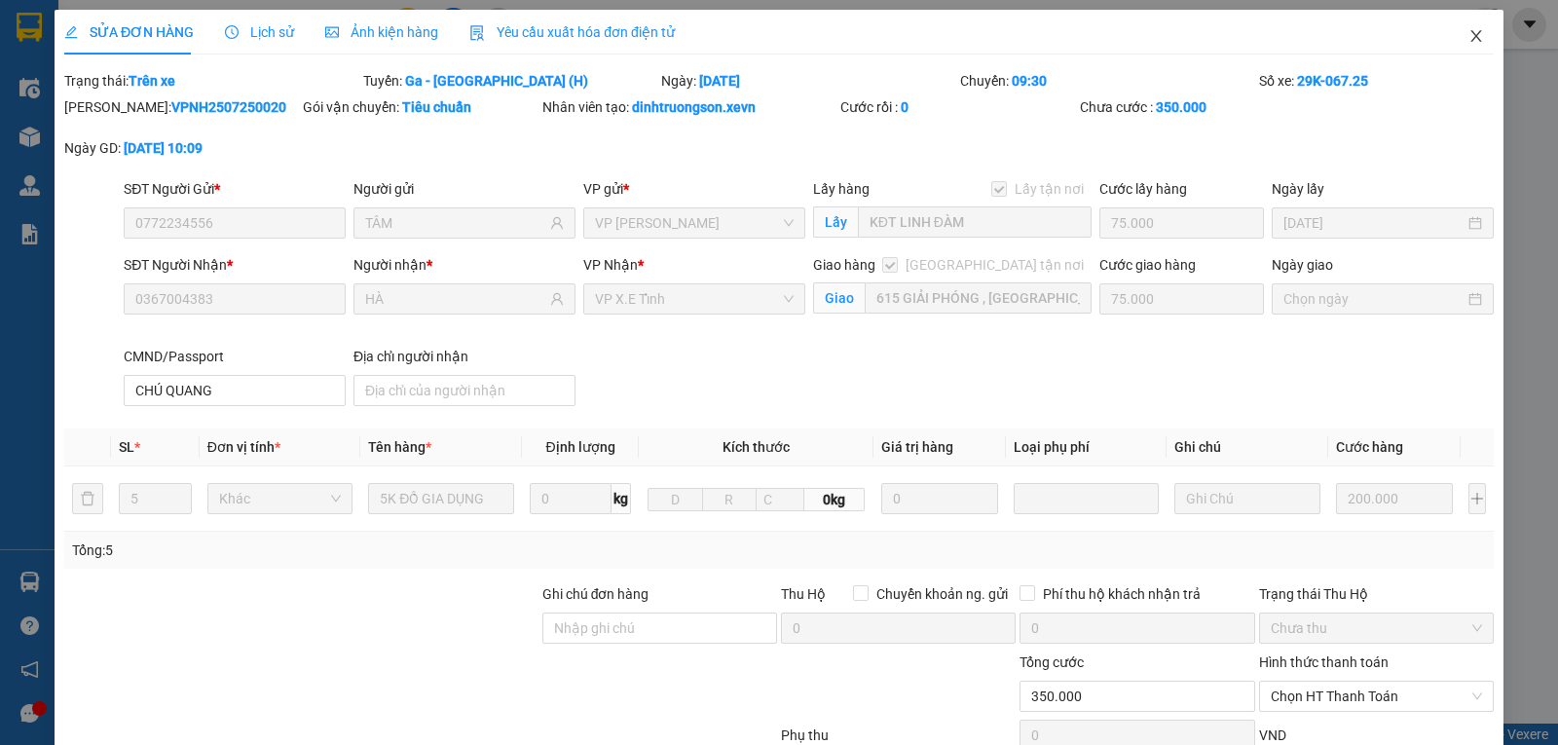
click at [1469, 41] on icon "close" at bounding box center [1477, 36] width 16 height 16
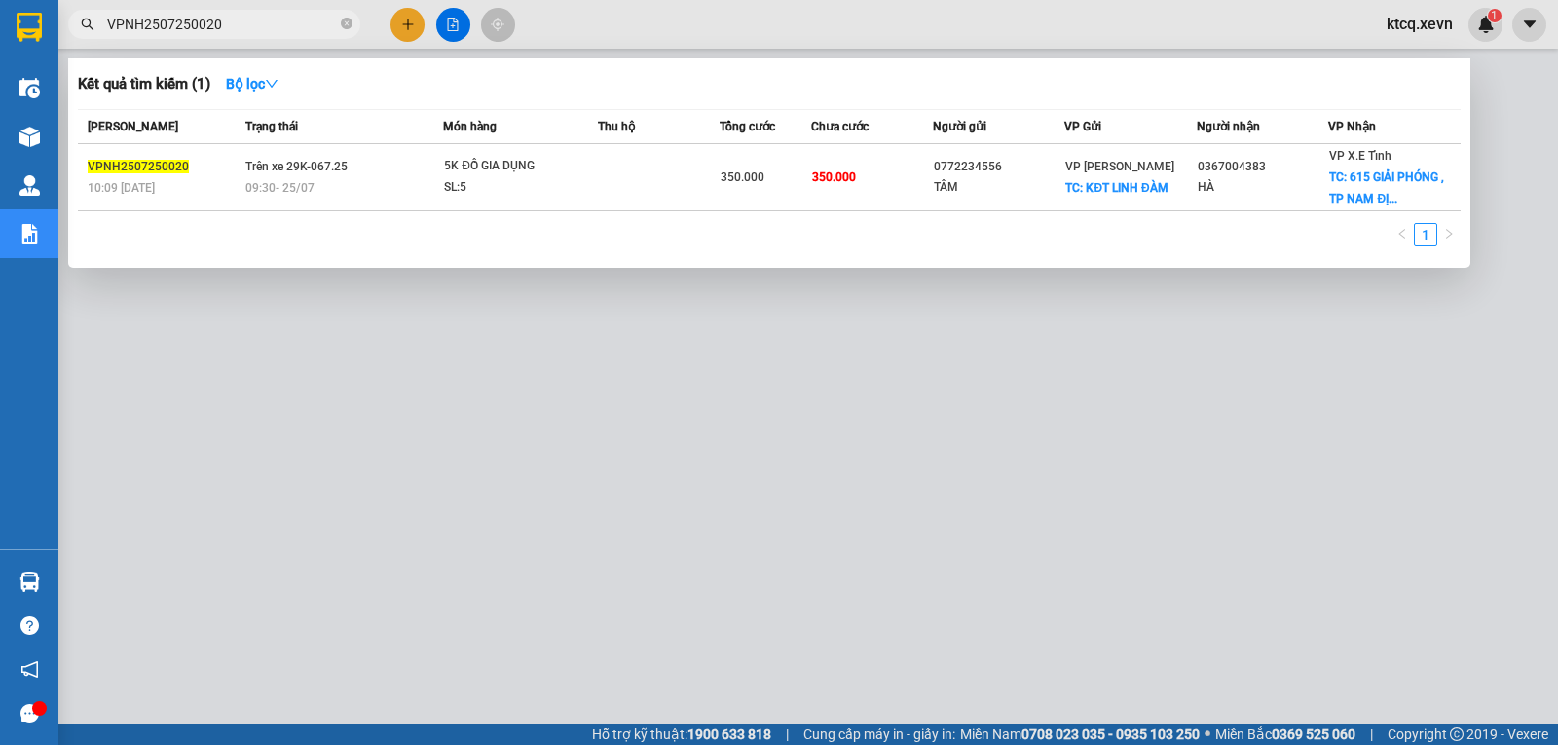
click at [189, 33] on input "VPNH2507250020" at bounding box center [222, 24] width 230 height 21
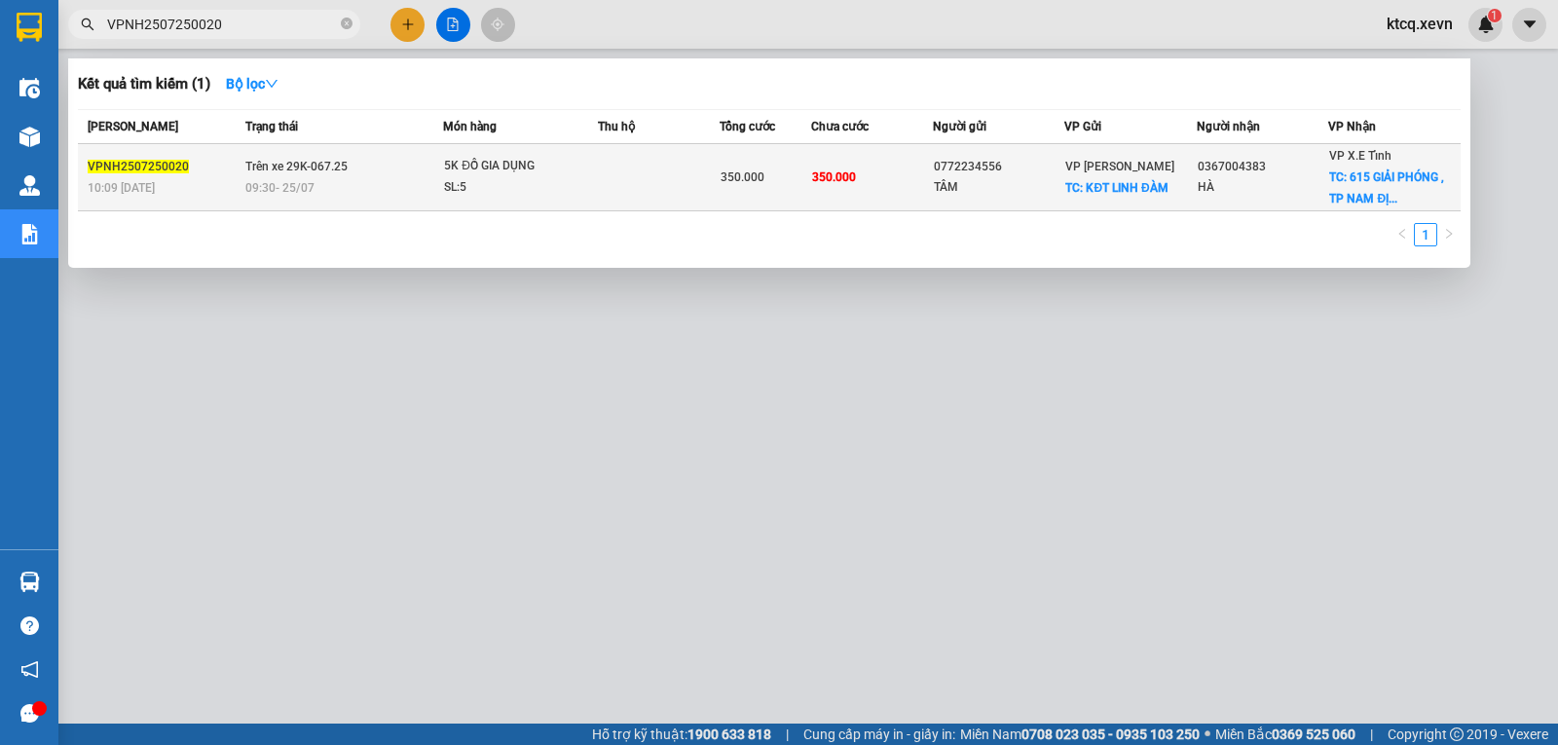
click at [113, 163] on span "VPNH2507250020" at bounding box center [138, 167] width 101 height 14
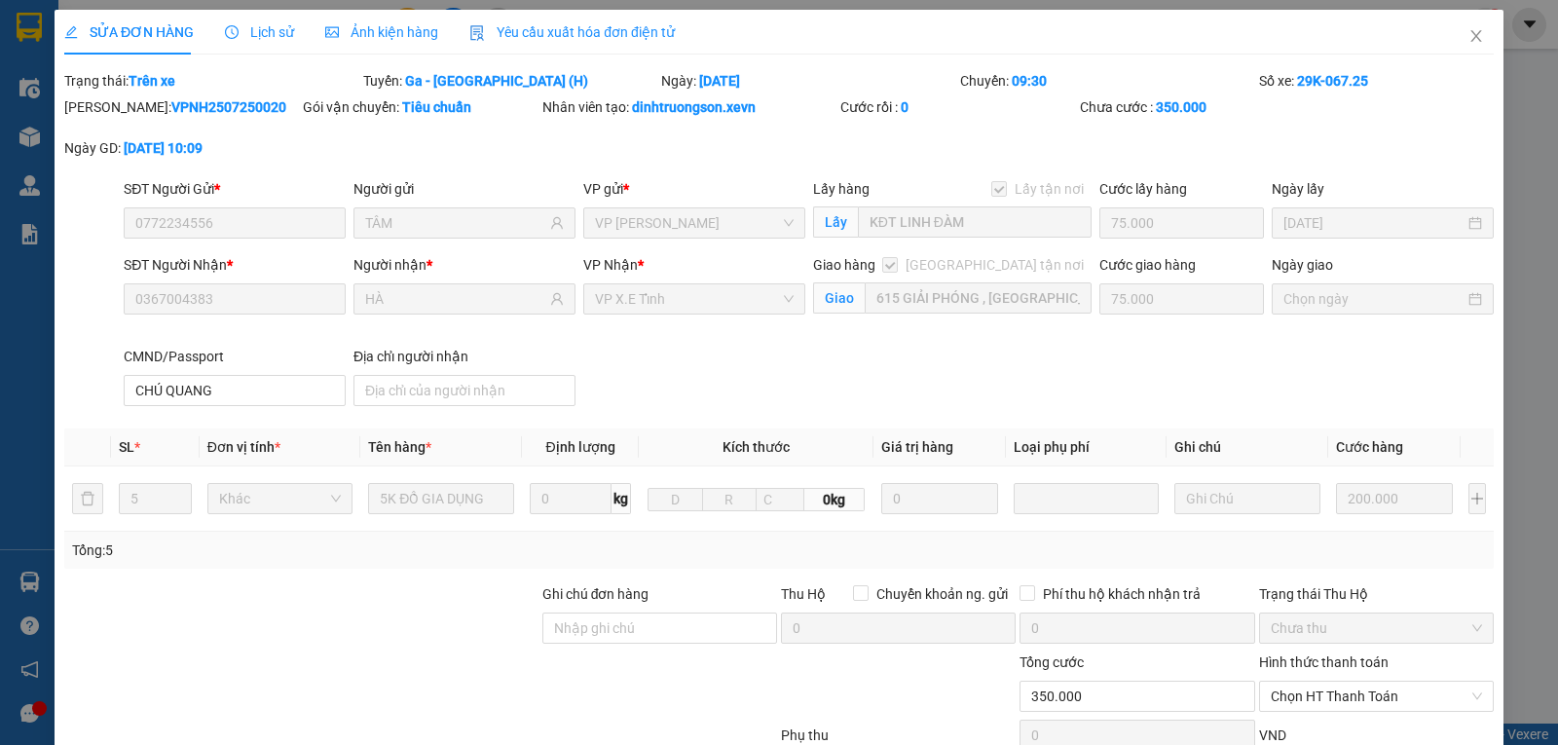
click at [273, 29] on span "Lịch sử" at bounding box center [259, 32] width 69 height 16
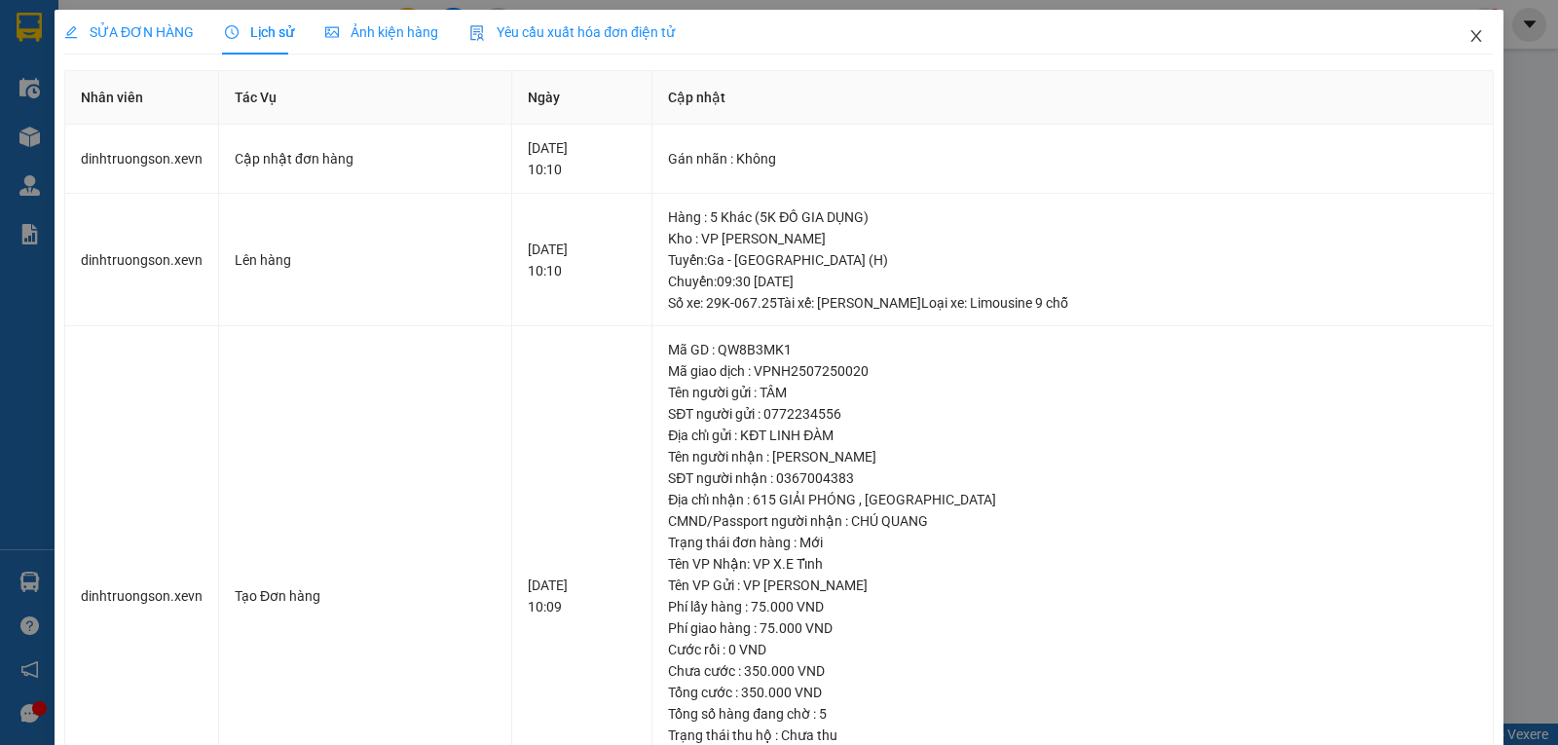
click at [1471, 39] on icon "close" at bounding box center [1476, 36] width 11 height 12
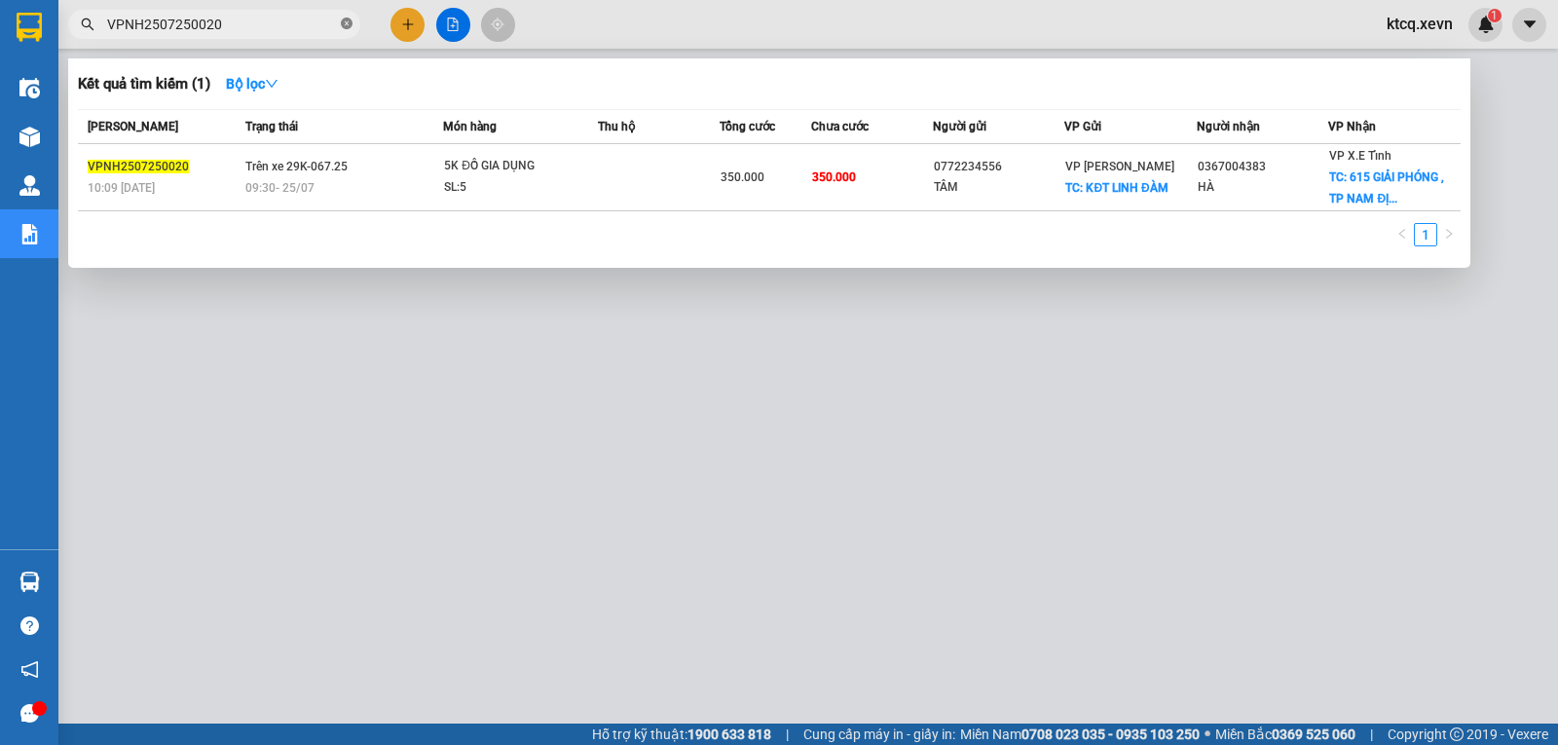
click at [344, 26] on icon "close-circle" at bounding box center [347, 24] width 12 height 12
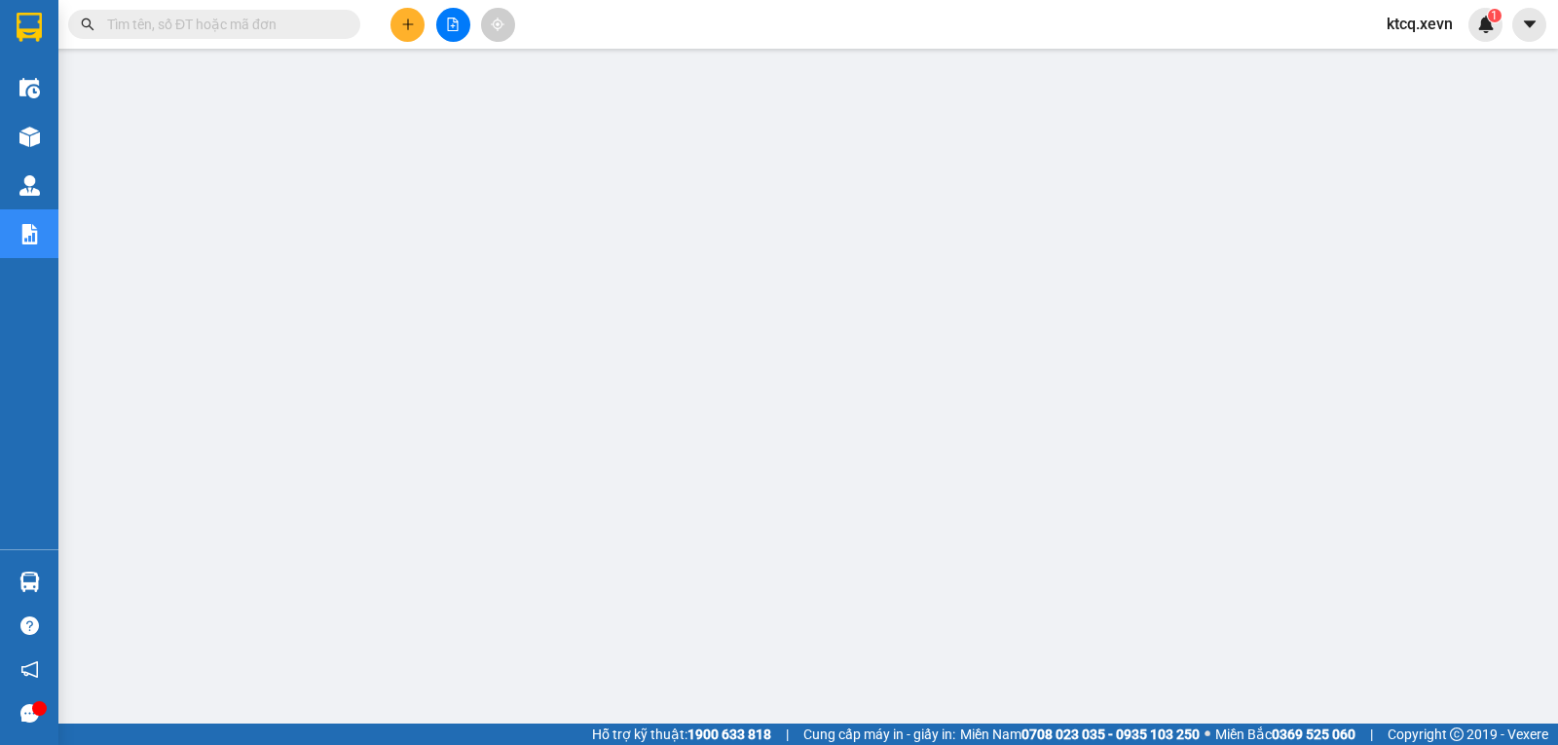
paste input "VPNB2507250150"
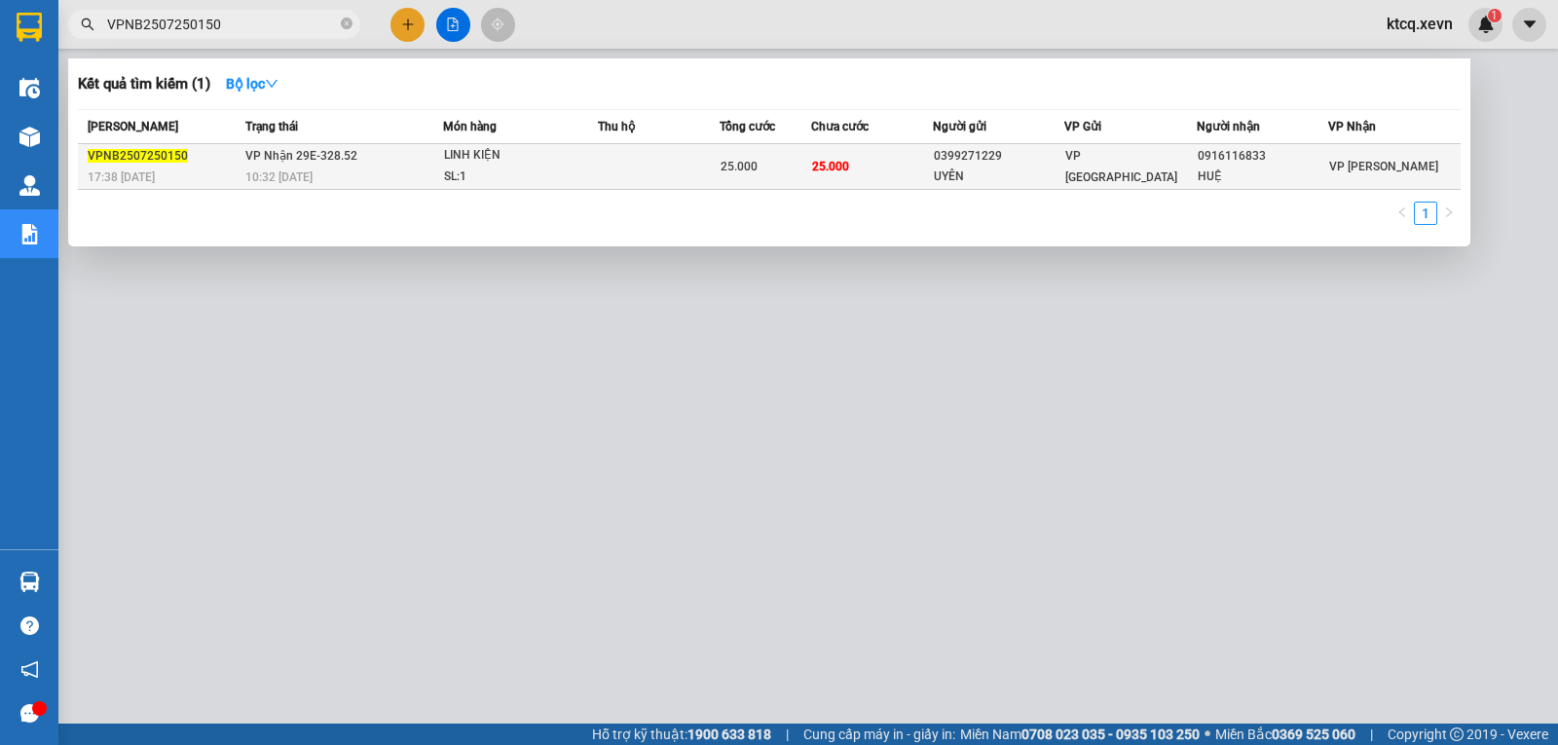
click at [122, 153] on span "VPNB2507250150" at bounding box center [138, 156] width 100 height 14
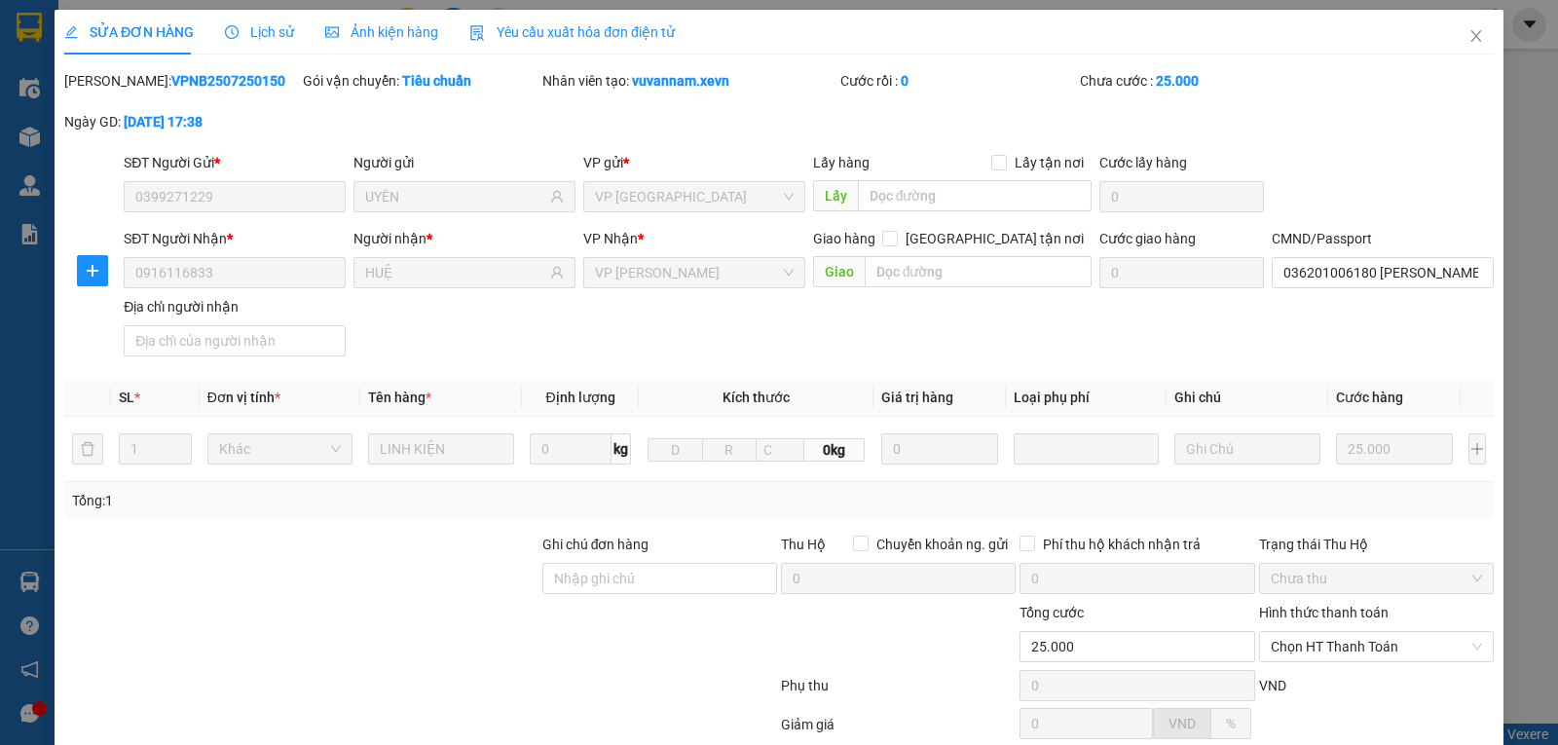
click at [247, 29] on span "Lịch sử" at bounding box center [259, 32] width 69 height 16
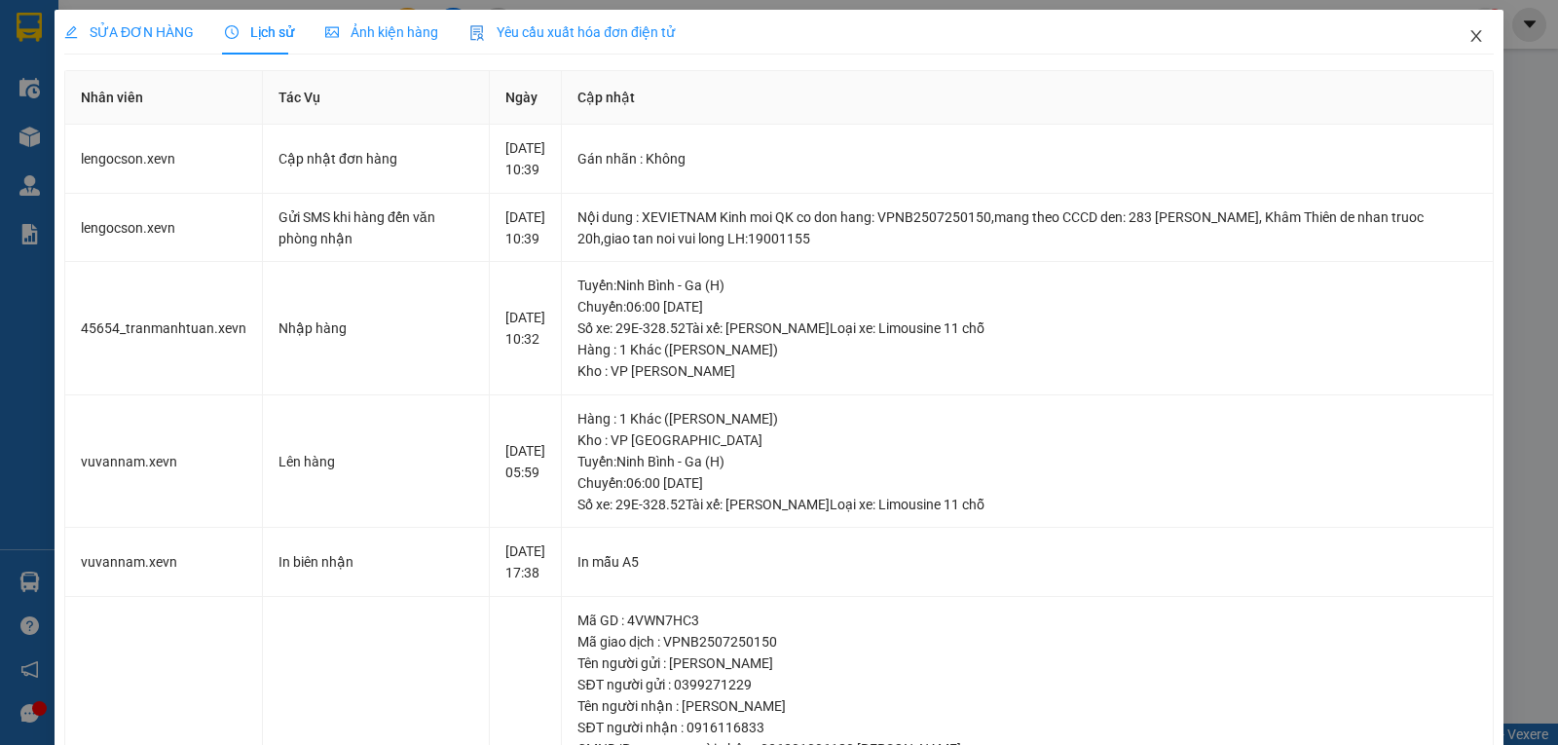
click at [1471, 38] on icon "close" at bounding box center [1476, 36] width 11 height 12
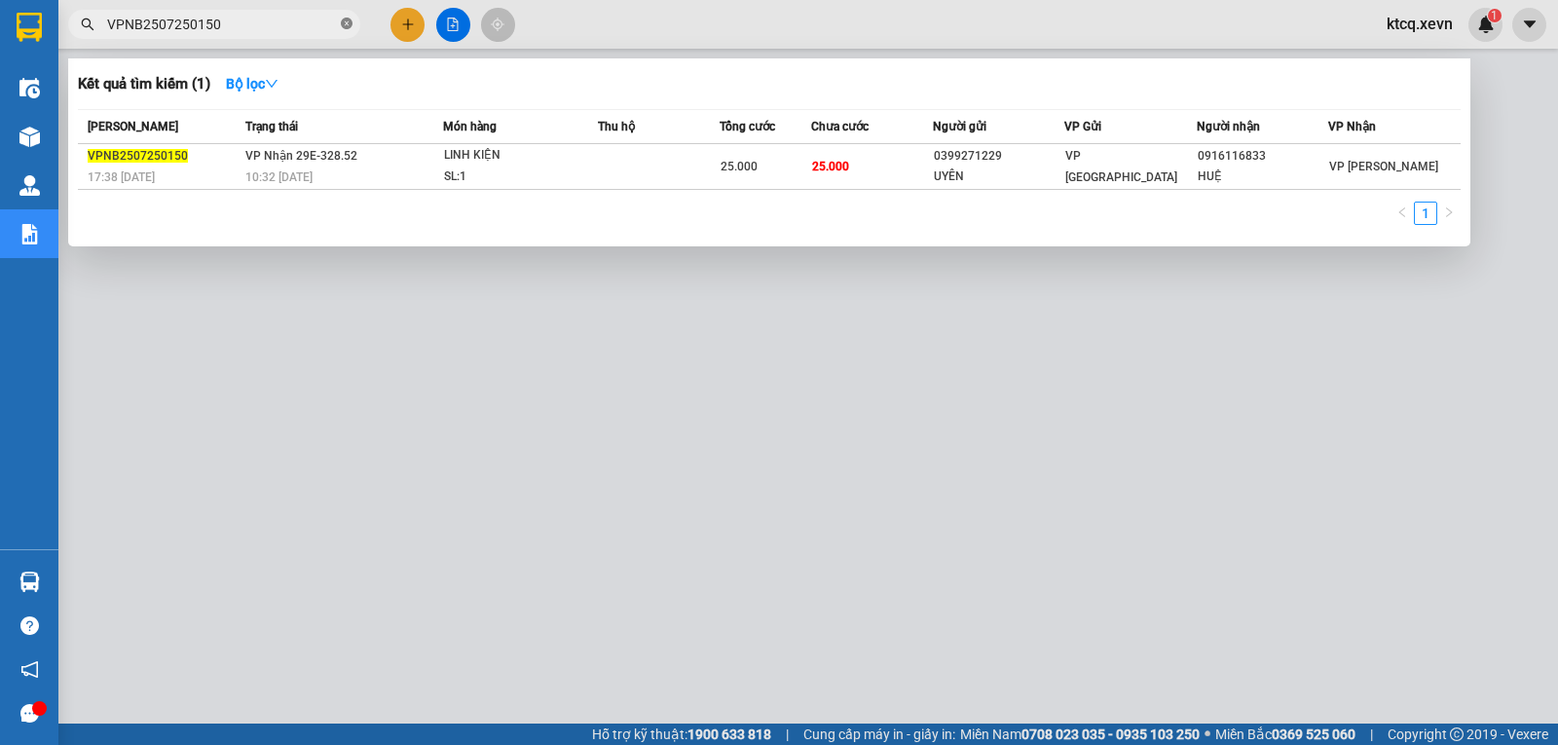
click at [345, 24] on icon "close-circle" at bounding box center [347, 24] width 12 height 12
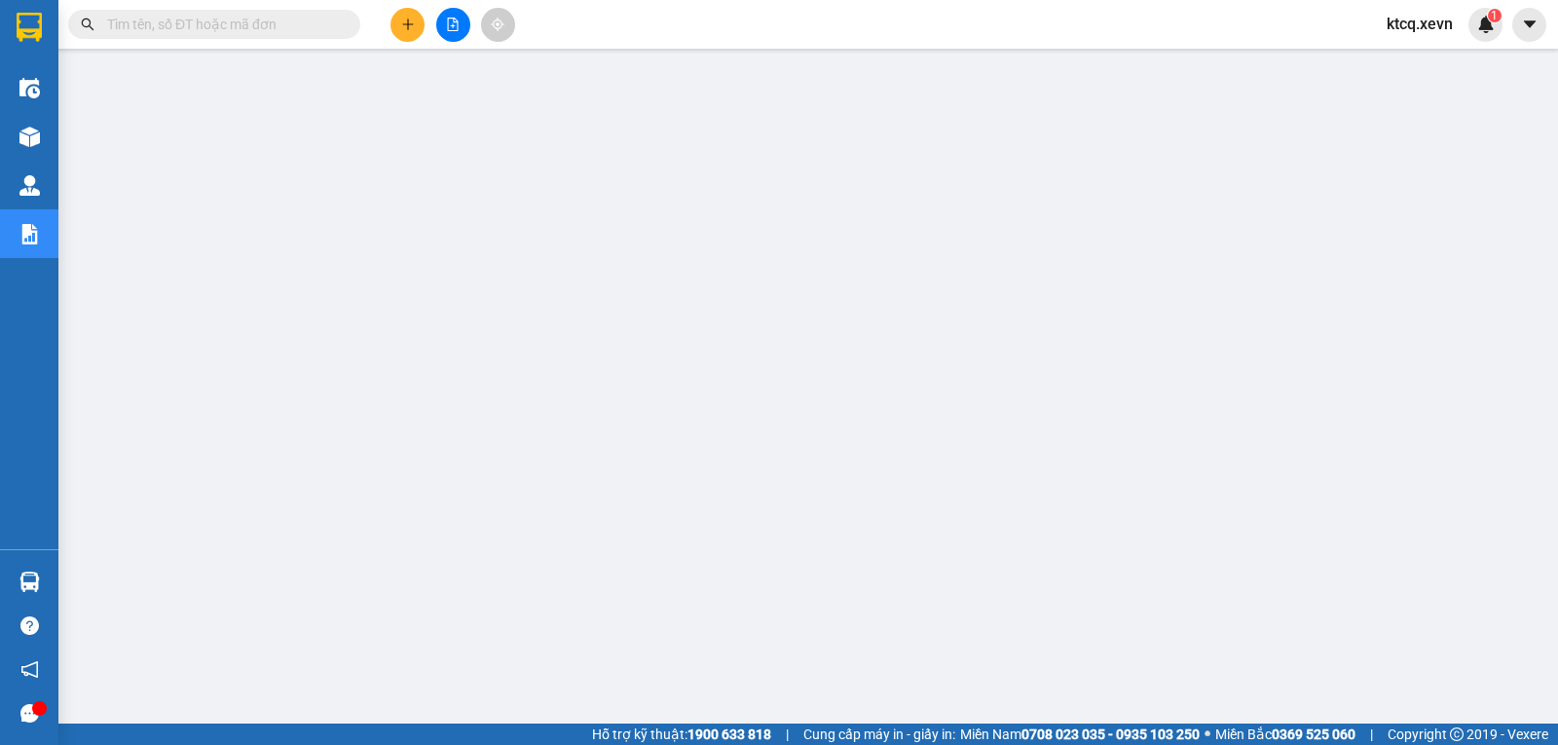
paste input "VPNB2507250031"
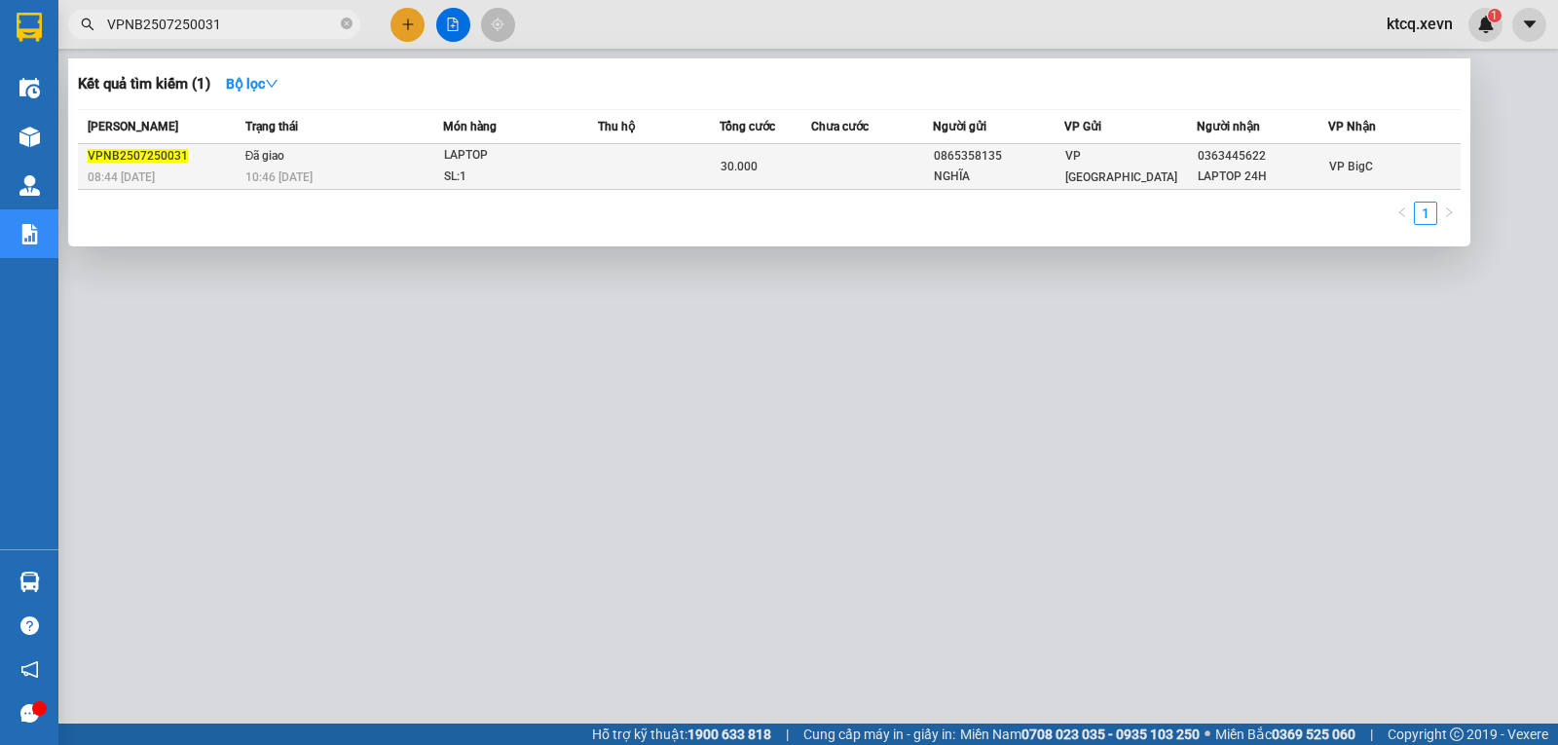
click at [115, 150] on span "VPNB2507250031" at bounding box center [138, 156] width 100 height 14
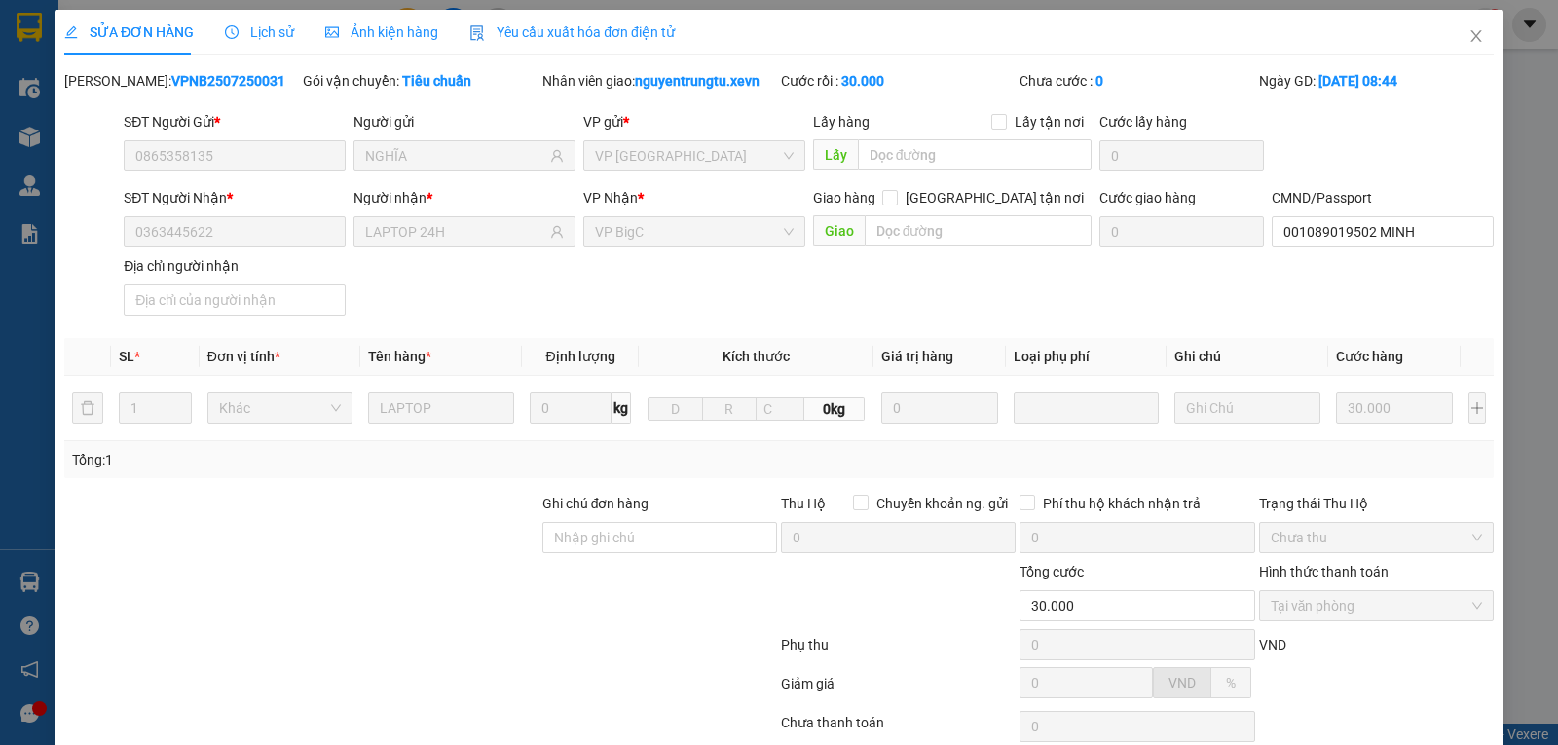
click at [255, 31] on span "Lịch sử" at bounding box center [259, 32] width 69 height 16
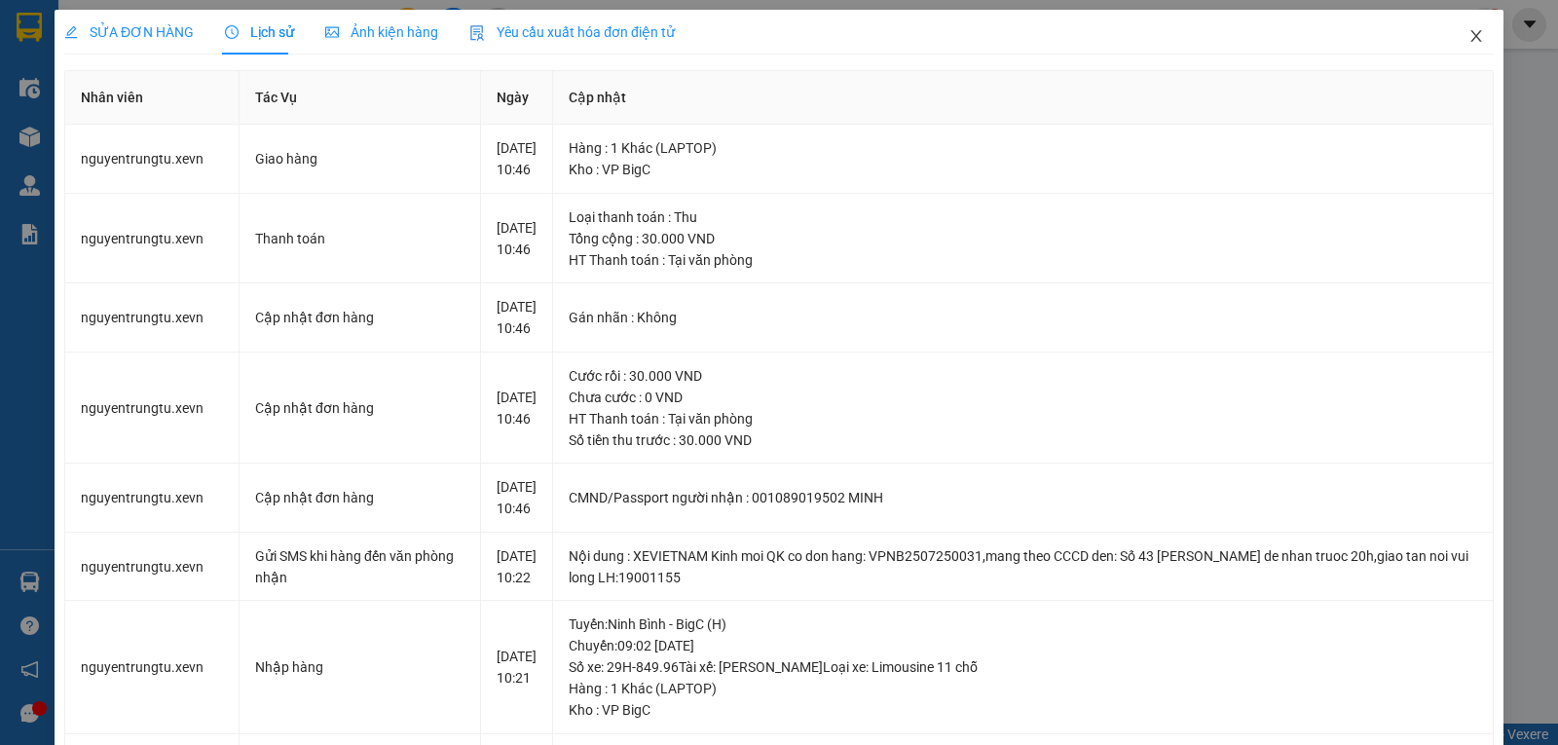
click at [1469, 40] on icon "close" at bounding box center [1477, 36] width 16 height 16
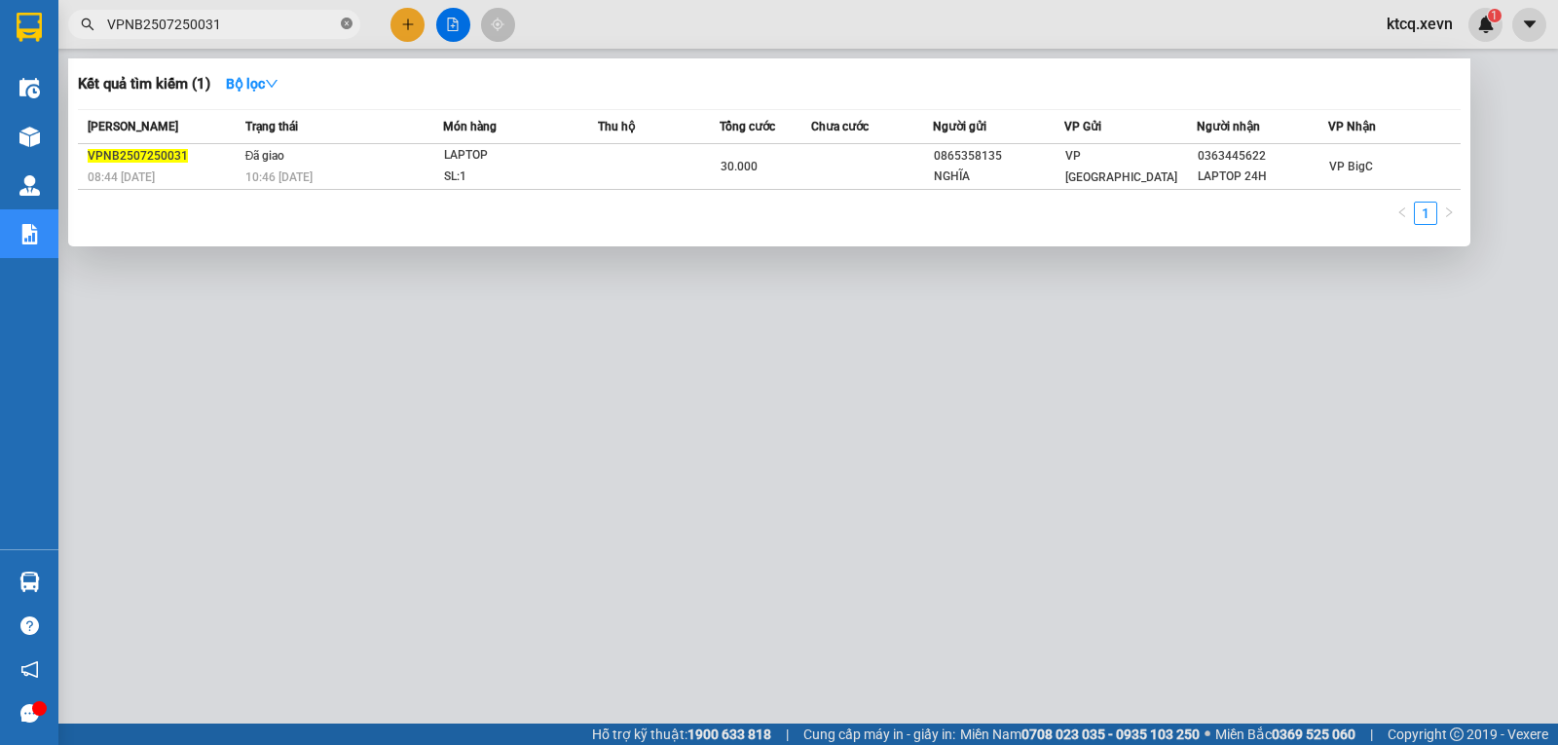
click at [348, 28] on icon "close-circle" at bounding box center [347, 24] width 12 height 12
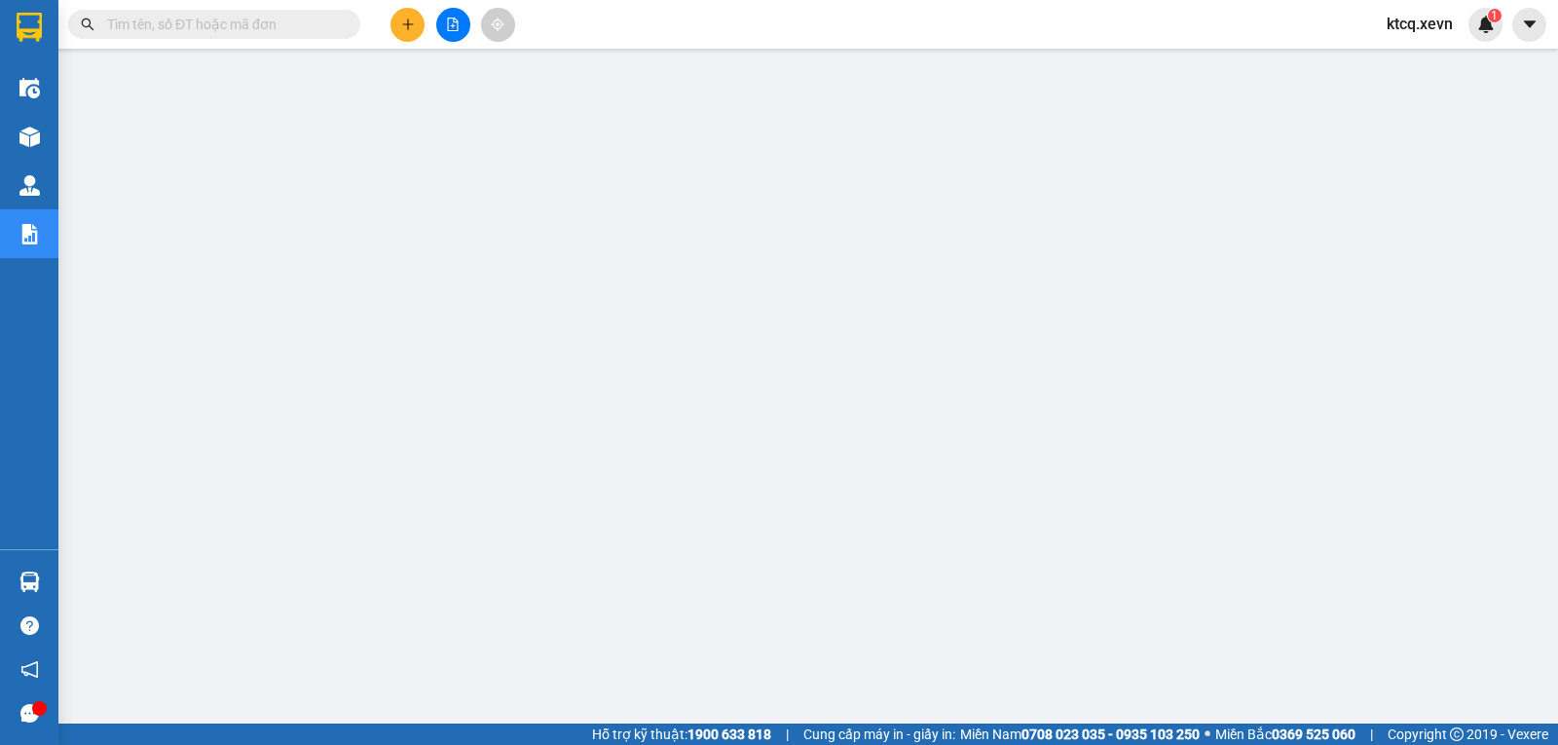
paste input "VPNB2507250045"
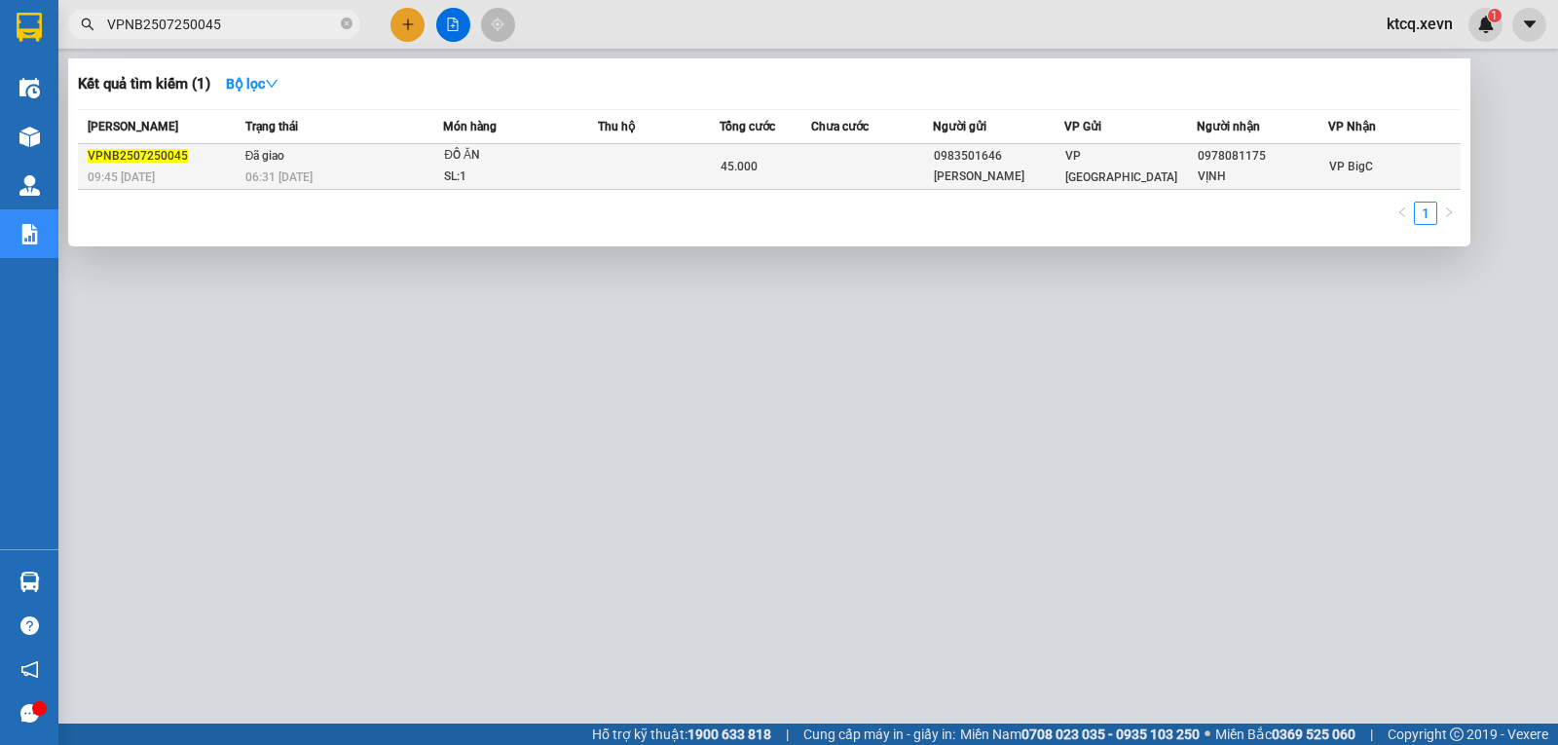
click at [118, 161] on span "VPNB2507250045" at bounding box center [138, 156] width 100 height 14
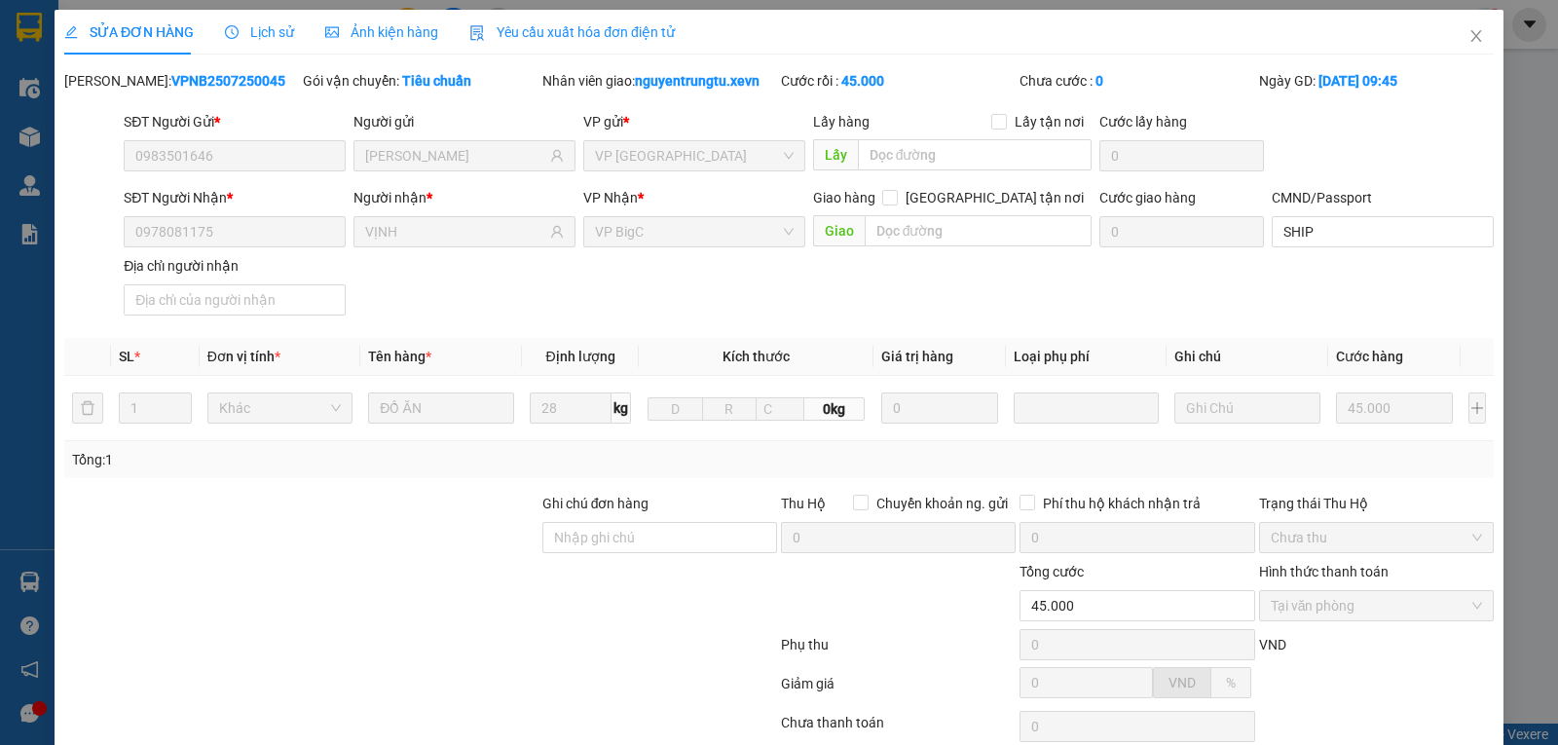
click at [242, 38] on span "Lịch sử" at bounding box center [259, 32] width 69 height 16
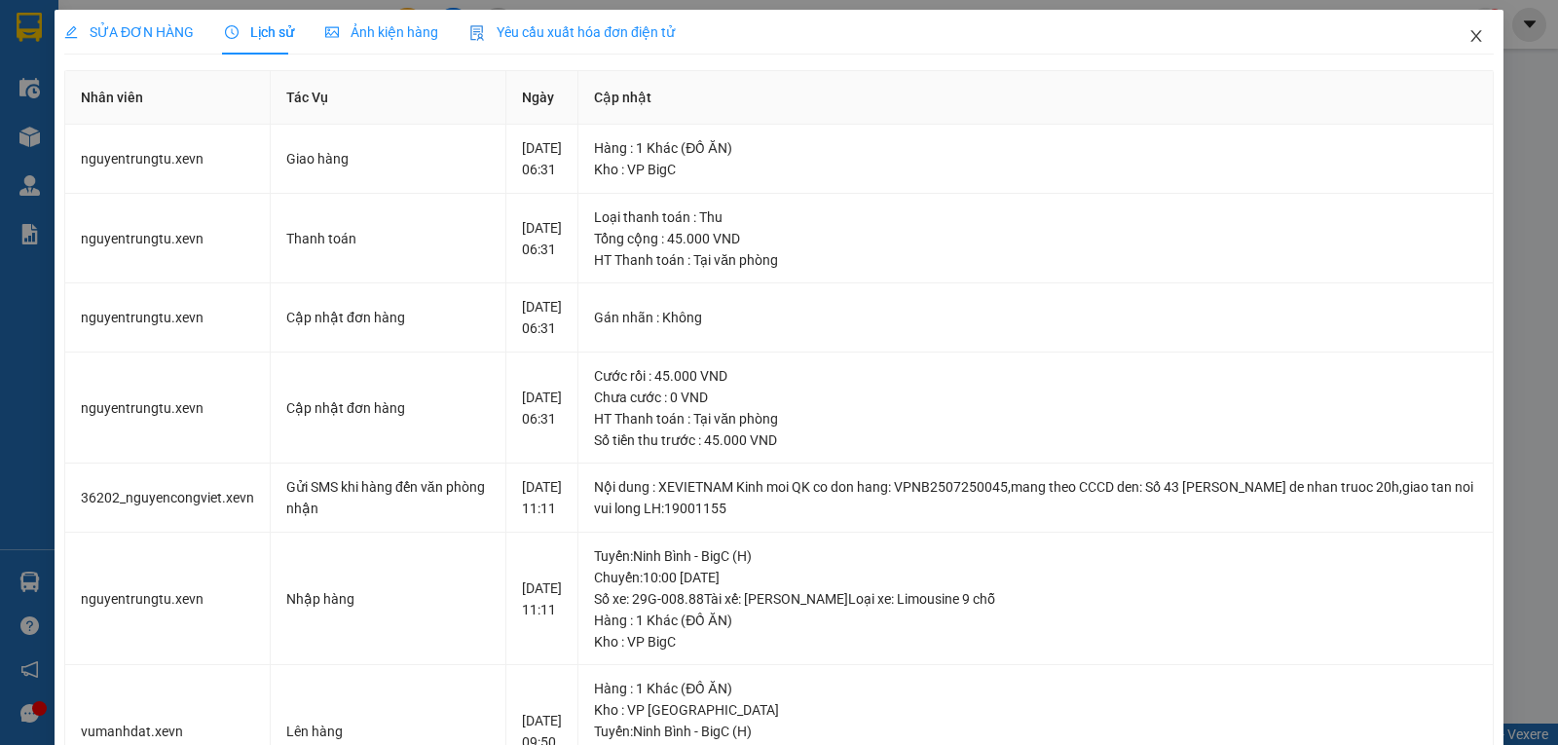
click at [1469, 34] on icon "close" at bounding box center [1477, 36] width 16 height 16
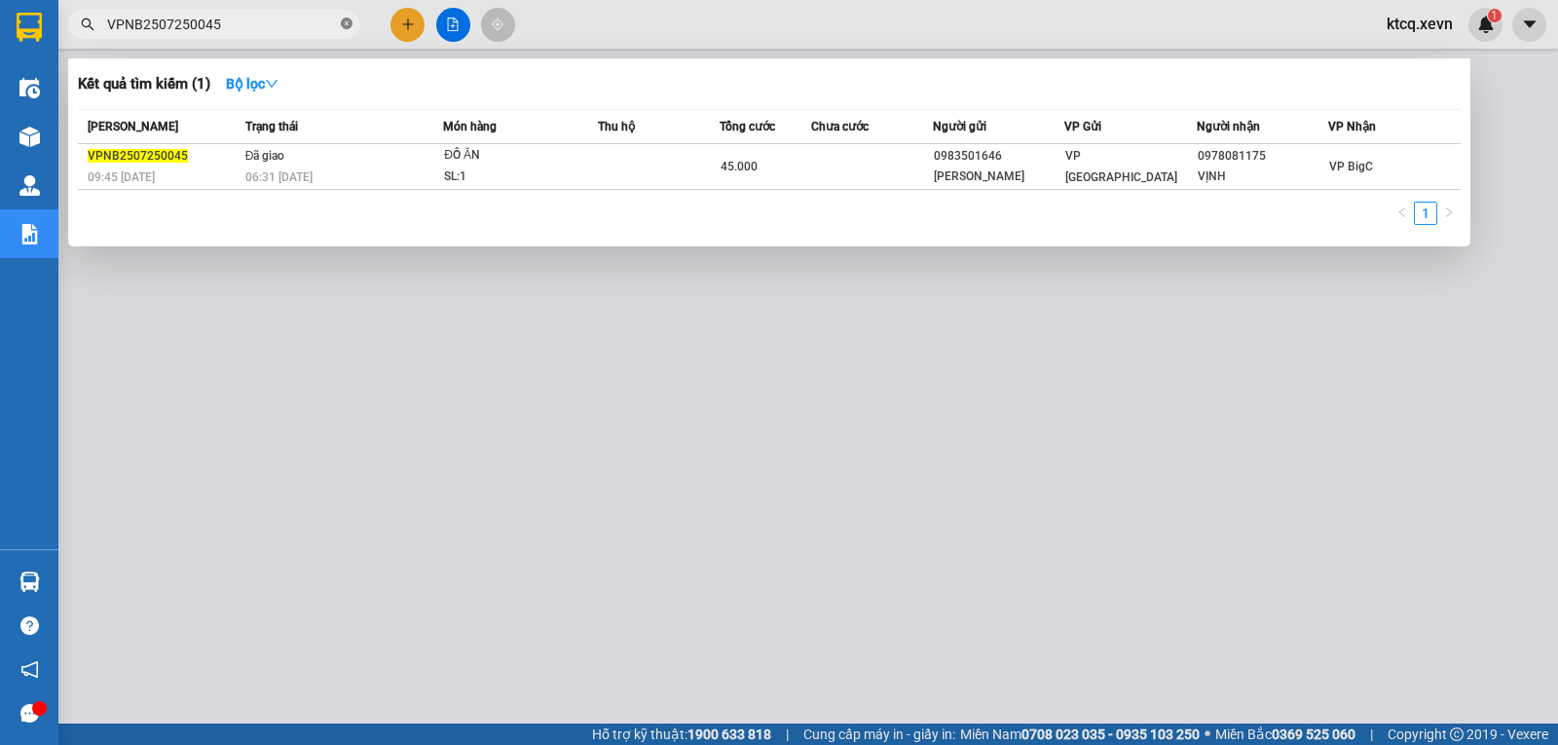
click at [349, 28] on icon "close-circle" at bounding box center [347, 24] width 12 height 12
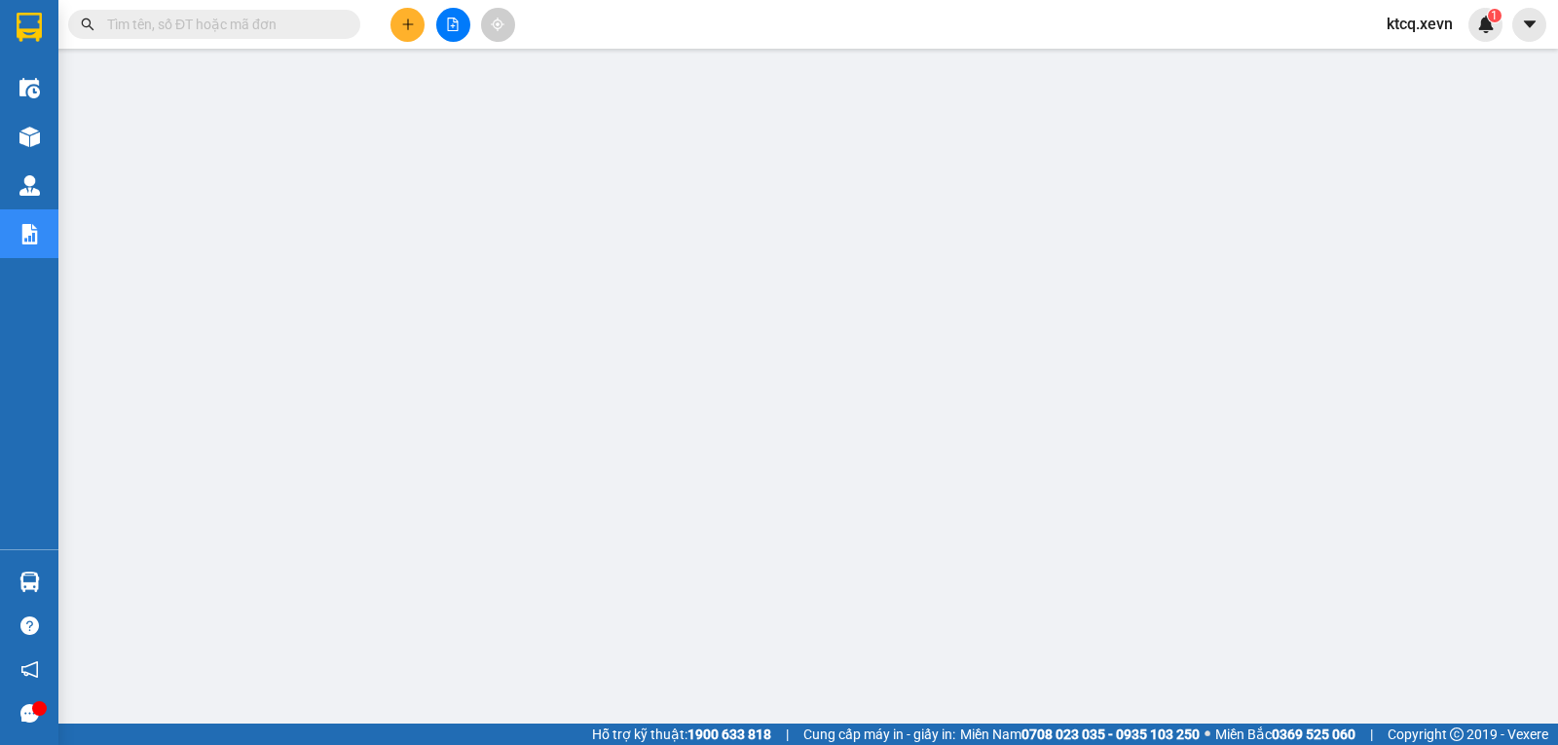
paste input "VIETTRI2507250009"
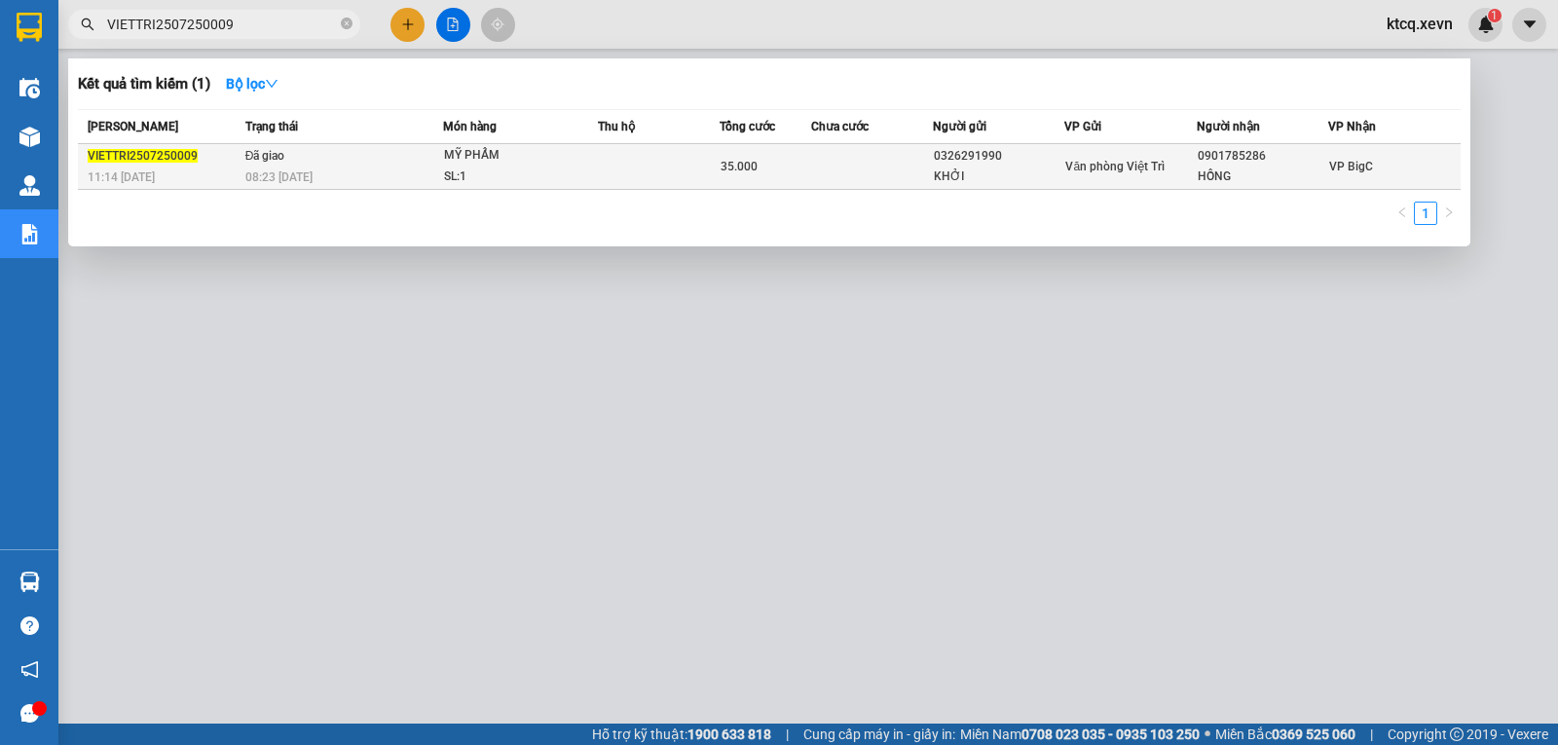
click at [179, 158] on span "VIETTRI2507250009" at bounding box center [143, 156] width 110 height 14
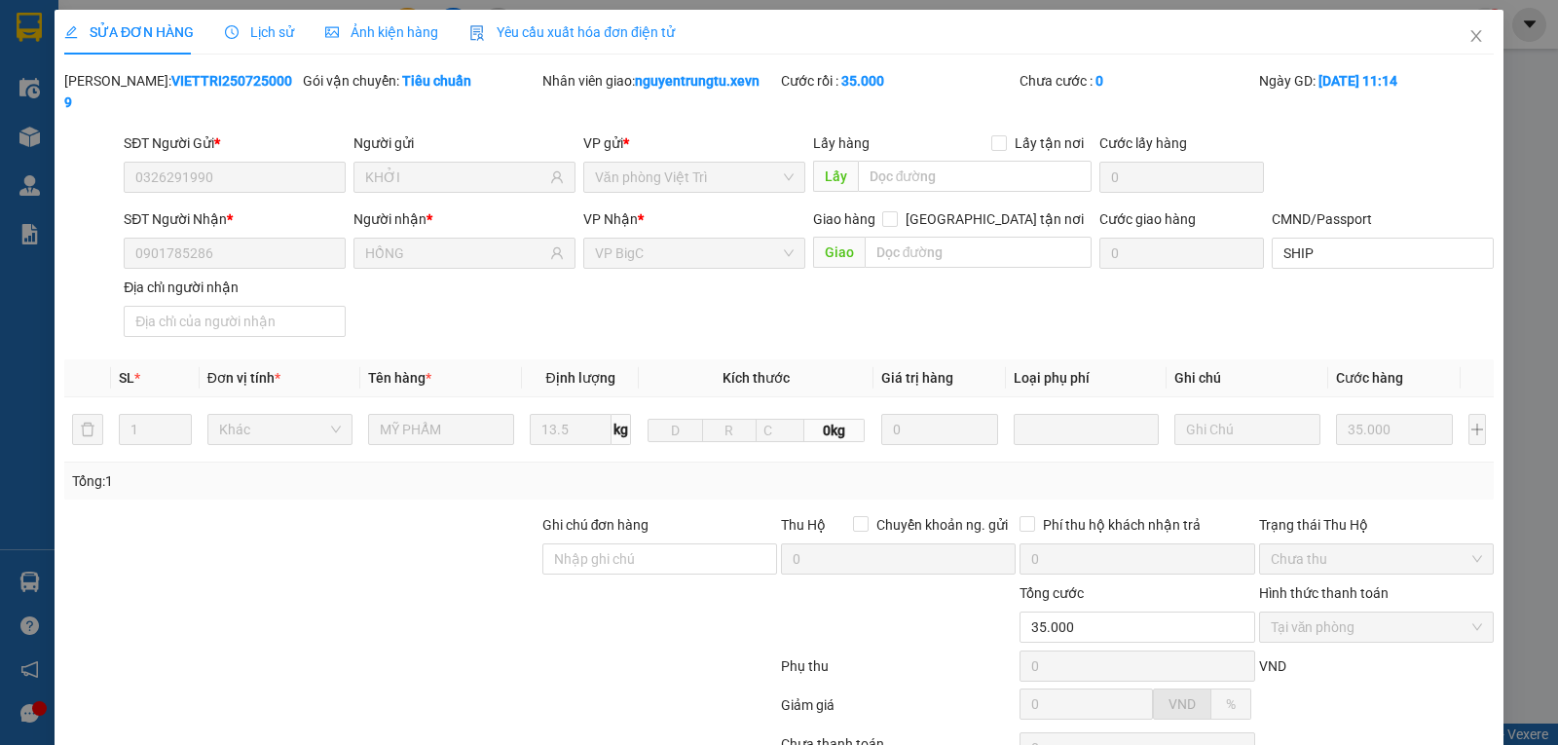
click at [241, 47] on div "Lịch sử" at bounding box center [259, 32] width 69 height 45
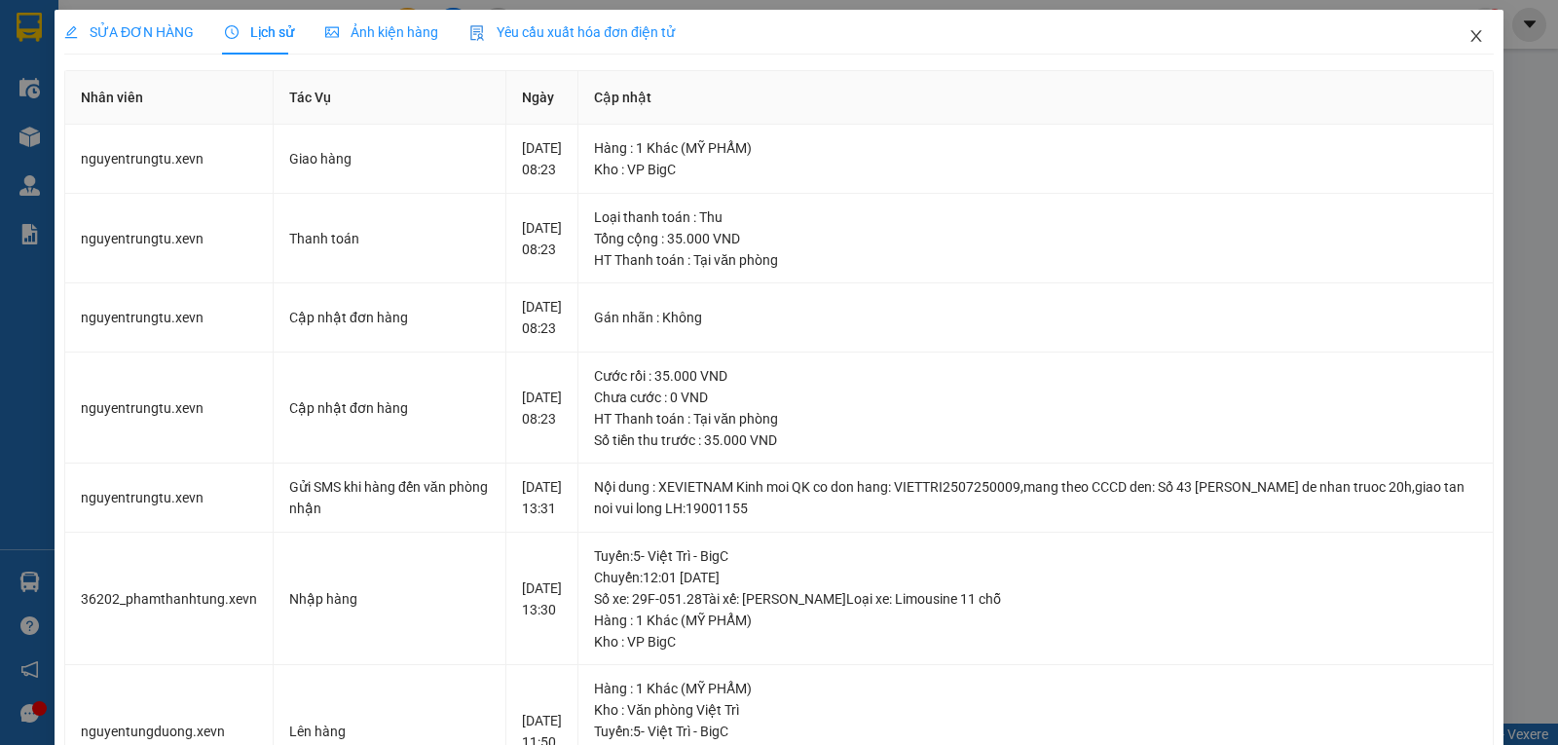
click at [1467, 28] on span "Close" at bounding box center [1476, 37] width 55 height 55
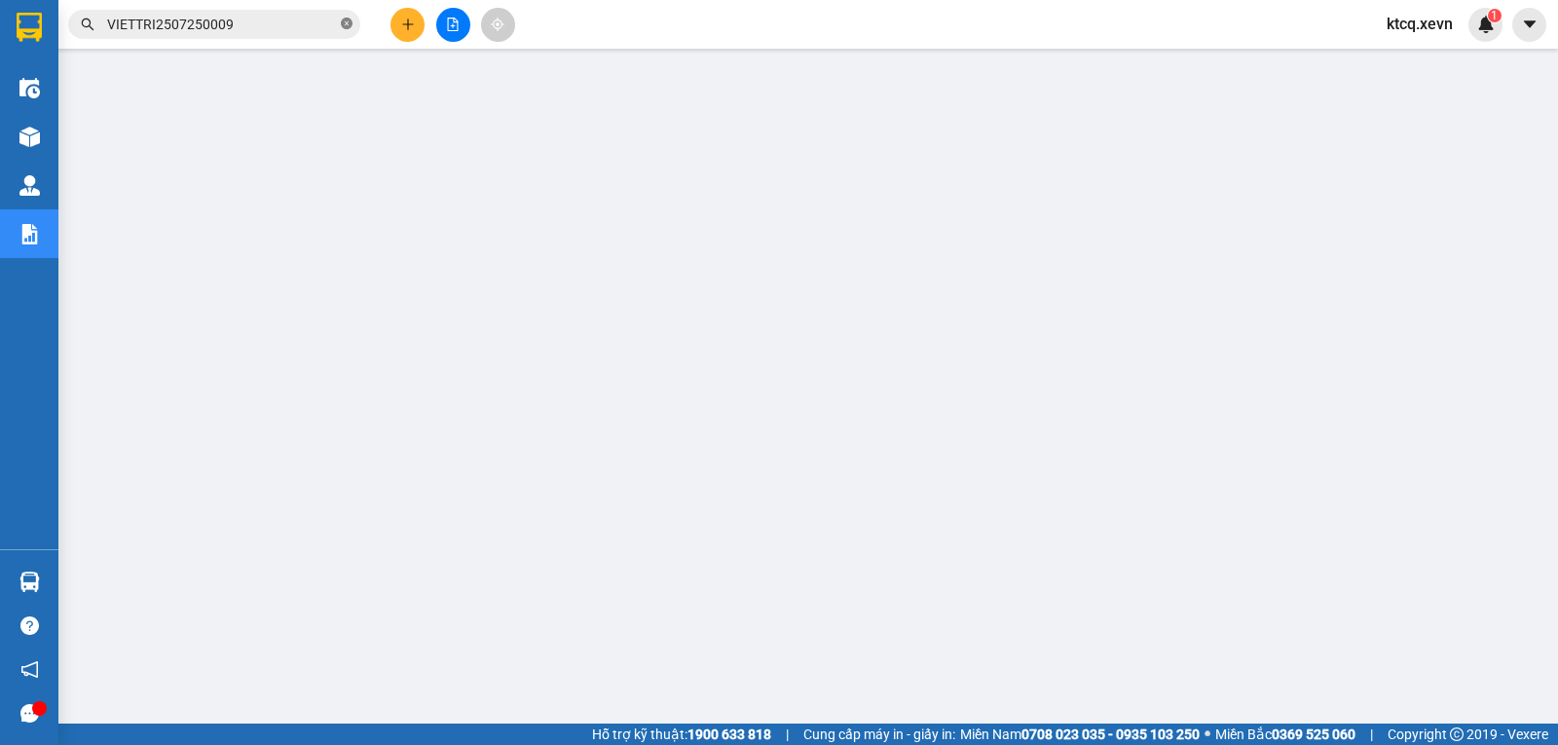
click at [346, 22] on icon "close-circle" at bounding box center [347, 24] width 12 height 12
paste input "VPBC2607250169"
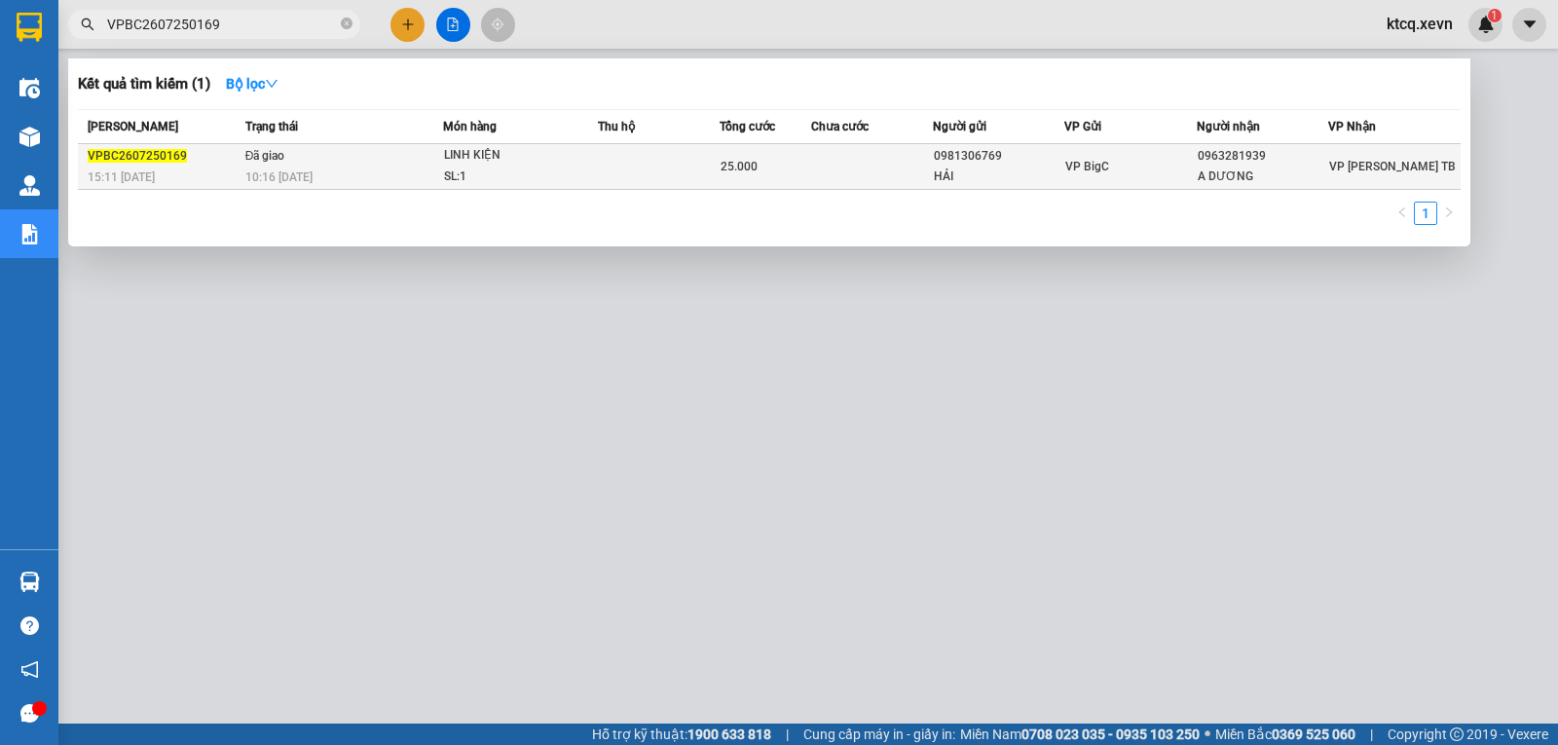
click at [137, 154] on span "VPBC2607250169" at bounding box center [137, 156] width 99 height 14
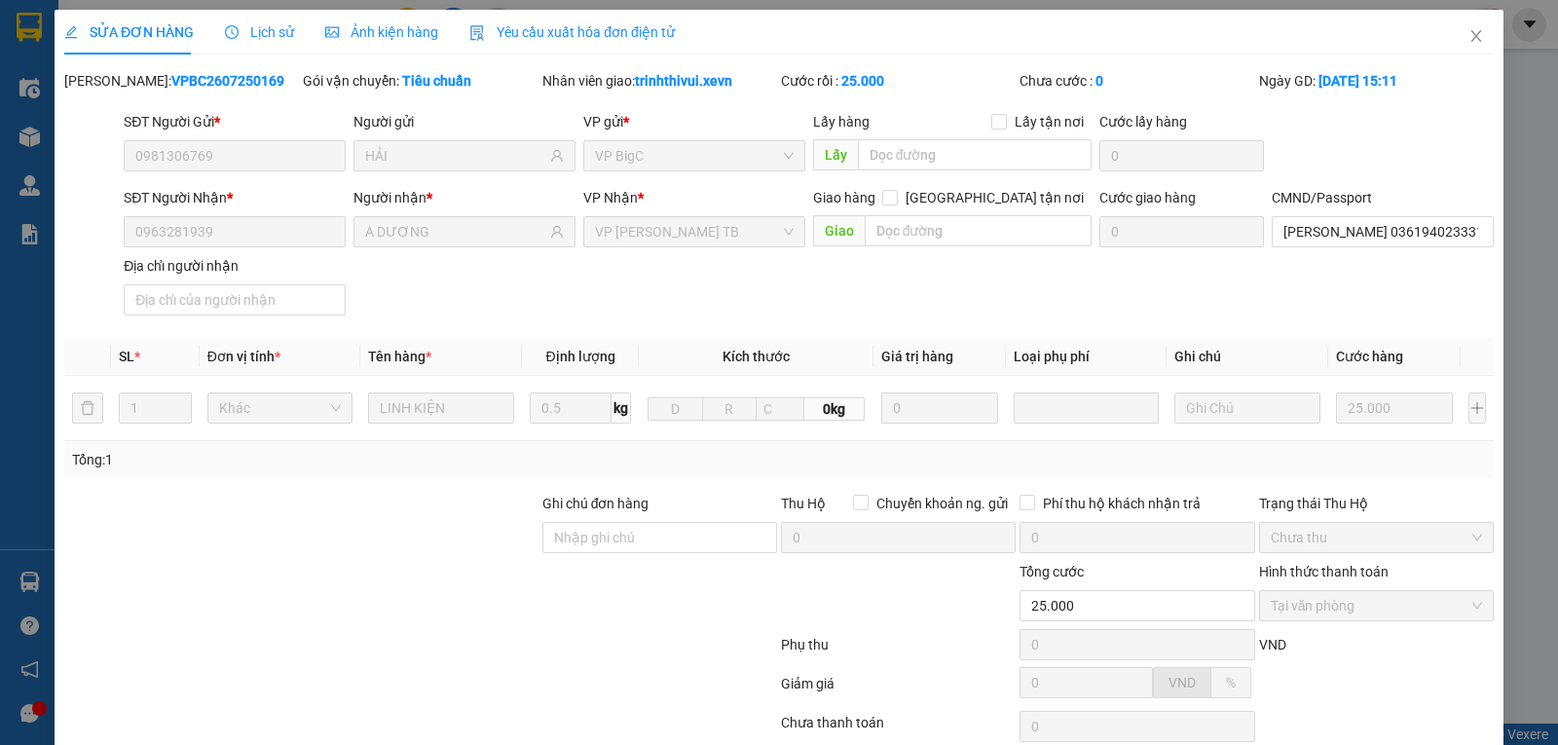
click at [254, 32] on span "Lịch sử" at bounding box center [259, 32] width 69 height 16
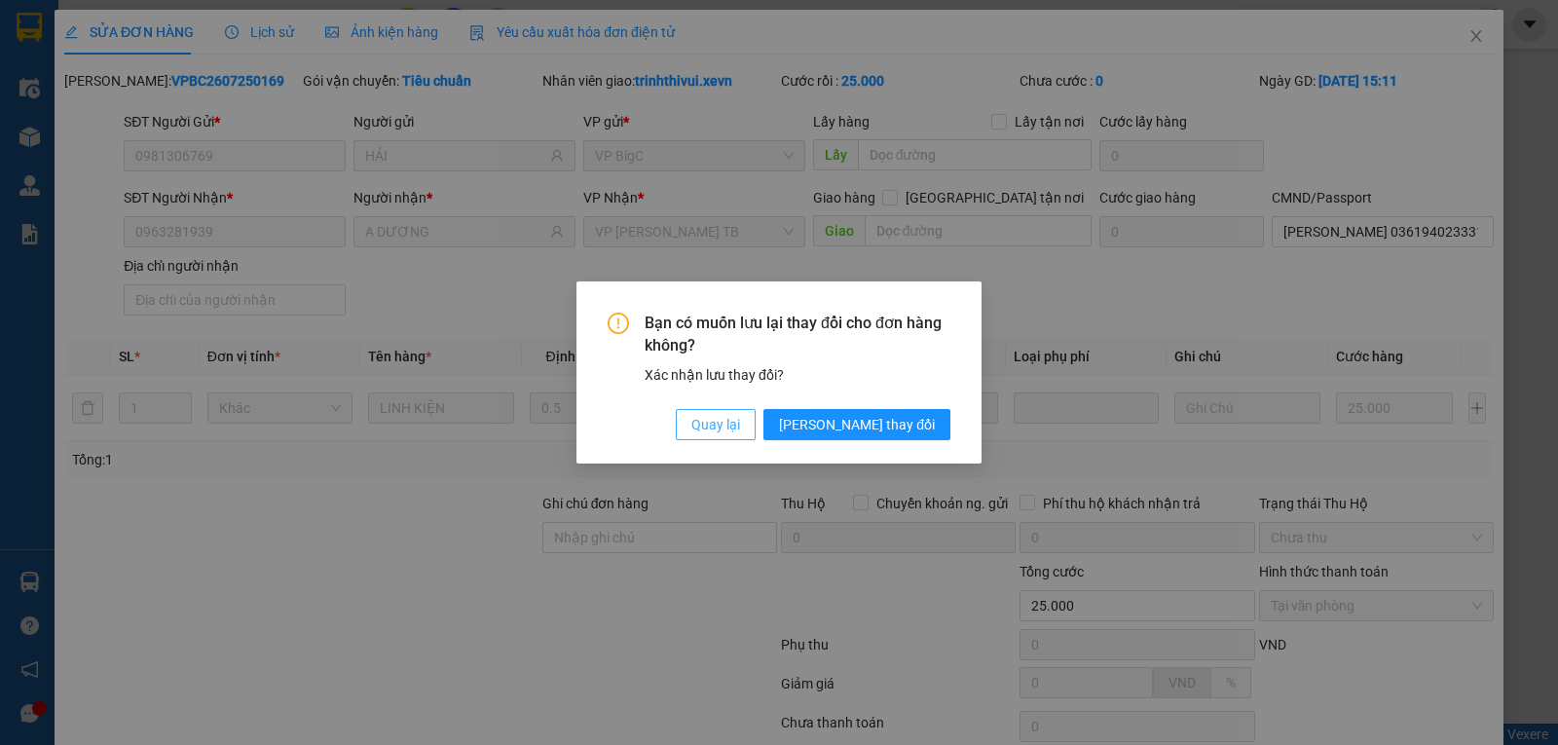
drag, startPoint x: 790, startPoint y: 428, endPoint x: 933, endPoint y: 349, distance: 163.9
click at [740, 428] on span "Quay lại" at bounding box center [715, 424] width 49 height 21
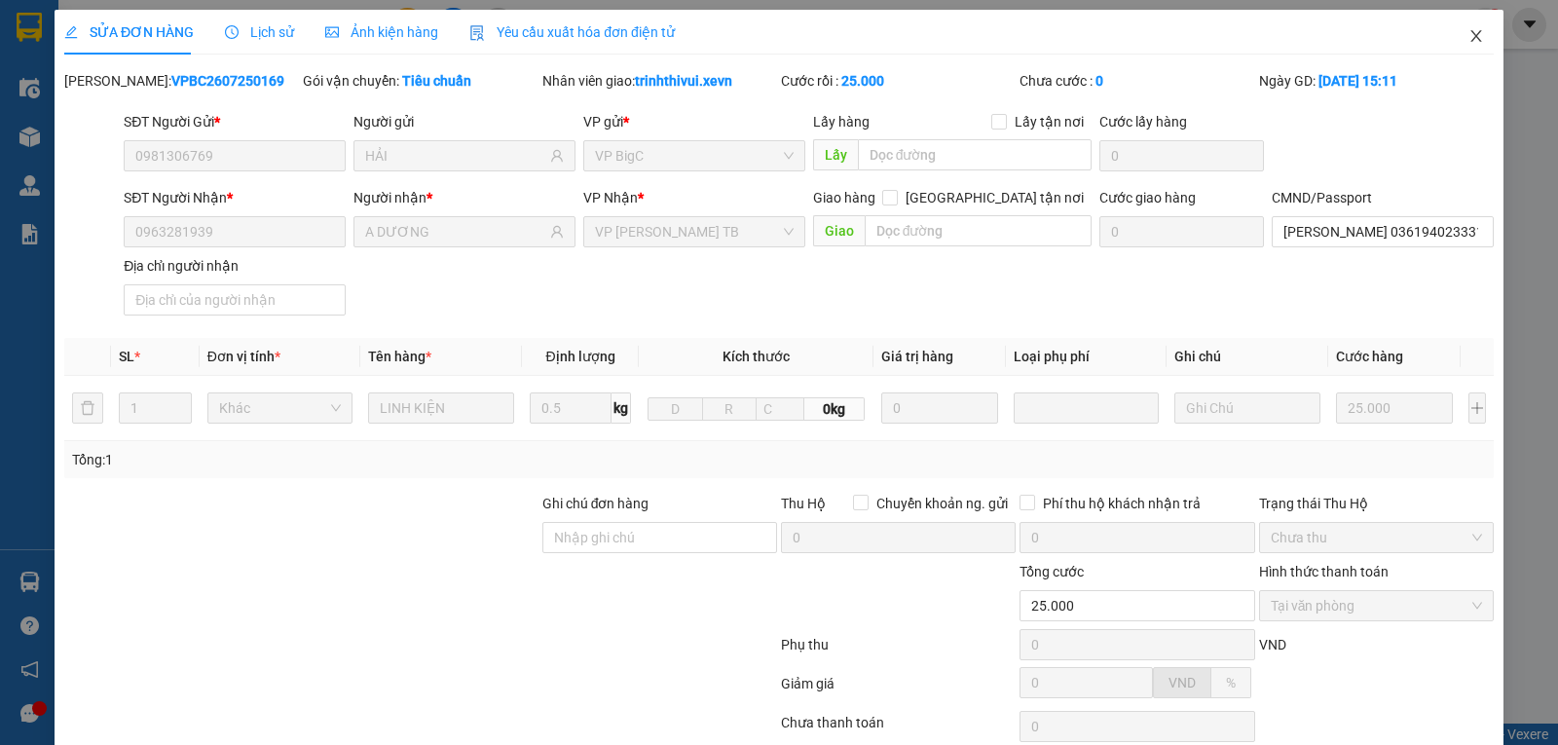
click at [1469, 36] on icon "close" at bounding box center [1477, 36] width 16 height 16
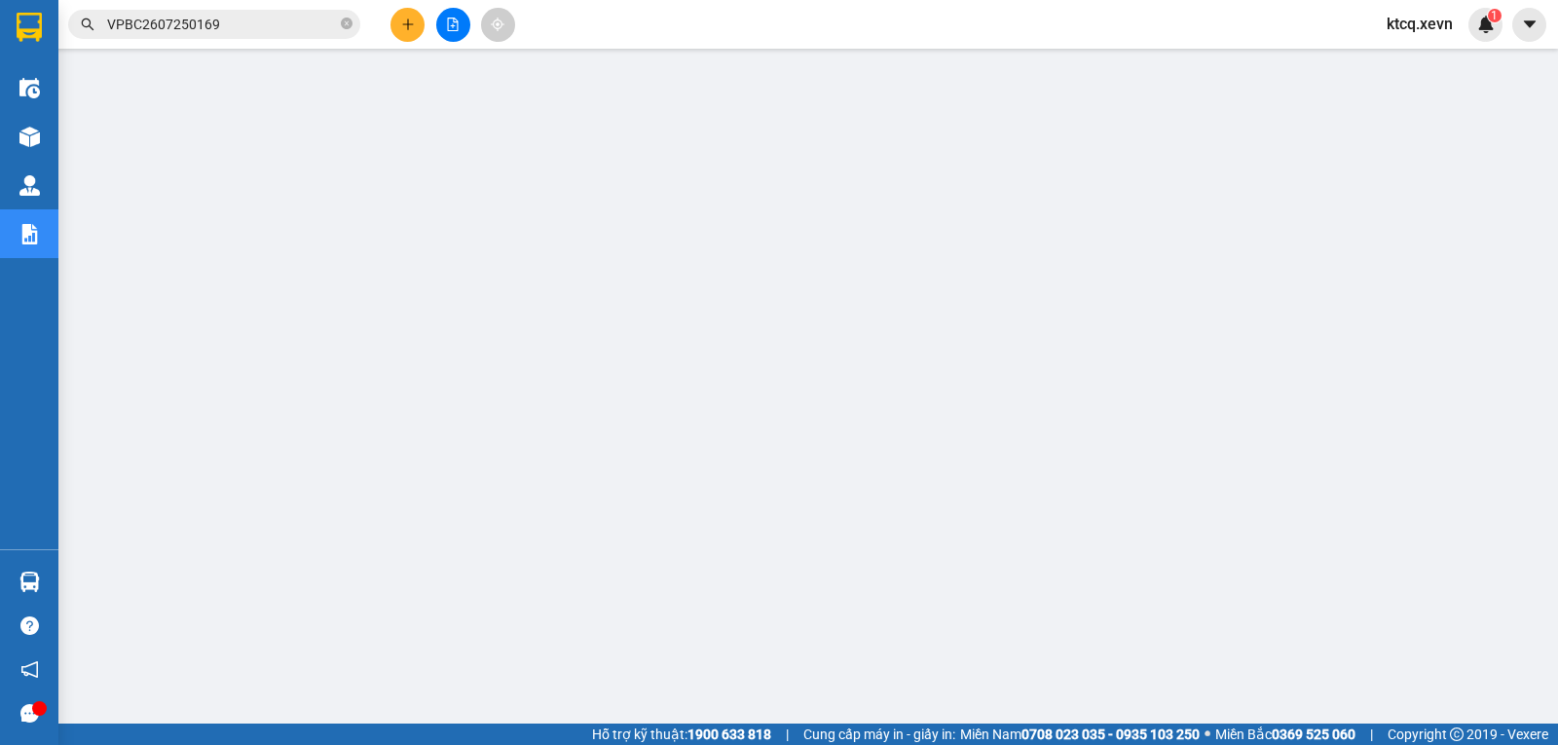
click at [144, 33] on input "VPBC2607250169" at bounding box center [222, 24] width 230 height 21
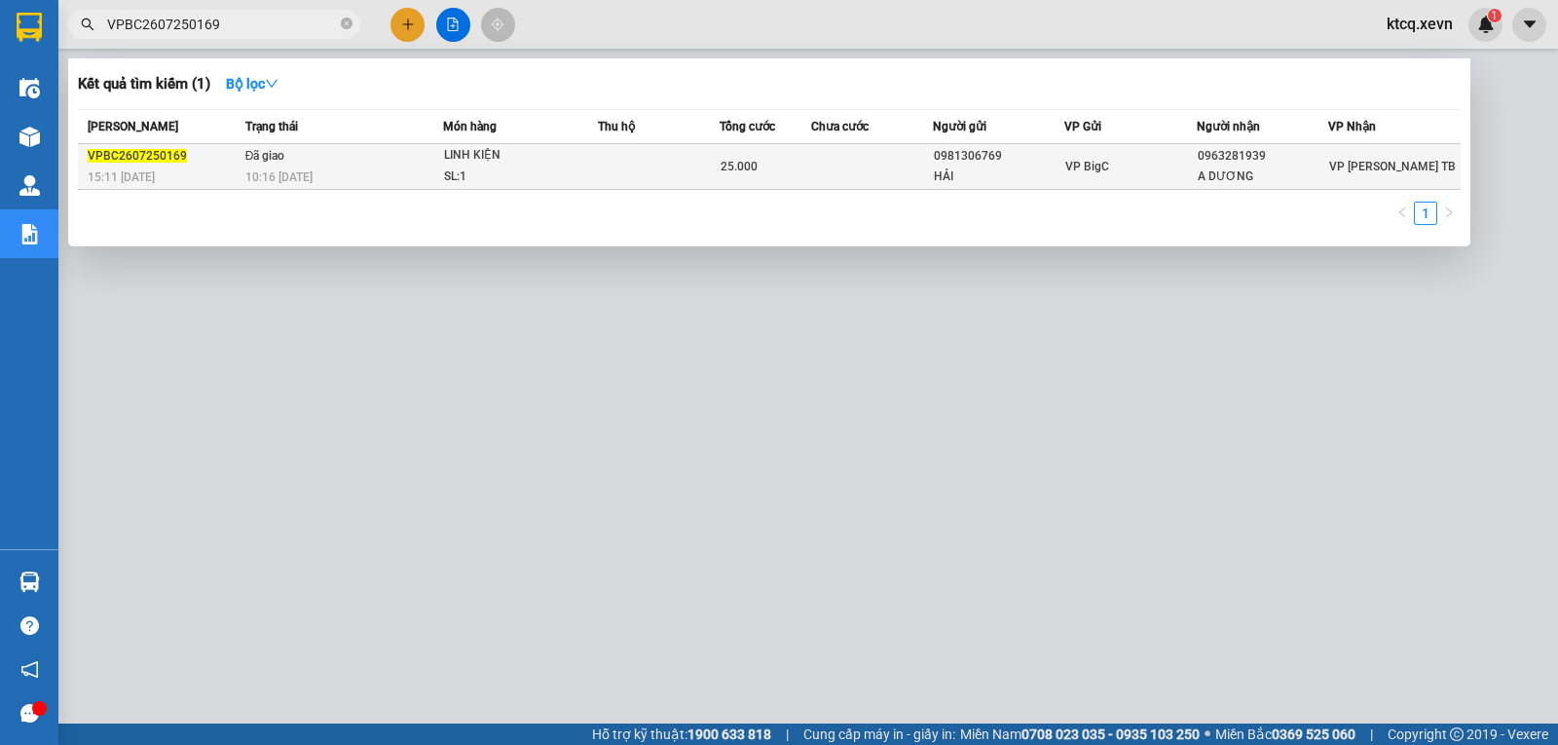
click at [149, 158] on span "VPBC2607250169" at bounding box center [137, 156] width 99 height 14
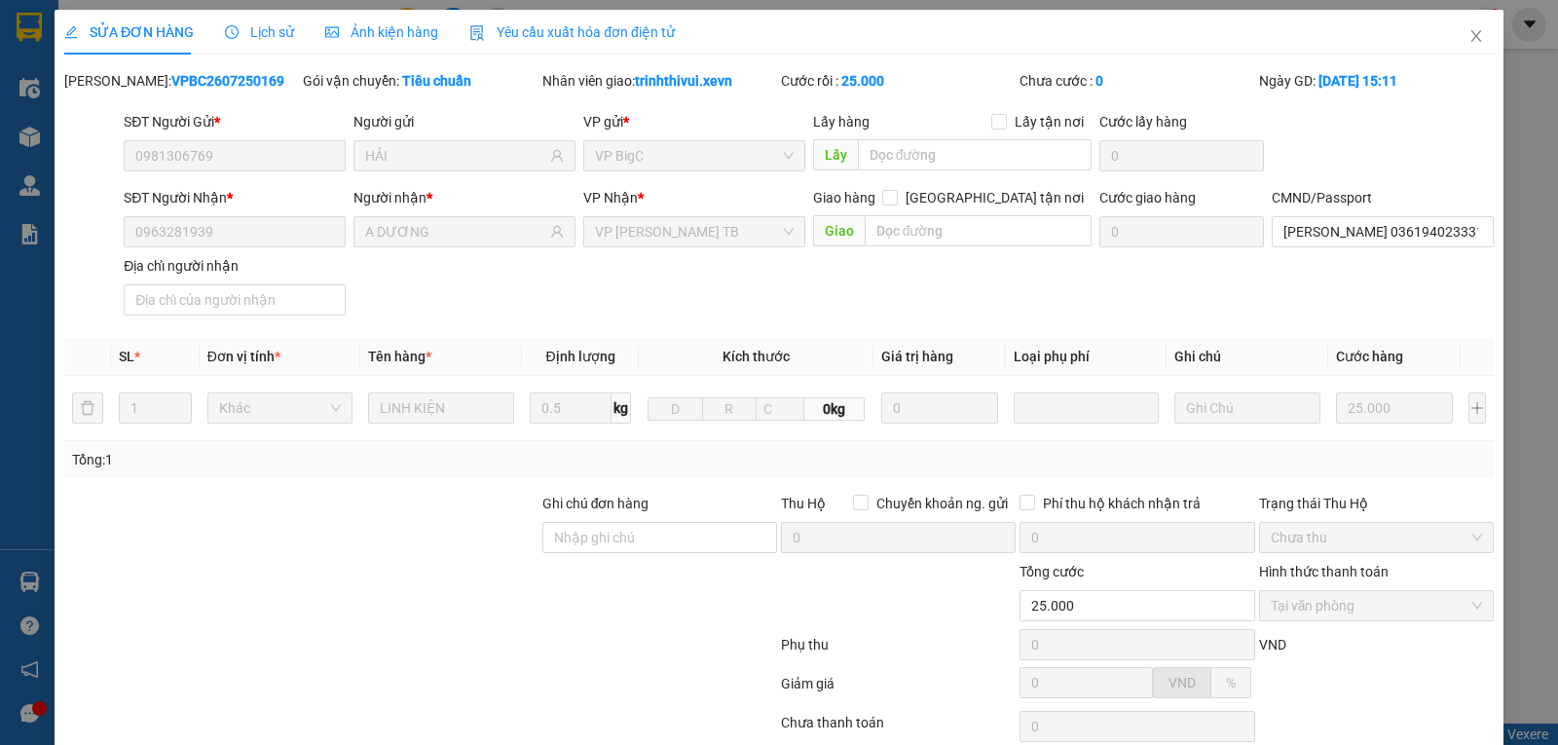
click at [237, 37] on span "Lịch sử" at bounding box center [259, 32] width 69 height 16
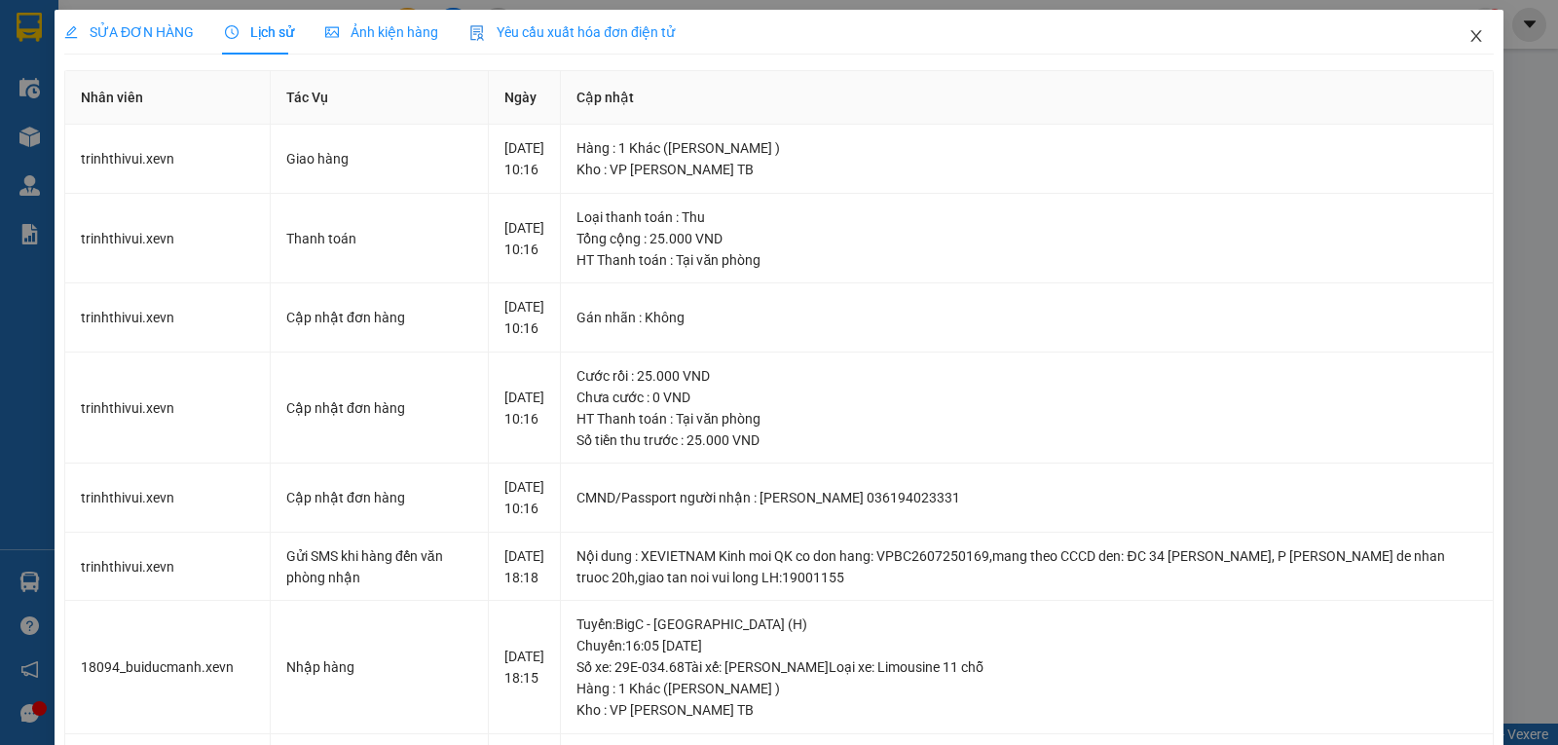
click at [1469, 39] on icon "close" at bounding box center [1477, 36] width 16 height 16
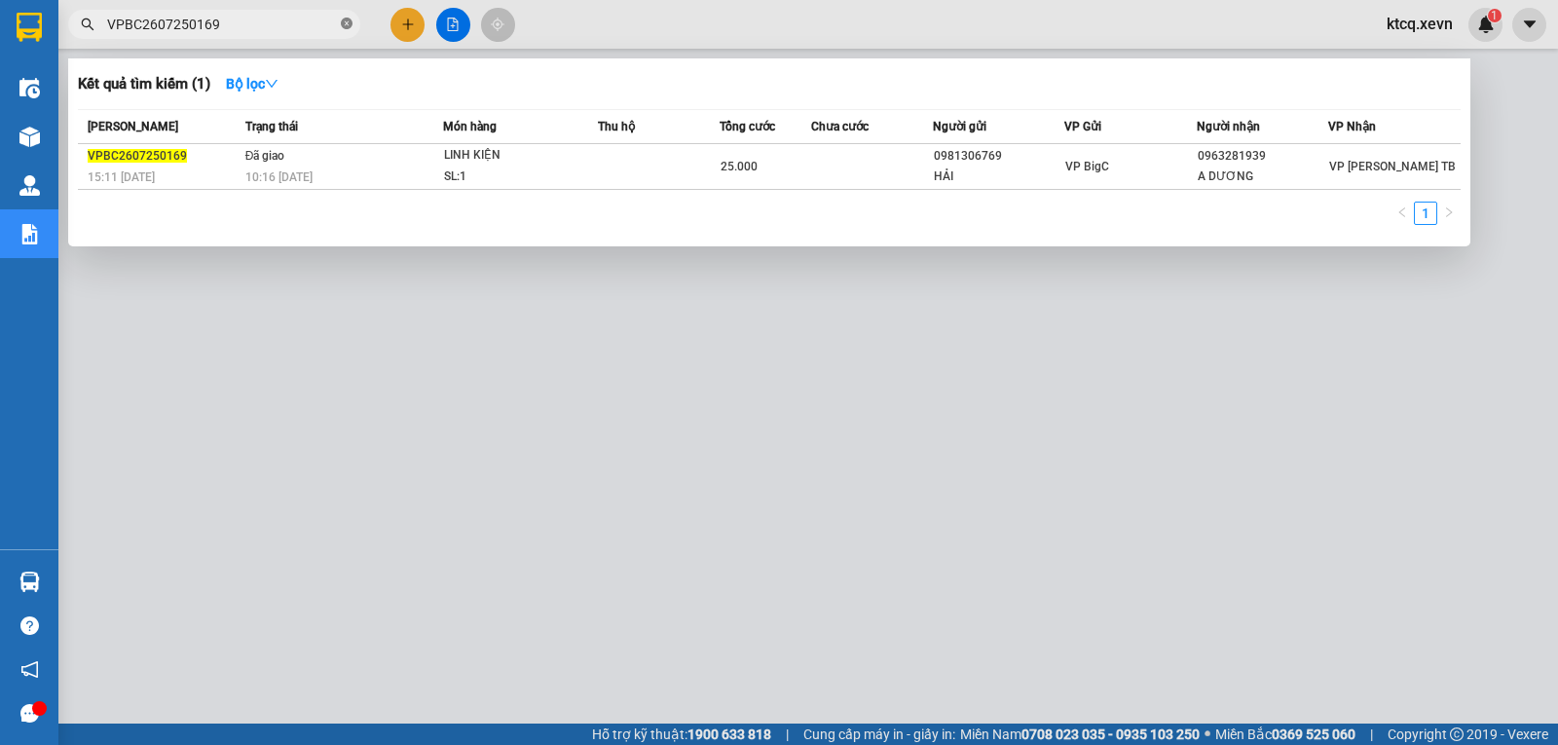
click at [349, 24] on icon "close-circle" at bounding box center [347, 24] width 12 height 12
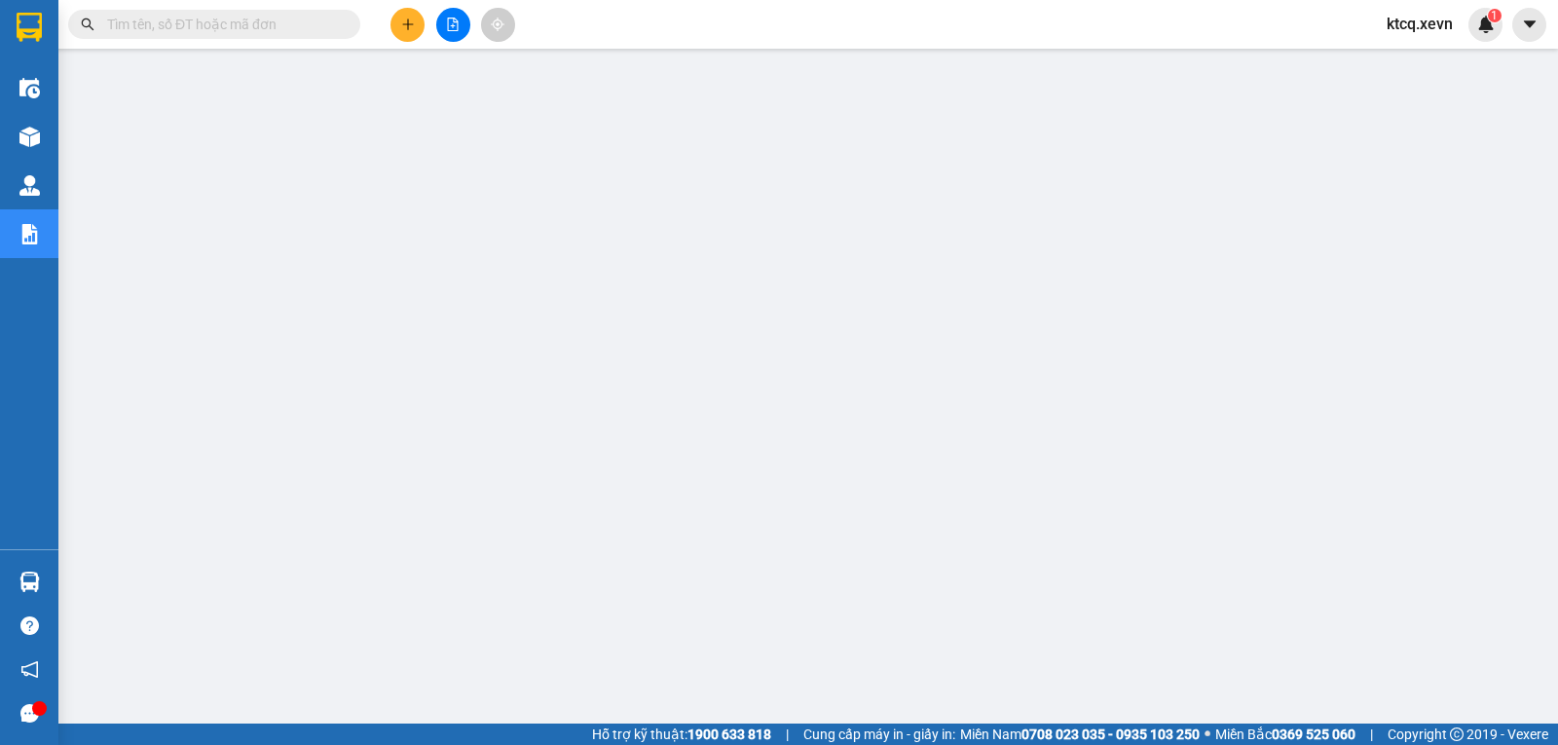
paste input "VPNH2607250024"
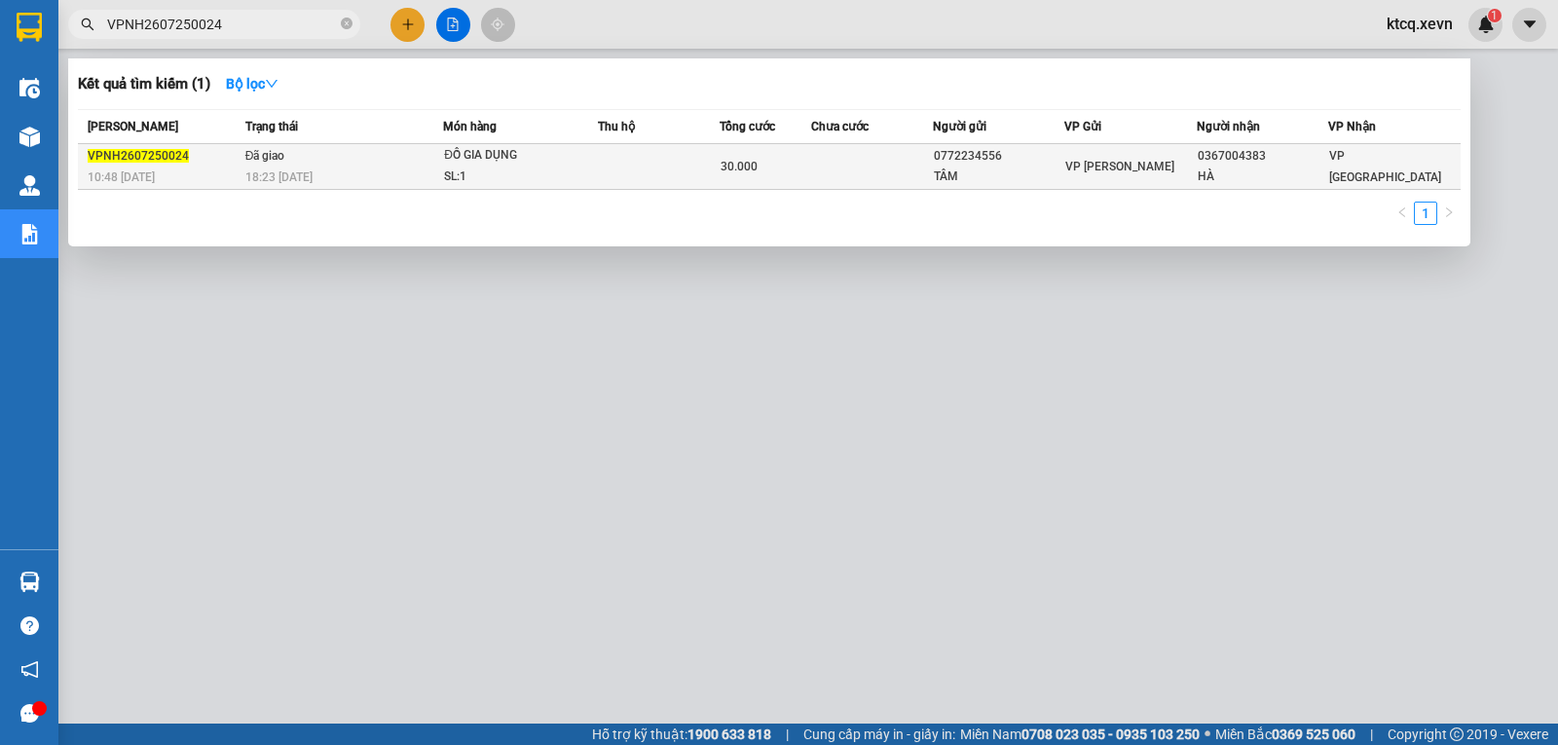
click at [145, 161] on span "VPNH2607250024" at bounding box center [138, 156] width 101 height 14
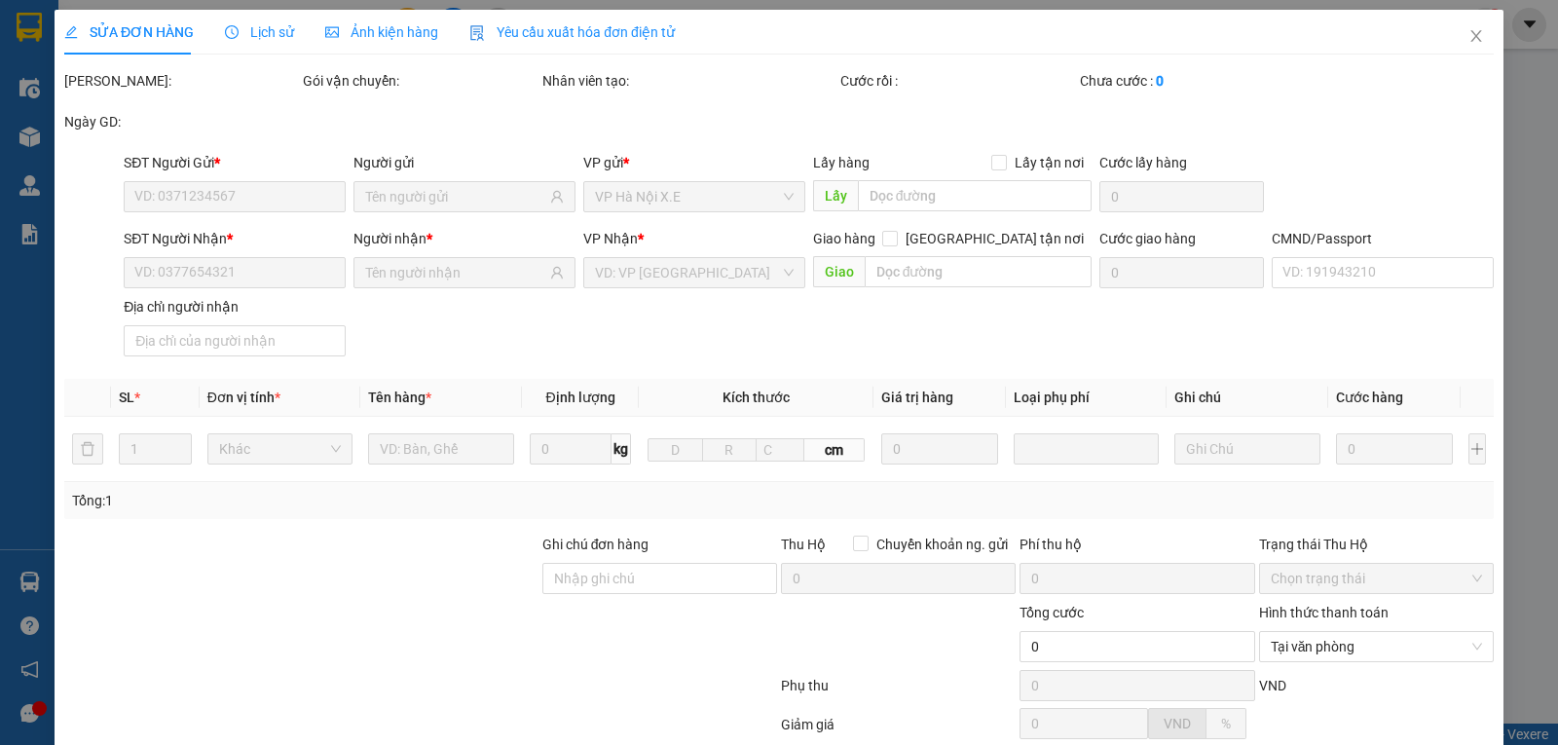
click at [257, 34] on span "Lịch sử" at bounding box center [259, 32] width 69 height 16
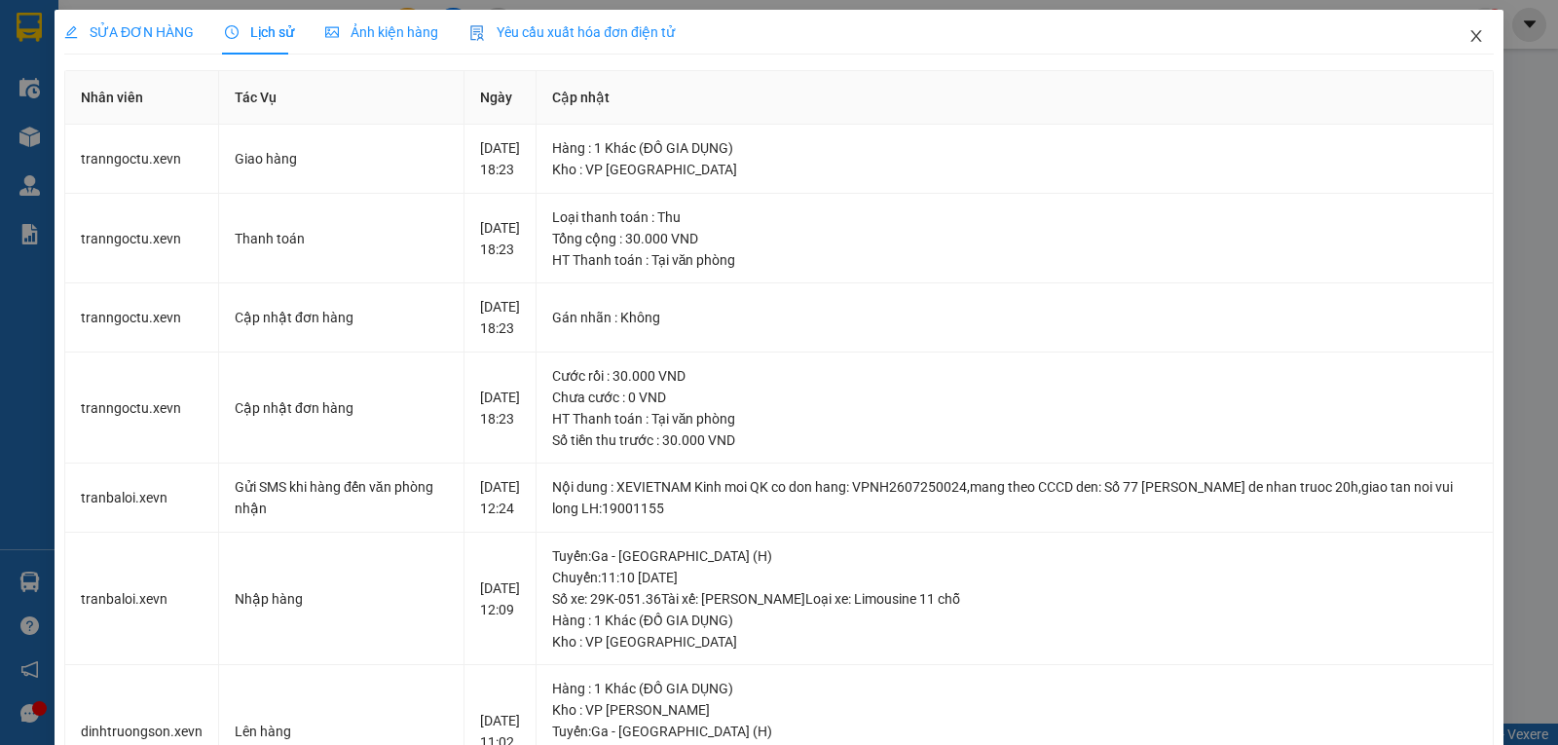
click at [1469, 36] on icon "close" at bounding box center [1477, 36] width 16 height 16
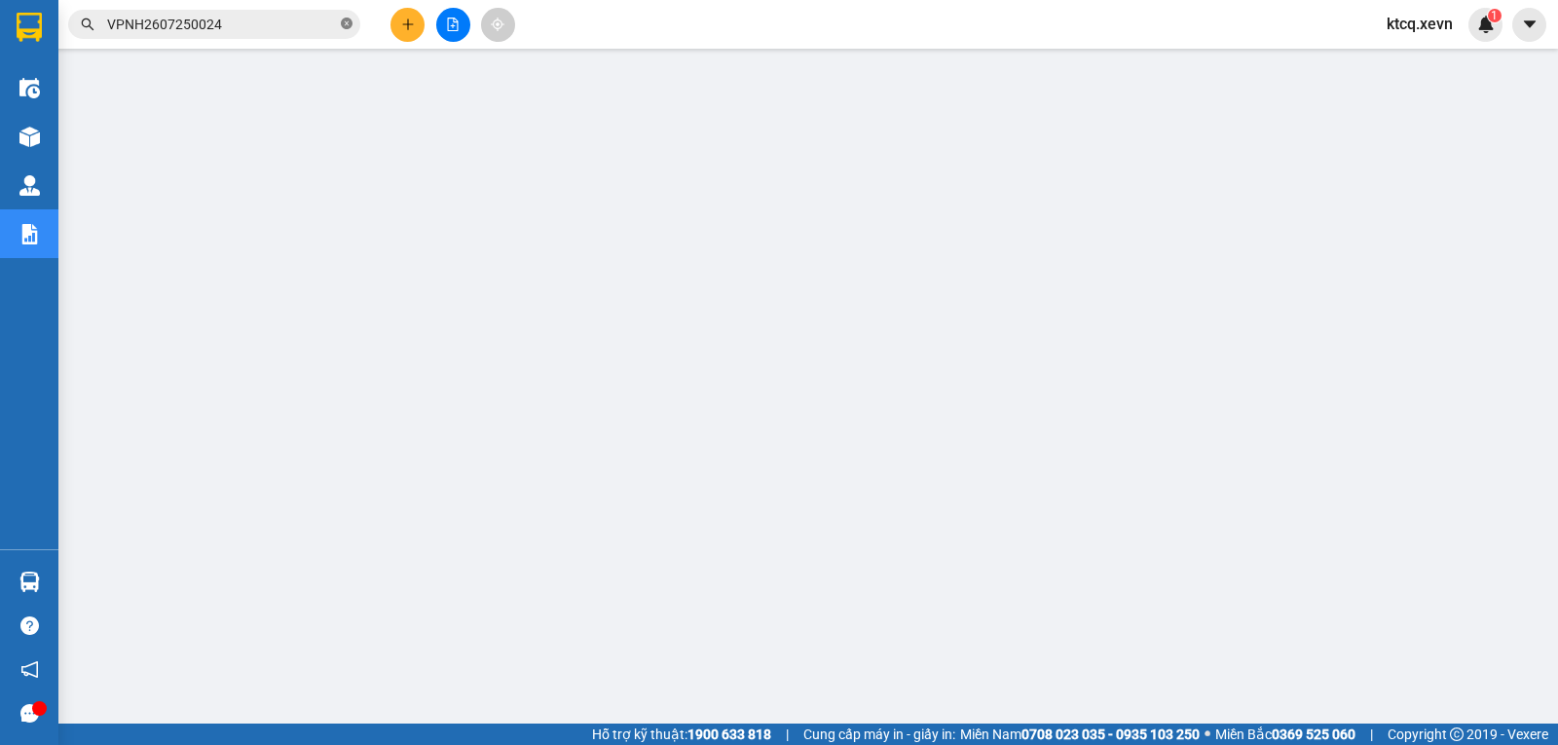
click at [344, 27] on icon "close-circle" at bounding box center [347, 24] width 12 height 12
paste input "VPPV2607250175"
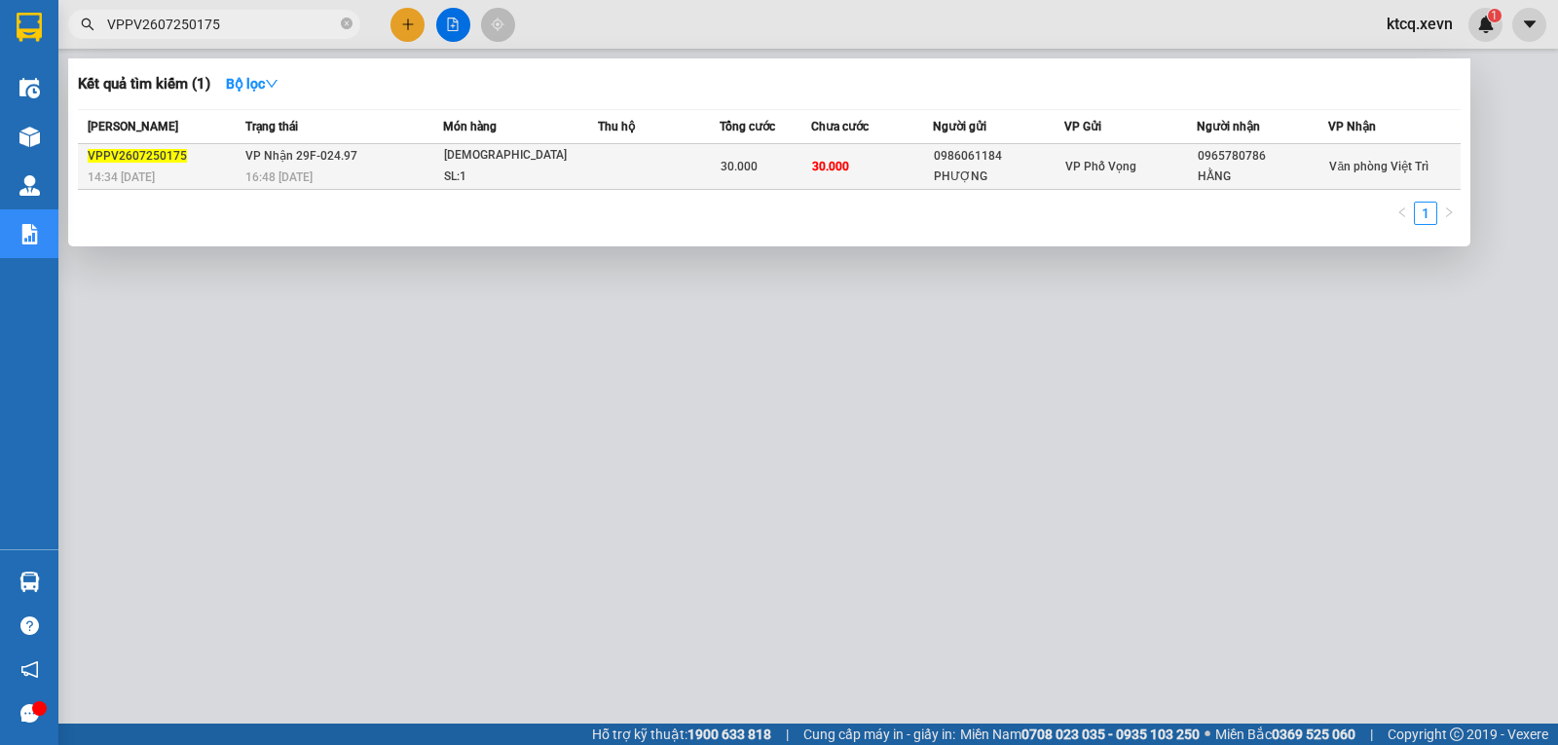
click at [127, 153] on span "VPPV2607250175" at bounding box center [137, 156] width 99 height 14
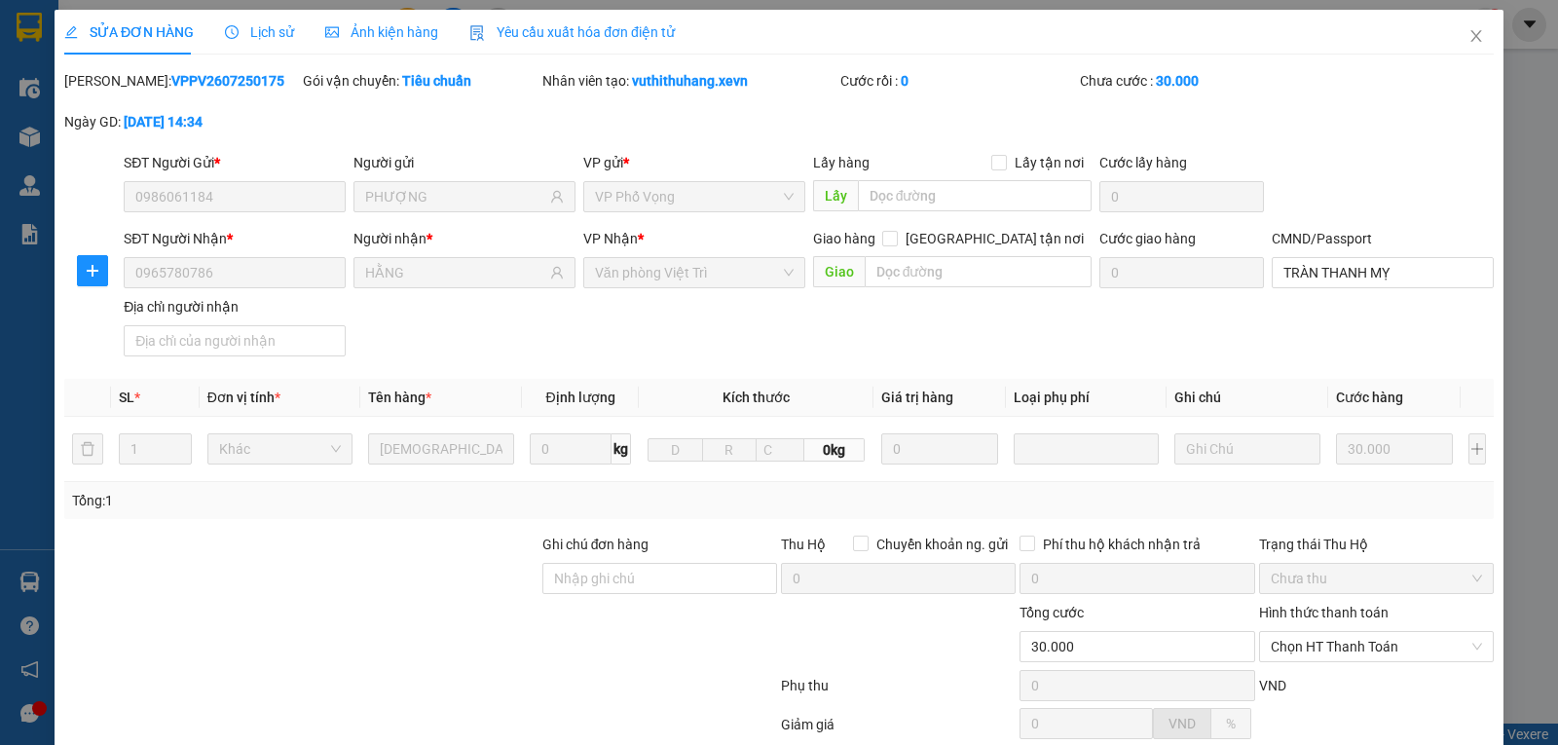
click at [245, 32] on span "Lịch sử" at bounding box center [259, 32] width 69 height 16
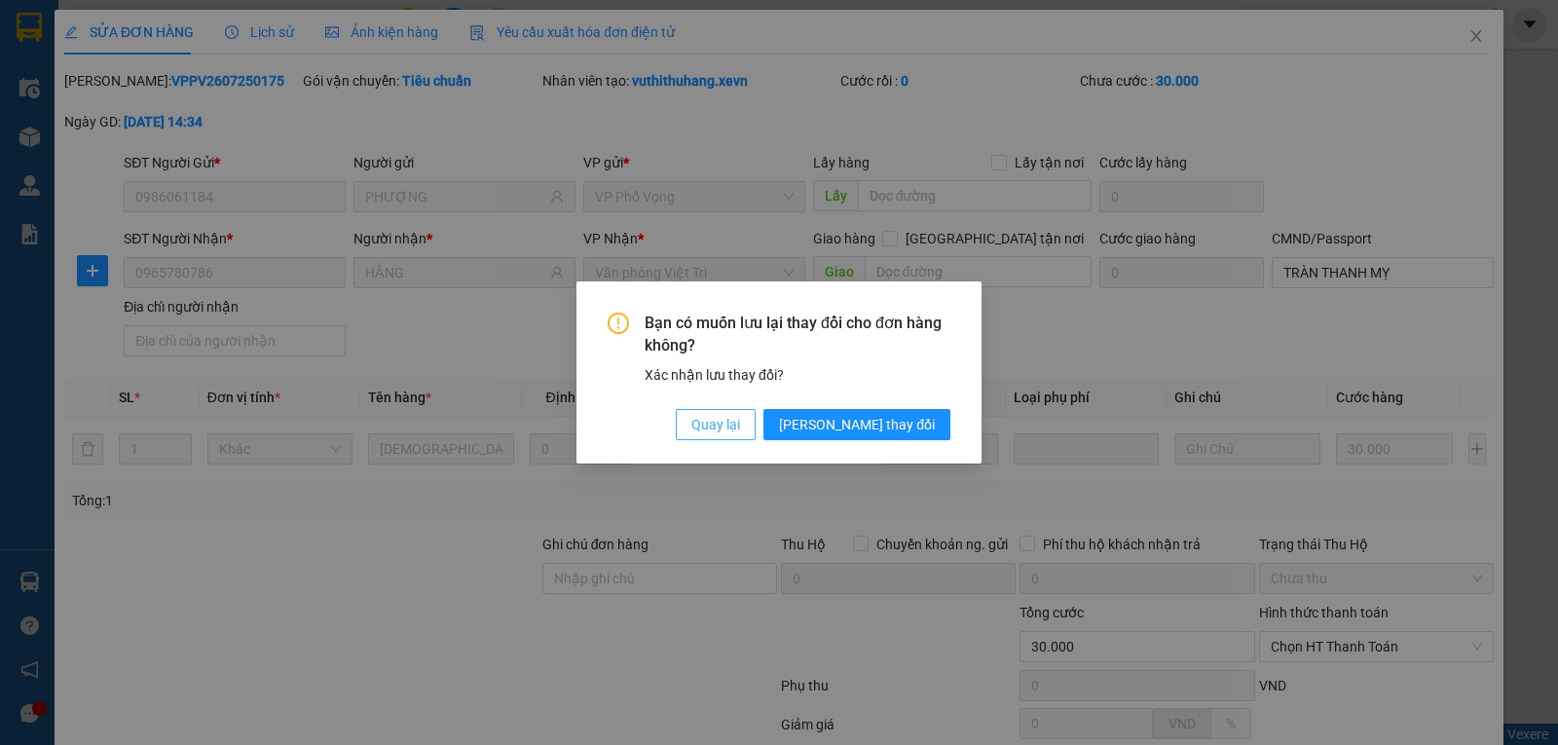
click at [740, 422] on span "Quay lại" at bounding box center [715, 424] width 49 height 21
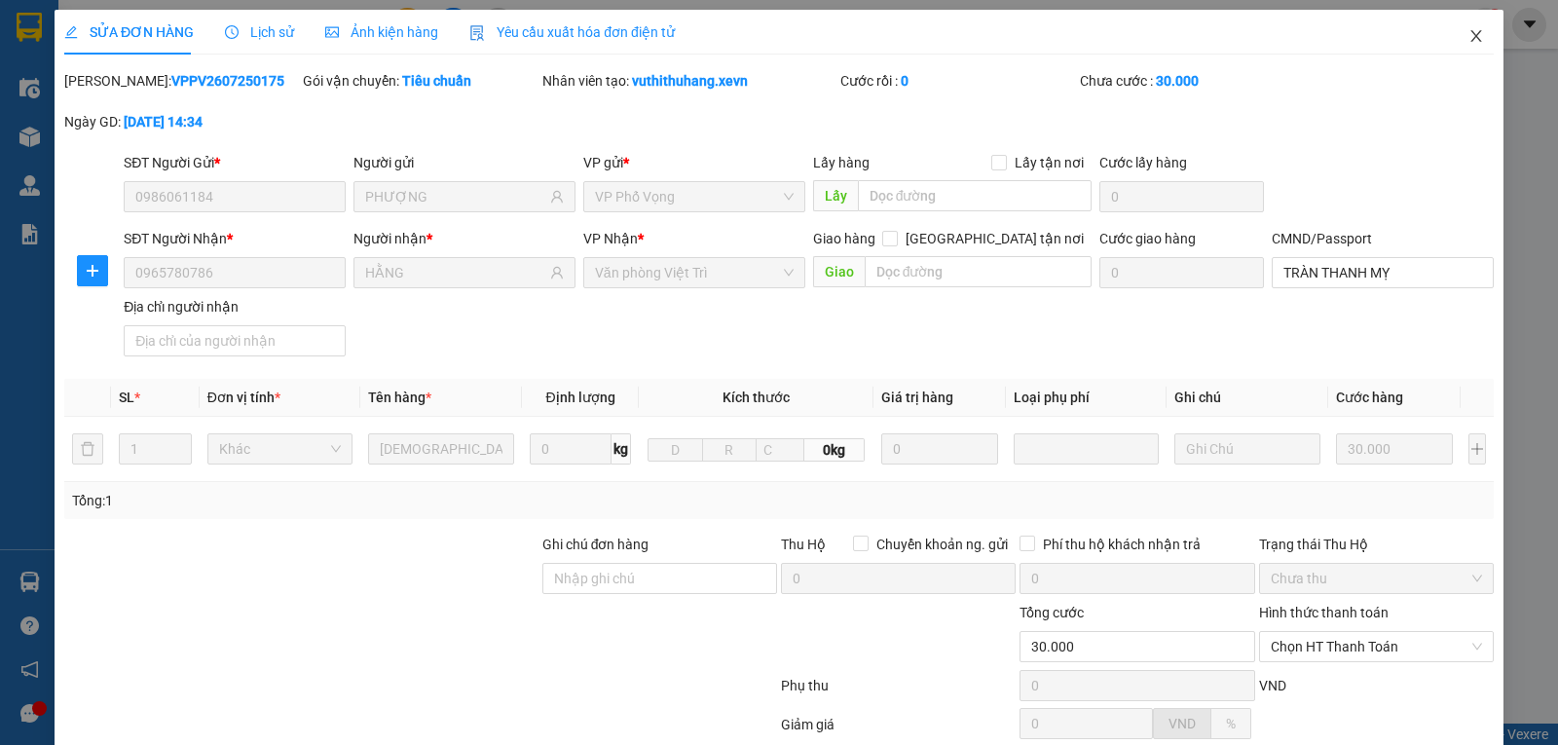
click at [1469, 29] on icon "close" at bounding box center [1477, 36] width 16 height 16
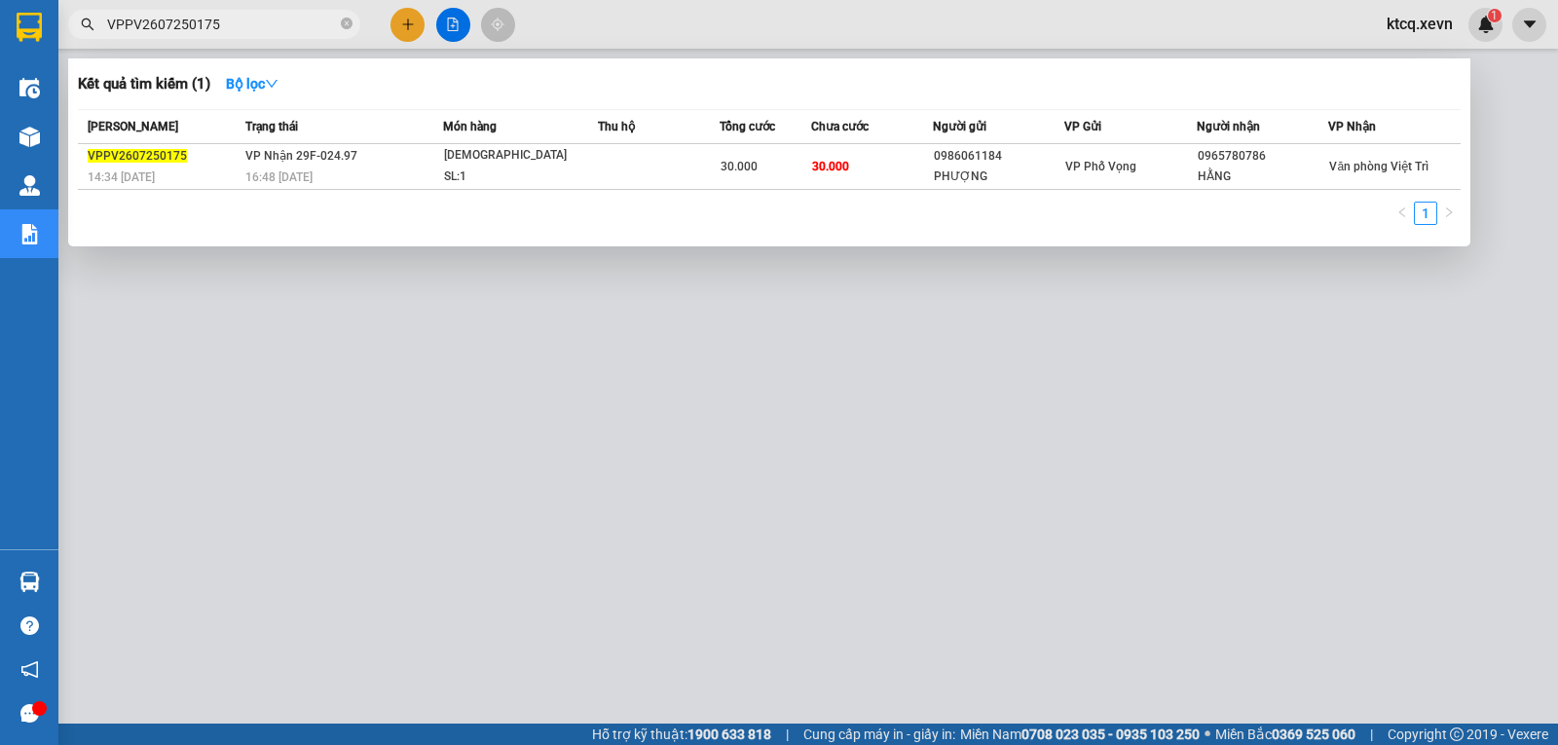
click at [176, 34] on input "VPPV2607250175" at bounding box center [222, 24] width 230 height 21
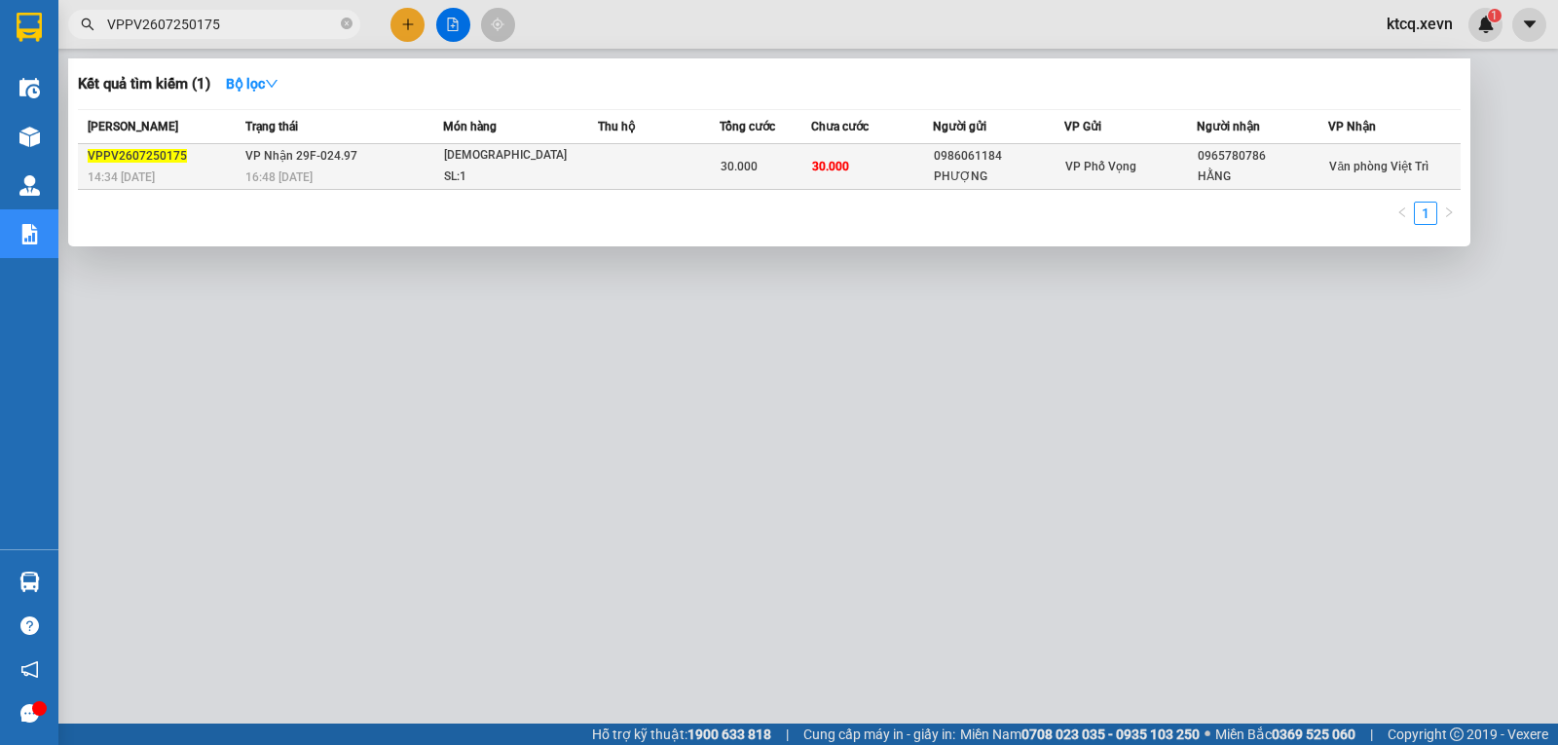
click at [137, 149] on span "VPPV2607250175" at bounding box center [137, 156] width 99 height 14
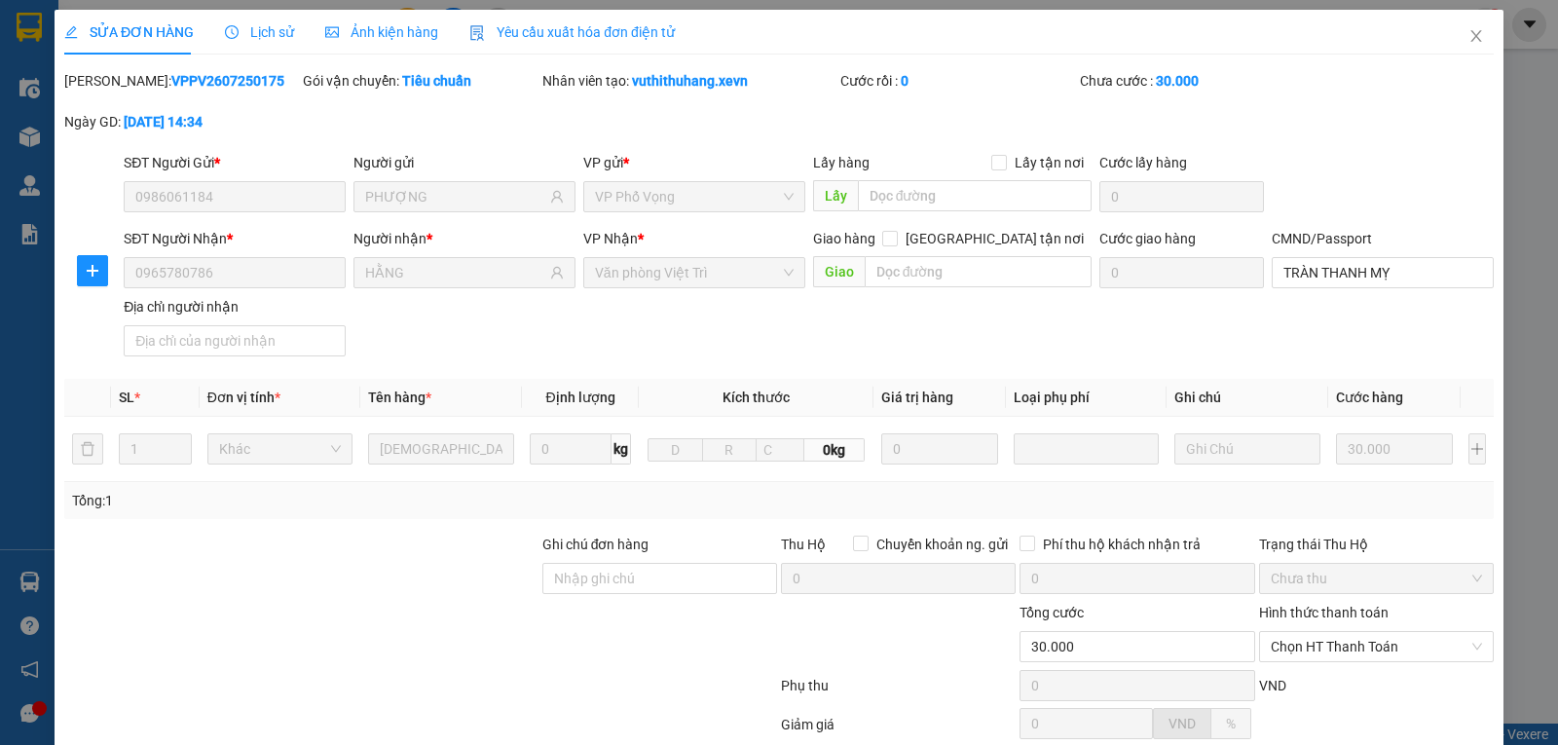
click at [269, 24] on span "Lịch sử" at bounding box center [259, 32] width 69 height 16
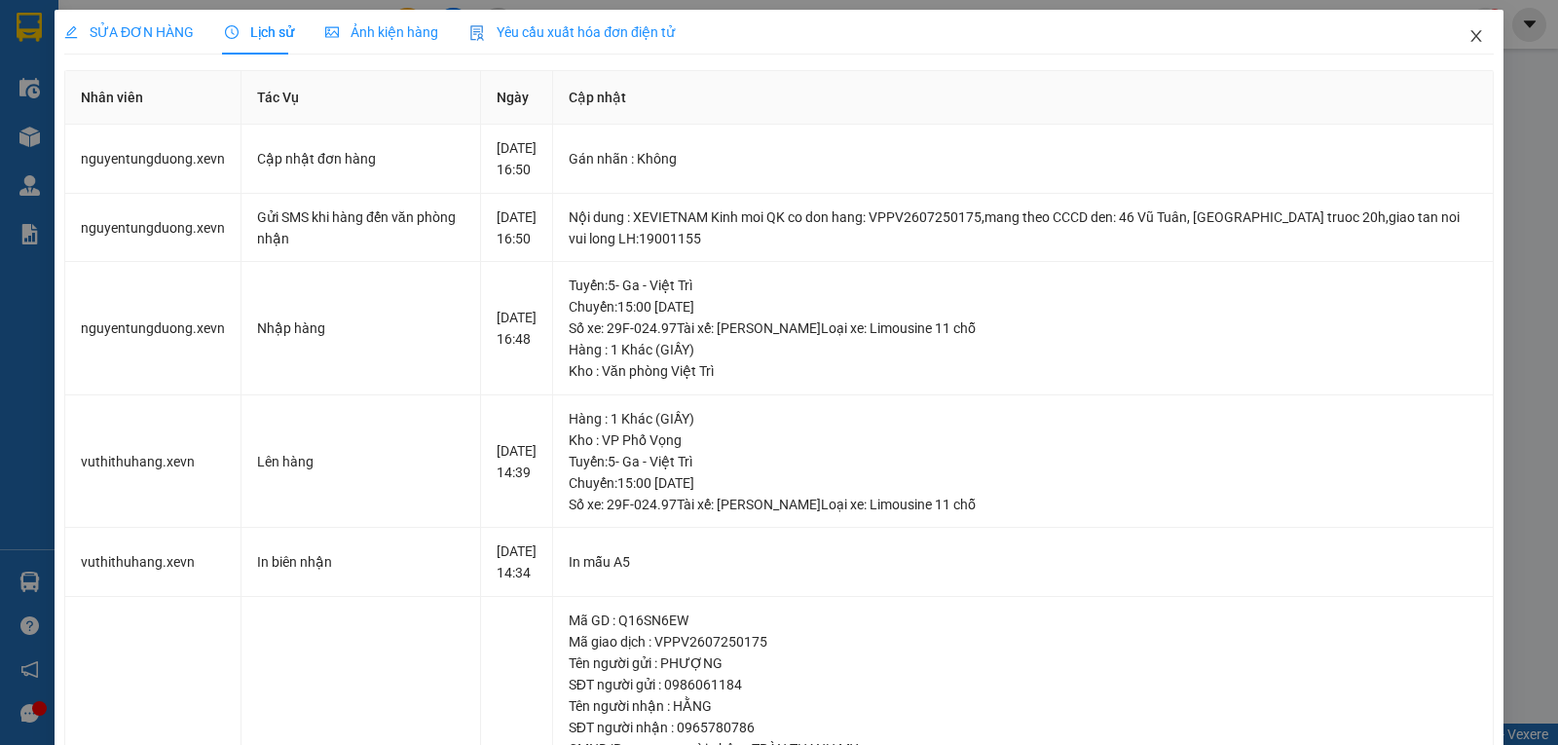
click at [1469, 35] on icon "close" at bounding box center [1477, 36] width 16 height 16
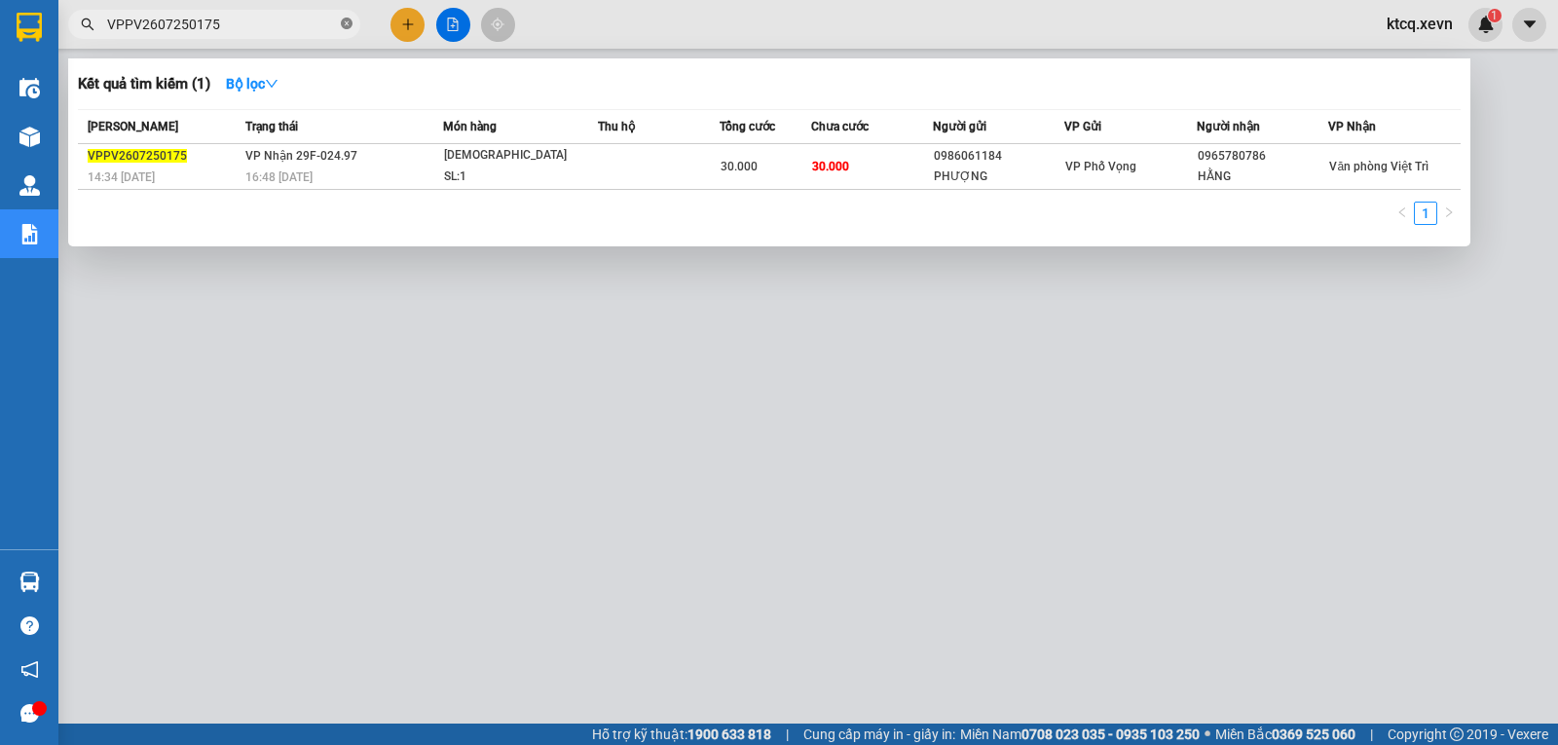
click at [350, 24] on icon "close-circle" at bounding box center [347, 24] width 12 height 12
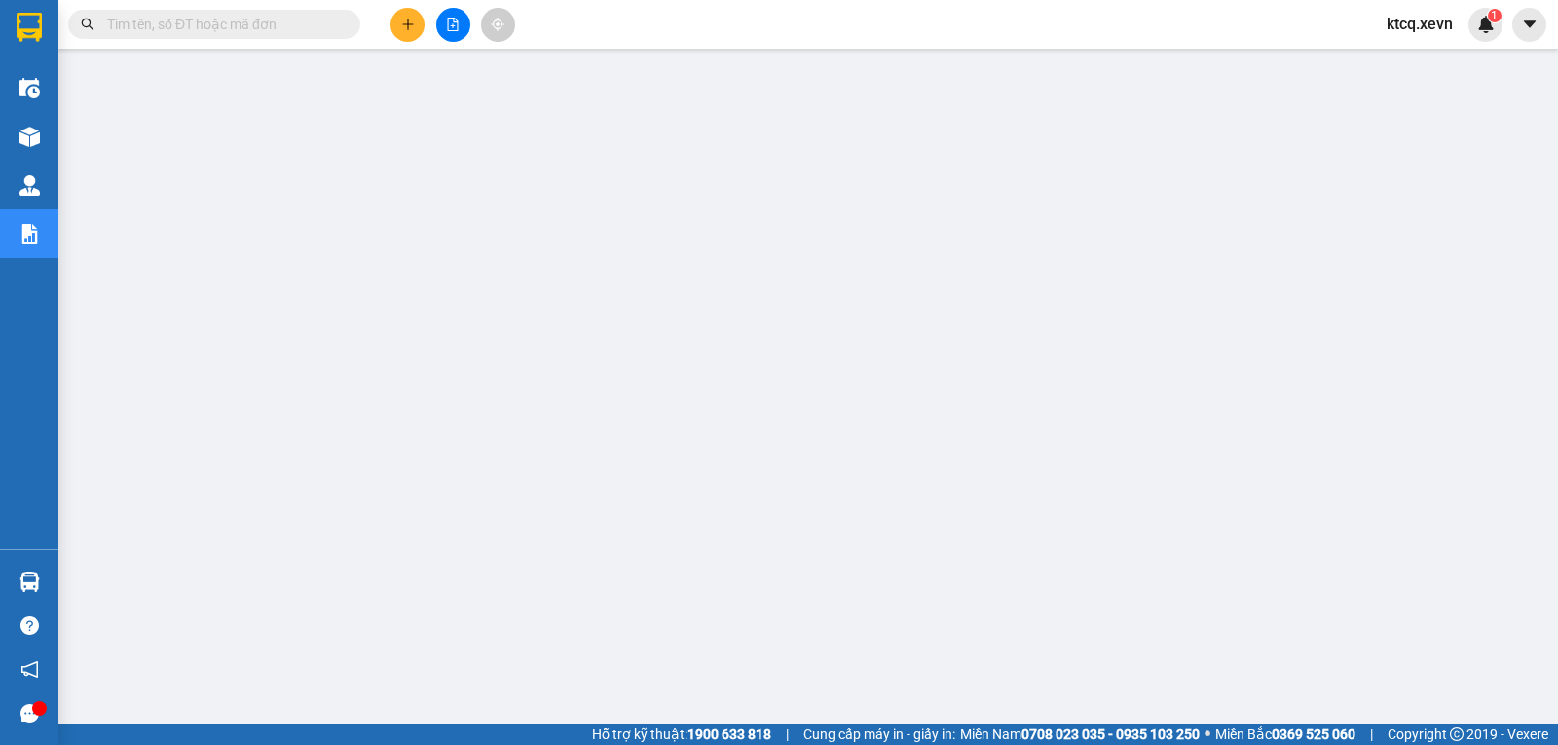
paste input "VPTB2607250063"
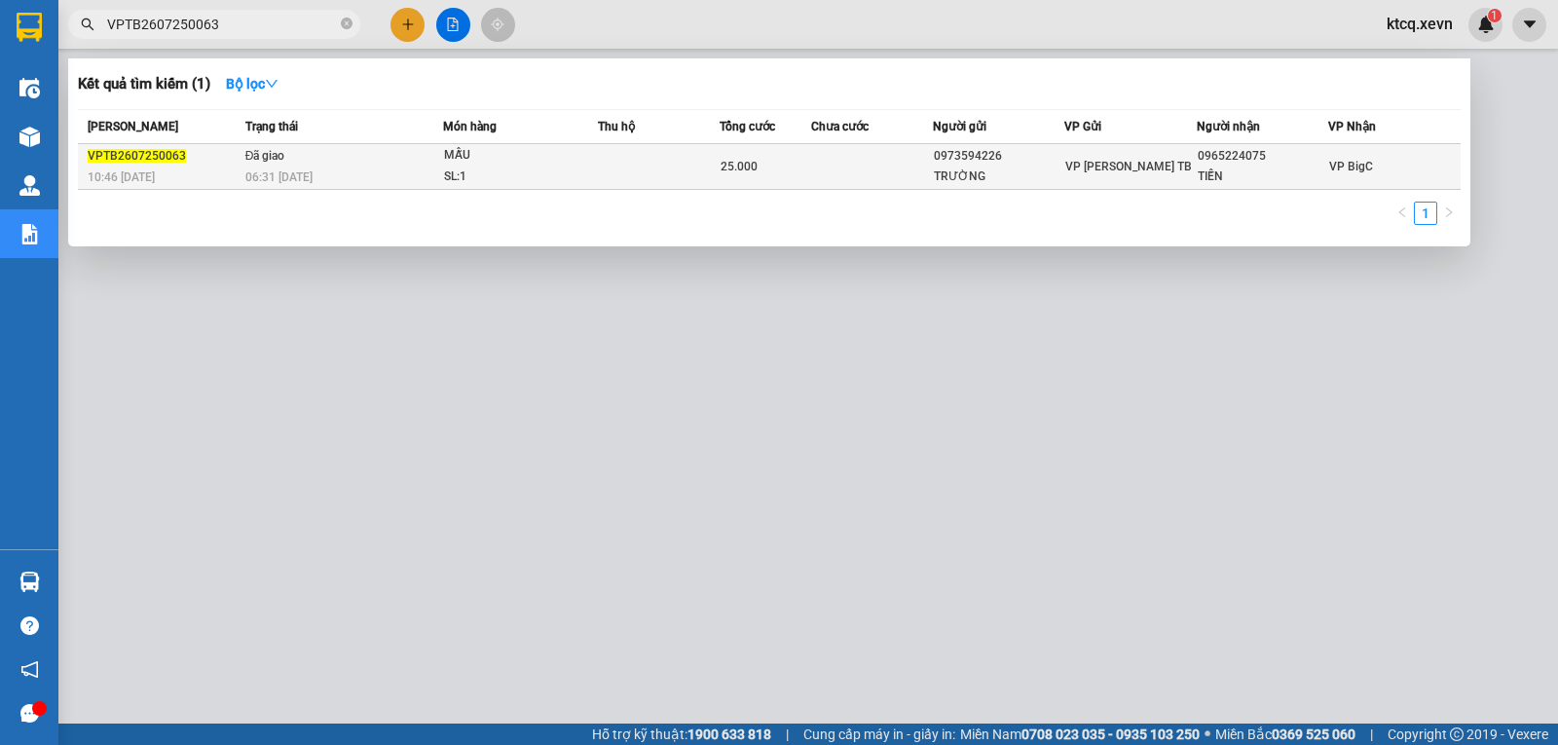
click at [142, 154] on span "VPTB2607250063" at bounding box center [137, 156] width 98 height 14
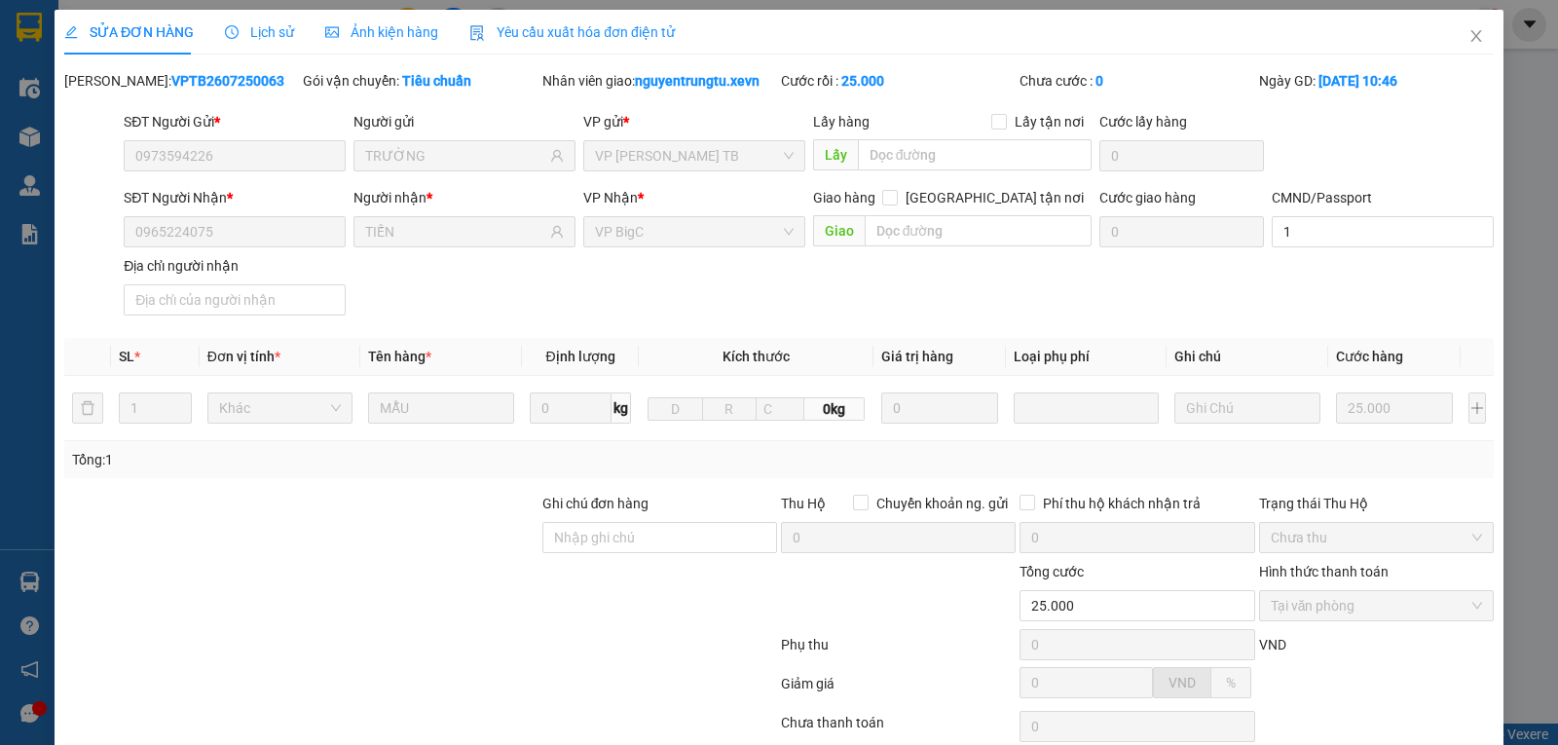
click at [254, 29] on span "Lịch sử" at bounding box center [259, 32] width 69 height 16
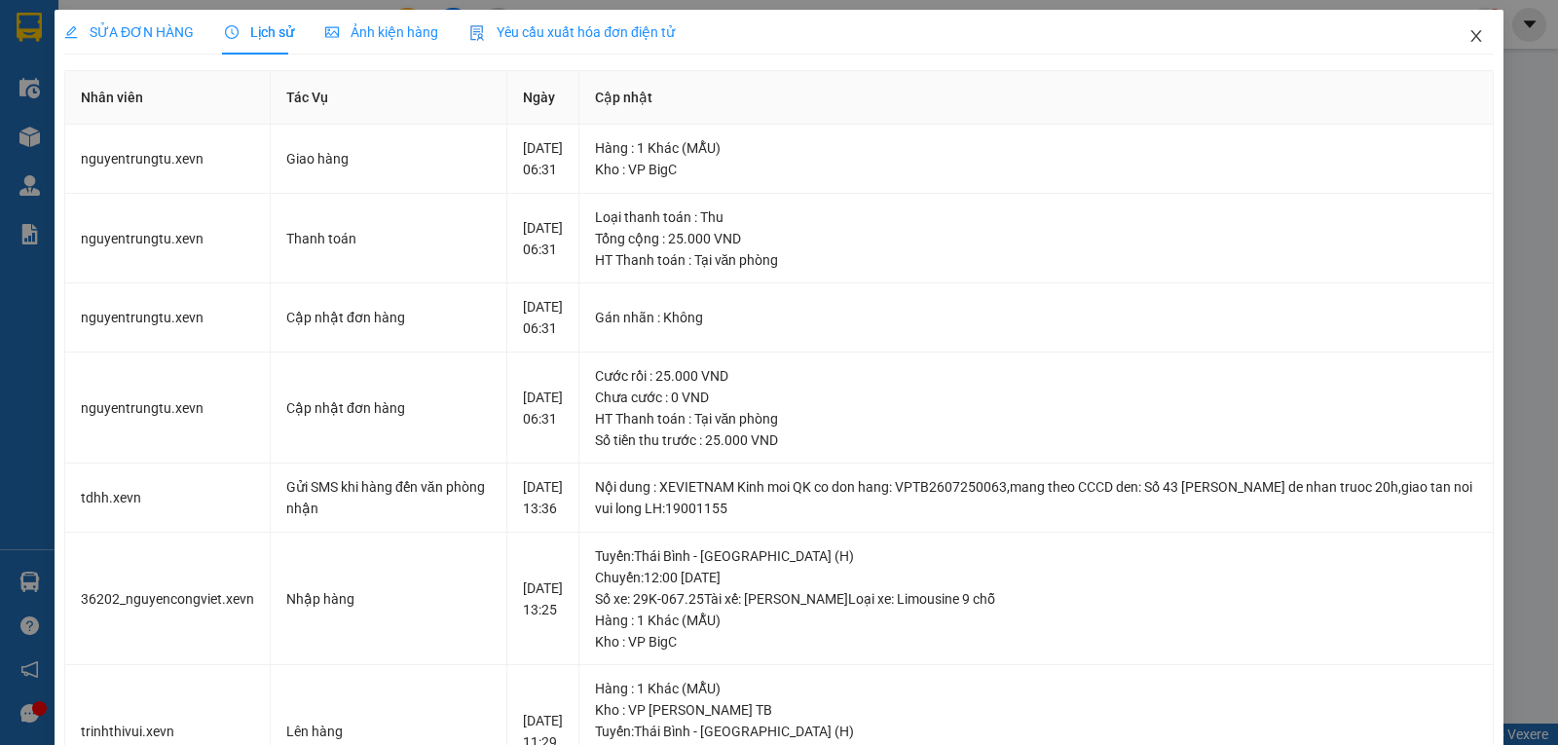
click at [1469, 35] on icon "close" at bounding box center [1477, 36] width 16 height 16
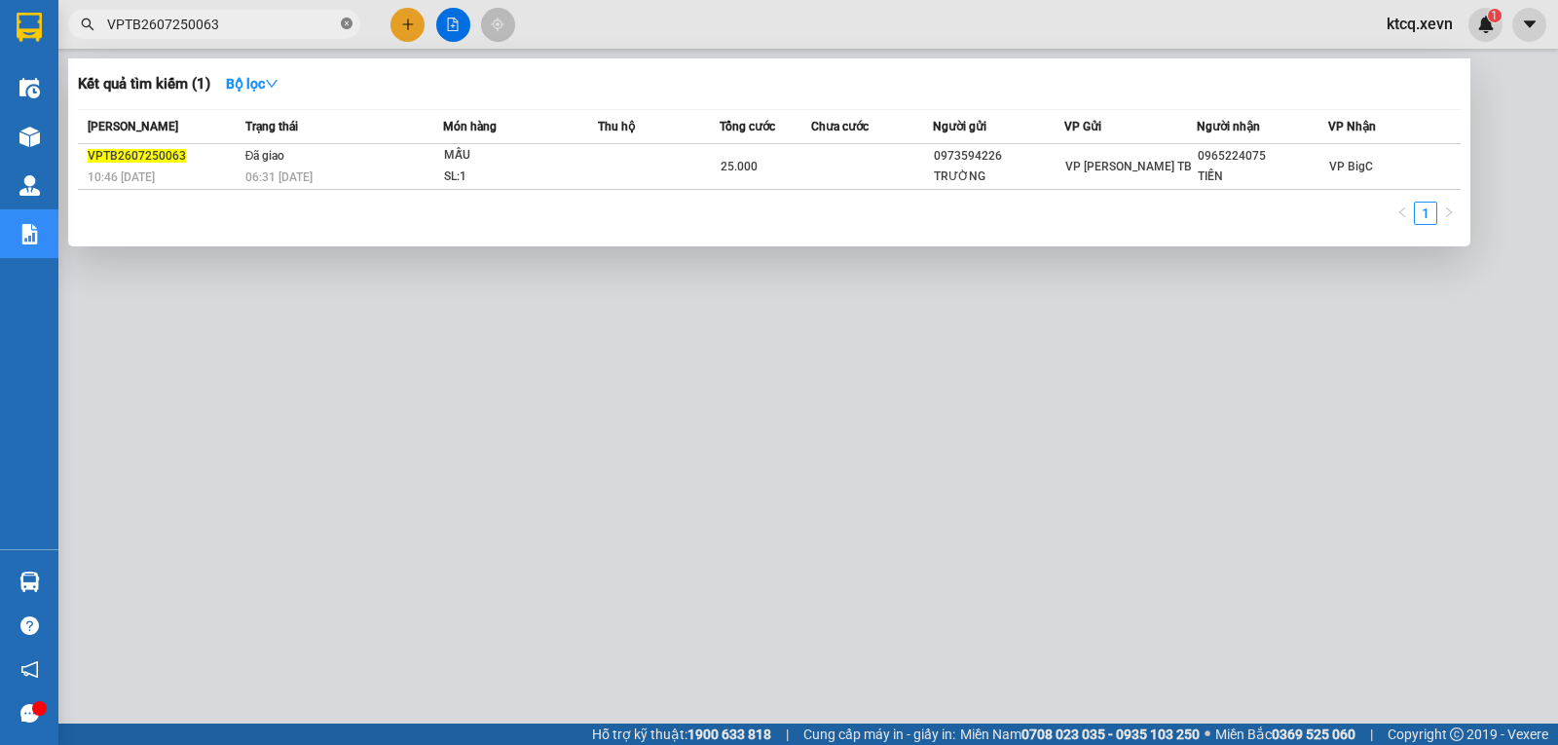
click at [346, 24] on icon "close-circle" at bounding box center [347, 24] width 12 height 12
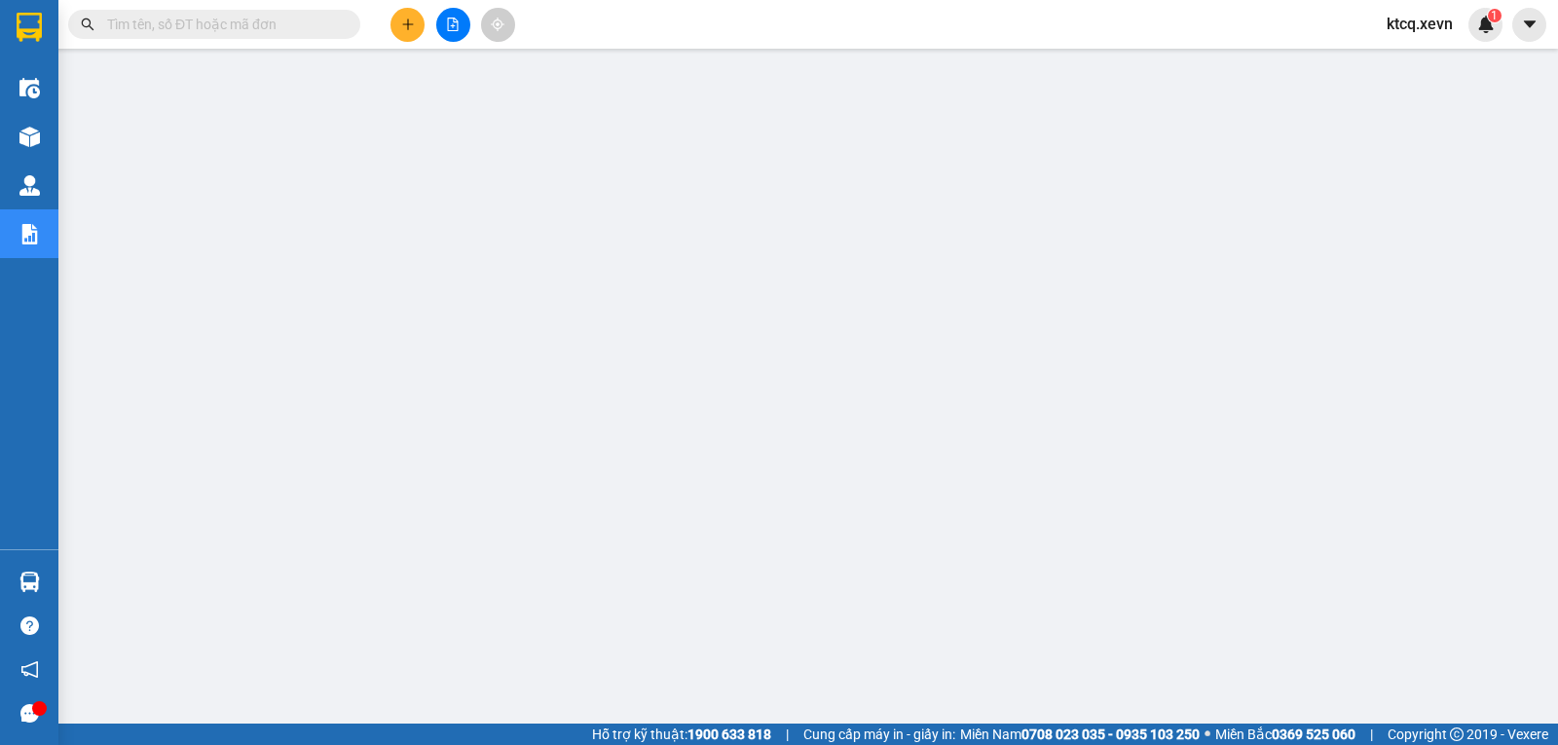
paste input "YÊNBÁI12607250013"
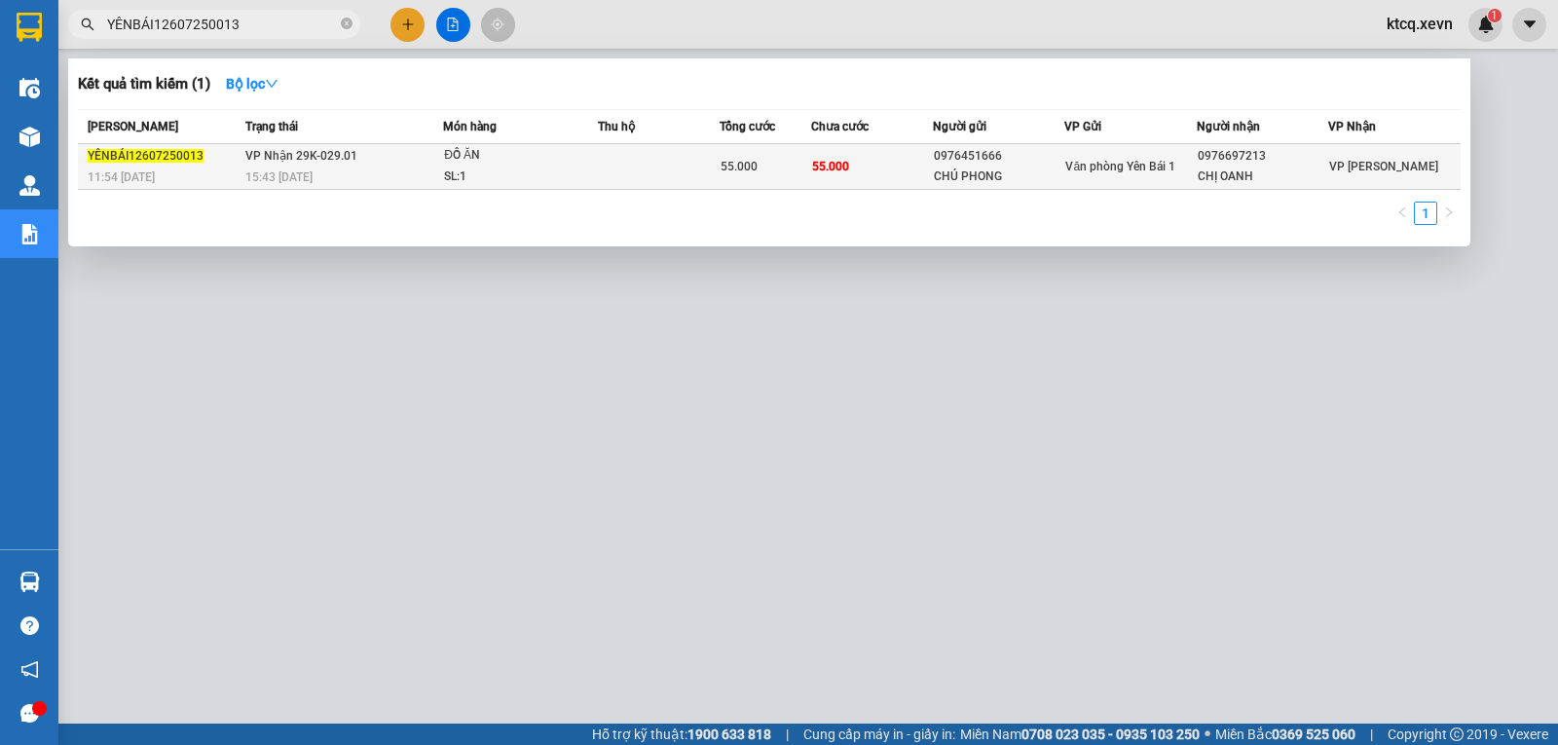
click at [111, 156] on span "YÊNBÁI12607250013" at bounding box center [146, 156] width 116 height 14
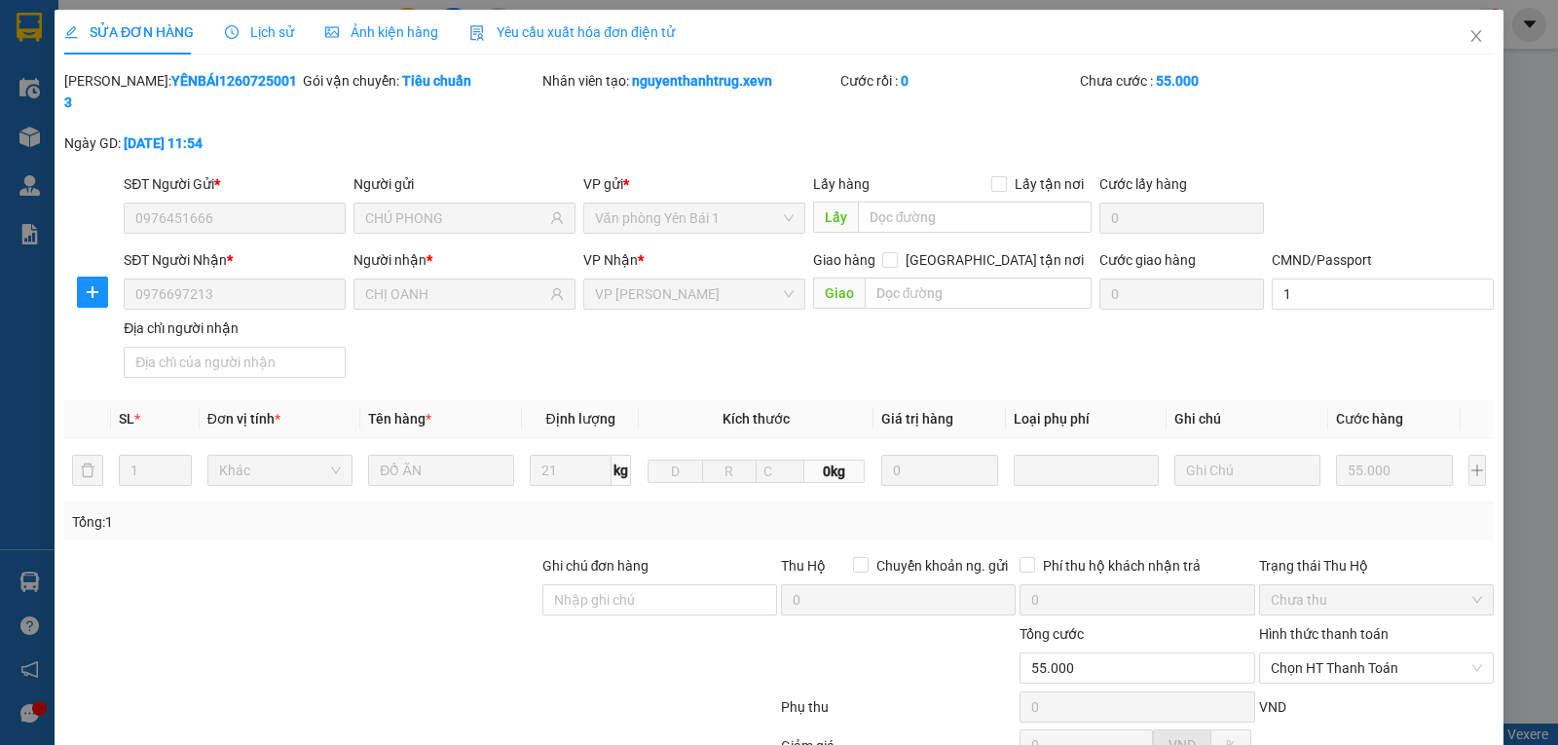
click at [261, 29] on span "Lịch sử" at bounding box center [259, 32] width 69 height 16
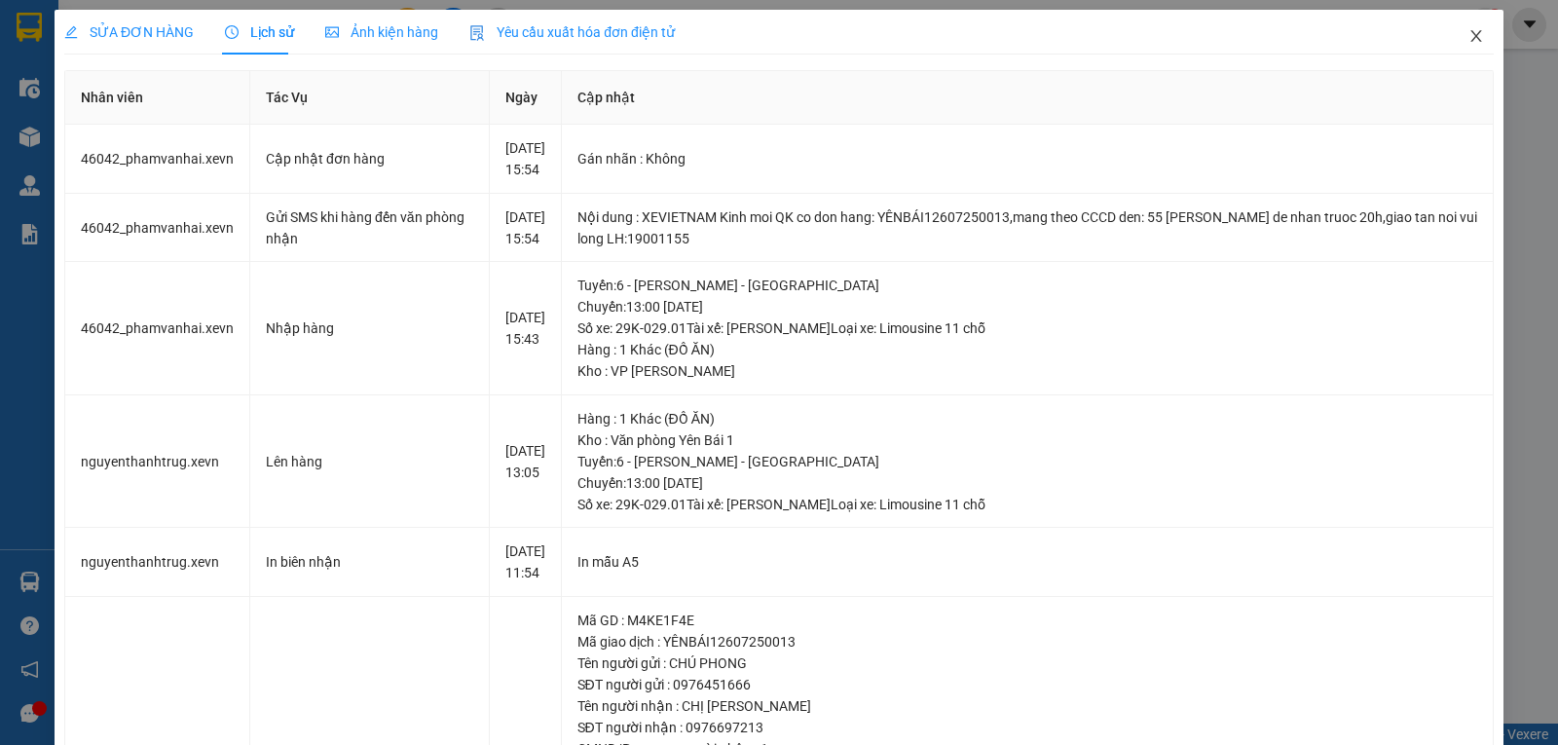
click at [1469, 40] on icon "close" at bounding box center [1477, 36] width 16 height 16
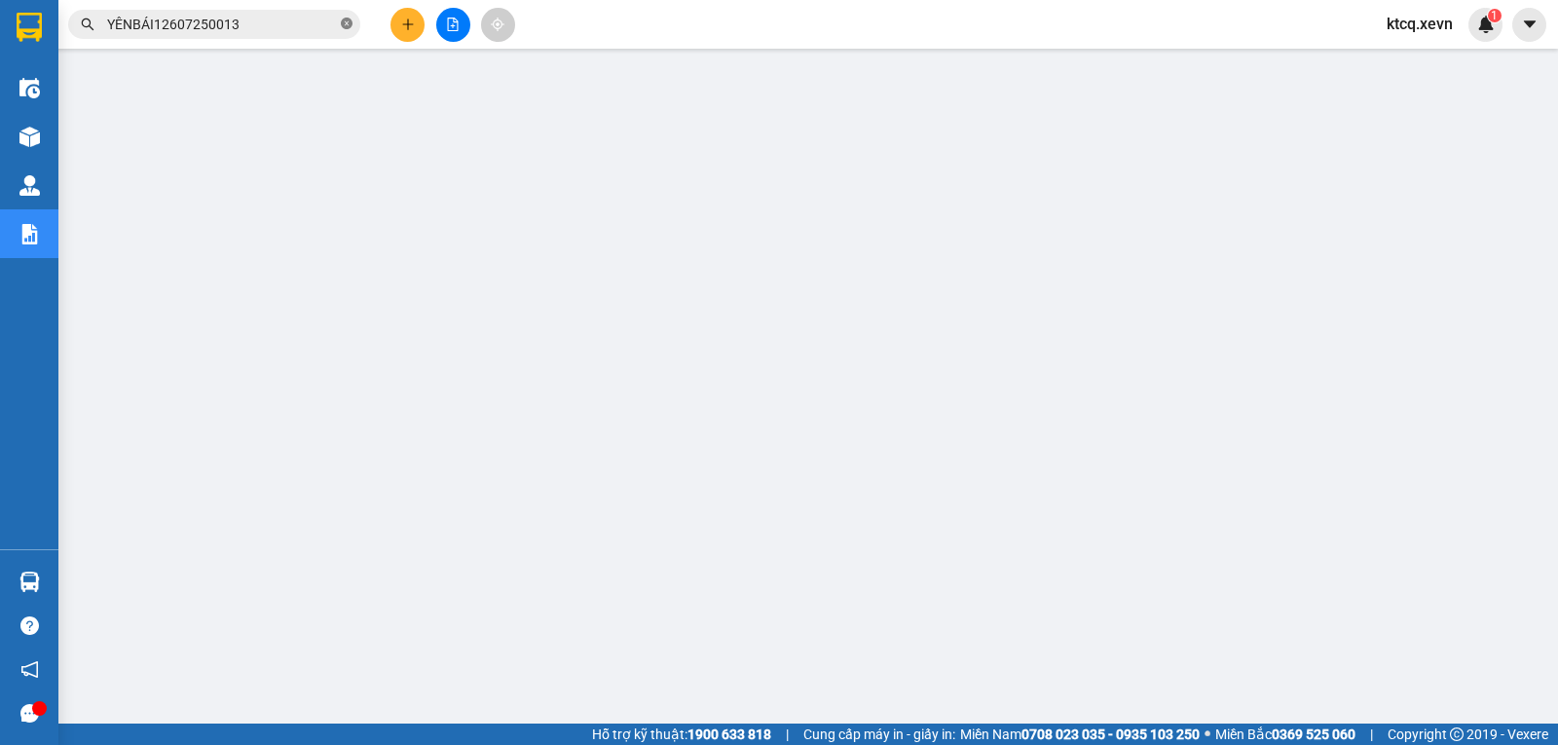
click at [348, 25] on icon "close-circle" at bounding box center [347, 24] width 12 height 12
paste input "VPNĐ2707250098"
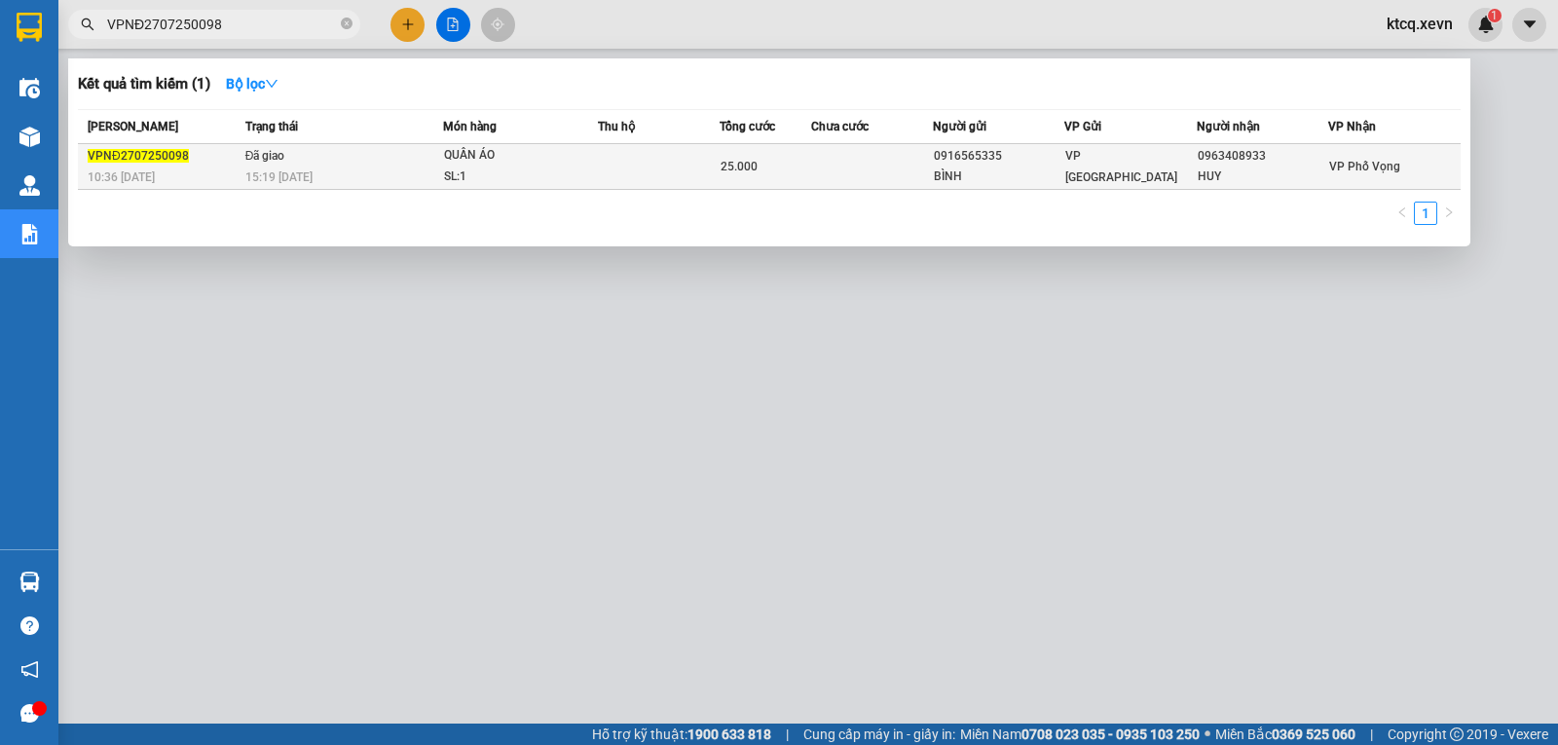
click at [137, 149] on span "VPNĐ2707250098" at bounding box center [138, 156] width 101 height 14
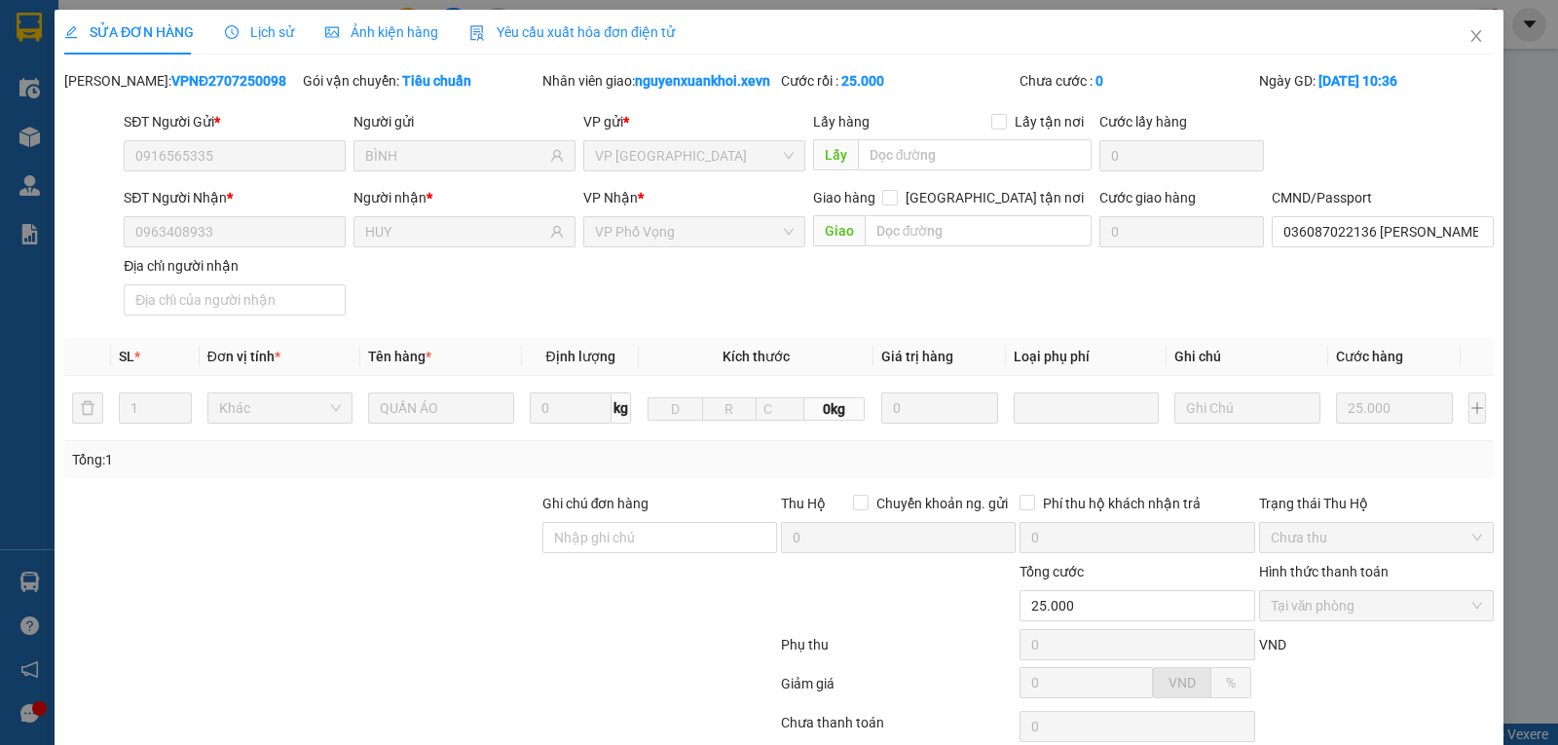
click at [251, 28] on span "Lịch sử" at bounding box center [259, 32] width 69 height 16
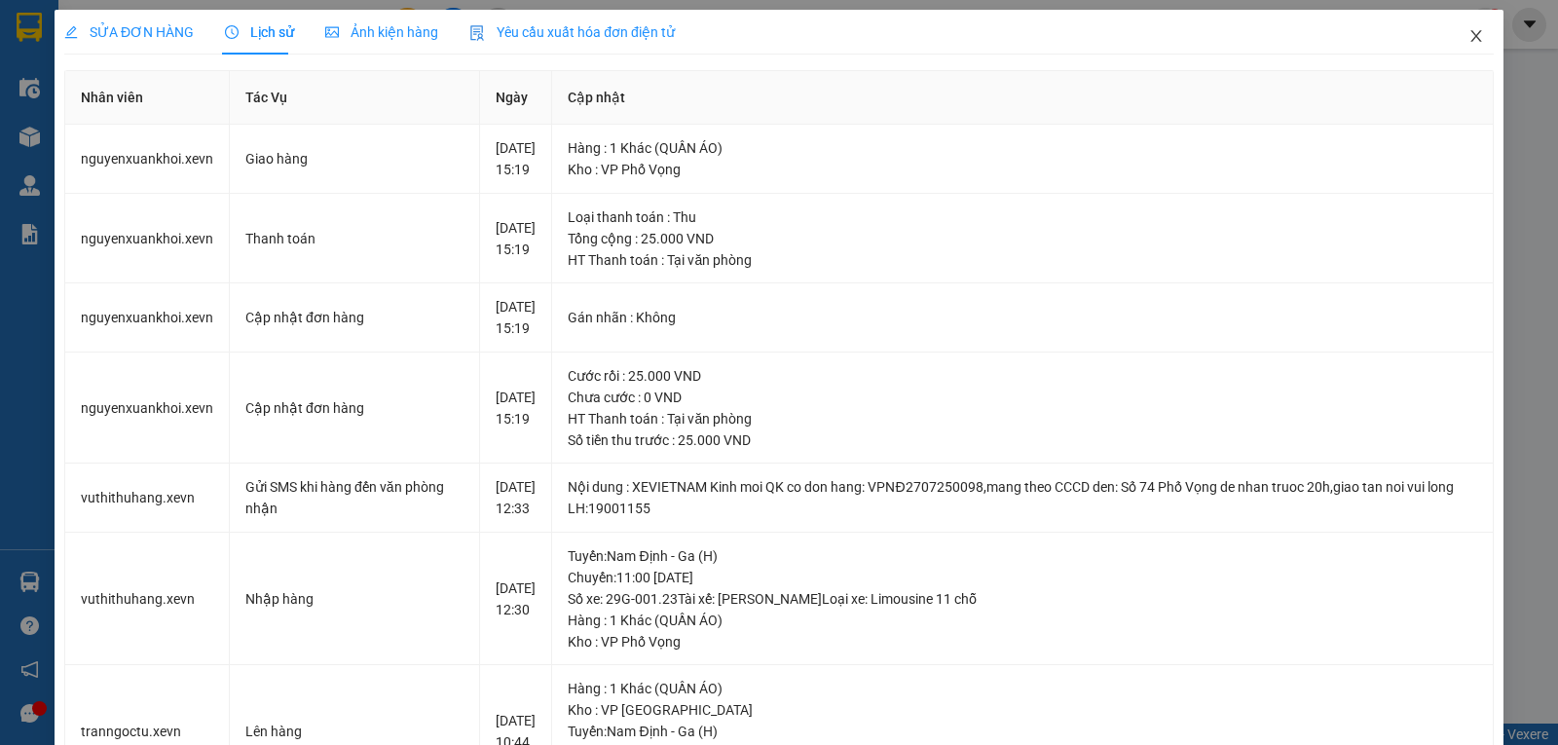
click at [1471, 33] on icon "close" at bounding box center [1476, 36] width 11 height 12
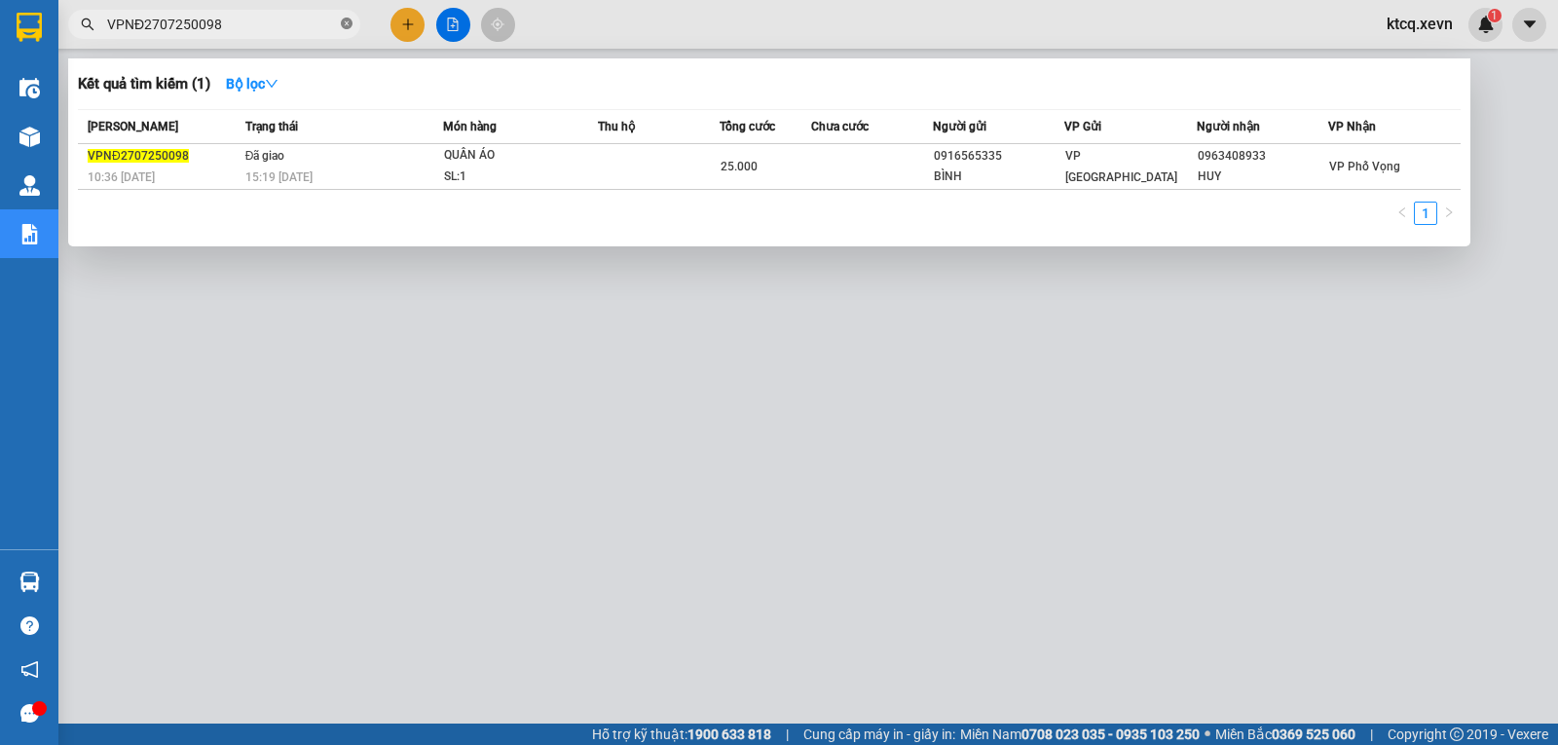
click at [349, 25] on icon "close-circle" at bounding box center [347, 24] width 12 height 12
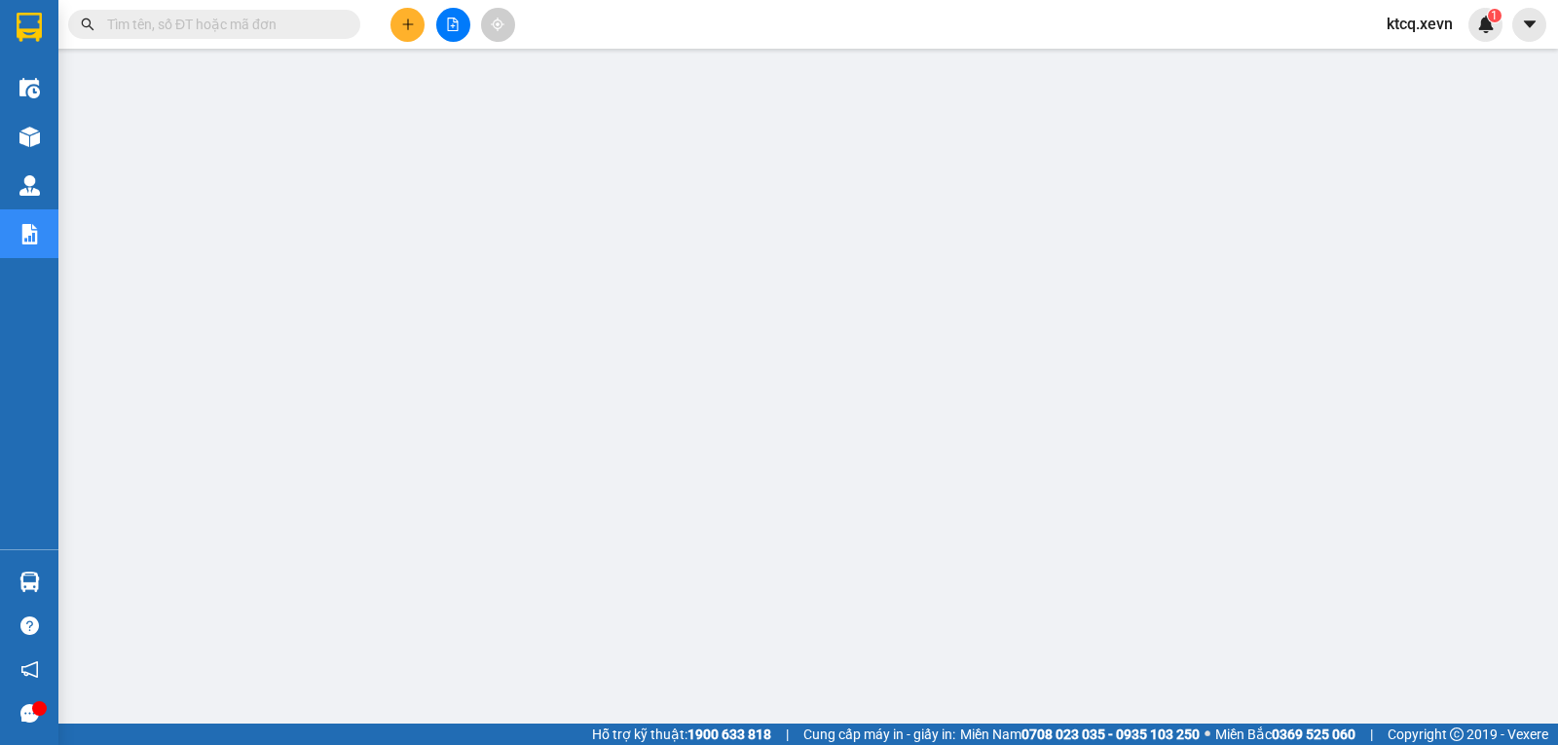
paste input "VPNB2707250035"
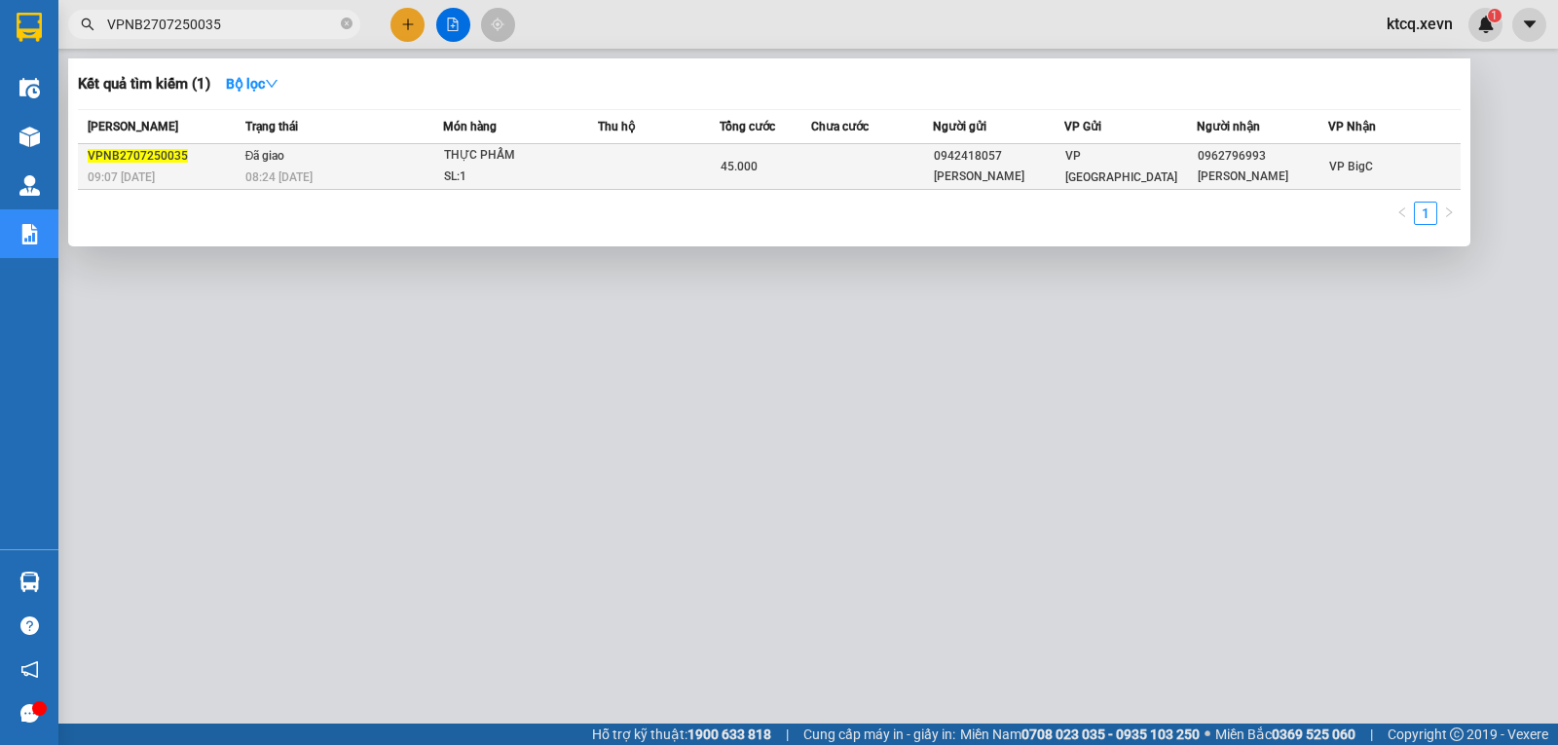
click at [139, 158] on span "VPNB2707250035" at bounding box center [138, 156] width 100 height 14
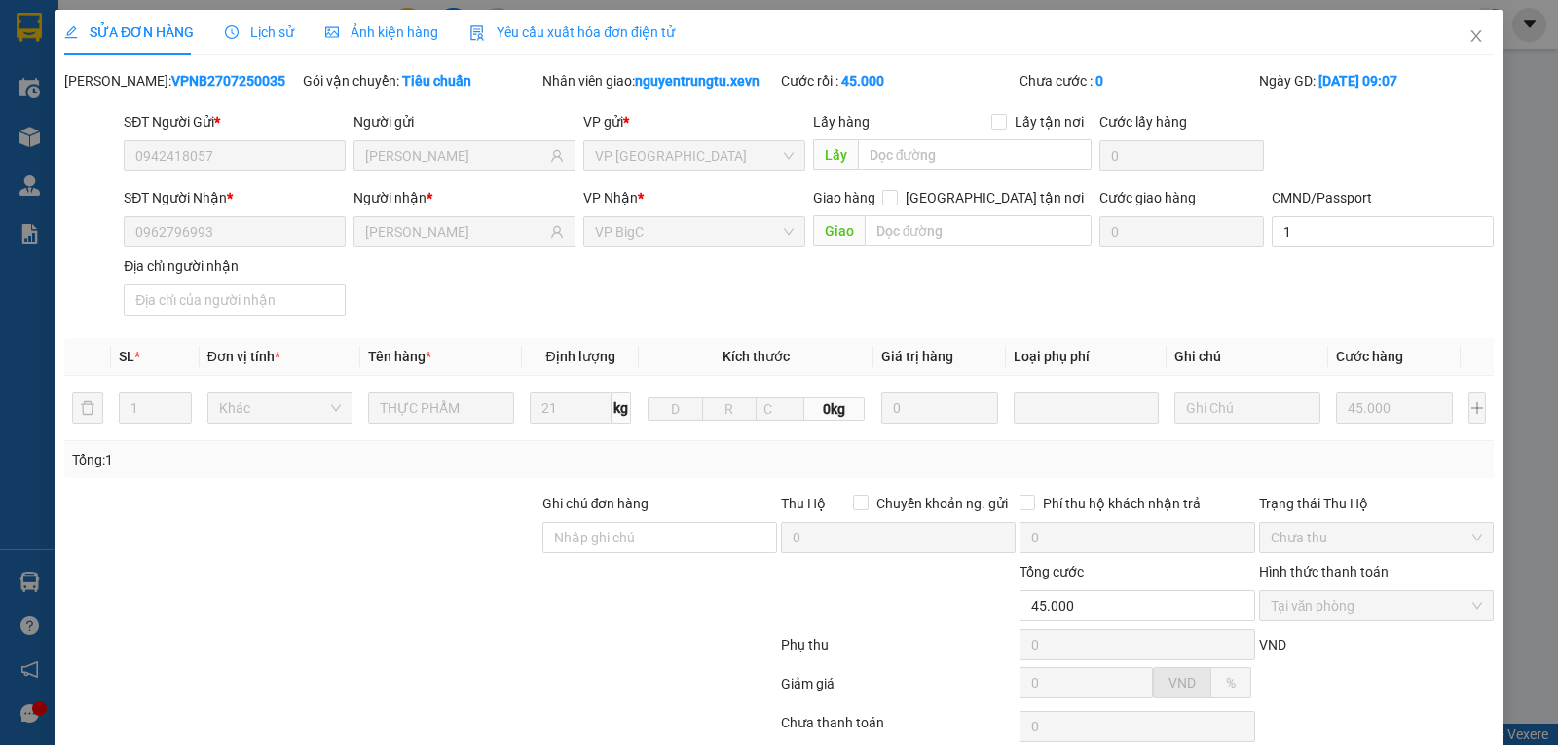
click at [250, 24] on span "Lịch sử" at bounding box center [259, 32] width 69 height 16
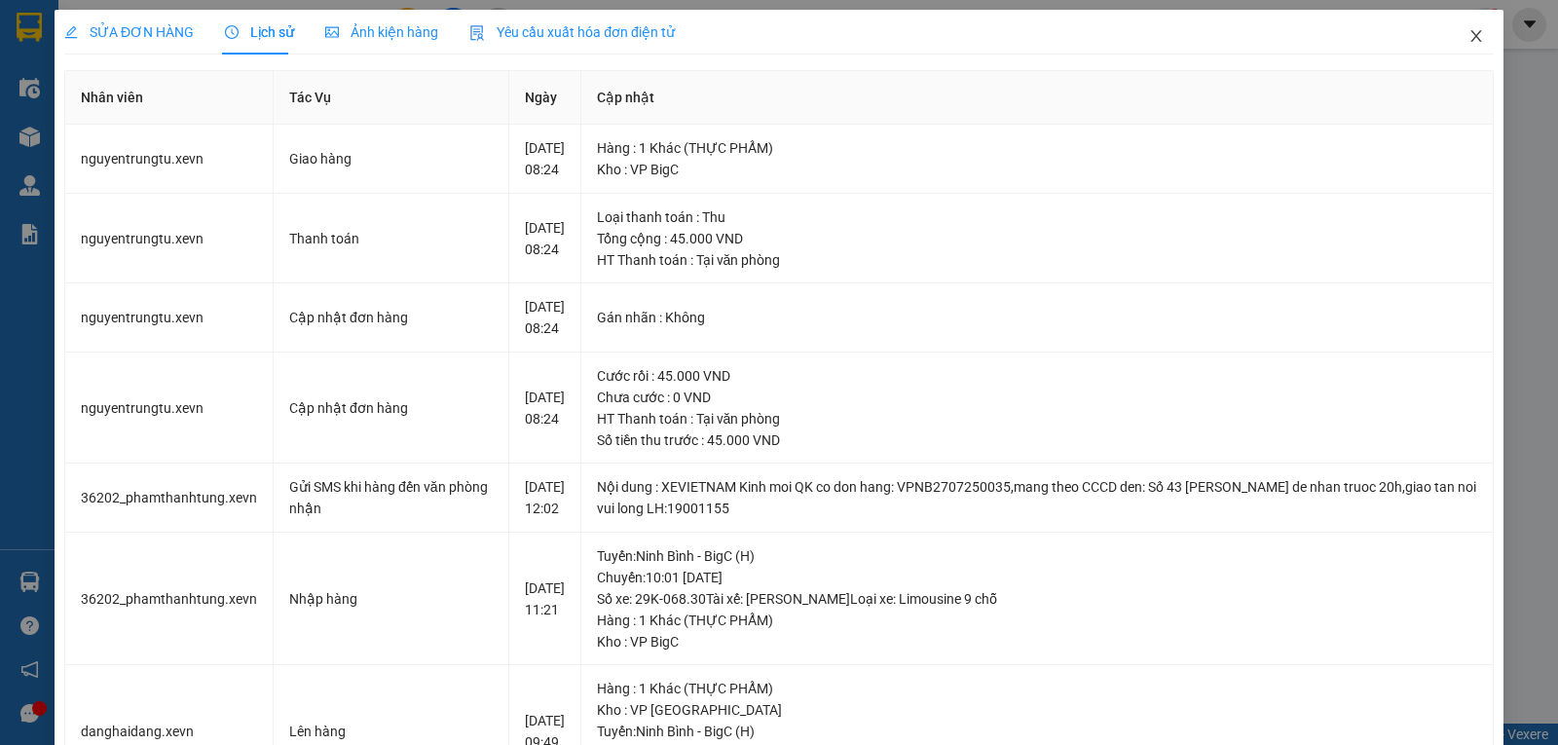
click at [1469, 34] on icon "close" at bounding box center [1477, 36] width 16 height 16
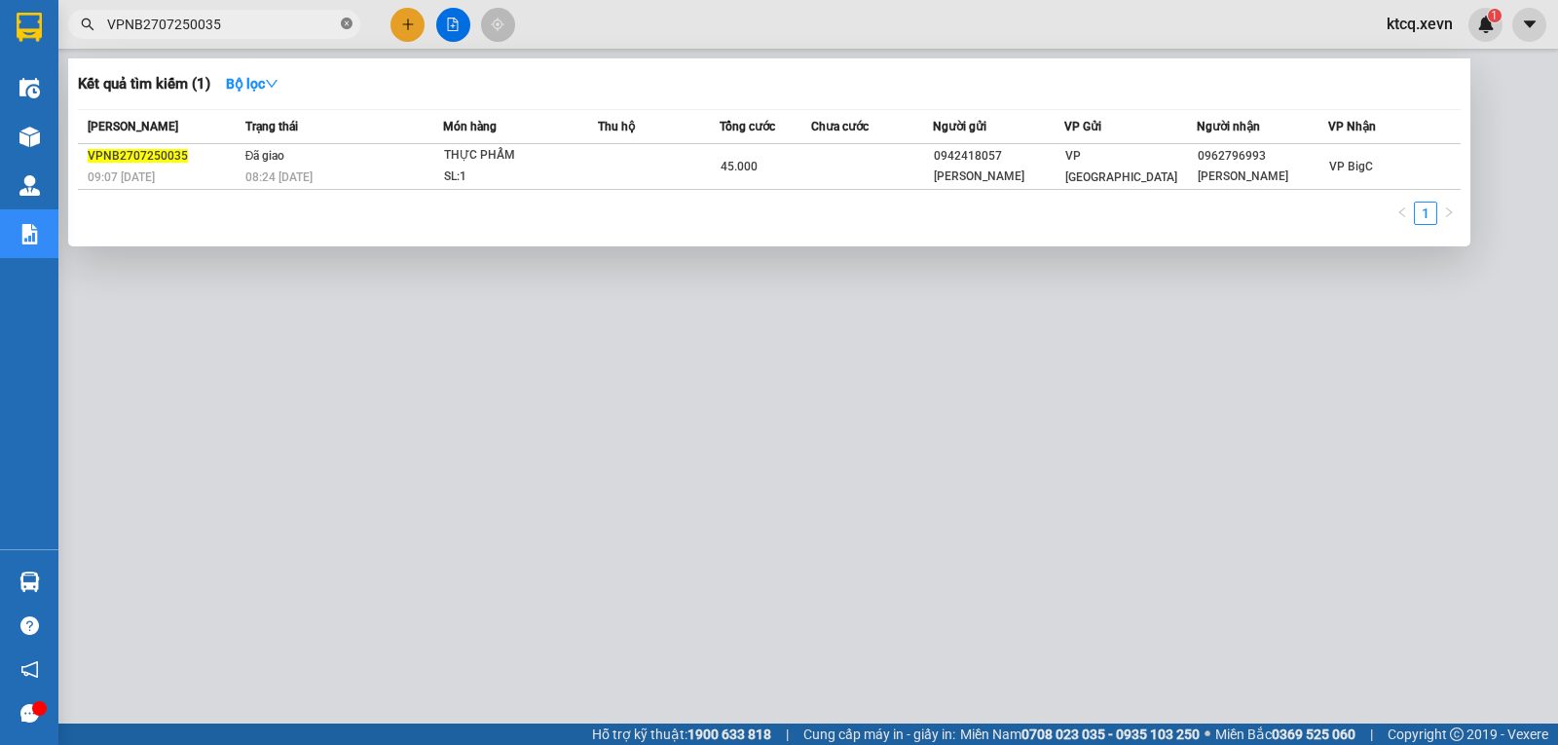
click at [345, 28] on icon "close-circle" at bounding box center [347, 24] width 12 height 12
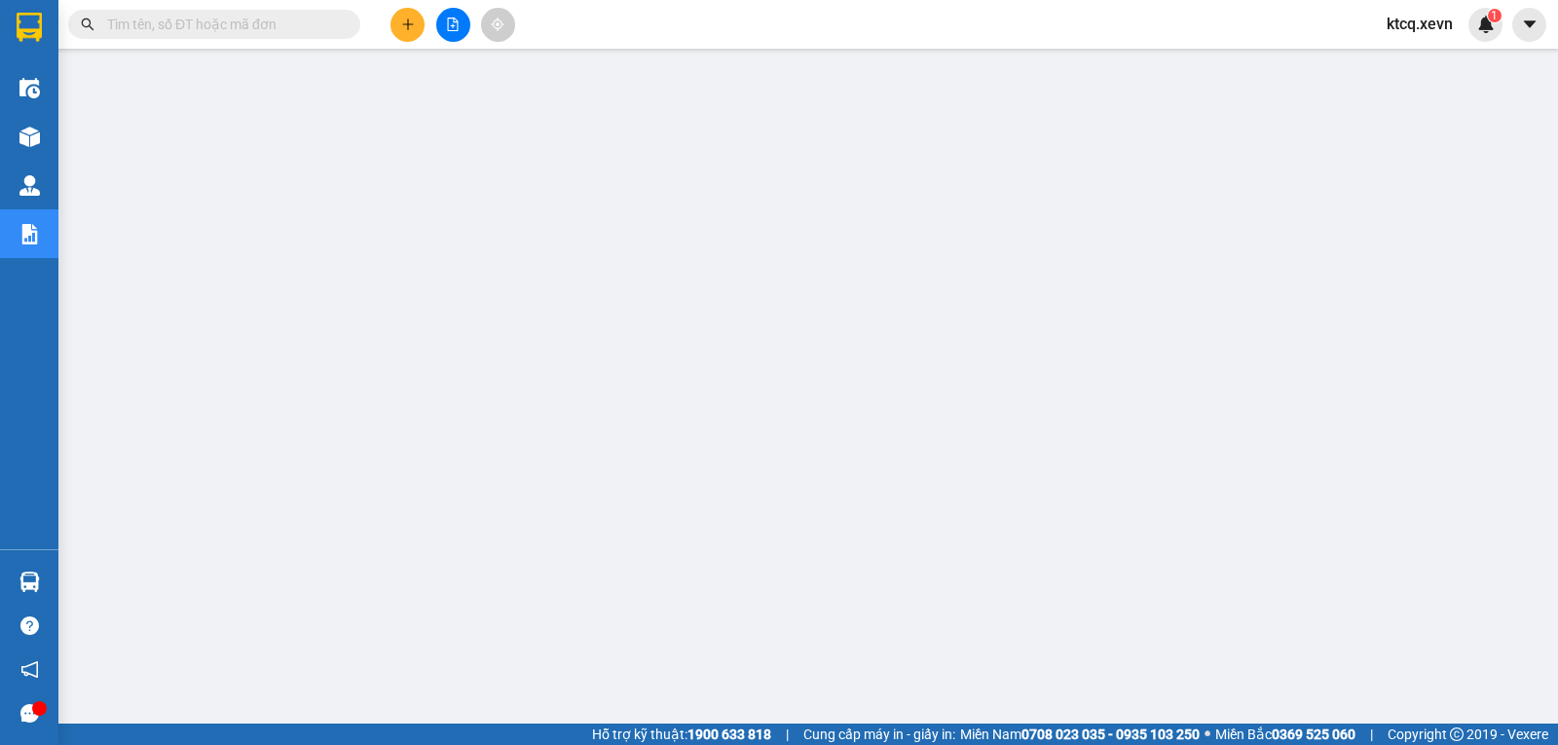
paste input "VPPV2707250148"
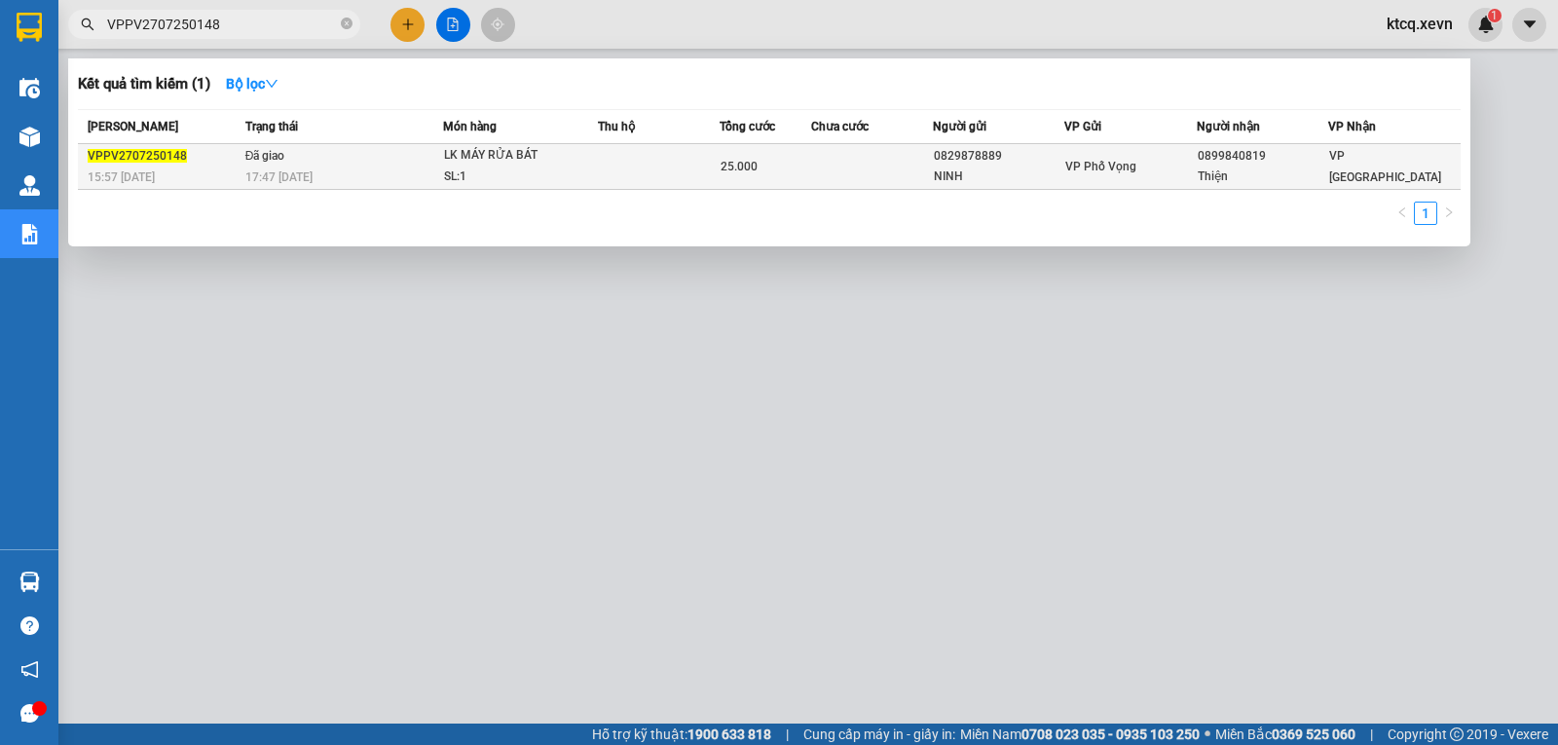
click at [132, 157] on span "VPPV2707250148" at bounding box center [137, 156] width 99 height 14
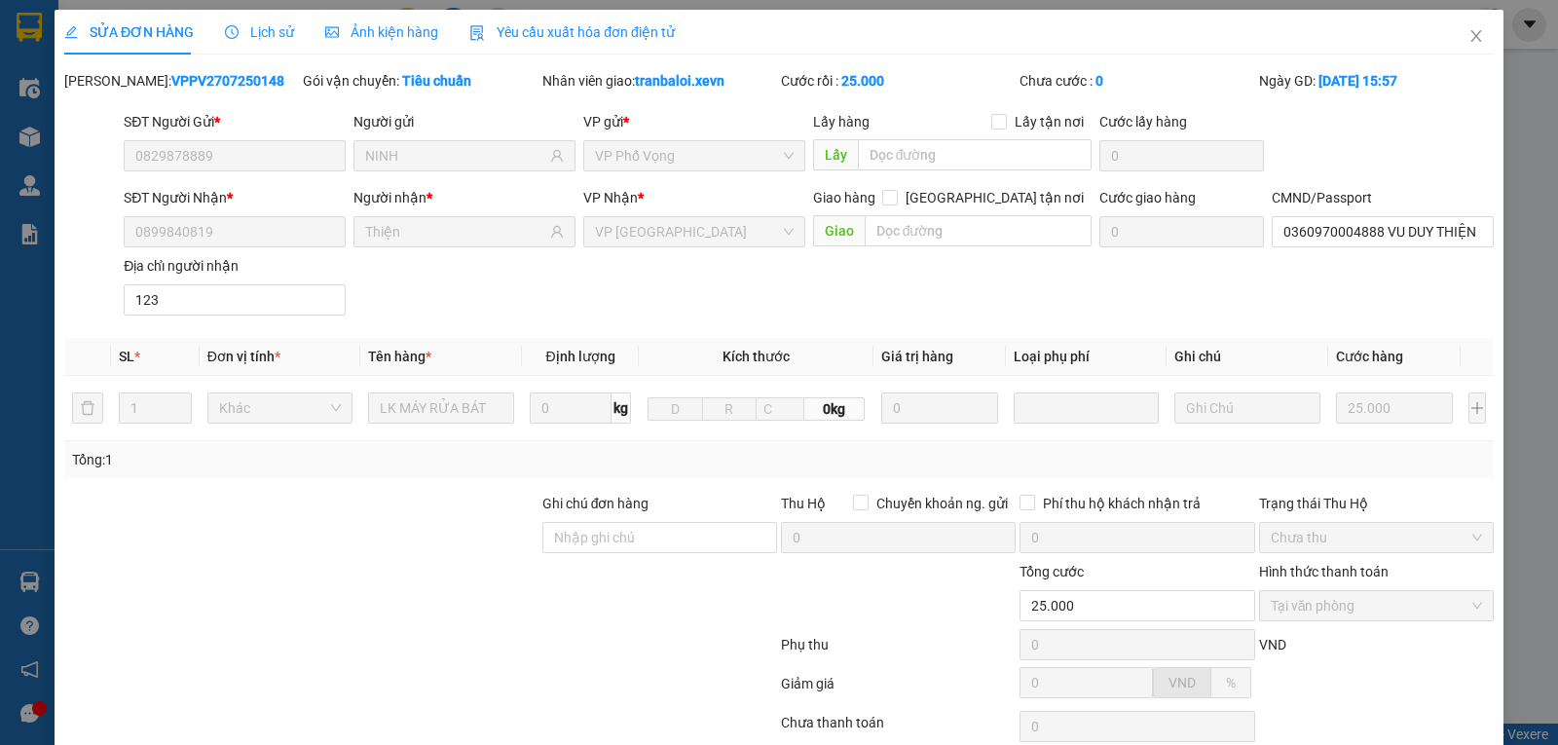
click at [250, 28] on span "Lịch sử" at bounding box center [259, 32] width 69 height 16
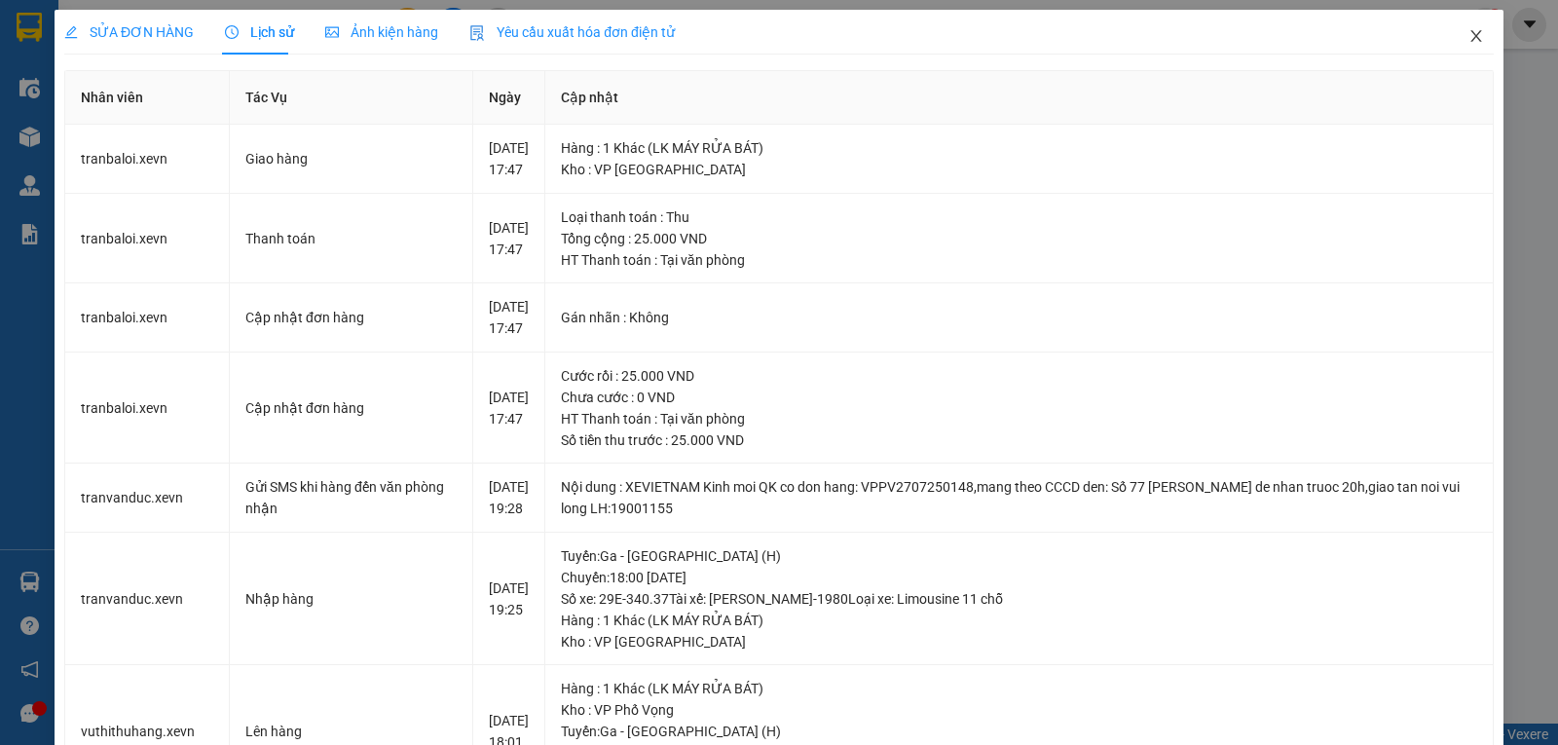
click at [1469, 32] on icon "close" at bounding box center [1477, 36] width 16 height 16
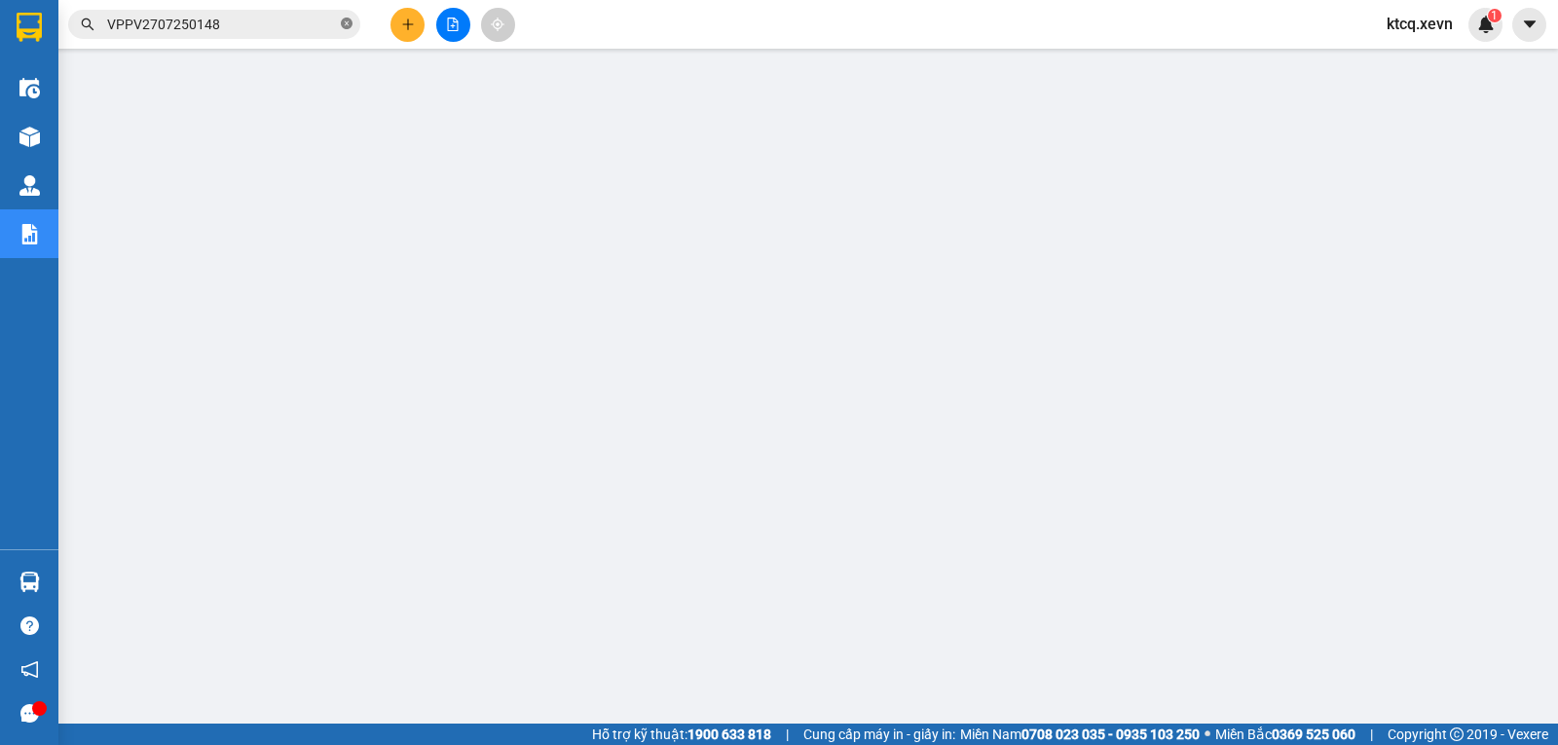
click at [344, 20] on icon "close-circle" at bounding box center [347, 24] width 12 height 12
paste input "YÊNBÁI12707250020"
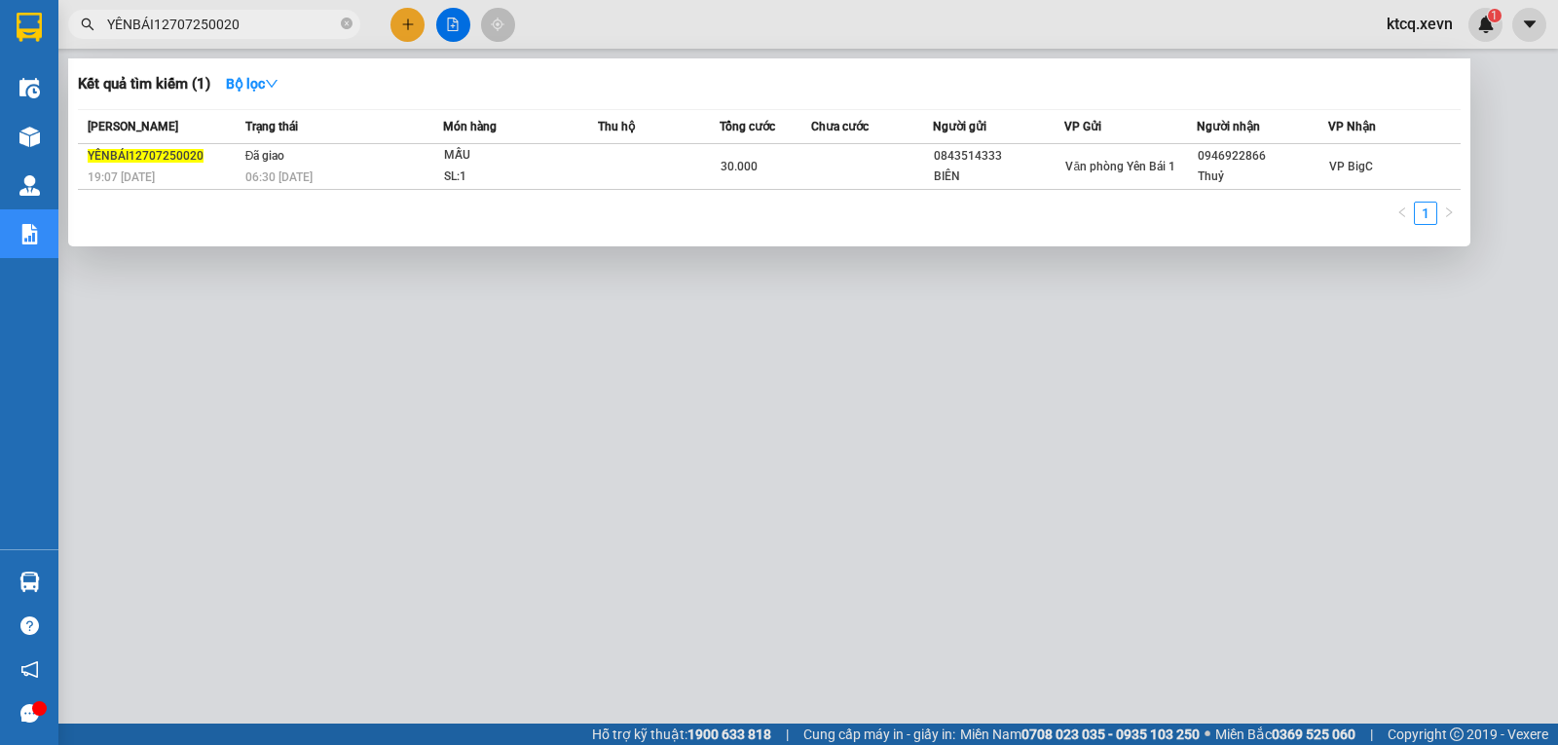
click at [160, 161] on span "YÊNBÁI12707250020" at bounding box center [146, 156] width 116 height 14
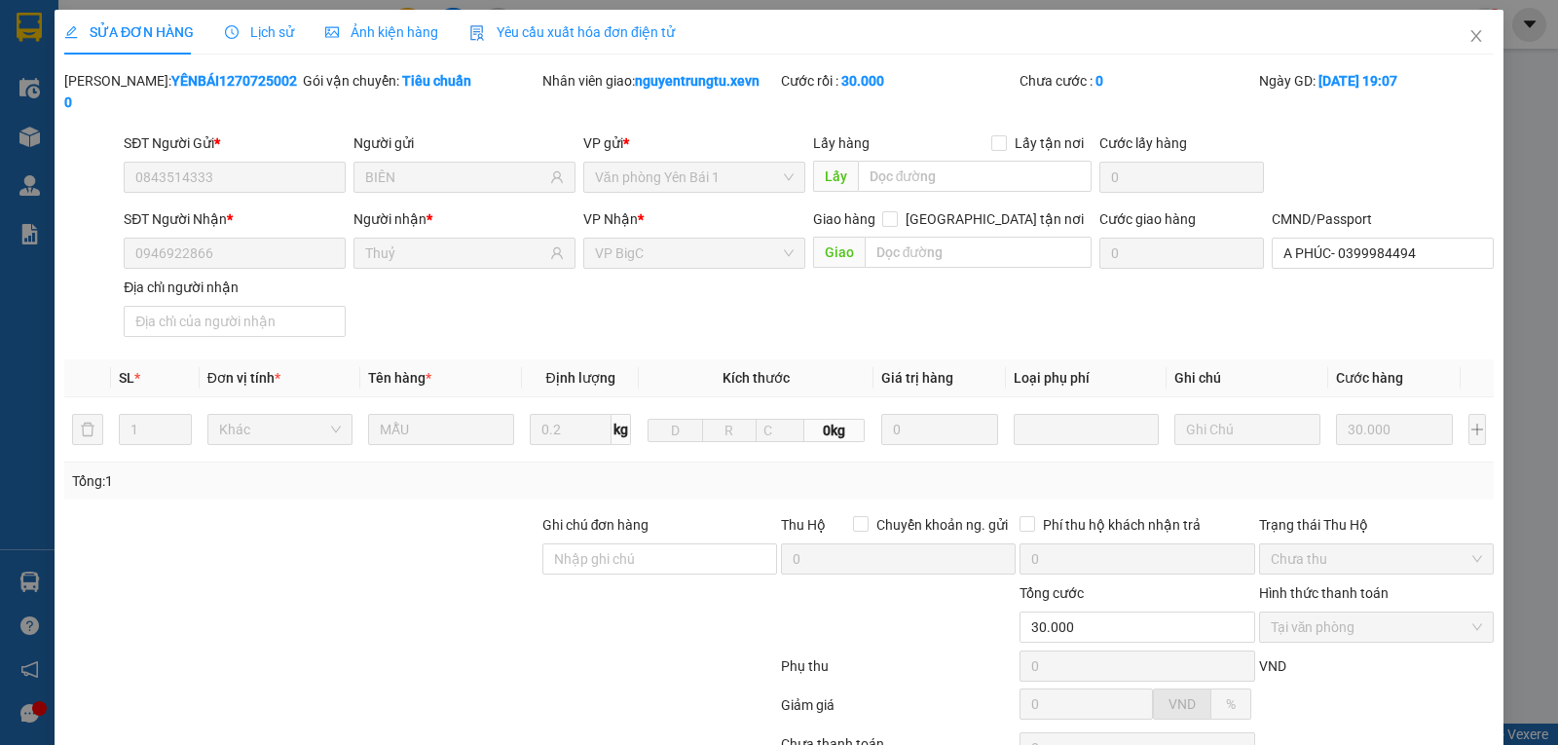
click at [256, 32] on span "Lịch sử" at bounding box center [259, 32] width 69 height 16
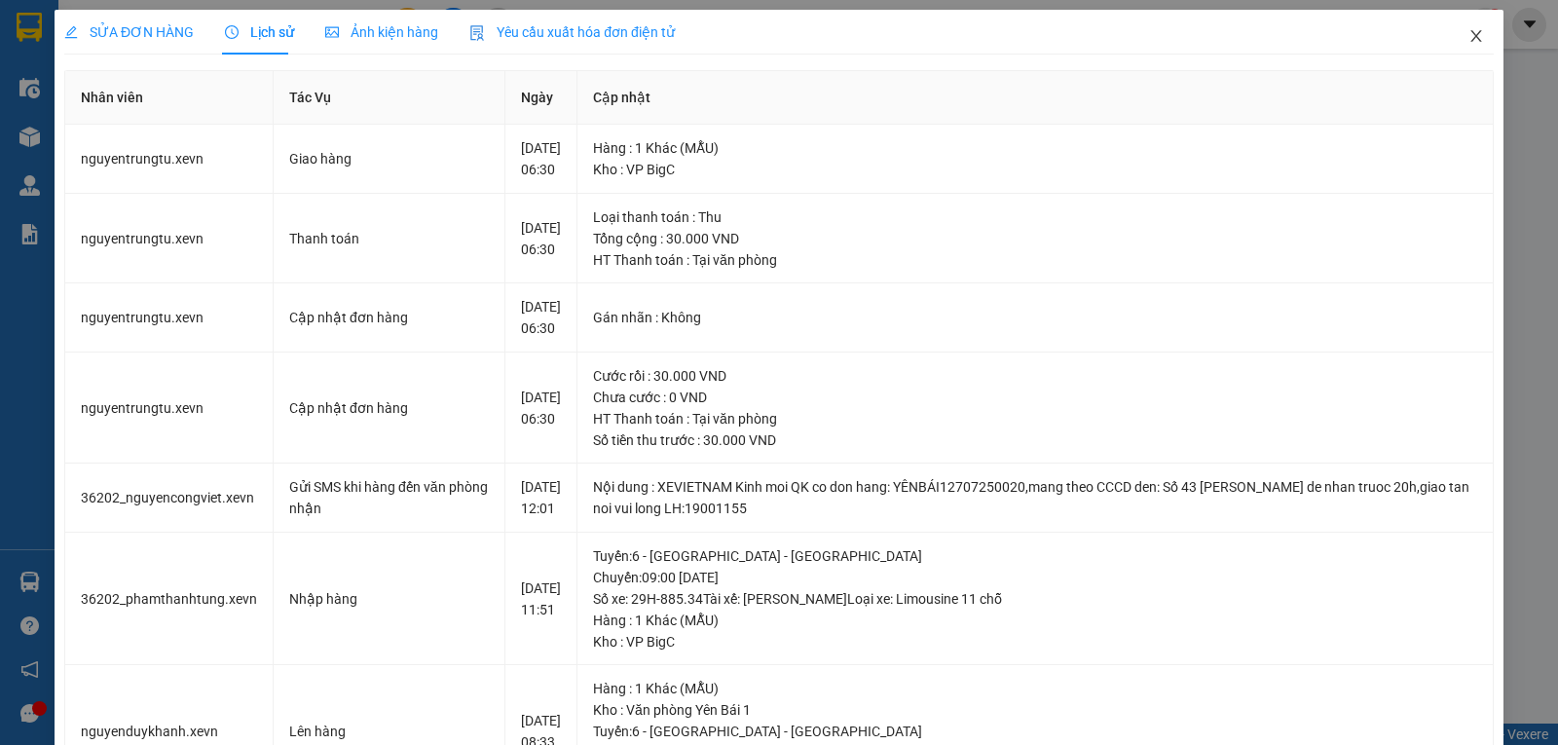
click at [1469, 41] on icon "close" at bounding box center [1477, 36] width 16 height 16
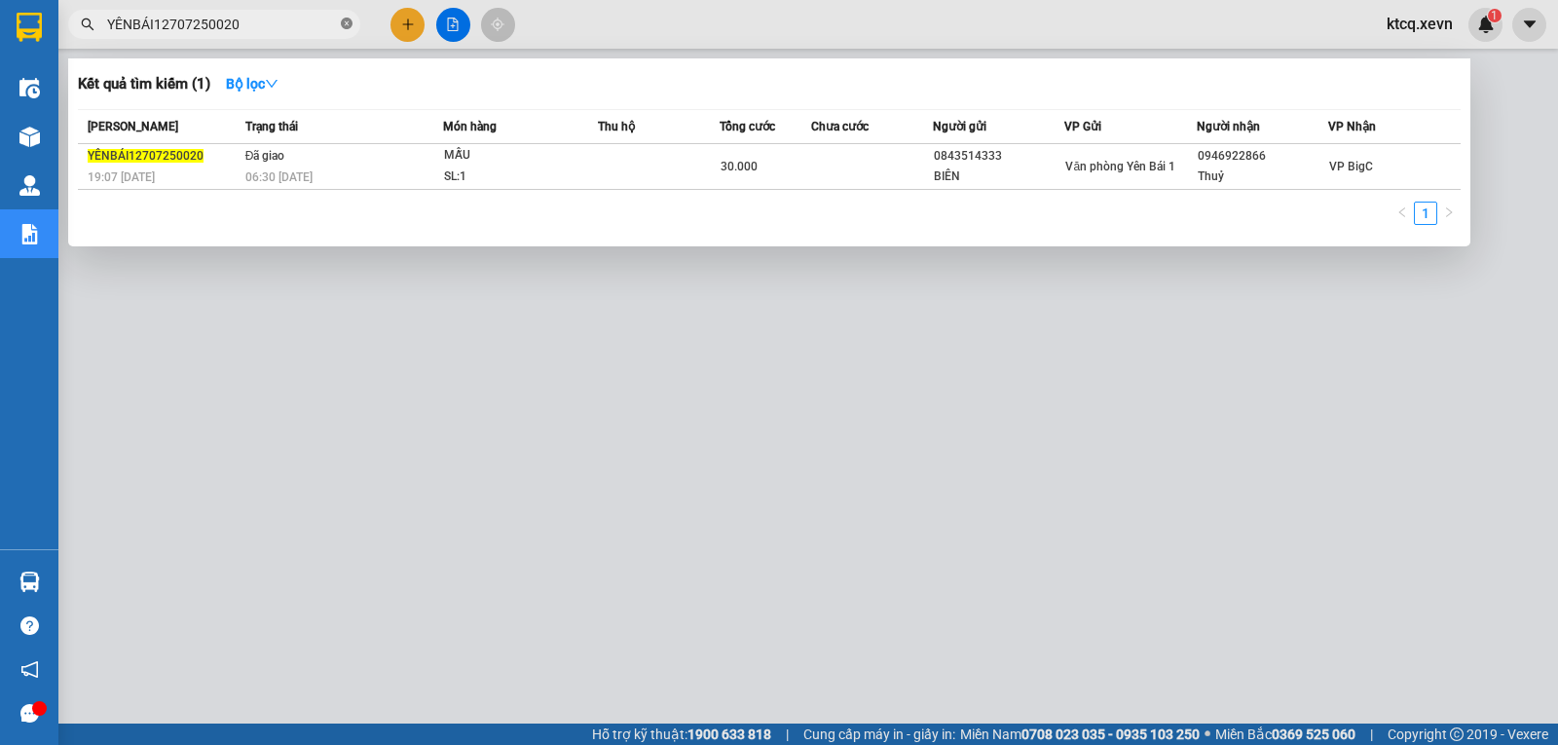
click at [345, 21] on icon "close-circle" at bounding box center [347, 24] width 12 height 12
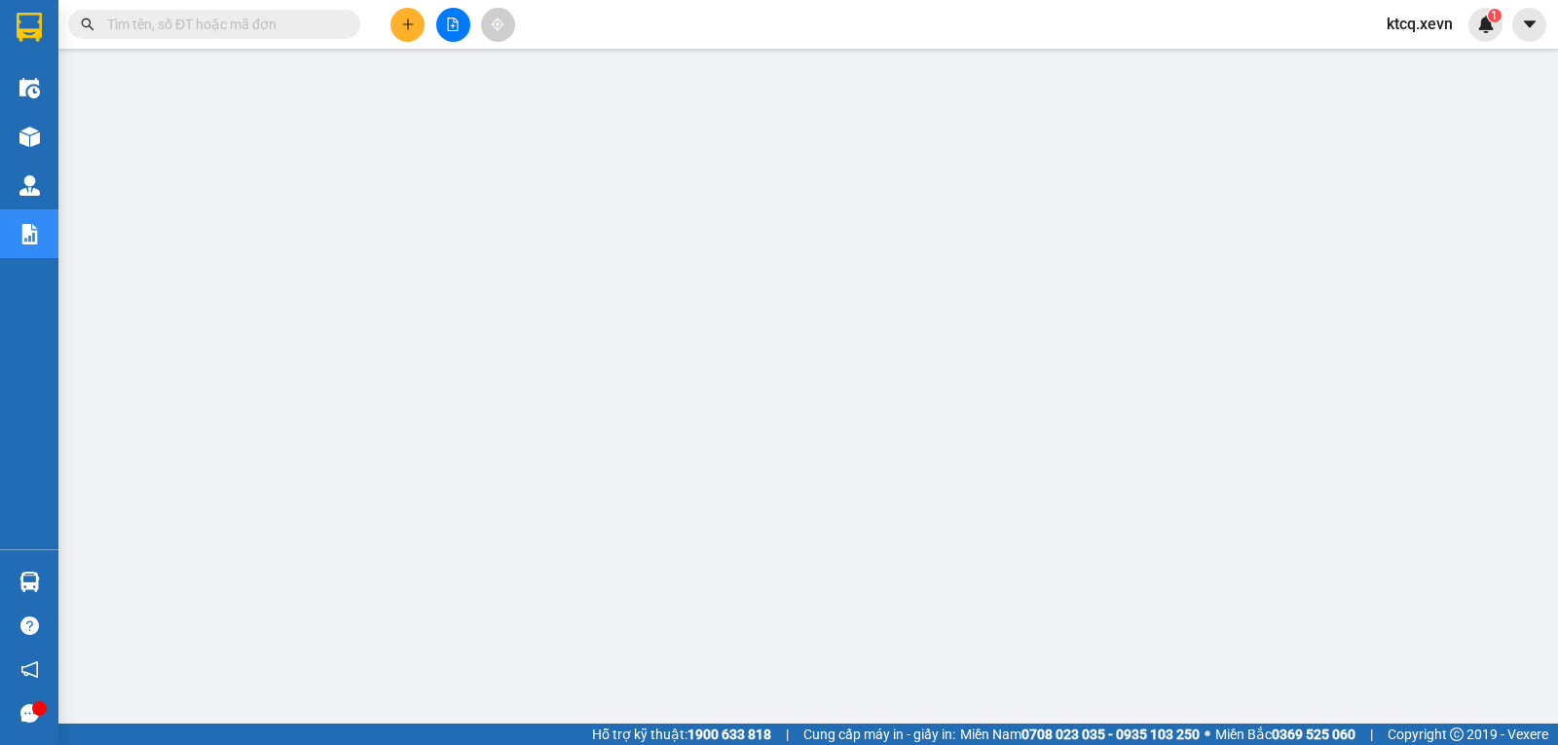
paste input "VPBC2807250170"
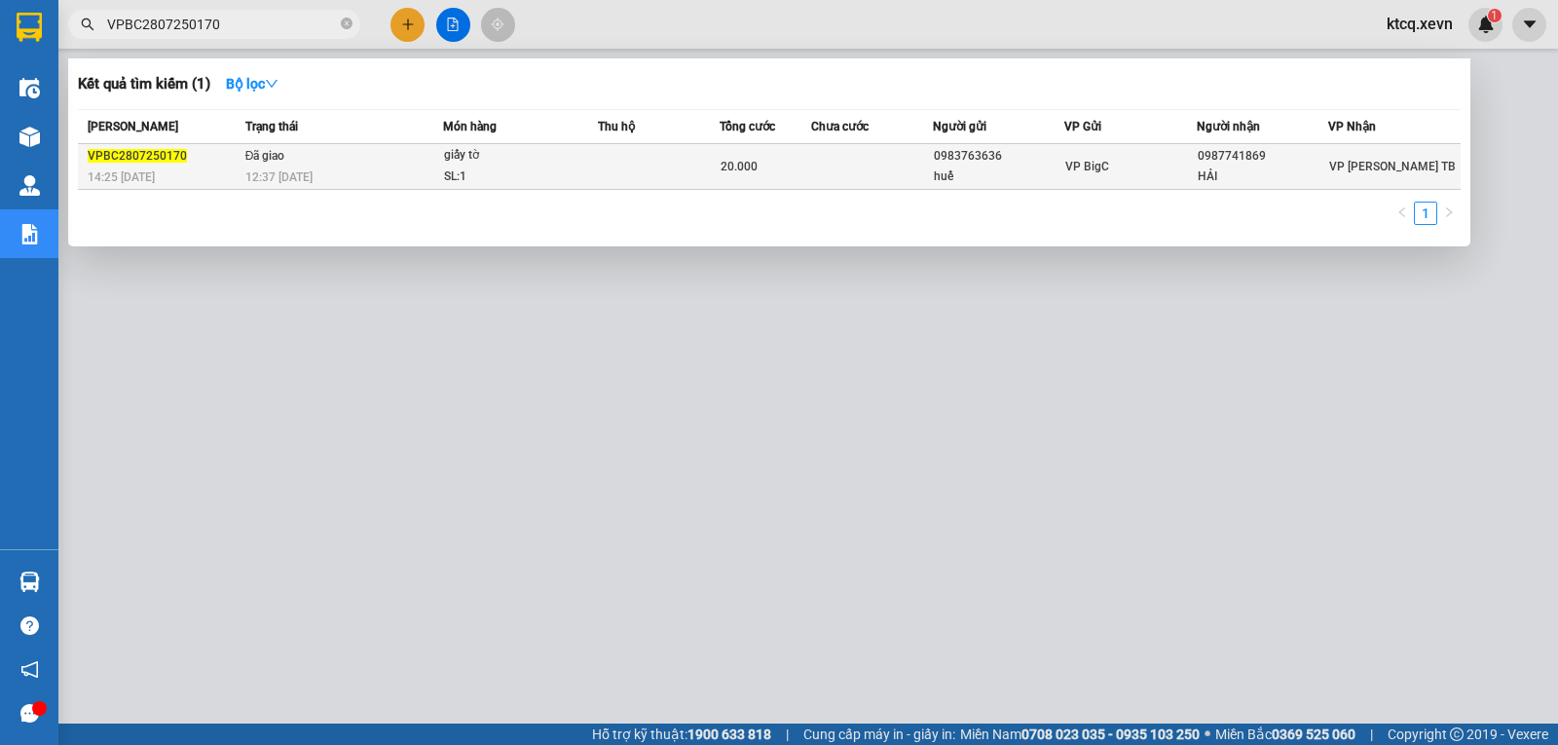
click at [98, 153] on span "VPBC2807250170" at bounding box center [137, 156] width 99 height 14
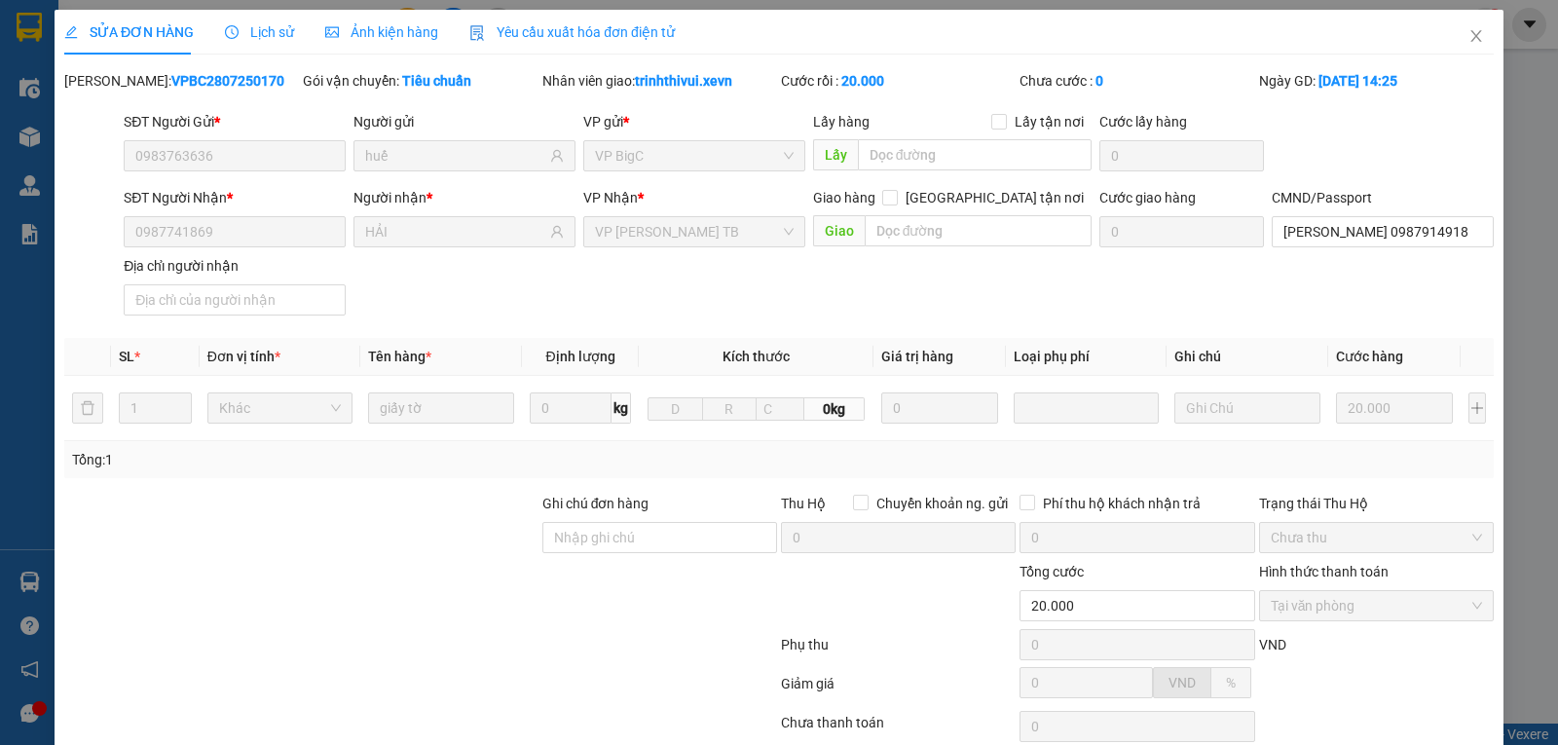
click at [250, 29] on span "Lịch sử" at bounding box center [259, 32] width 69 height 16
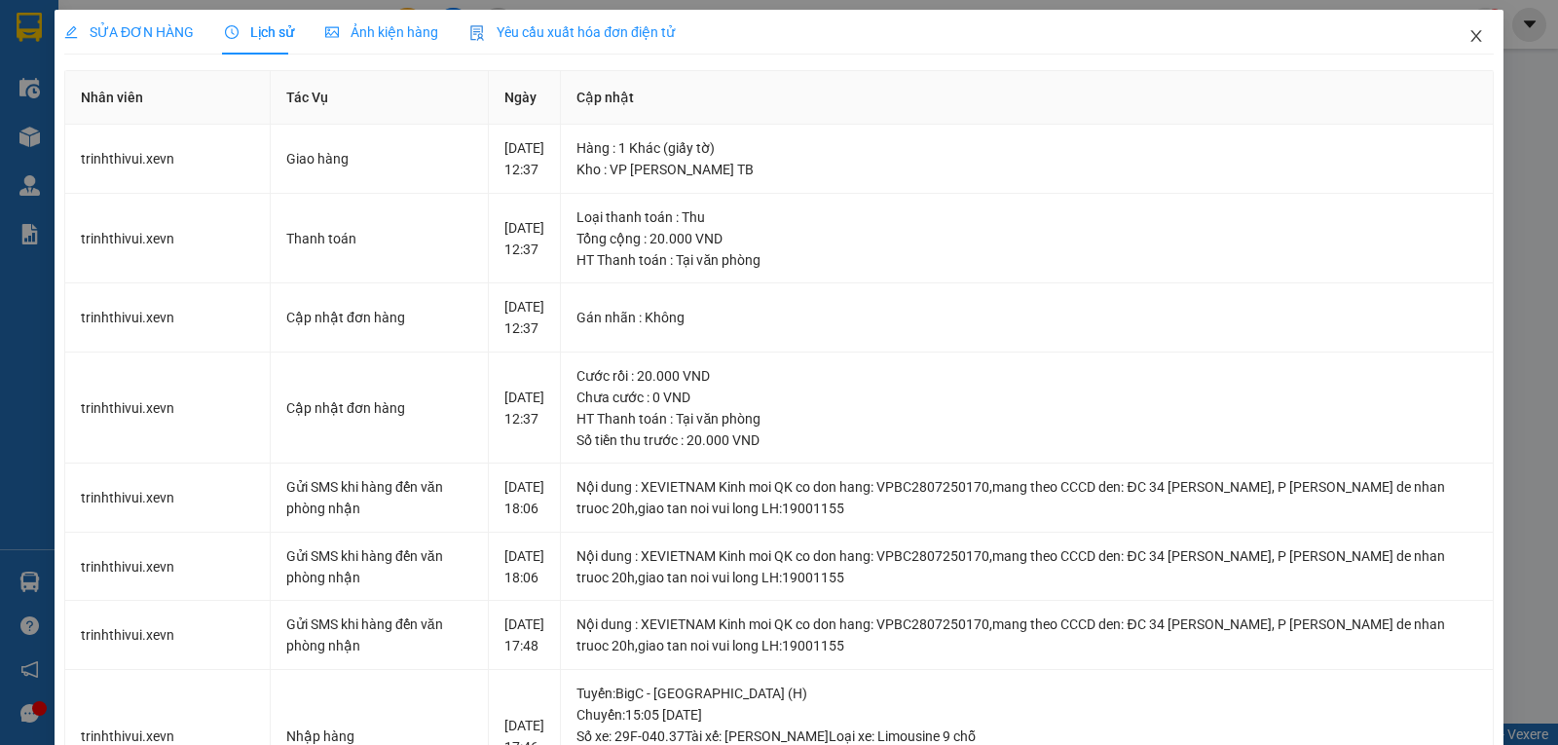
click at [1471, 39] on icon "close" at bounding box center [1476, 36] width 11 height 12
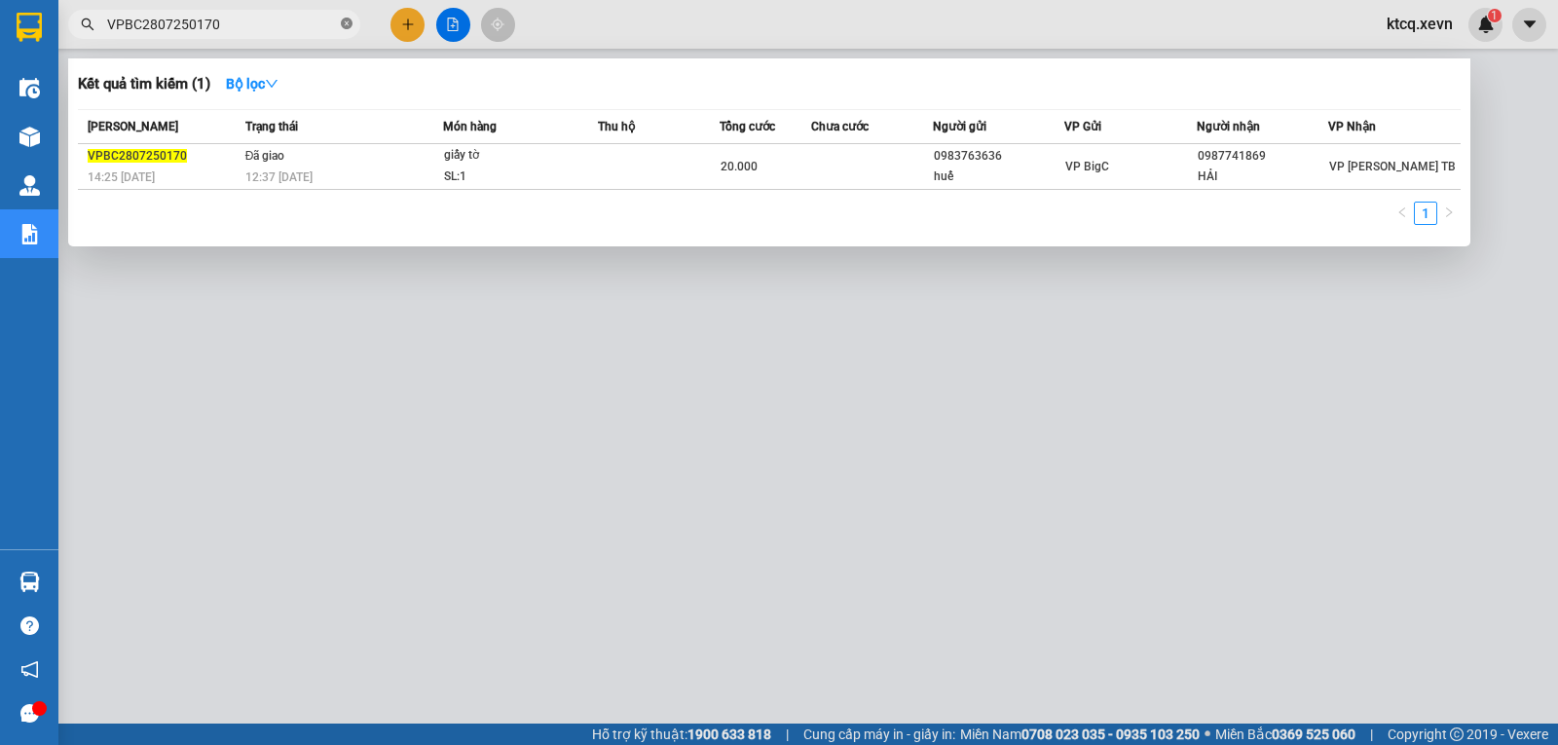
click at [348, 21] on icon "close-circle" at bounding box center [347, 24] width 12 height 12
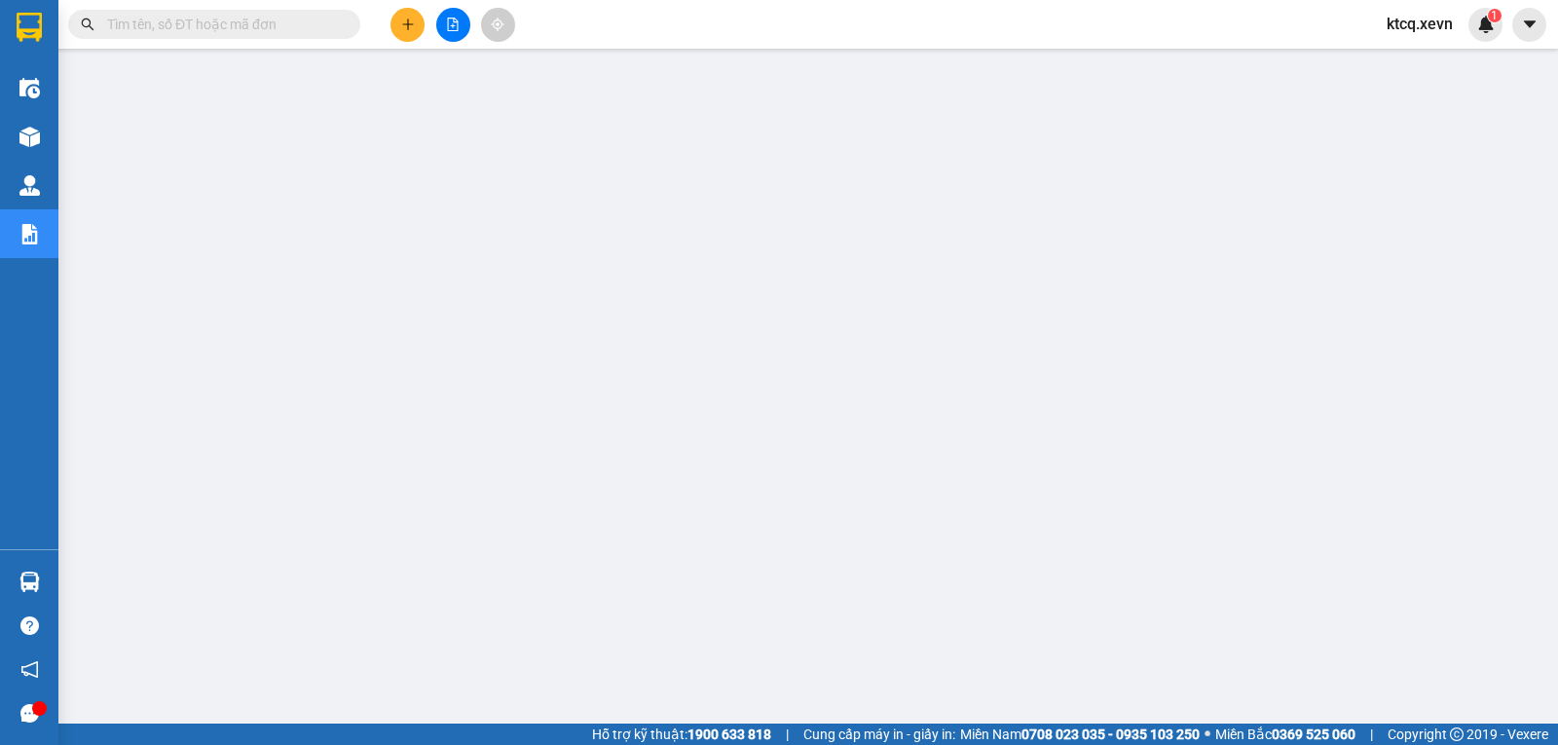
paste input "VPBC2807250010"
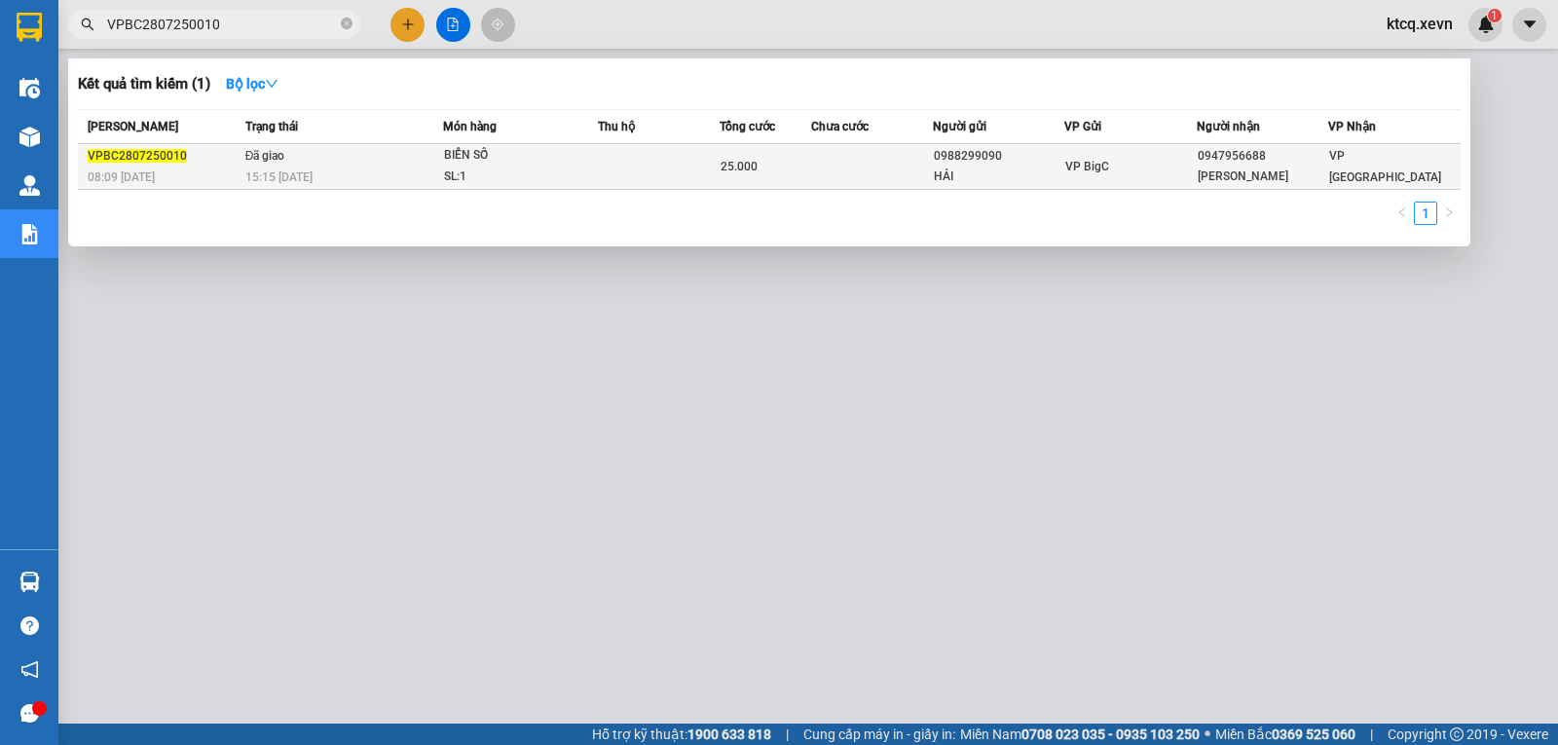
click at [137, 150] on span "VPBC2807250010" at bounding box center [137, 156] width 99 height 14
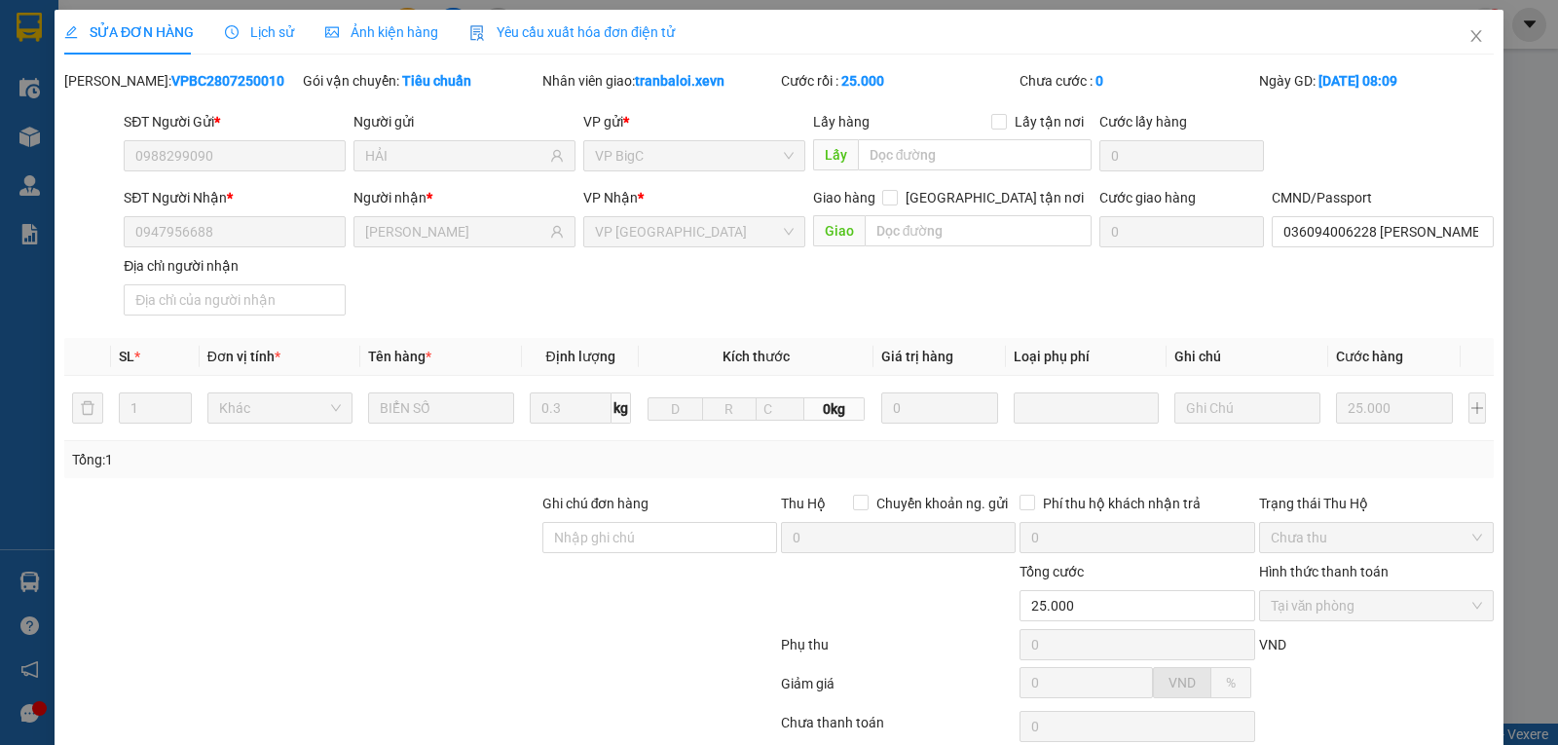
click at [254, 31] on span "Lịch sử" at bounding box center [259, 32] width 69 height 16
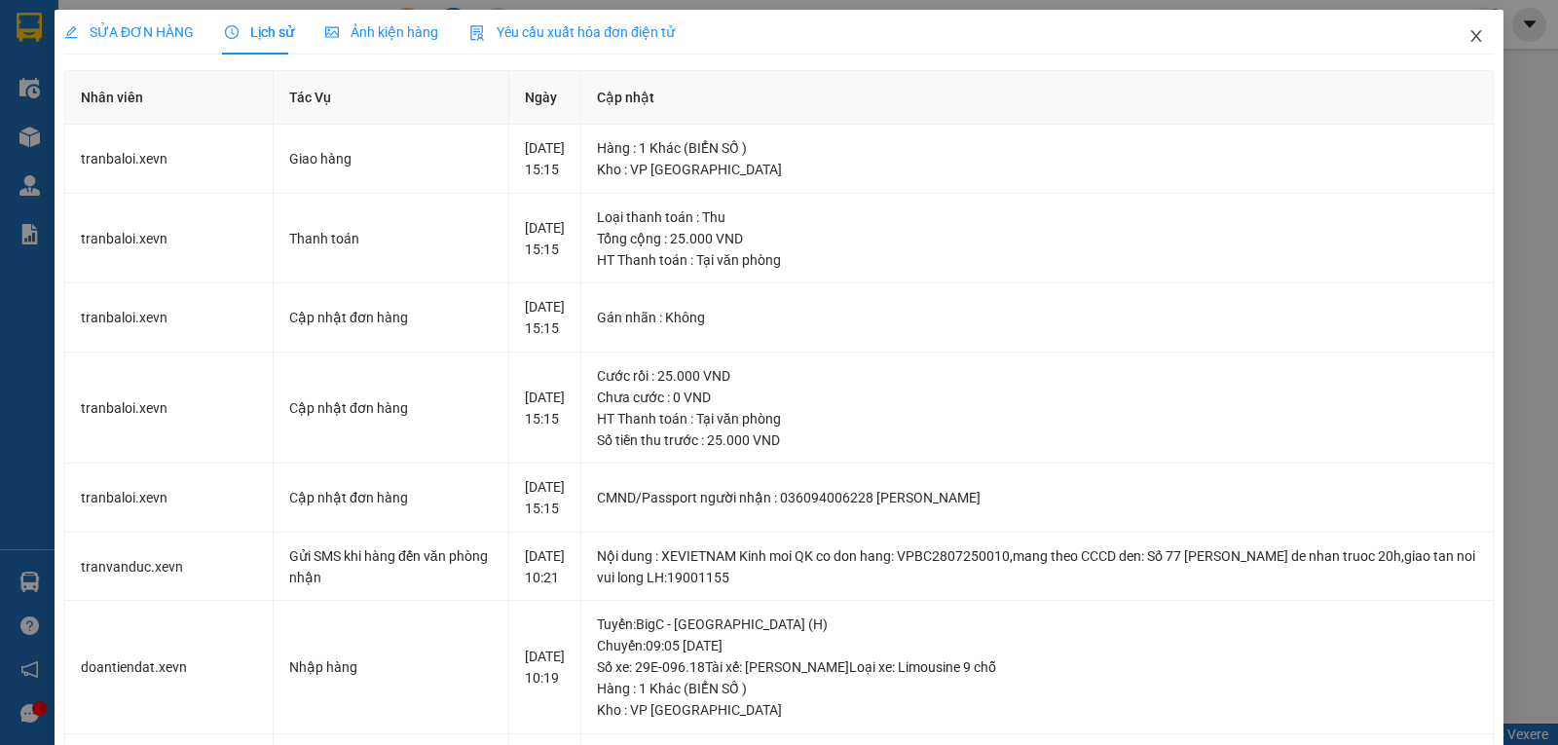
click at [1469, 35] on icon "close" at bounding box center [1477, 36] width 16 height 16
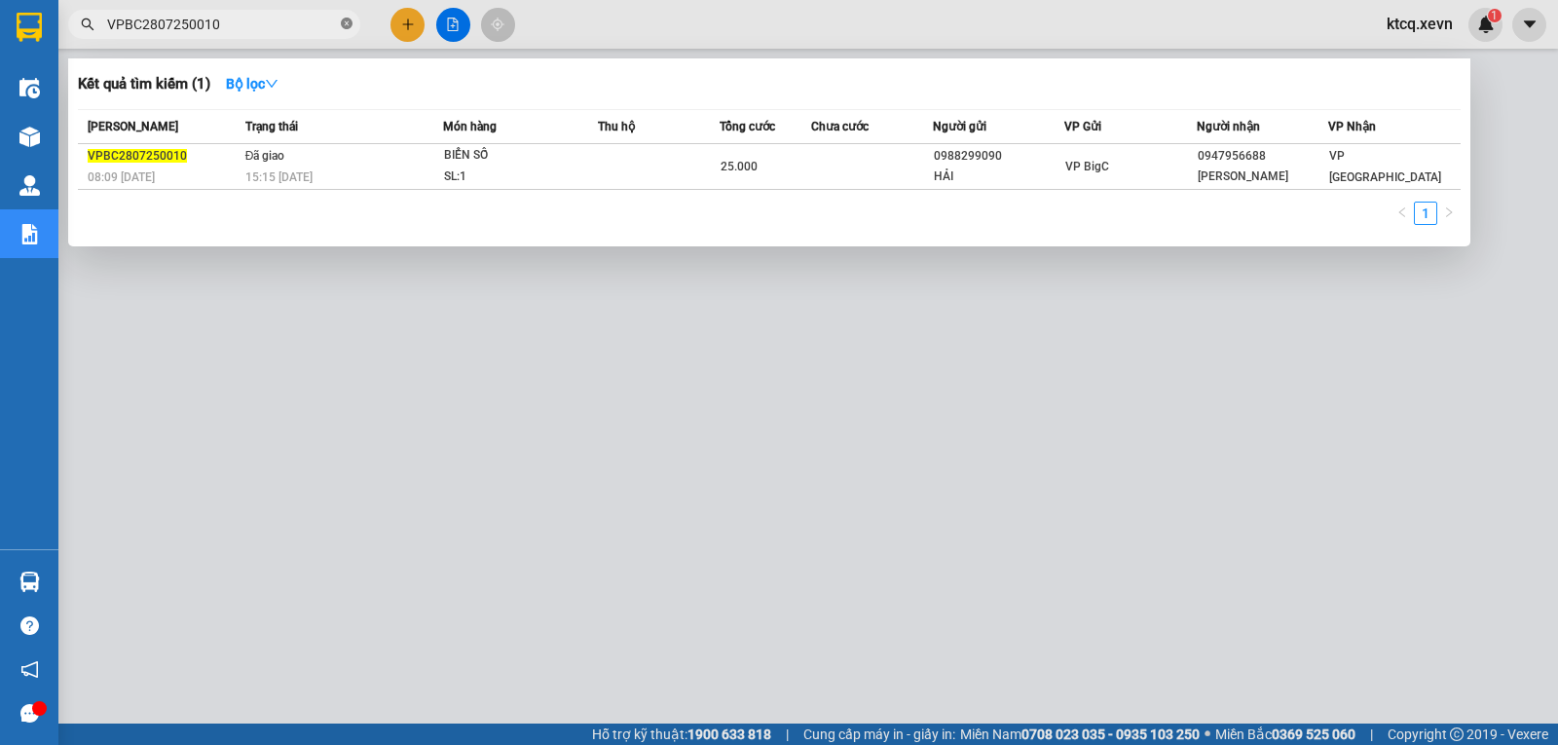
click at [348, 20] on icon "close-circle" at bounding box center [347, 24] width 12 height 12
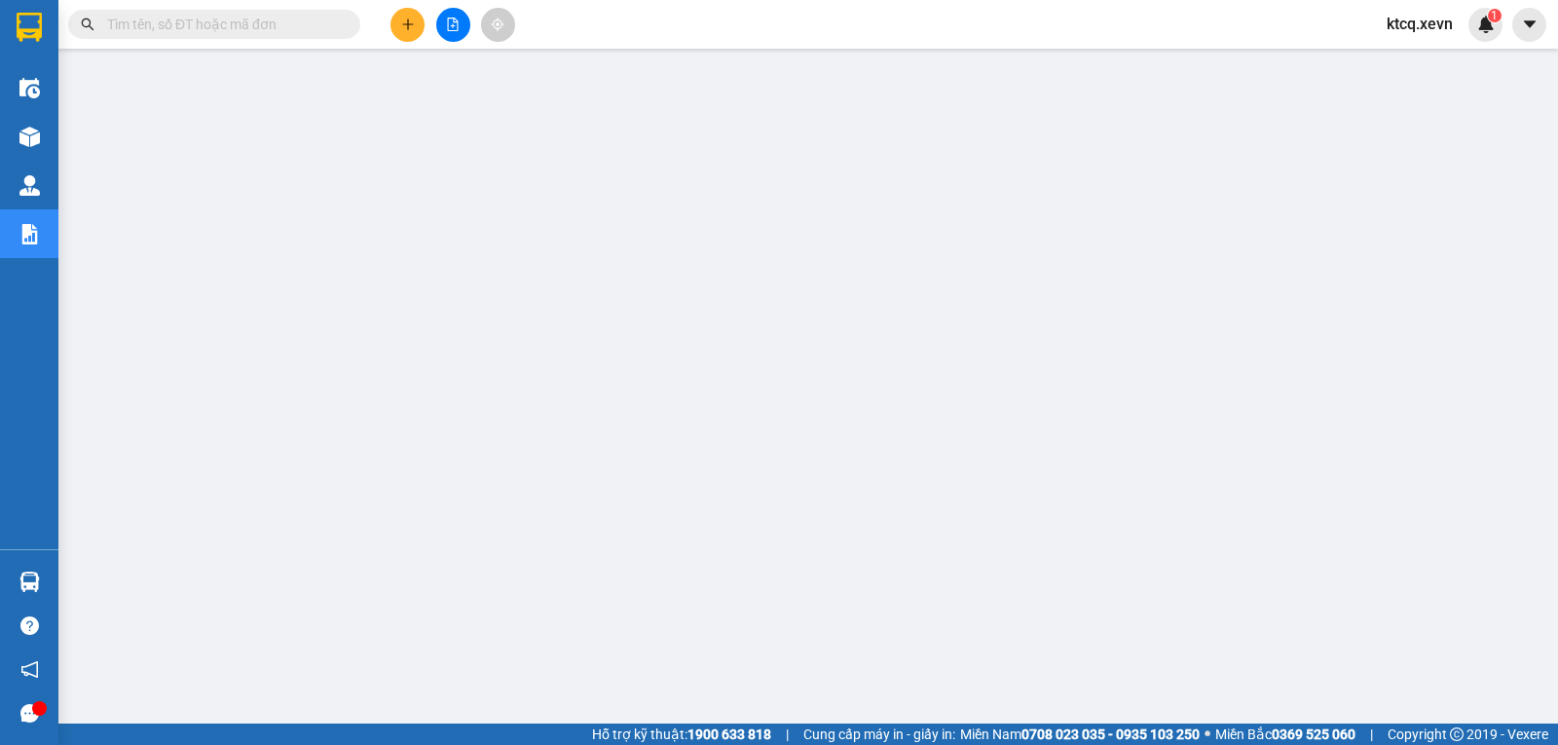
paste input "VPBC2807250198"
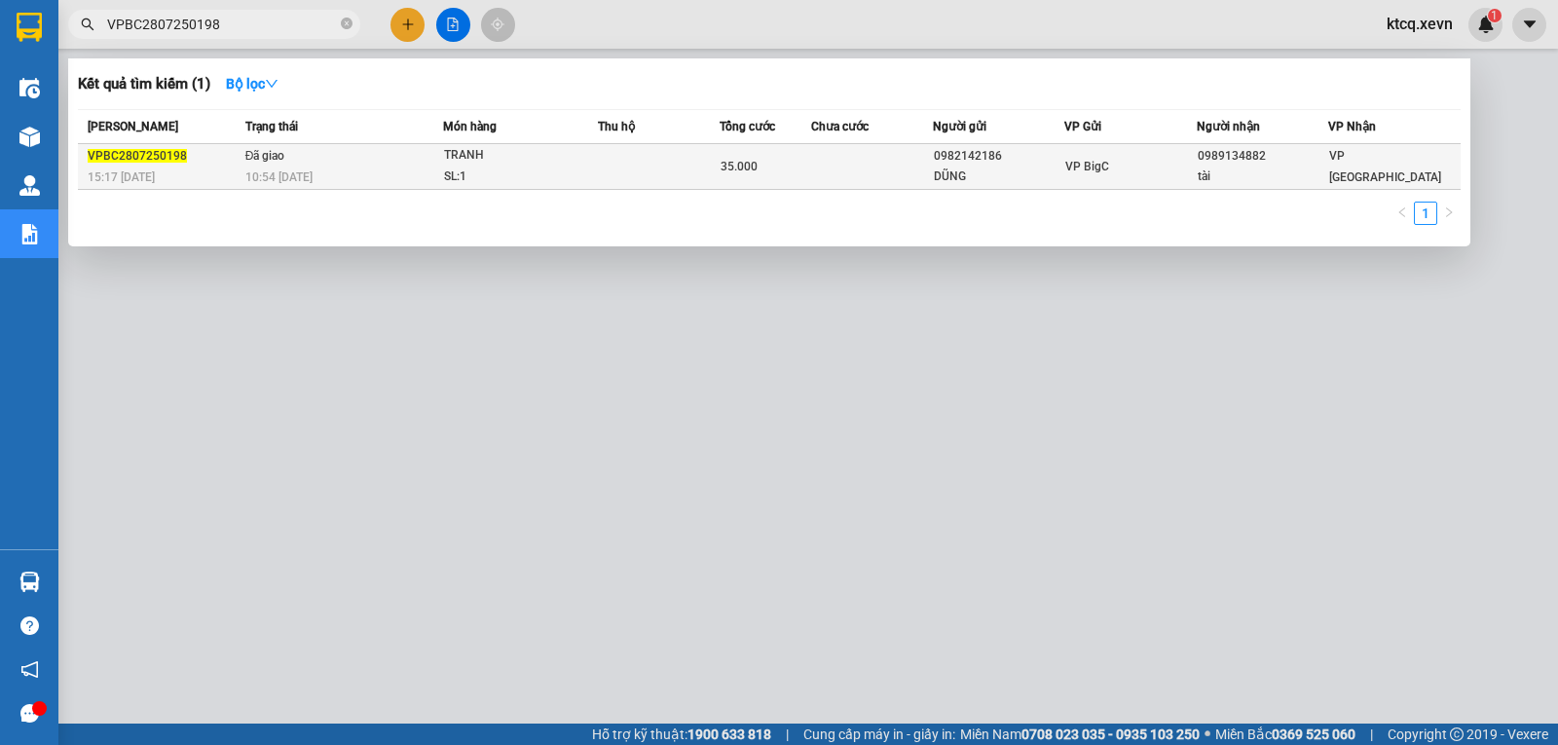
click at [127, 157] on span "VPBC2807250198" at bounding box center [137, 156] width 99 height 14
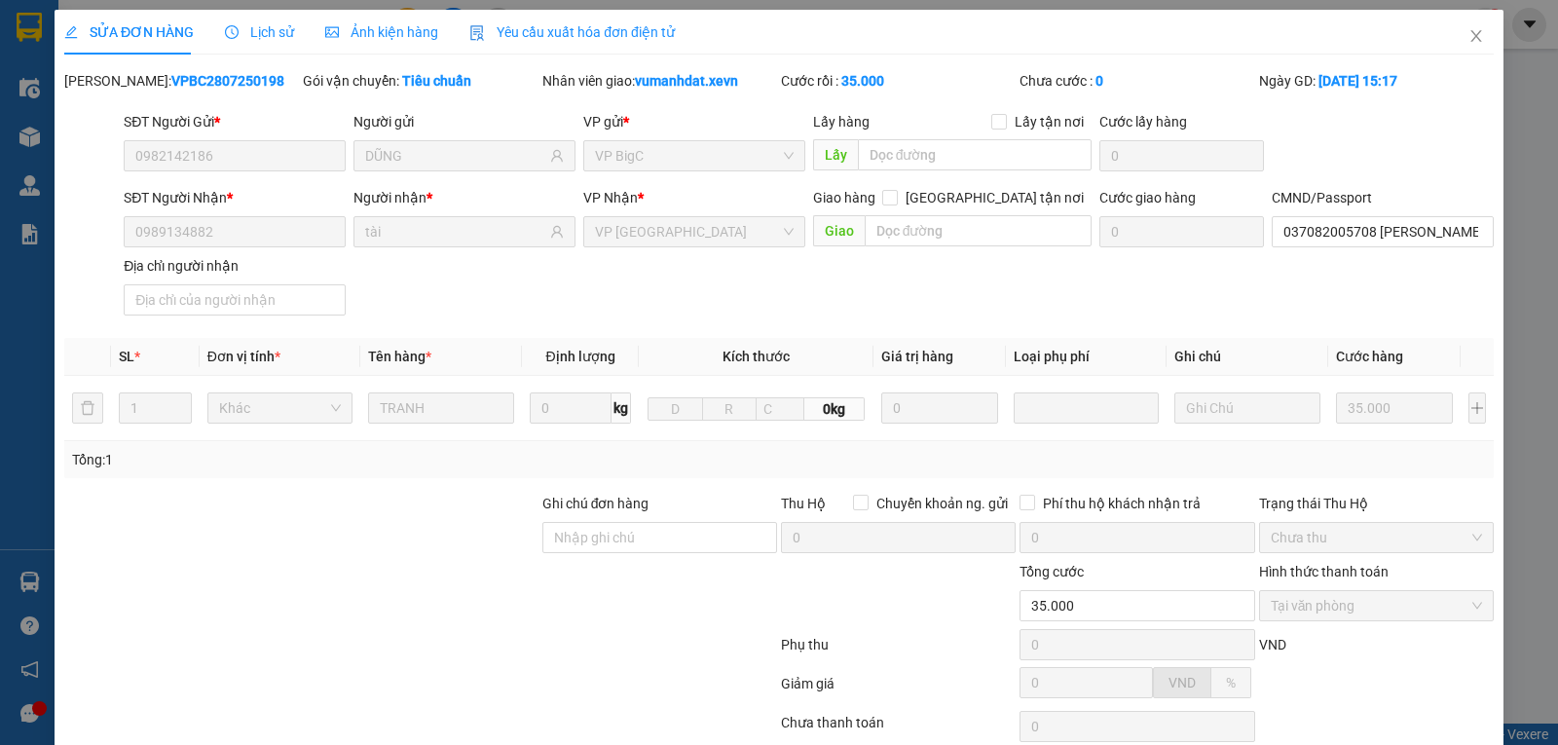
click at [271, 24] on span "Lịch sử" at bounding box center [259, 32] width 69 height 16
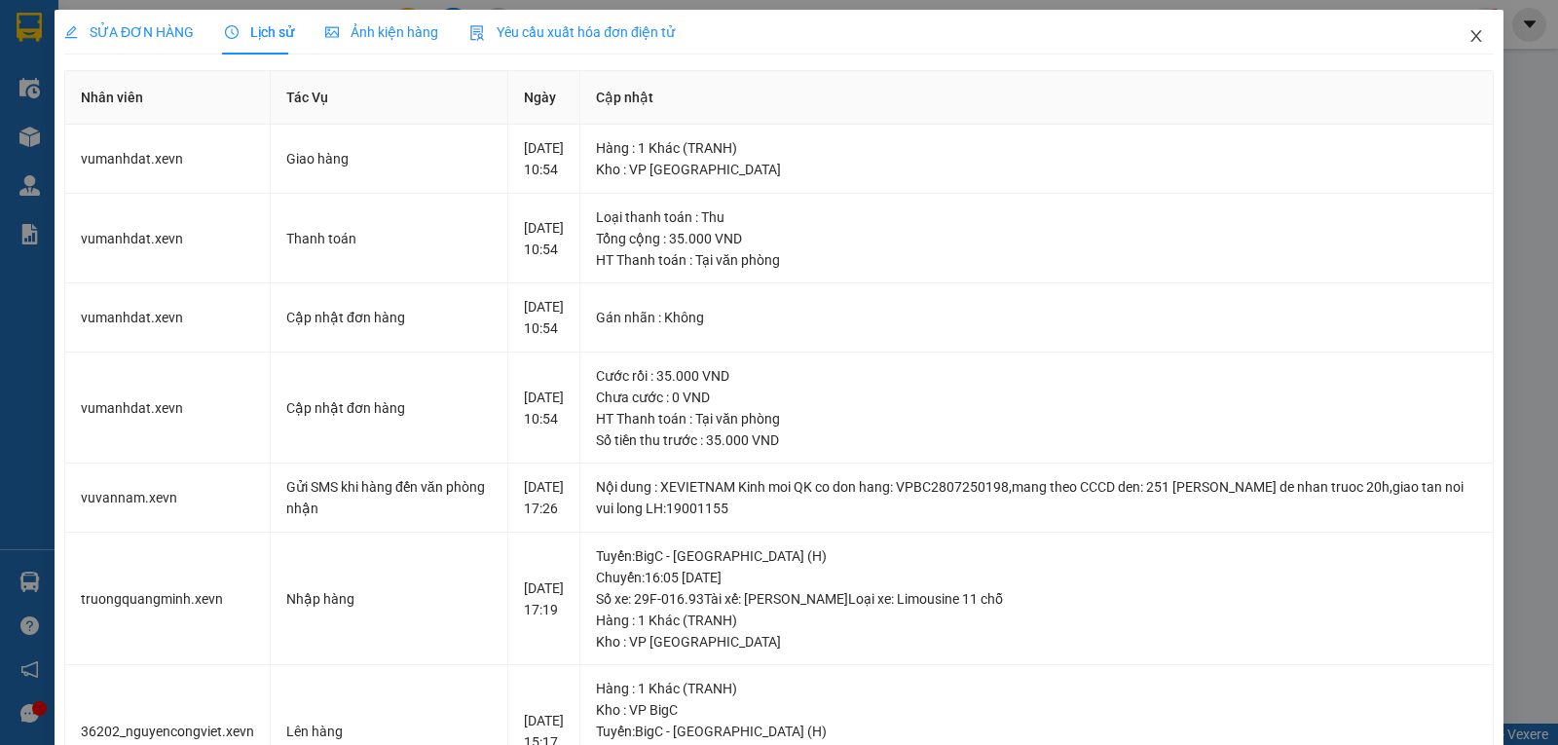
click at [1469, 36] on icon "close" at bounding box center [1477, 36] width 16 height 16
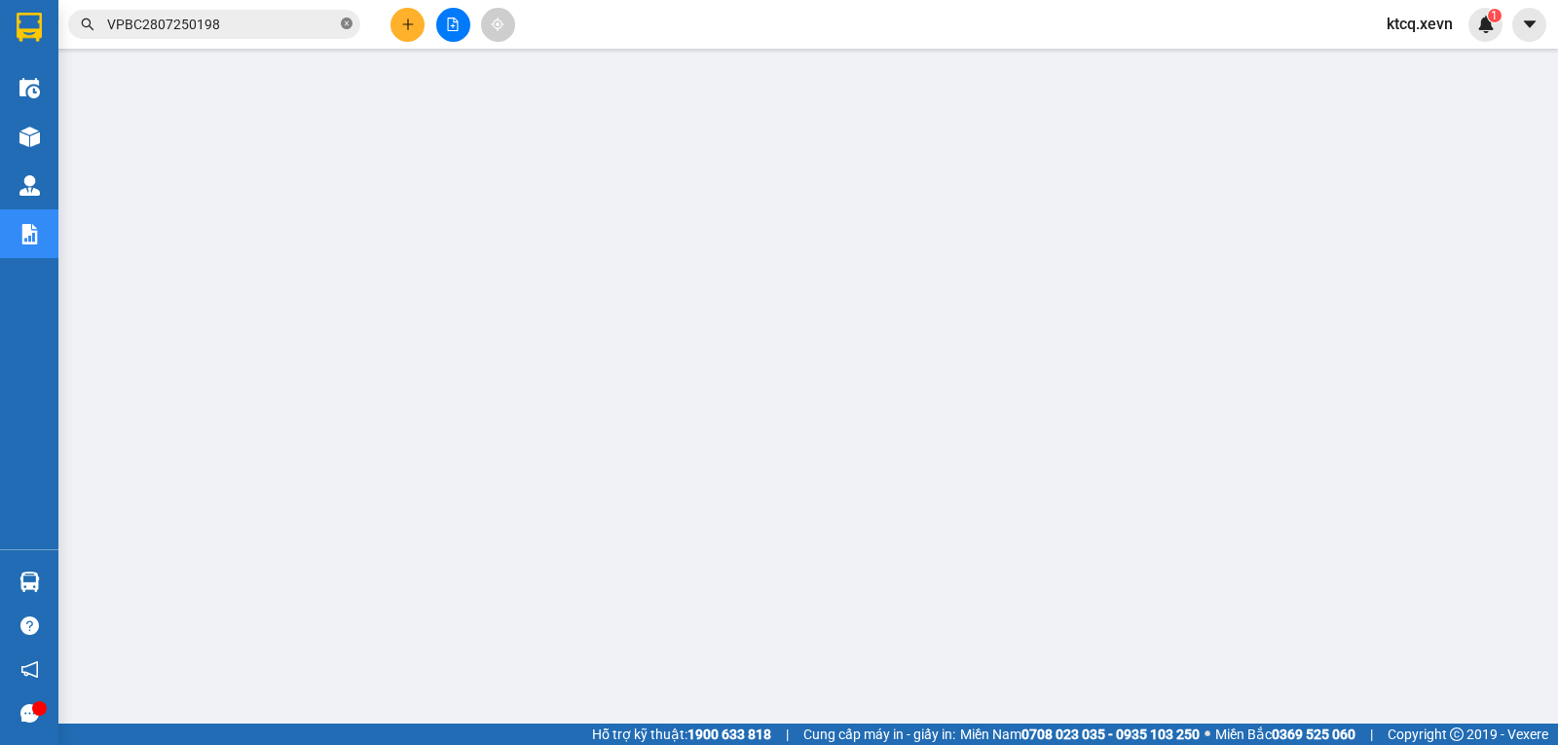
click at [344, 23] on icon "close-circle" at bounding box center [347, 24] width 12 height 12
paste input "VPNĐ2807250240"
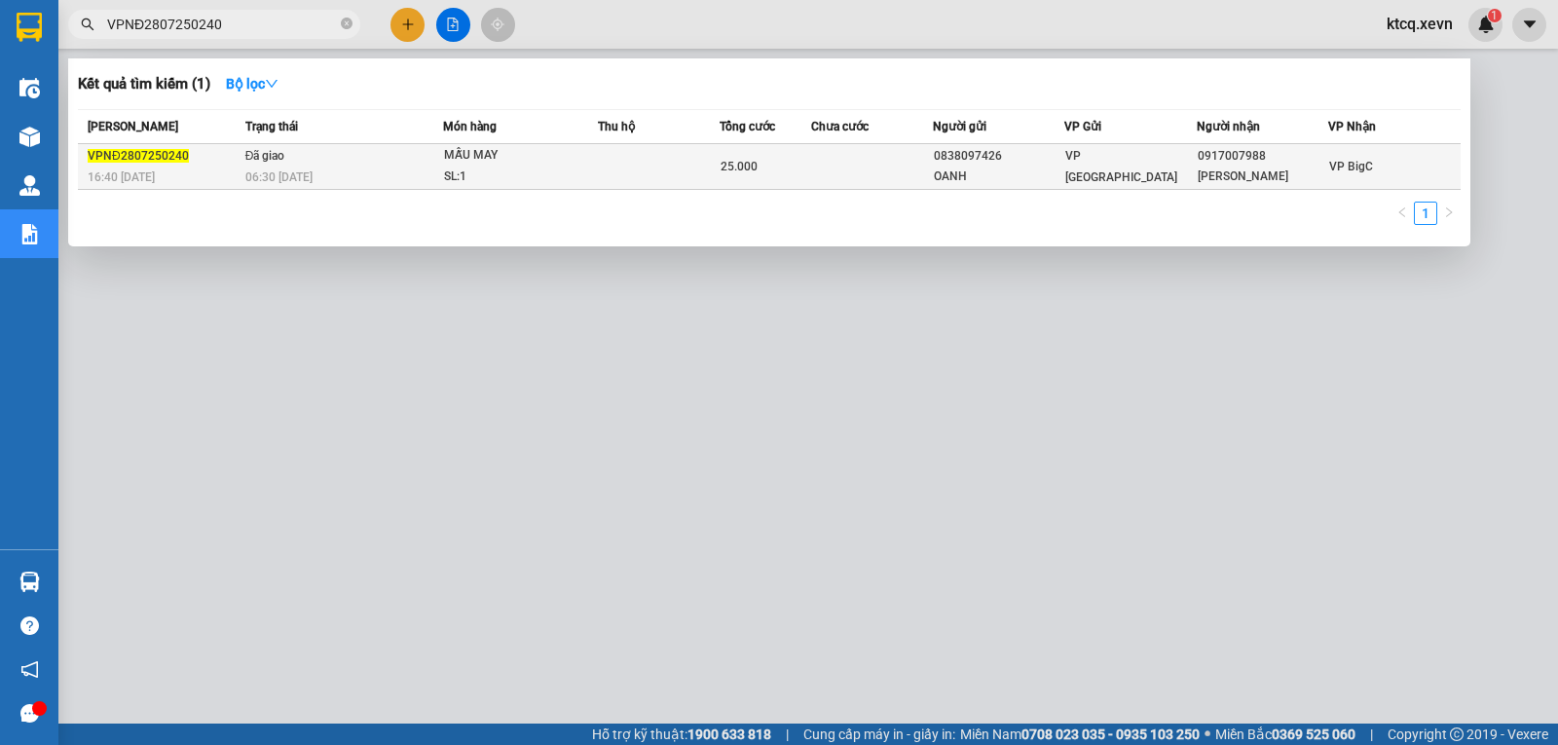
click at [153, 150] on span "VPNĐ2807250240" at bounding box center [138, 156] width 101 height 14
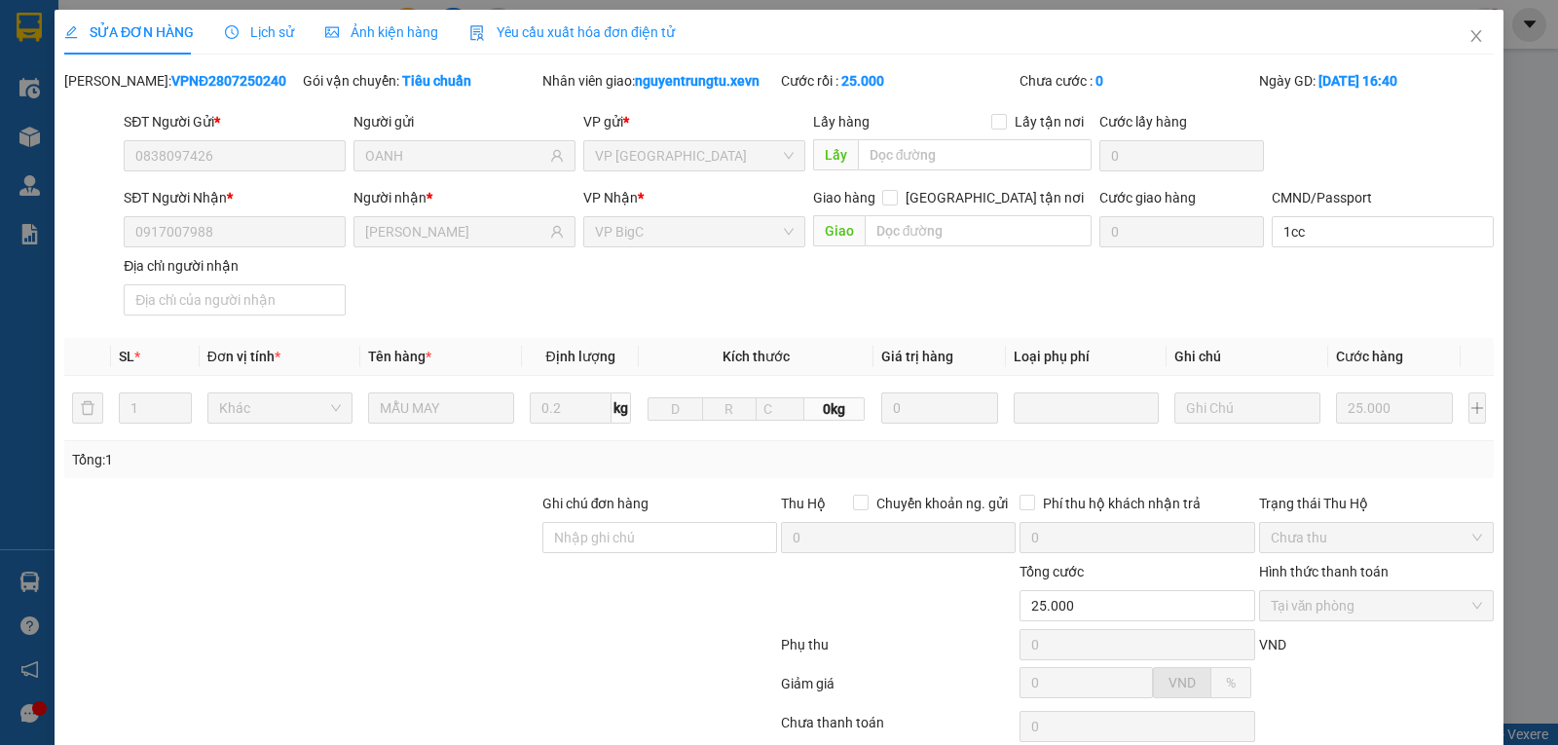
click at [249, 39] on span "Lịch sử" at bounding box center [259, 32] width 69 height 16
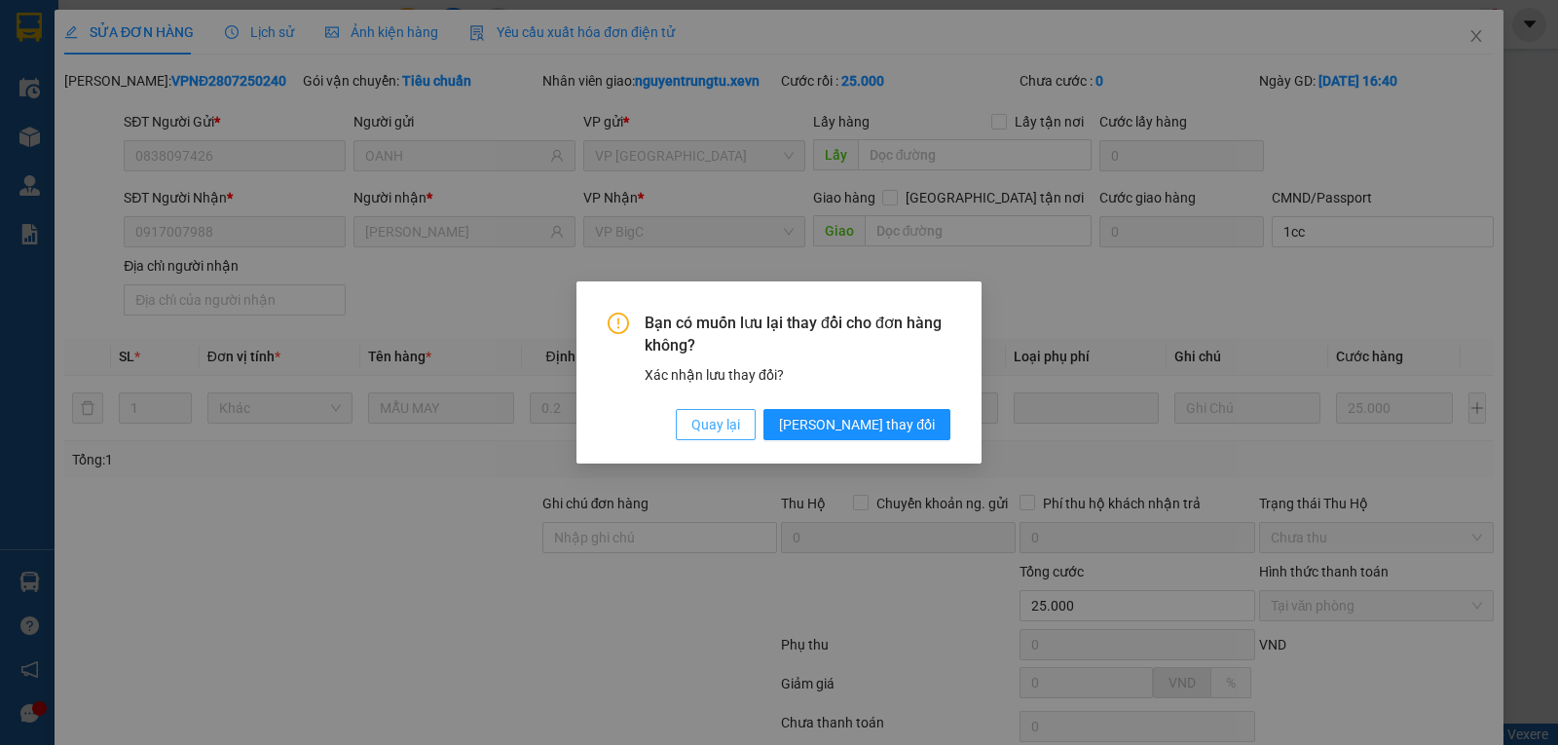
click at [740, 422] on span "Quay lại" at bounding box center [715, 424] width 49 height 21
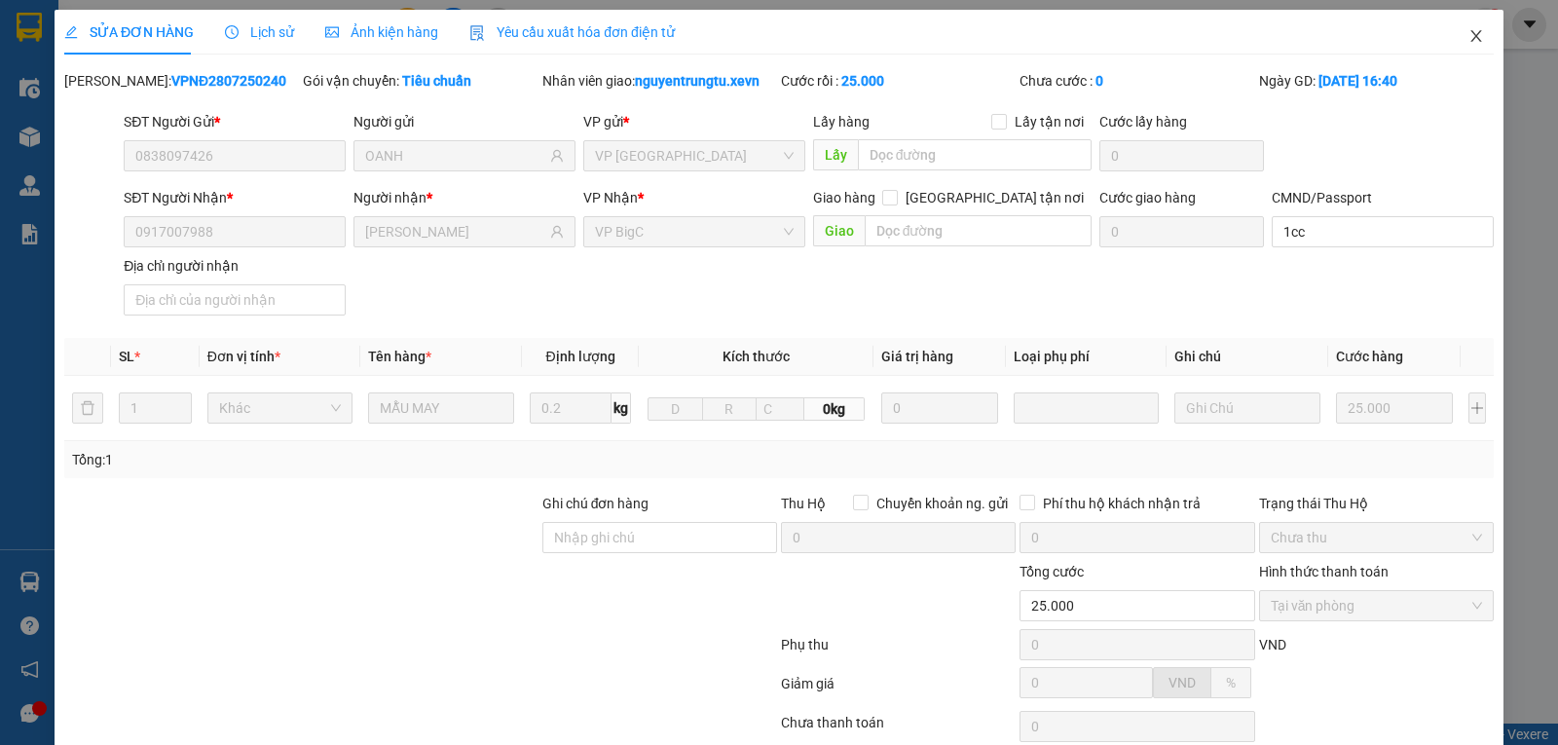
click at [1469, 35] on icon "close" at bounding box center [1477, 36] width 16 height 16
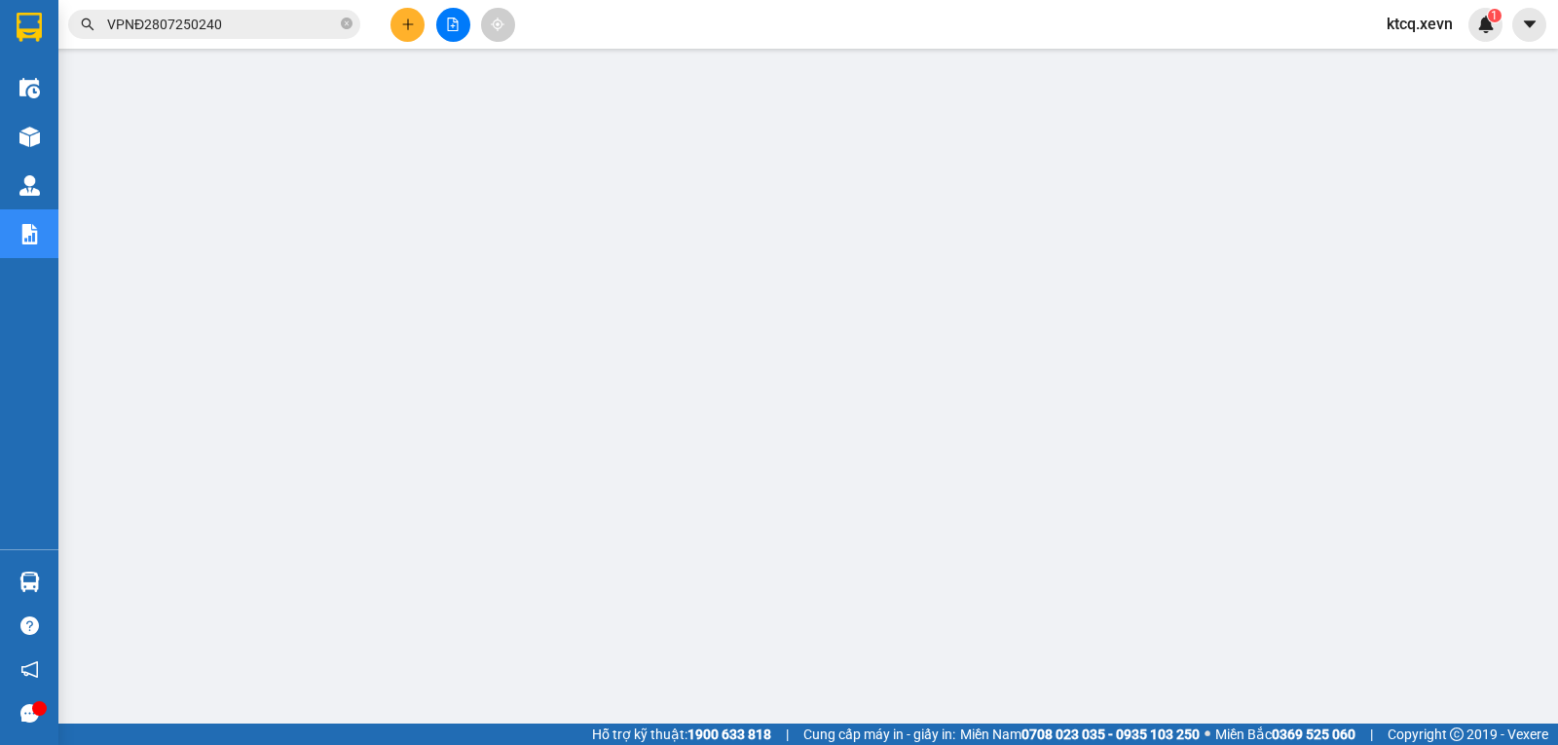
click at [165, 28] on input "VPNĐ2807250240" at bounding box center [222, 24] width 230 height 21
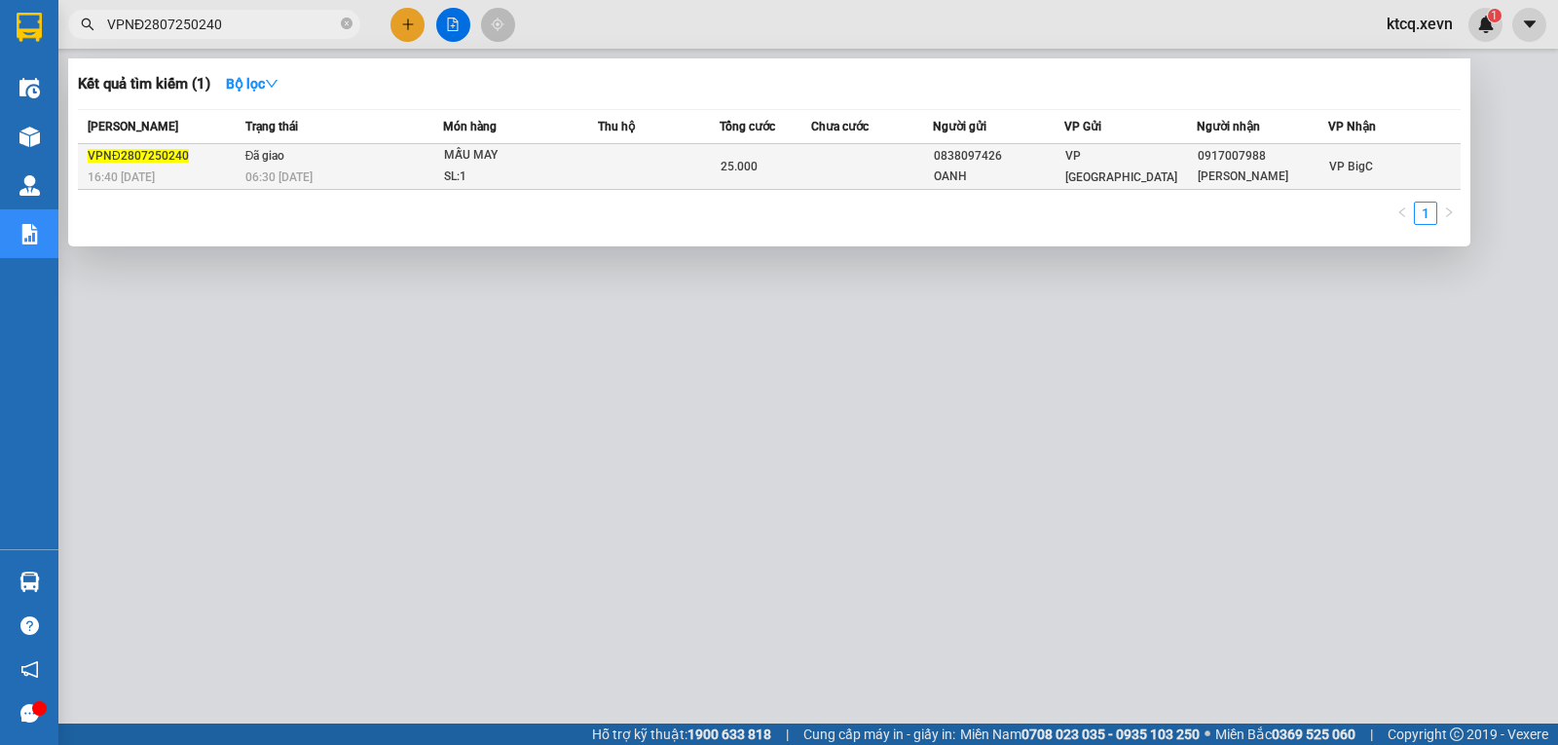
click at [144, 150] on span "VPNĐ2807250240" at bounding box center [138, 156] width 101 height 14
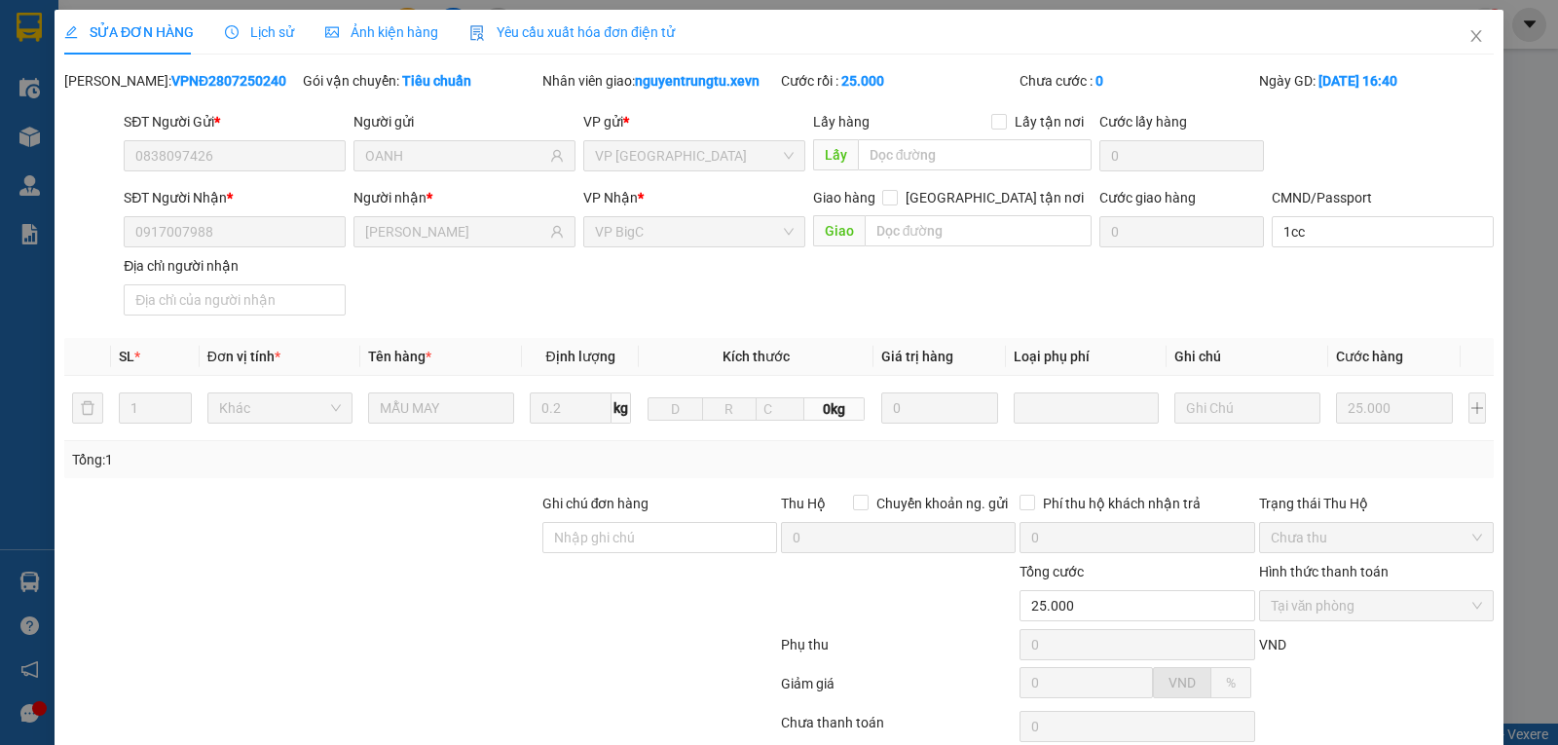
click at [263, 35] on span "Lịch sử" at bounding box center [259, 32] width 69 height 16
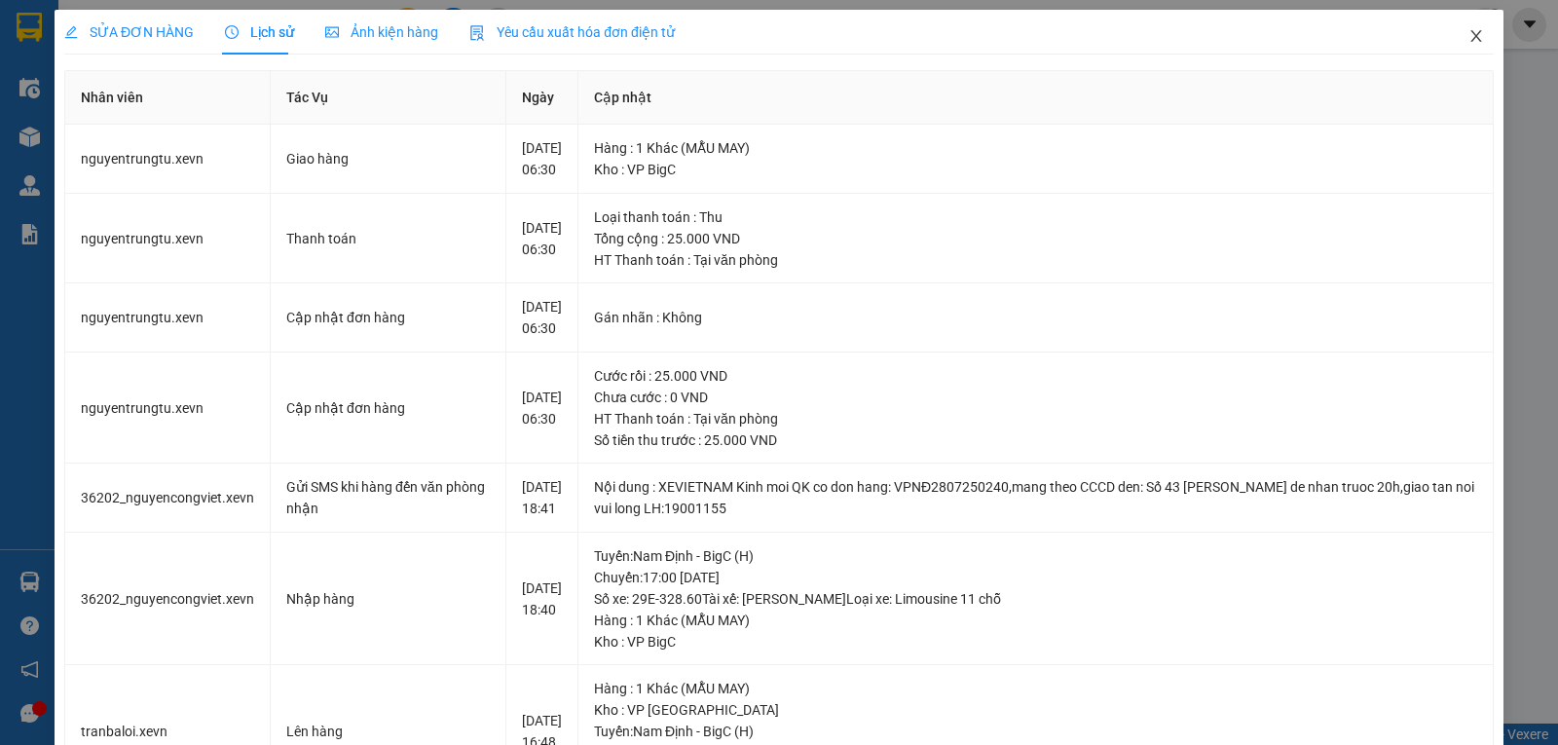
click at [1469, 38] on icon "close" at bounding box center [1477, 36] width 16 height 16
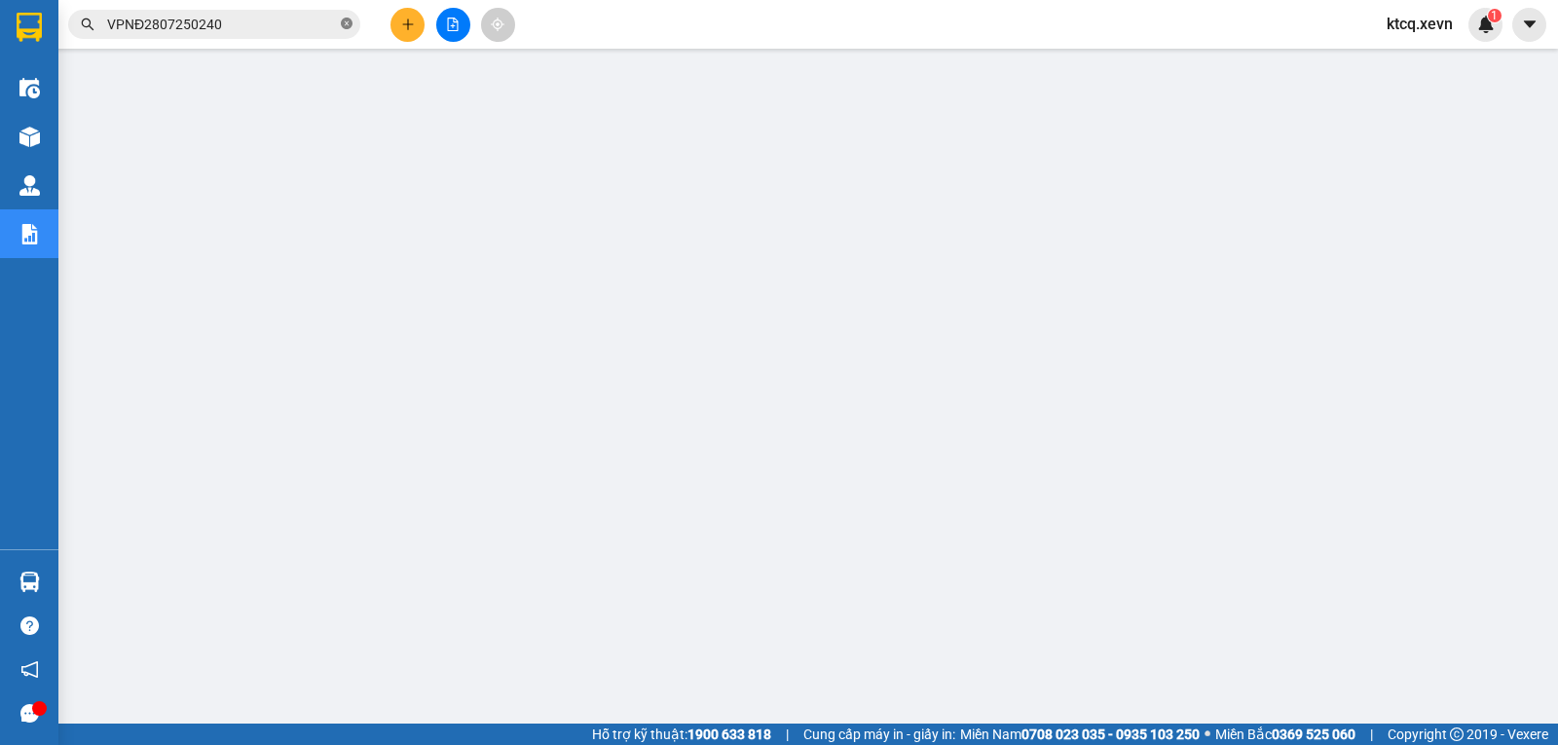
click at [349, 21] on icon "close-circle" at bounding box center [347, 24] width 12 height 12
paste input "VPNĐ2807250114"
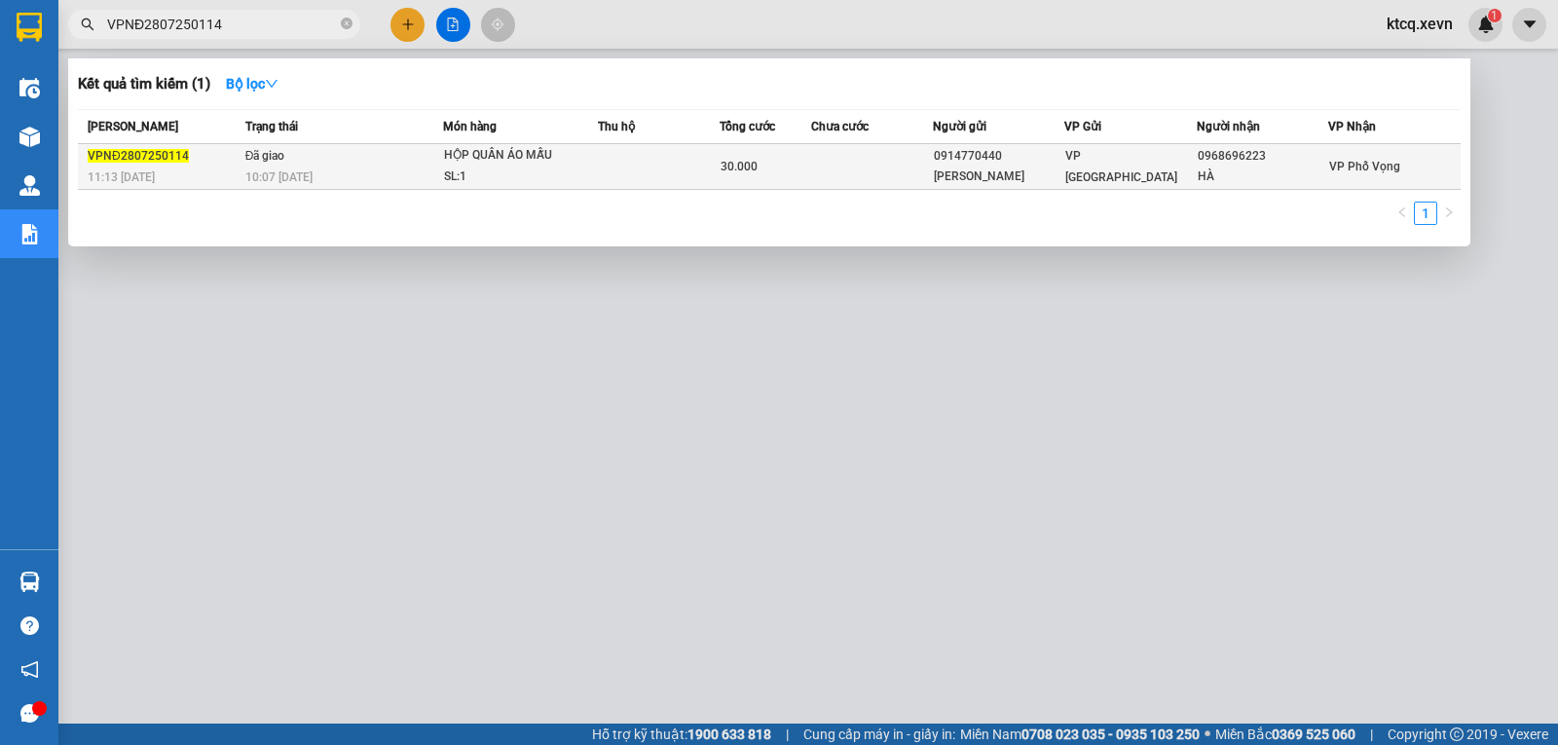
click at [117, 153] on span "VPNĐ2807250114" at bounding box center [138, 156] width 101 height 14
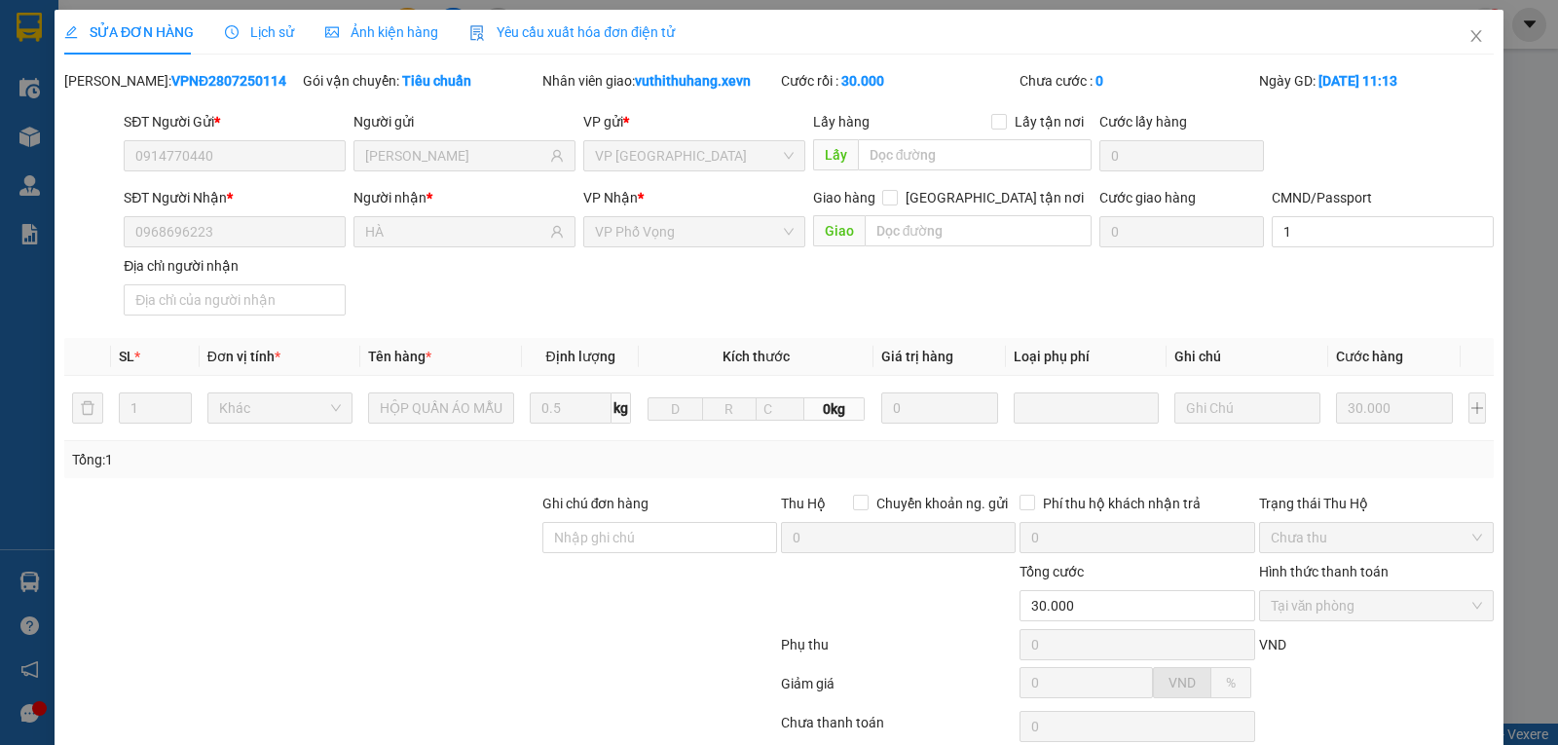
click at [268, 25] on span "Lịch sử" at bounding box center [259, 32] width 69 height 16
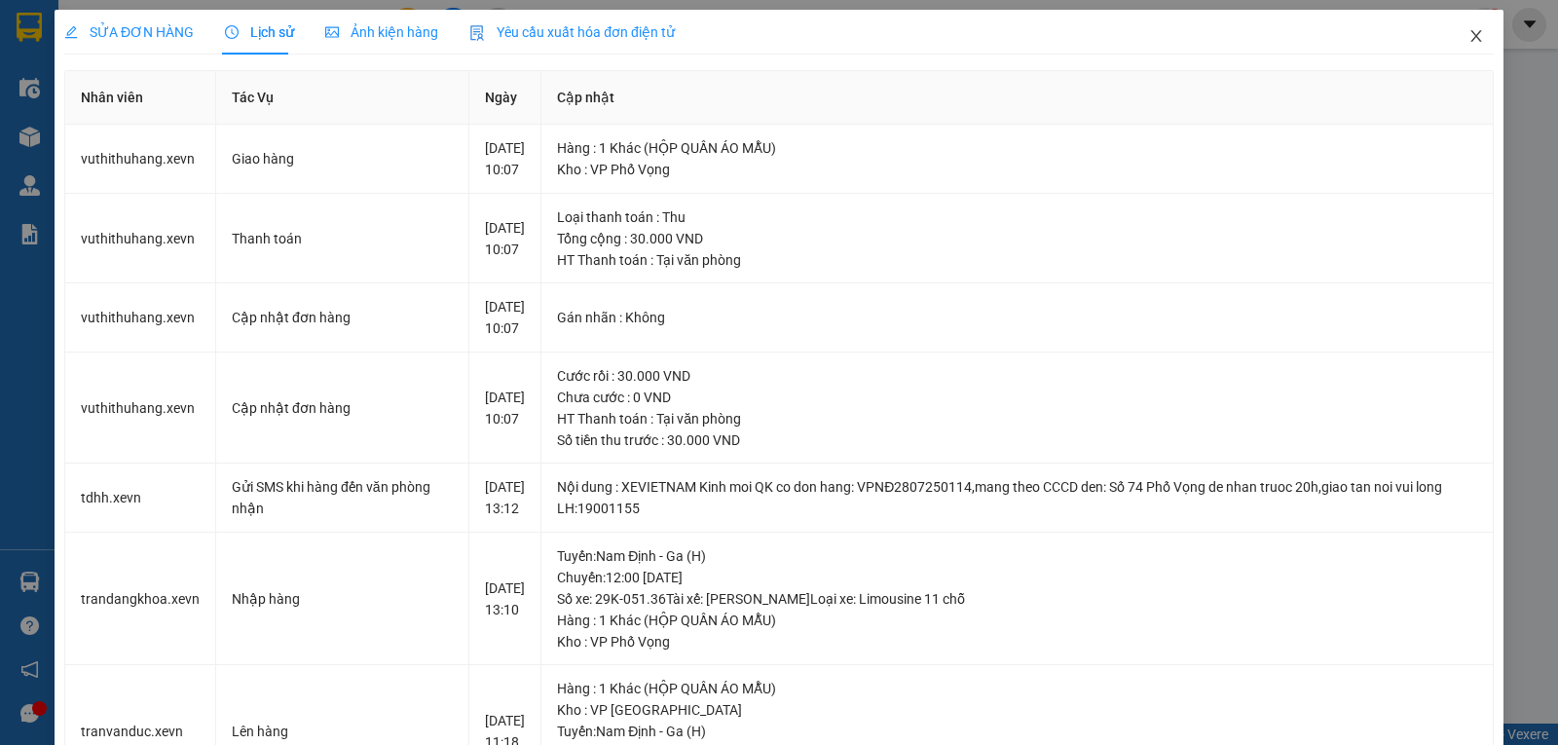
click at [1471, 35] on icon "close" at bounding box center [1476, 36] width 11 height 12
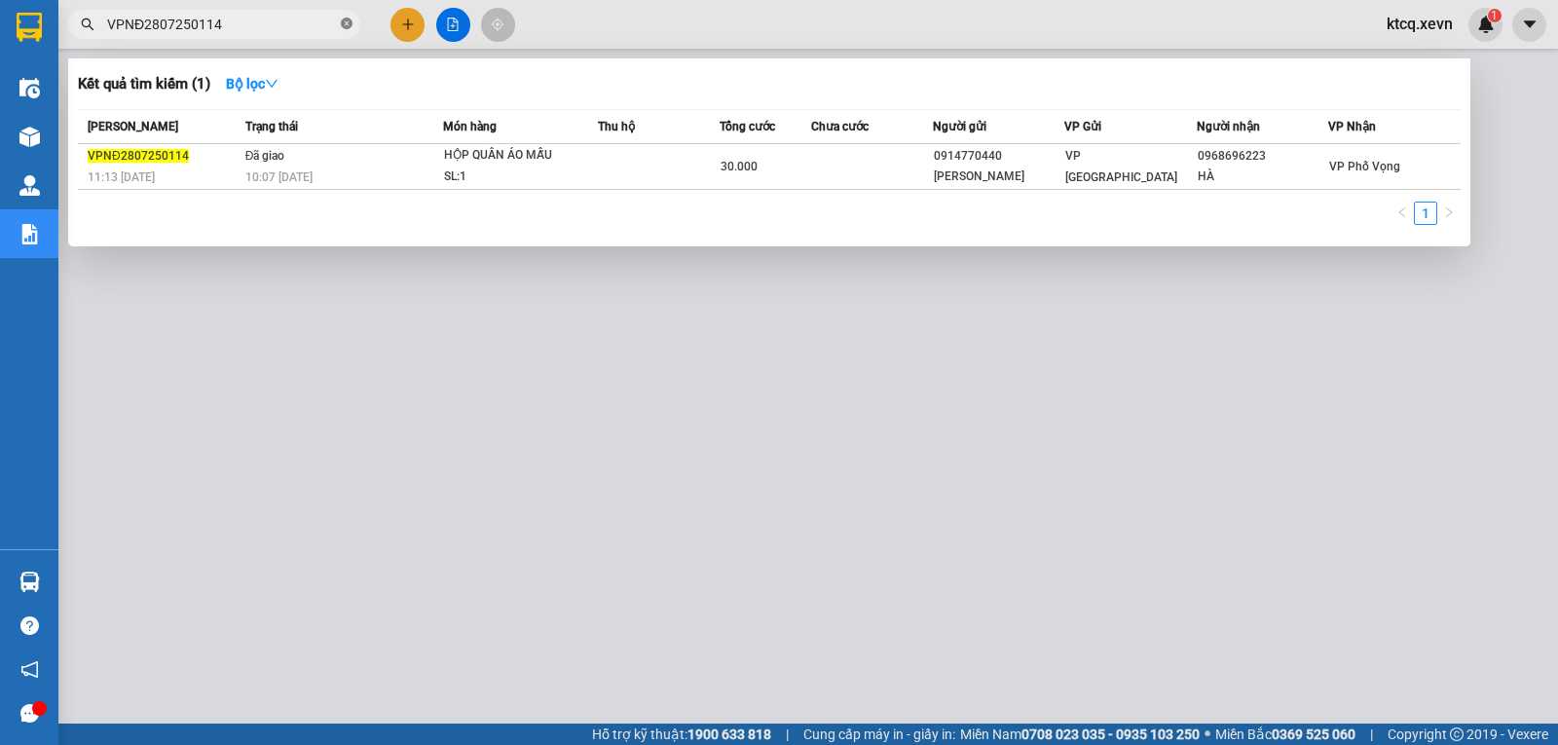
click at [346, 23] on icon "close-circle" at bounding box center [347, 24] width 12 height 12
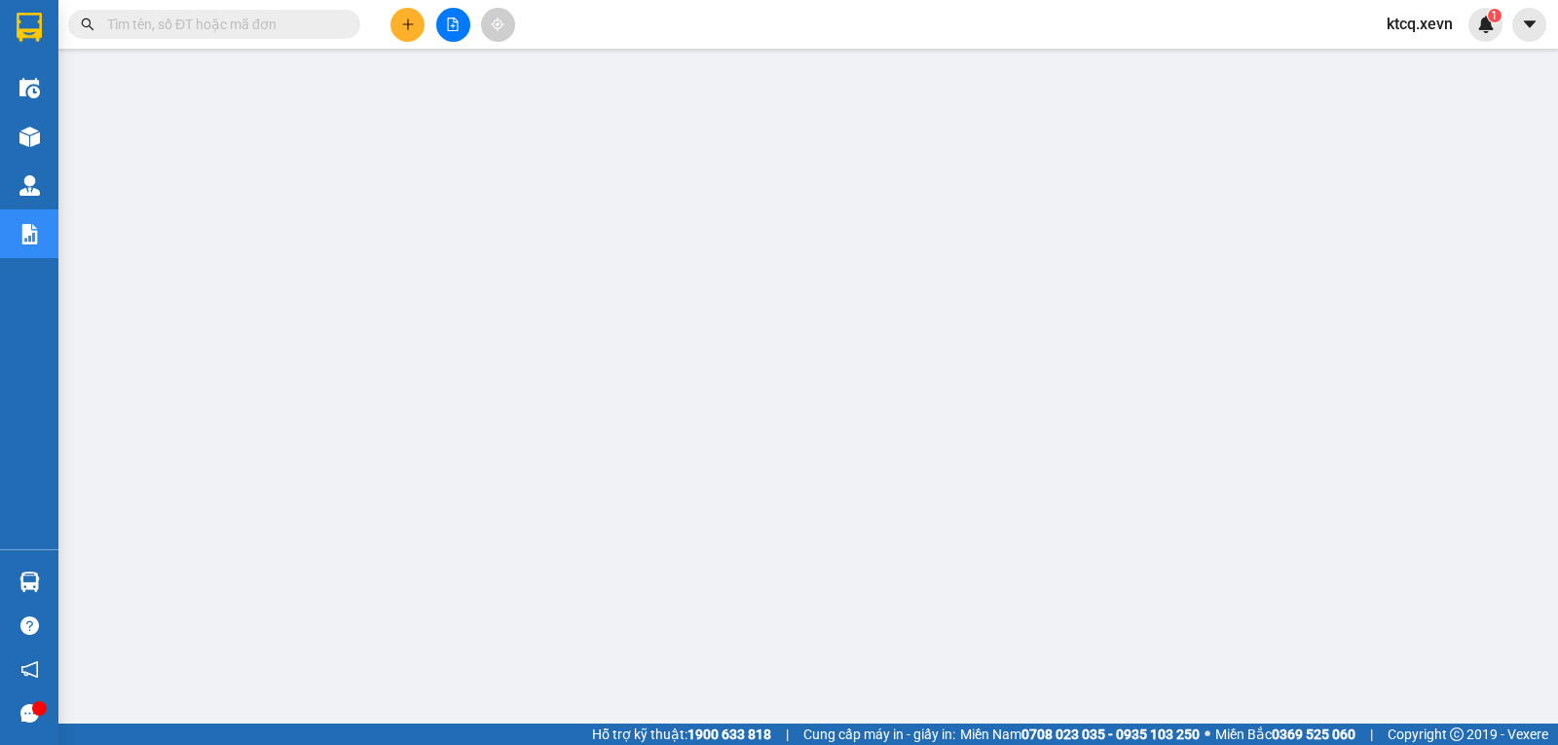
paste input "VPNH2807250071"
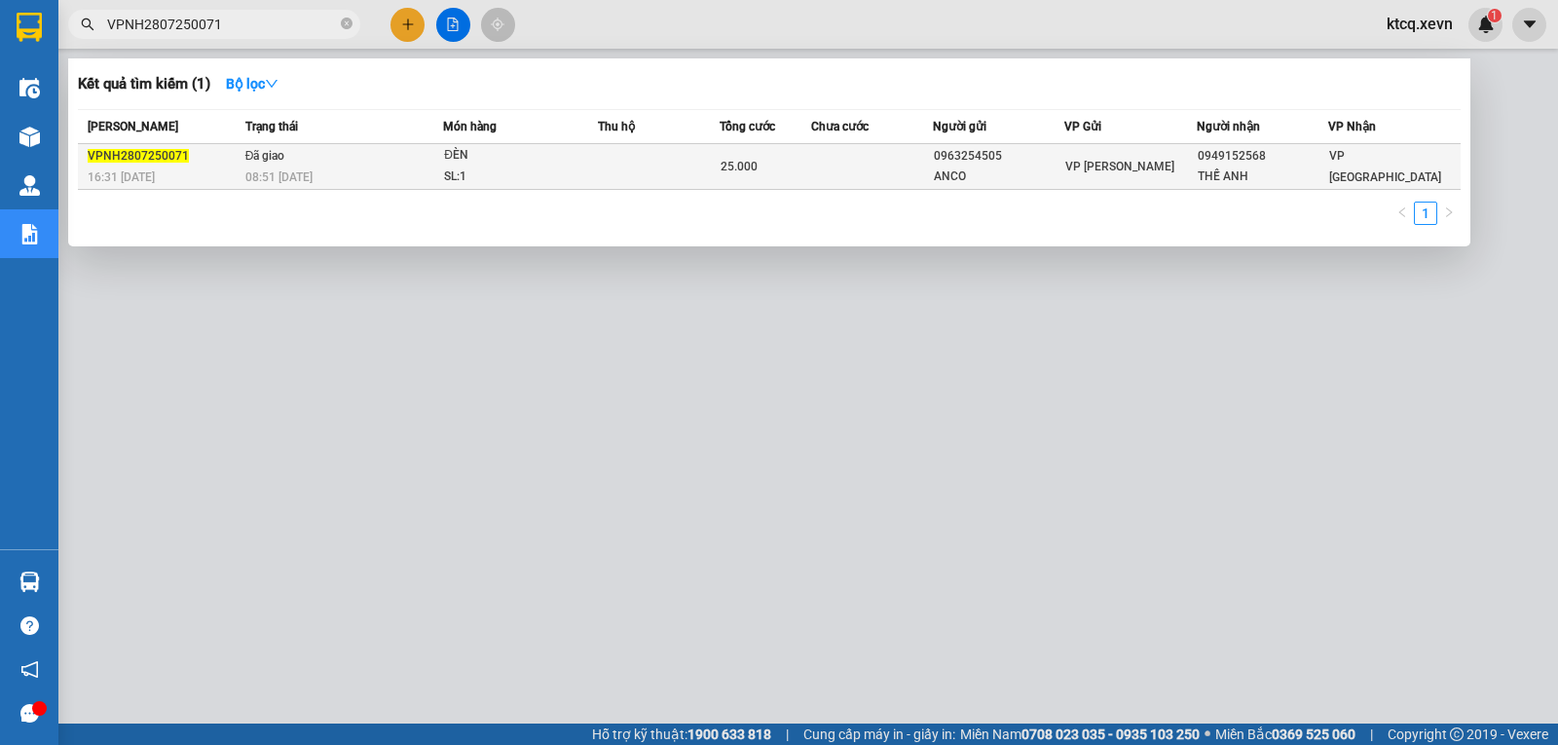
click at [160, 160] on span "VPNH2807250071" at bounding box center [138, 156] width 101 height 14
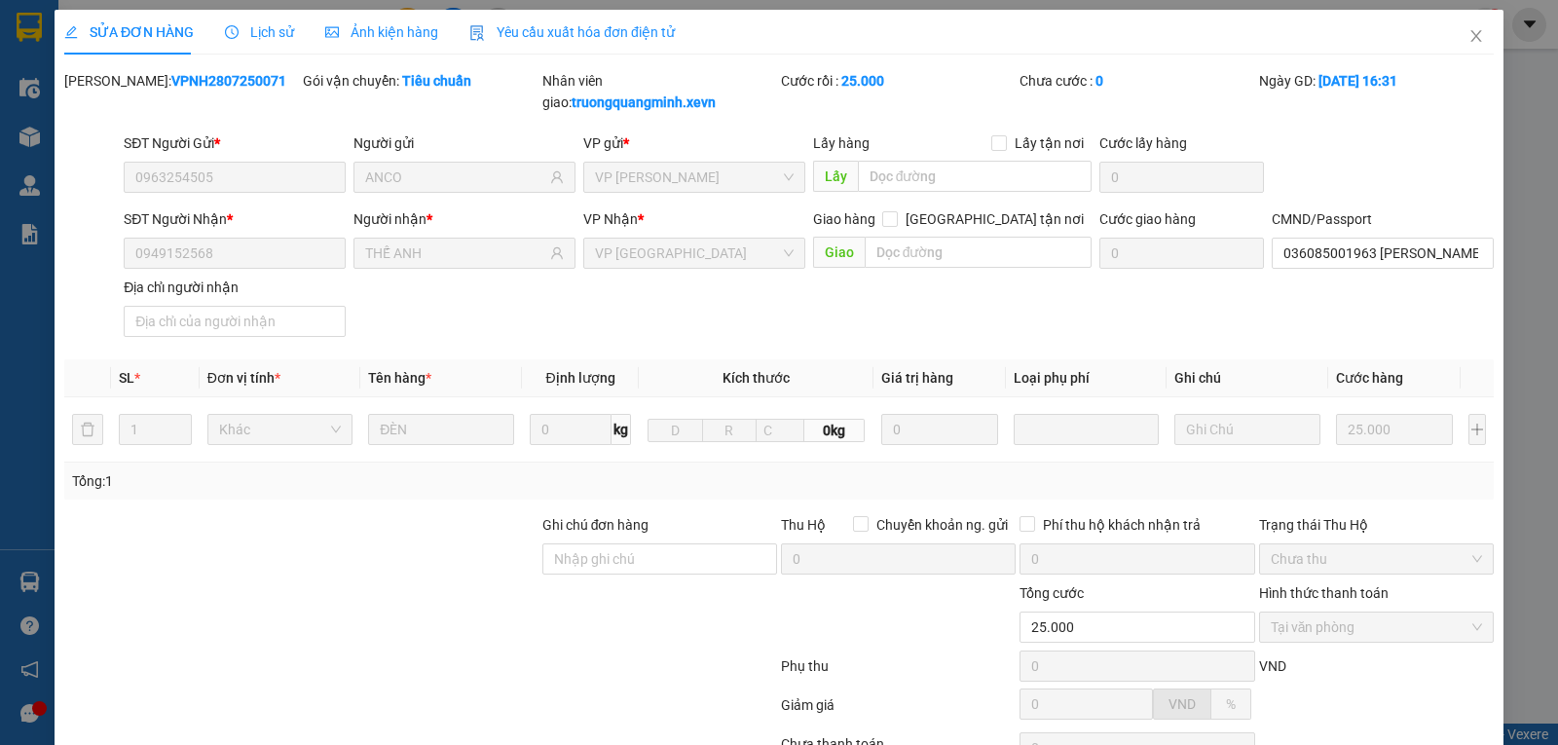
click at [244, 30] on span "Lịch sử" at bounding box center [259, 32] width 69 height 16
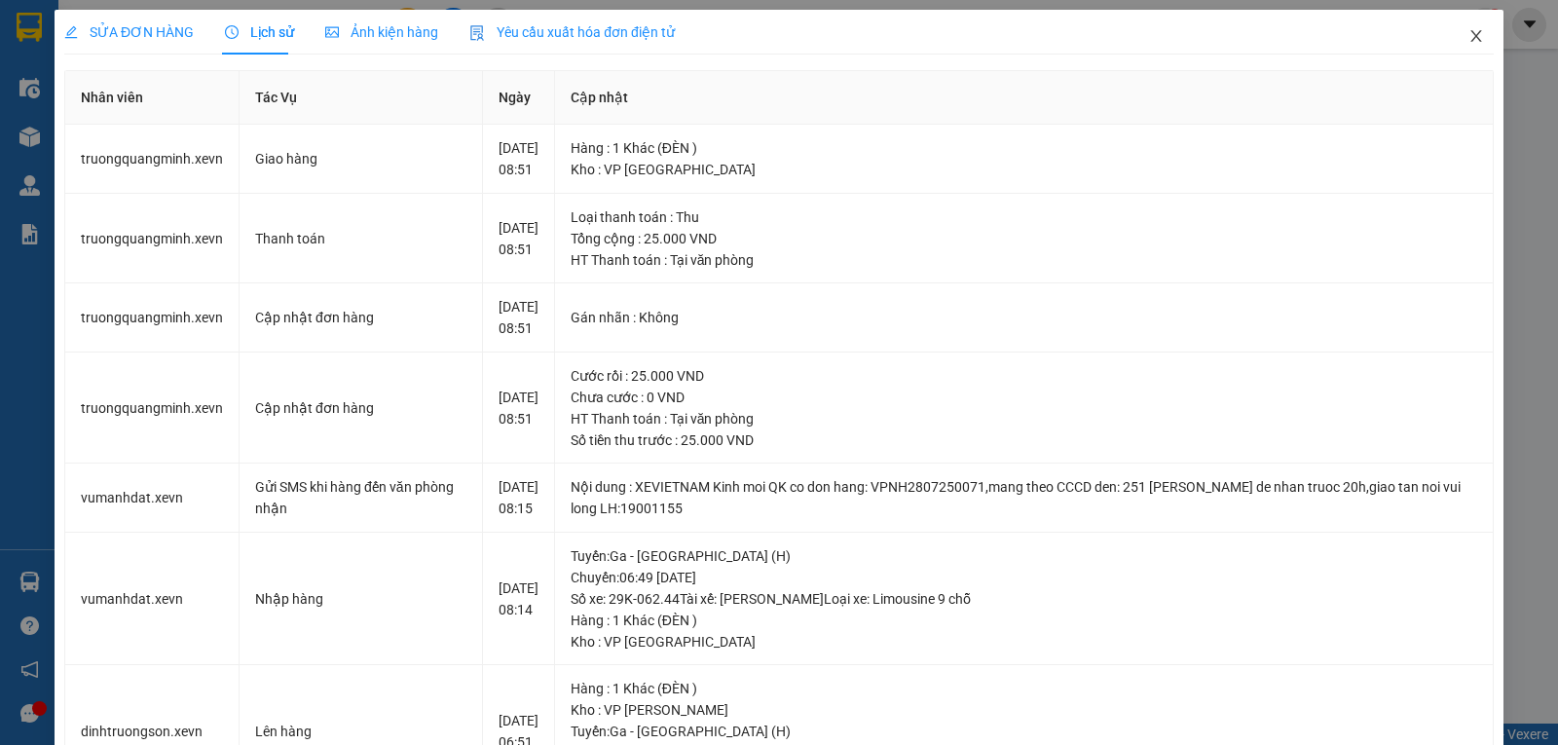
click at [1471, 36] on icon "close" at bounding box center [1476, 36] width 11 height 12
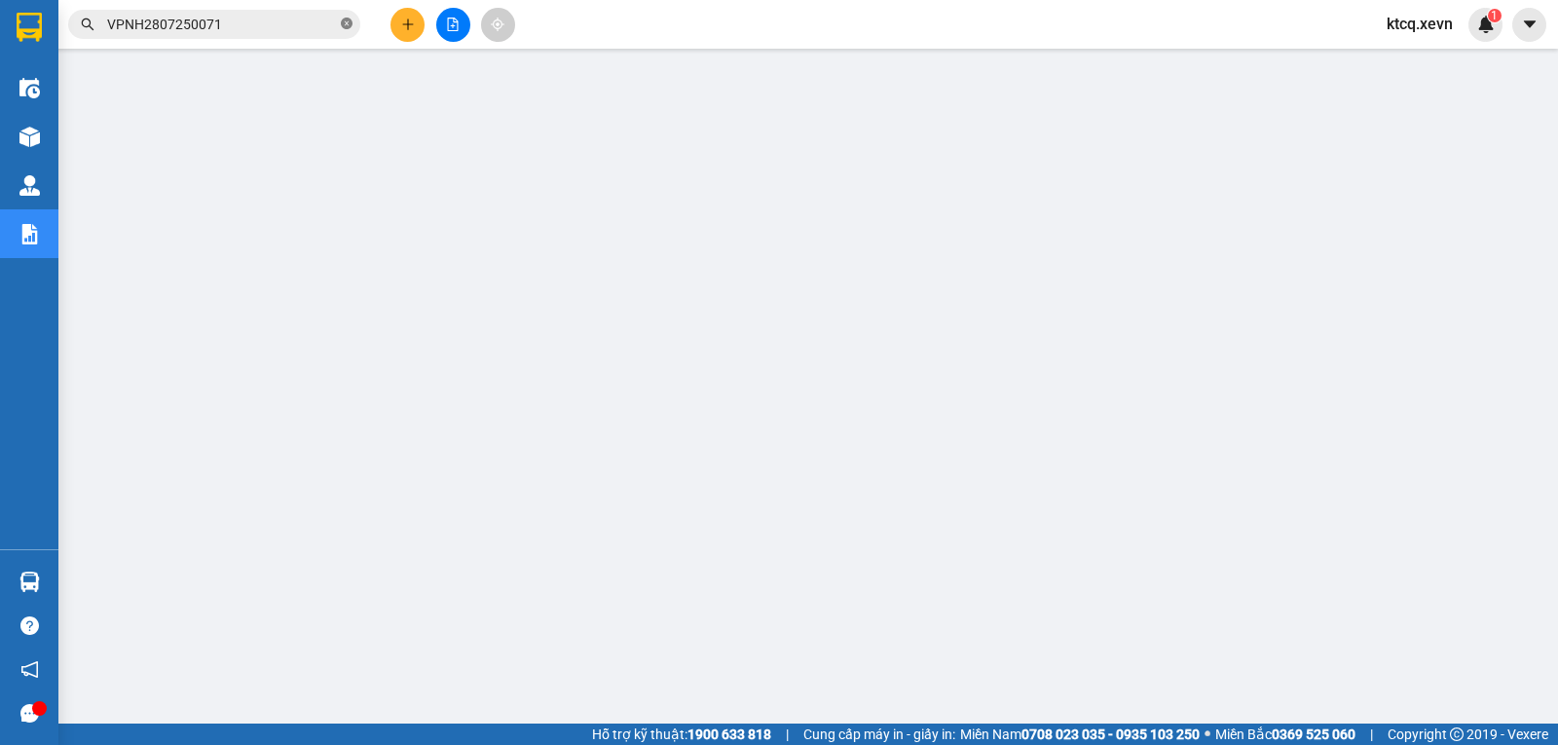
click at [343, 21] on icon "close-circle" at bounding box center [347, 24] width 12 height 12
paste input "VPNB2807250040"
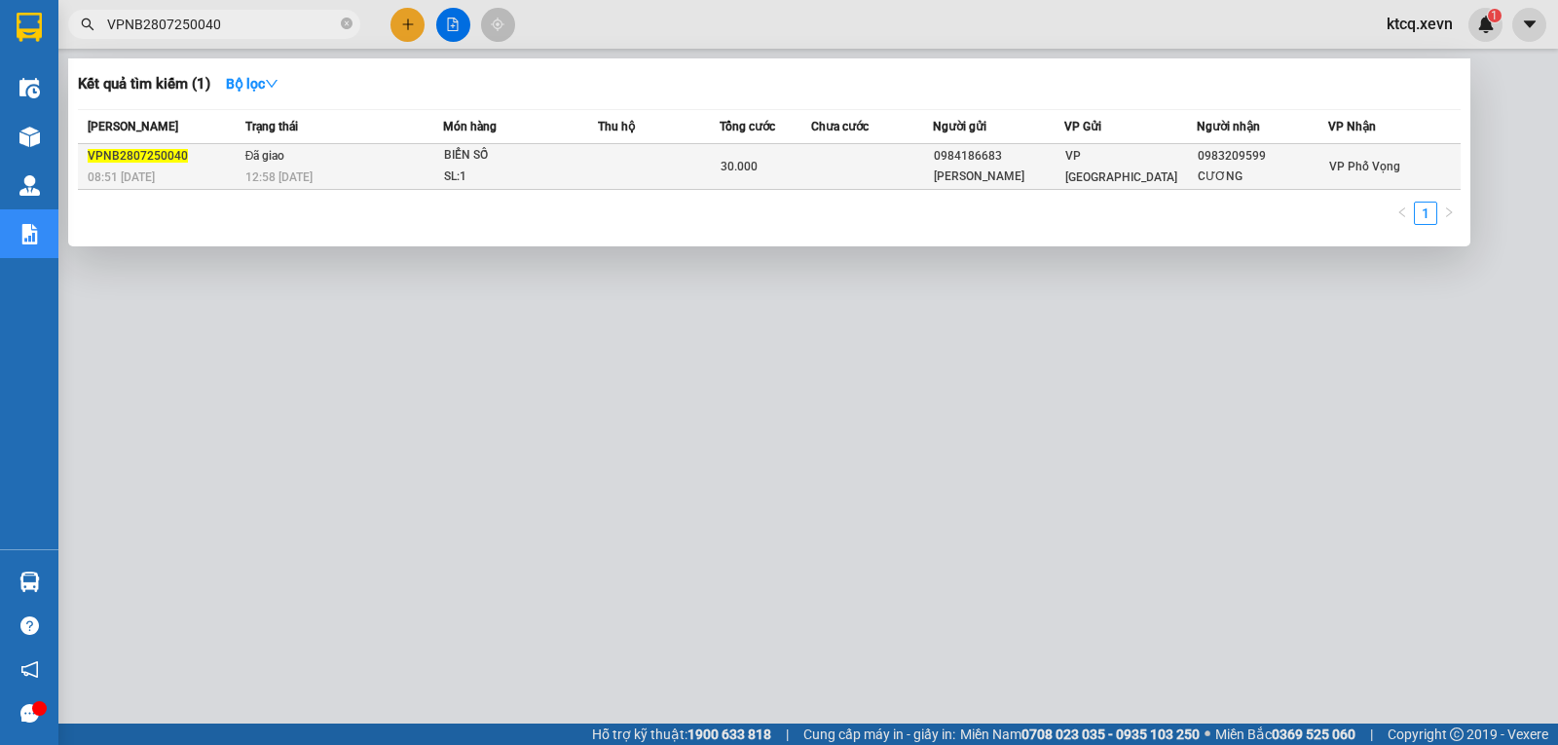
click at [154, 152] on span "VPNB2807250040" at bounding box center [138, 156] width 100 height 14
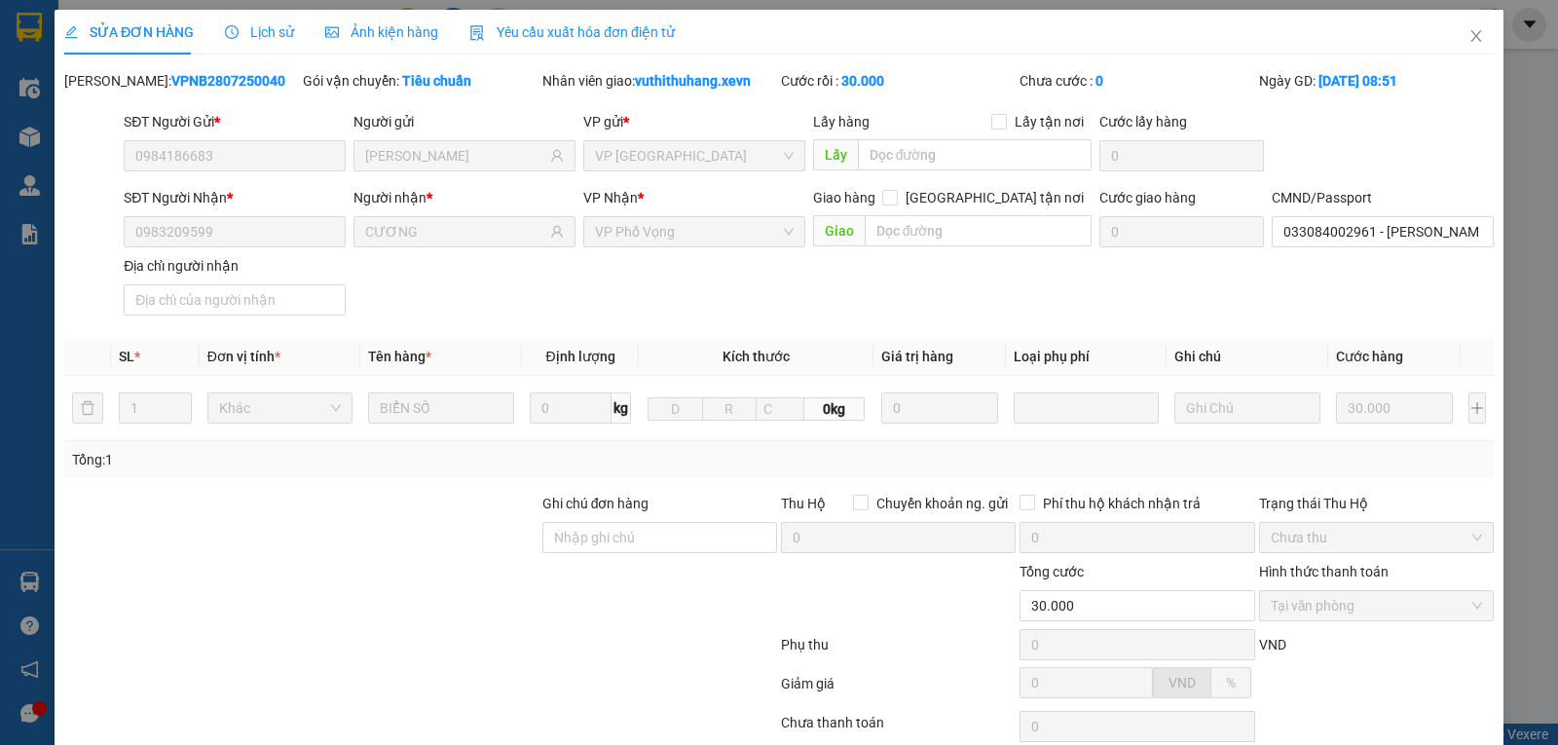
click at [253, 30] on span "Lịch sử" at bounding box center [259, 32] width 69 height 16
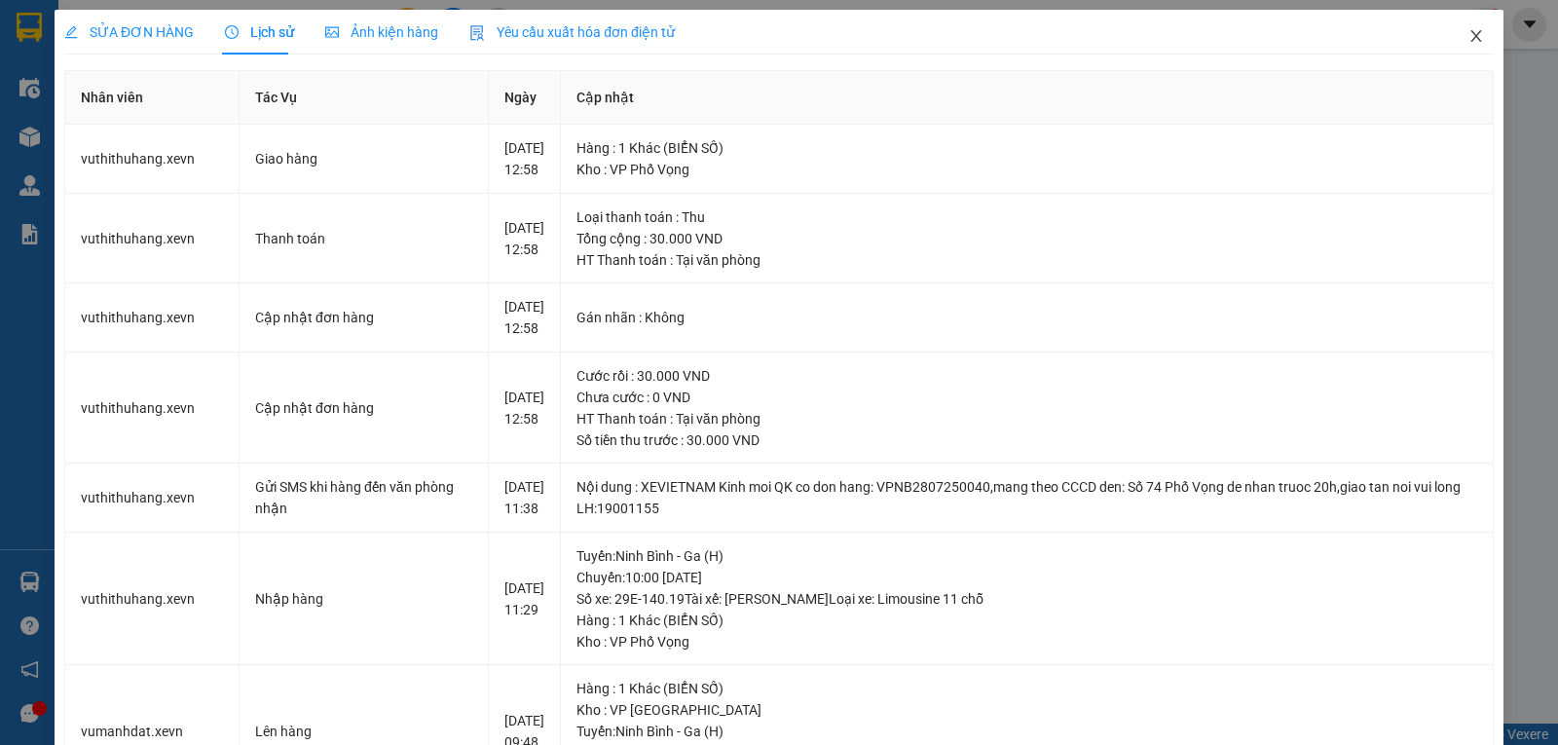
click at [1469, 39] on icon "close" at bounding box center [1477, 36] width 16 height 16
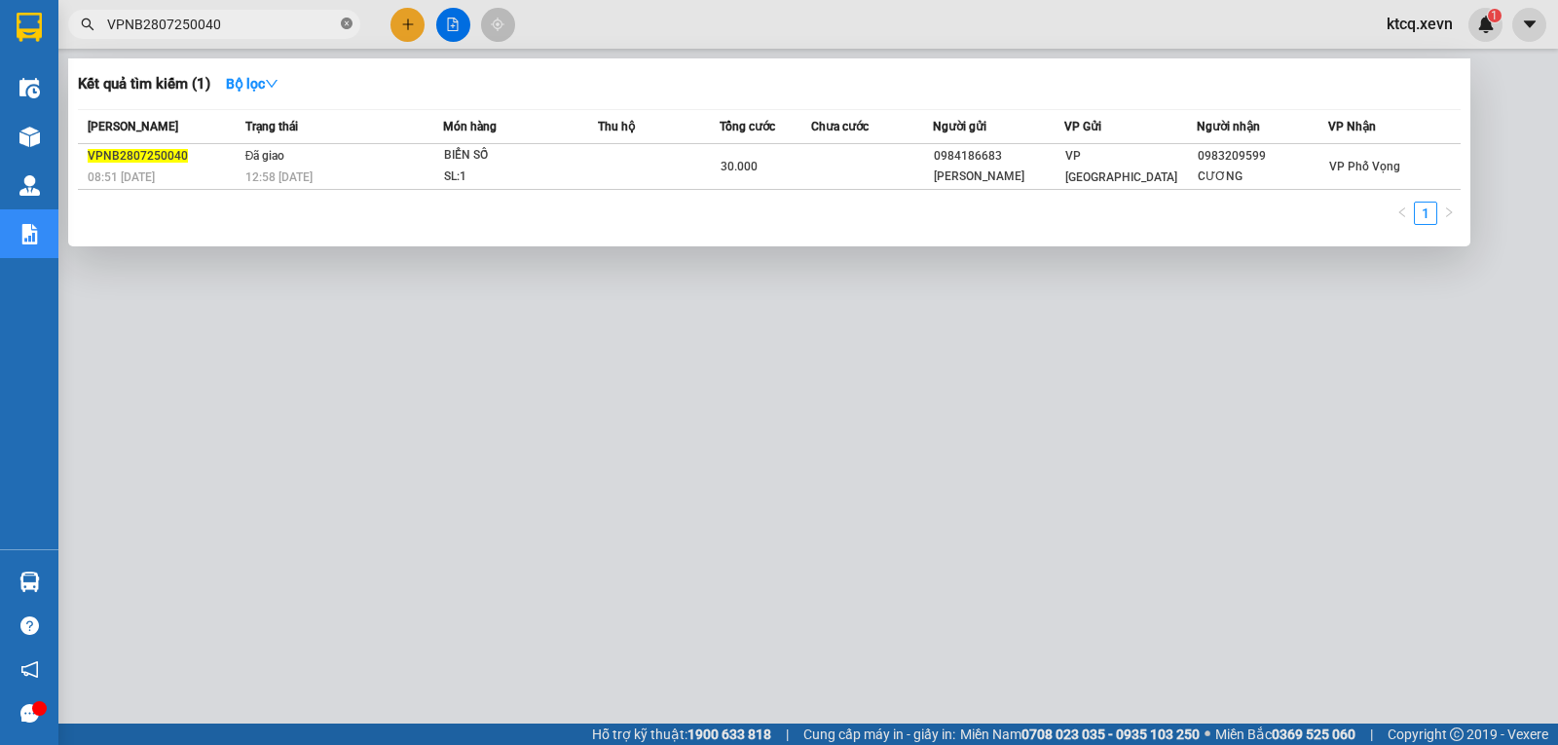
click at [347, 24] on icon "close-circle" at bounding box center [347, 24] width 12 height 12
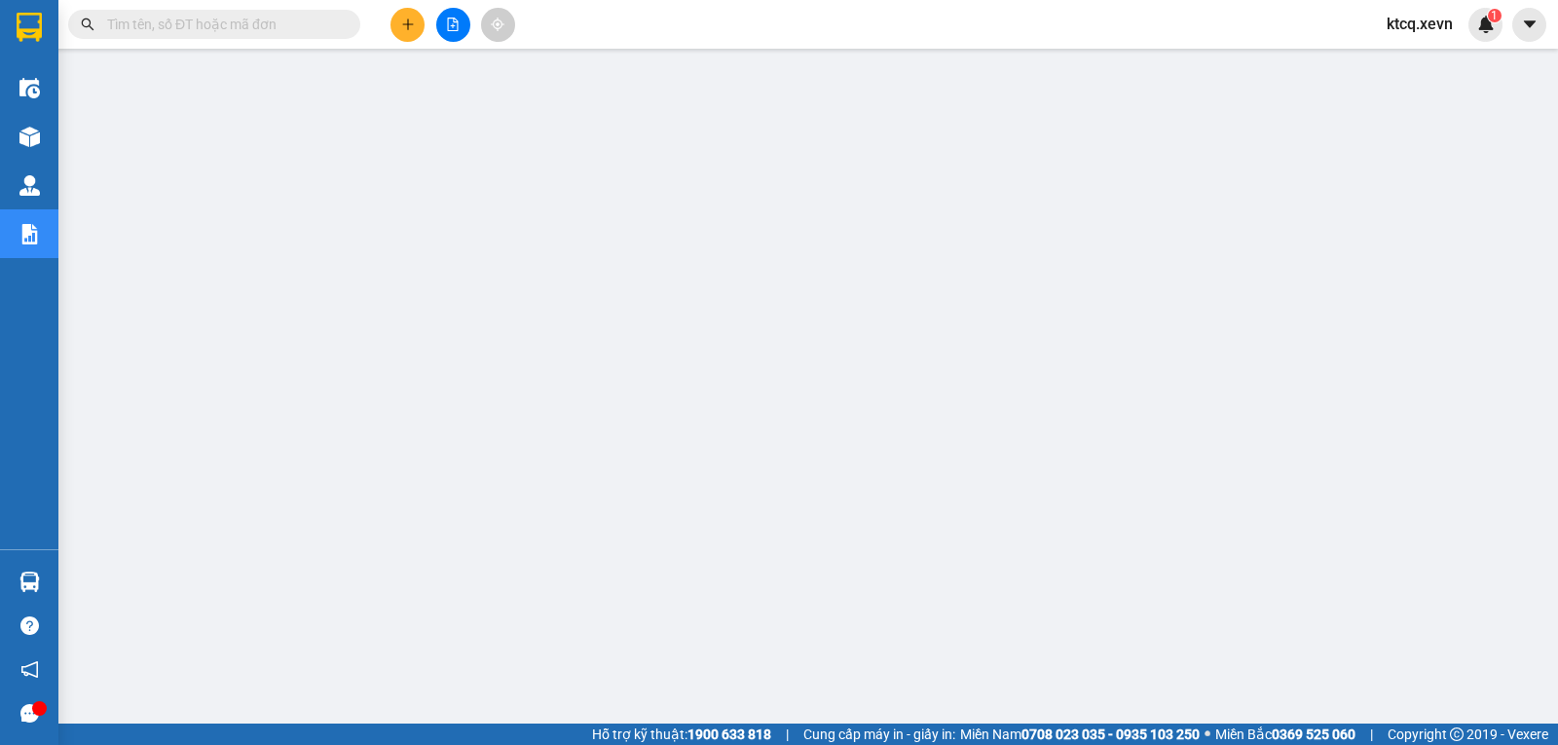
paste input "VPVT2807250011"
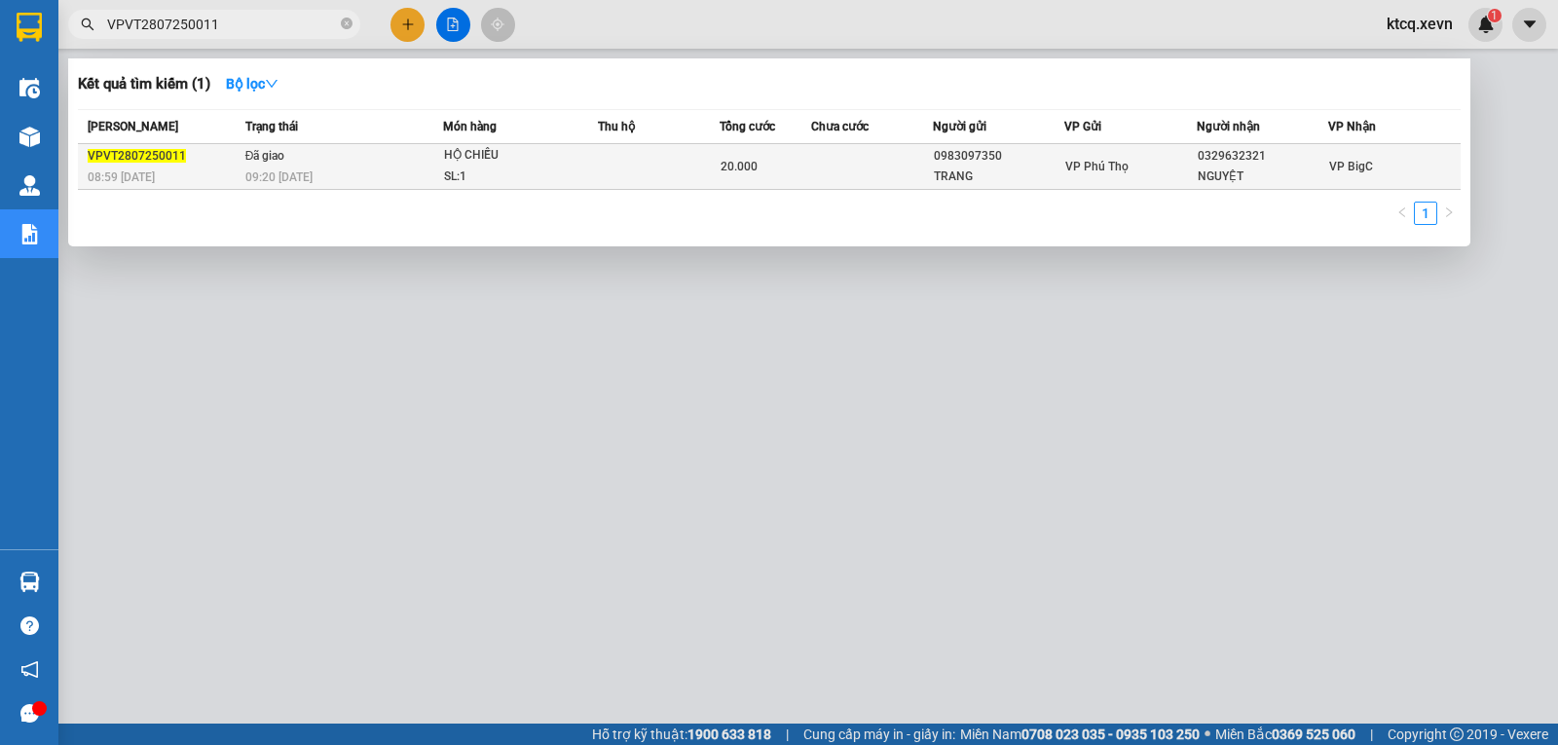
click at [136, 152] on span "VPVT2807250011" at bounding box center [137, 156] width 98 height 14
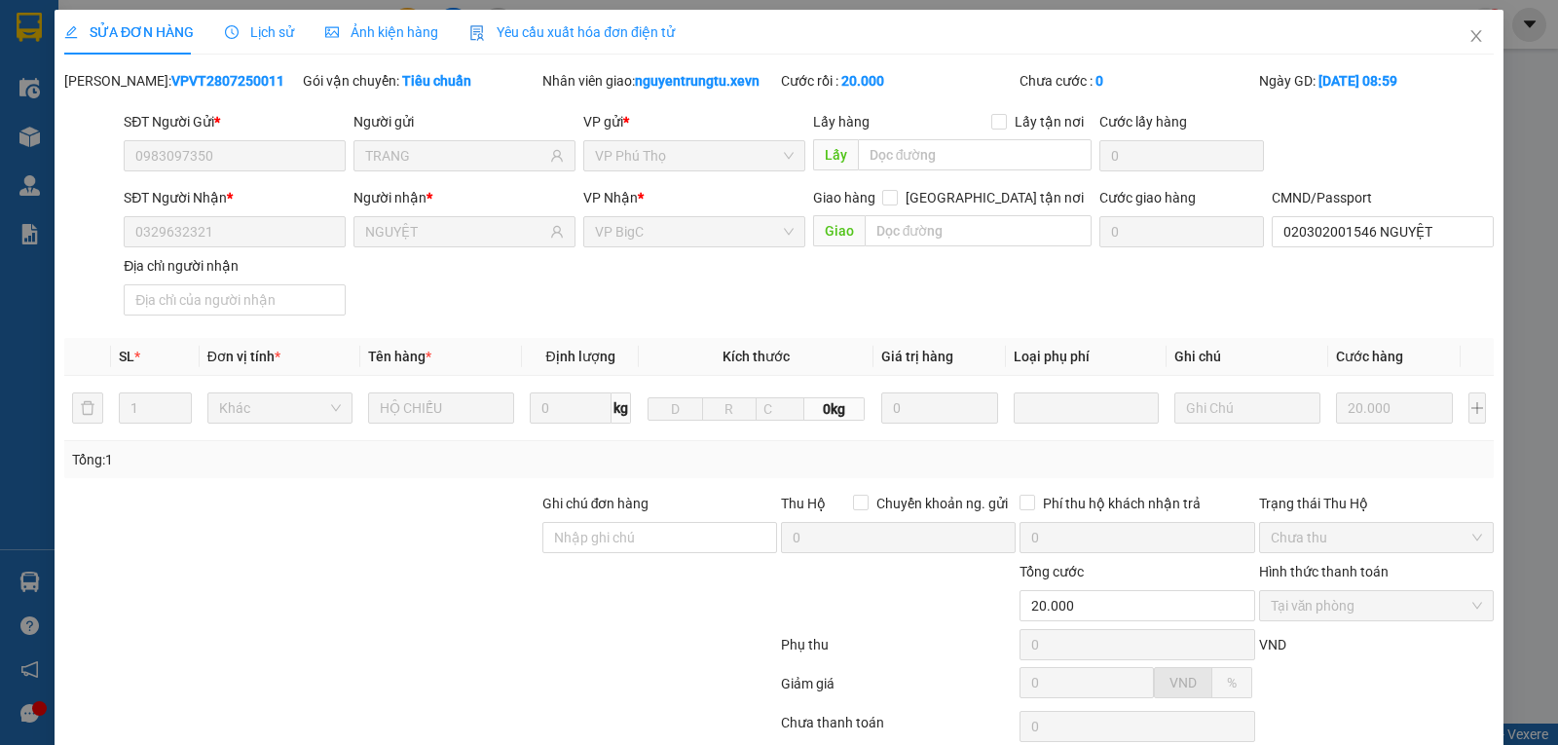
click at [270, 30] on span "Lịch sử" at bounding box center [259, 32] width 69 height 16
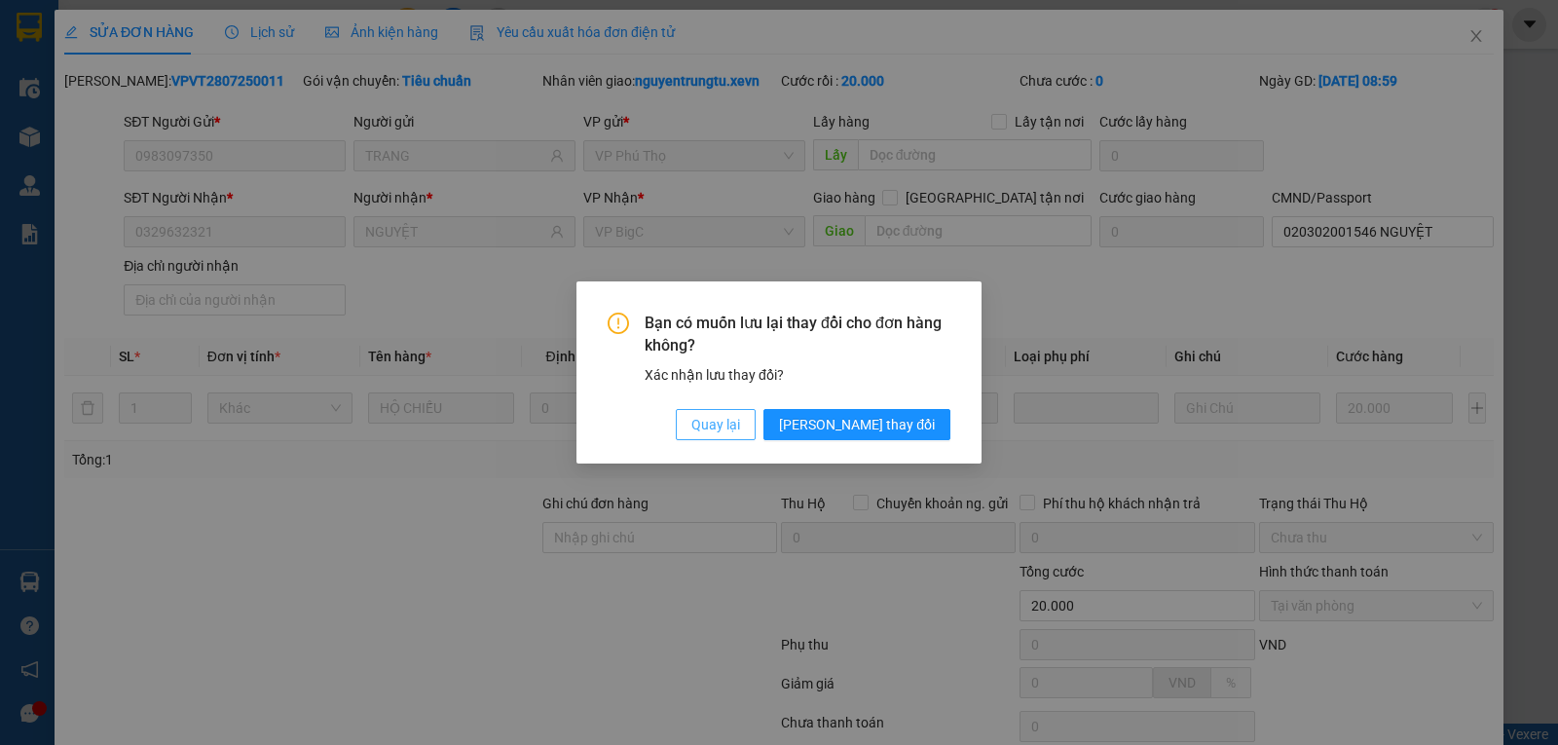
drag, startPoint x: 800, startPoint y: 422, endPoint x: 1150, endPoint y: 89, distance: 483.6
click at [740, 422] on span "Quay lại" at bounding box center [715, 424] width 49 height 21
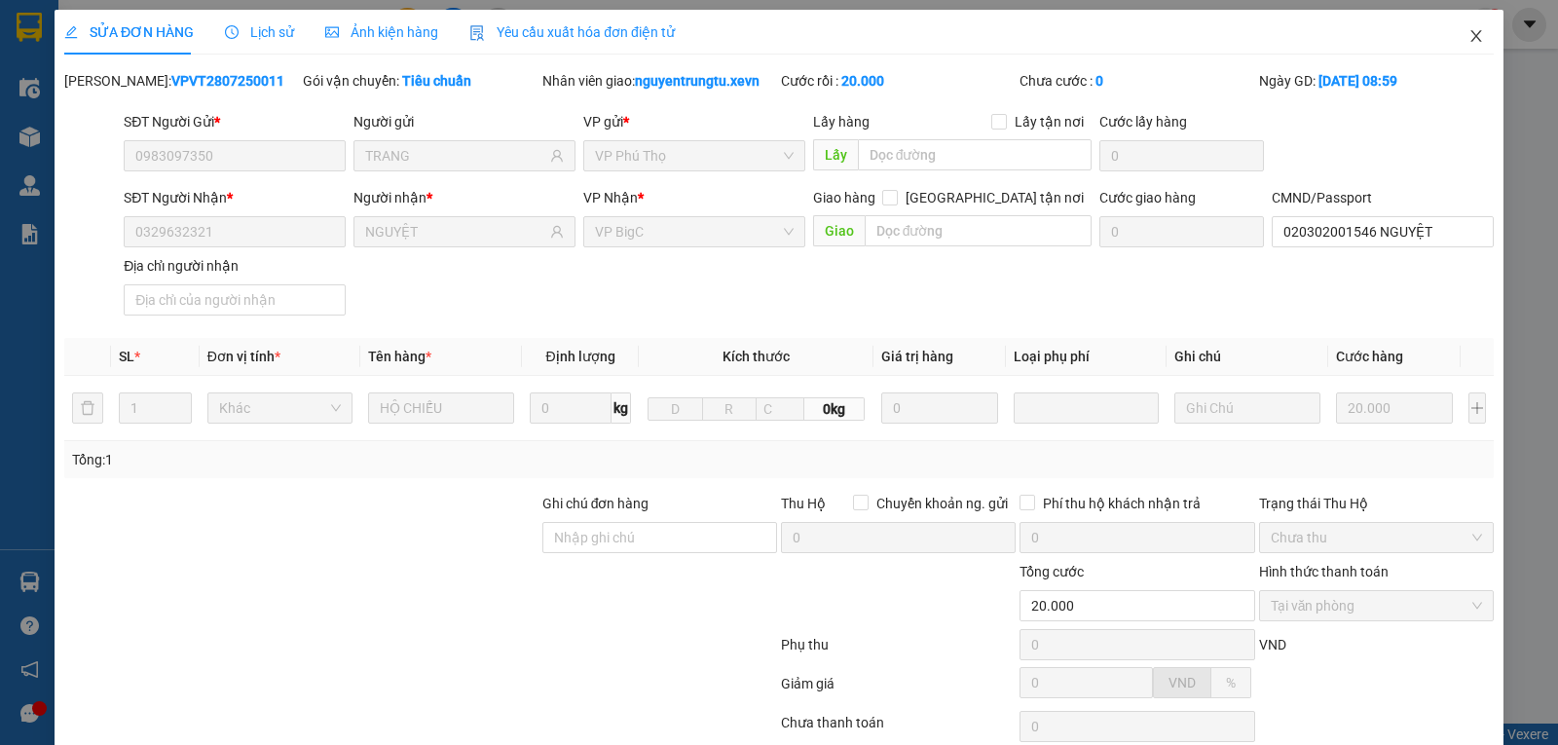
click at [1469, 41] on icon "close" at bounding box center [1477, 36] width 16 height 16
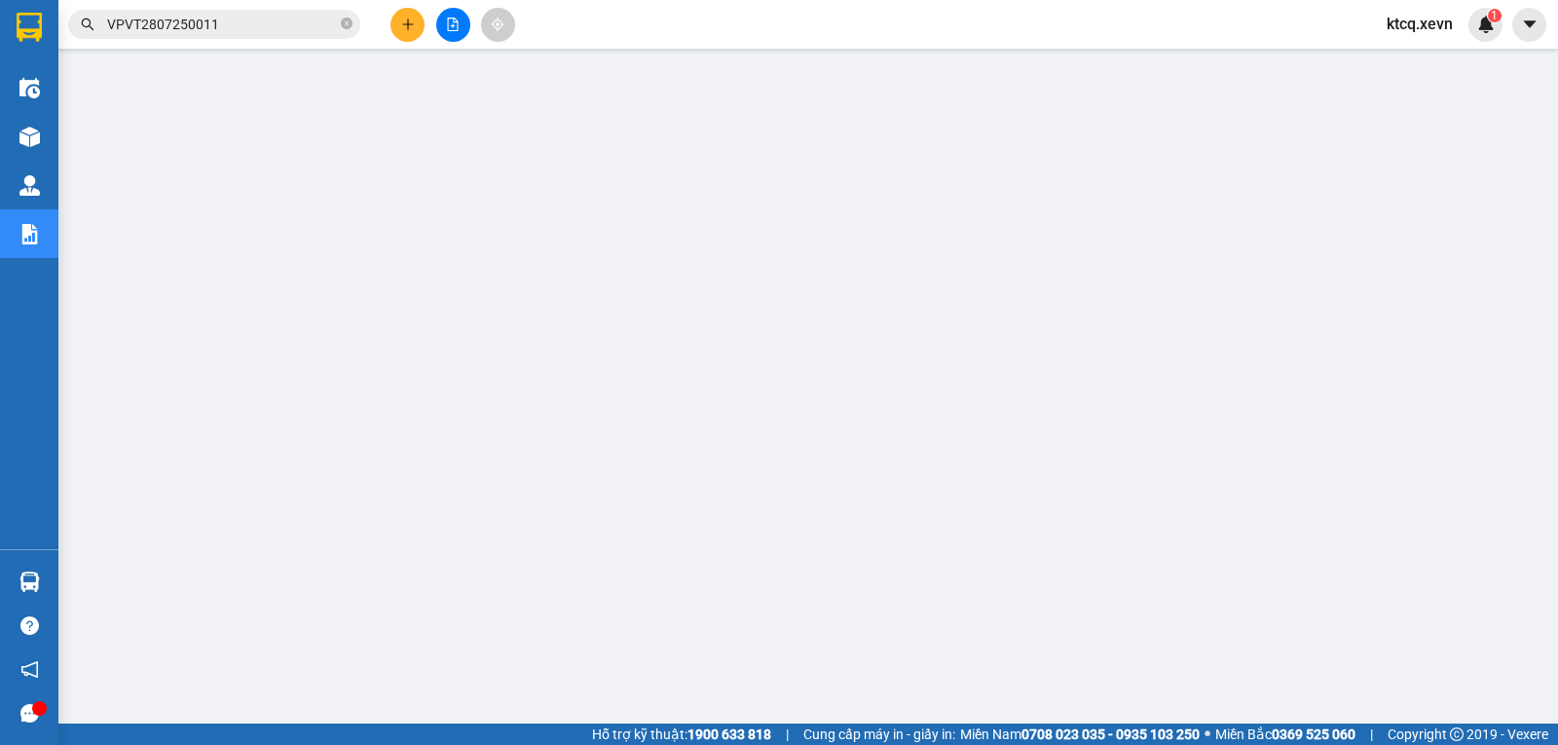
click at [155, 24] on input "VPVT2807250011" at bounding box center [222, 24] width 230 height 21
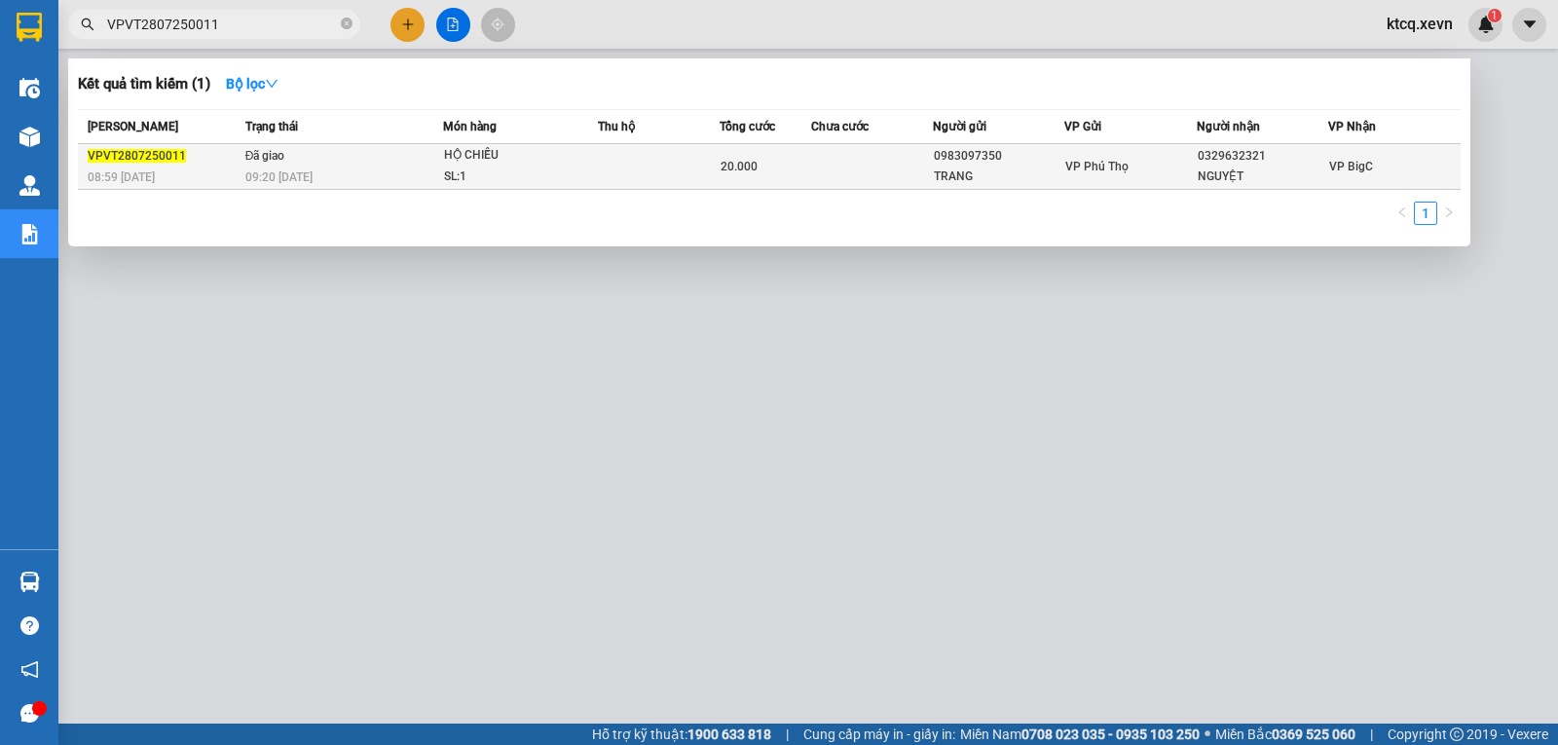
click at [159, 153] on span "VPVT2807250011" at bounding box center [137, 156] width 98 height 14
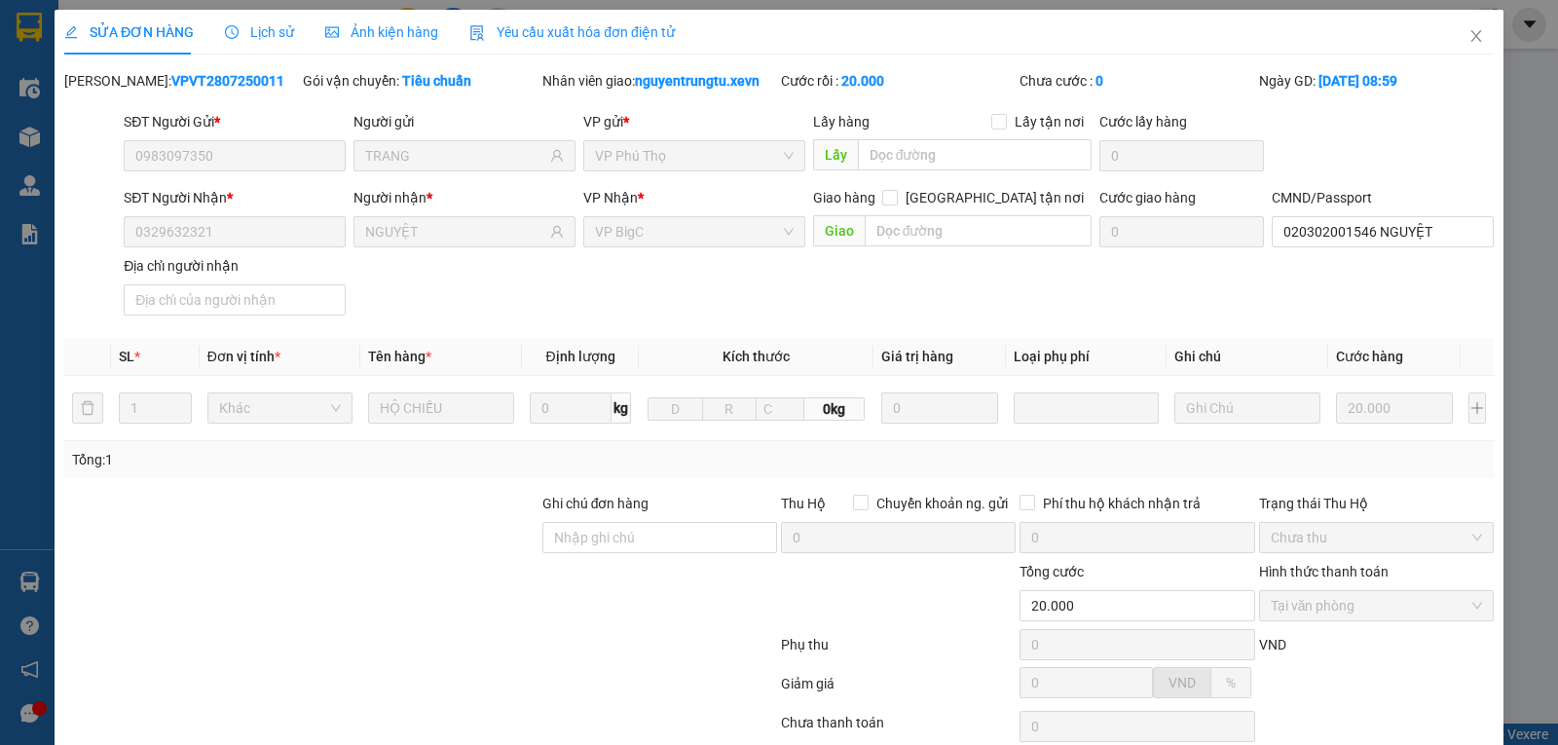
click at [262, 34] on span "Lịch sử" at bounding box center [259, 32] width 69 height 16
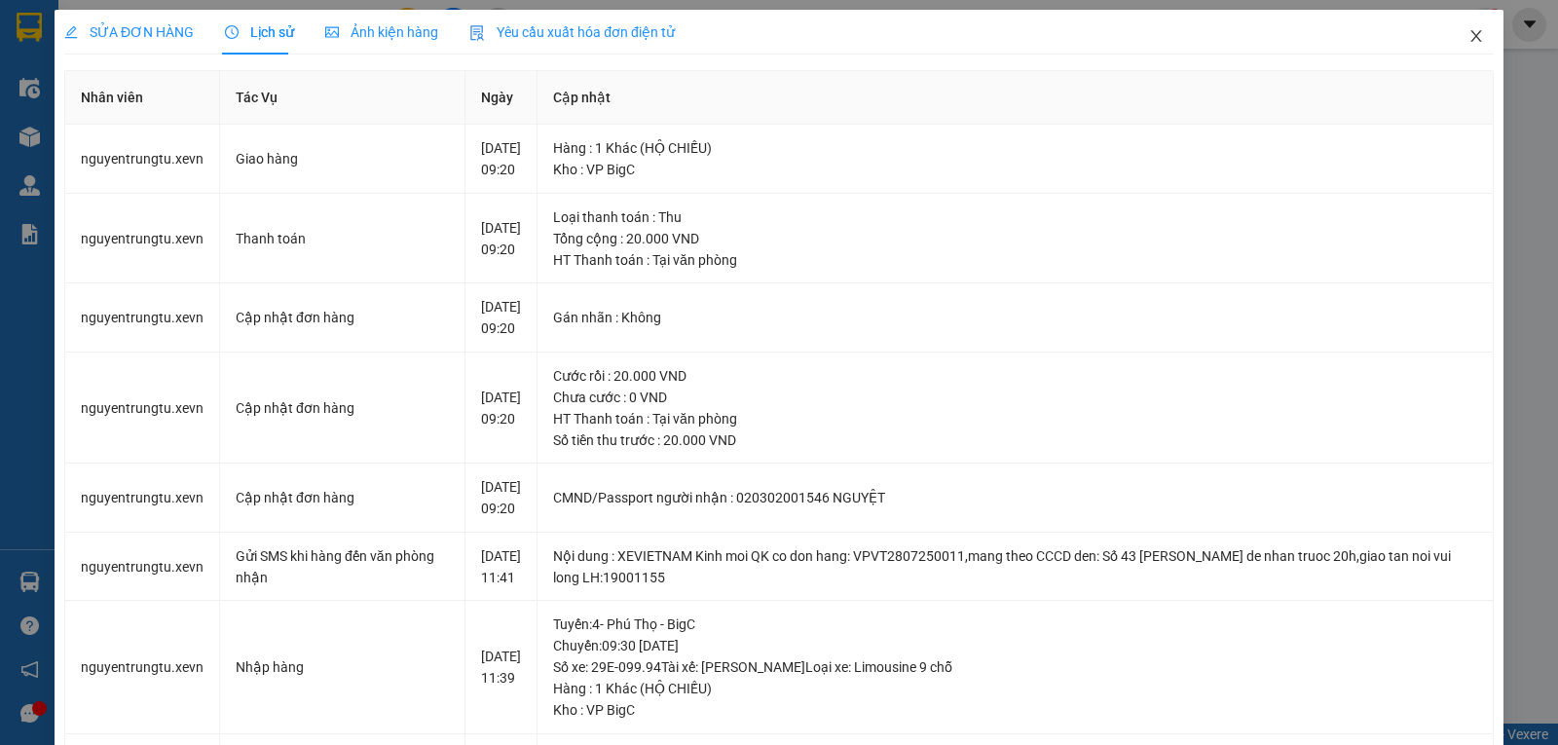
click at [1469, 36] on icon "close" at bounding box center [1477, 36] width 16 height 16
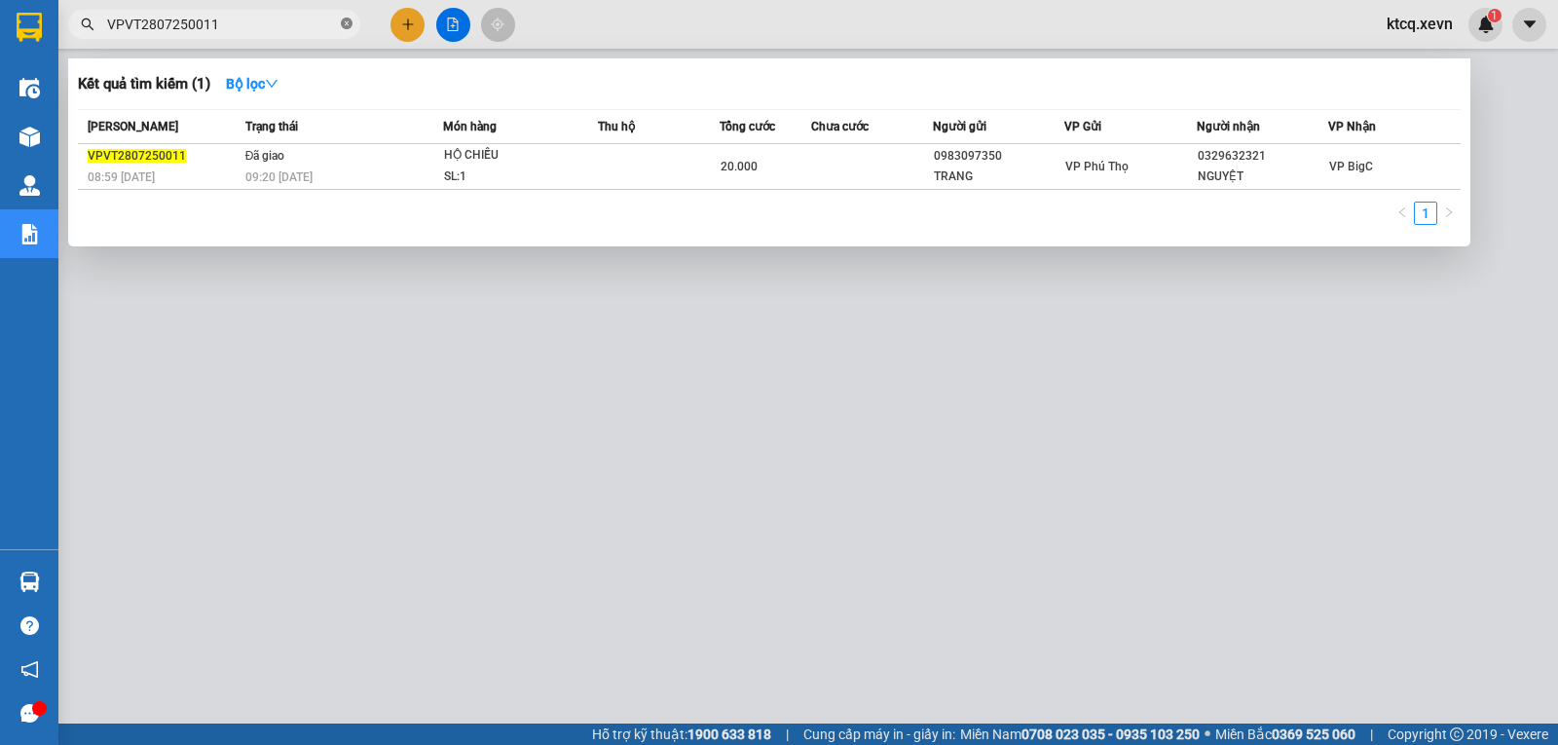
click at [344, 25] on icon "close-circle" at bounding box center [347, 24] width 12 height 12
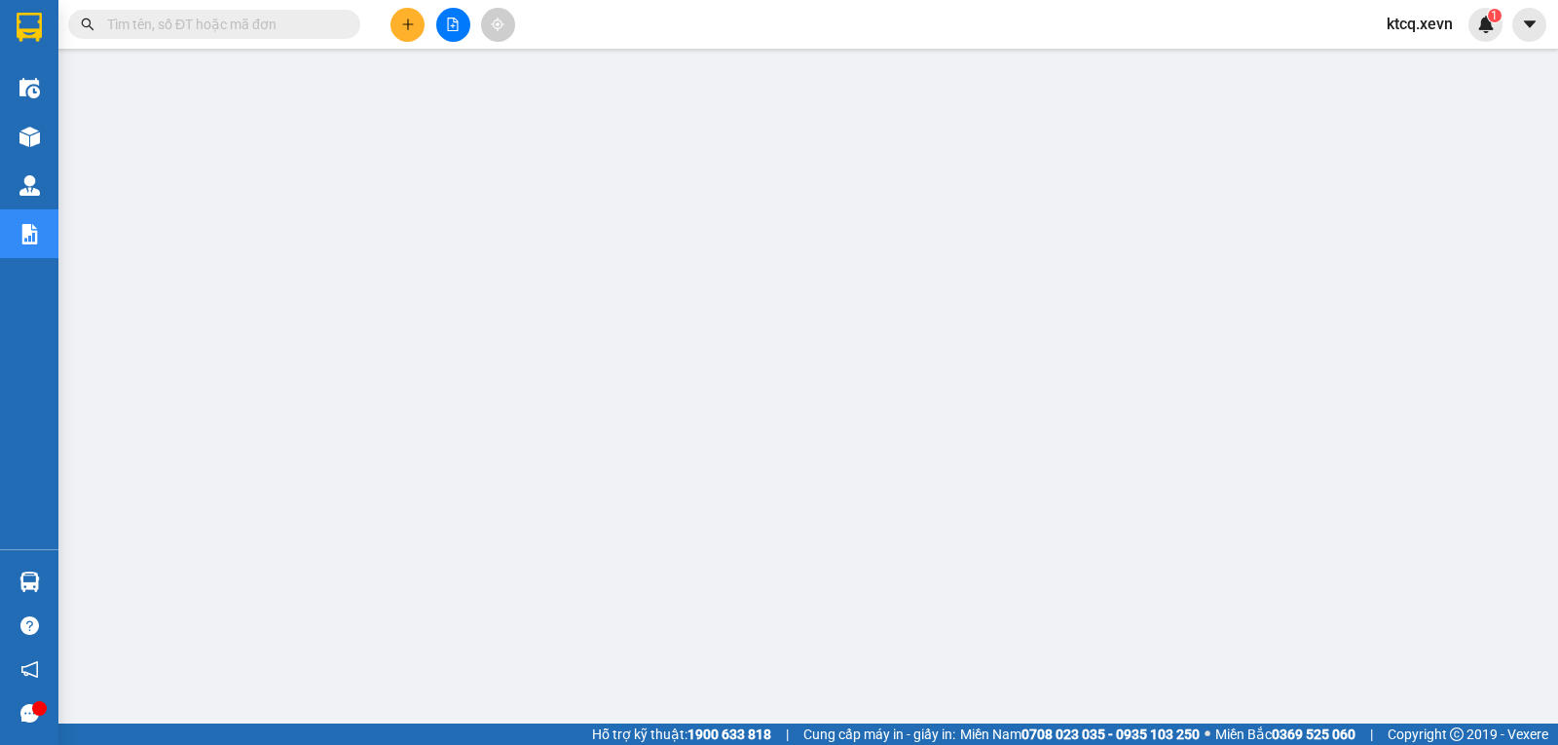
paste input "VPPV2807250259"
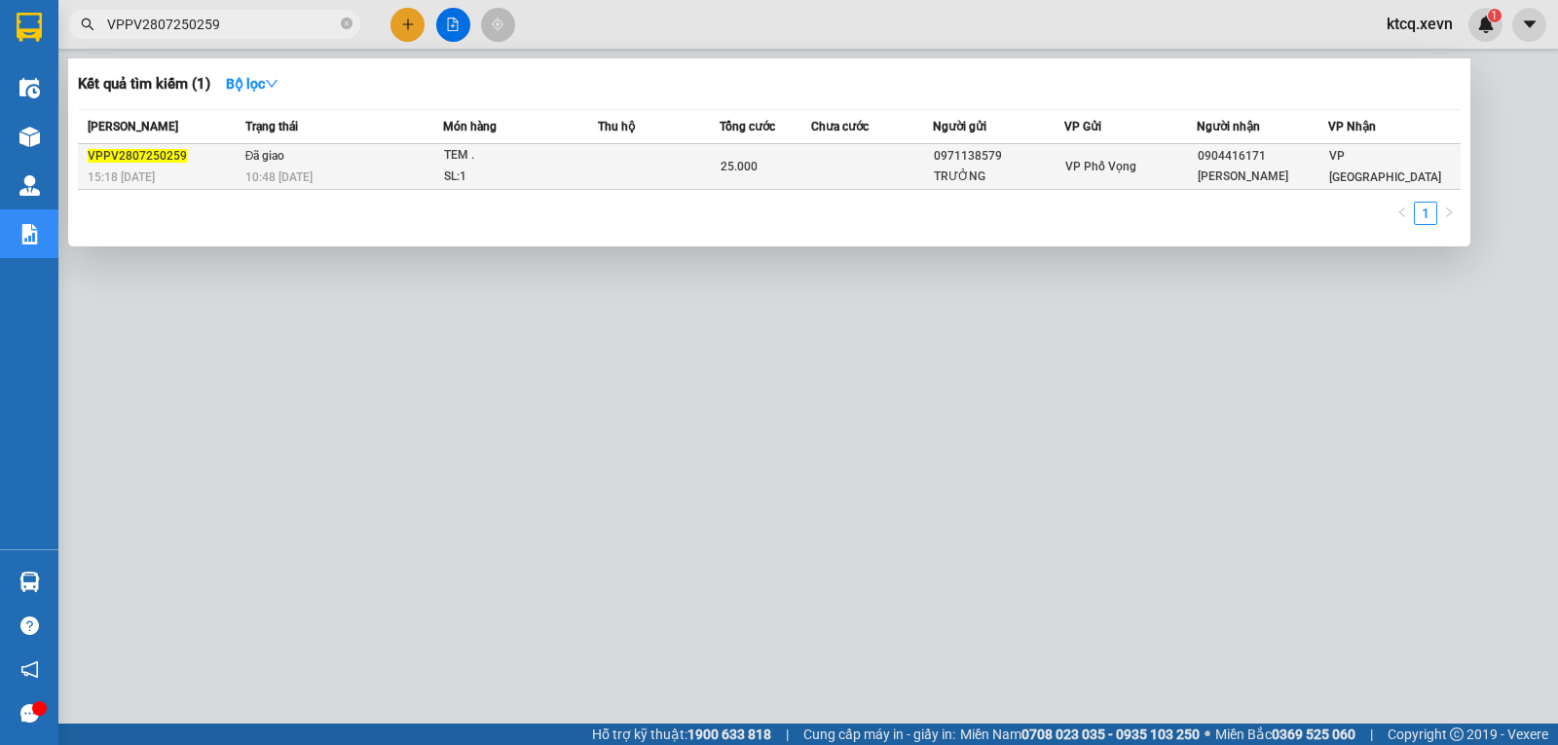
click at [130, 161] on span "VPPV2807250259" at bounding box center [137, 156] width 99 height 14
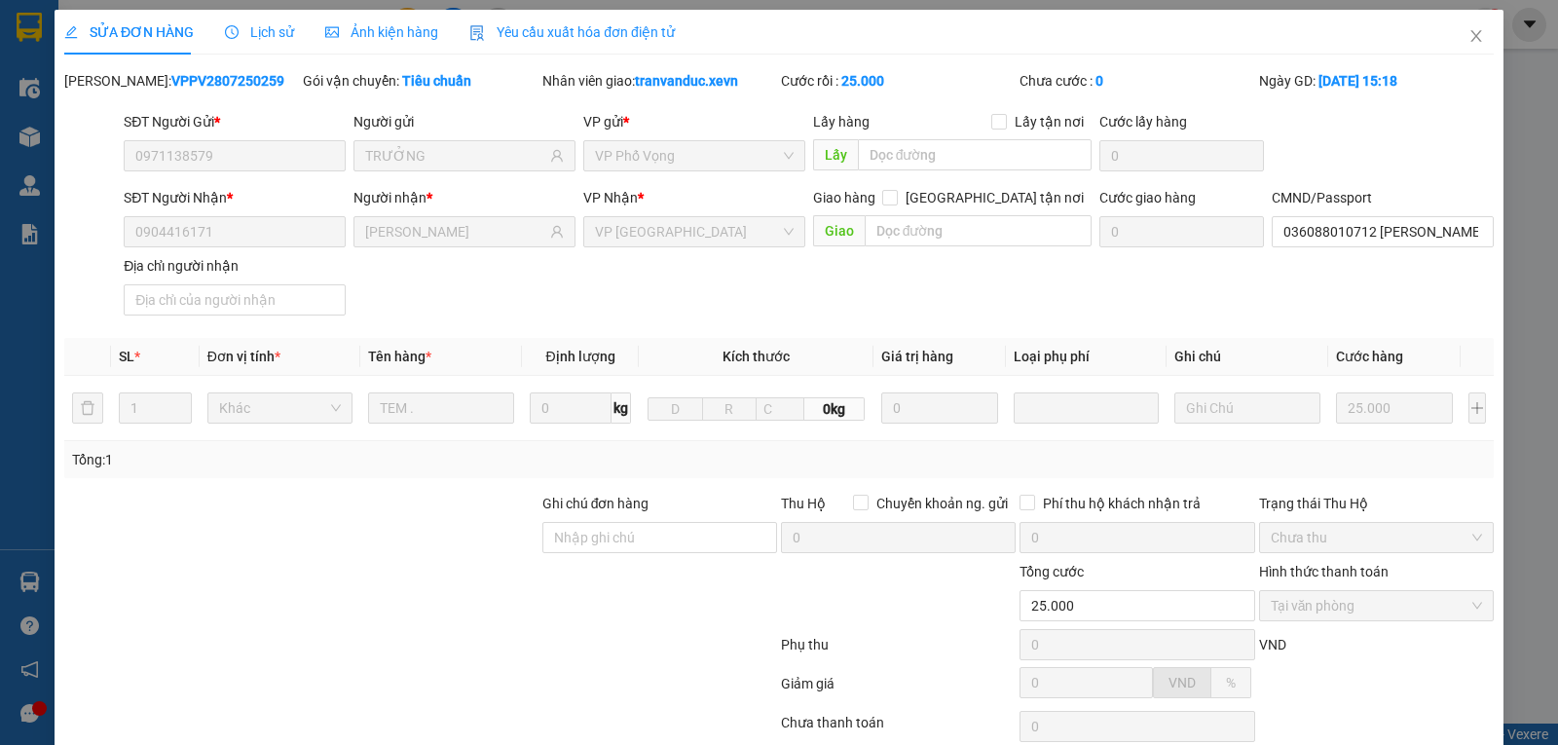
click at [256, 35] on span "Lịch sử" at bounding box center [259, 32] width 69 height 16
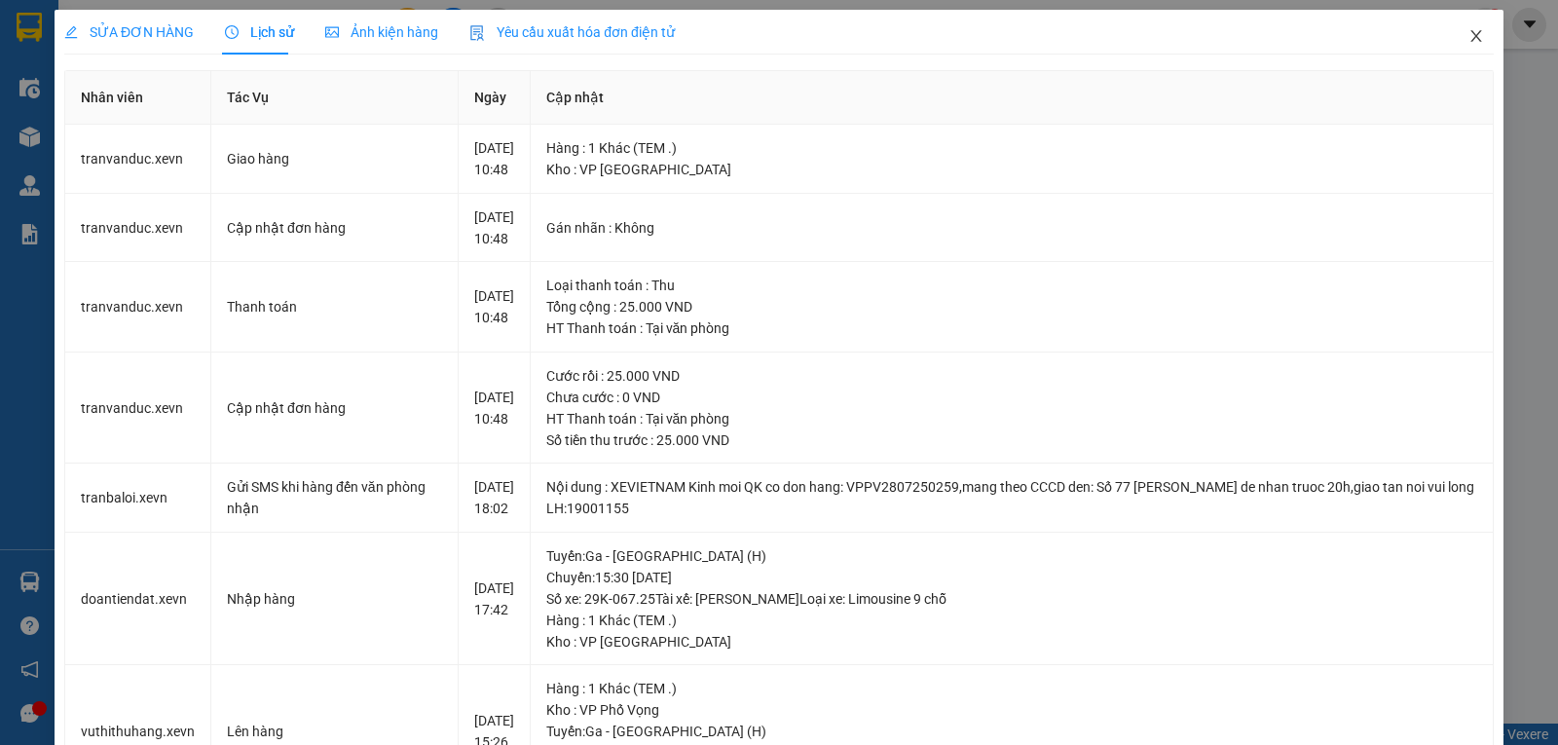
click at [1469, 37] on icon "close" at bounding box center [1477, 36] width 16 height 16
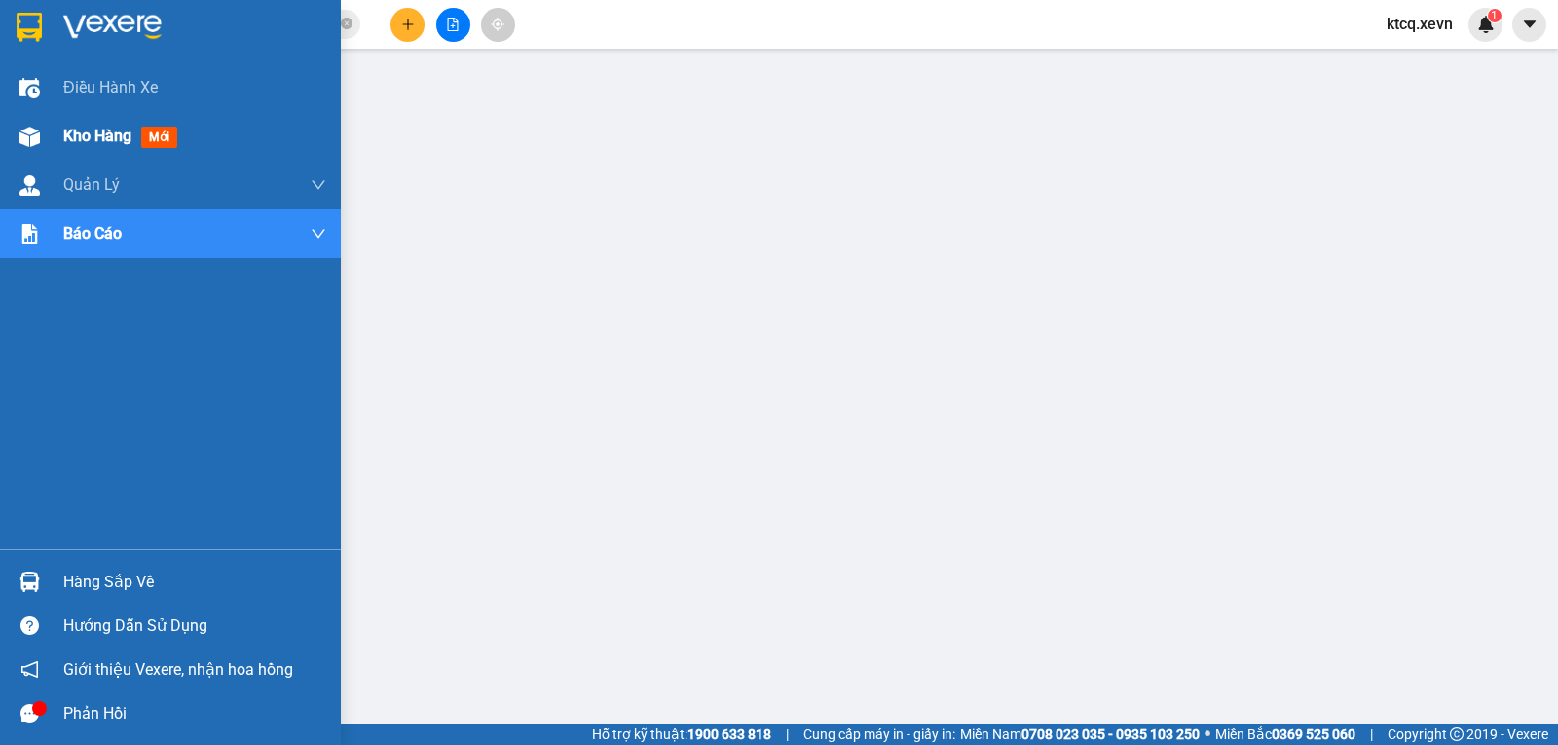
click at [90, 136] on span "Kho hàng" at bounding box center [97, 136] width 68 height 19
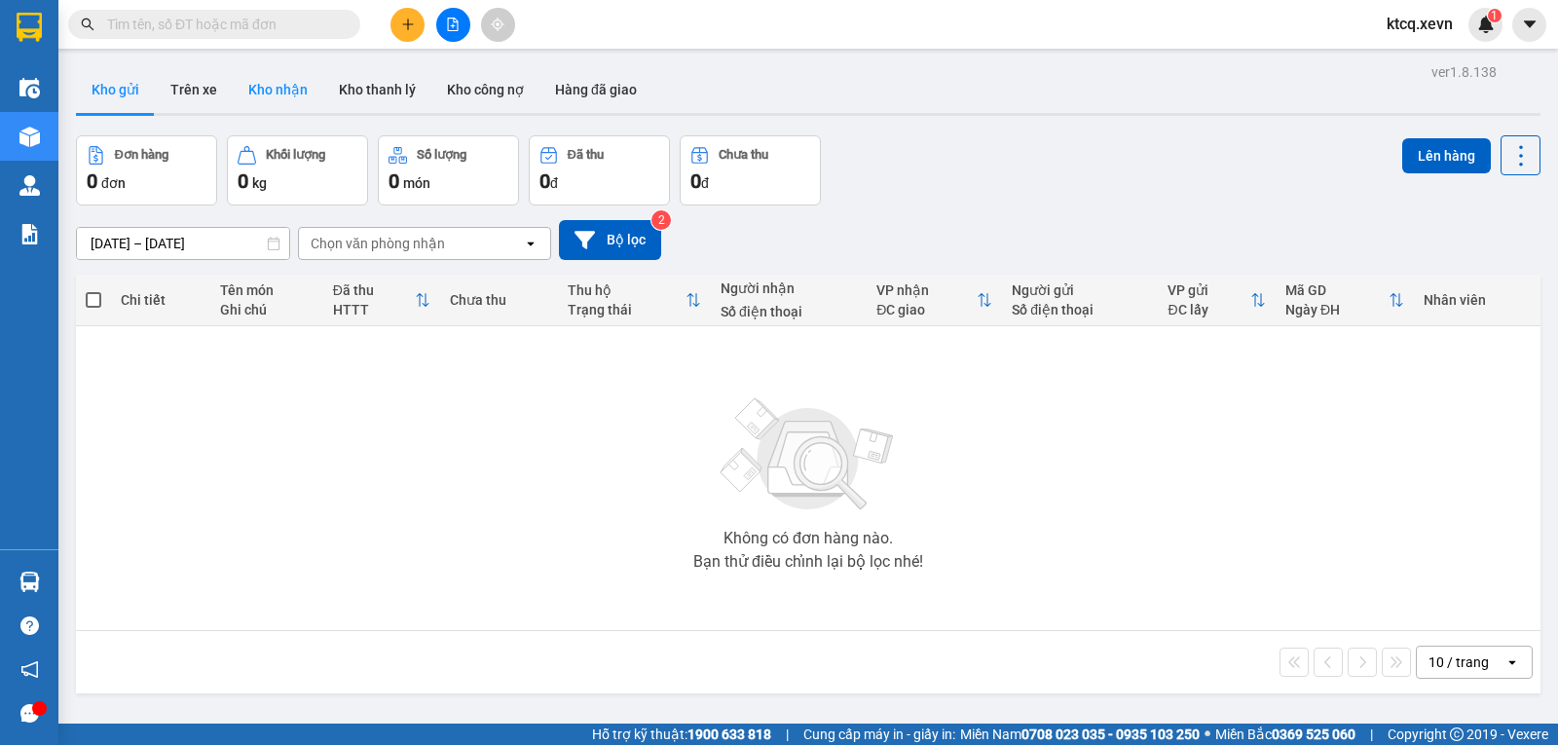
click at [267, 89] on button "Kho nhận" at bounding box center [278, 89] width 91 height 47
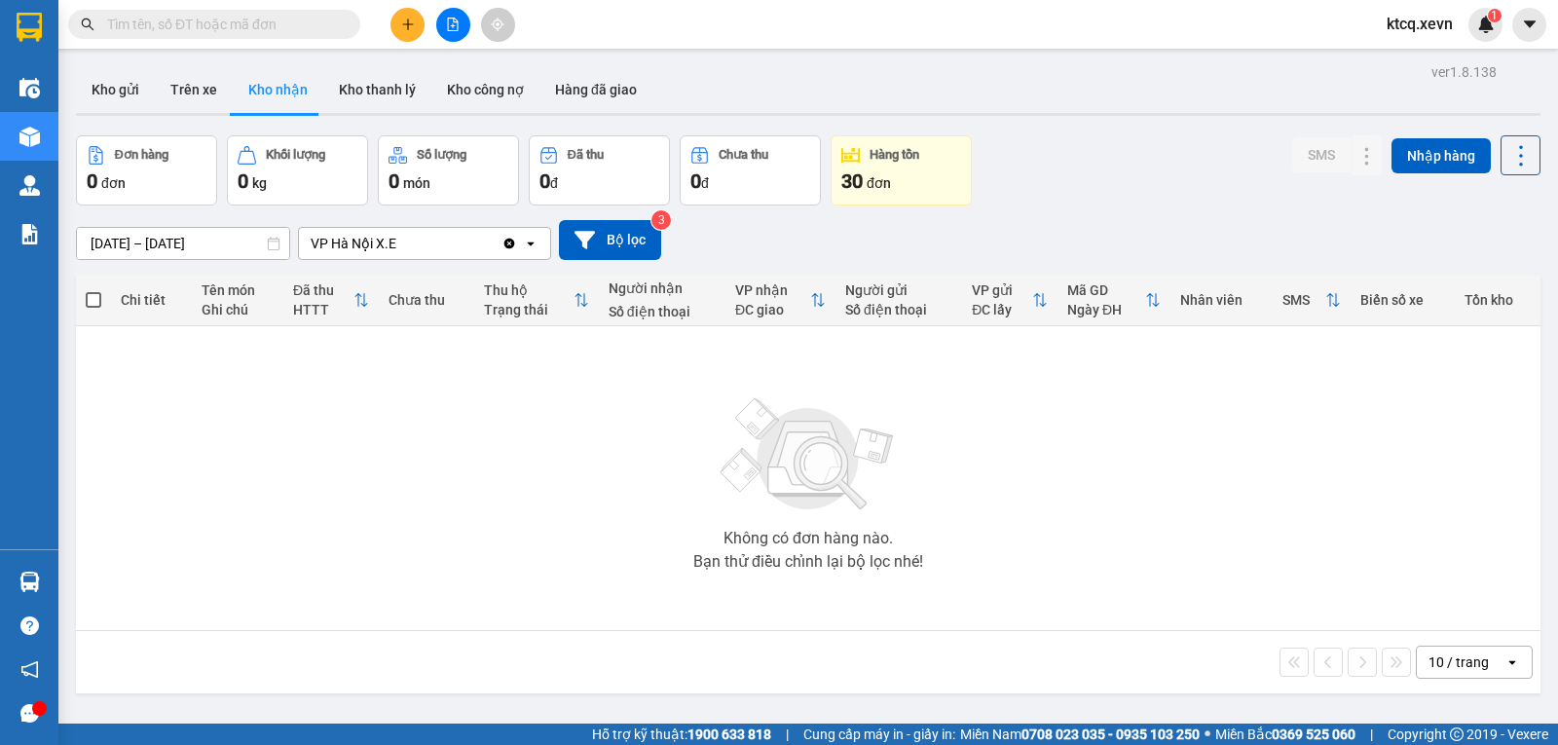
click at [229, 253] on div "ver 1.8.138 Kho gửi Trên xe Kho nhận Kho thanh lý Kho công nợ Hàng đã giao Đơn …" at bounding box center [808, 430] width 1480 height 745
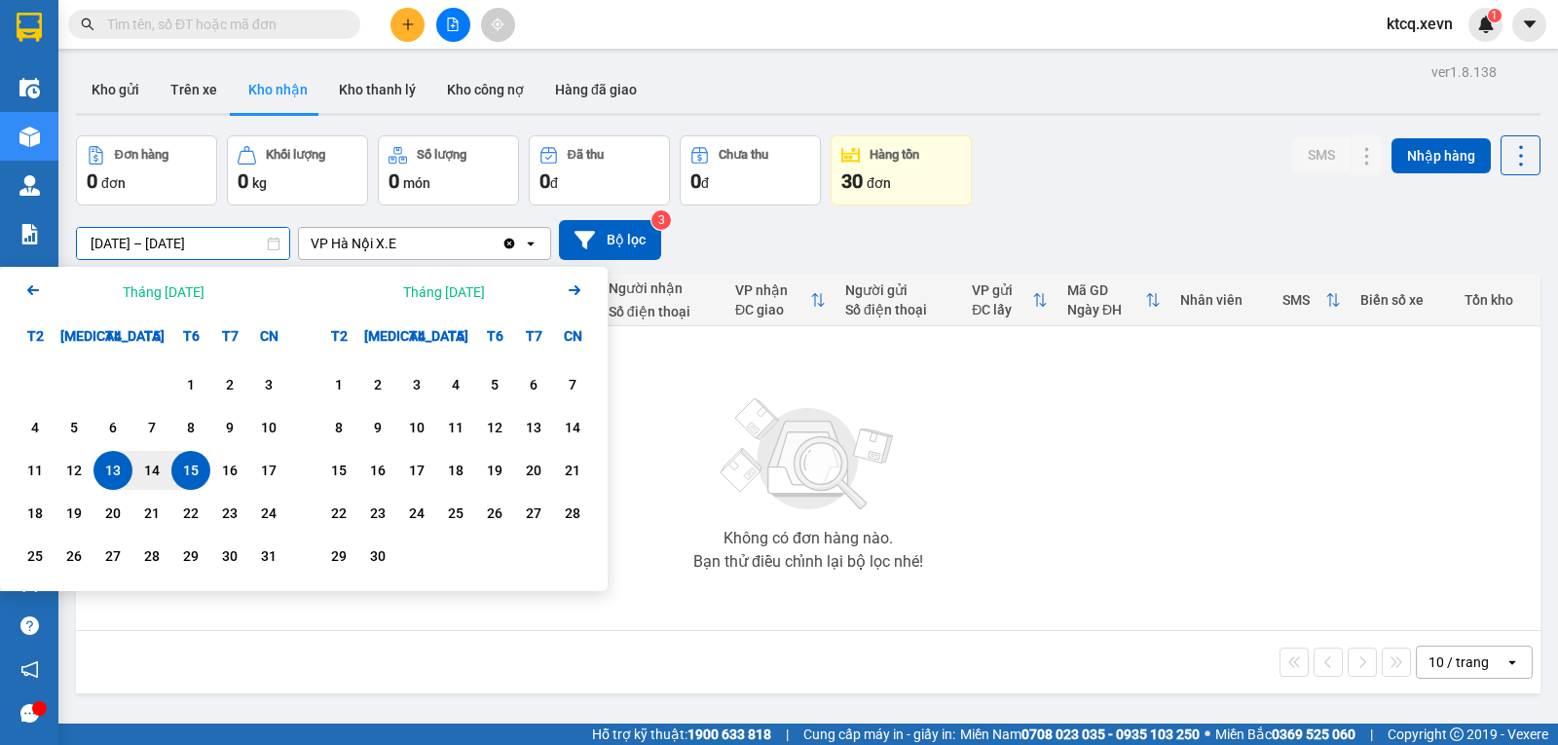
click at [107, 242] on input "[DATE] – [DATE]" at bounding box center [183, 243] width 212 height 31
click at [33, 285] on icon "Arrow Left" at bounding box center [32, 290] width 23 height 23
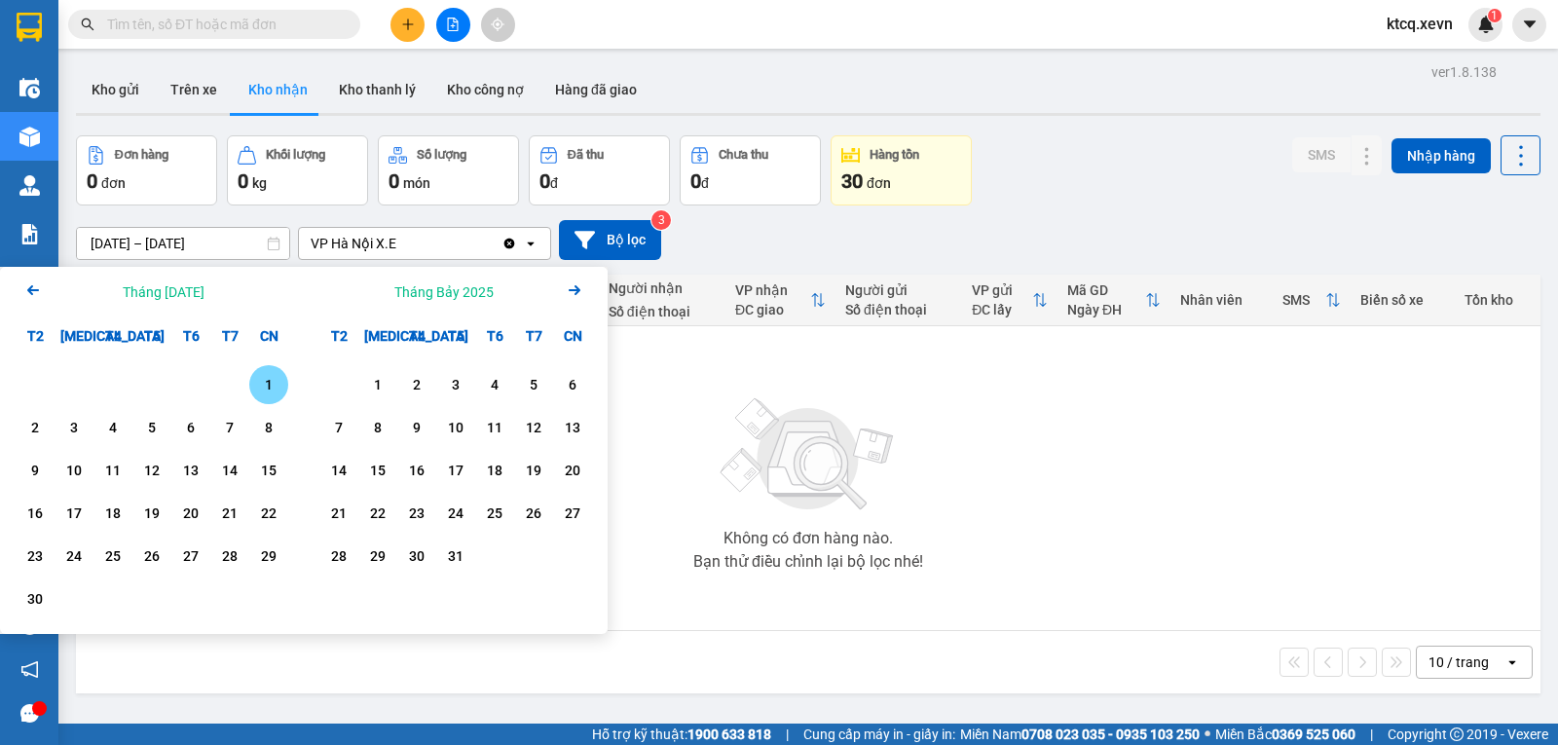
click at [33, 285] on icon "Arrow Left" at bounding box center [32, 290] width 23 height 23
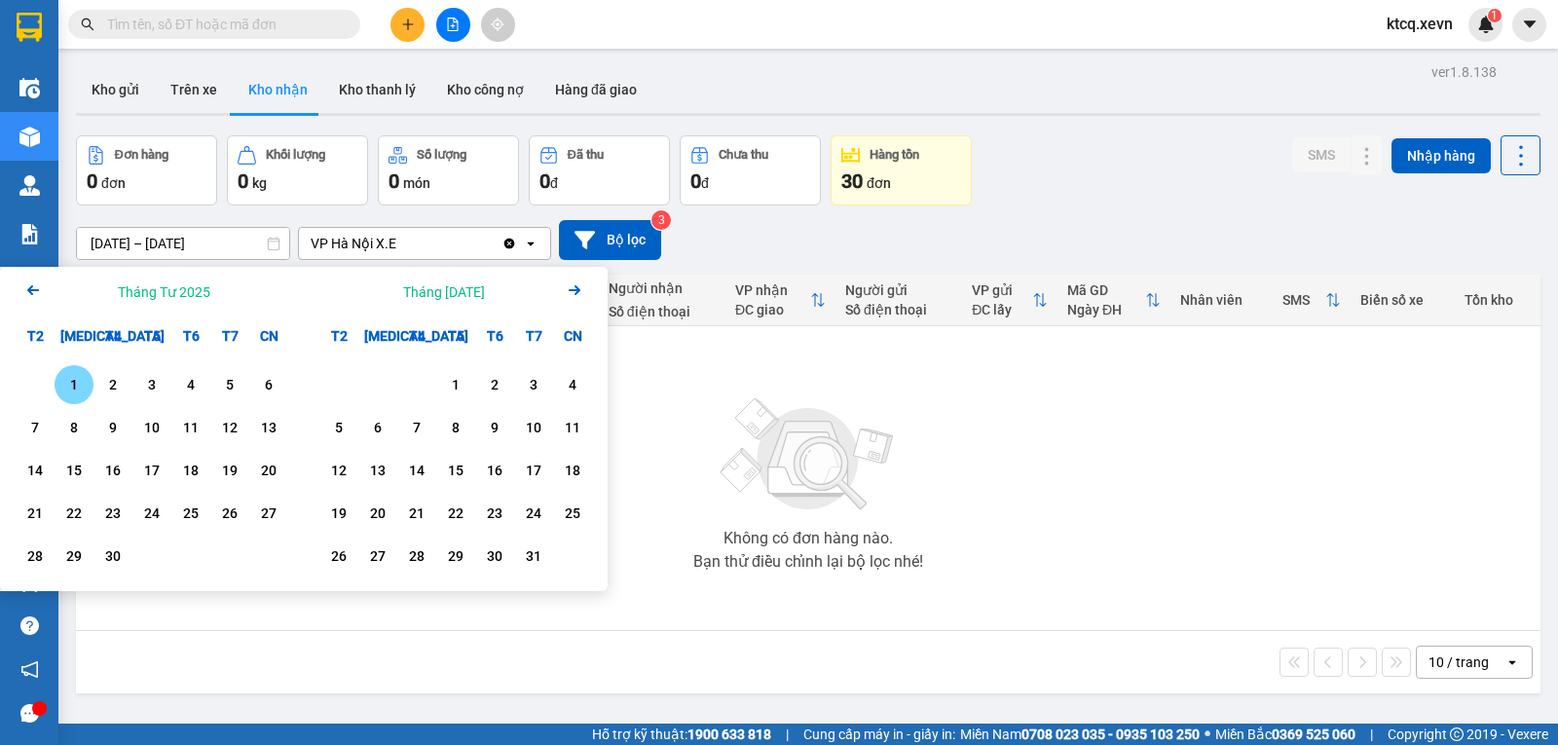
click at [33, 285] on icon "Arrow Left" at bounding box center [32, 290] width 23 height 23
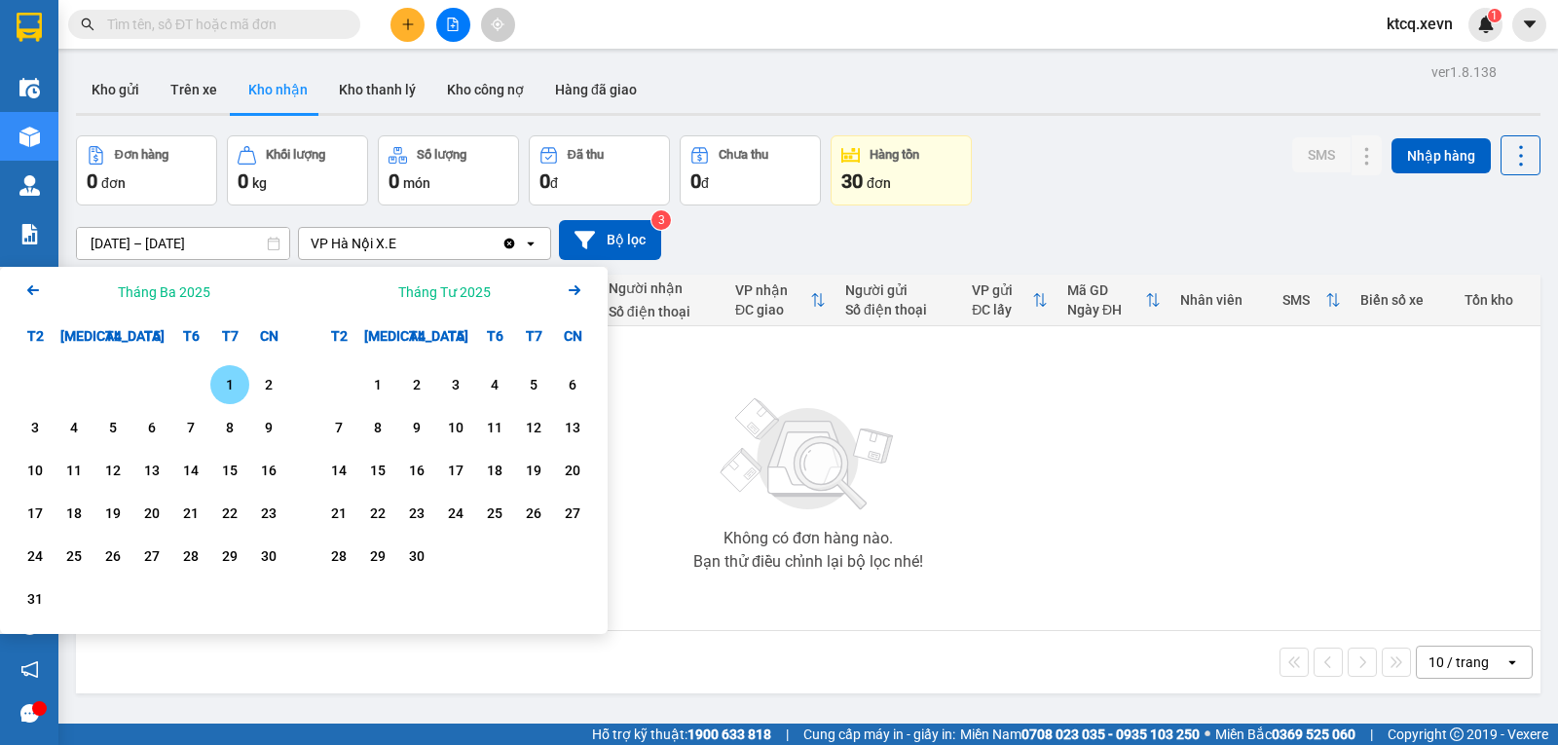
click at [33, 285] on icon "Arrow Left" at bounding box center [32, 290] width 23 height 23
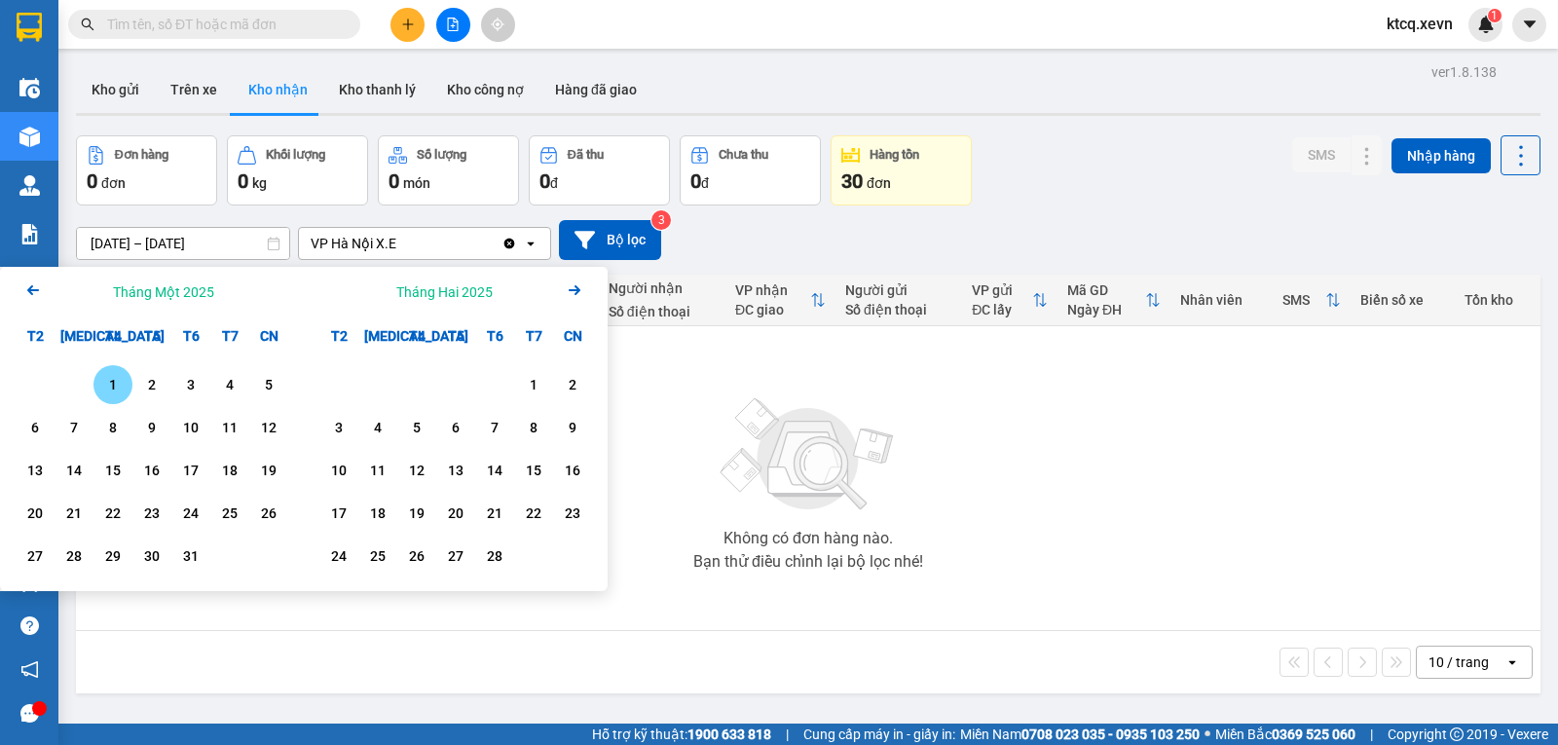
click at [115, 380] on div "1" at bounding box center [112, 384] width 27 height 23
click at [572, 293] on icon "Arrow Right" at bounding box center [574, 290] width 23 height 23
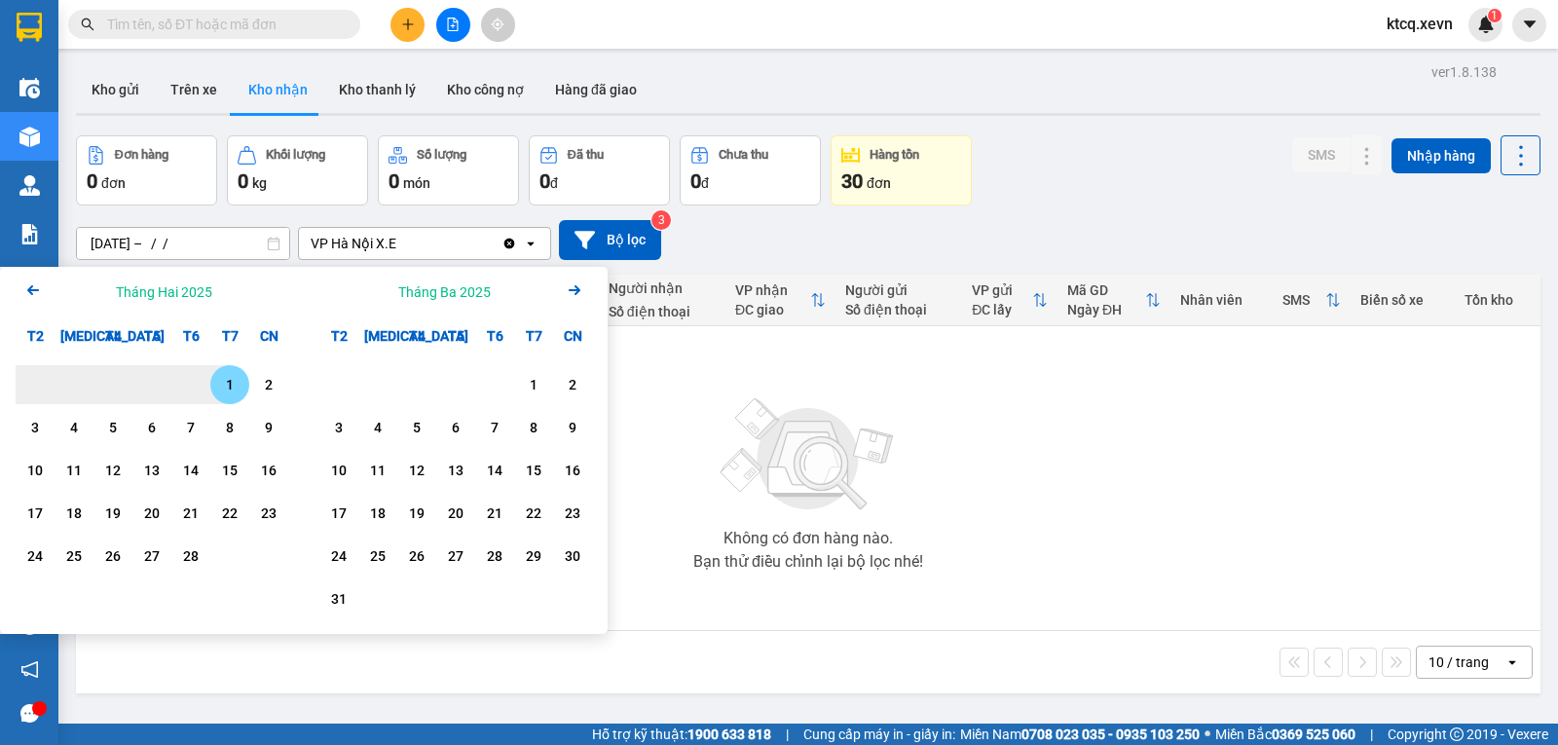
click at [572, 293] on icon "Arrow Right" at bounding box center [574, 290] width 23 height 23
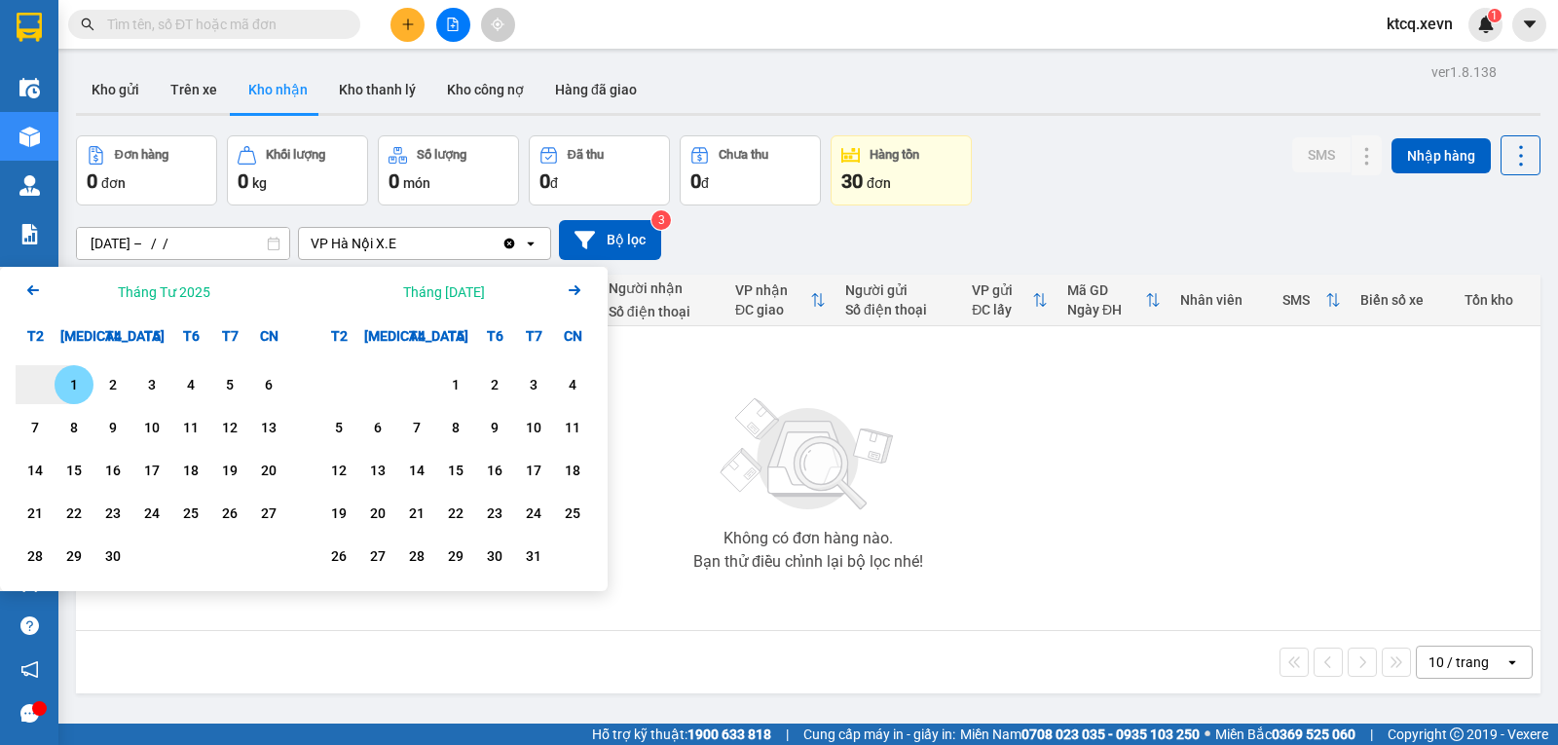
click at [572, 293] on icon "Arrow Right" at bounding box center [574, 290] width 23 height 23
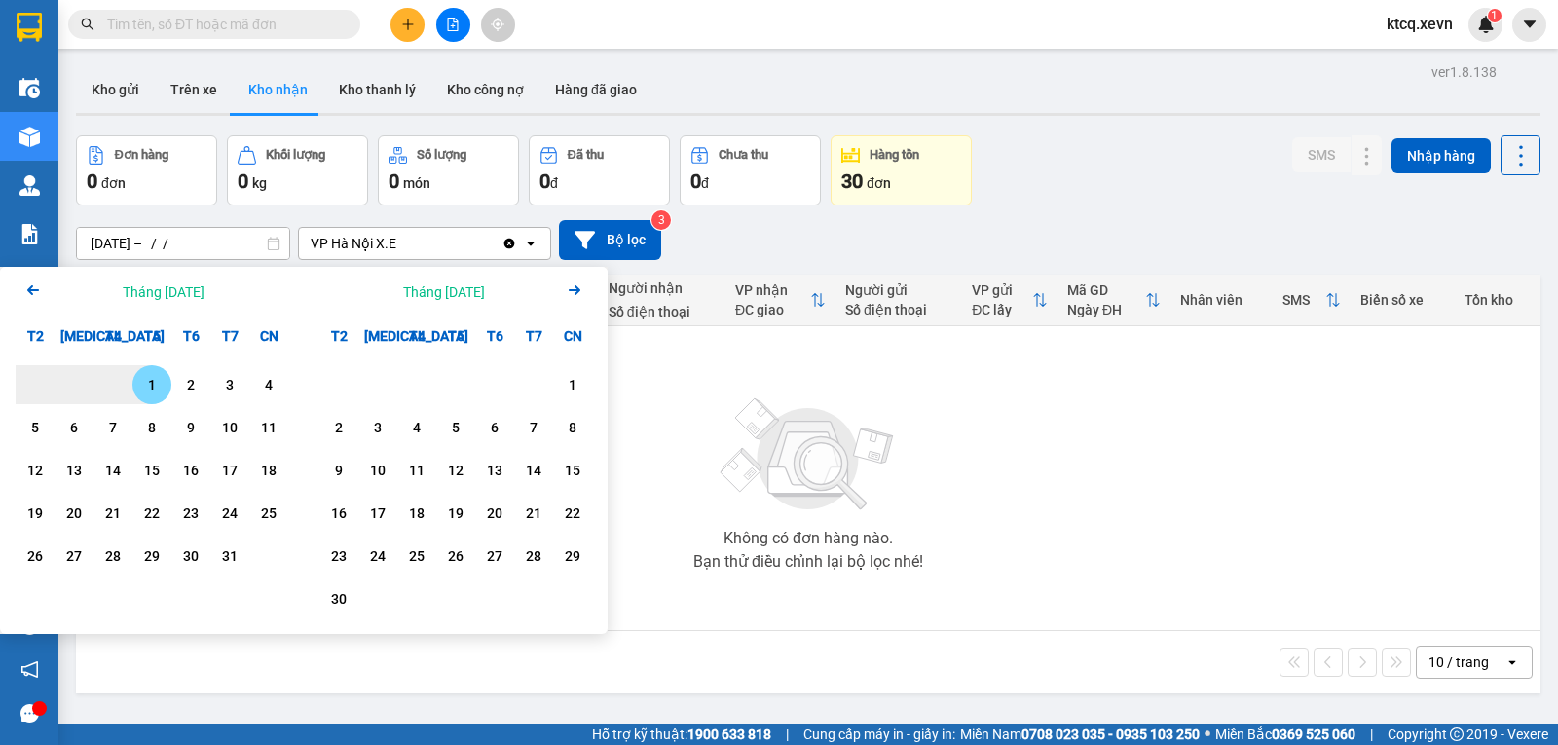
click at [572, 293] on icon "Arrow Right" at bounding box center [574, 290] width 23 height 23
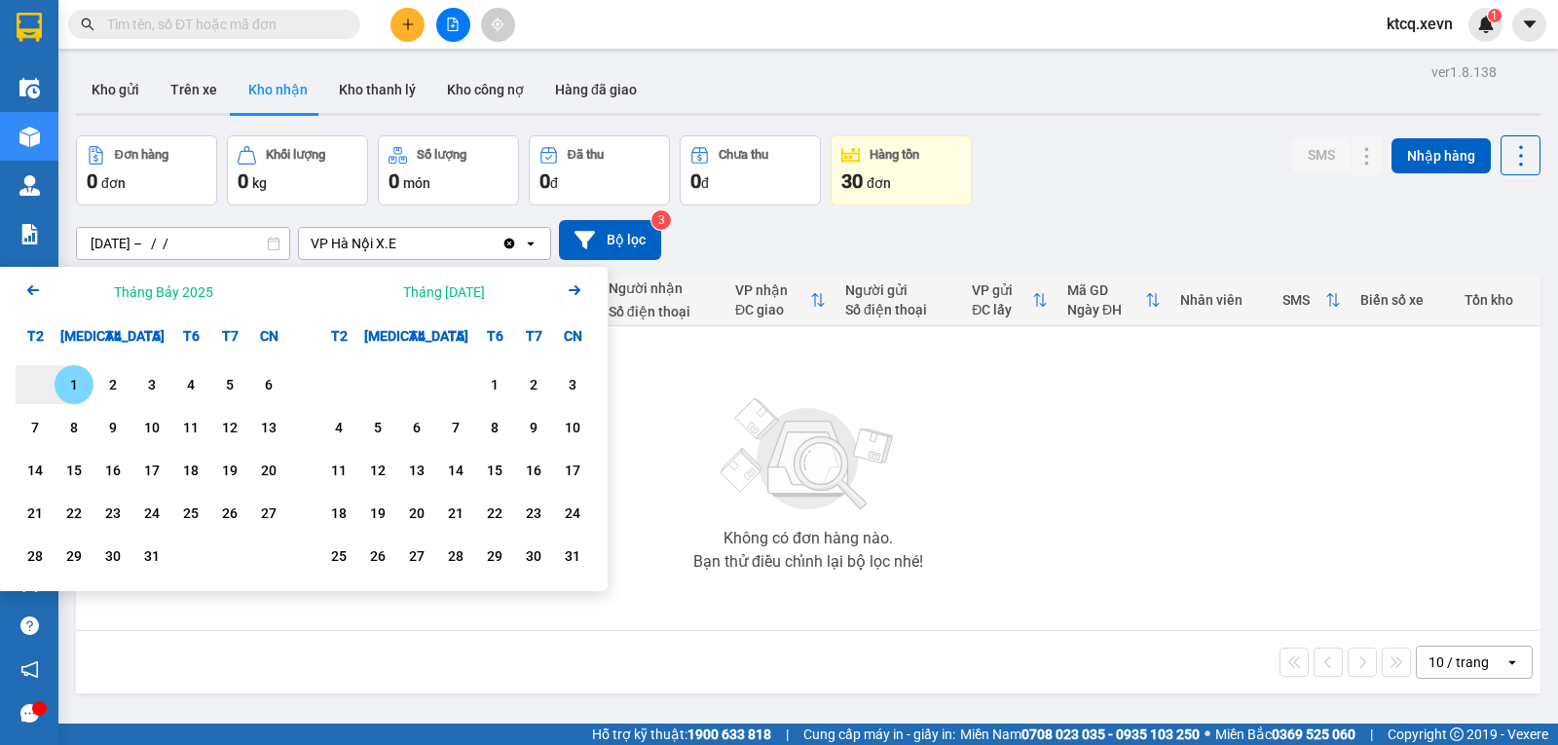
click at [572, 293] on icon "Arrow Right" at bounding box center [574, 290] width 23 height 23
click at [28, 288] on icon "Arrow Left" at bounding box center [32, 290] width 23 height 23
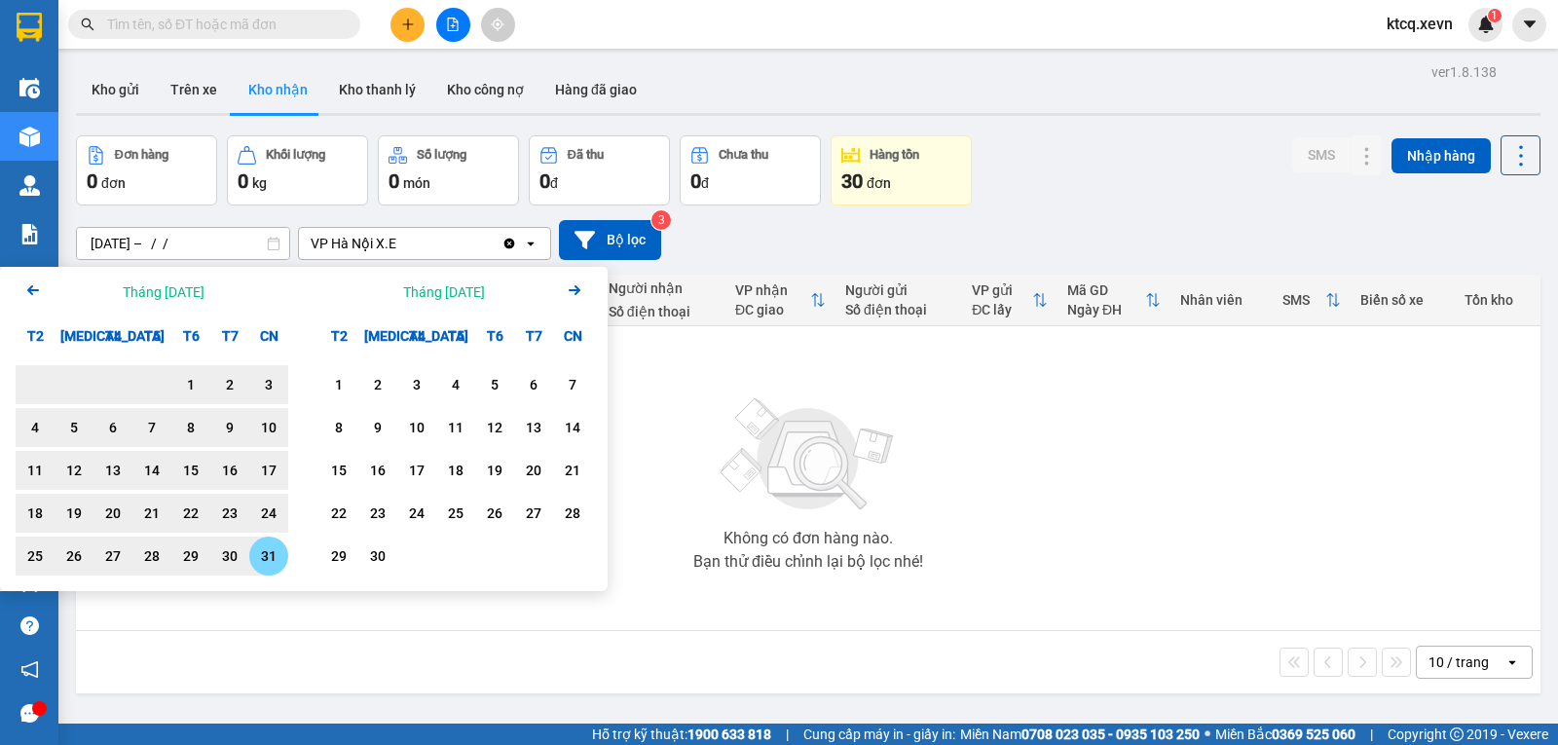
click at [266, 554] on div "31" at bounding box center [268, 555] width 27 height 23
type input "01/01/2025 – 31/08/2025"
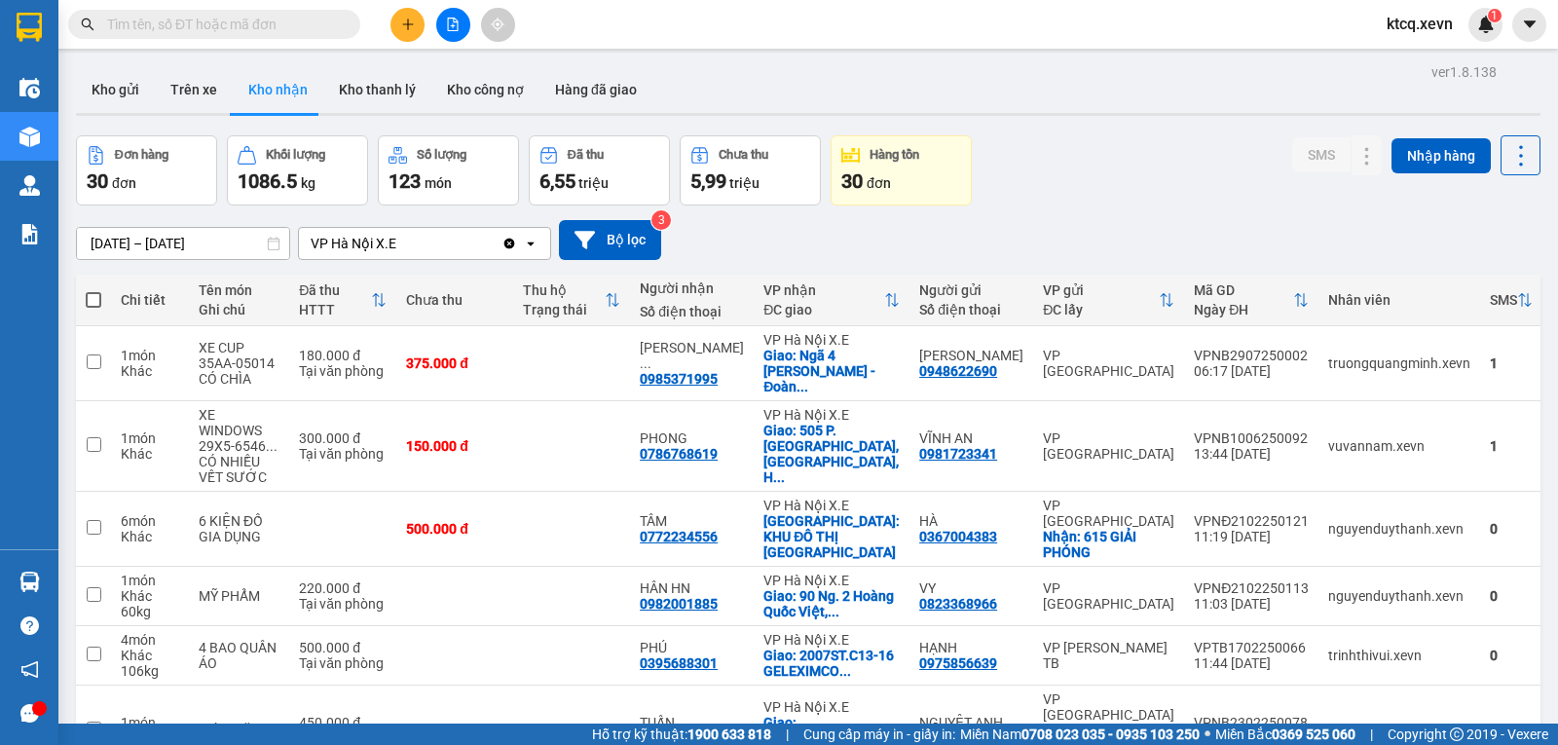
click at [518, 249] on div "Clear value open" at bounding box center [526, 243] width 49 height 31
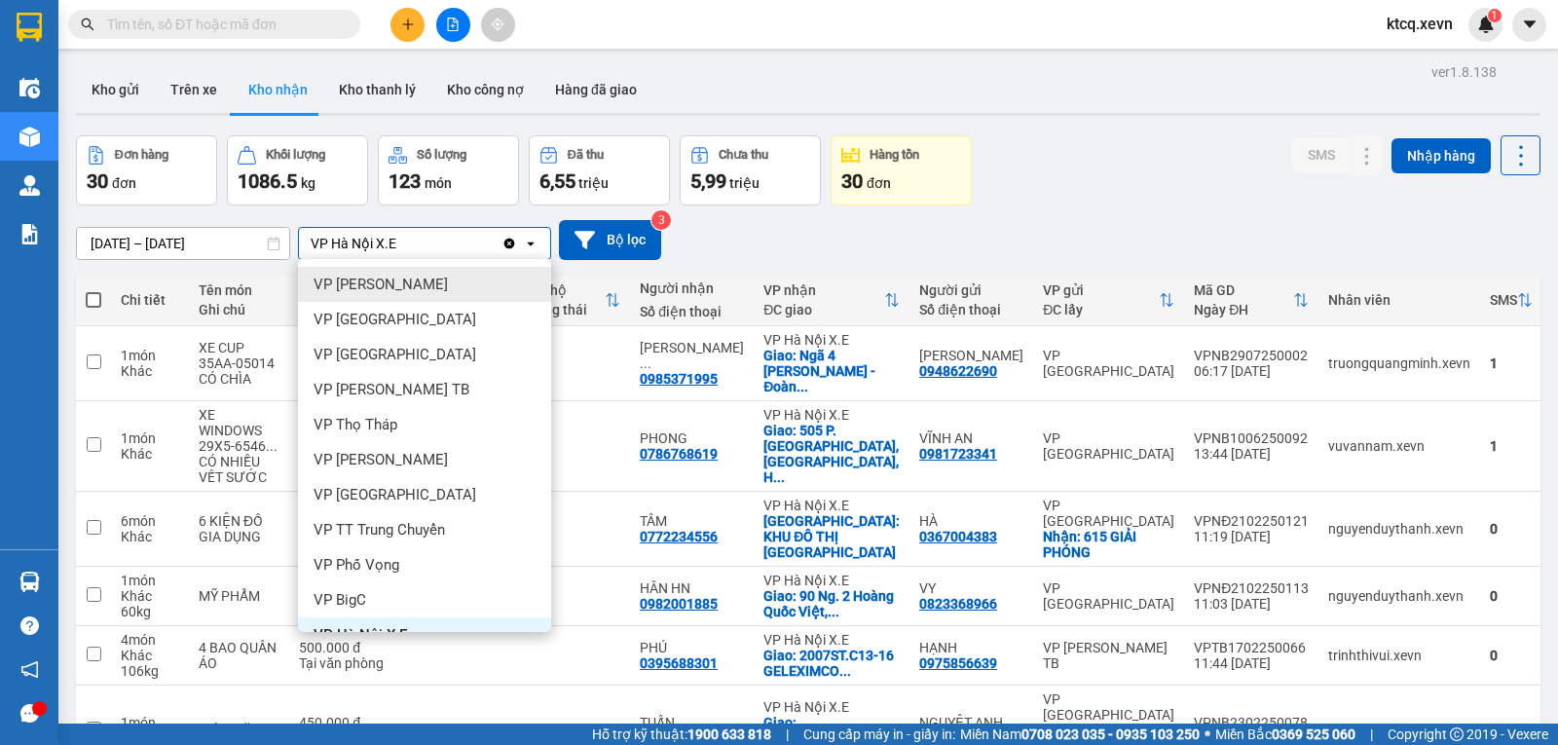
click at [509, 245] on icon "Clear value" at bounding box center [509, 243] width 11 height 11
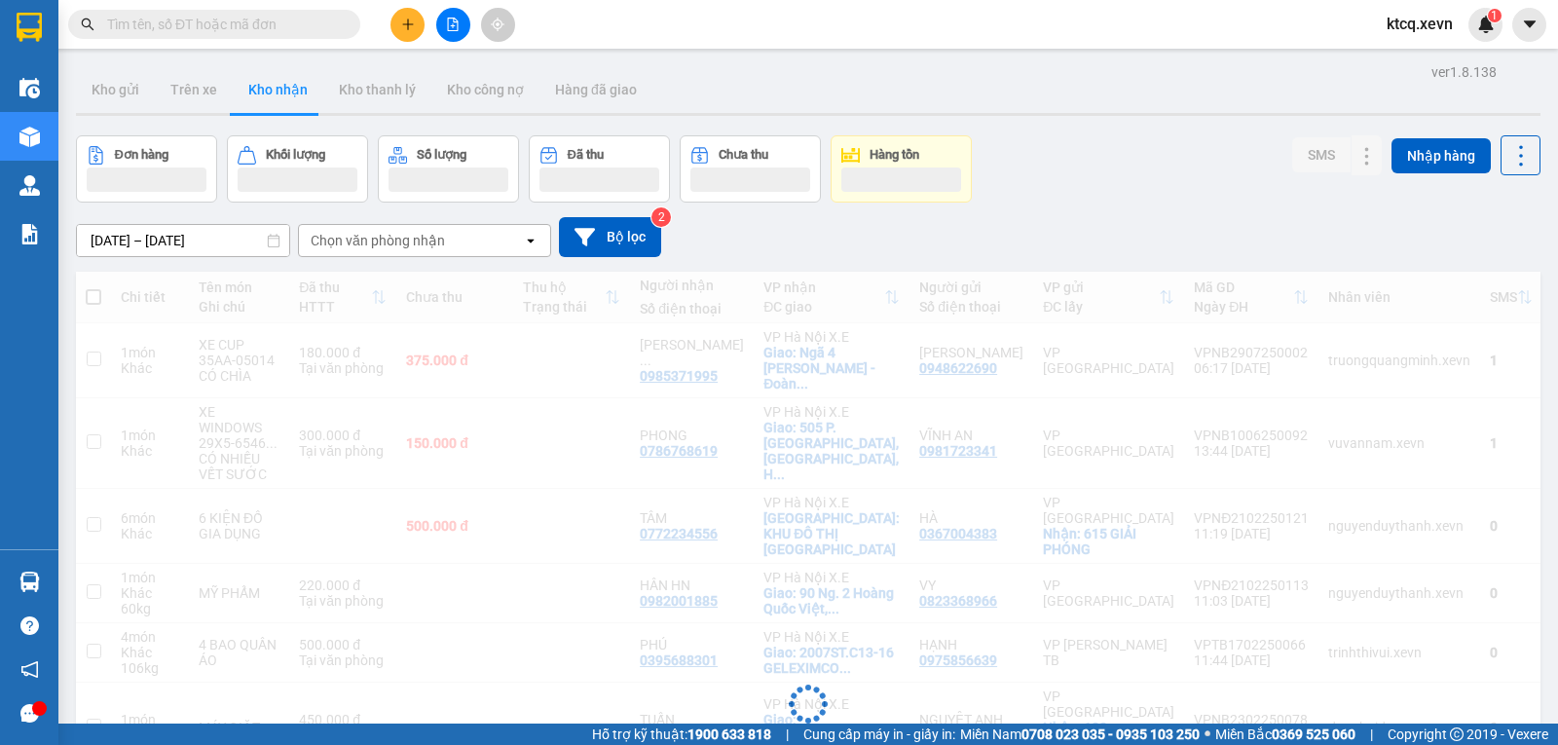
click at [412, 242] on div "Chọn văn phòng nhận" at bounding box center [378, 240] width 134 height 19
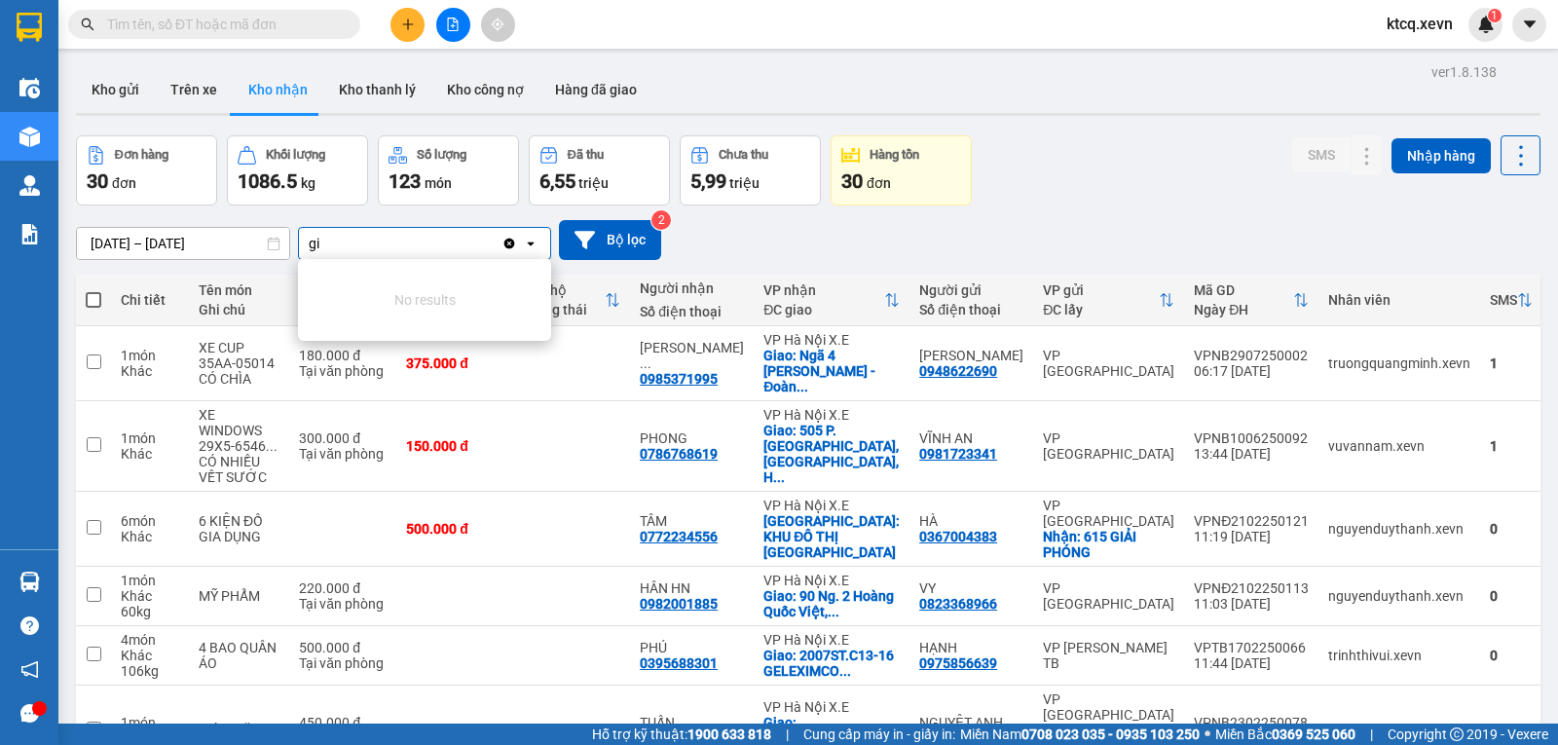
type input "g"
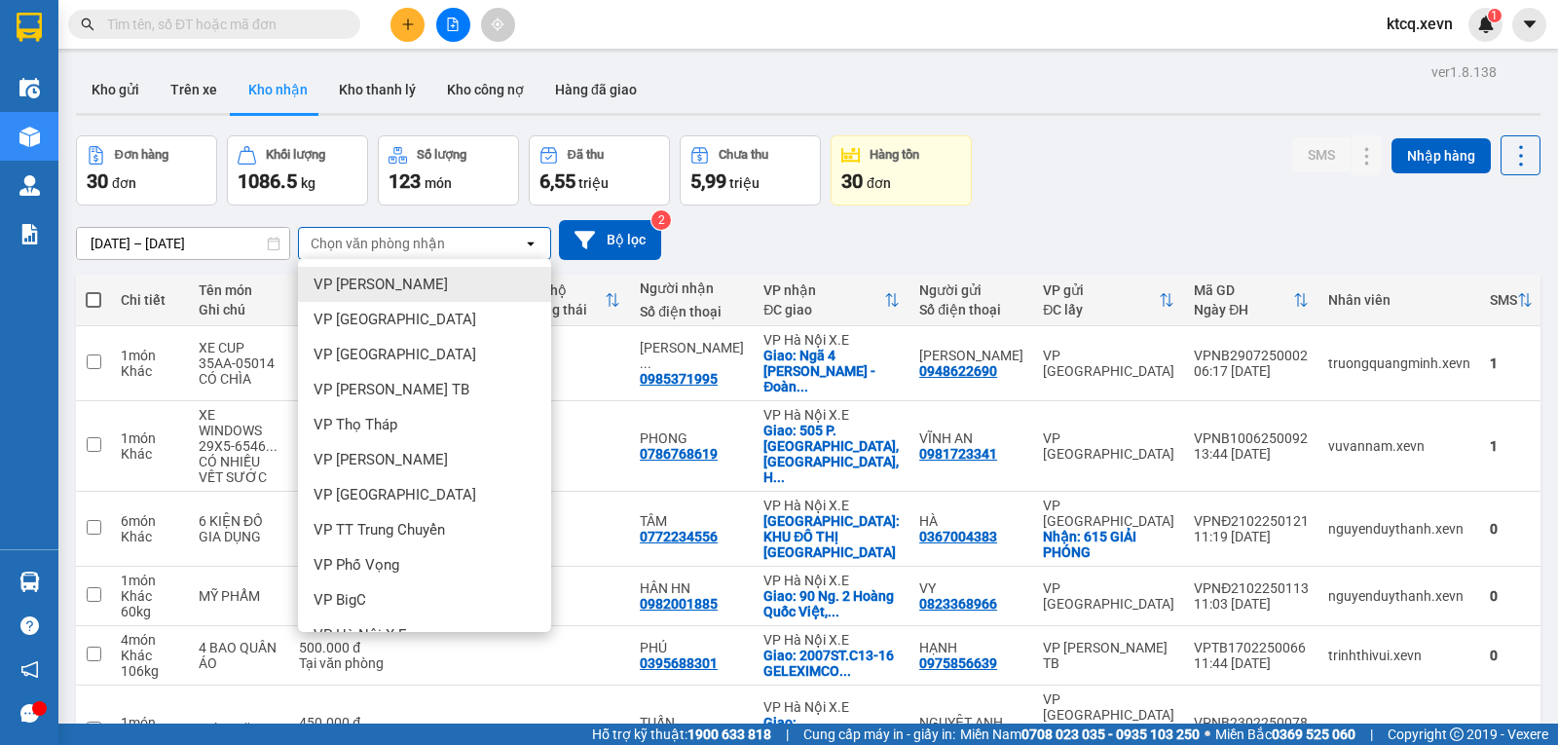
click at [853, 227] on div "01/01/2025 – 31/08/2025 Press the down arrow key to interact with the calendar …" at bounding box center [808, 240] width 1465 height 40
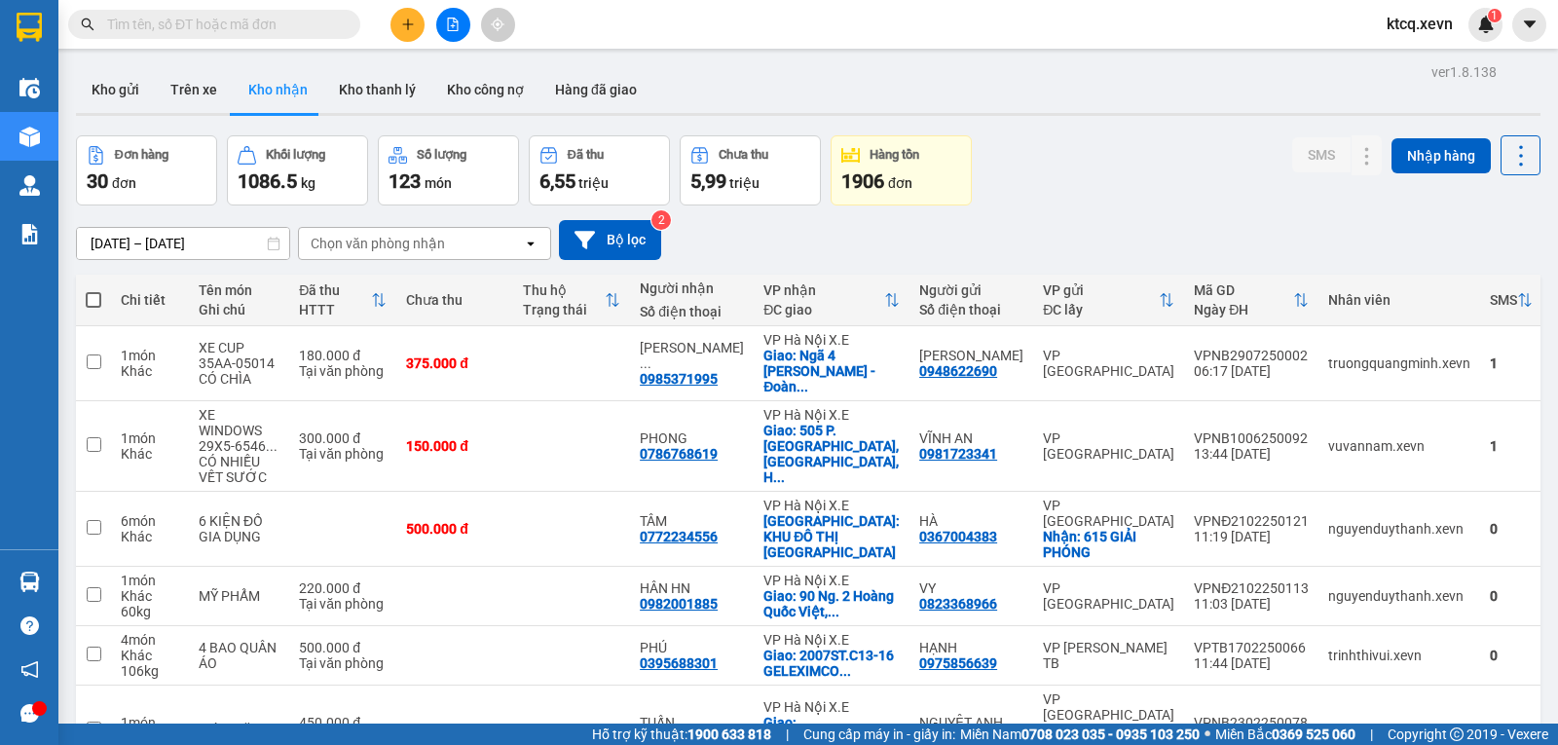
click at [231, 33] on input "text" at bounding box center [222, 24] width 230 height 21
paste input "VPNĐ0201250240"
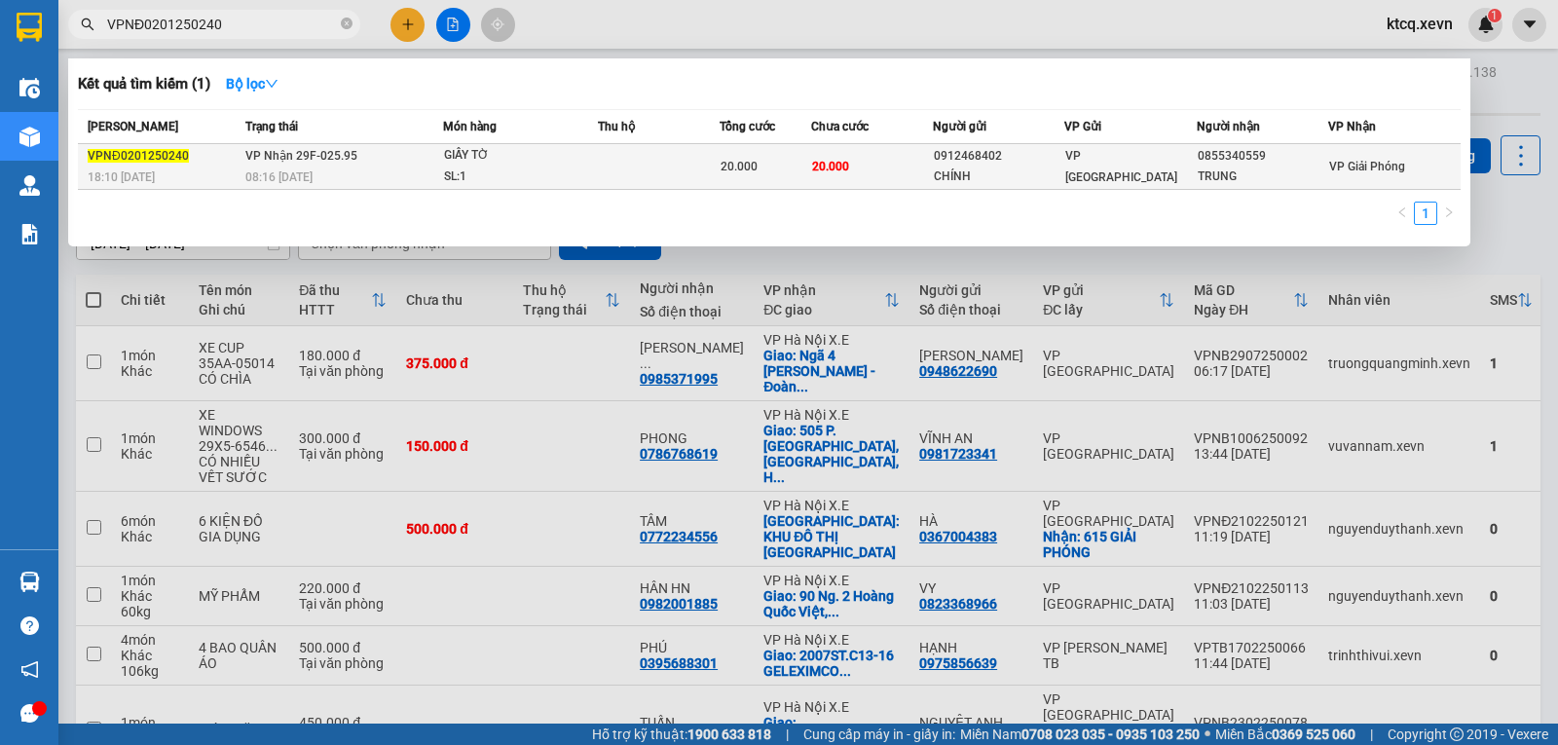
type input "VPNĐ0201250240"
click at [145, 146] on div "VPNĐ0201250240" at bounding box center [164, 156] width 152 height 20
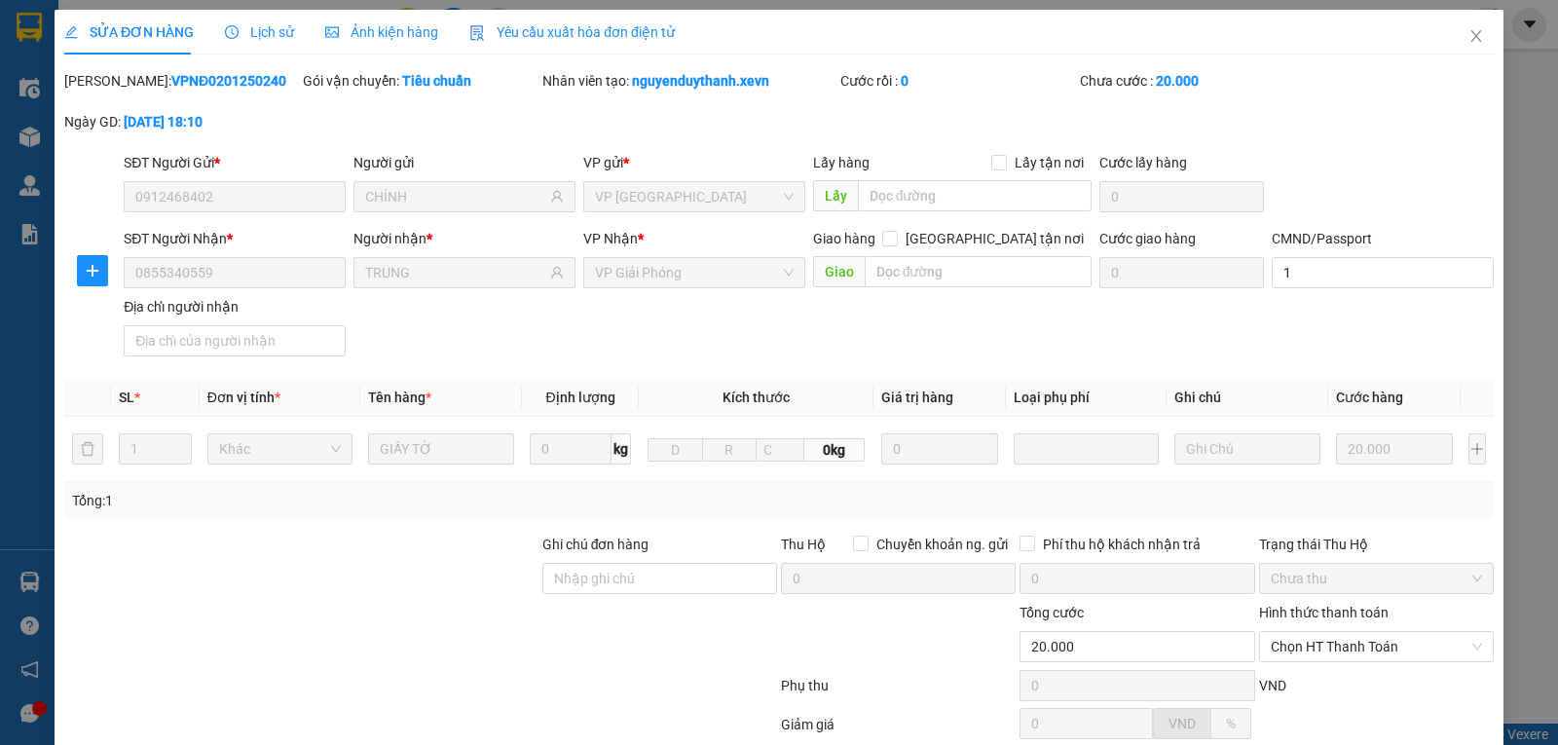
type input "0912468402"
type input "CHÍNH"
type input "0855340559"
type input "TRUNG"
type input "1"
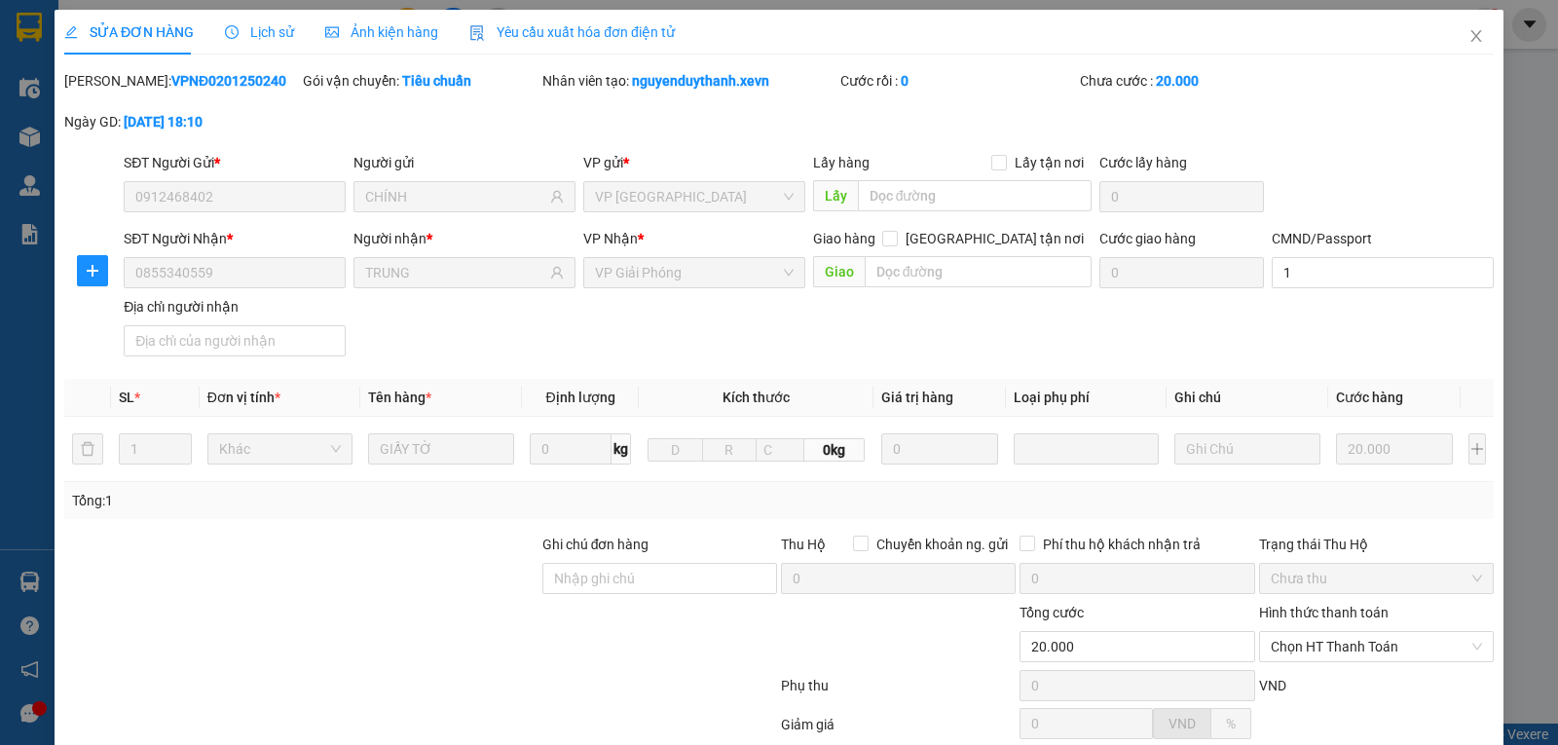
type input "20.000"
click at [258, 36] on span "Lịch sử" at bounding box center [259, 32] width 69 height 16
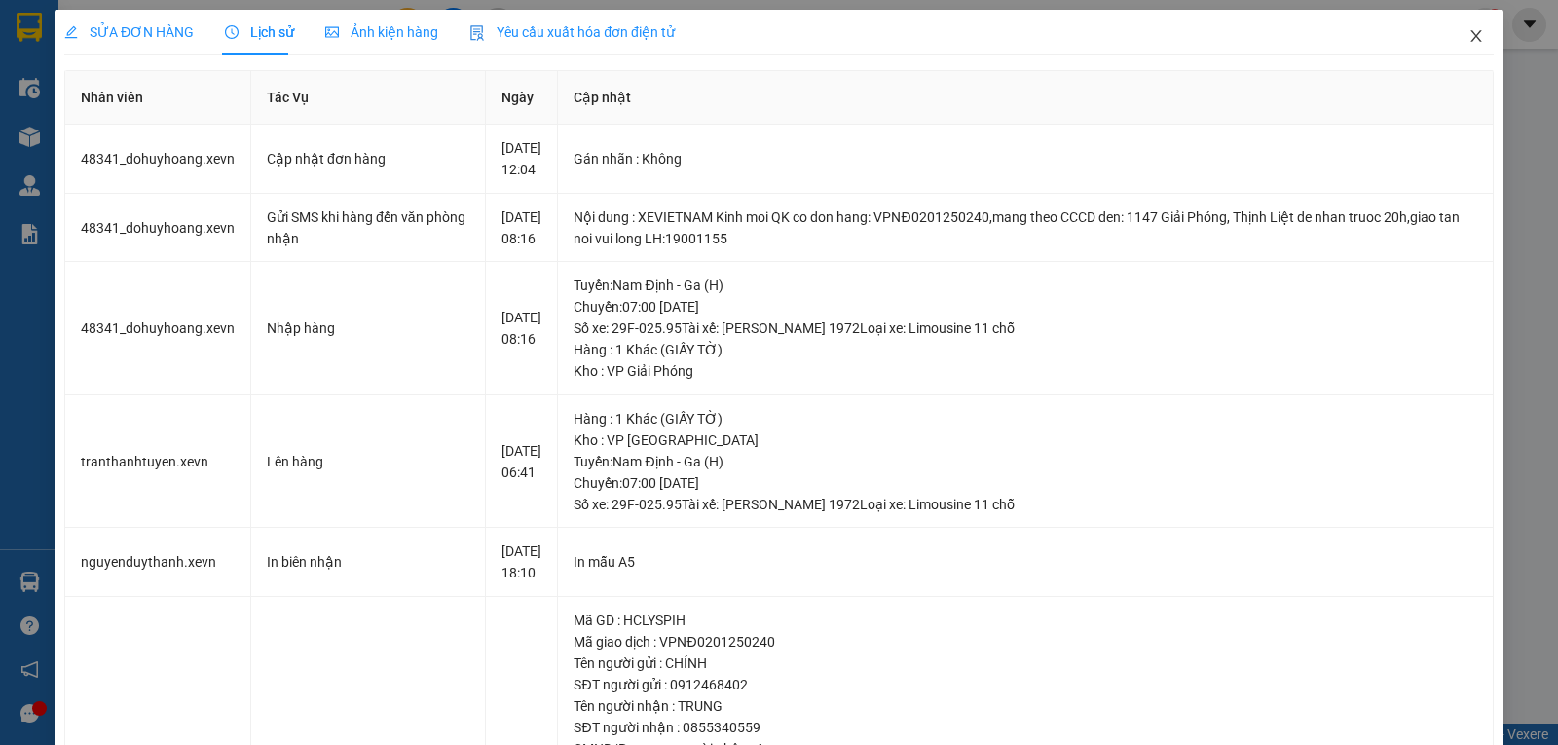
click at [1469, 41] on icon "close" at bounding box center [1477, 36] width 16 height 16
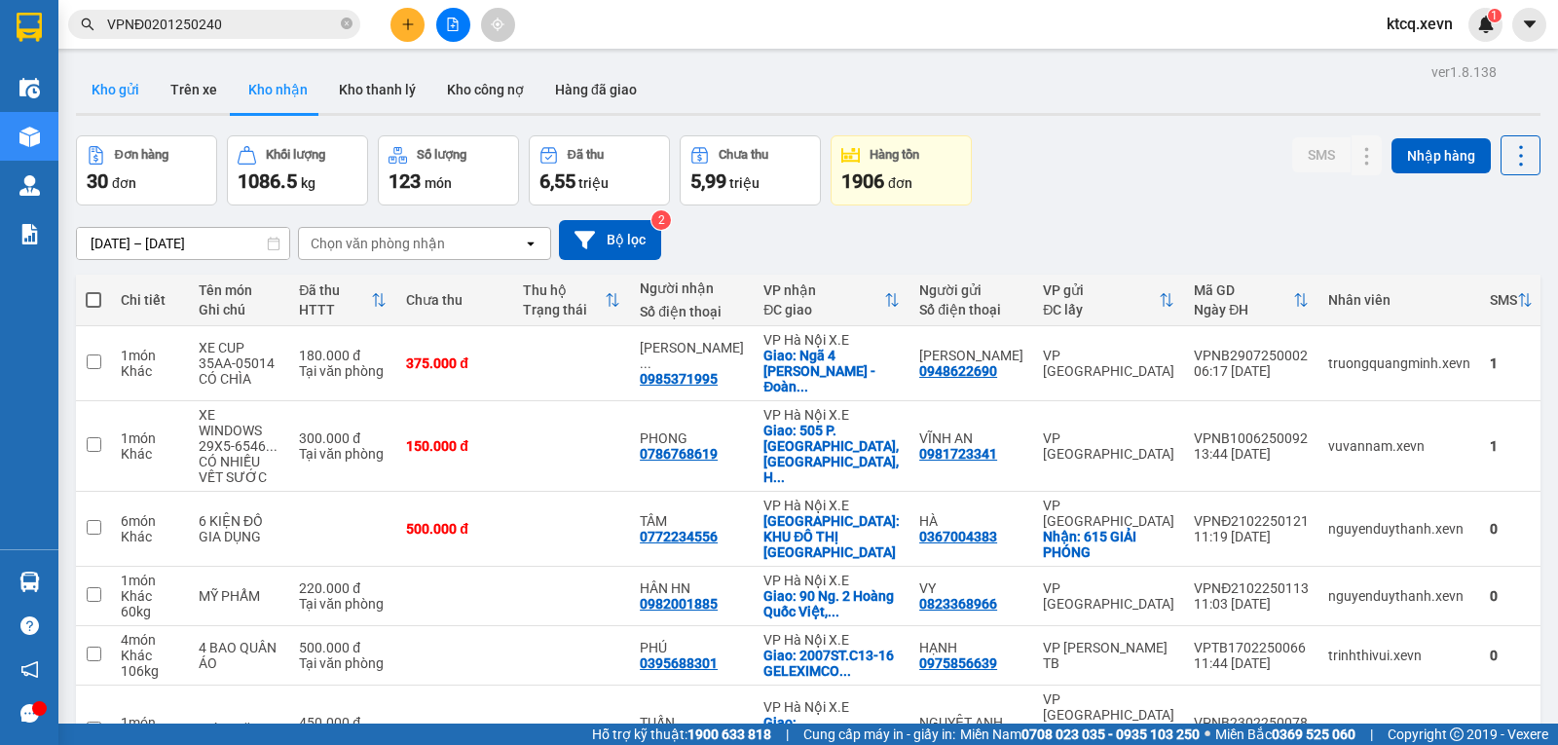
click at [117, 87] on button "Kho gửi" at bounding box center [115, 89] width 79 height 47
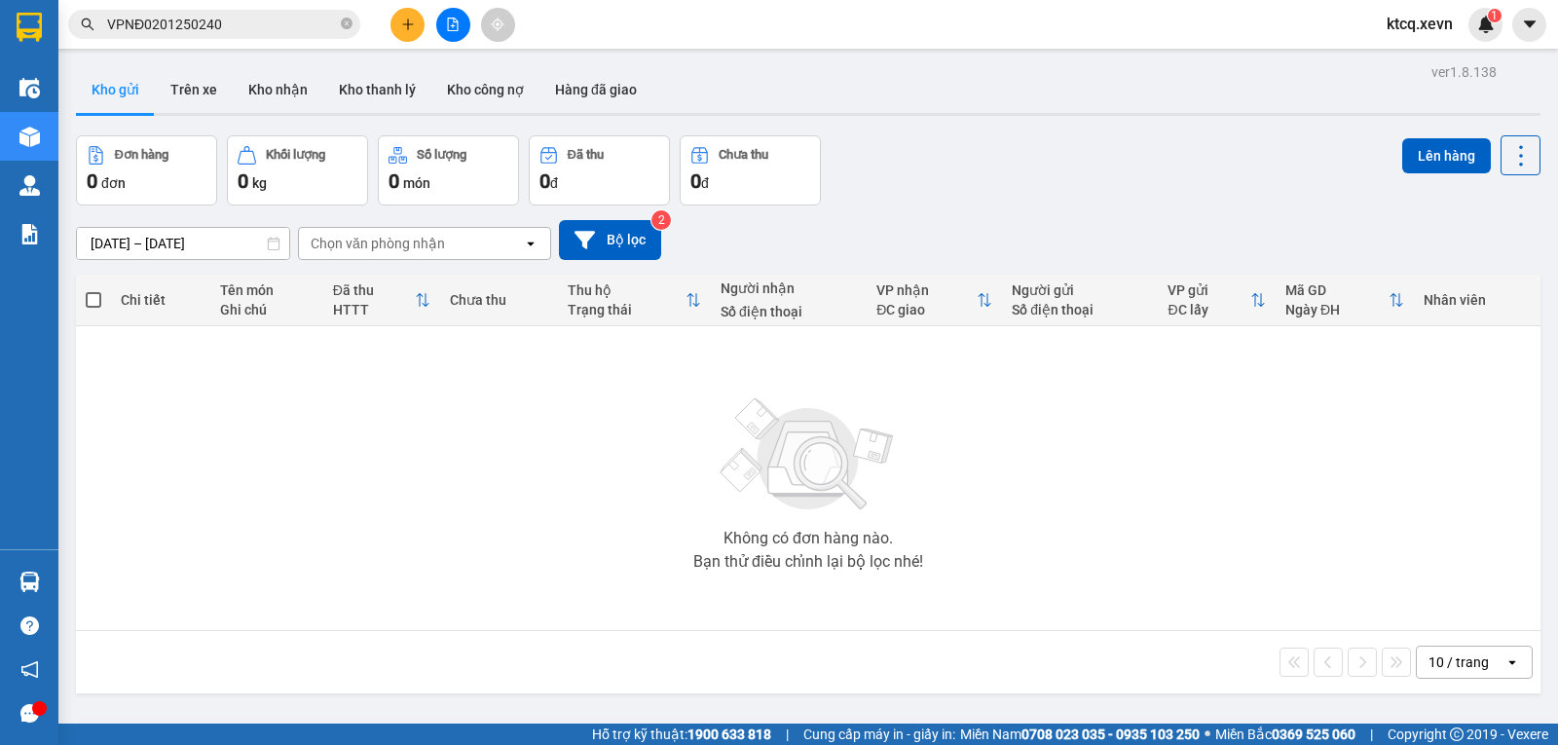
click at [414, 237] on div "Chọn văn phòng nhận" at bounding box center [378, 243] width 134 height 19
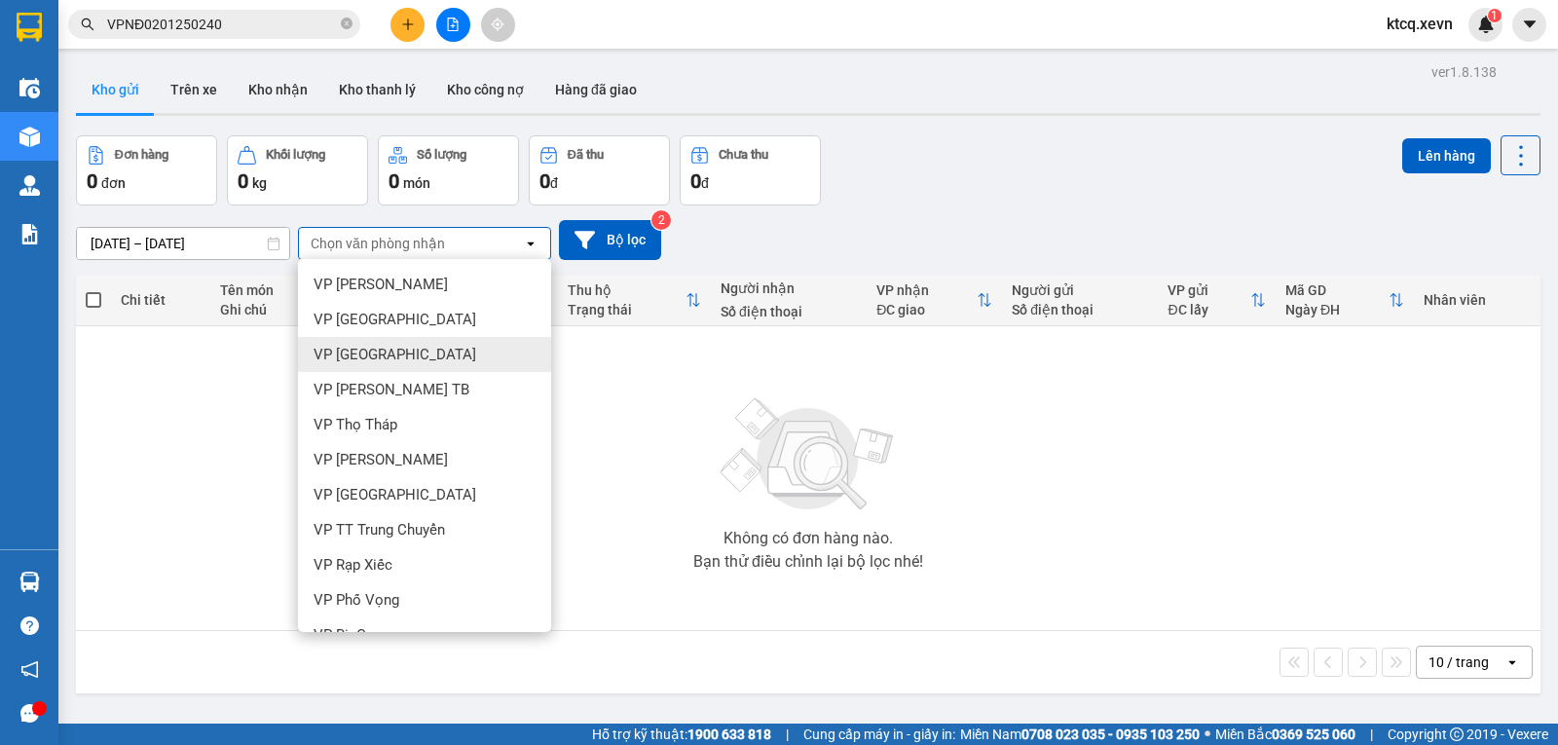
click at [403, 348] on div "VP [GEOGRAPHIC_DATA]" at bounding box center [424, 354] width 253 height 35
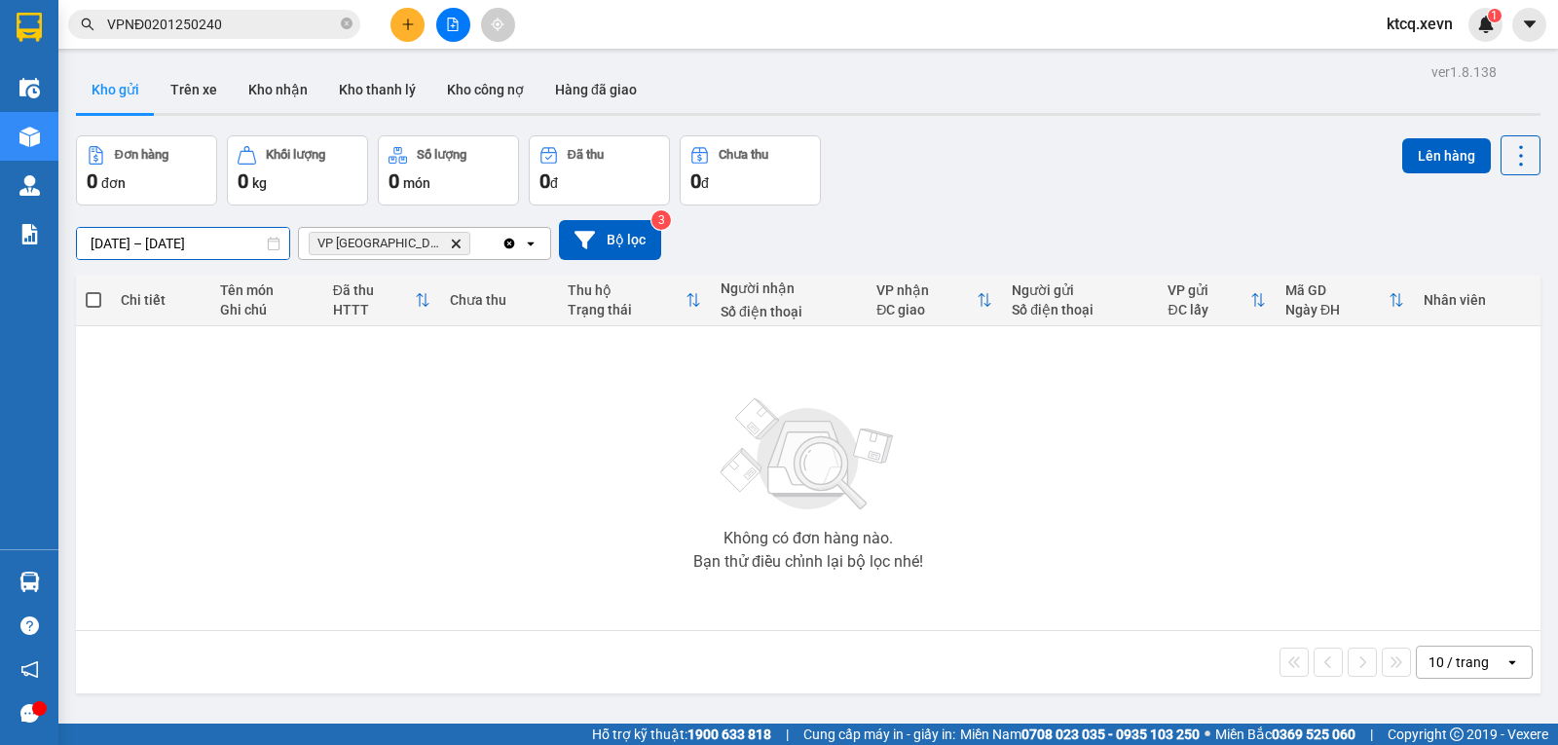
click at [153, 251] on input "[DATE] – [DATE]" at bounding box center [183, 243] width 212 height 31
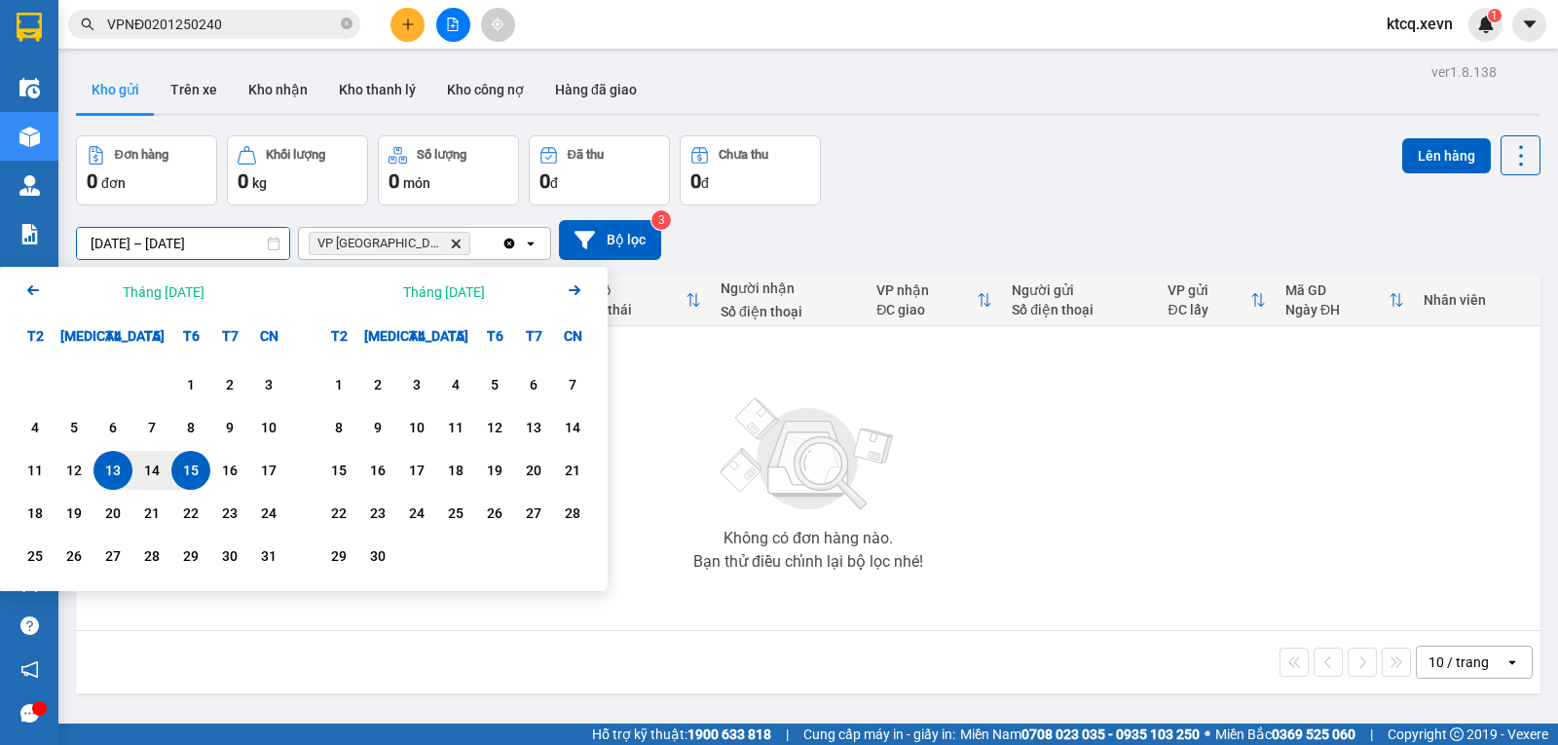
click at [160, 243] on input "[DATE] – [DATE]" at bounding box center [183, 243] width 212 height 31
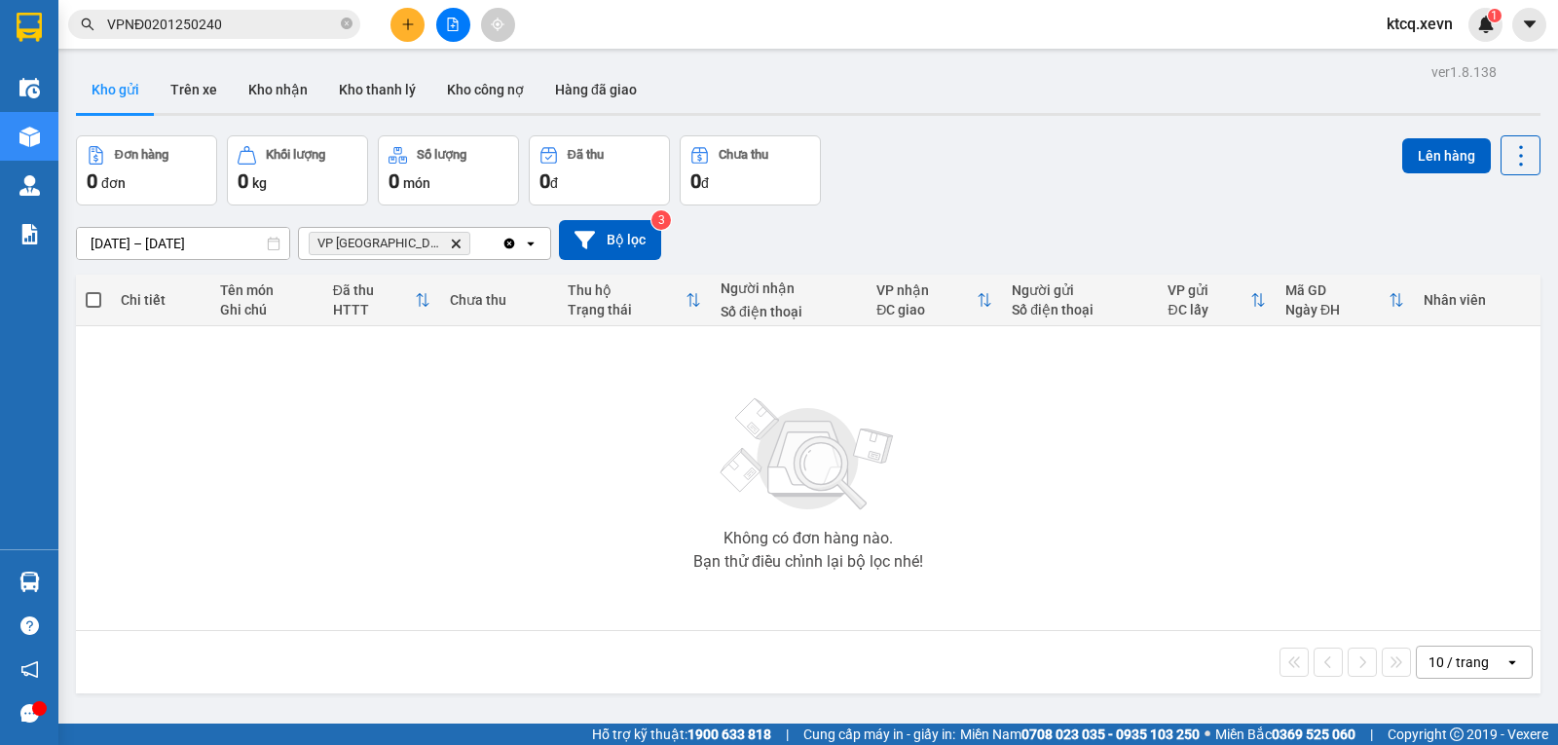
click at [980, 217] on div "13/08/2025 – 15/08/2025 Press the down arrow key to interact with the calendar …" at bounding box center [808, 239] width 1465 height 69
click at [628, 238] on button "Bộ lọc" at bounding box center [610, 240] width 102 height 40
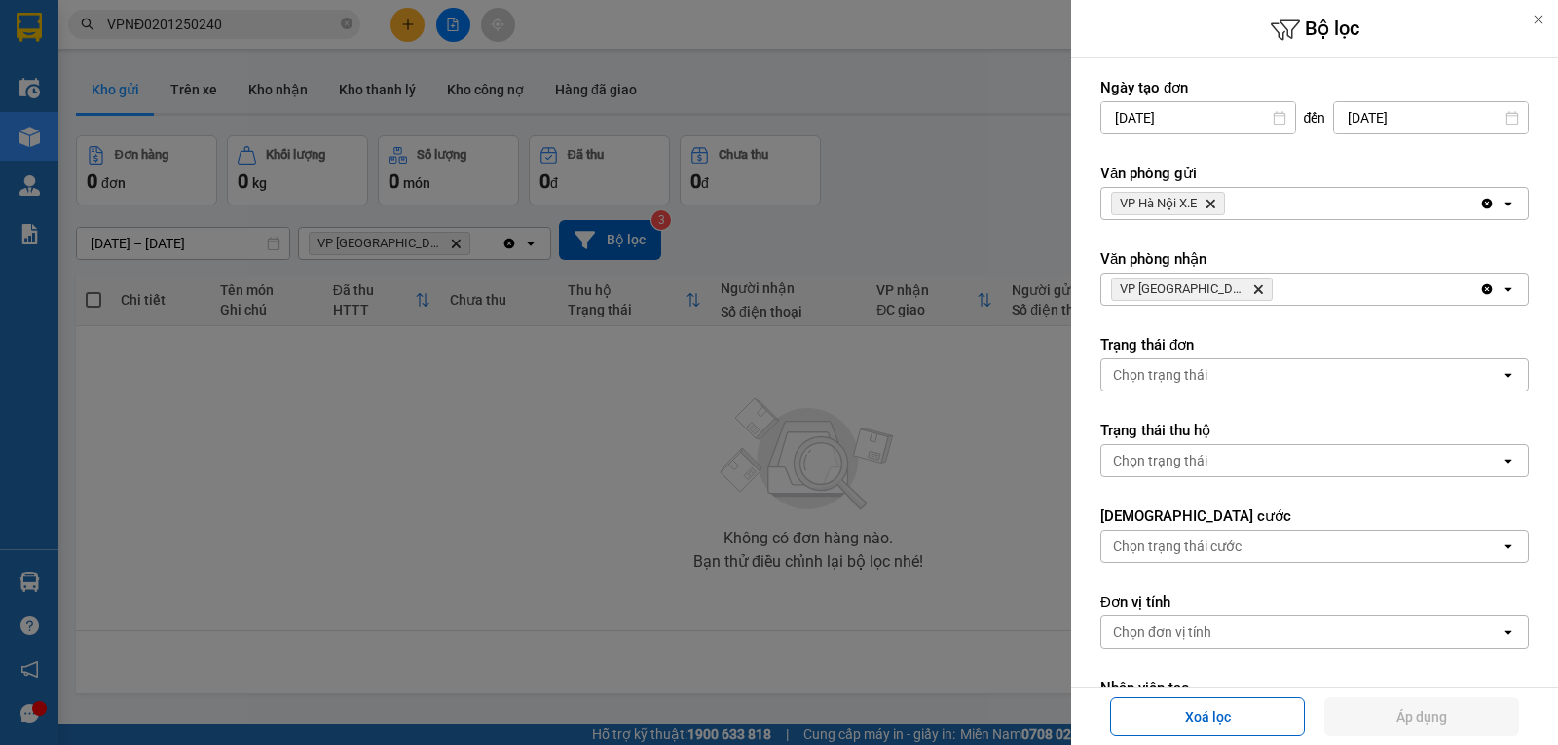
click at [781, 219] on div at bounding box center [779, 372] width 1558 height 745
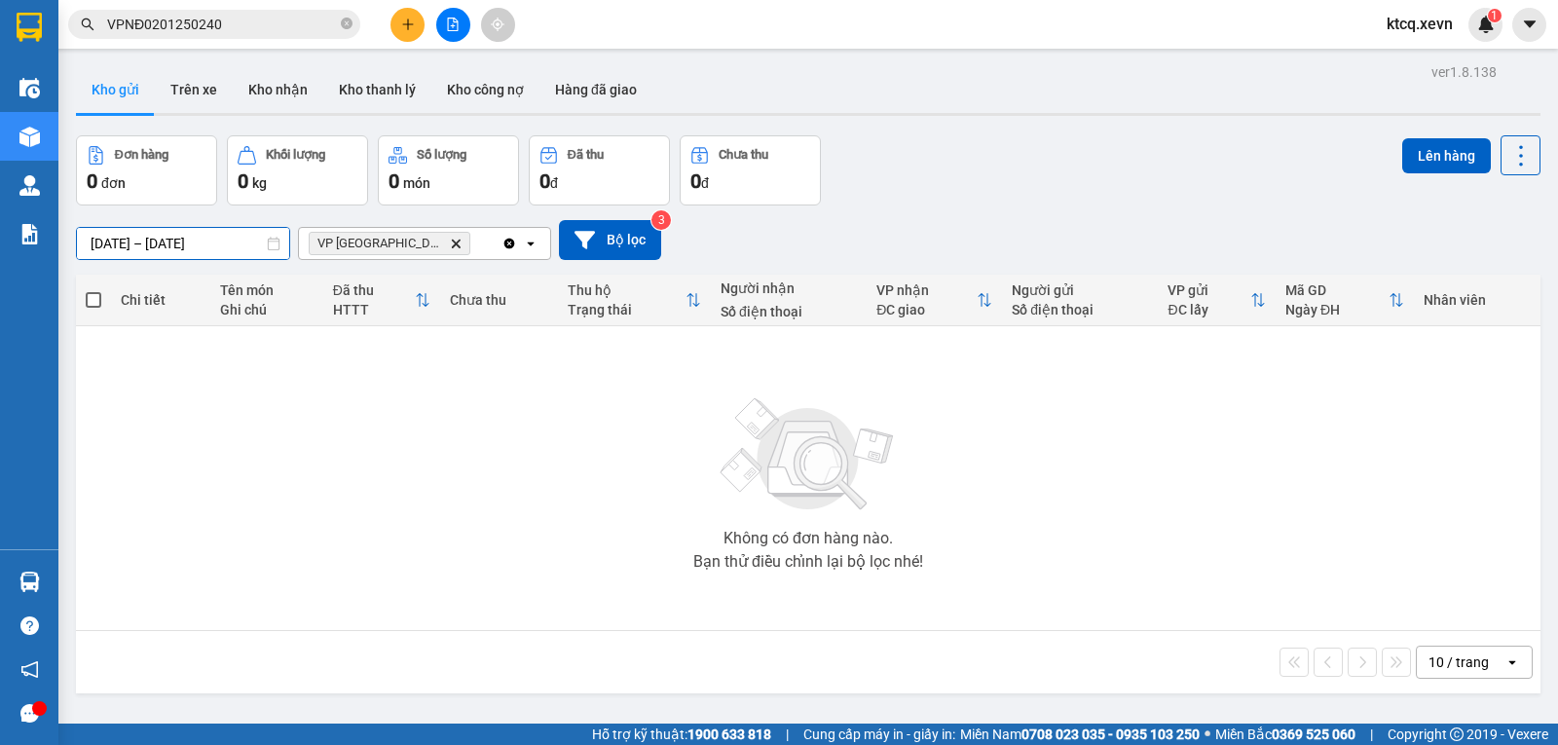
click at [147, 253] on div "ver 1.8.138 Kho gửi Trên xe Kho nhận Kho thanh lý Kho công nợ Hàng đã giao Đơn …" at bounding box center [808, 430] width 1480 height 745
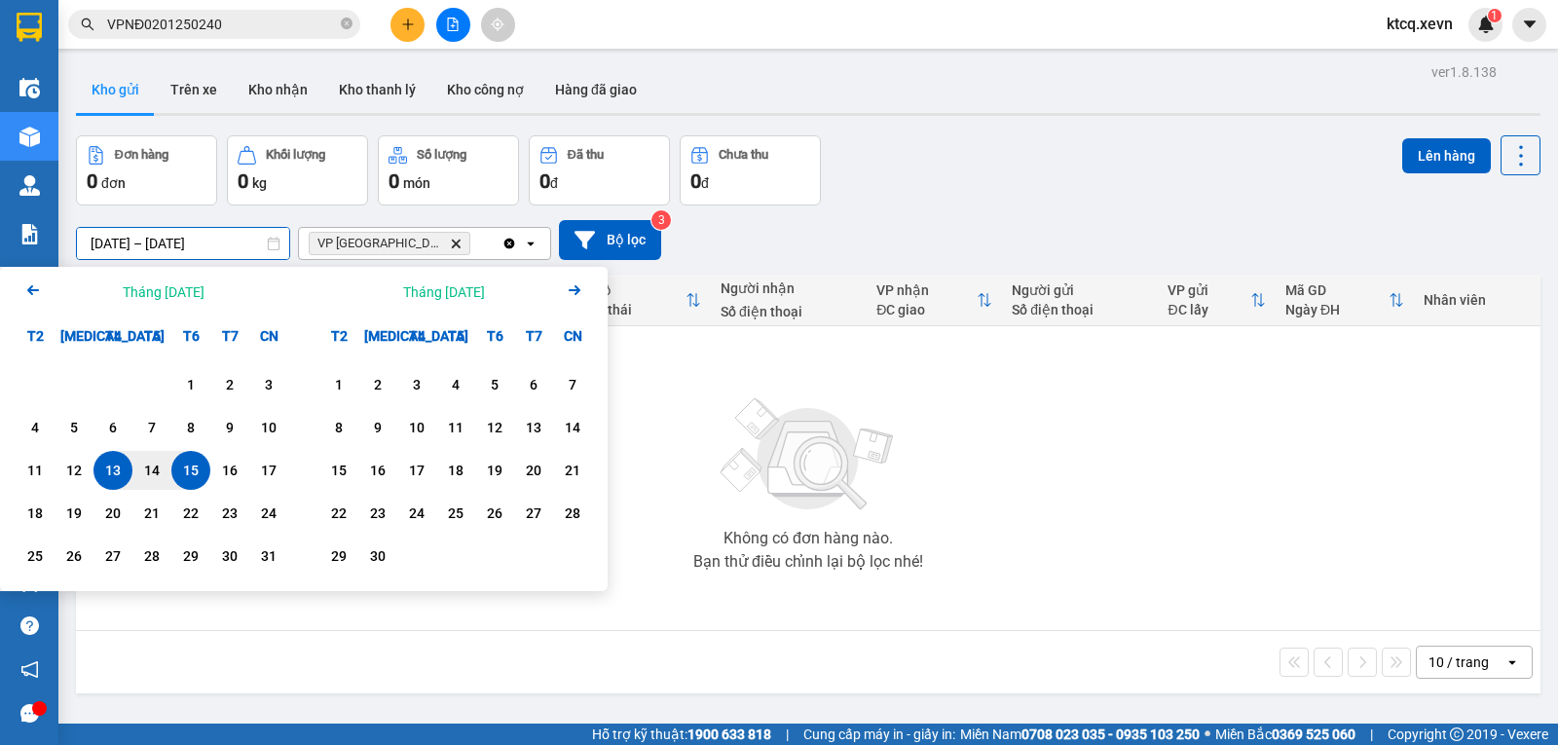
click at [33, 291] on icon "Previous month." at bounding box center [33, 290] width 12 height 10
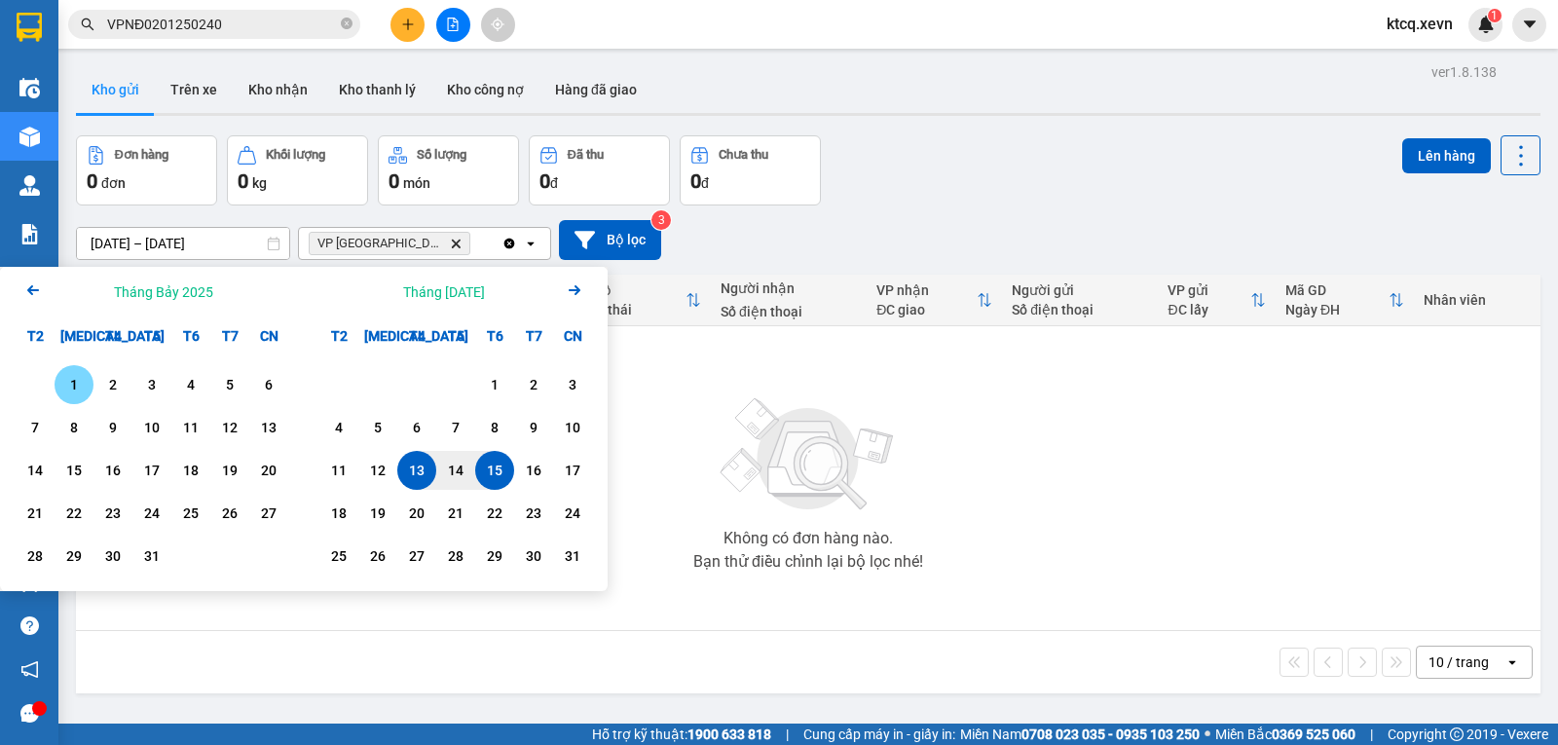
click at [33, 291] on icon "Previous month." at bounding box center [33, 290] width 12 height 10
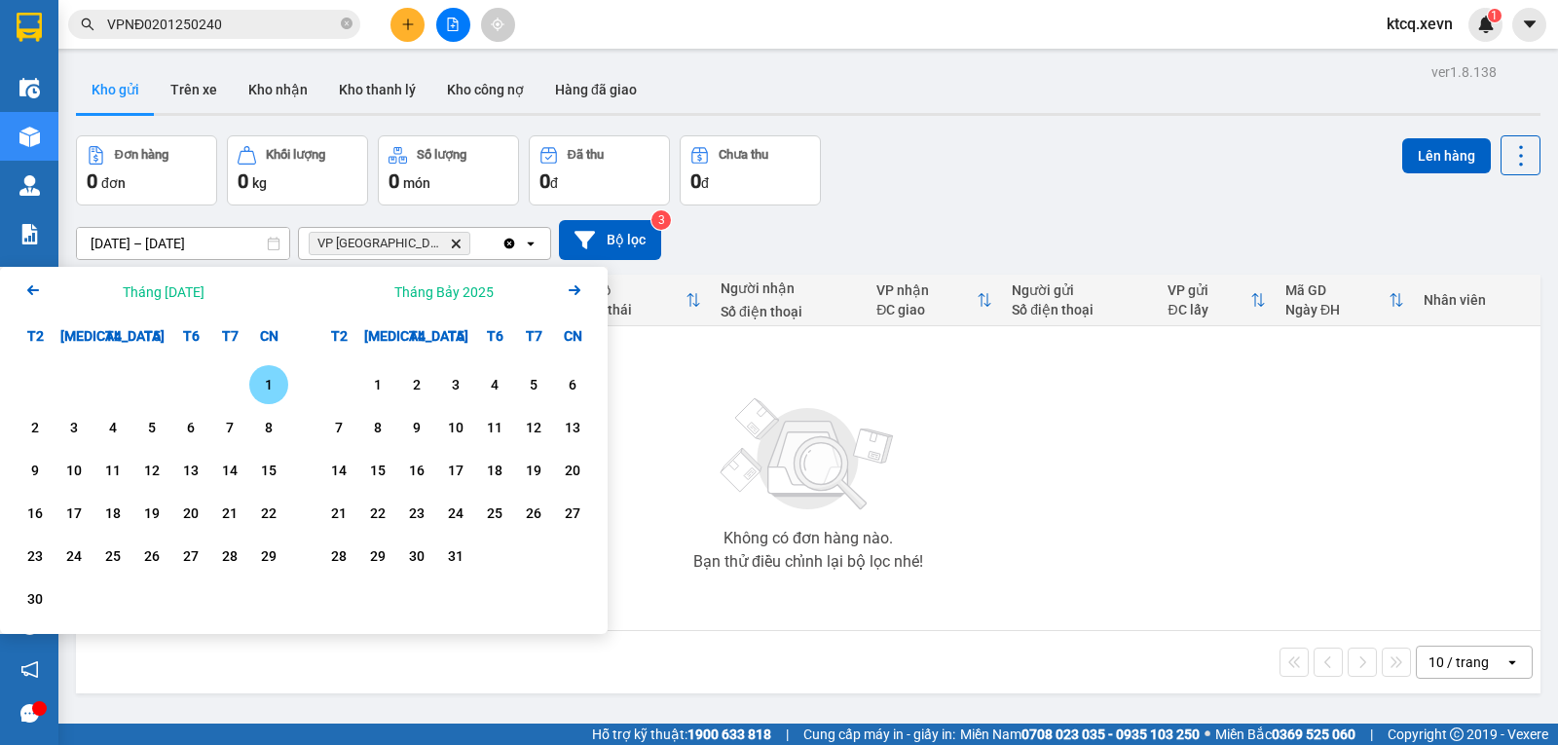
click at [33, 291] on icon "Previous month." at bounding box center [33, 290] width 12 height 10
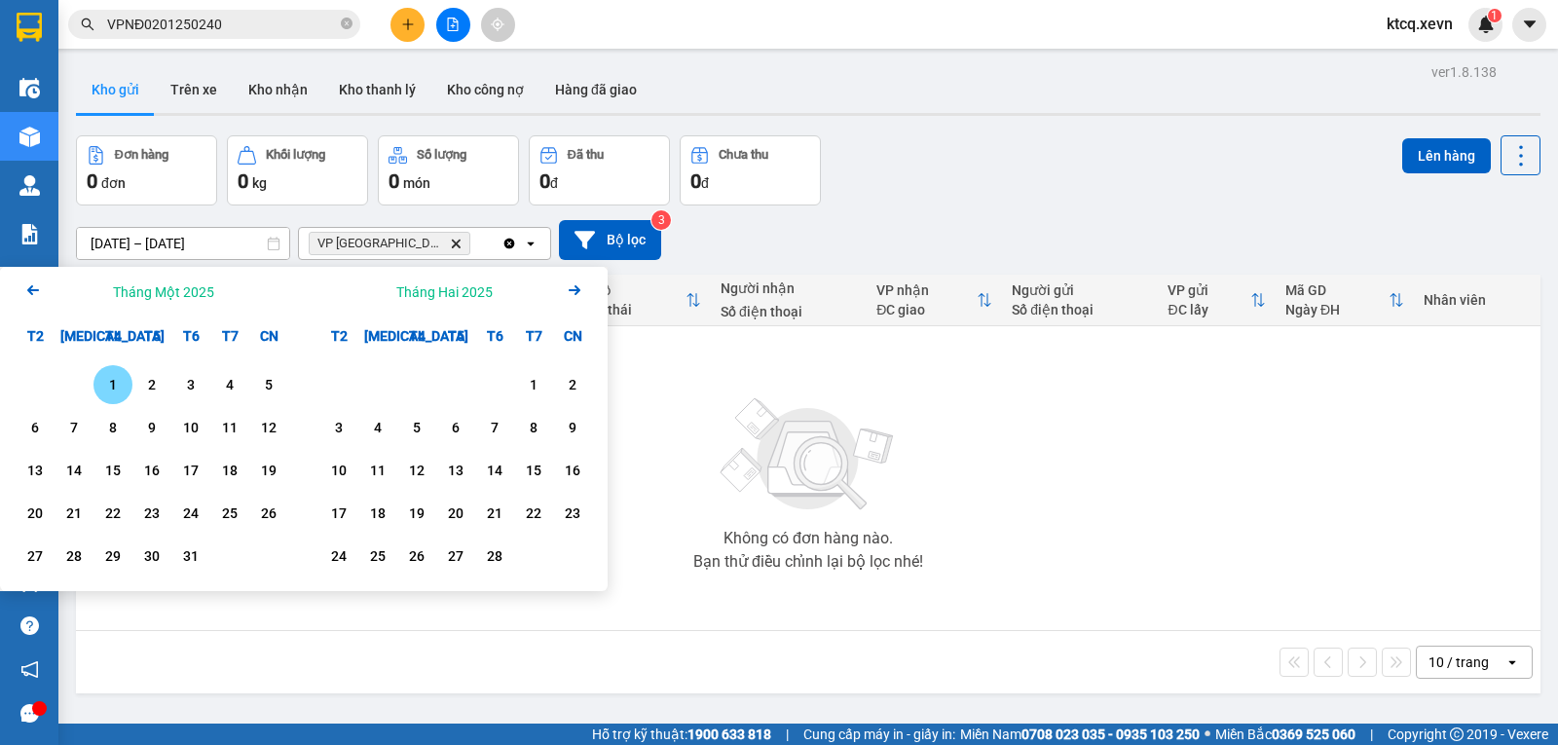
click at [120, 386] on div "1" at bounding box center [112, 384] width 27 height 23
click at [565, 292] on icon "Arrow Right" at bounding box center [574, 290] width 23 height 23
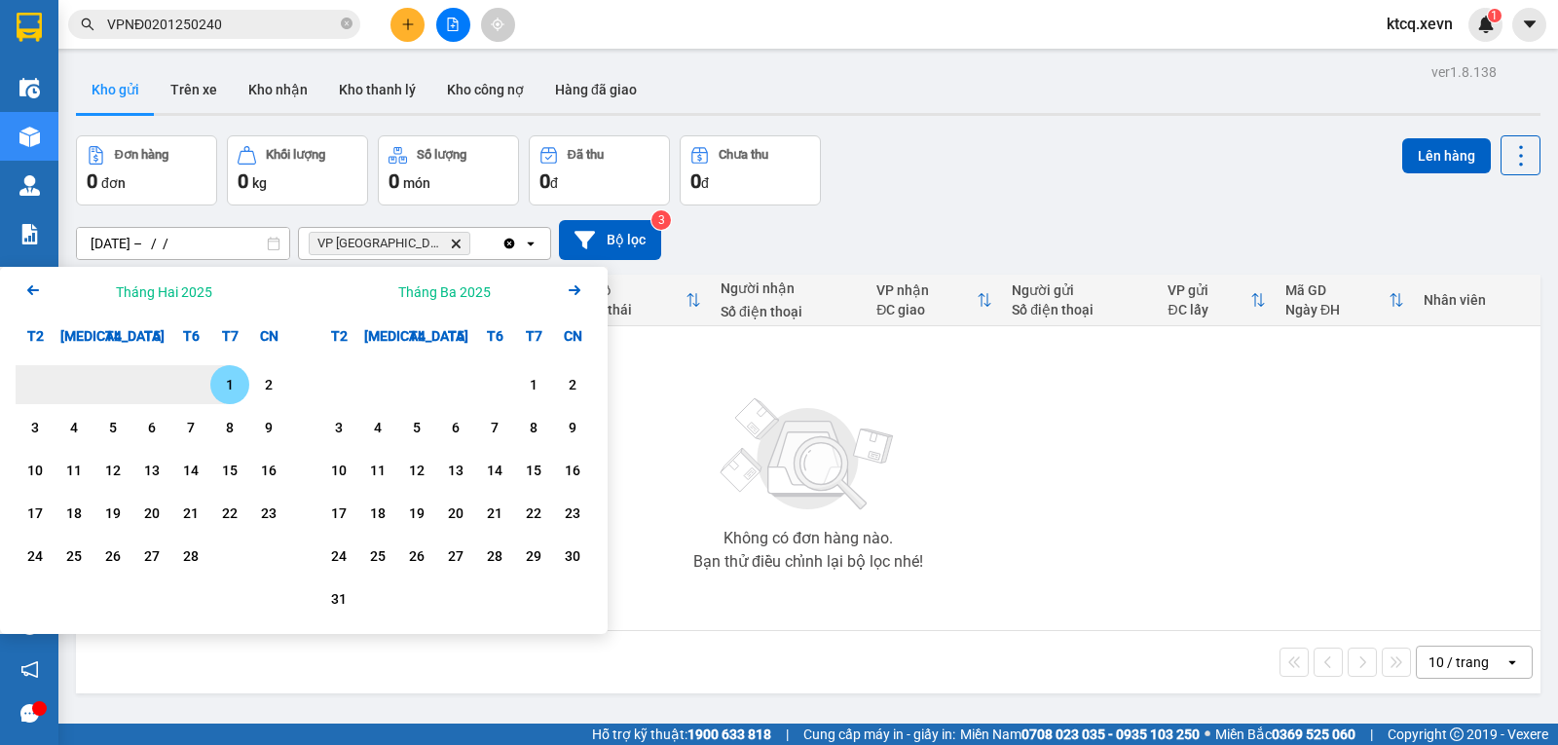
click at [565, 292] on icon "Arrow Right" at bounding box center [574, 290] width 23 height 23
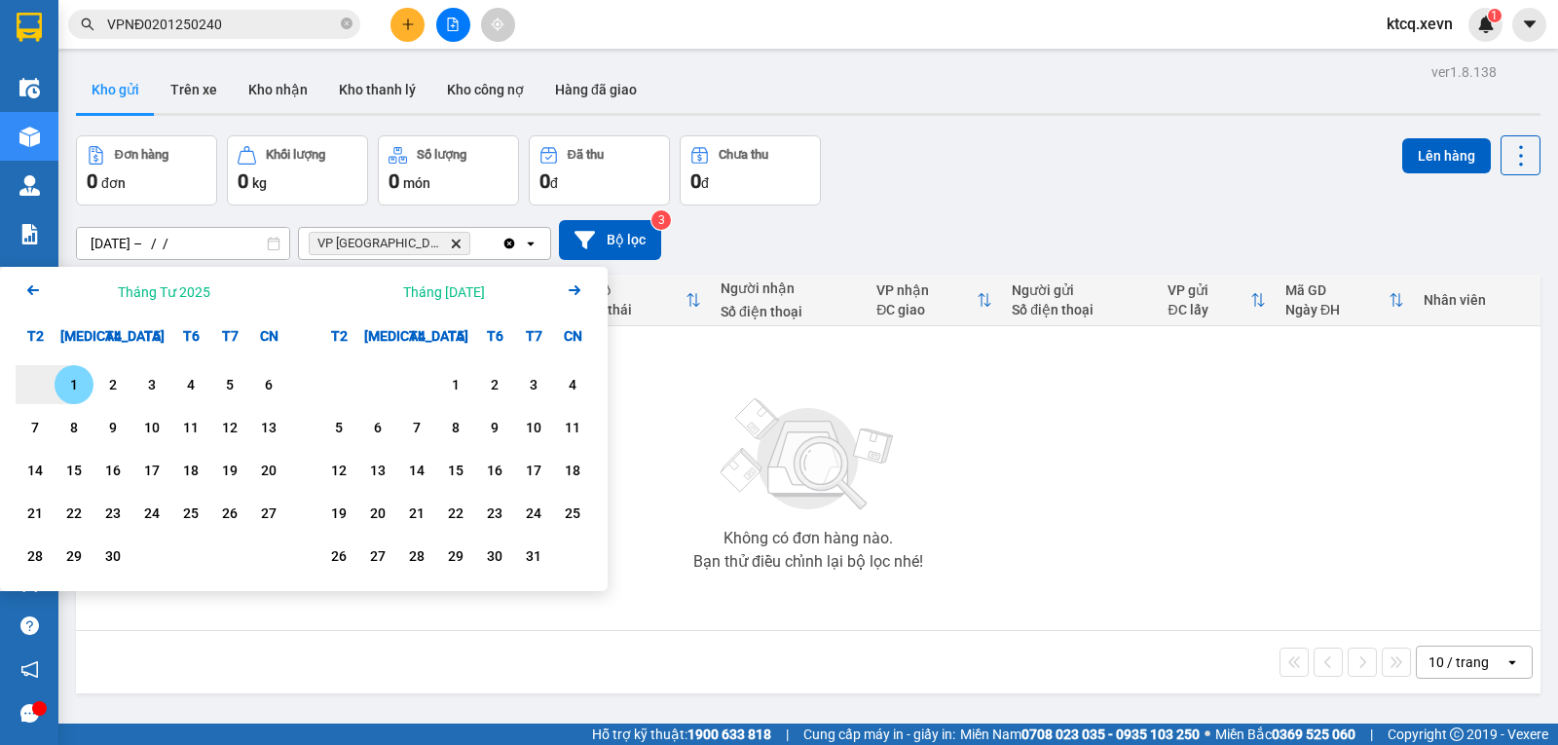
click at [565, 292] on icon "Arrow Right" at bounding box center [574, 290] width 23 height 23
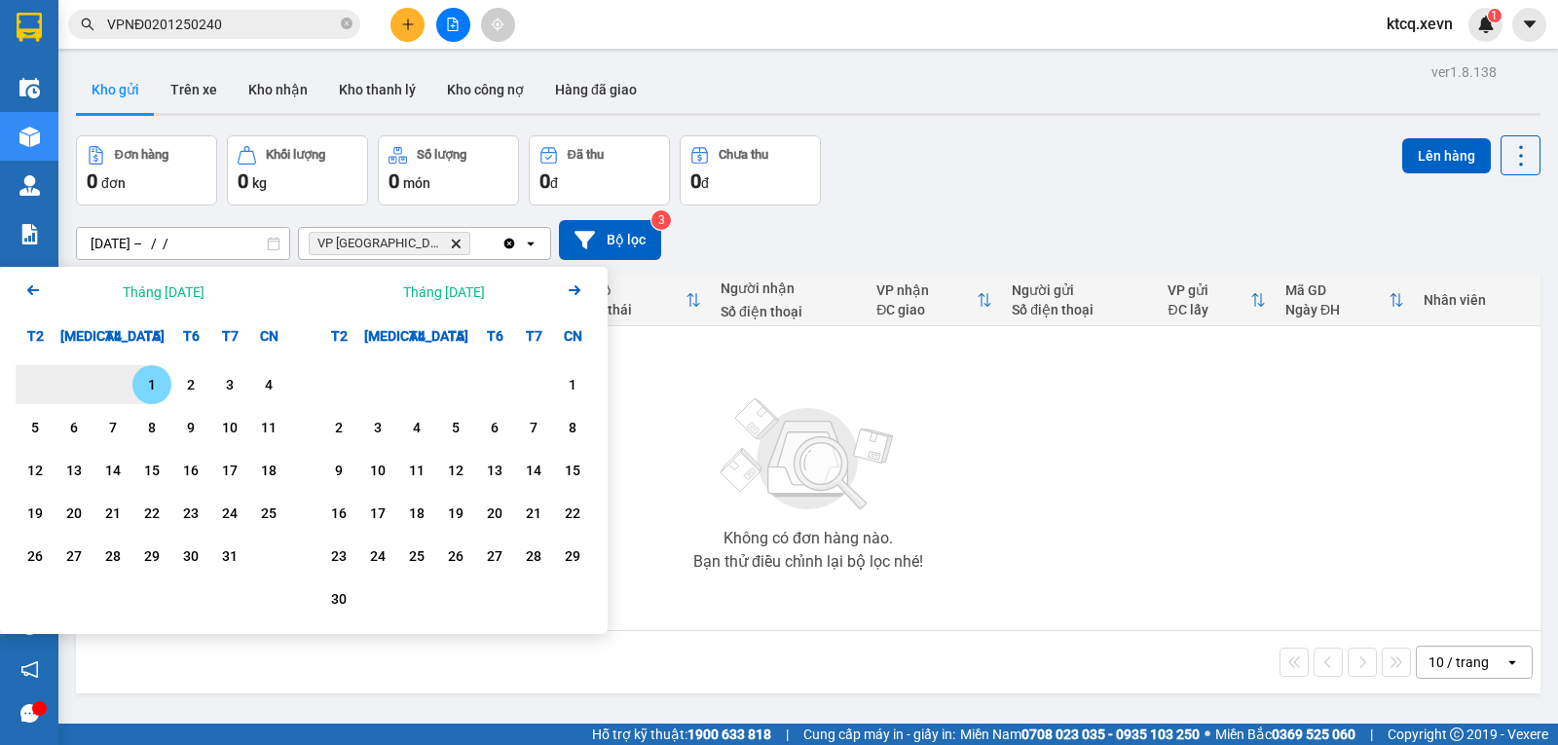
click at [565, 292] on icon "Arrow Right" at bounding box center [574, 290] width 23 height 23
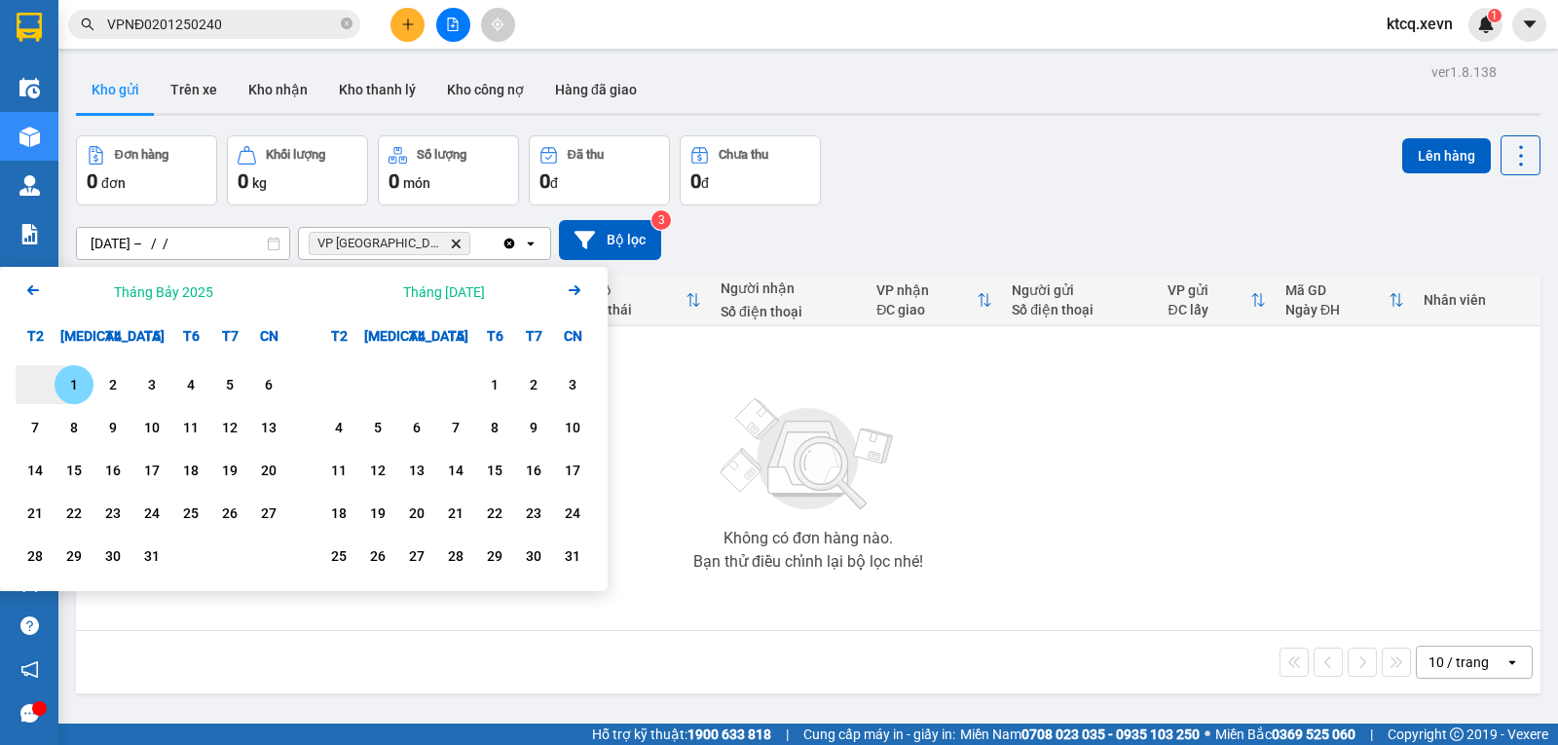
click at [565, 292] on icon "Arrow Right" at bounding box center [574, 290] width 23 height 23
click at [32, 285] on icon "Previous month." at bounding box center [33, 290] width 12 height 10
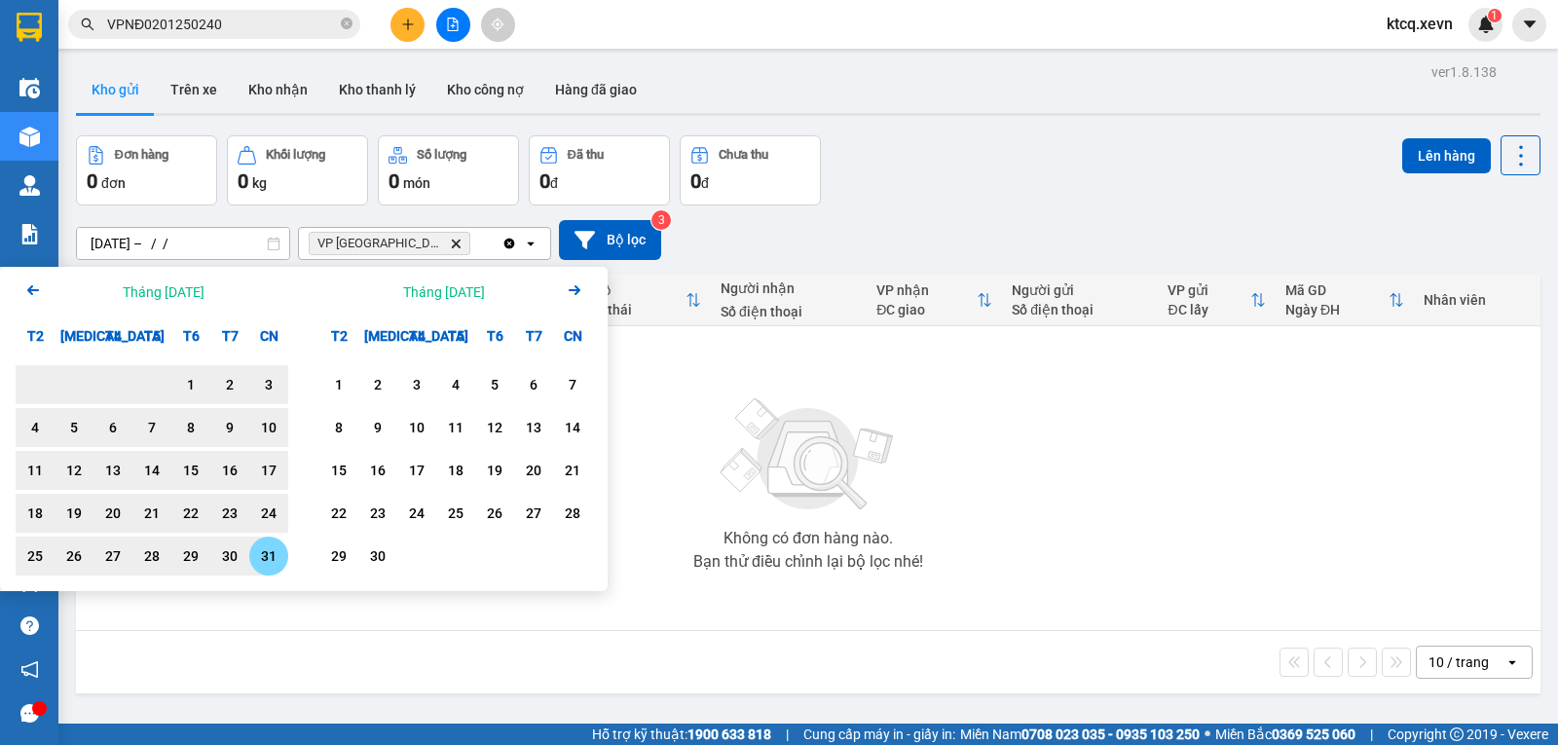
click at [268, 551] on div "31" at bounding box center [268, 555] width 27 height 23
type input "01/01/2025 – 31/08/2025"
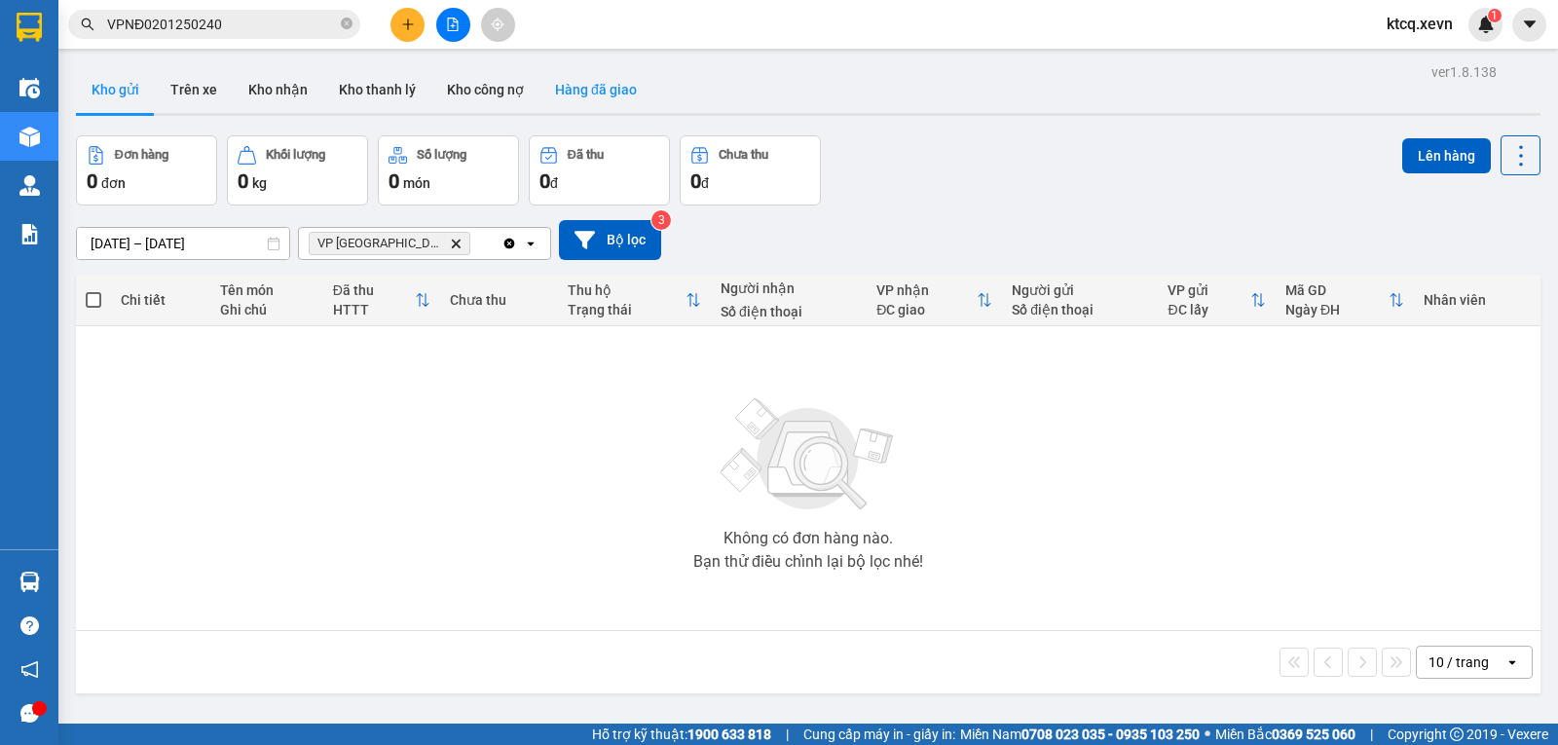
click at [570, 98] on button "Hàng đã giao" at bounding box center [596, 89] width 113 height 47
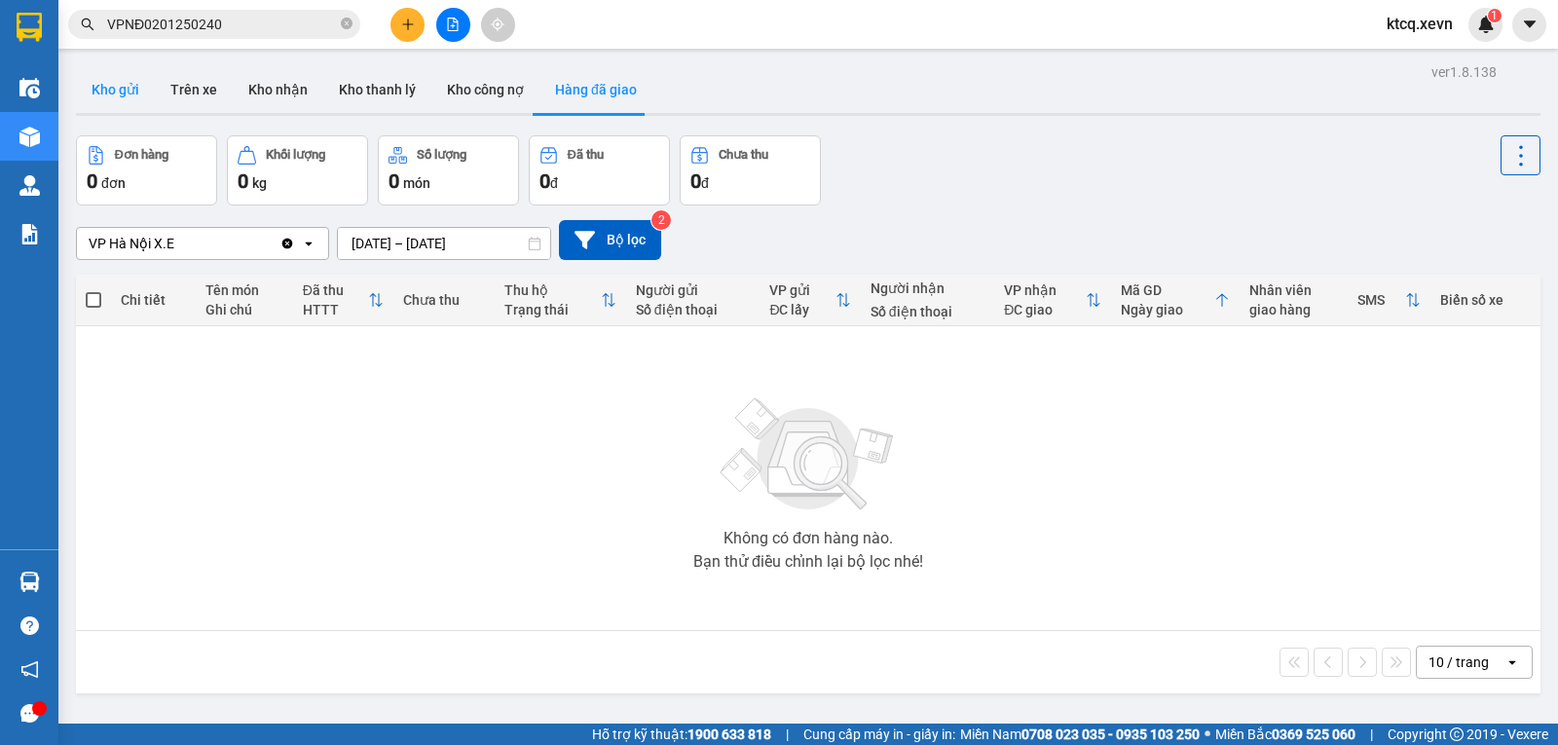
click at [113, 91] on button "Kho gửi" at bounding box center [115, 89] width 79 height 47
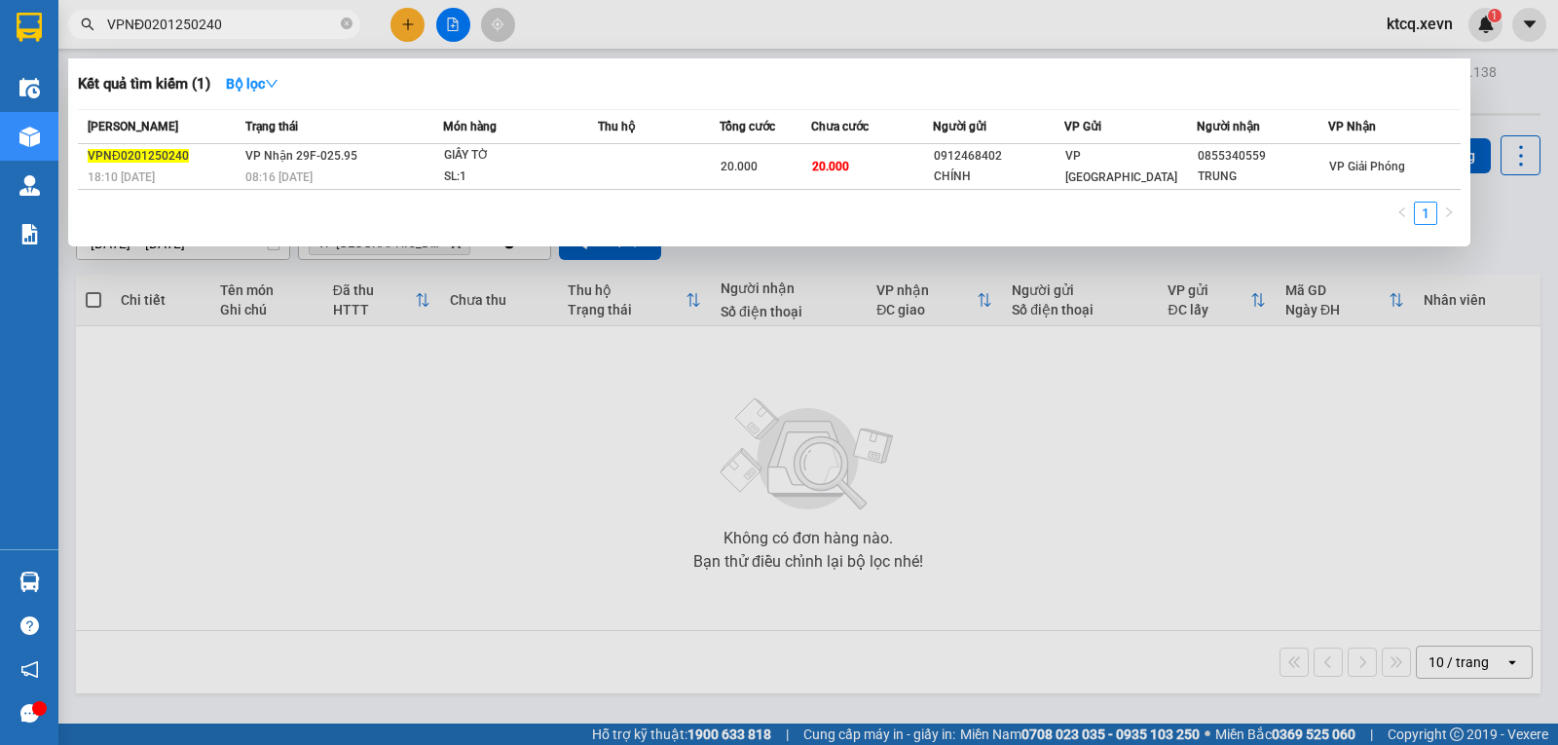
click at [239, 21] on input "VPNĐ0201250240" at bounding box center [222, 24] width 230 height 21
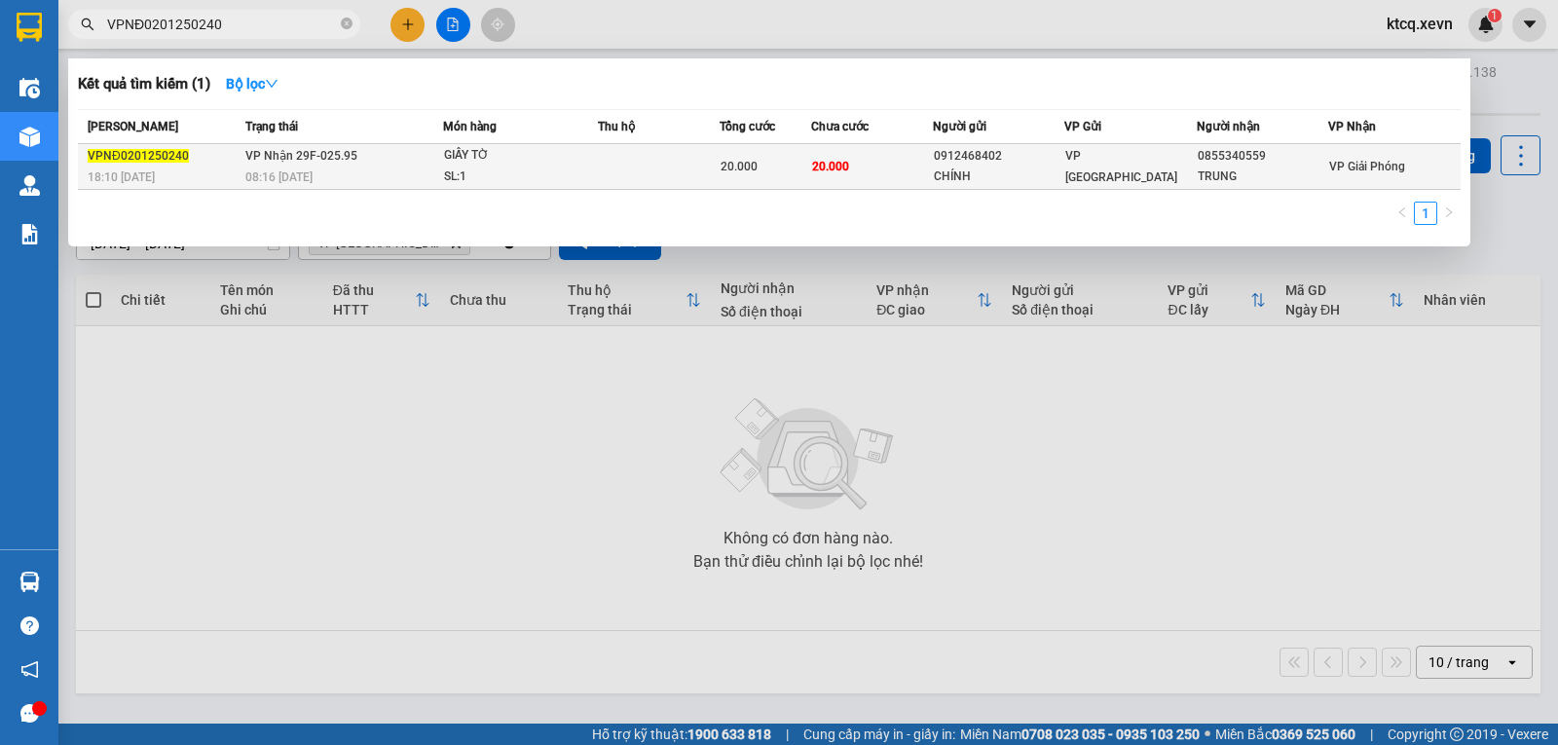
click at [121, 163] on span "VPNĐ0201250240" at bounding box center [138, 156] width 101 height 14
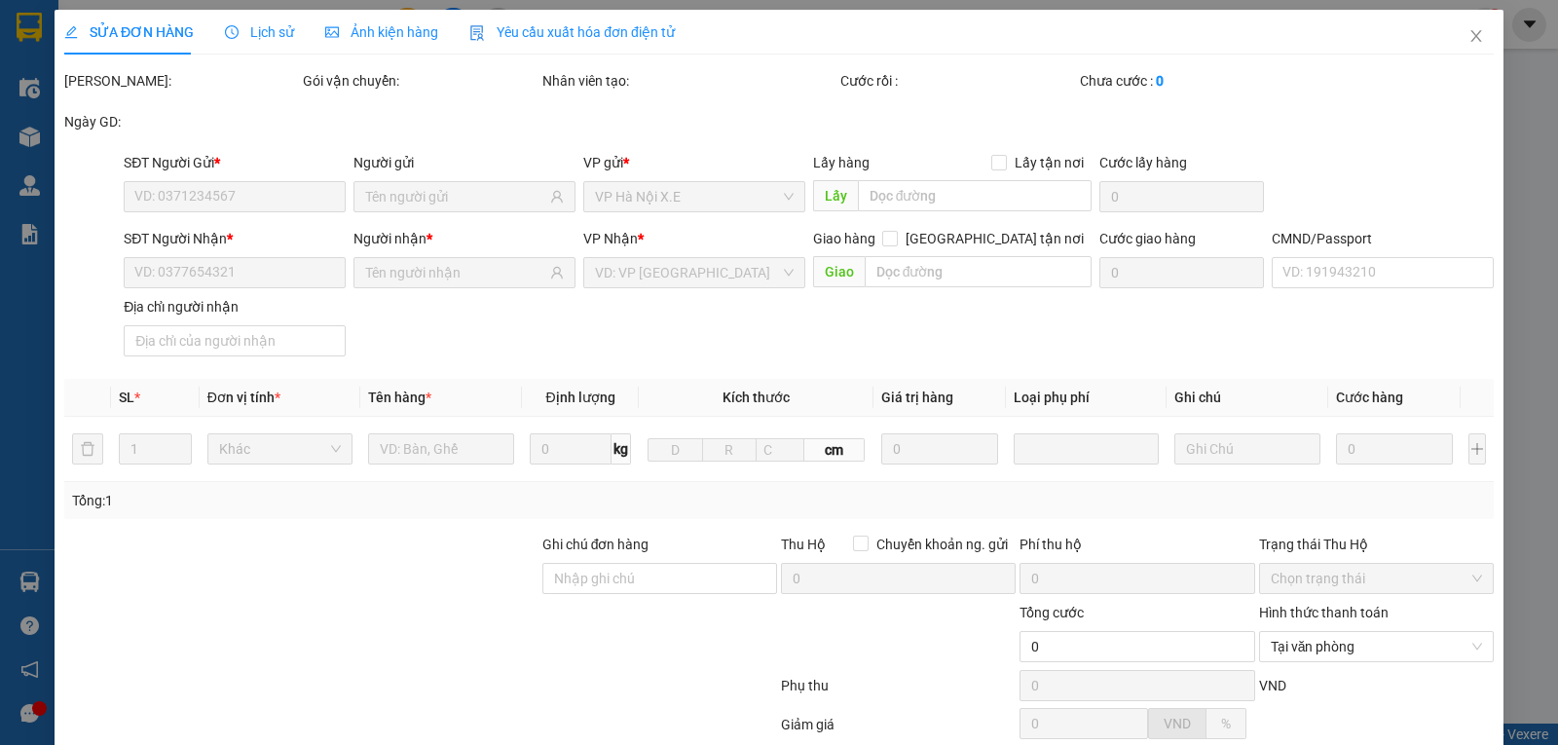
type input "0912468402"
type input "CHÍNH"
type input "0855340559"
type input "TRUNG"
type input "1"
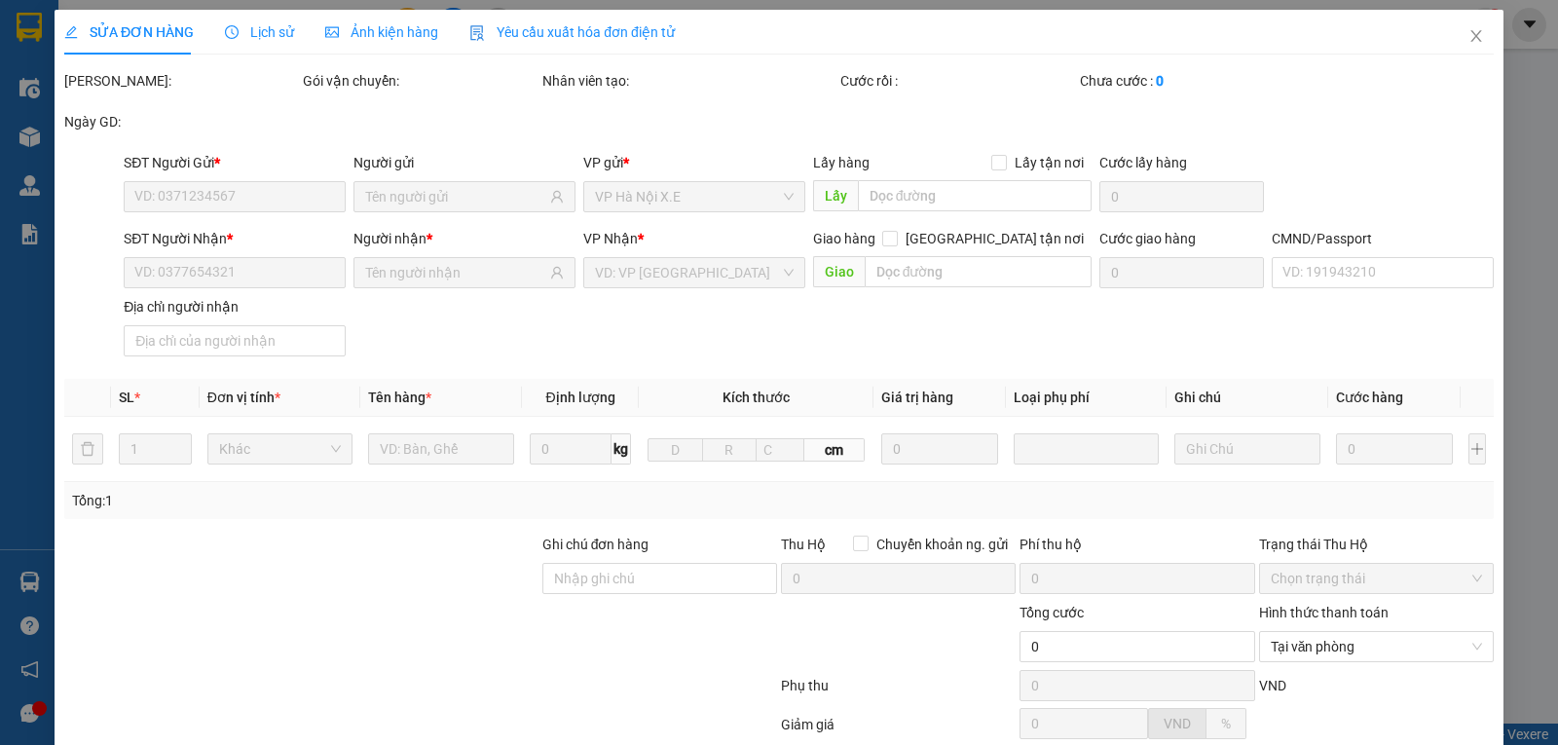
type input "20.000"
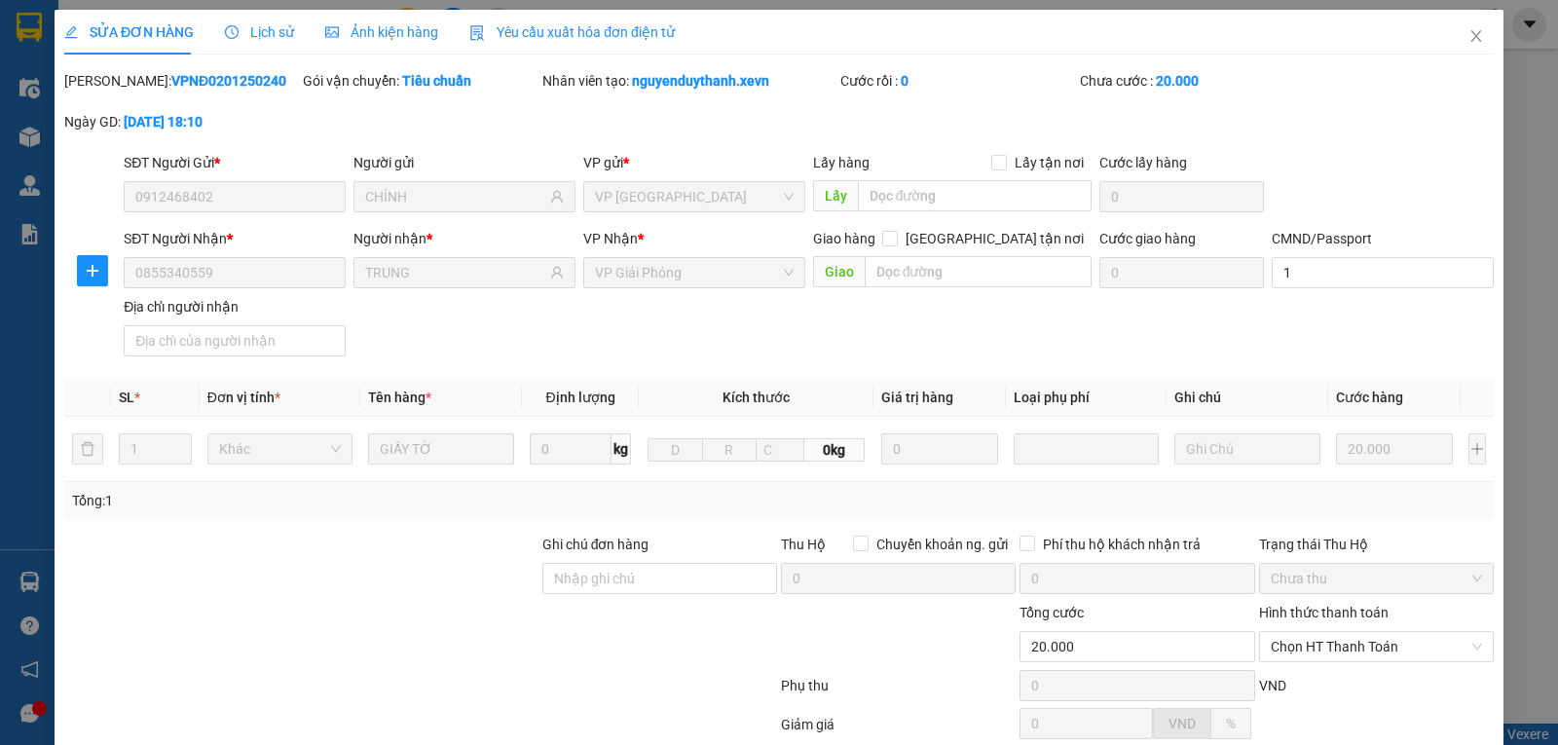
click at [256, 32] on span "Lịch sử" at bounding box center [259, 32] width 69 height 16
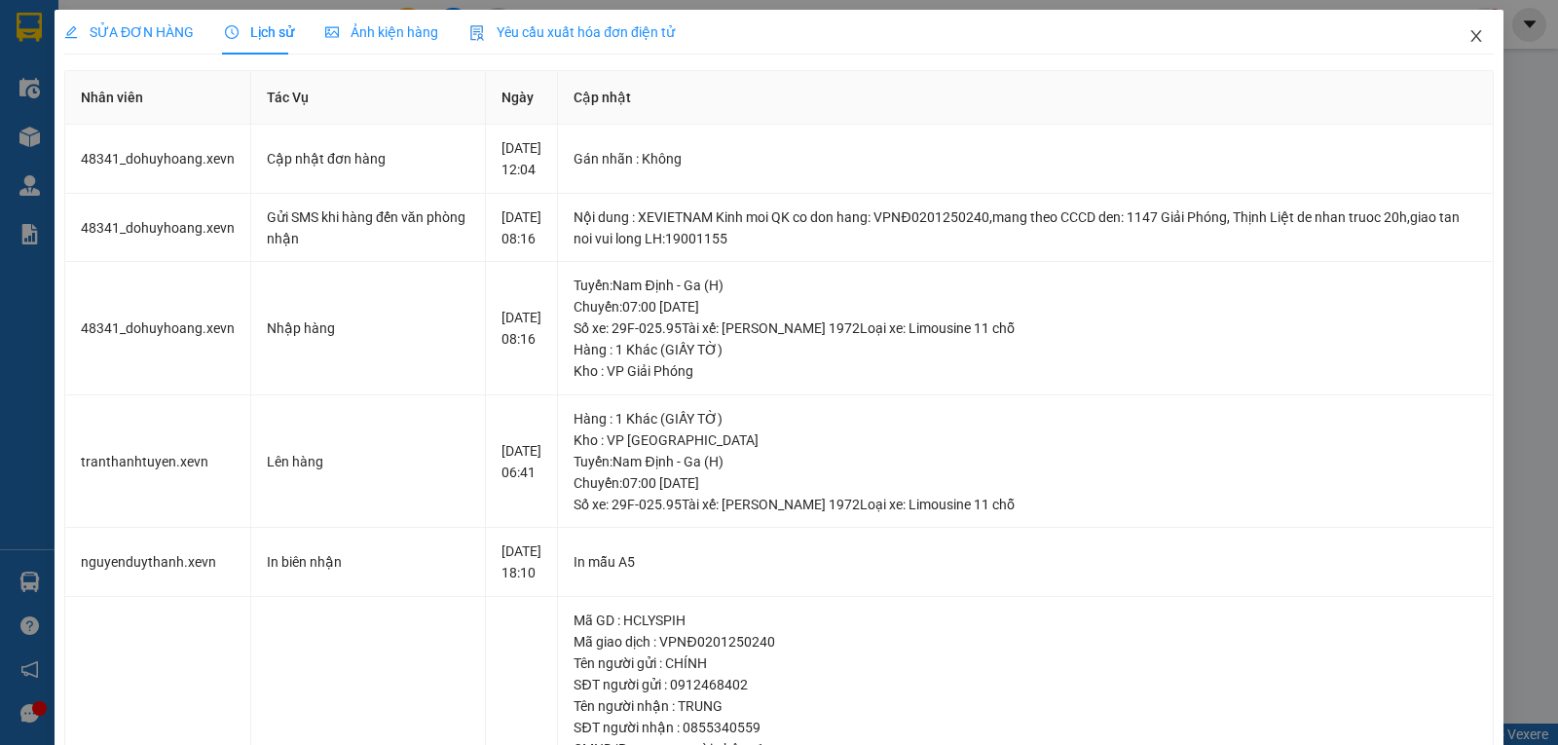
click at [1471, 39] on icon "close" at bounding box center [1476, 36] width 11 height 12
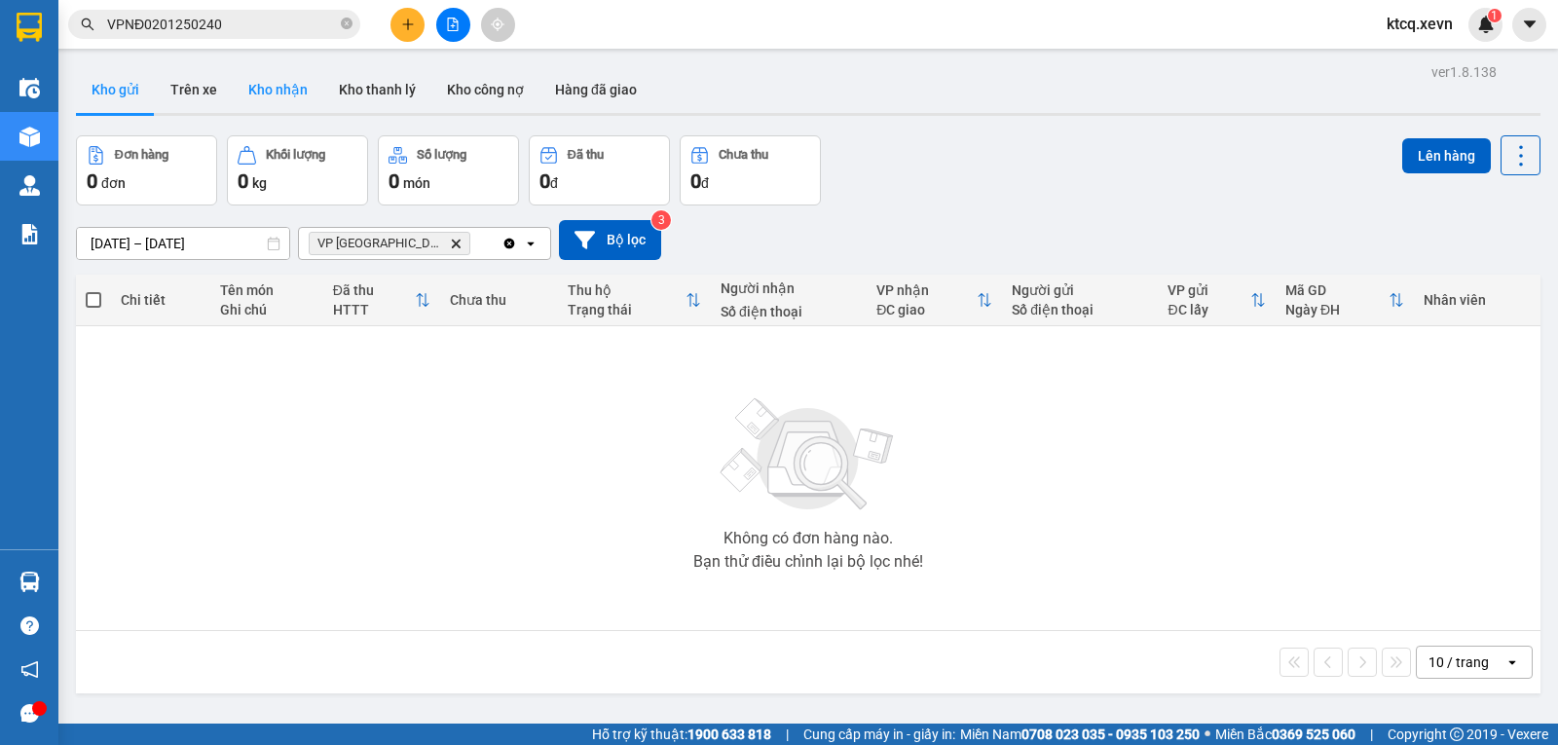
click at [264, 95] on button "Kho nhận" at bounding box center [278, 89] width 91 height 47
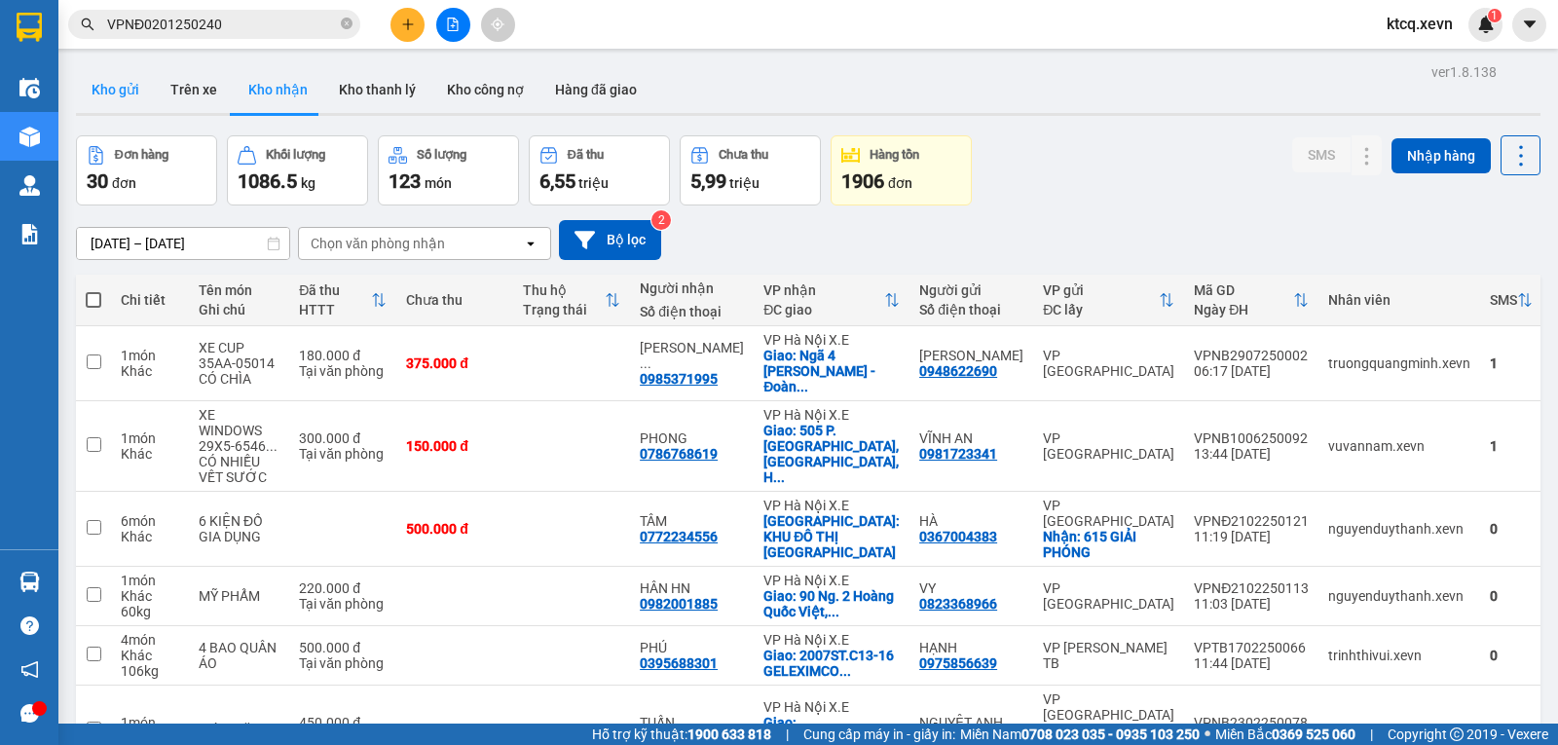
click at [122, 91] on button "Kho gửi" at bounding box center [115, 89] width 79 height 47
